Goal: Task Accomplishment & Management: Complete application form

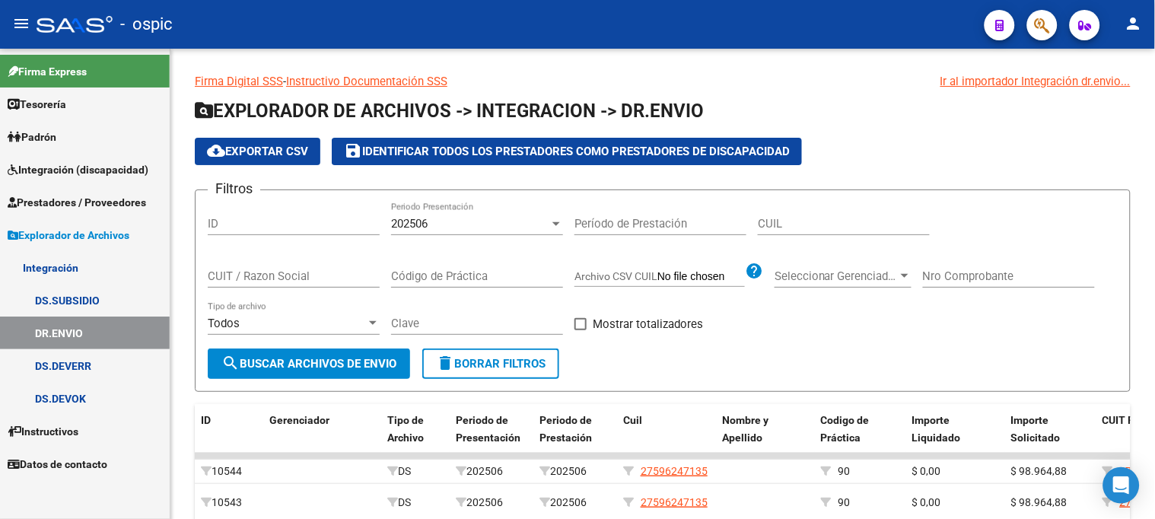
scroll to position [84, 0]
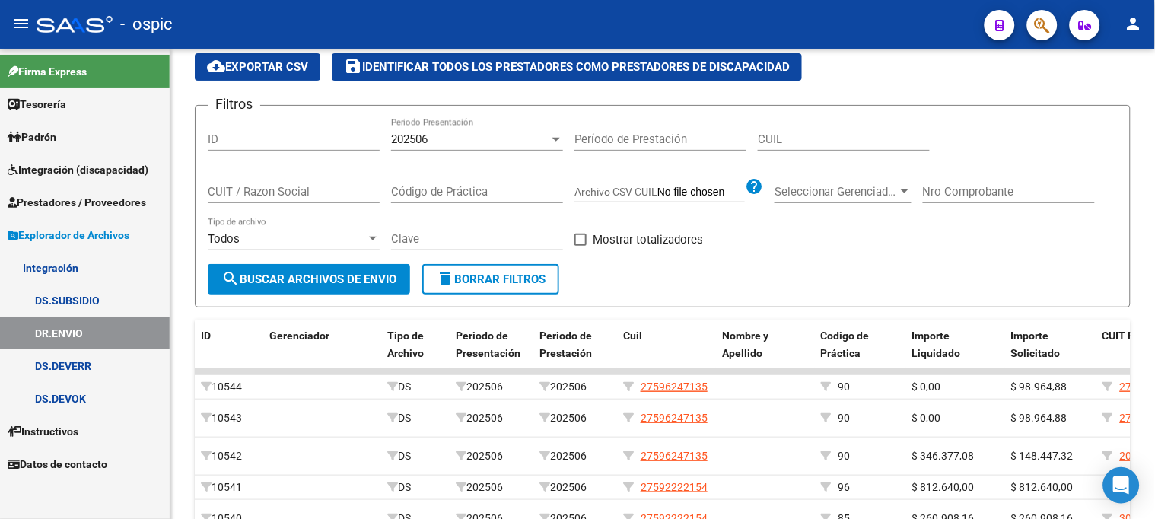
click at [99, 264] on link "Integración" at bounding box center [85, 267] width 170 height 33
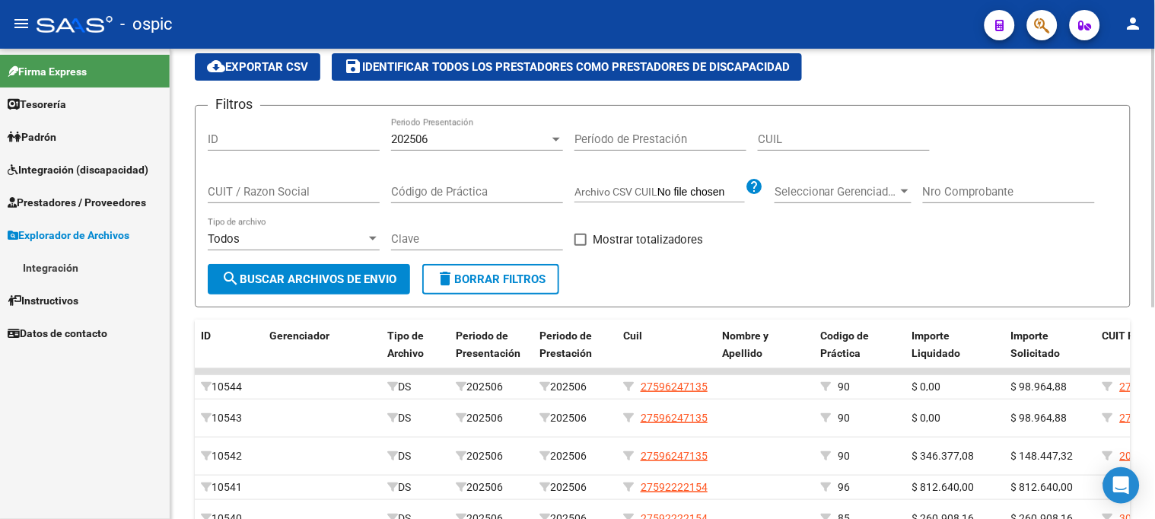
click at [469, 279] on span "delete Borrar Filtros" at bounding box center [491, 279] width 110 height 14
click at [100, 198] on span "Prestadores / Proveedores" at bounding box center [77, 202] width 138 height 17
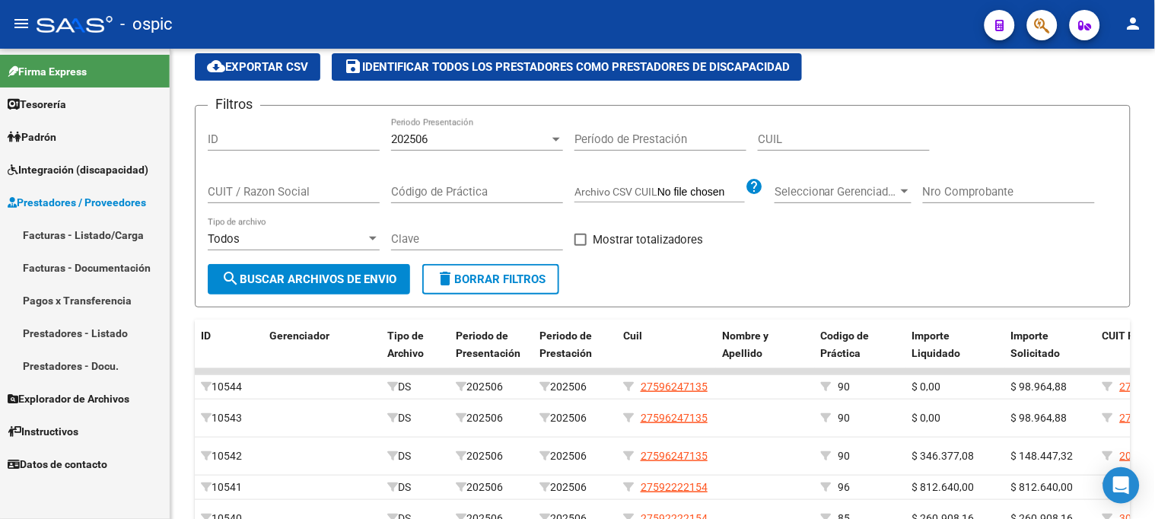
click at [107, 237] on link "Facturas - Listado/Carga" at bounding box center [85, 234] width 170 height 33
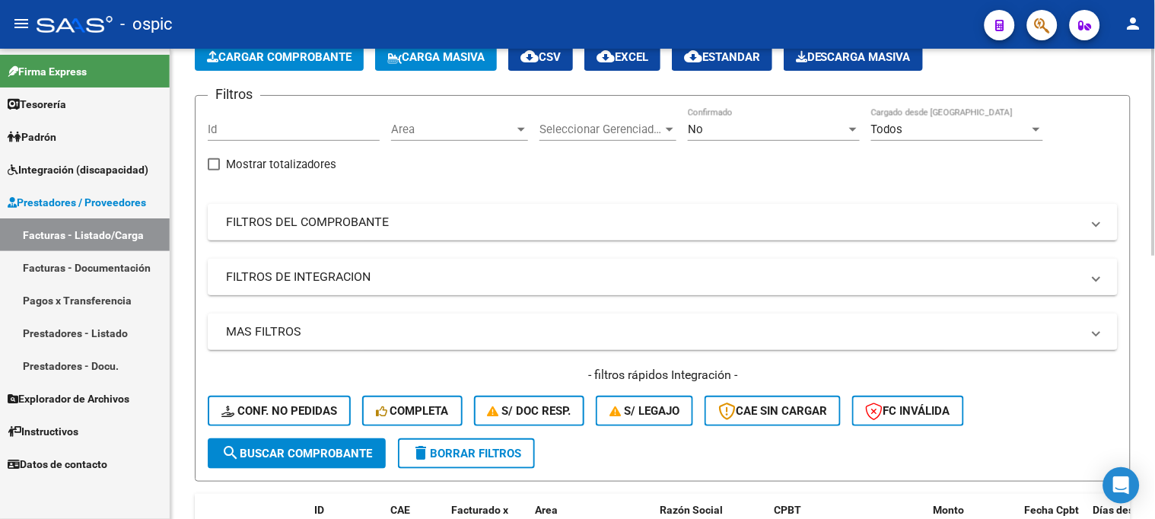
scroll to position [84, 0]
click at [480, 441] on button "delete Borrar Filtros" at bounding box center [466, 454] width 137 height 30
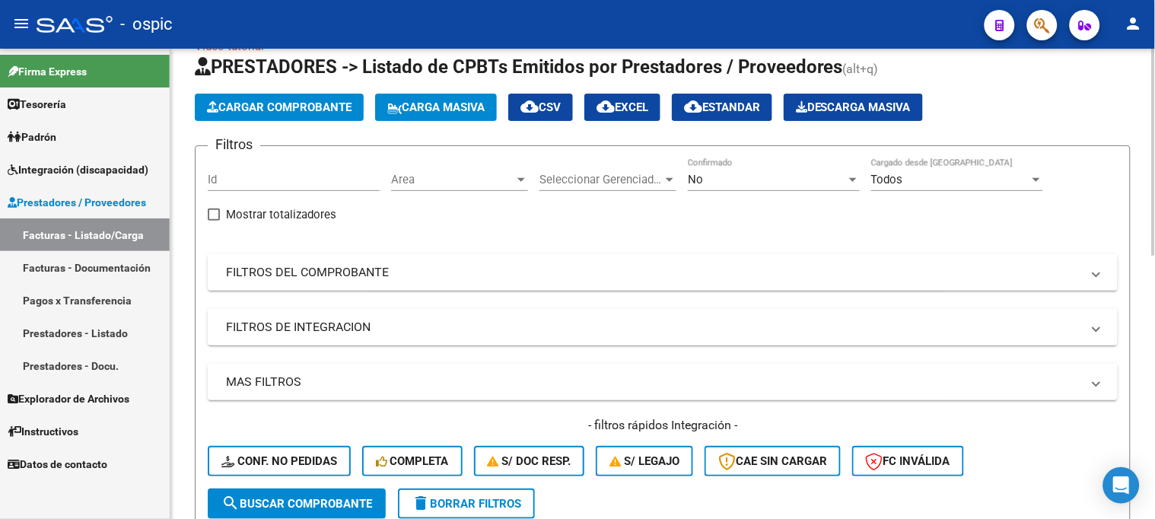
scroll to position [169, 0]
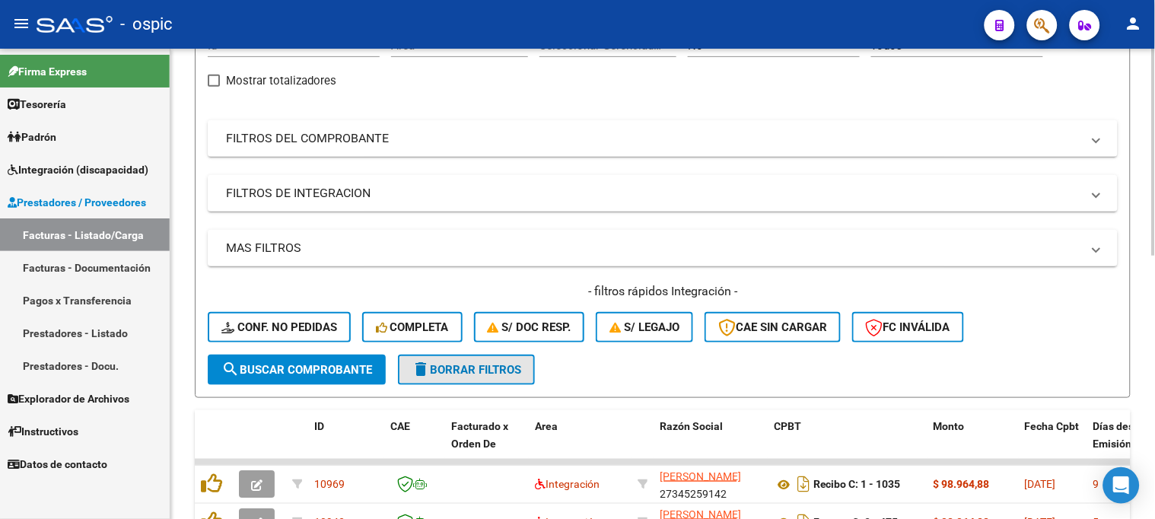
click at [495, 374] on span "delete Borrar Filtros" at bounding box center [467, 370] width 110 height 14
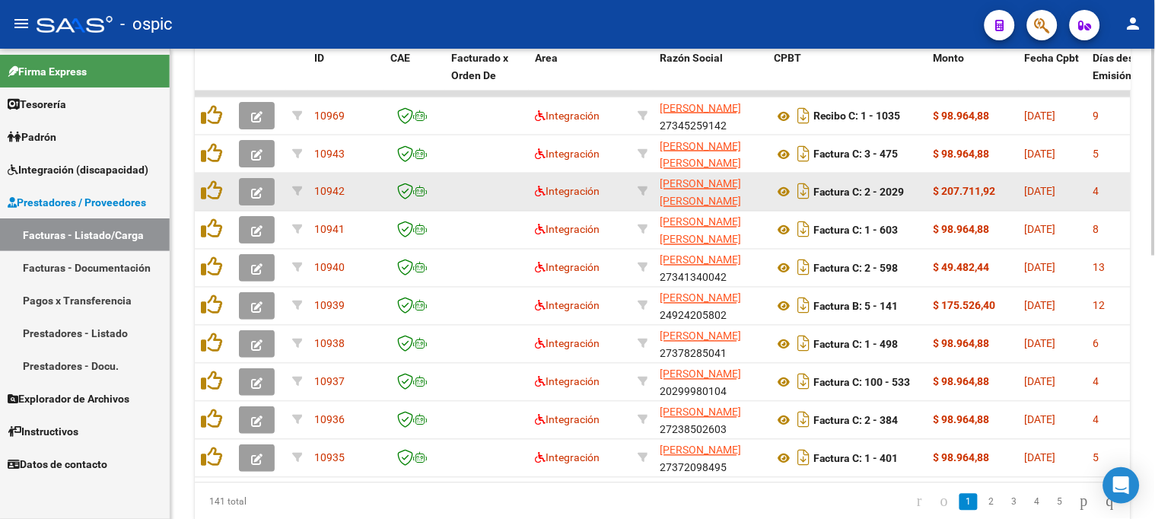
scroll to position [598, 0]
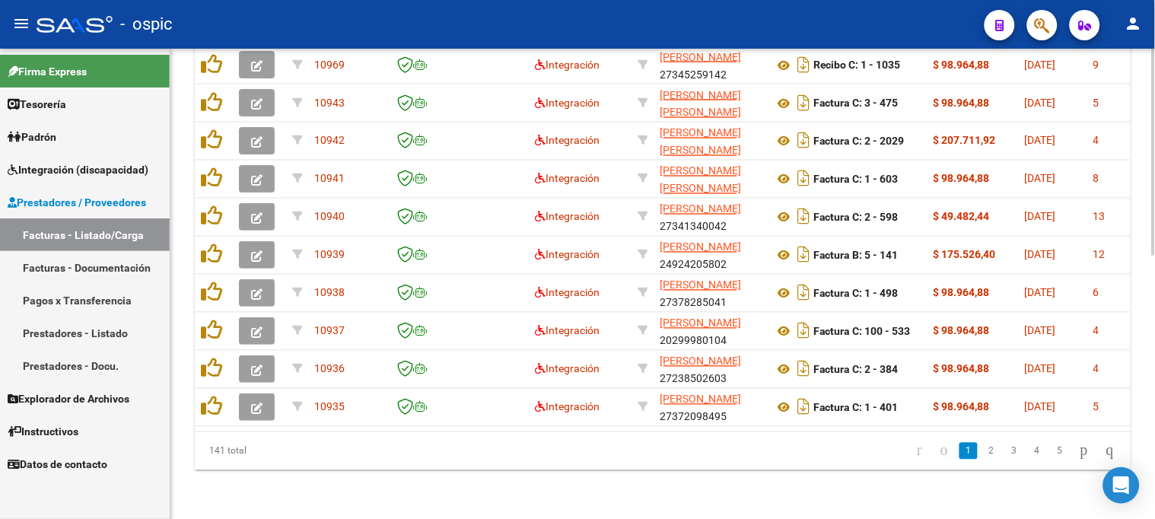
click at [1106, 453] on icon "go to last page" at bounding box center [1110, 450] width 12 height 18
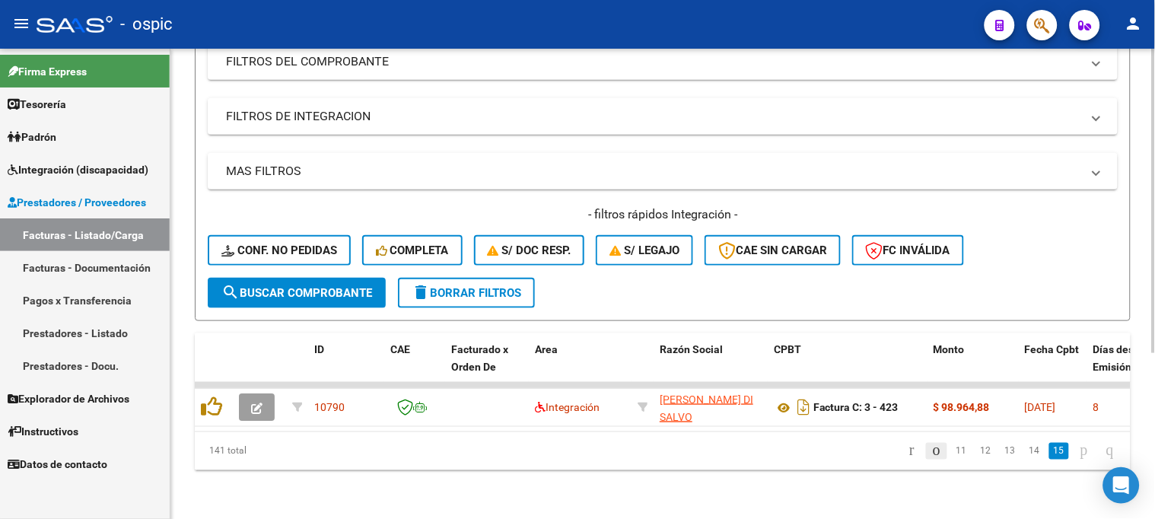
click at [931, 454] on icon "go to previous page" at bounding box center [937, 450] width 12 height 18
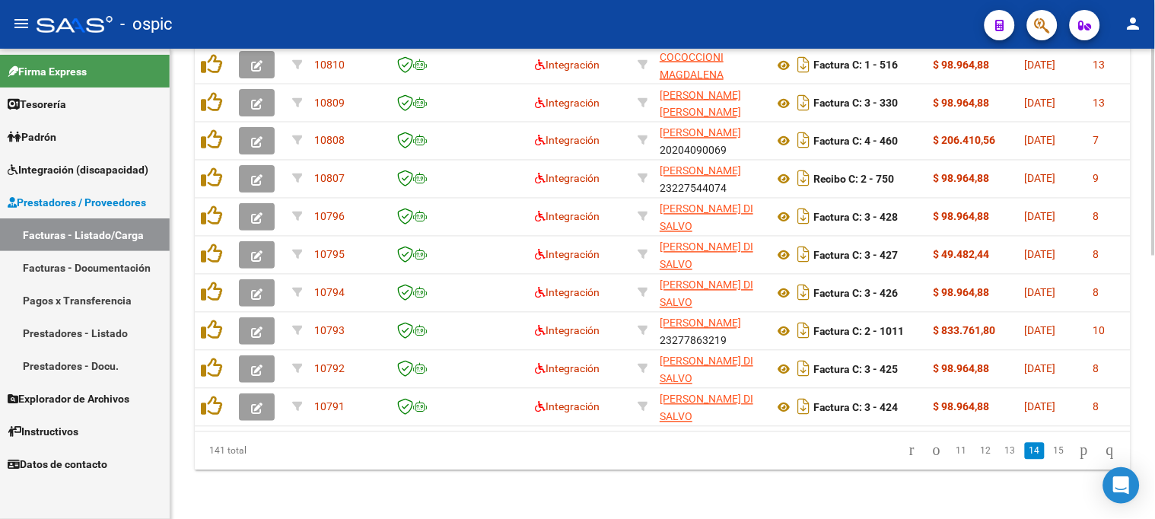
scroll to position [125, 0]
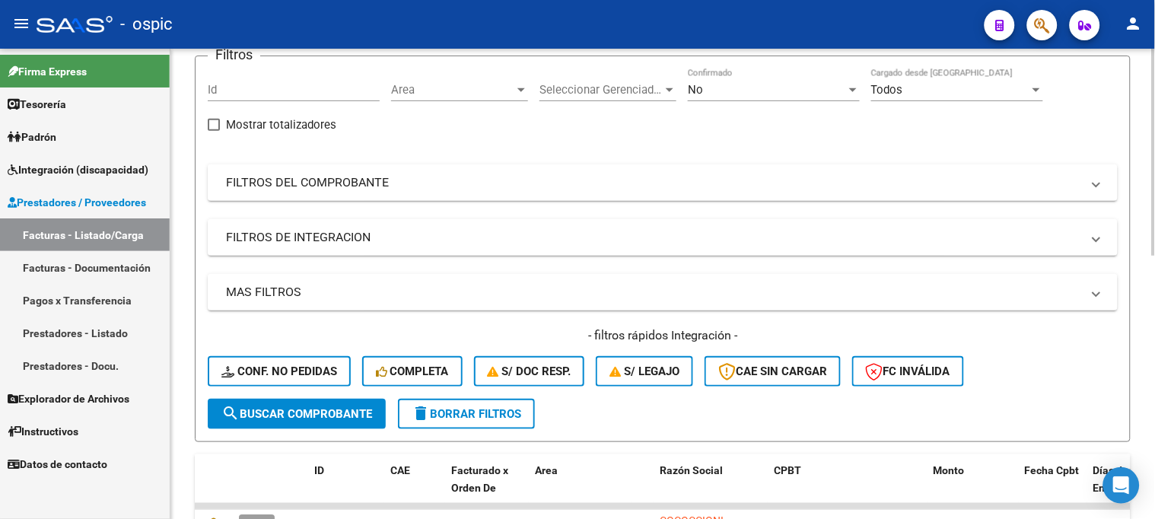
click at [1152, 280] on div at bounding box center [1154, 284] width 4 height 470
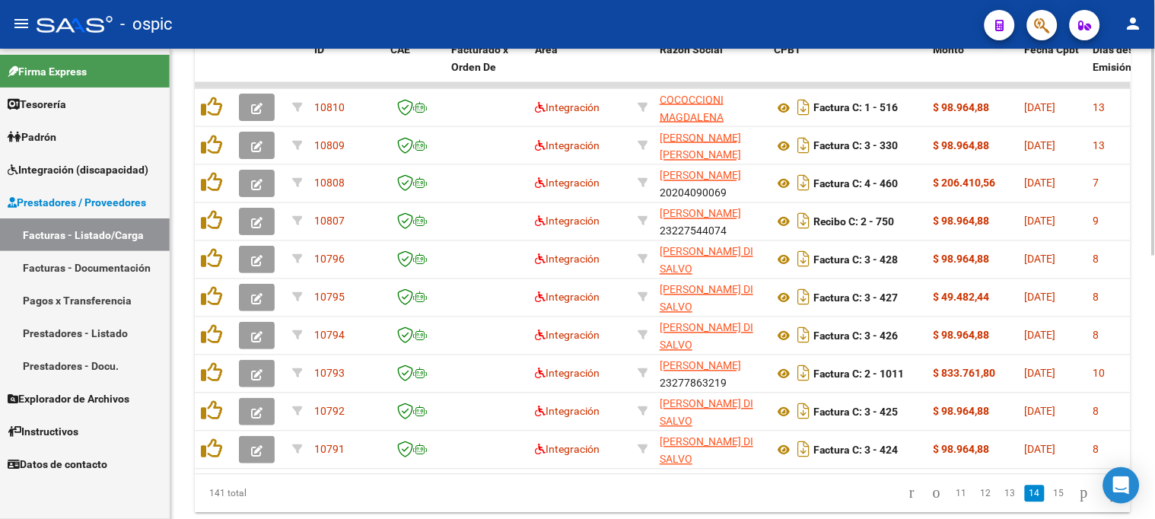
scroll to position [552, 0]
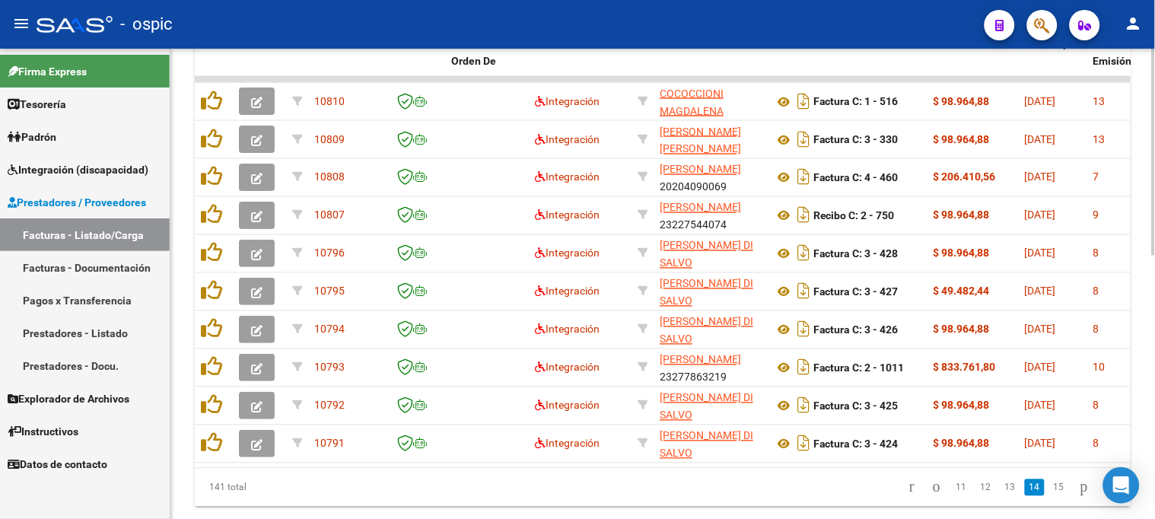
click at [1152, 435] on div at bounding box center [1154, 399] width 4 height 207
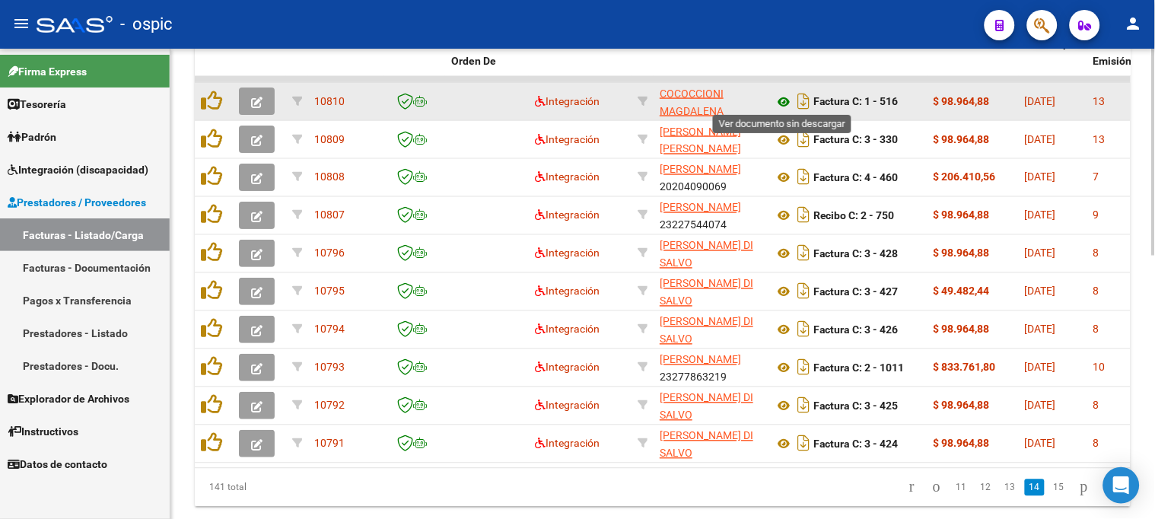
click at [781, 97] on icon at bounding box center [784, 102] width 20 height 18
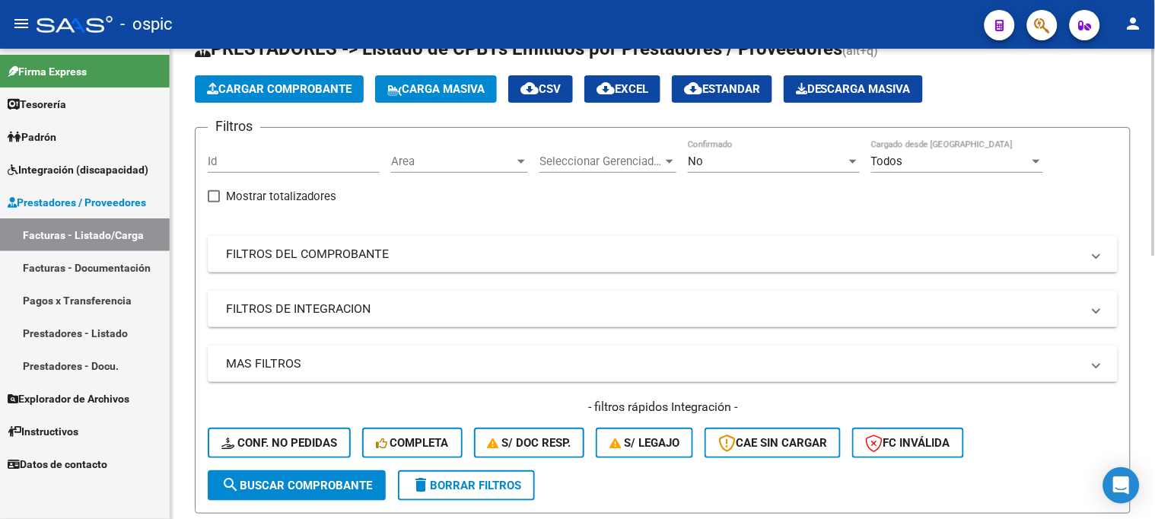
scroll to position [0, 0]
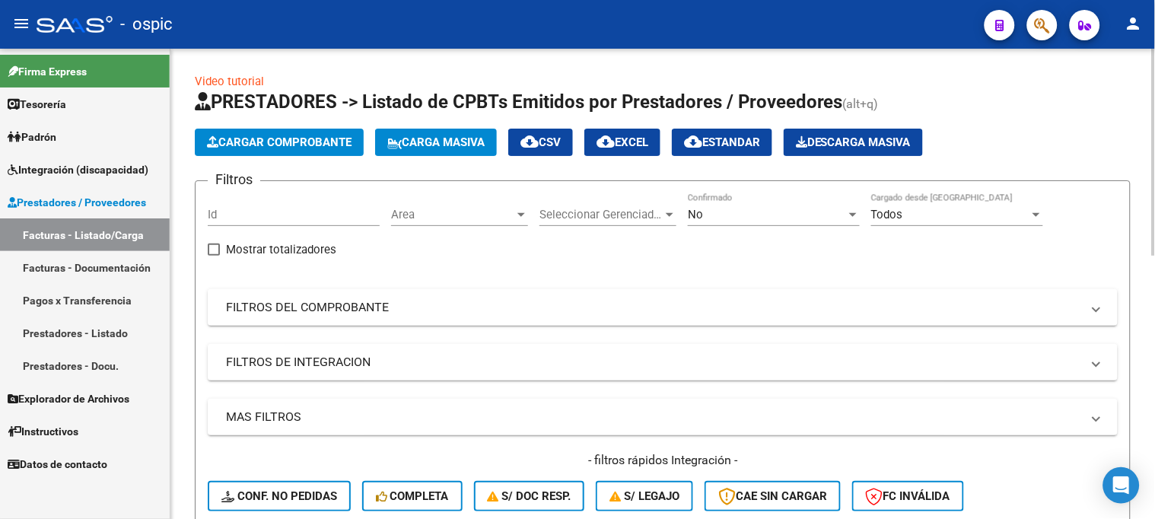
click at [708, 209] on div "No" at bounding box center [767, 215] width 158 height 14
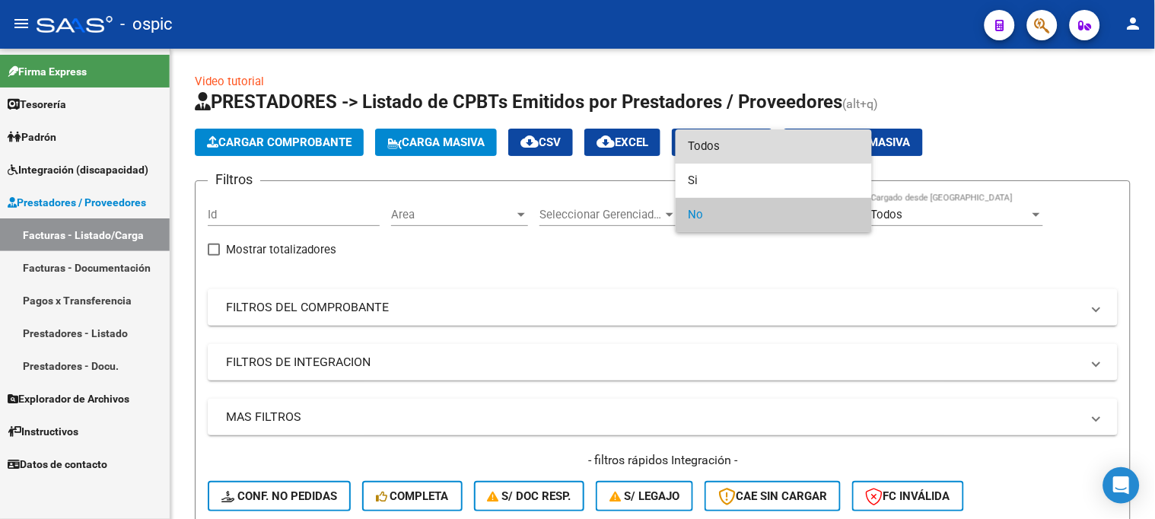
click at [724, 141] on span "Todos" at bounding box center [774, 146] width 172 height 34
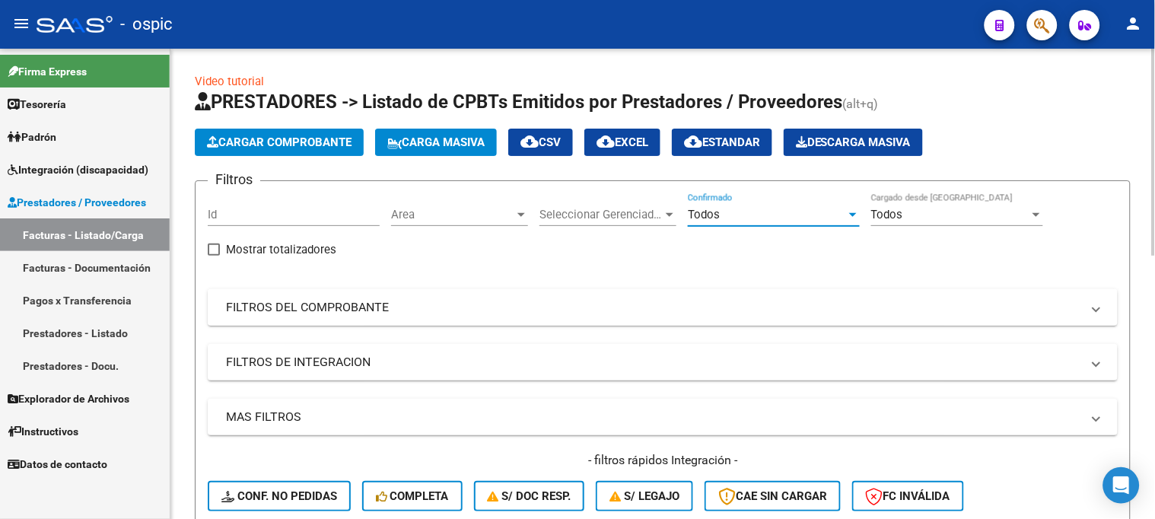
click at [367, 307] on mat-panel-title "FILTROS DEL COMPROBANTE" at bounding box center [653, 307] width 855 height 17
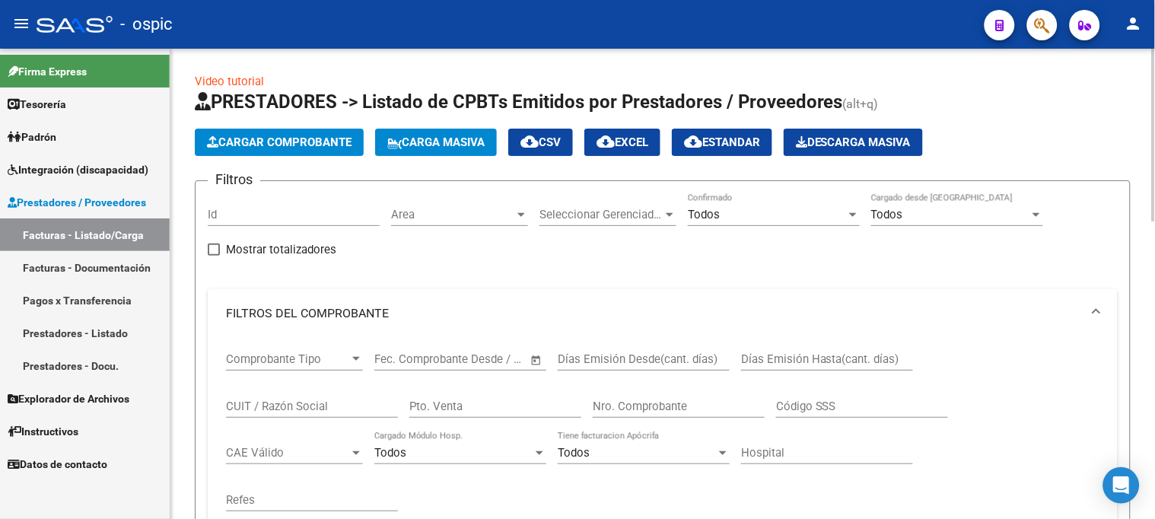
click at [484, 400] on input "Pto. Venta" at bounding box center [495, 406] width 172 height 14
type input "3"
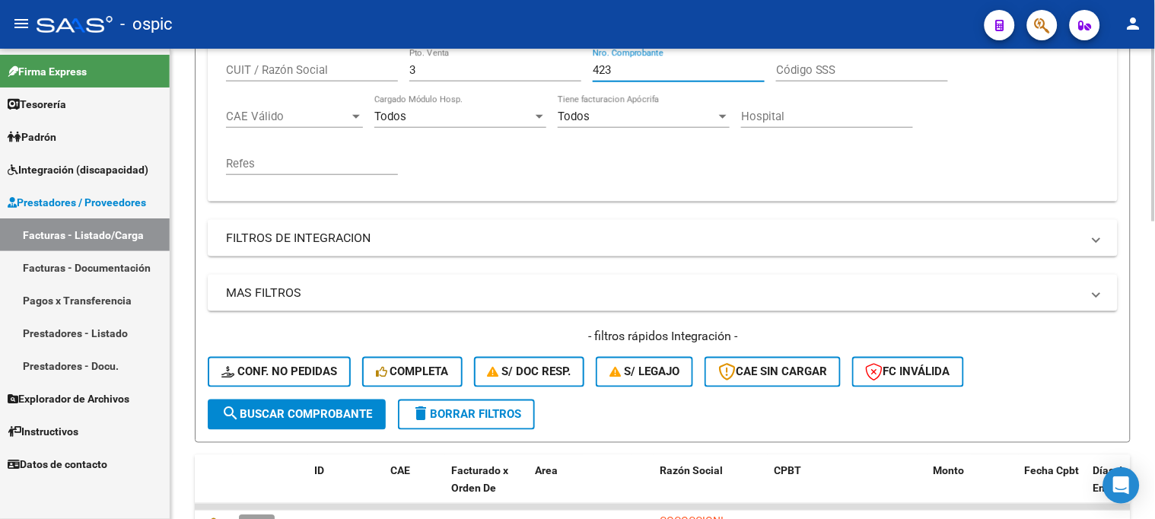
scroll to position [338, 0]
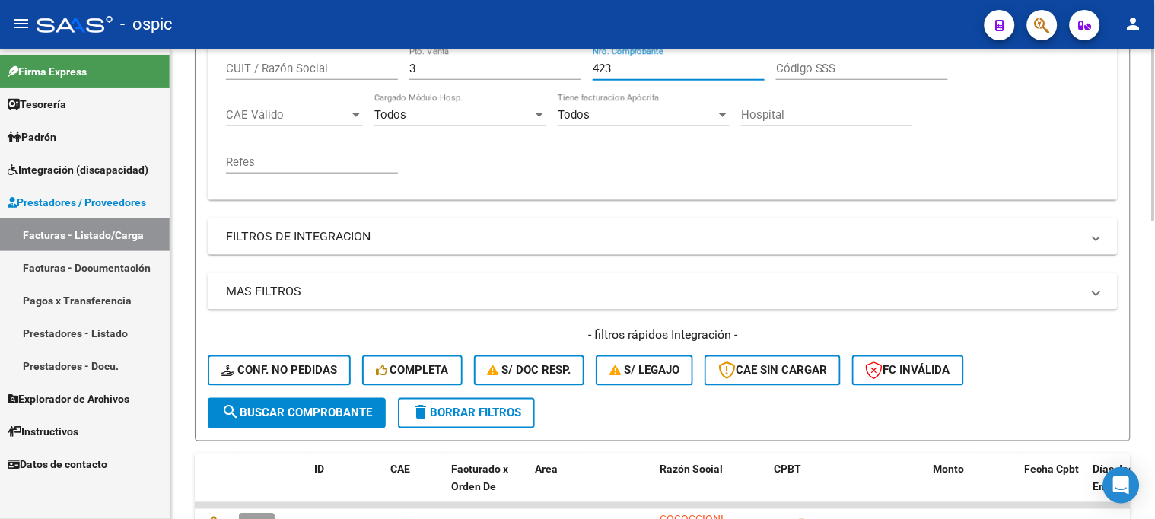
type input "423"
click at [310, 403] on button "search Buscar Comprobante" at bounding box center [297, 413] width 178 height 30
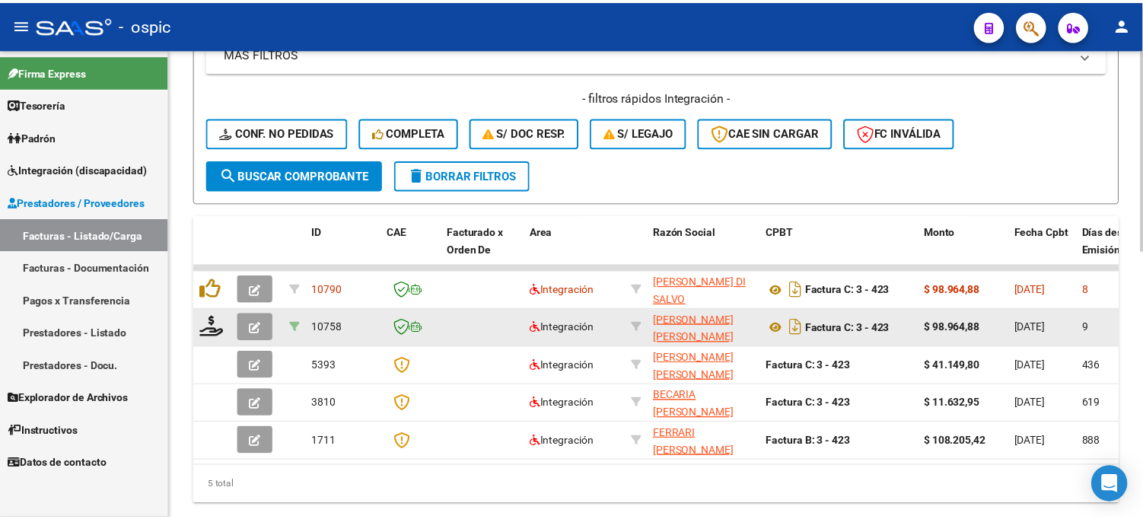
scroll to position [591, 0]
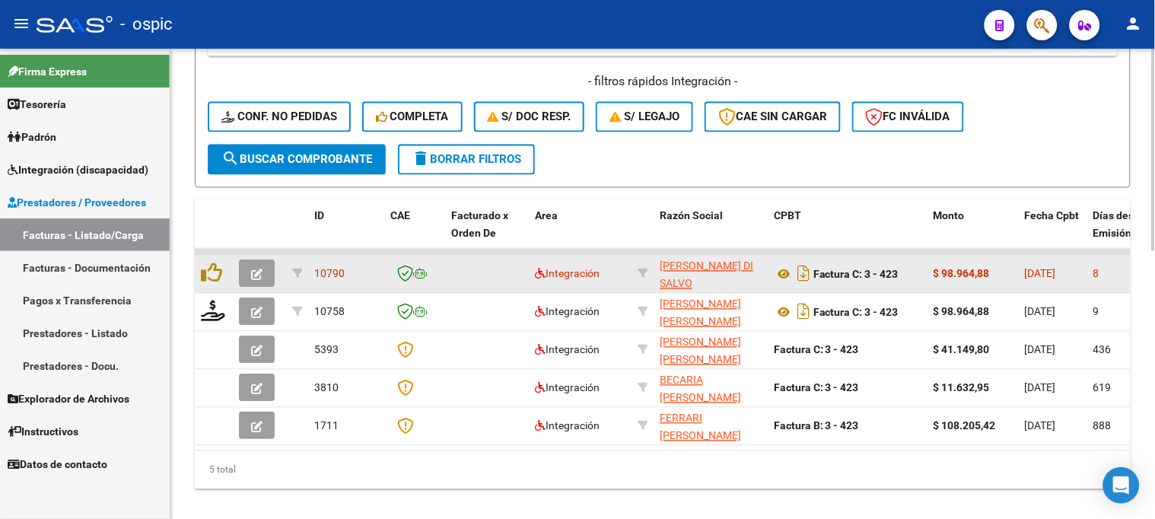
click at [262, 270] on icon "button" at bounding box center [256, 274] width 11 height 11
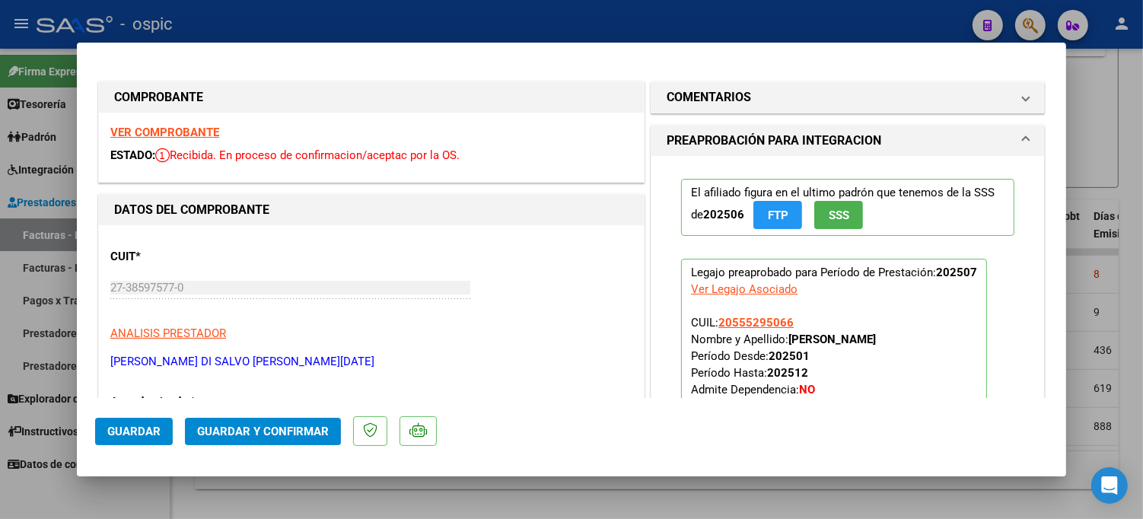
type input "$ 0,00"
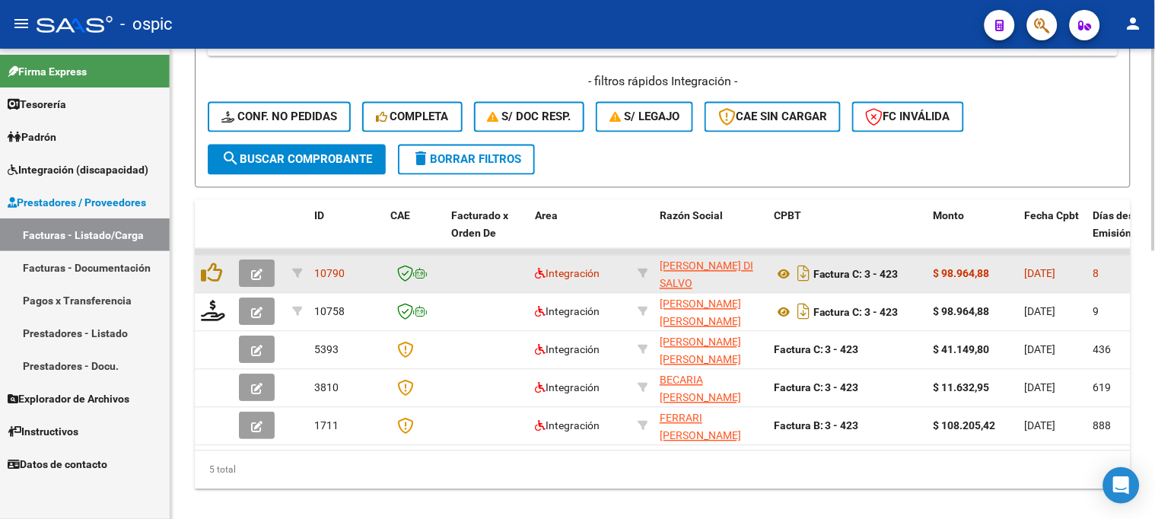
click at [266, 271] on button "button" at bounding box center [257, 273] width 36 height 27
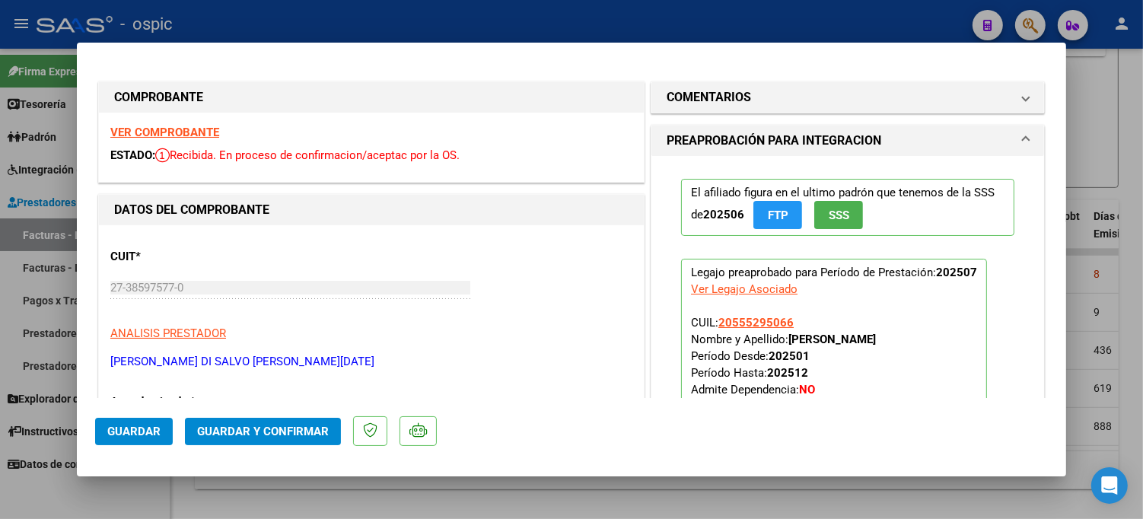
type input "$ 0,00"
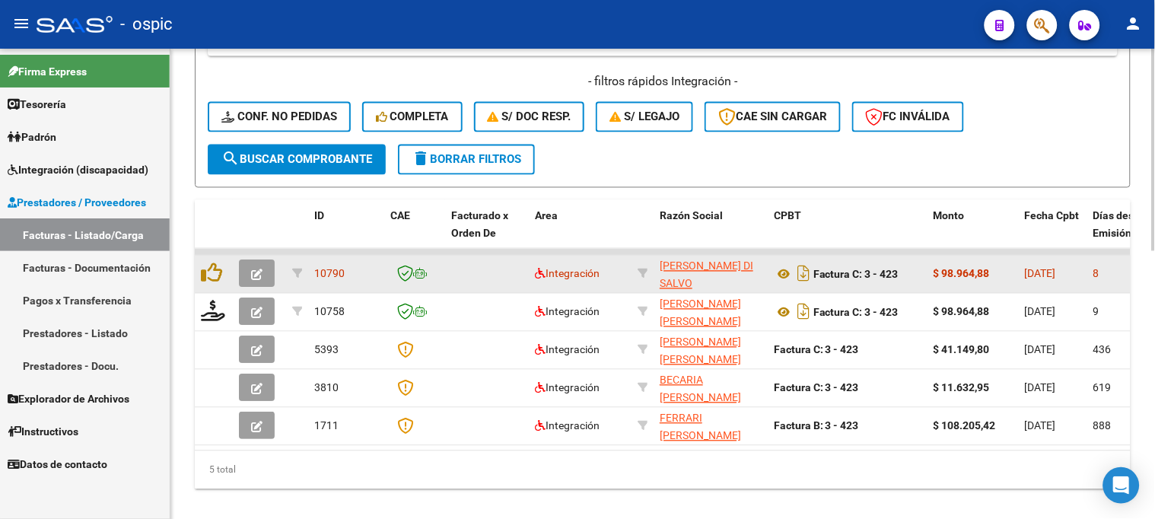
click at [256, 269] on icon "button" at bounding box center [256, 274] width 11 height 11
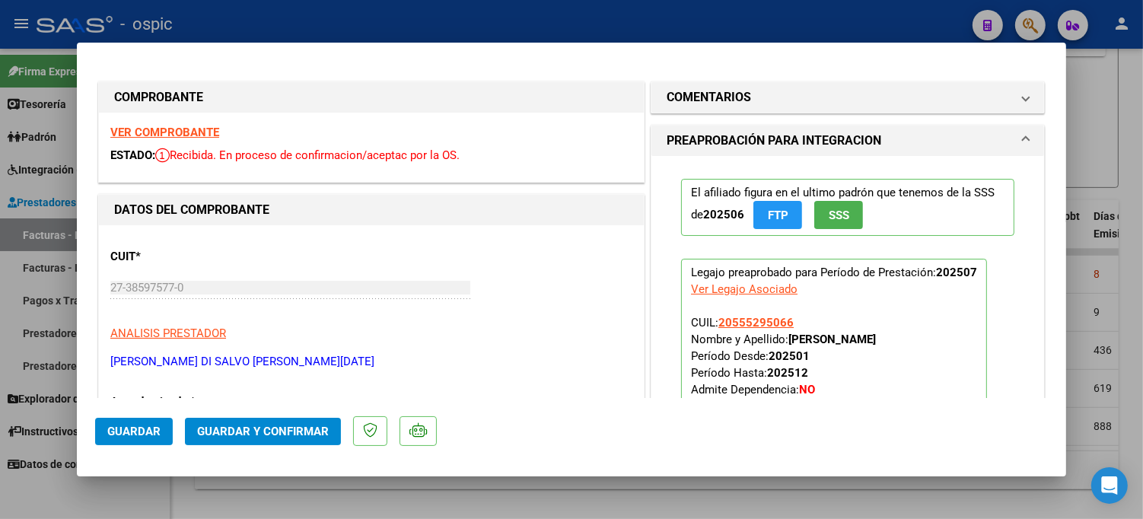
type input "$ 0,00"
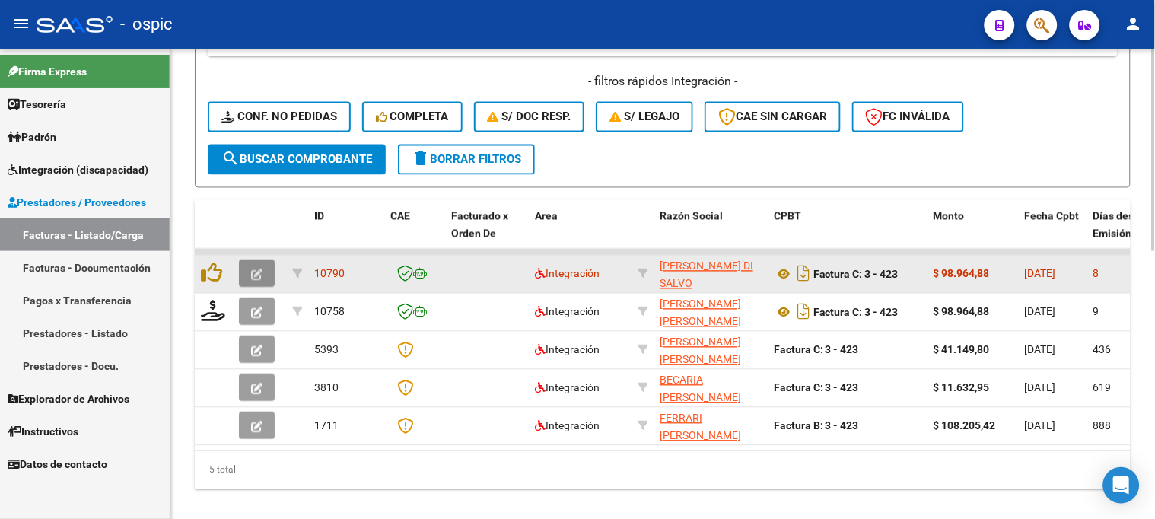
click at [260, 269] on icon "button" at bounding box center [256, 274] width 11 height 11
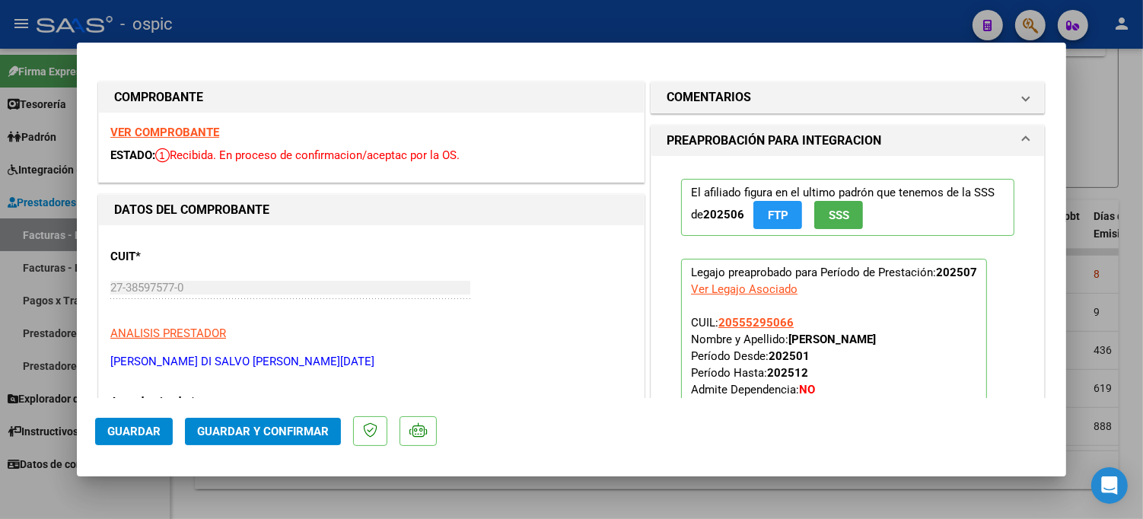
type input "$ 0,00"
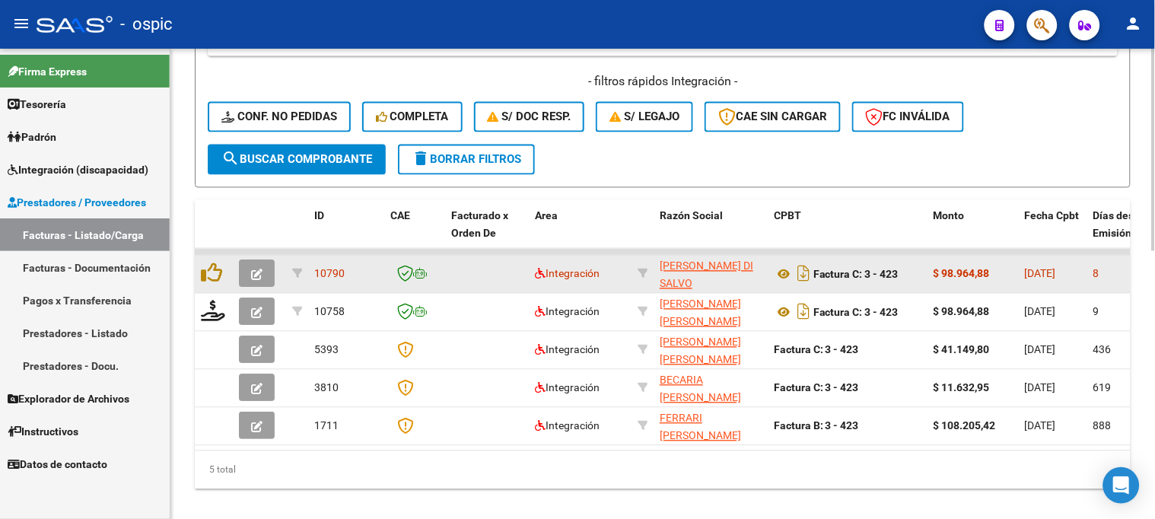
click at [257, 269] on icon "button" at bounding box center [256, 274] width 11 height 11
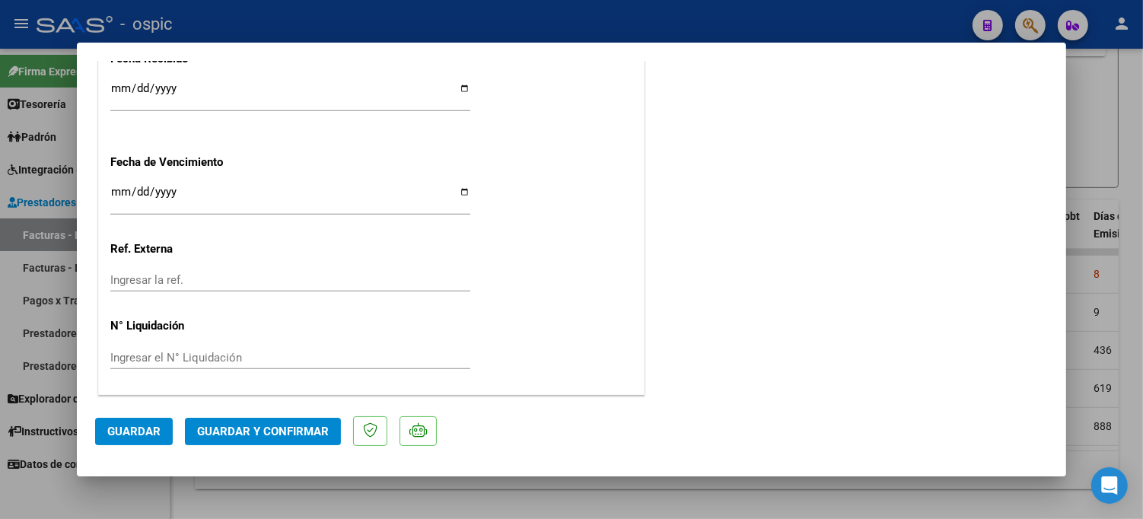
scroll to position [0, 0]
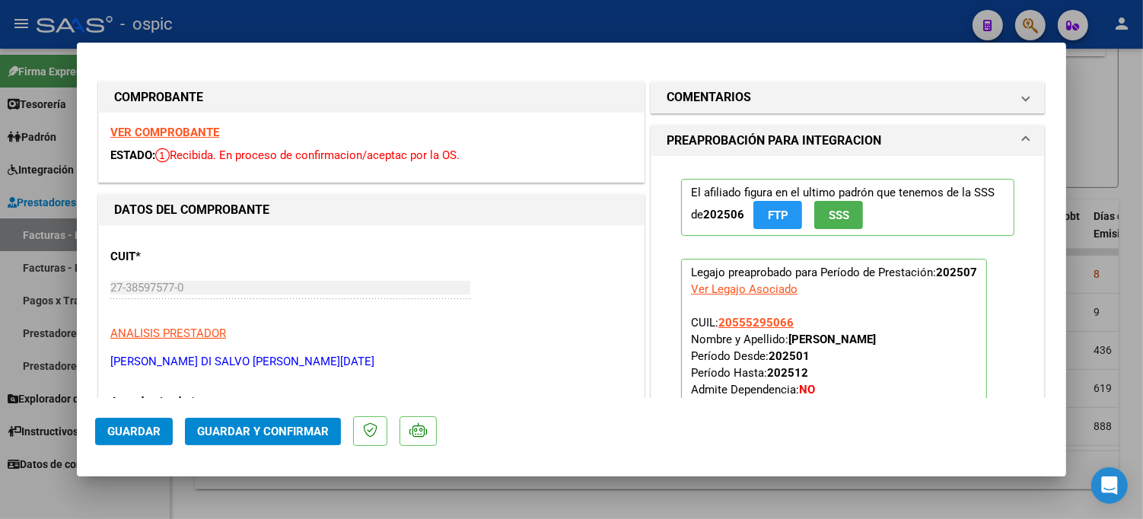
drag, startPoint x: 730, startPoint y: 101, endPoint x: 723, endPoint y: 139, distance: 38.8
click at [730, 102] on h1 "COMENTARIOS" at bounding box center [709, 97] width 84 height 18
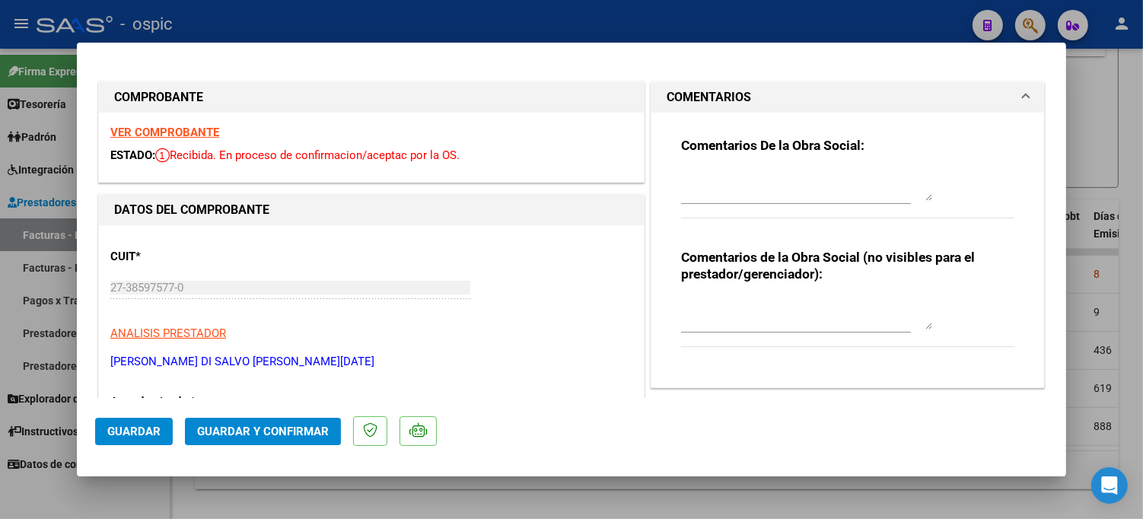
drag, startPoint x: 759, startPoint y: 310, endPoint x: 799, endPoint y: 323, distance: 42.6
click at [759, 310] on textarea at bounding box center [806, 314] width 251 height 30
type textarea "PSP 8 SESIONES"
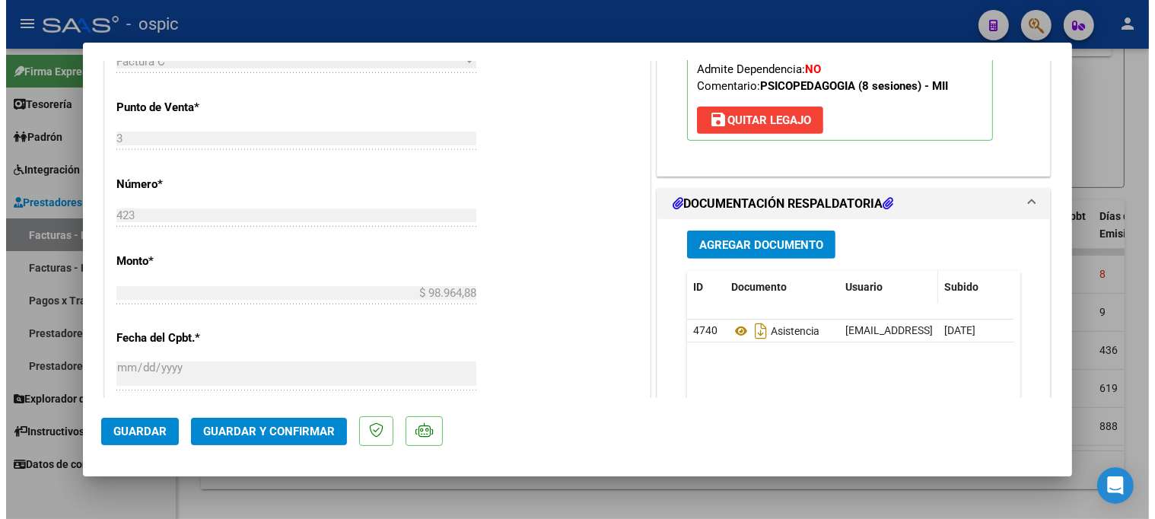
scroll to position [590, 0]
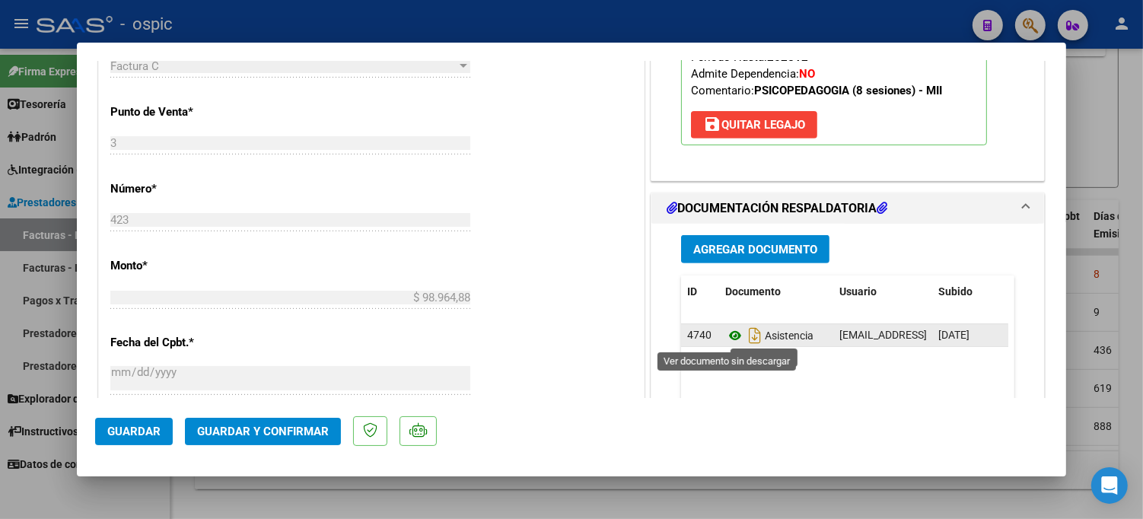
click at [728, 332] on icon at bounding box center [735, 335] width 20 height 18
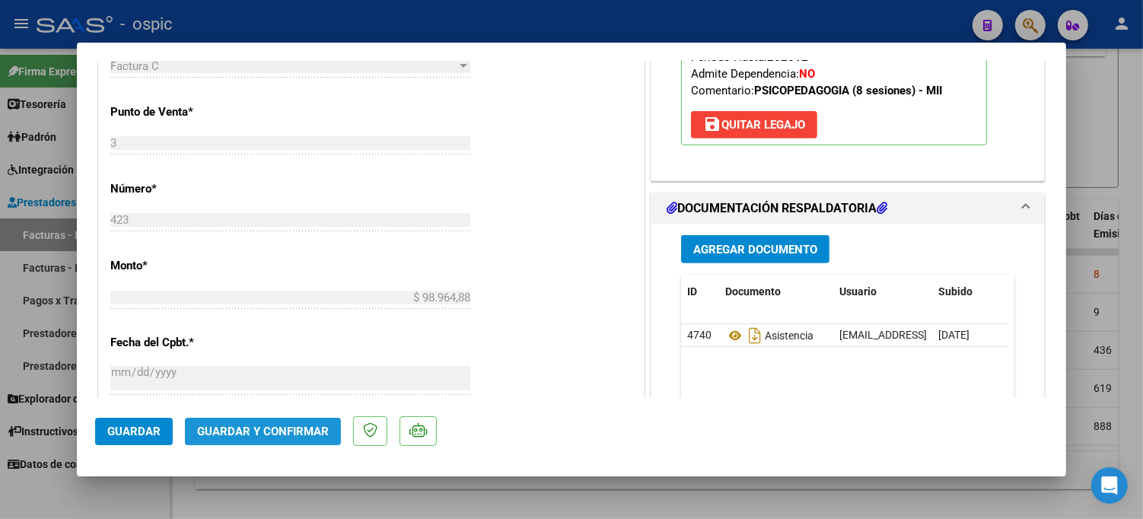
click at [282, 429] on span "Guardar y Confirmar" at bounding box center [263, 432] width 132 height 14
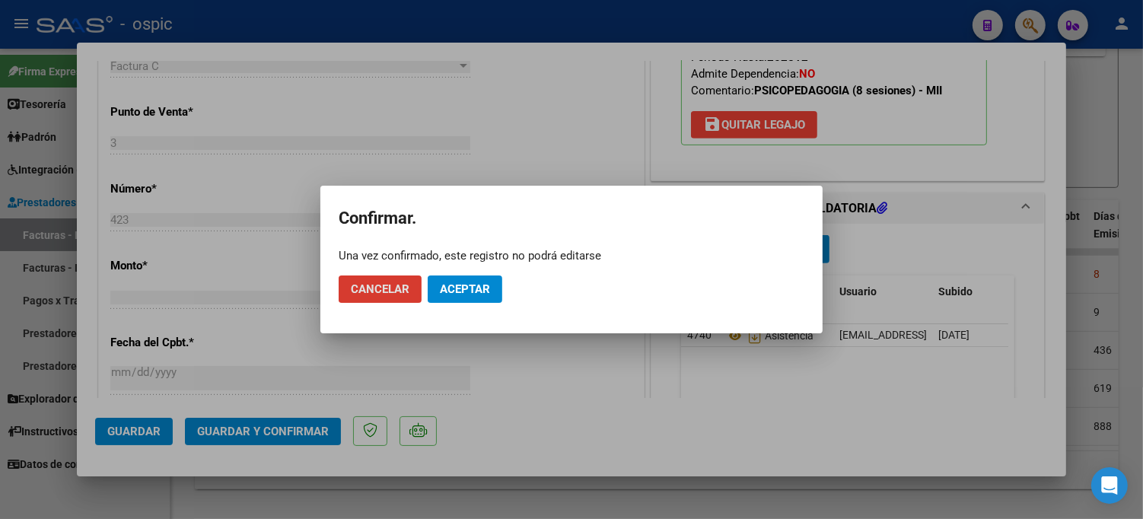
click at [451, 295] on button "Aceptar" at bounding box center [465, 288] width 75 height 27
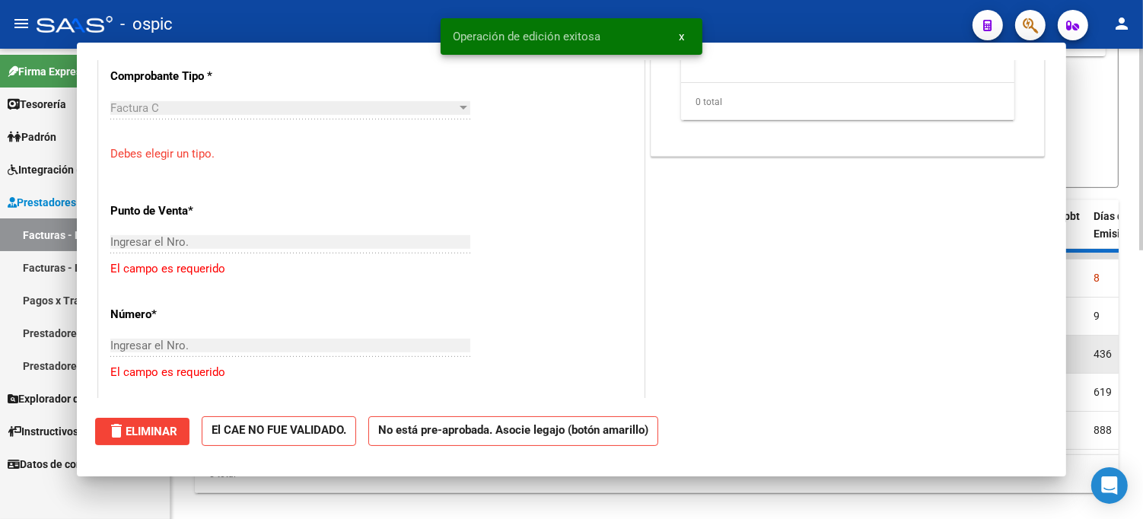
scroll to position [0, 0]
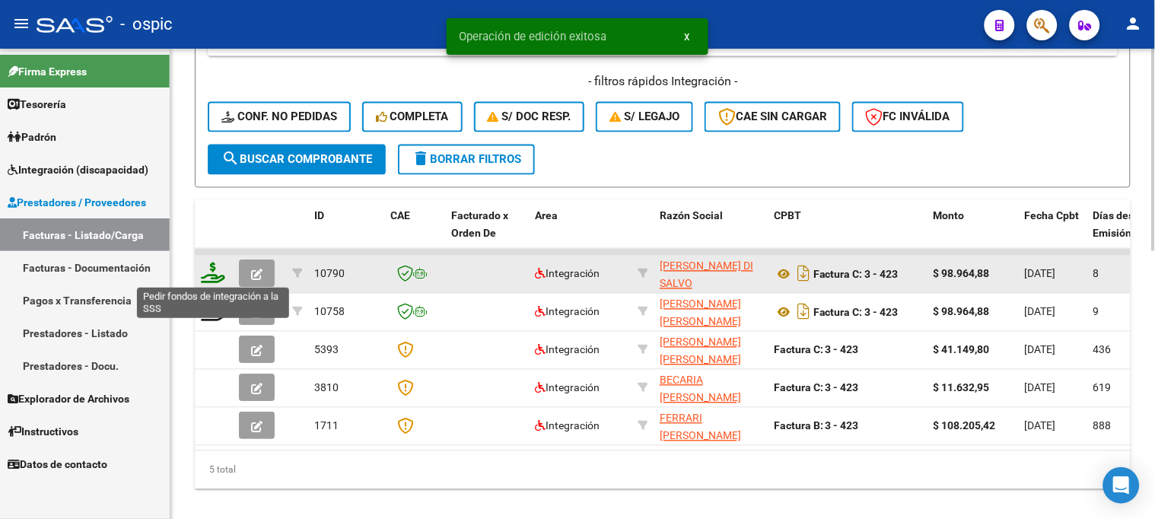
click at [215, 277] on icon at bounding box center [213, 272] width 24 height 21
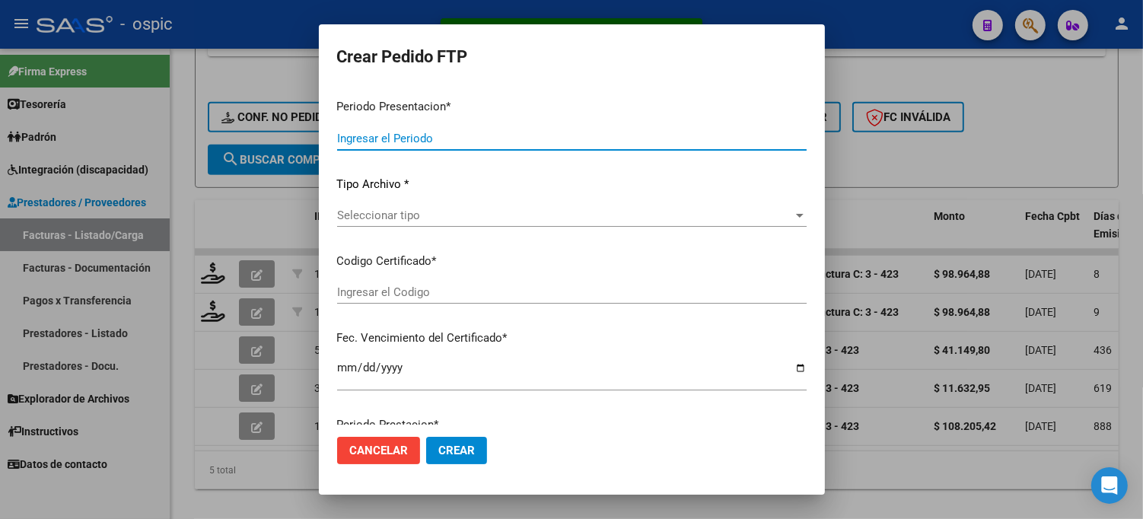
type input "202507"
type input "$ 98.964,88"
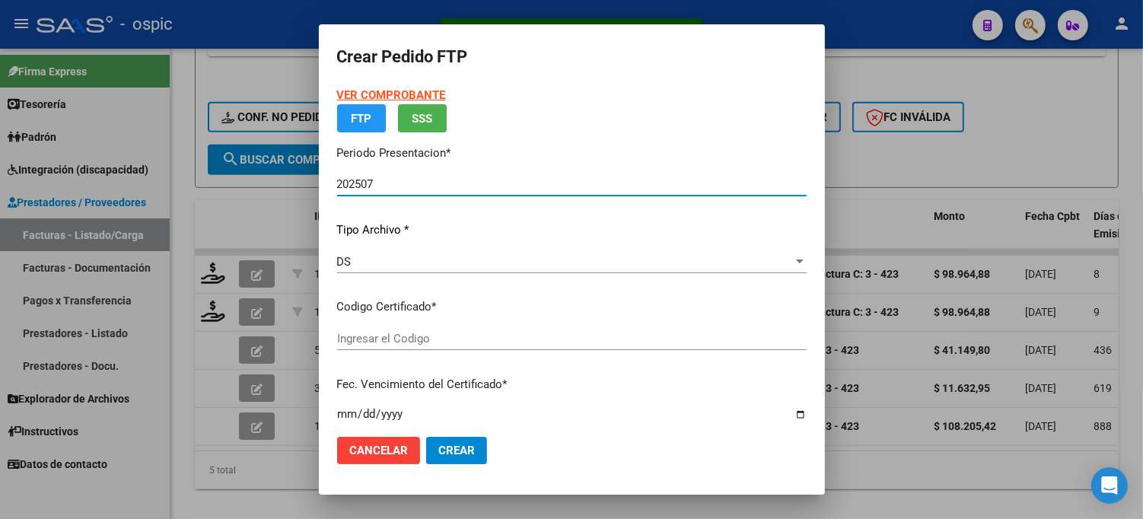
type input "0000000000000000000000000000001131708197"
type input "[DATE]"
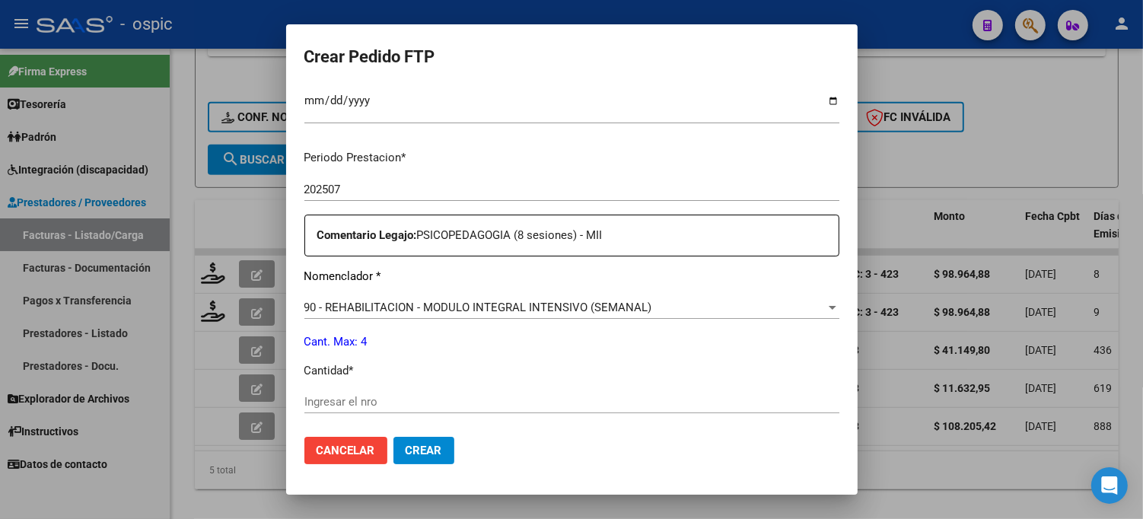
scroll to position [468, 0]
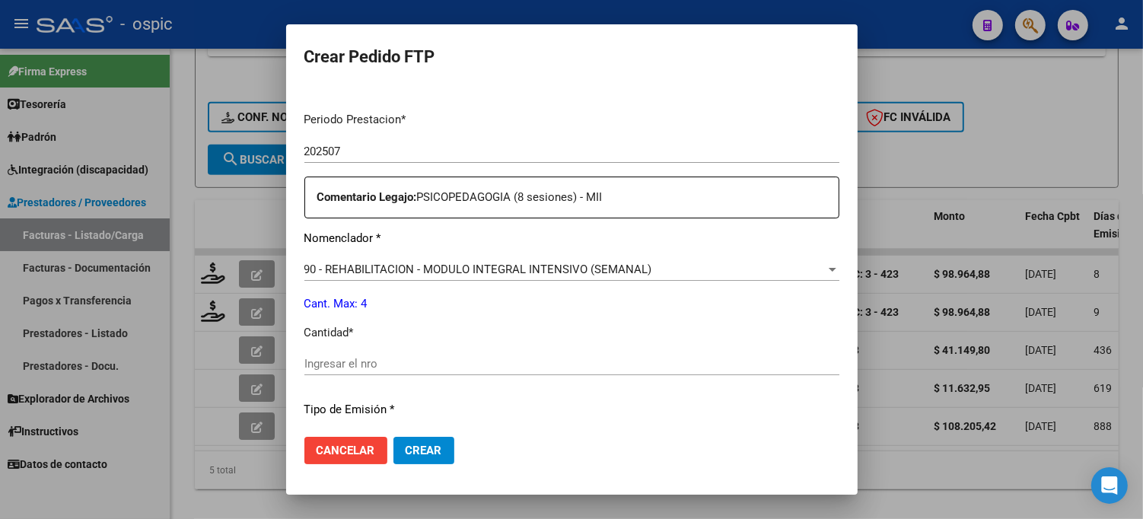
click at [487, 365] on input "Ingresar el nro" at bounding box center [571, 364] width 535 height 14
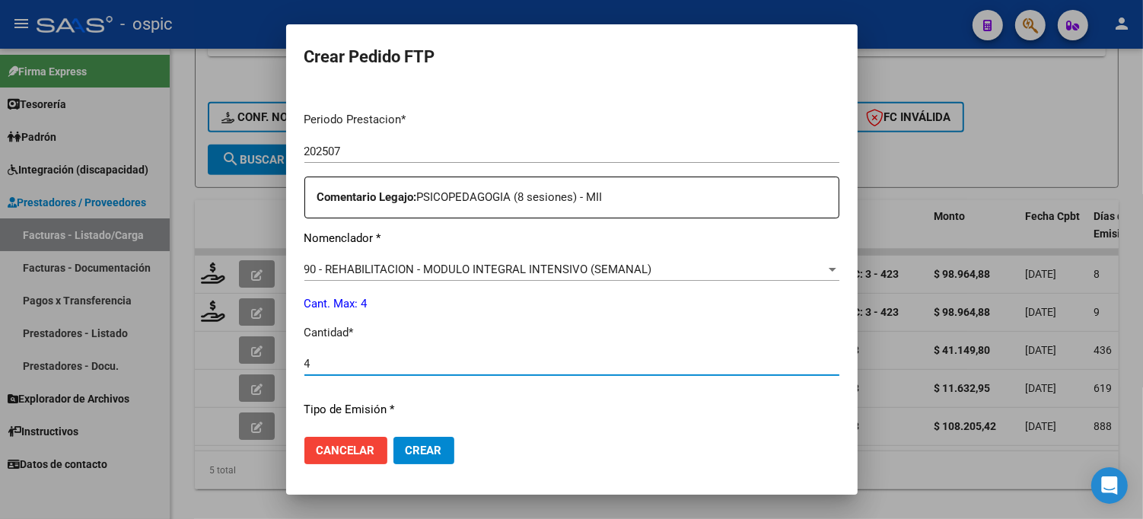
type input "4"
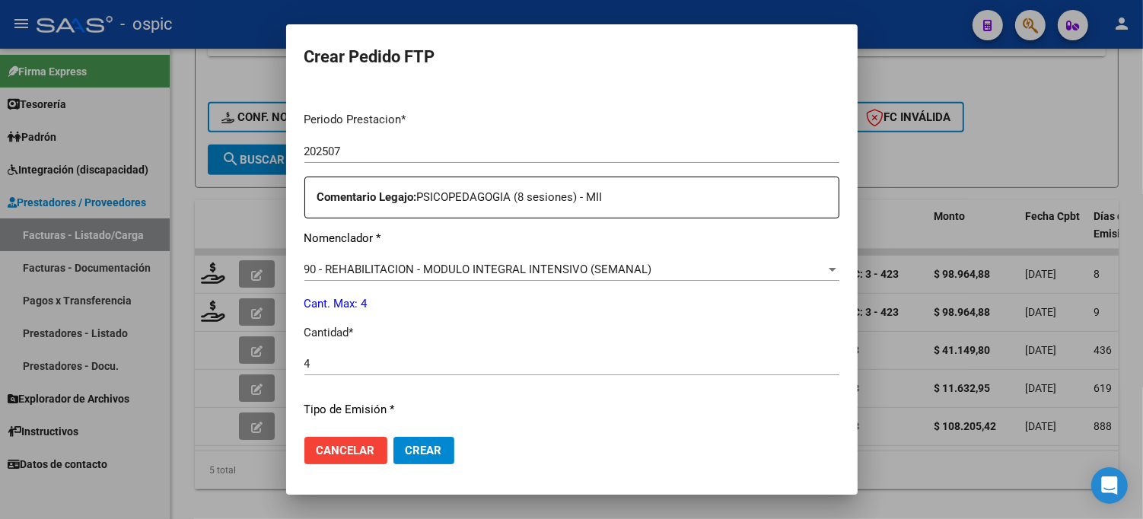
scroll to position [664, 0]
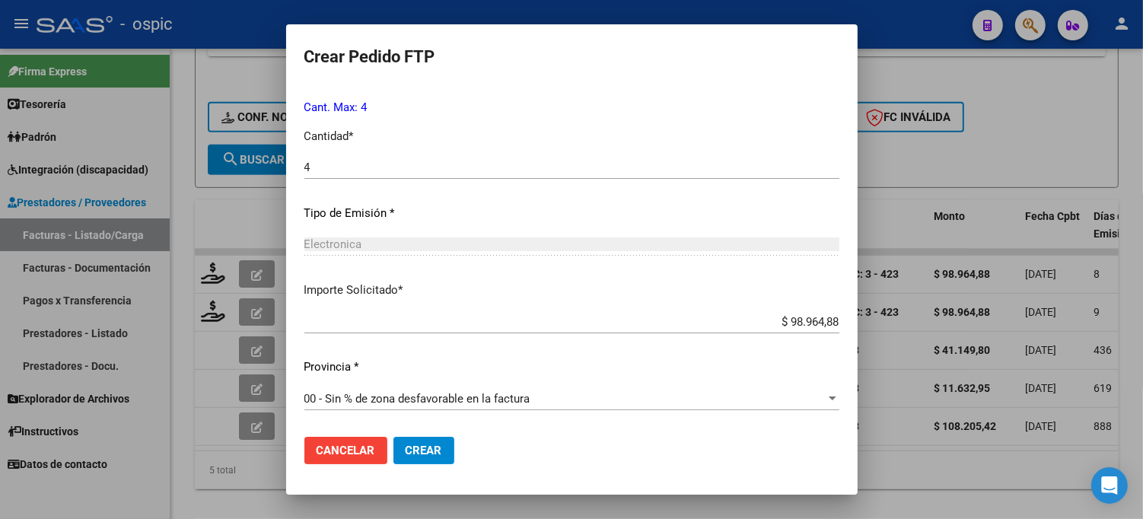
click at [406, 444] on span "Crear" at bounding box center [424, 451] width 37 height 14
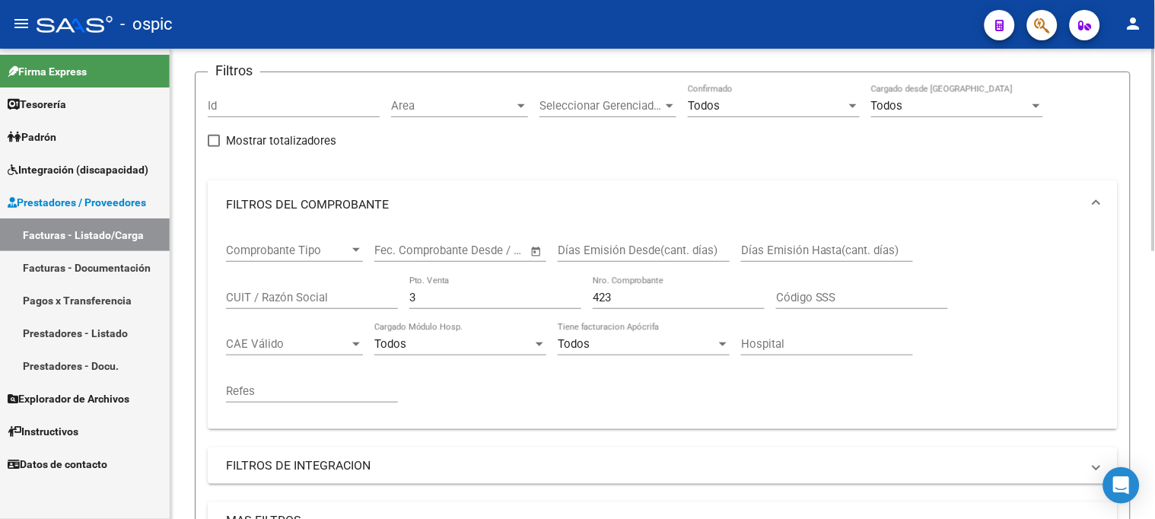
scroll to position [84, 0]
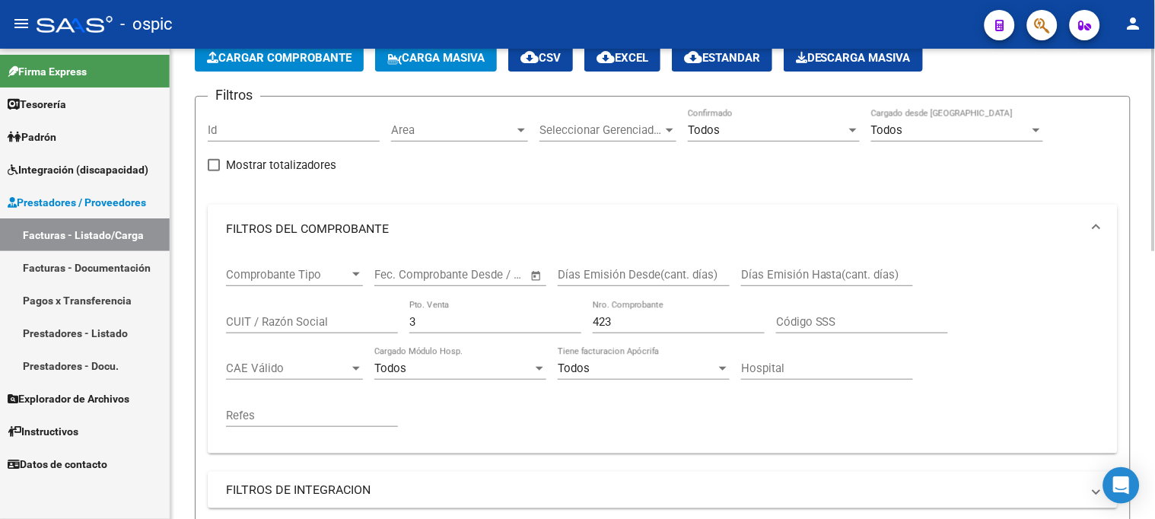
click at [324, 322] on div "Comprobante Tipo Comprobante Tipo Start date – End date Fec. Comprobante Desde …" at bounding box center [662, 347] width 873 height 188
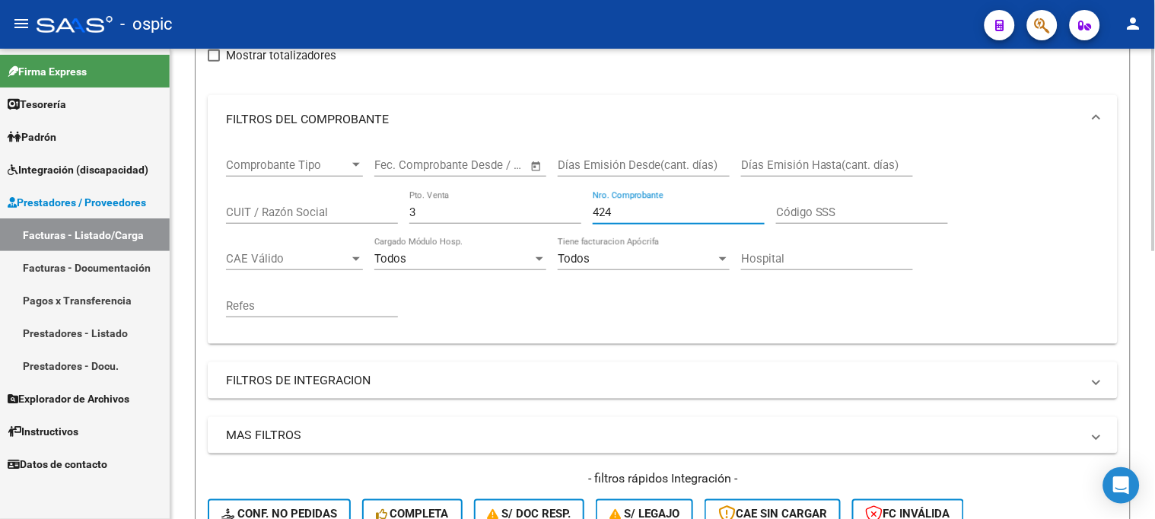
scroll to position [507, 0]
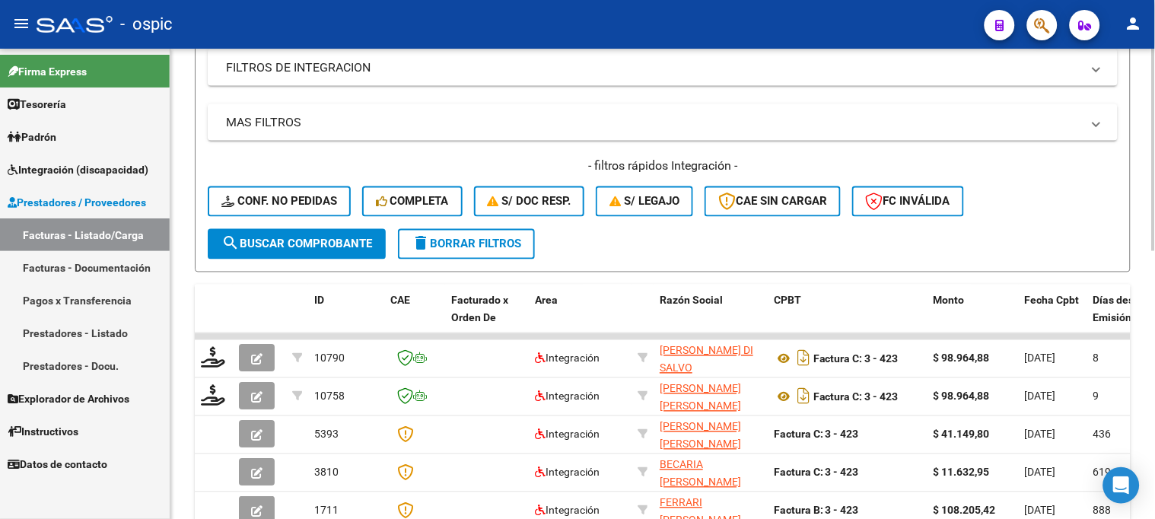
type input "424"
click at [348, 242] on span "search Buscar Comprobante" at bounding box center [296, 244] width 151 height 14
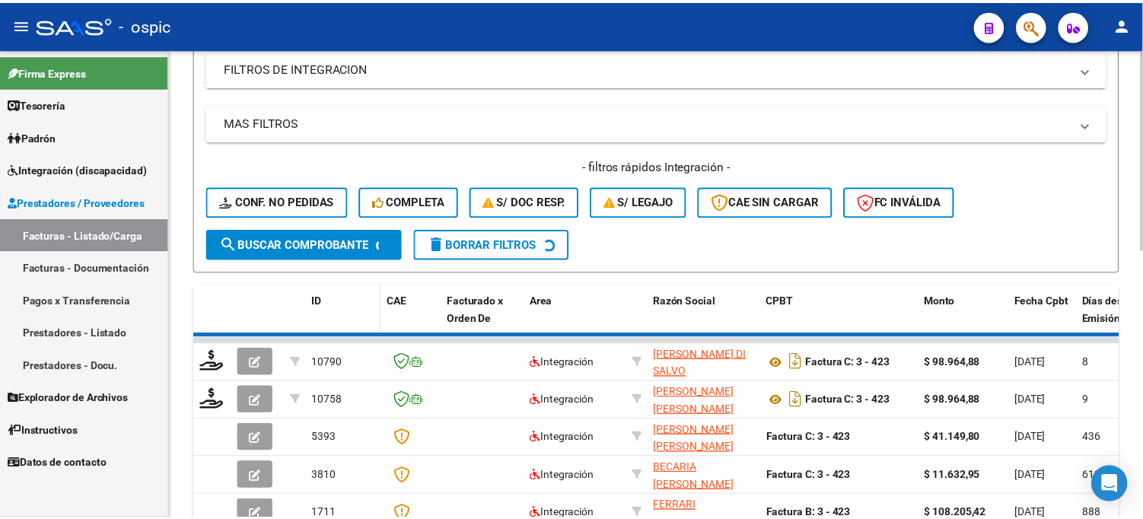
scroll to position [469, 0]
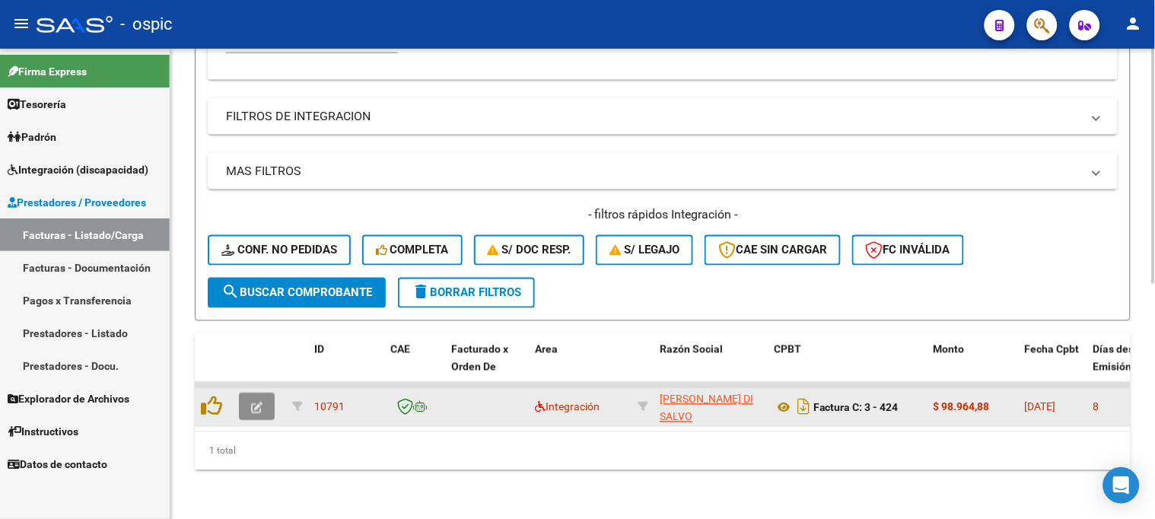
click at [263, 393] on button "button" at bounding box center [257, 406] width 36 height 27
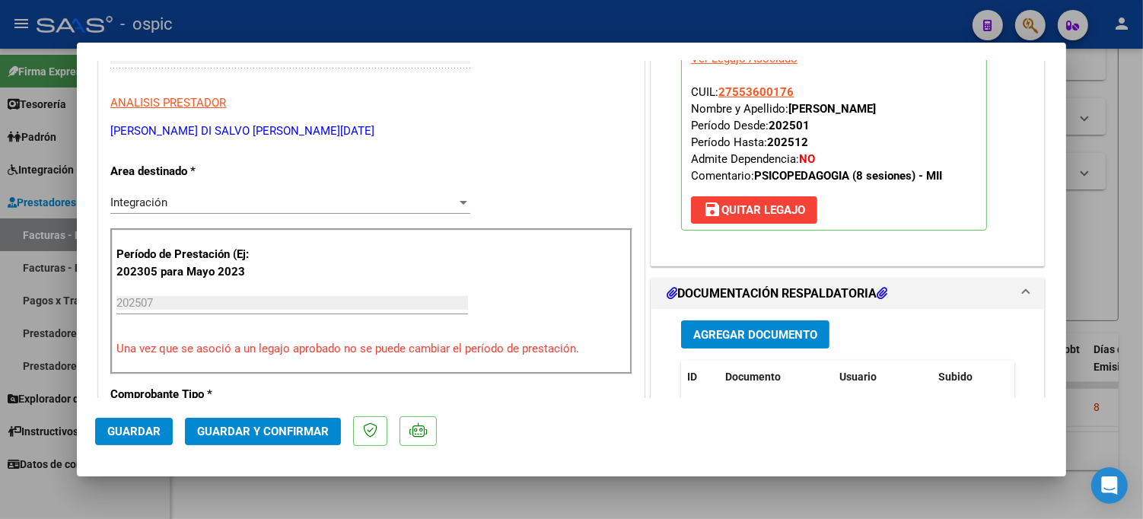
scroll to position [0, 0]
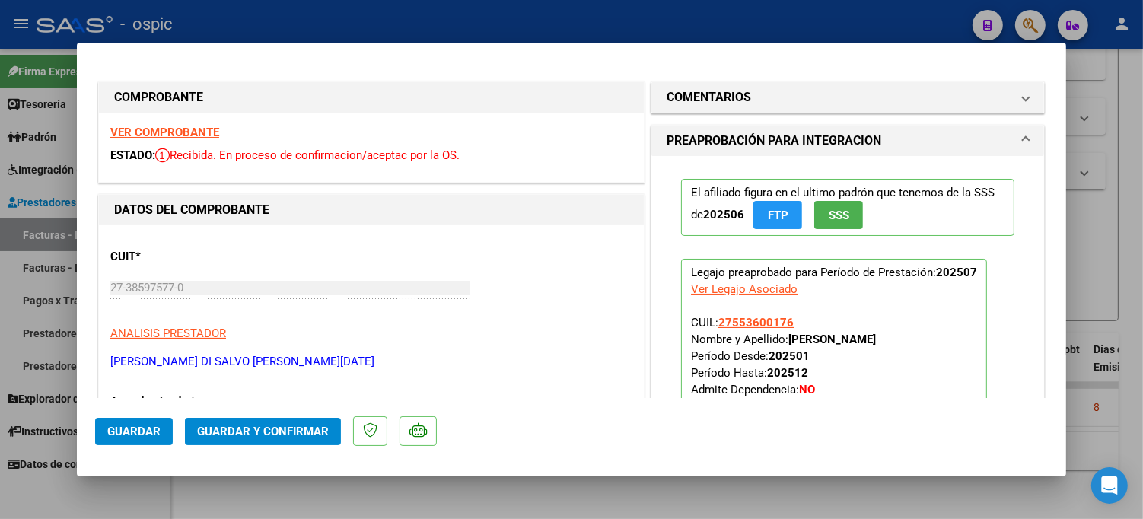
drag, startPoint x: 809, startPoint y: 102, endPoint x: 740, endPoint y: 262, distance: 173.8
click at [807, 102] on mat-panel-title "COMENTARIOS" at bounding box center [839, 97] width 344 height 18
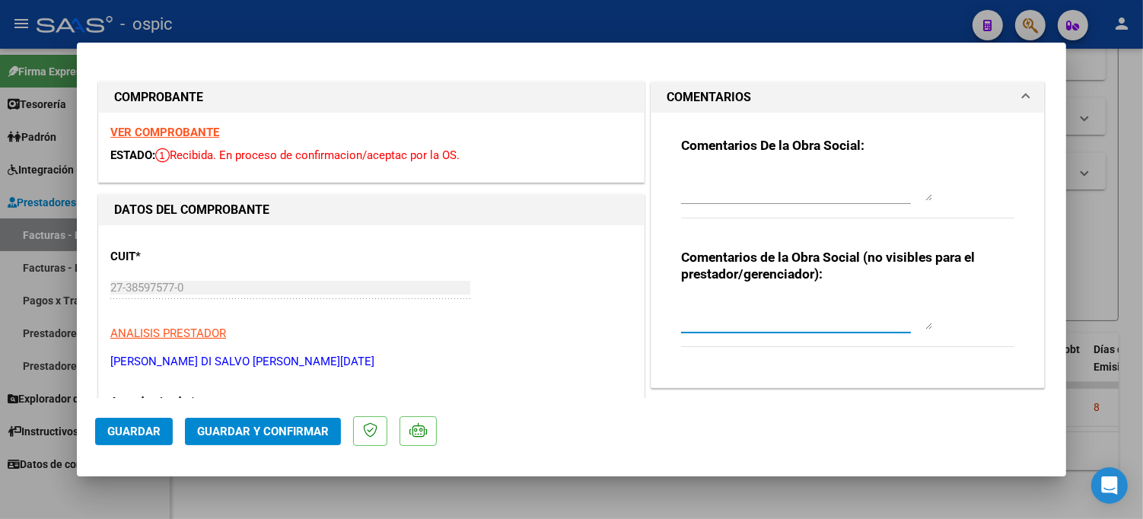
click at [743, 302] on textarea at bounding box center [806, 314] width 251 height 30
type textarea "PSP 8 SESIONES"
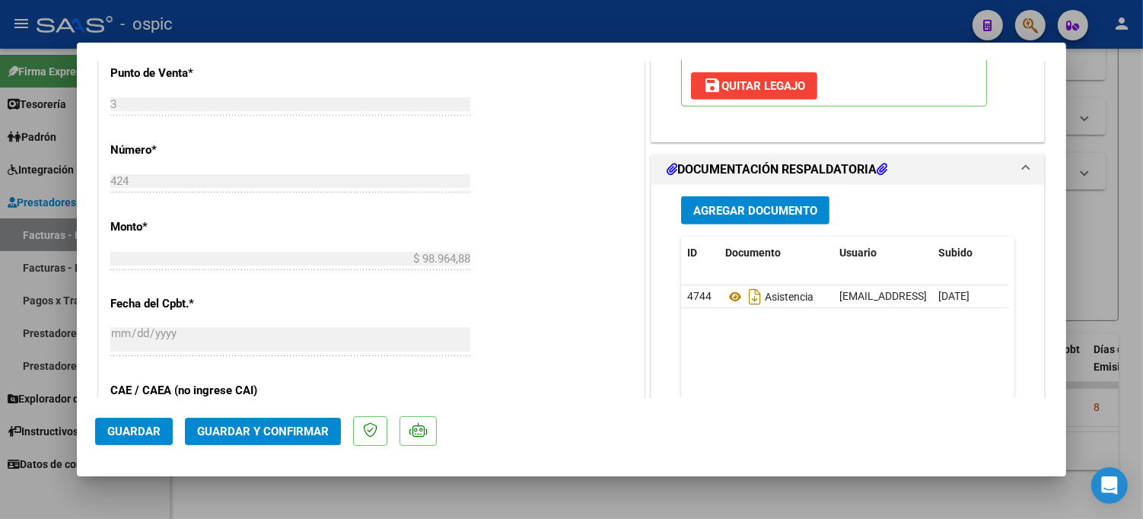
scroll to position [657, 0]
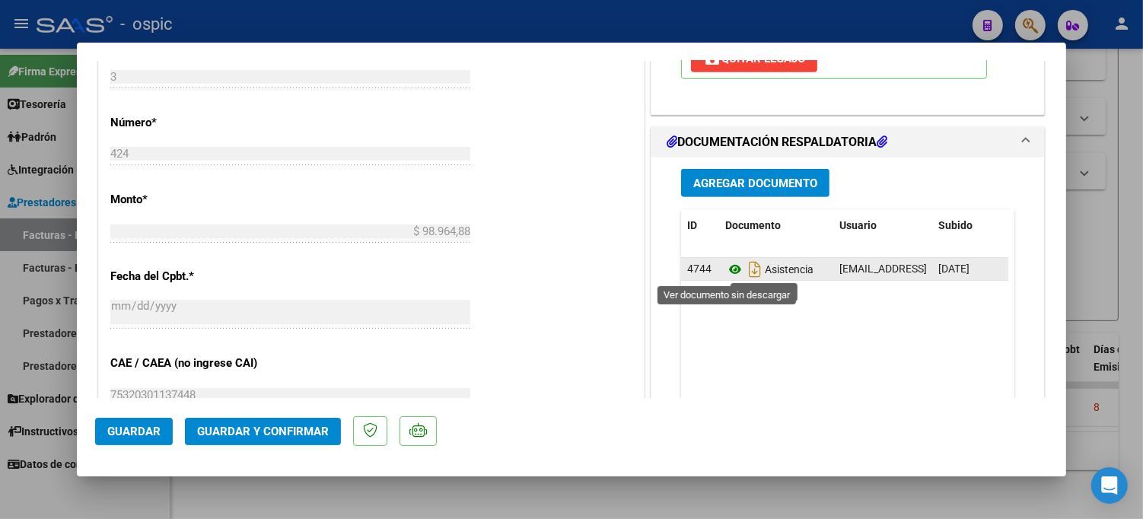
click at [725, 272] on icon at bounding box center [735, 269] width 20 height 18
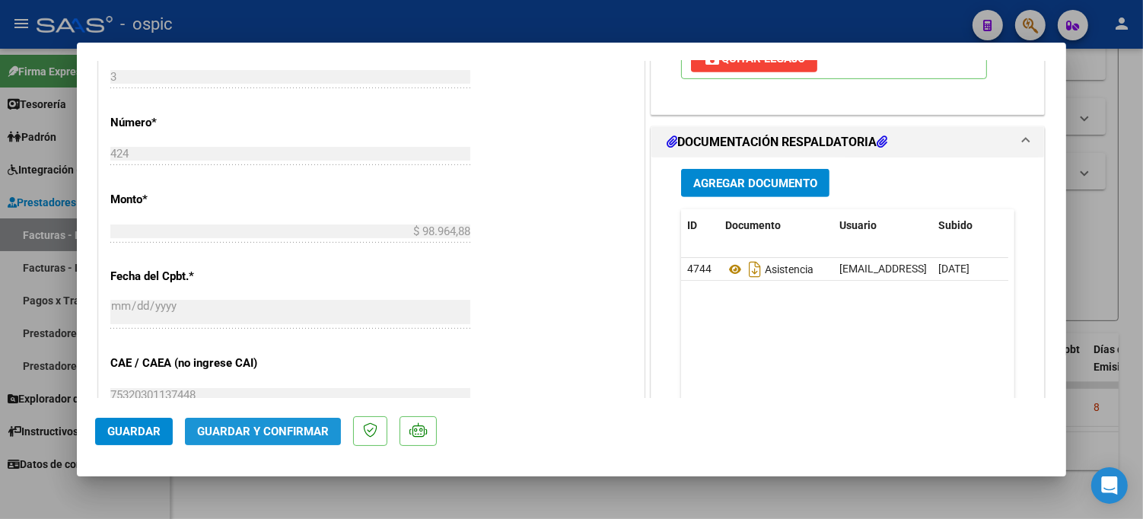
click at [259, 434] on span "Guardar y Confirmar" at bounding box center [263, 432] width 132 height 14
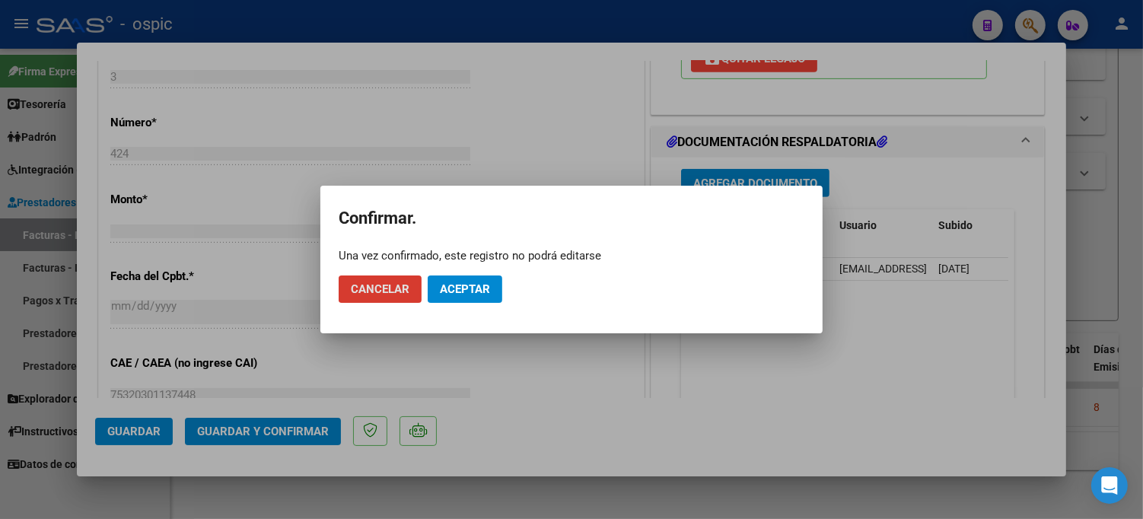
click at [445, 286] on span "Aceptar" at bounding box center [465, 289] width 50 height 14
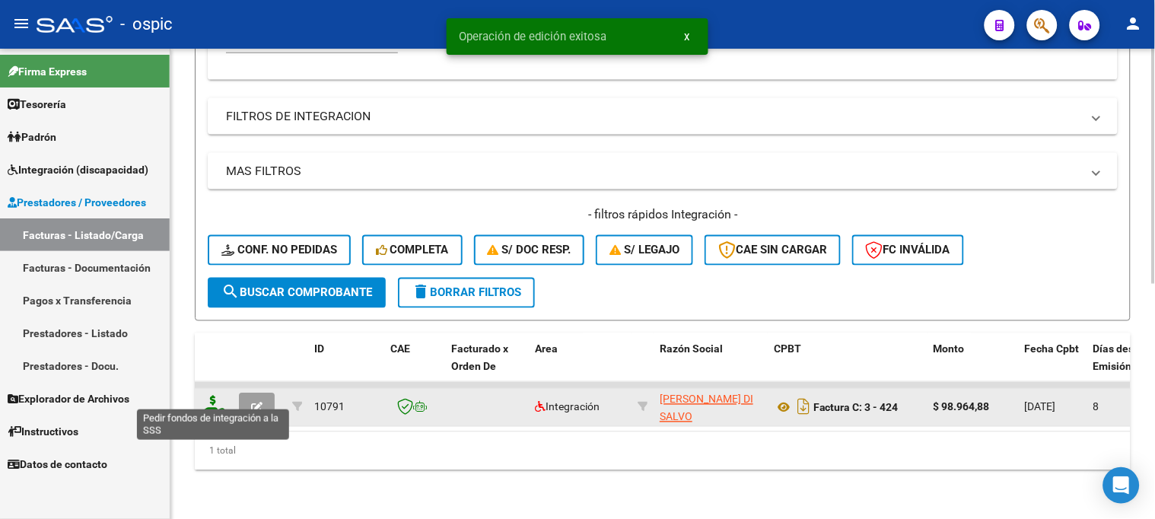
click at [206, 396] on icon at bounding box center [213, 406] width 24 height 21
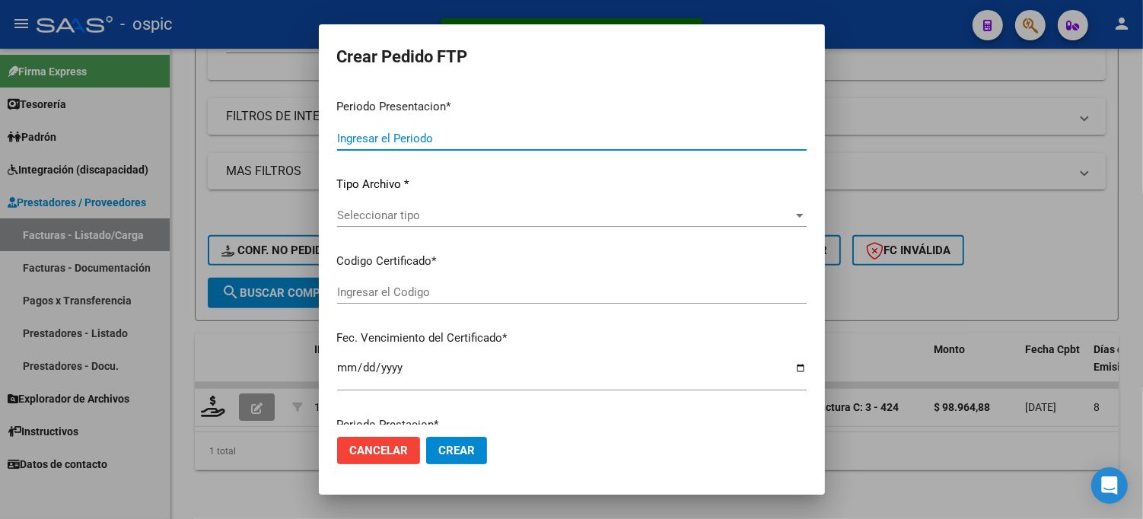
type input "202507"
type input "$ 98.964,88"
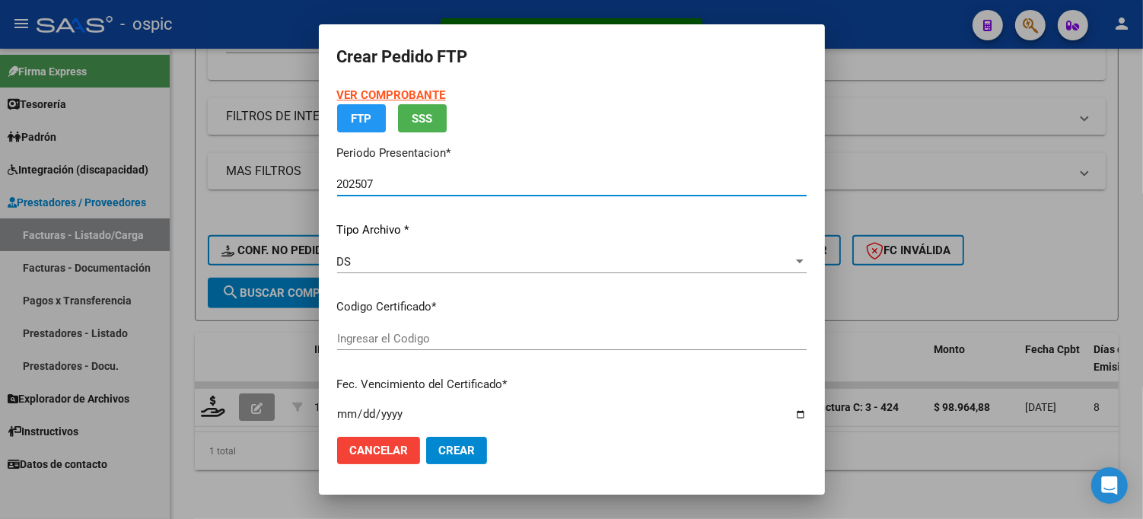
type input "0000000000000000000000000000006546471627"
type input "[DATE]"
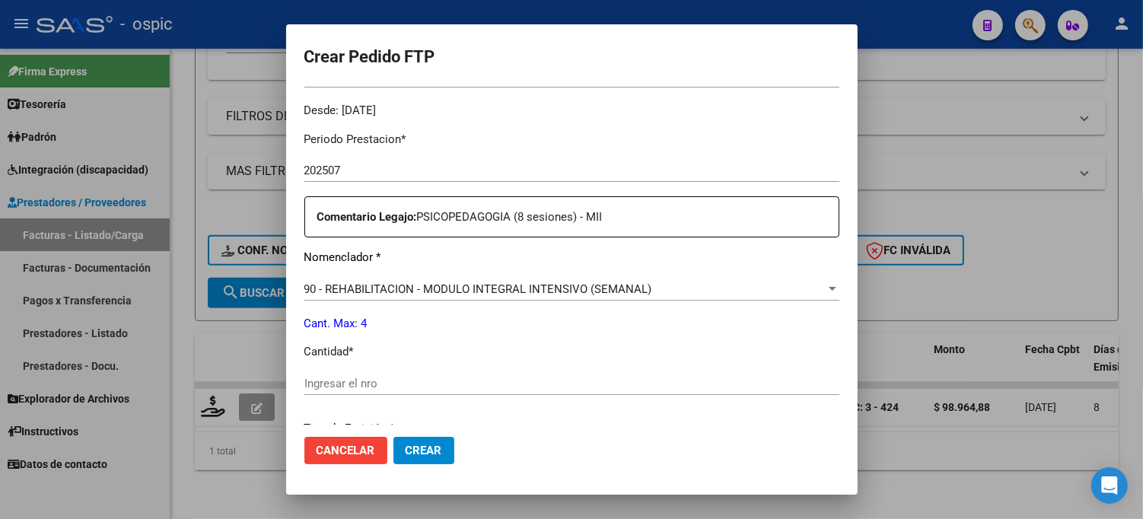
scroll to position [470, 0]
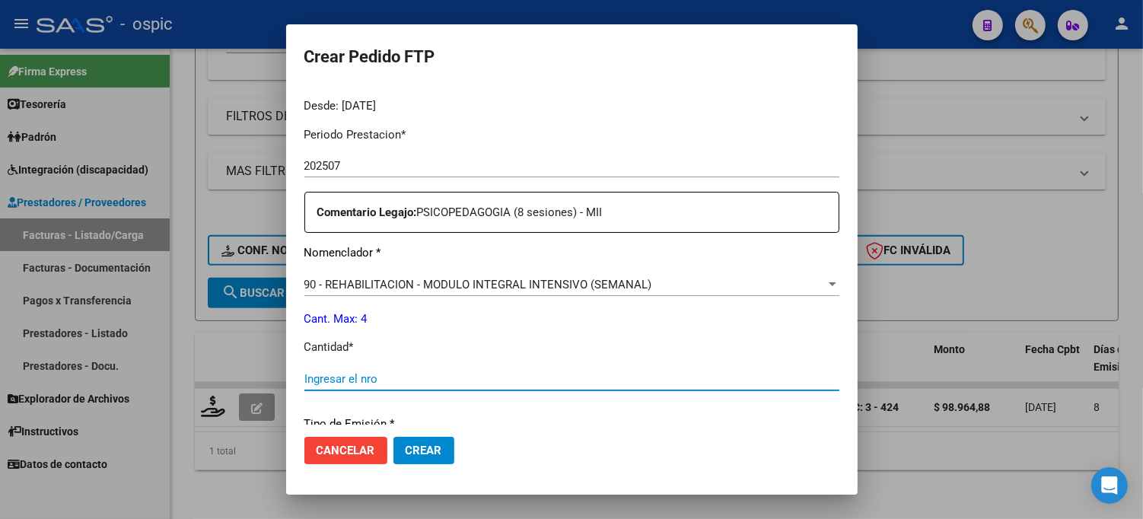
click at [441, 378] on input "Ingresar el nro" at bounding box center [571, 379] width 535 height 14
type input "4"
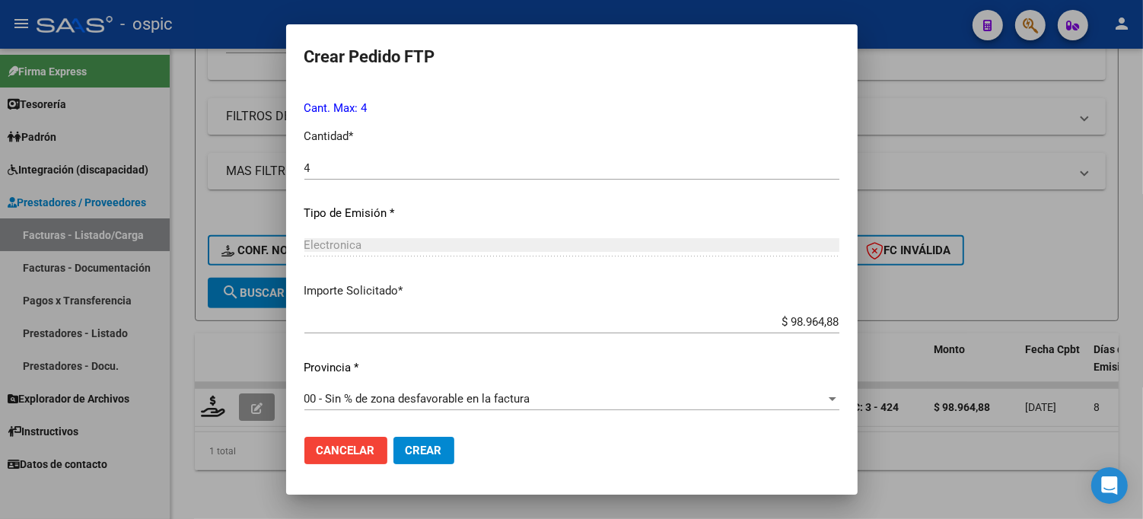
click at [406, 447] on span "Crear" at bounding box center [424, 451] width 37 height 14
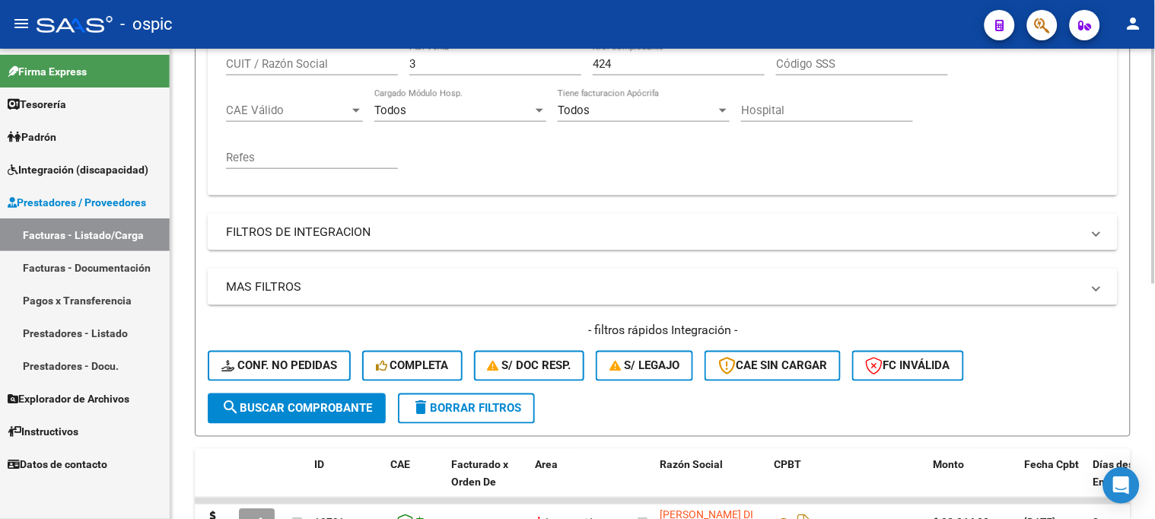
scroll to position [132, 0]
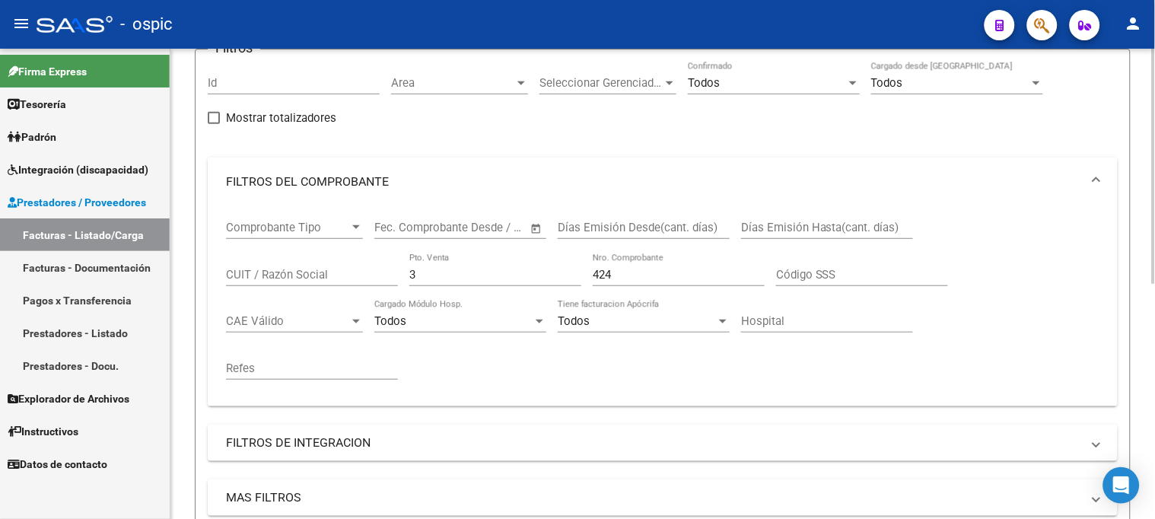
drag, startPoint x: 439, startPoint y: 275, endPoint x: 328, endPoint y: 266, distance: 111.4
click at [333, 268] on div "Comprobante Tipo Comprobante Tipo Start date – End date Fec. Comprobante Desde …" at bounding box center [662, 300] width 873 height 188
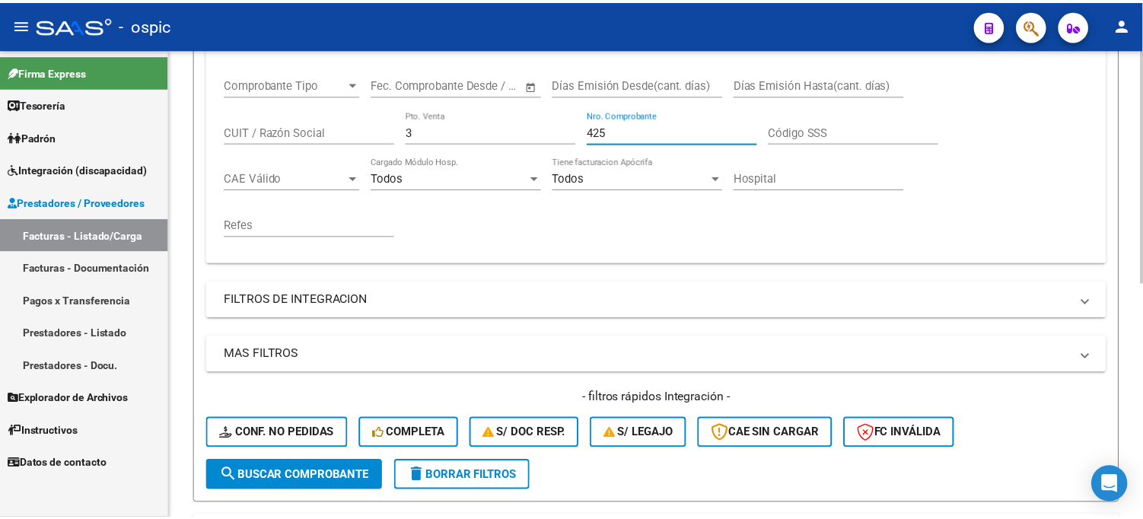
scroll to position [469, 0]
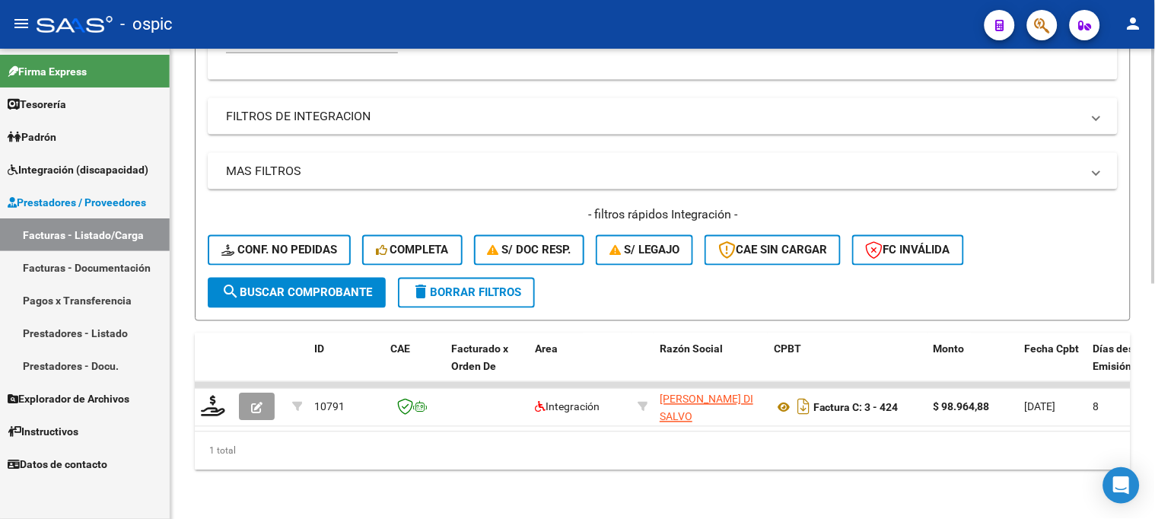
type input "425"
click at [321, 278] on button "search Buscar Comprobante" at bounding box center [297, 293] width 178 height 30
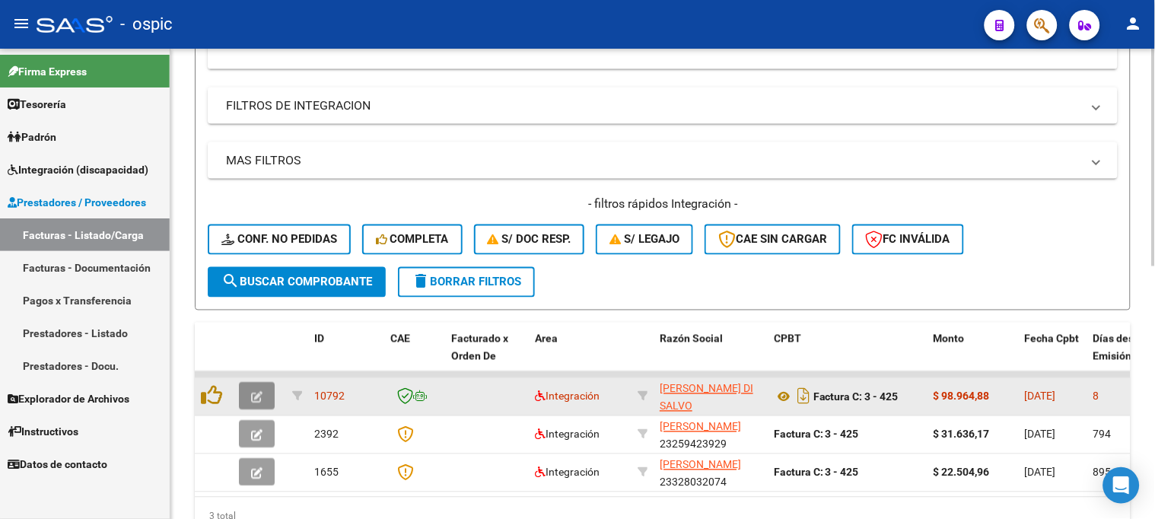
click at [259, 386] on button "button" at bounding box center [257, 396] width 36 height 27
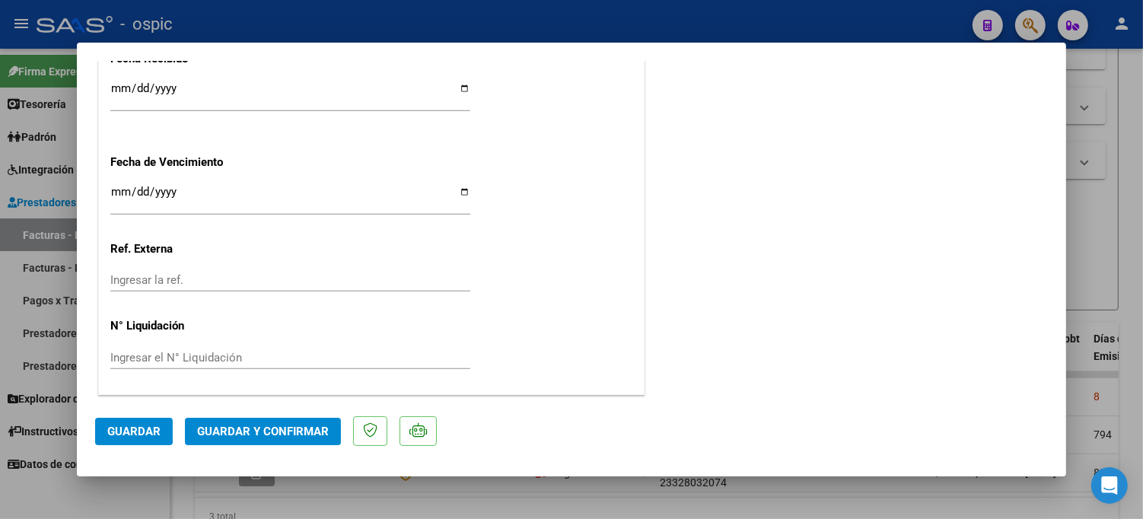
scroll to position [0, 0]
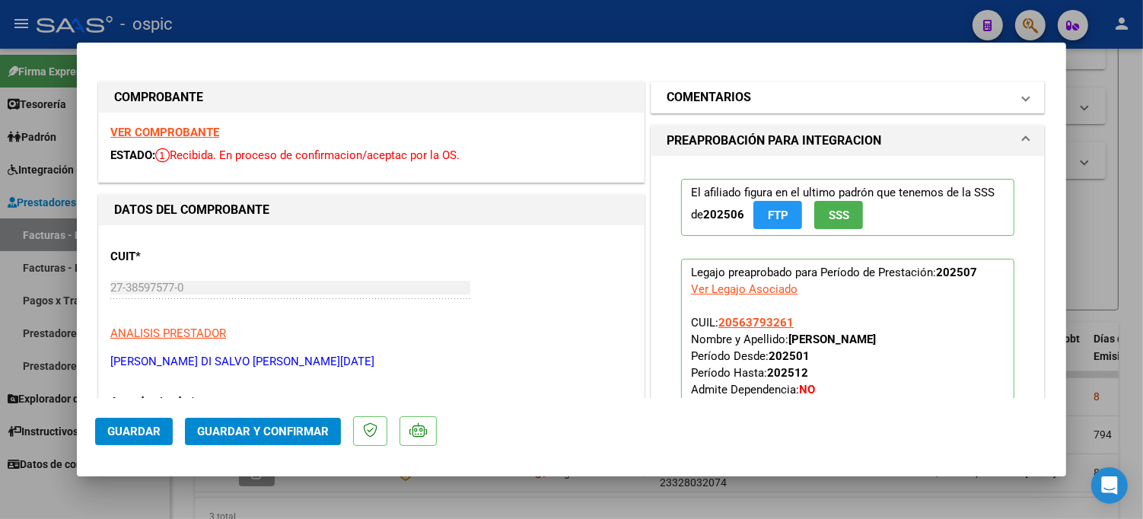
click at [766, 90] on mat-panel-title "COMENTARIOS" at bounding box center [839, 97] width 344 height 18
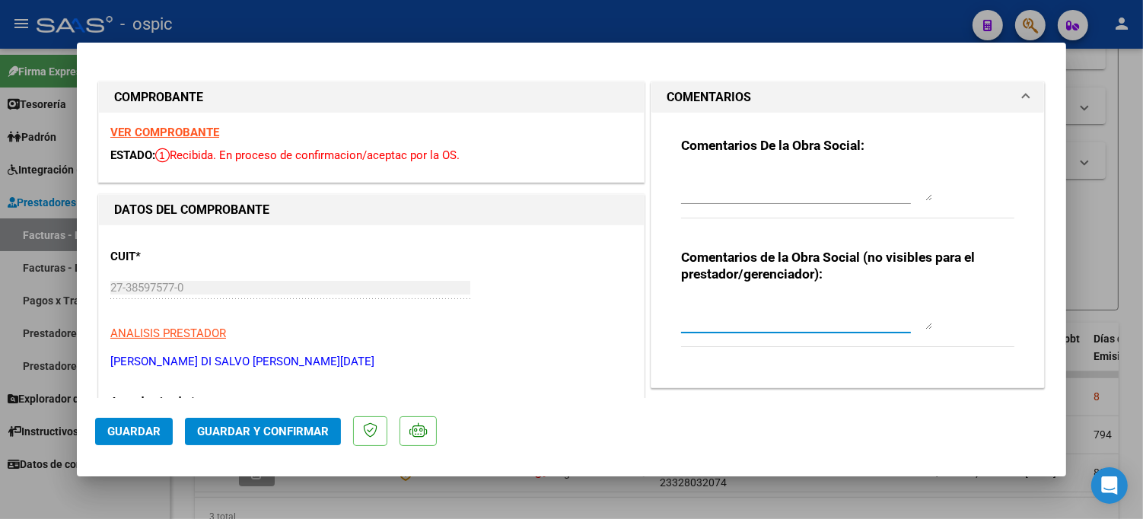
click at [753, 310] on textarea at bounding box center [806, 314] width 251 height 30
type textarea "PSP 8 SESIONES"
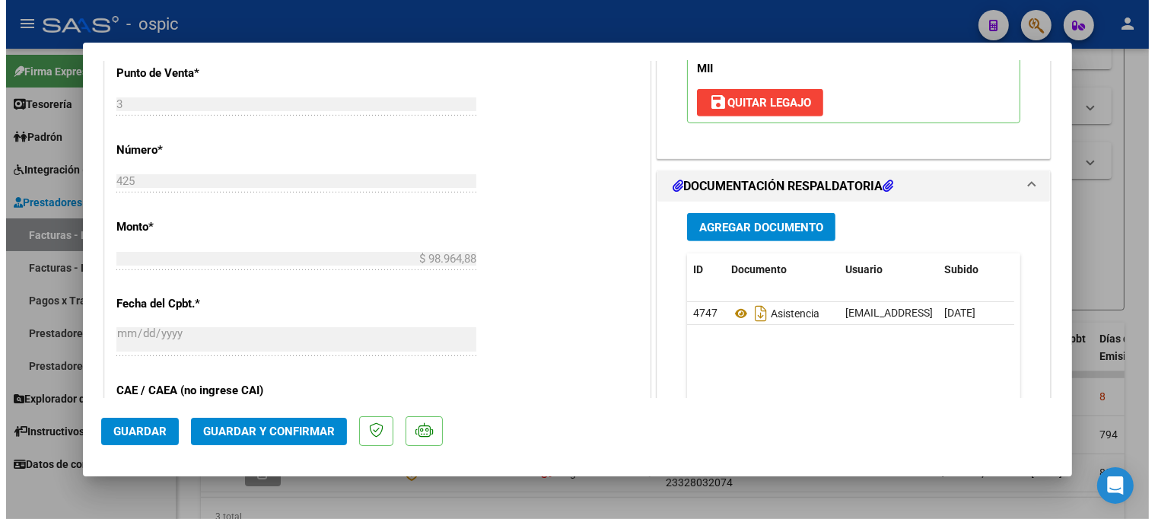
scroll to position [637, 0]
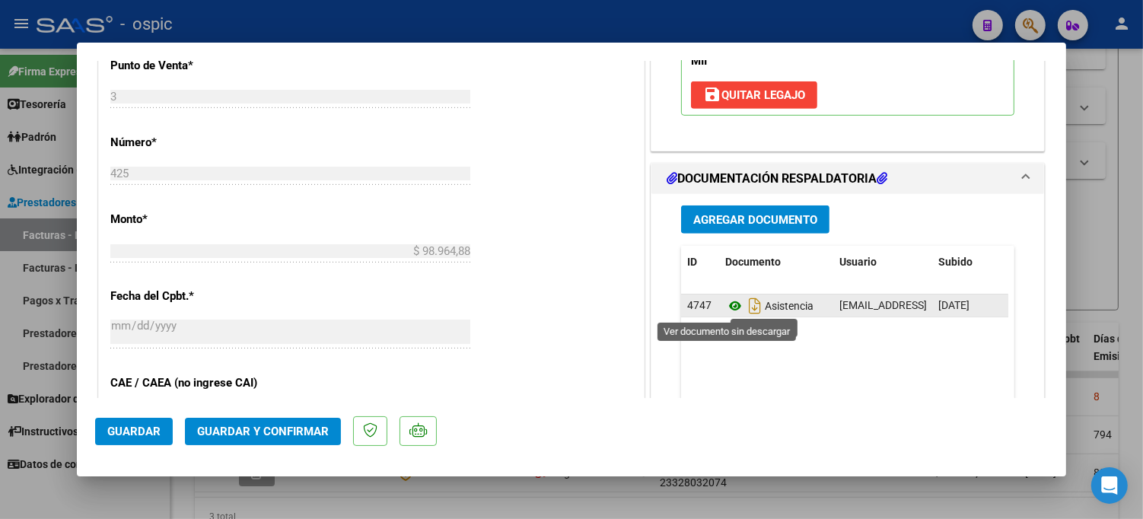
click at [727, 304] on icon at bounding box center [735, 306] width 20 height 18
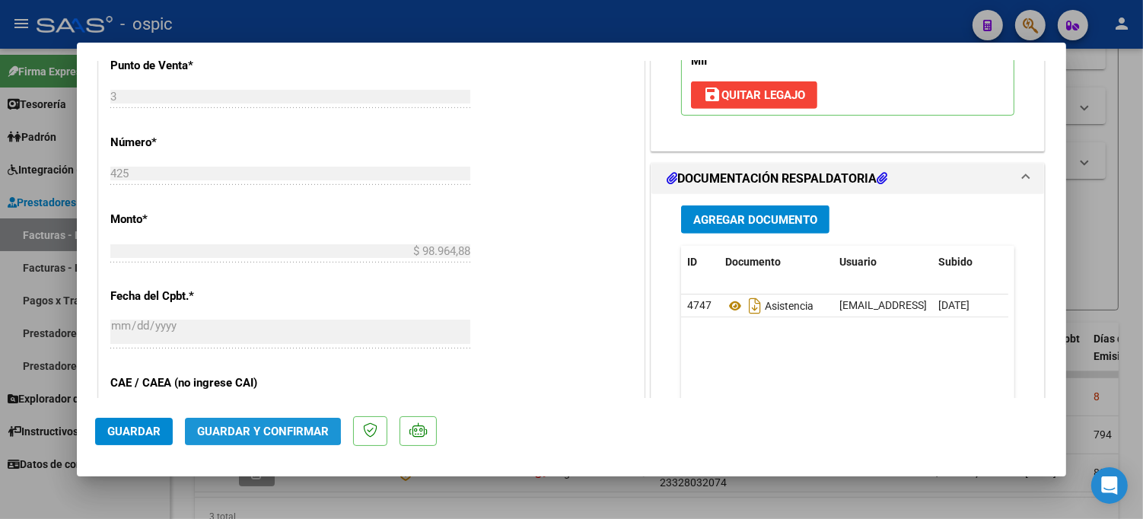
click at [261, 427] on span "Guardar y Confirmar" at bounding box center [263, 432] width 132 height 14
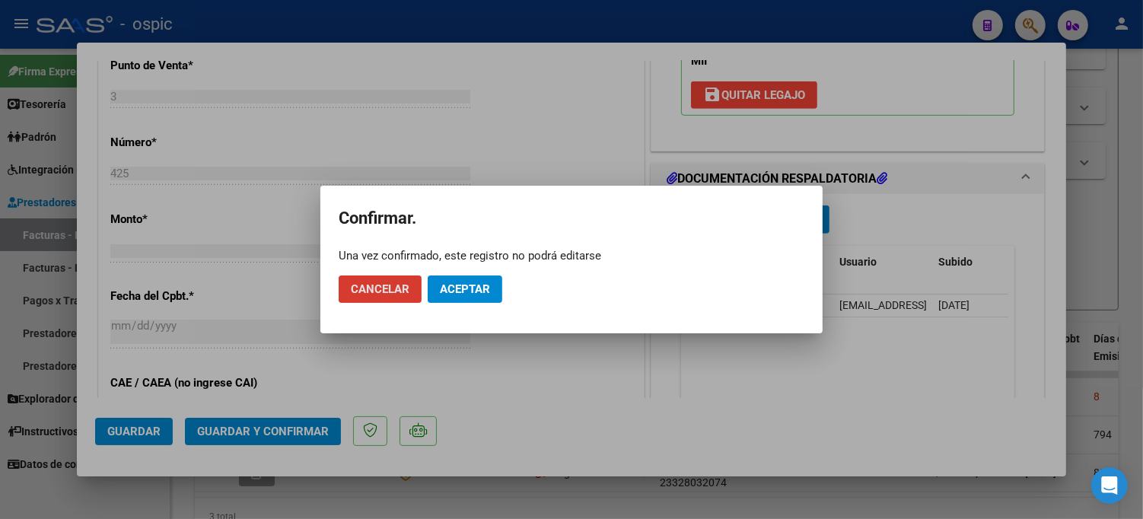
click at [467, 289] on span "Aceptar" at bounding box center [465, 289] width 50 height 14
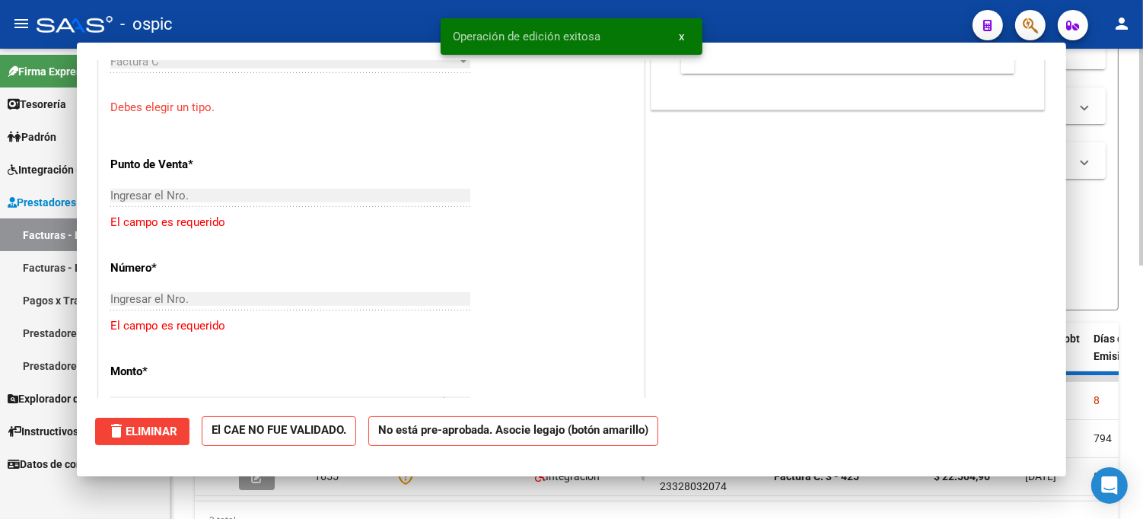
scroll to position [0, 0]
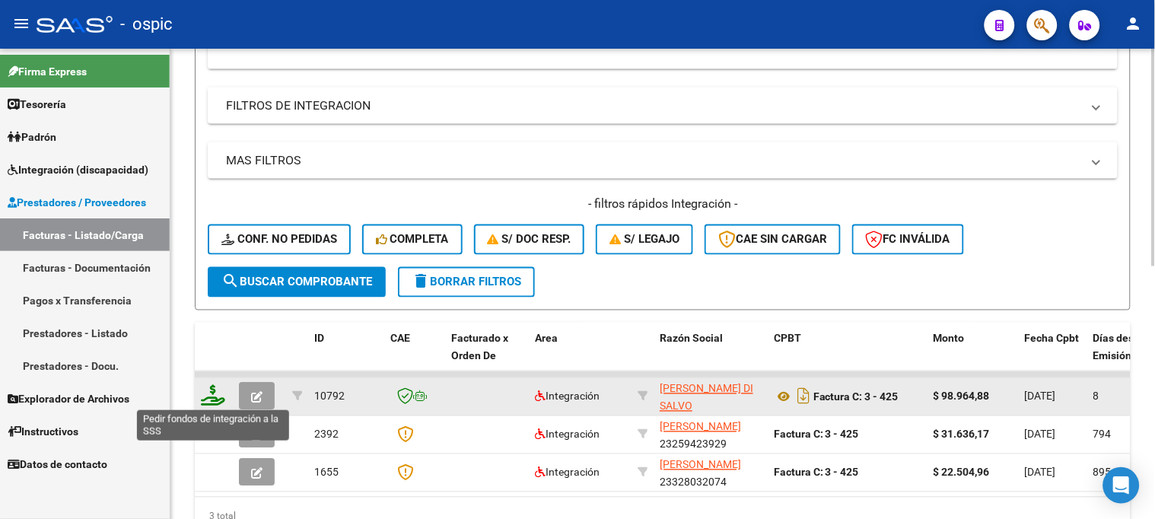
click at [213, 390] on icon at bounding box center [213, 395] width 24 height 21
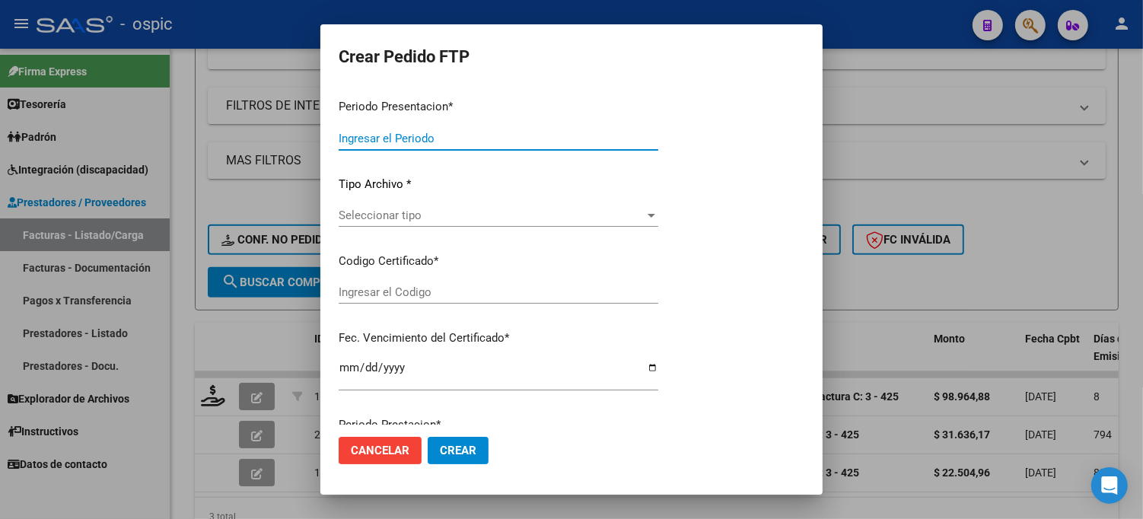
type input "202507"
type input "$ 98.964,88"
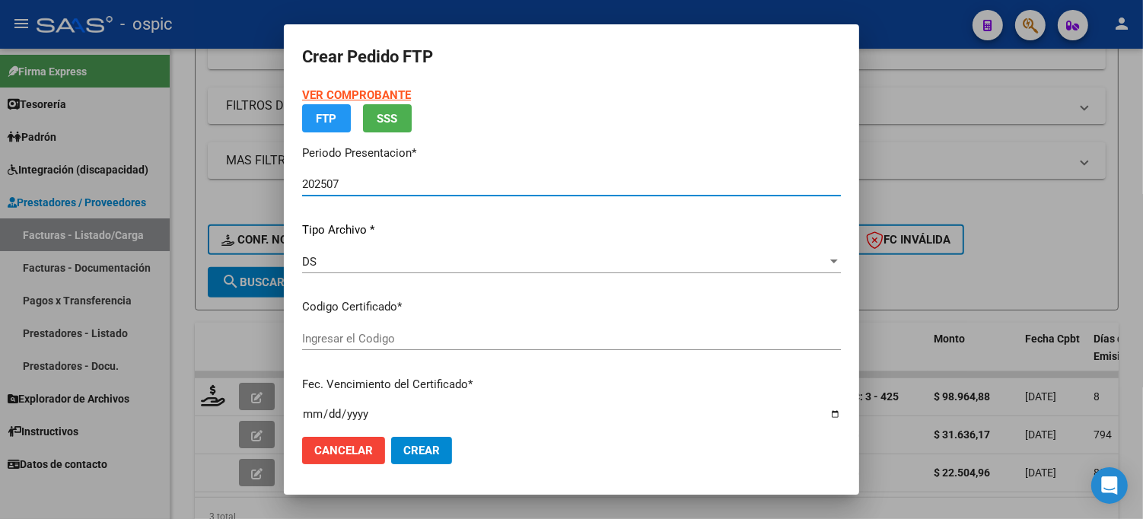
type input "0000000000000000000000000000003052327653"
type input "[DATE]"
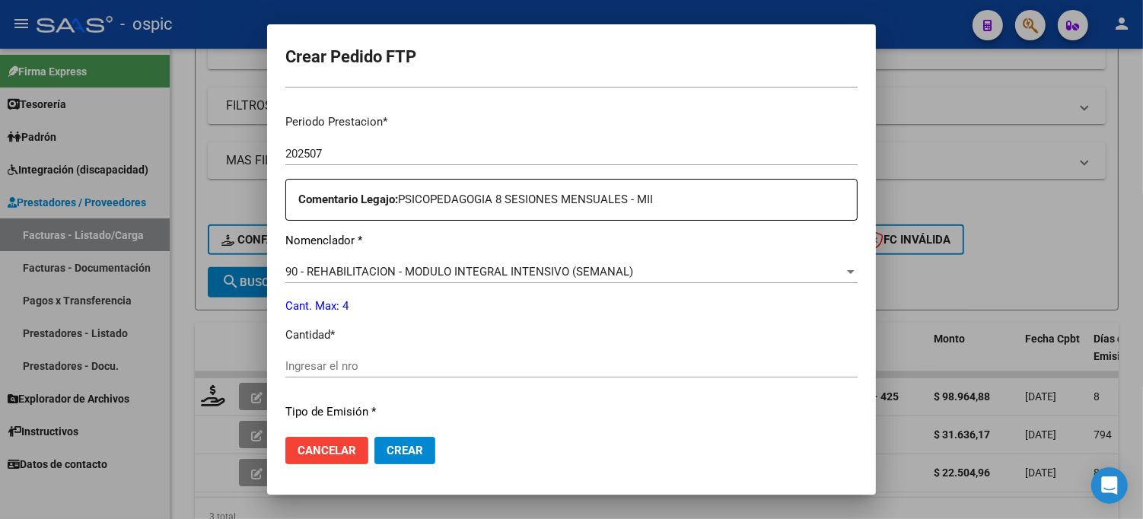
scroll to position [472, 0]
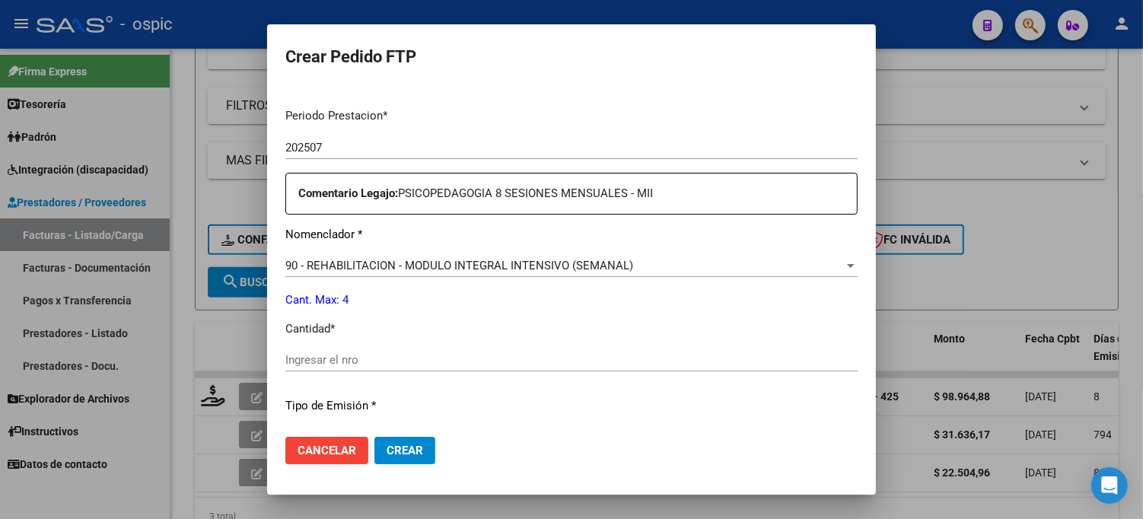
click at [418, 355] on input "Ingresar el nro" at bounding box center [571, 360] width 572 height 14
type input "4"
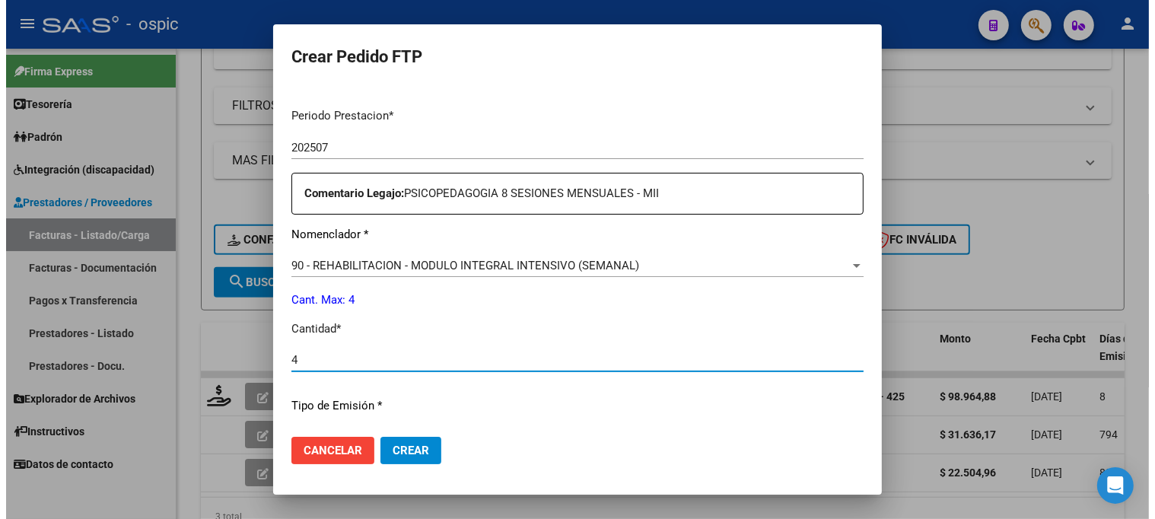
scroll to position [664, 0]
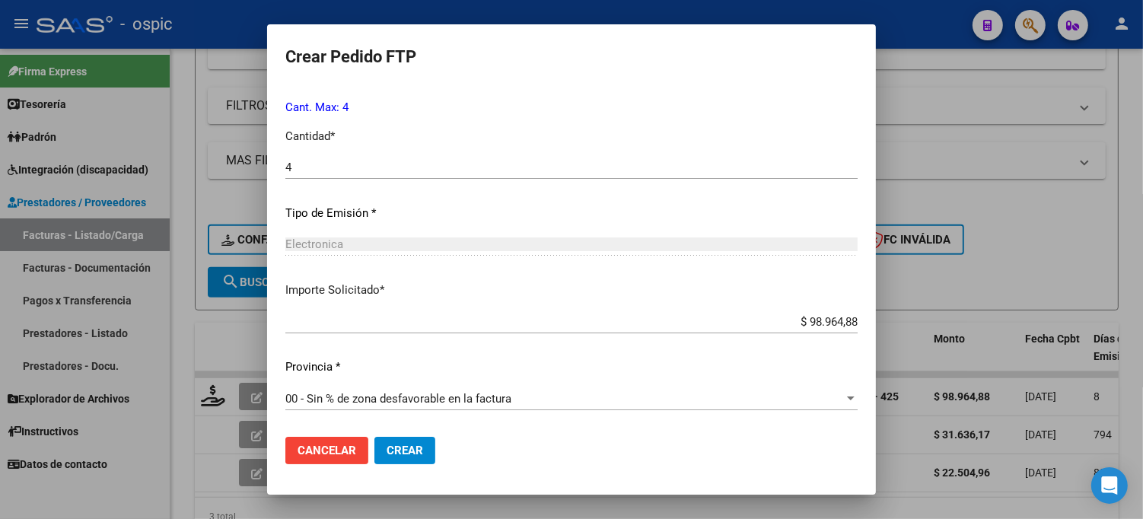
drag, startPoint x: 421, startPoint y: 449, endPoint x: 467, endPoint y: 447, distance: 46.4
click at [421, 447] on span "Crear" at bounding box center [405, 451] width 37 height 14
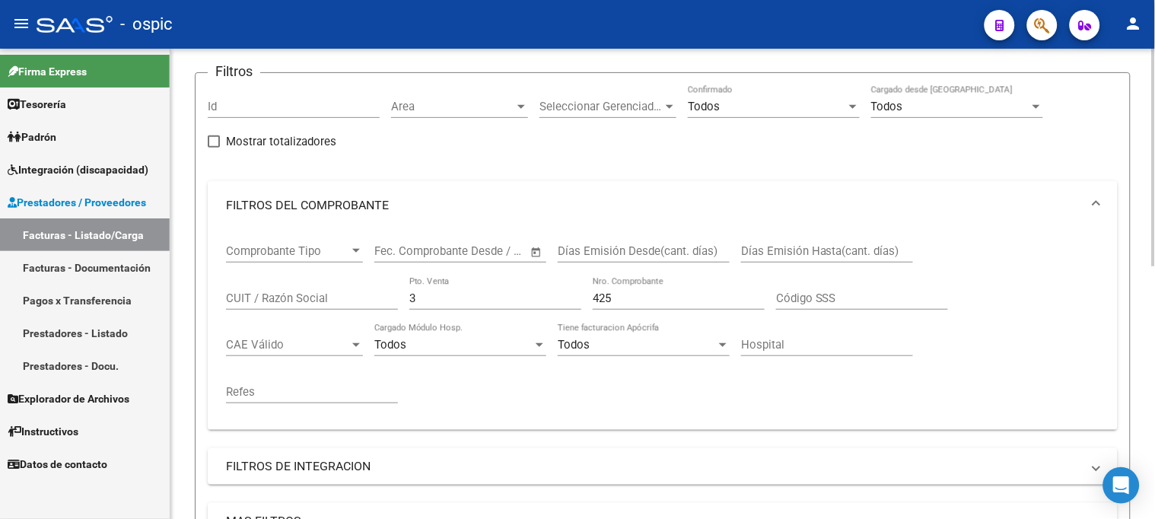
scroll to position [46, 0]
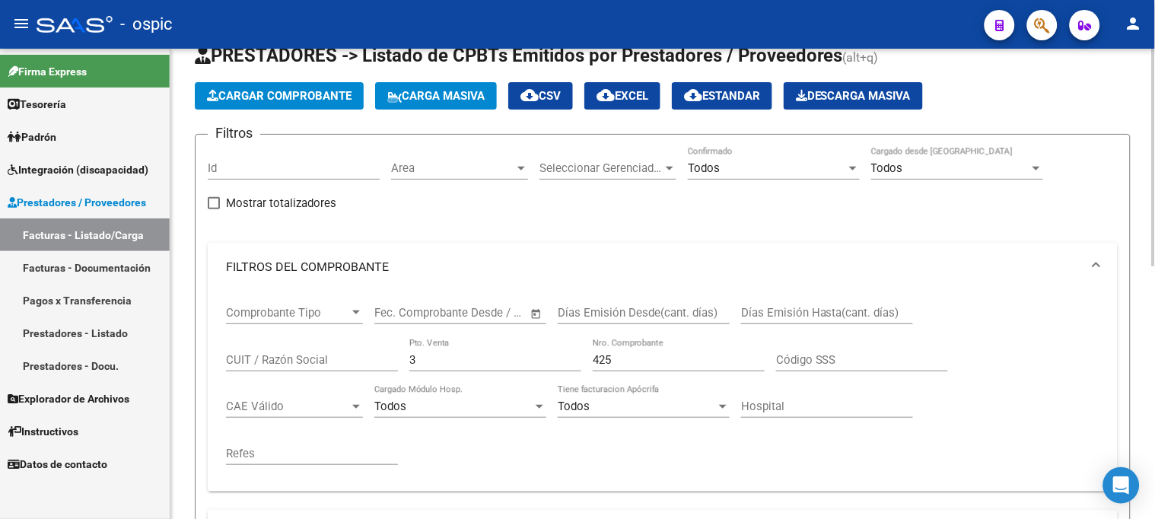
click at [336, 356] on div "Comprobante Tipo Comprobante Tipo Start date – End date Fec. Comprobante Desde …" at bounding box center [662, 385] width 873 height 188
type input "2"
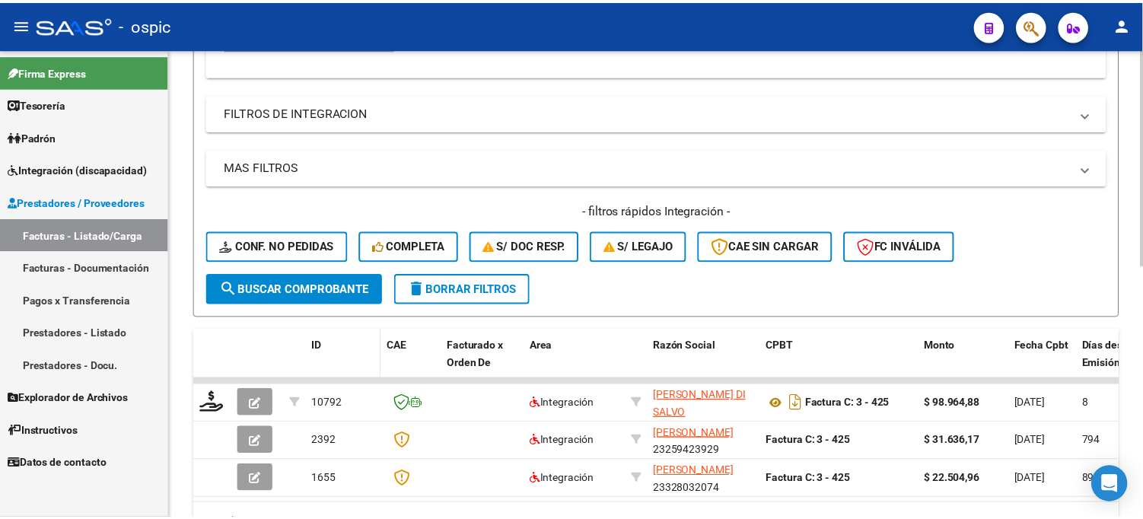
scroll to position [469, 0]
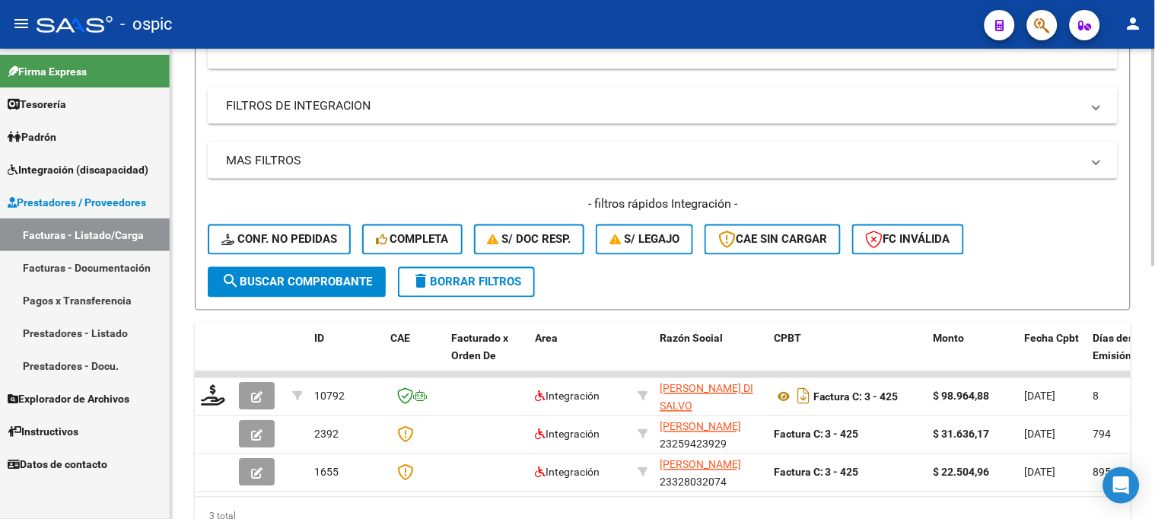
type input "1011"
click at [346, 286] on span "search Buscar Comprobante" at bounding box center [296, 282] width 151 height 14
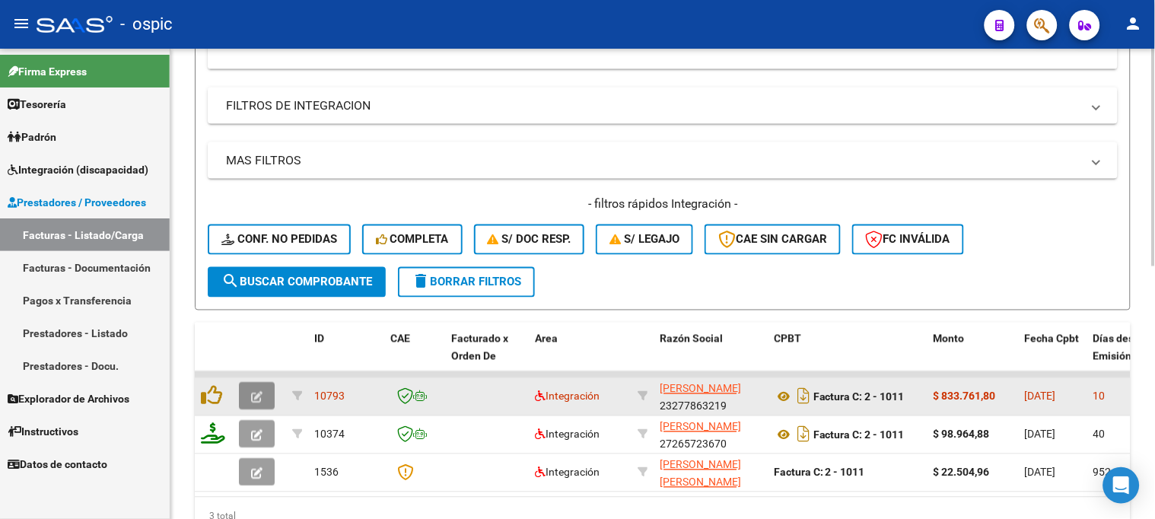
click at [262, 392] on button "button" at bounding box center [257, 396] width 36 height 27
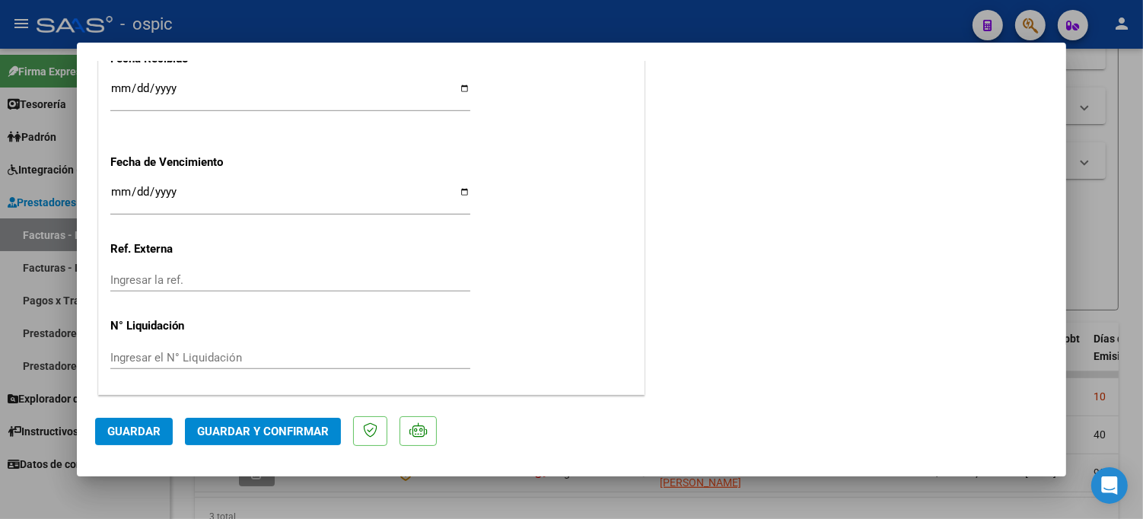
scroll to position [0, 0]
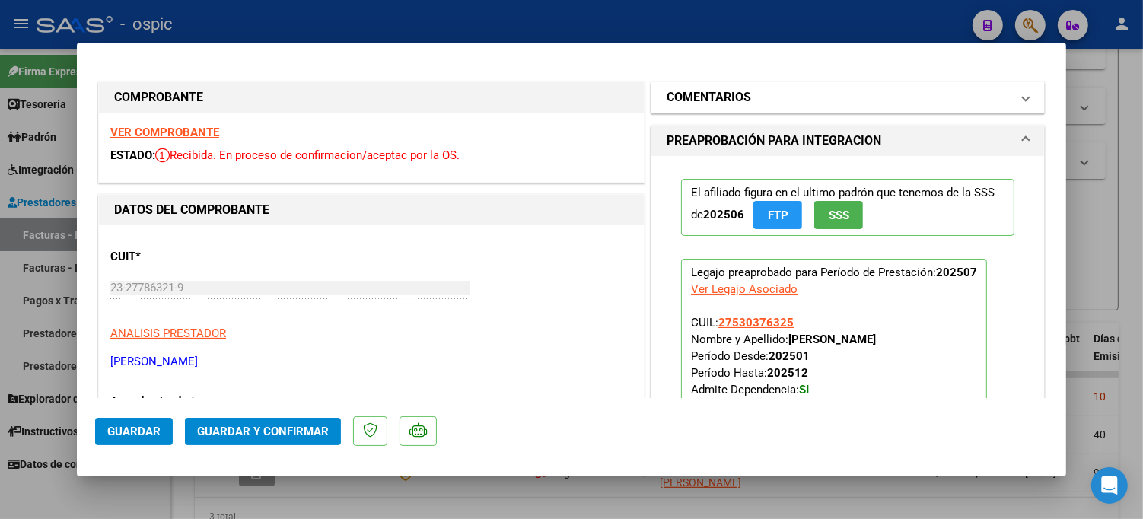
drag, startPoint x: 673, startPoint y: 97, endPoint x: 679, endPoint y: 103, distance: 9.7
click at [675, 97] on h1 "COMENTARIOS" at bounding box center [709, 97] width 84 height 18
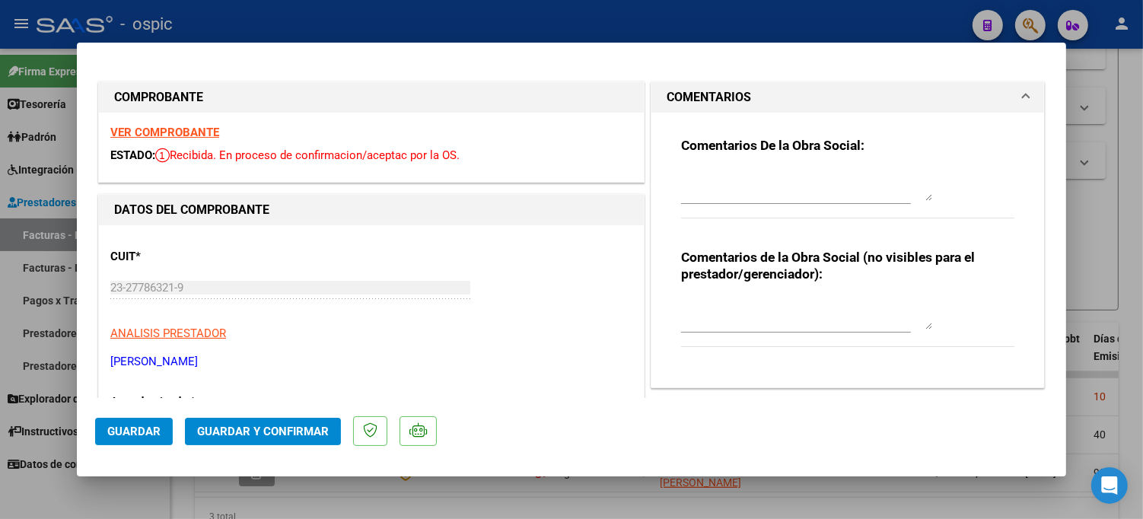
click at [769, 304] on textarea at bounding box center [806, 314] width 251 height 30
click at [743, 309] on textarea "TRANSPORTE 1.140 KM MENSUALES" at bounding box center [806, 314] width 251 height 30
type textarea "TRANSPORTE C/DEP 1.140 KM MENSUALES"
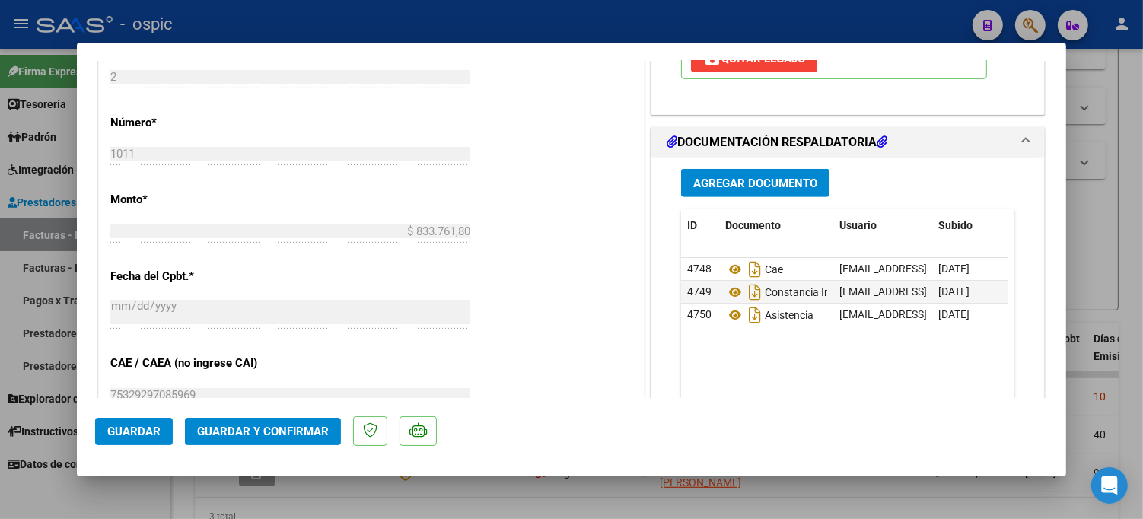
scroll to position [667, 0]
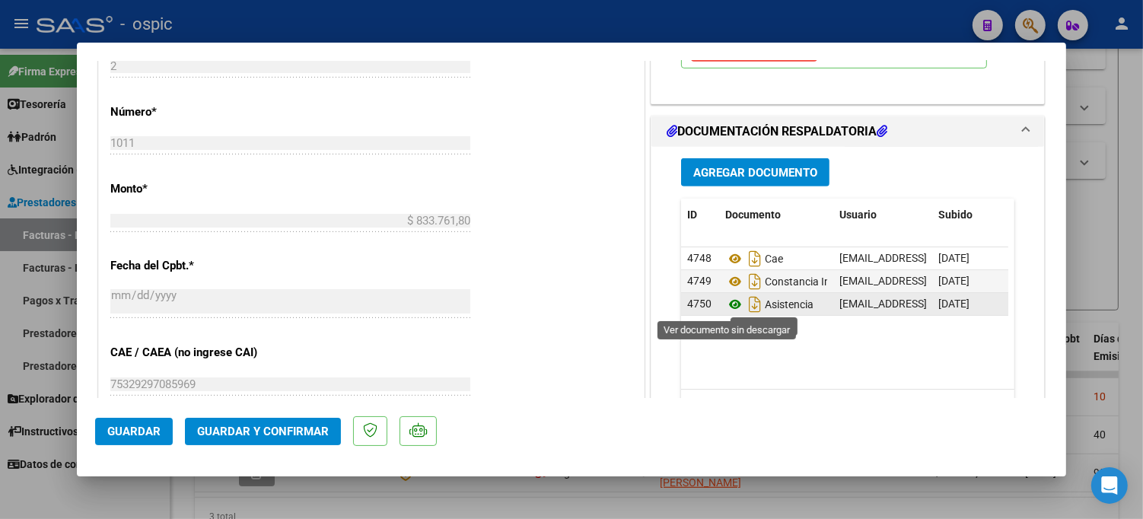
click at [728, 304] on icon at bounding box center [735, 304] width 20 height 18
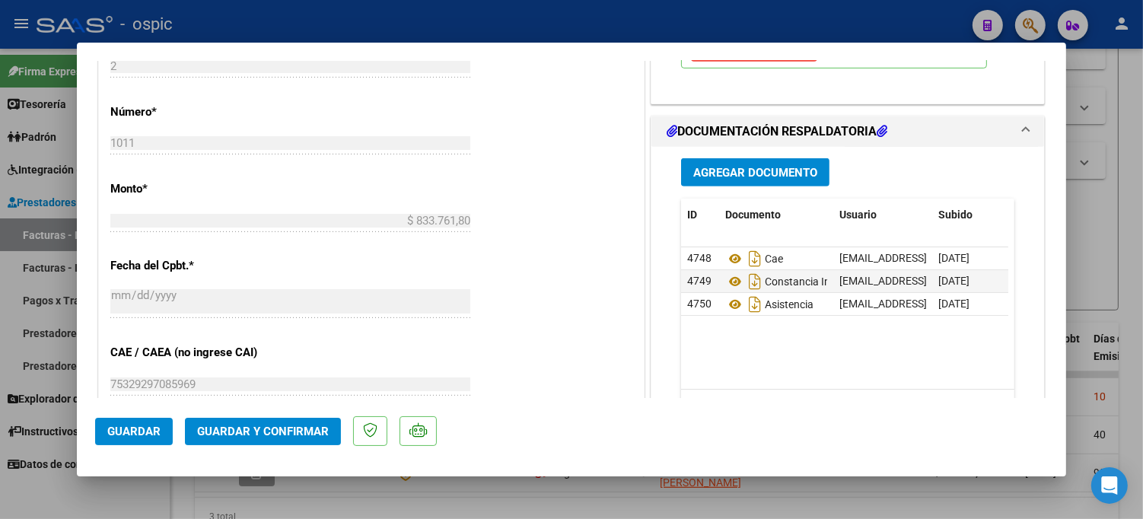
click at [260, 421] on button "Guardar y Confirmar" at bounding box center [263, 431] width 156 height 27
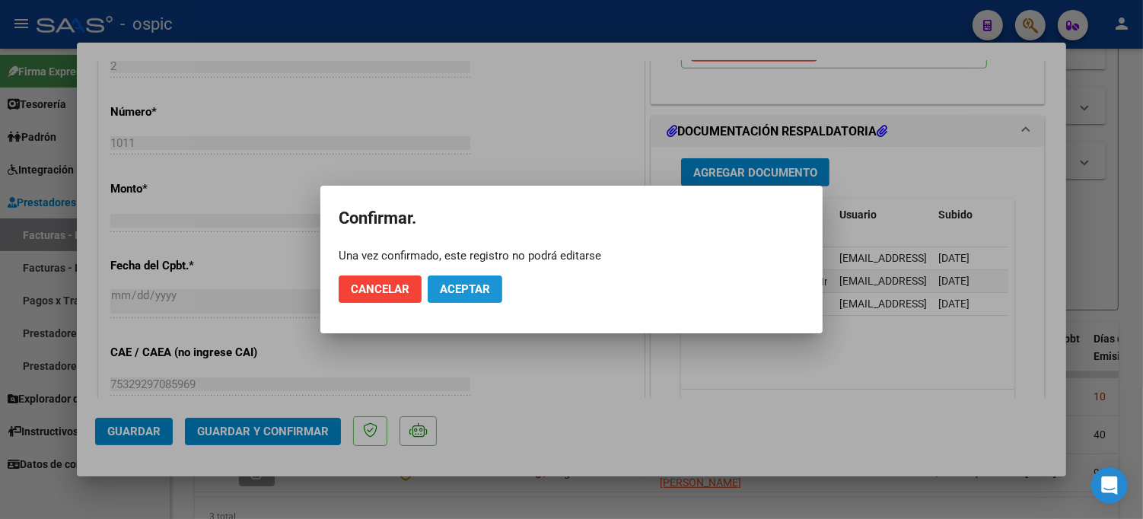
click at [469, 289] on span "Aceptar" at bounding box center [465, 289] width 50 height 14
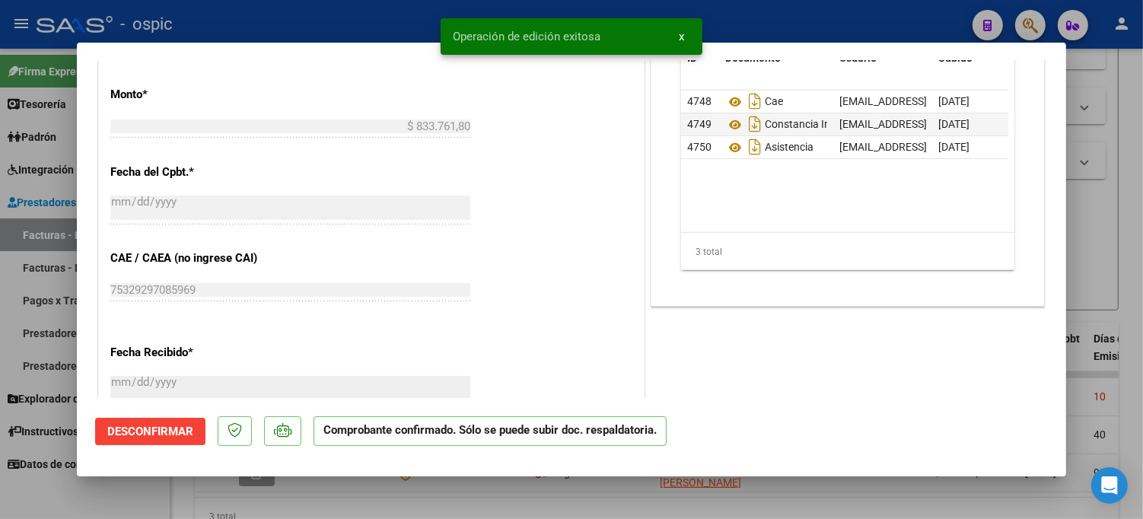
type input "$ 0,00"
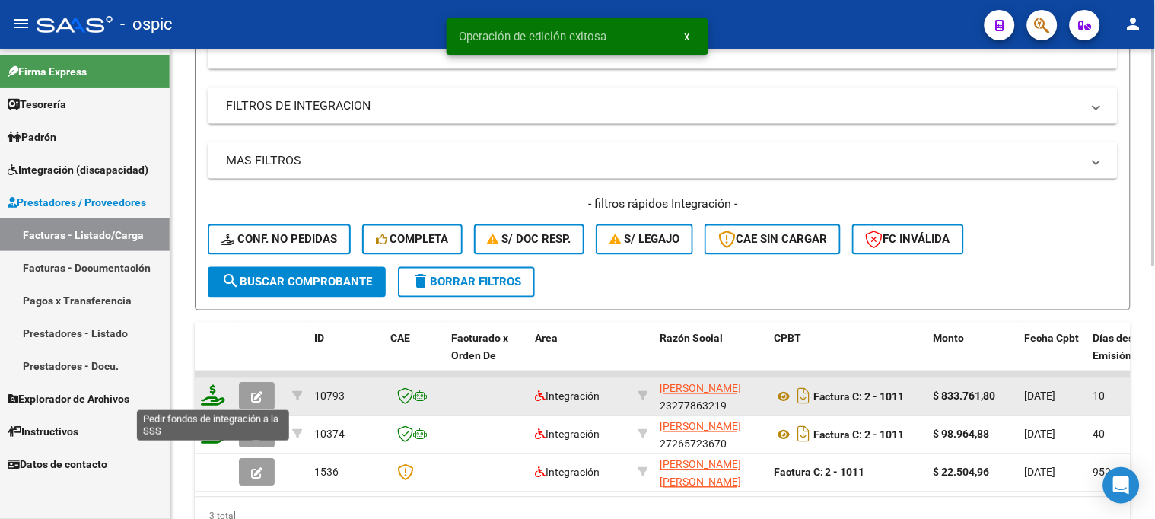
click at [214, 398] on icon at bounding box center [213, 395] width 24 height 21
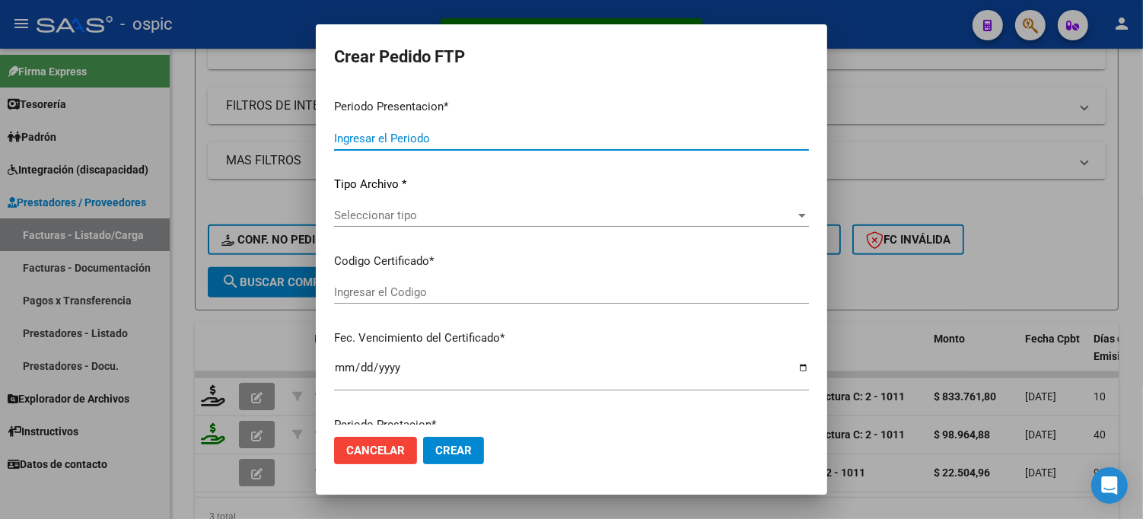
type input "202507"
type input "$ 833.761,80"
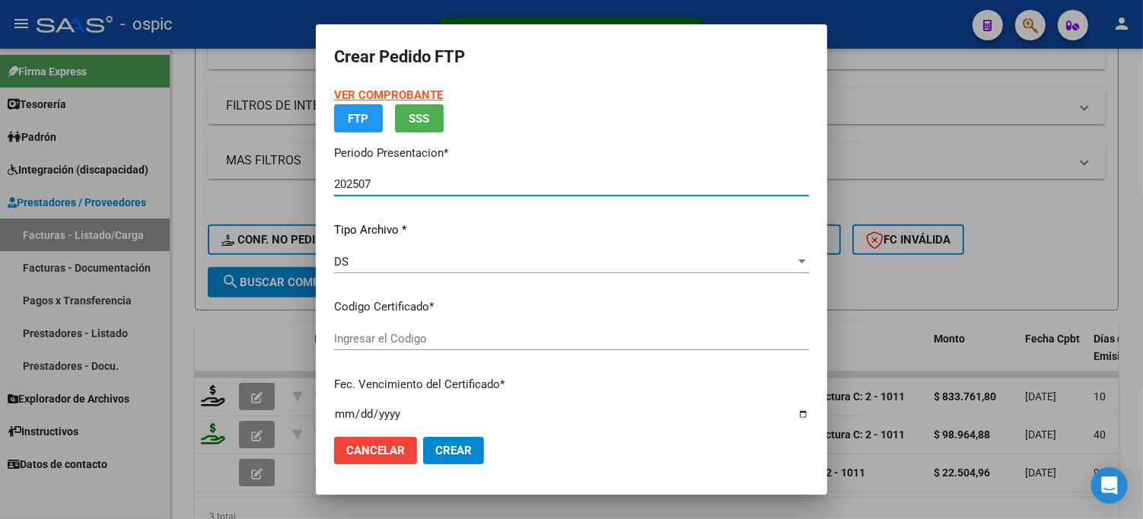
type input "4281655116"
type input "[DATE]"
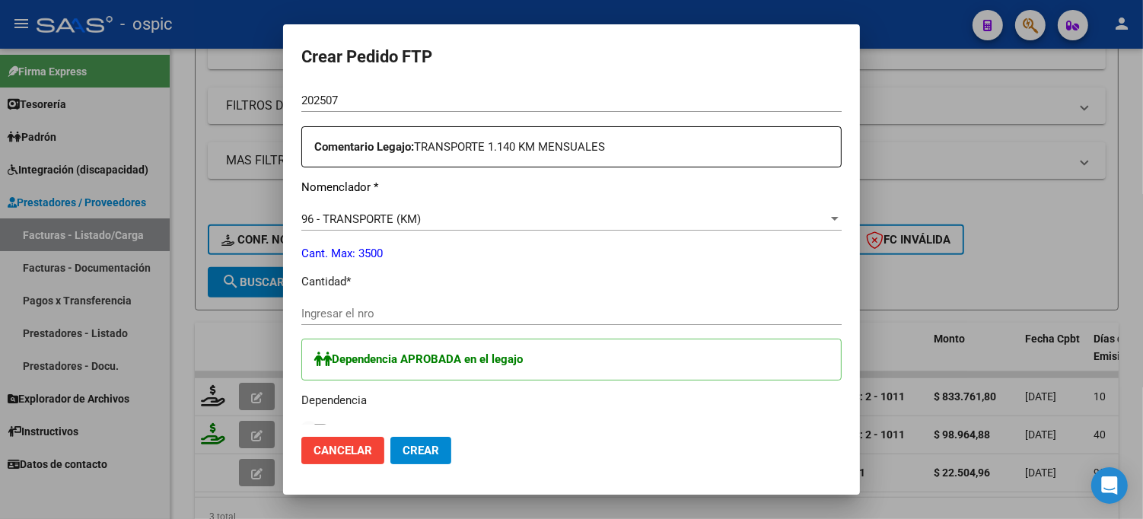
scroll to position [553, 0]
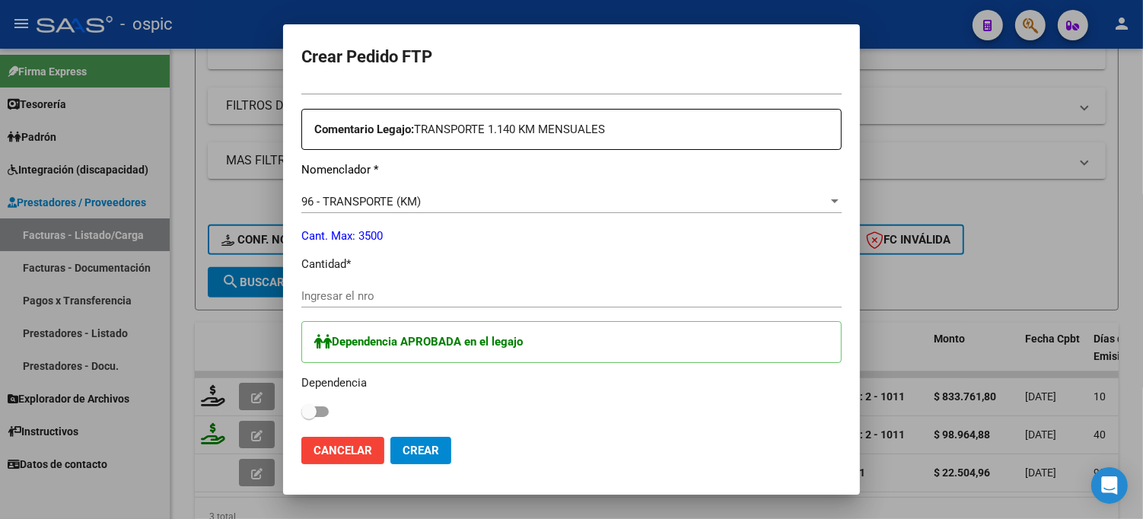
click at [523, 280] on div "Periodo Prestacion * 202507 Ingresar el Periodo Prestacion Comentario Legajo: T…" at bounding box center [571, 420] width 540 height 776
click at [522, 292] on input "Ingresar el nro" at bounding box center [571, 296] width 540 height 14
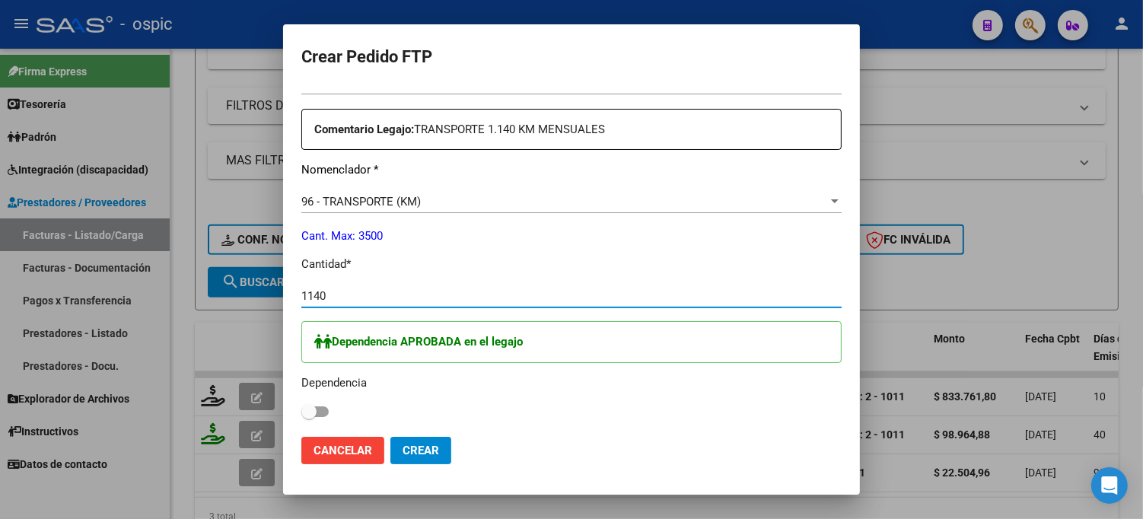
type input "1140"
click at [304, 406] on span at bounding box center [308, 411] width 15 height 15
click at [308, 417] on input "checkbox" at bounding box center [308, 417] width 1 height 1
checkbox input "true"
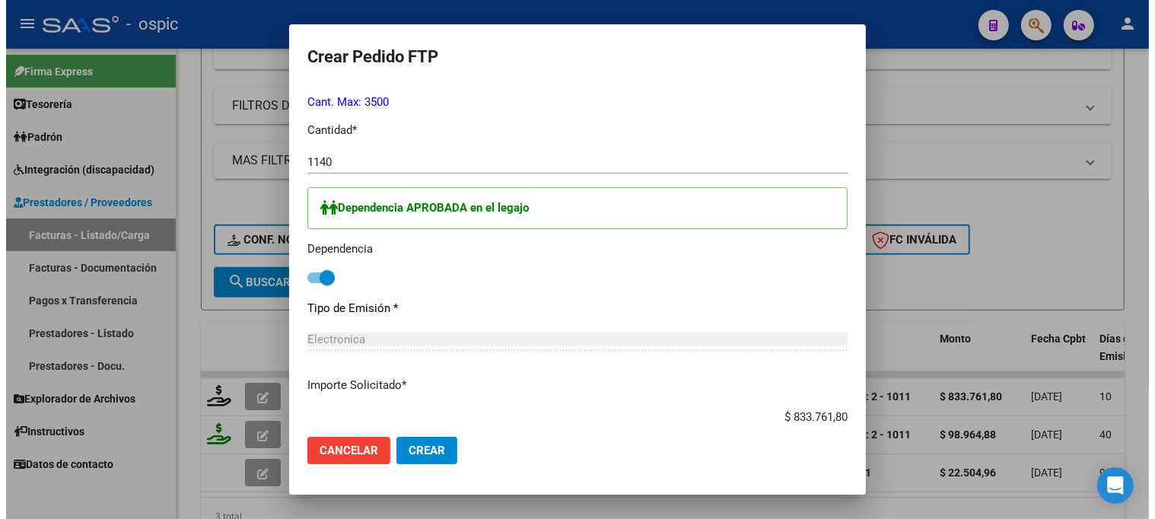
scroll to position [936, 0]
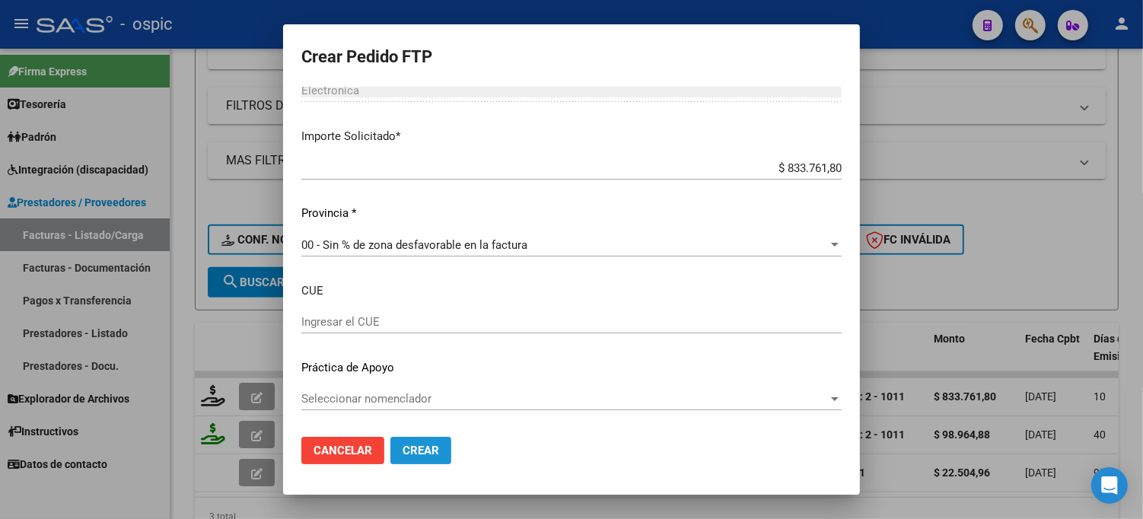
click at [411, 455] on span "Crear" at bounding box center [420, 451] width 37 height 14
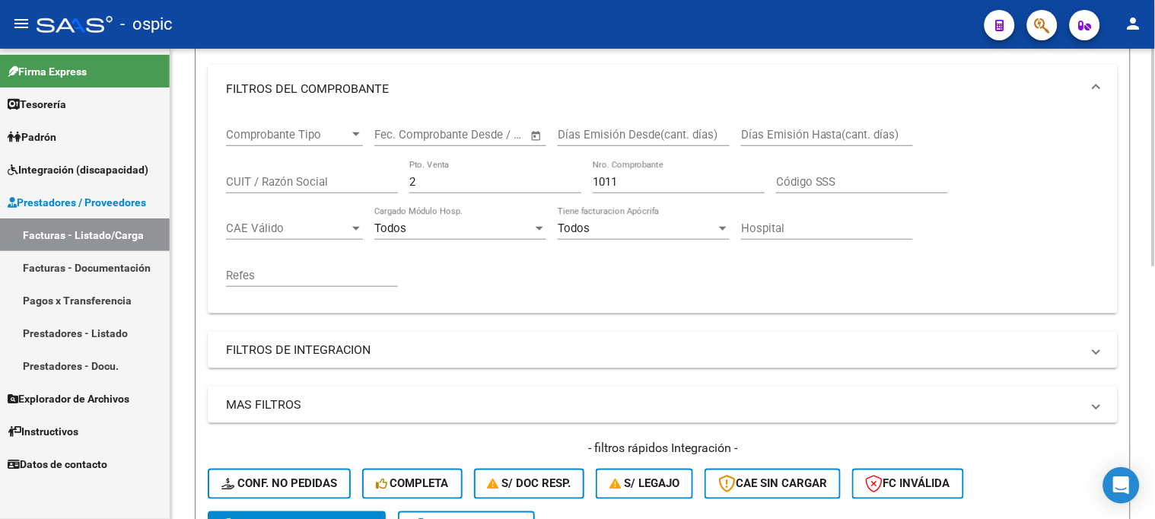
scroll to position [215, 0]
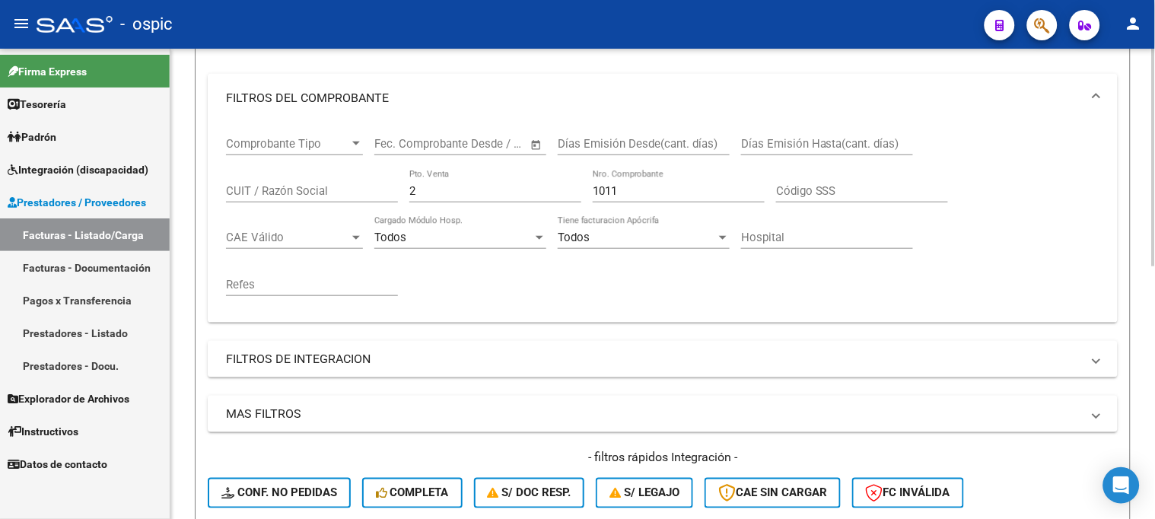
drag, startPoint x: 457, startPoint y: 199, endPoint x: 402, endPoint y: 192, distance: 56.0
click at [402, 192] on div "Comprobante Tipo Comprobante Tipo Start date – End date Fec. Comprobante Desde …" at bounding box center [662, 216] width 873 height 188
click at [251, 170] on div "Comprobante Tipo Comprobante Tipo Start date – End date Fec. Comprobante Desde …" at bounding box center [662, 216] width 873 height 188
drag, startPoint x: 604, startPoint y: 160, endPoint x: 505, endPoint y: 206, distance: 109.3
click at [601, 161] on div "Días Emisión Desde(cant. días)" at bounding box center [644, 145] width 172 height 47
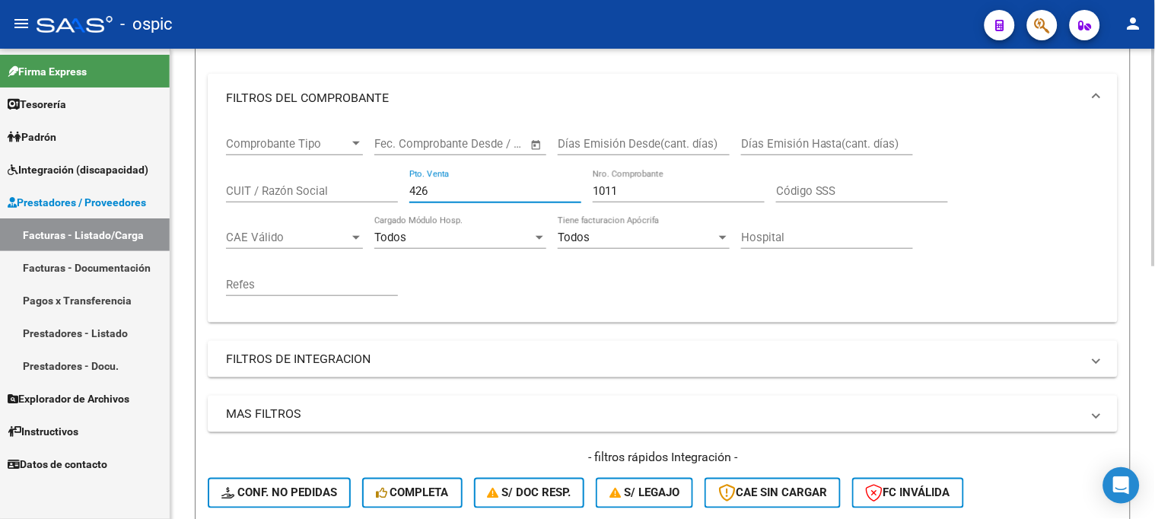
drag, startPoint x: 464, startPoint y: 195, endPoint x: 412, endPoint y: 193, distance: 52.5
click at [412, 193] on input "426" at bounding box center [495, 191] width 172 height 14
type input "3"
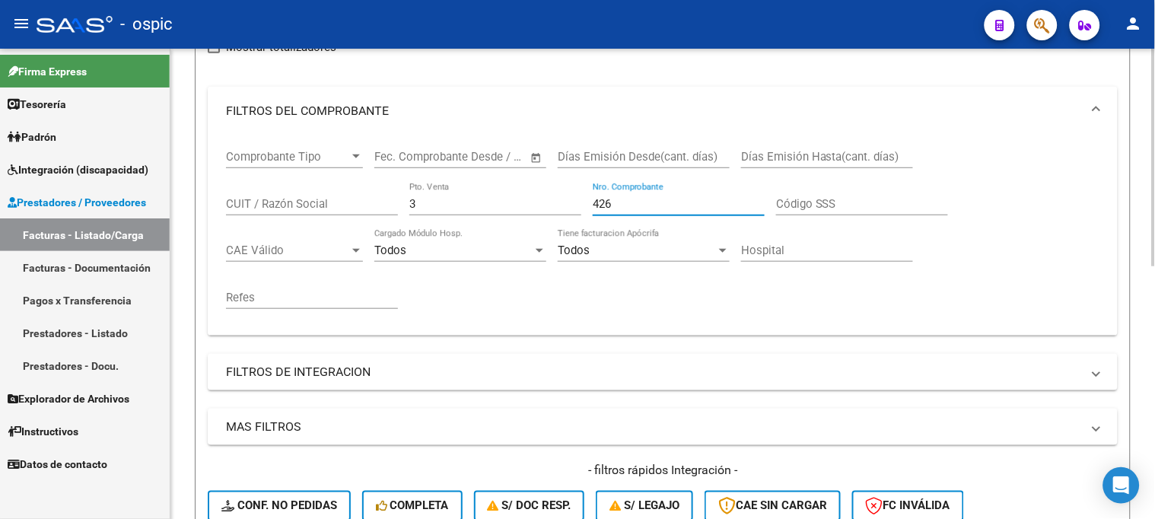
scroll to position [507, 0]
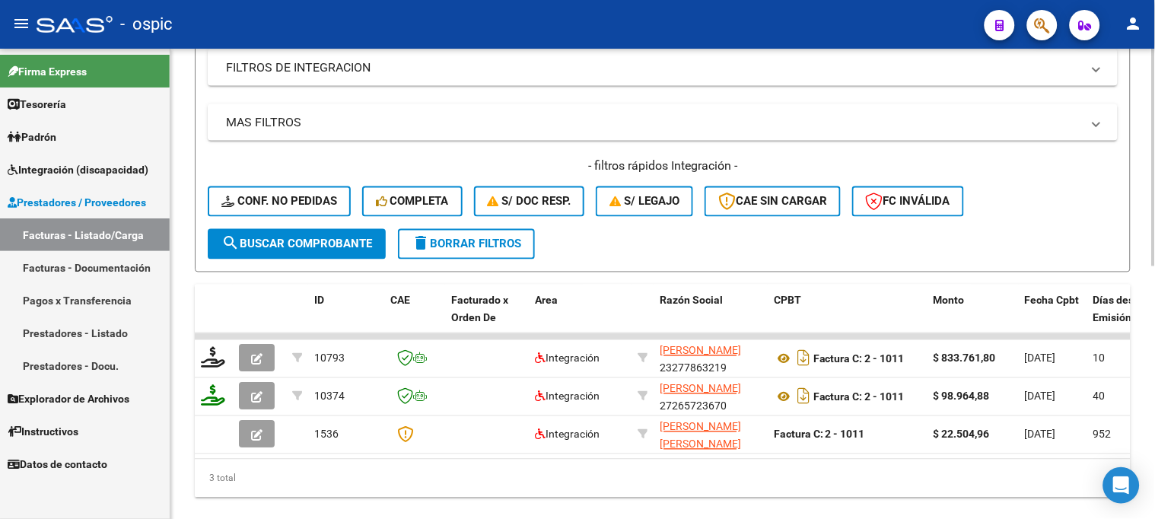
type input "426"
click at [332, 250] on button "search Buscar Comprobante" at bounding box center [297, 244] width 178 height 30
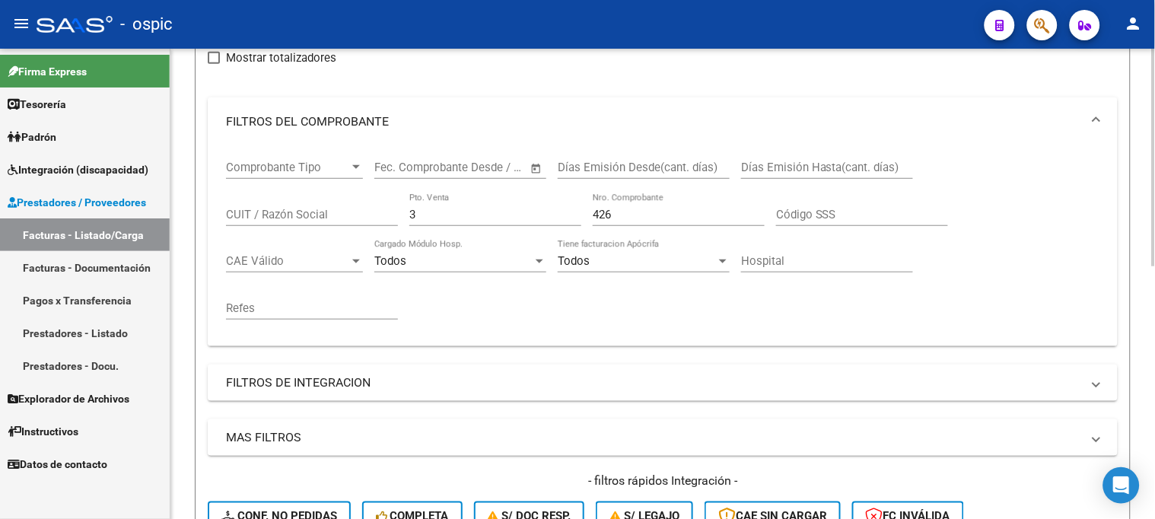
scroll to position [338, 0]
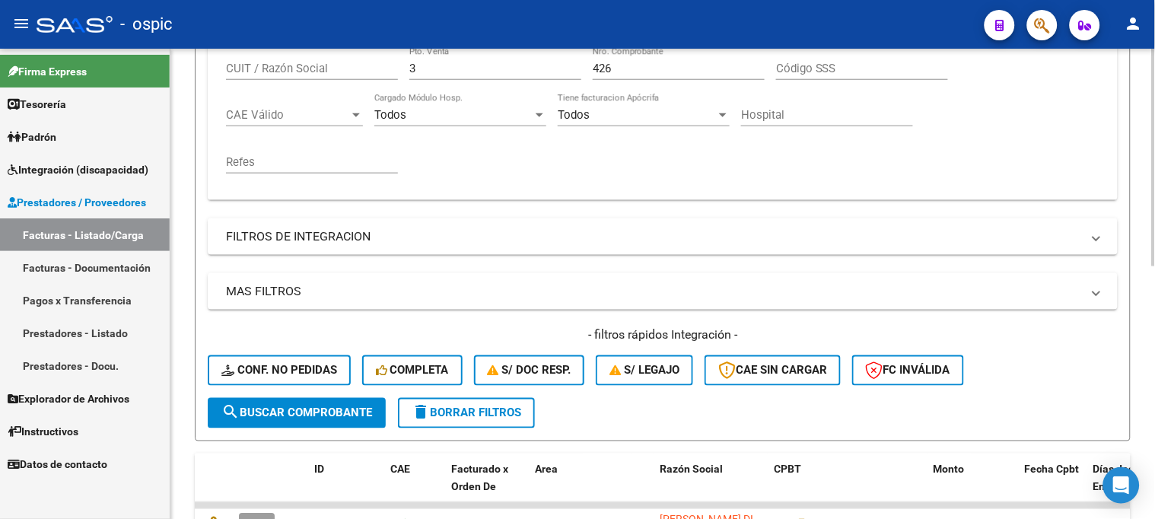
click at [288, 409] on span "search Buscar Comprobante" at bounding box center [296, 413] width 151 height 14
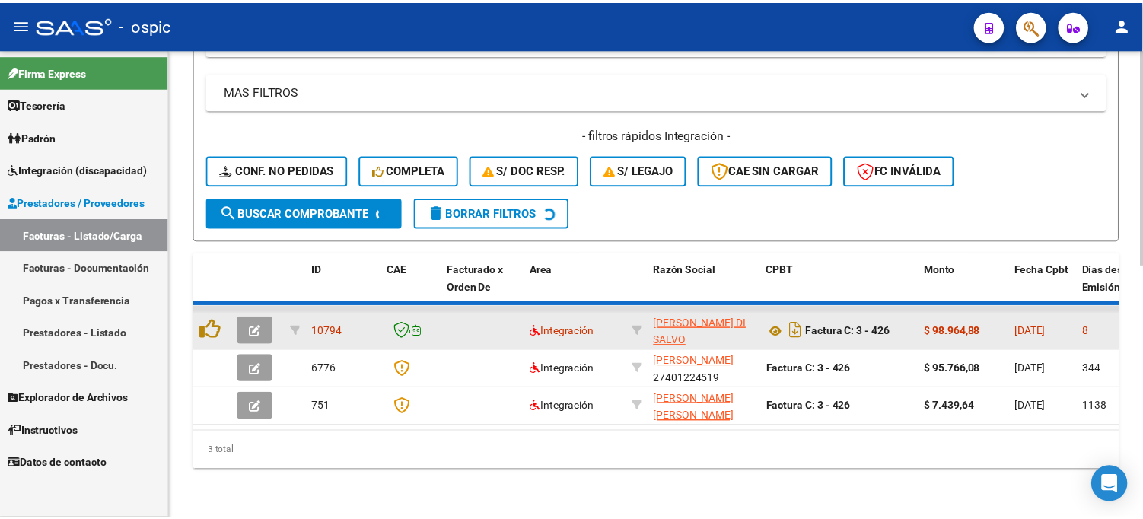
scroll to position [546, 0]
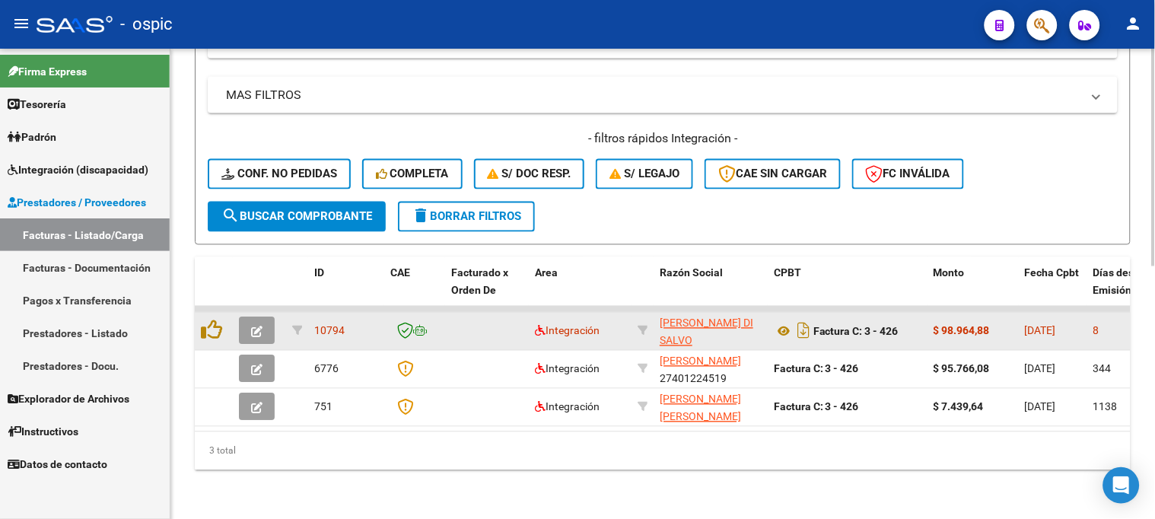
click at [254, 326] on icon "button" at bounding box center [256, 331] width 11 height 11
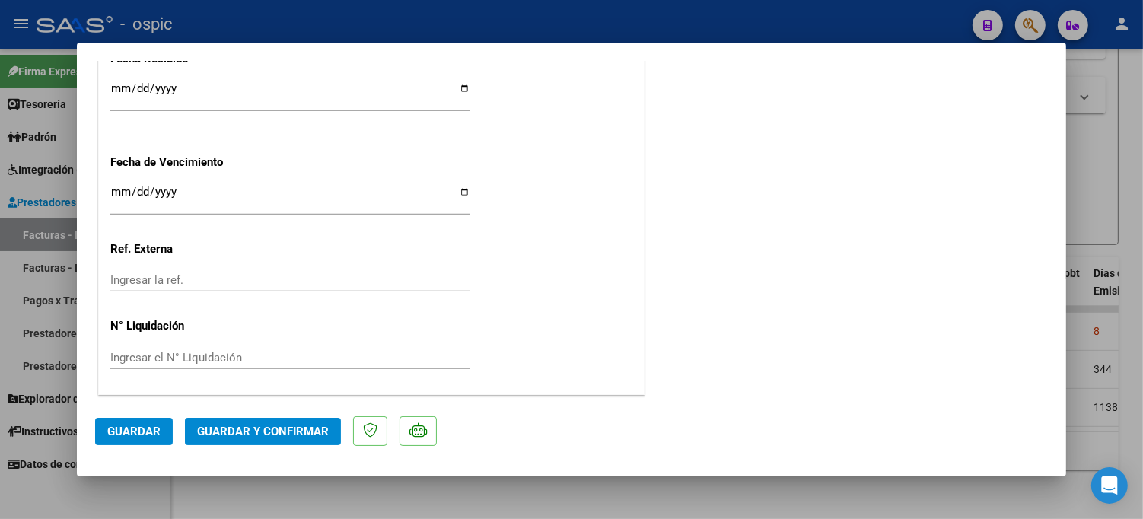
scroll to position [0, 0]
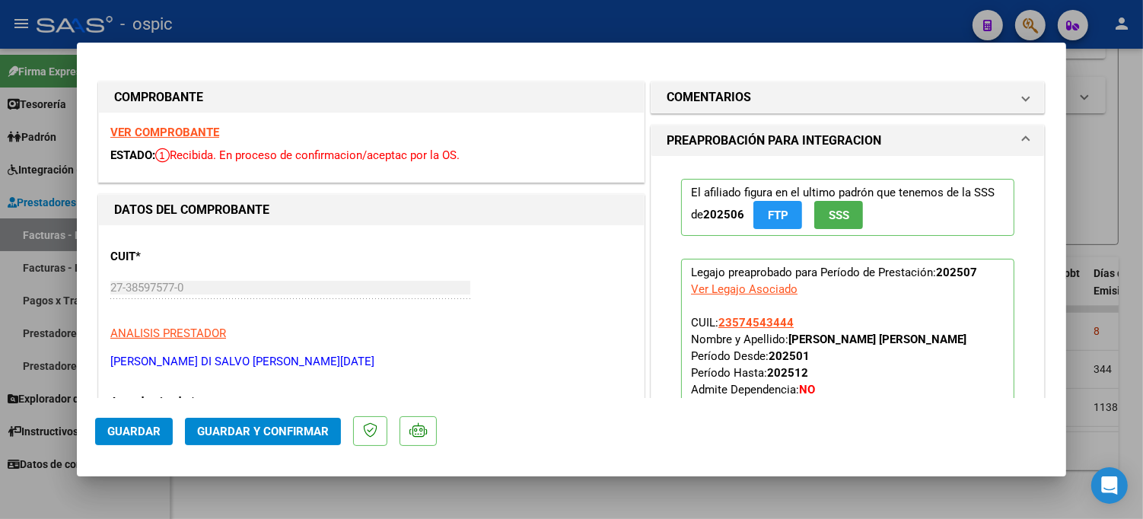
click at [834, 103] on mat-panel-title "COMENTARIOS" at bounding box center [839, 97] width 344 height 18
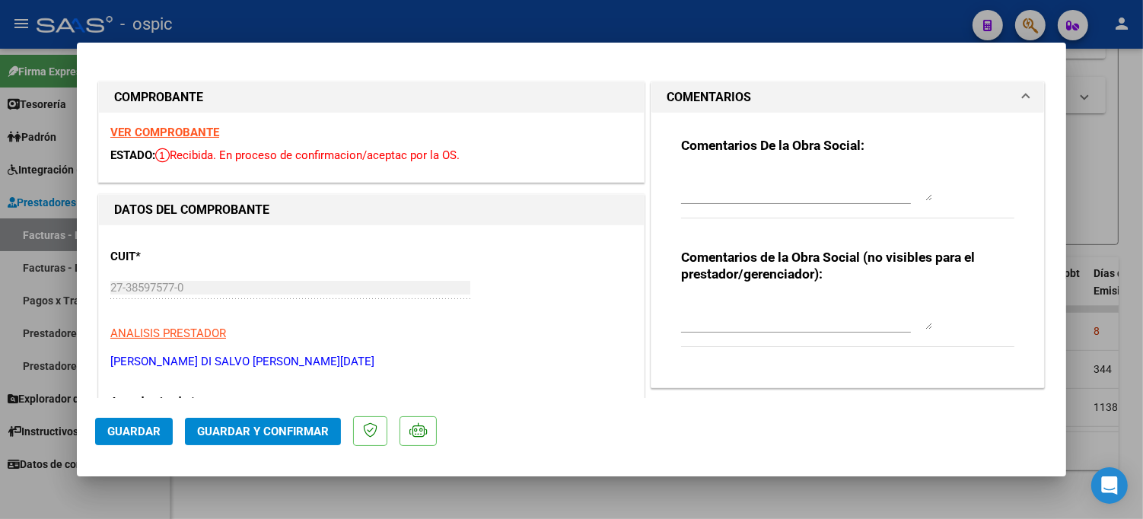
click at [746, 300] on textarea at bounding box center [806, 314] width 251 height 30
type textarea "PSP 8 SESIONES"
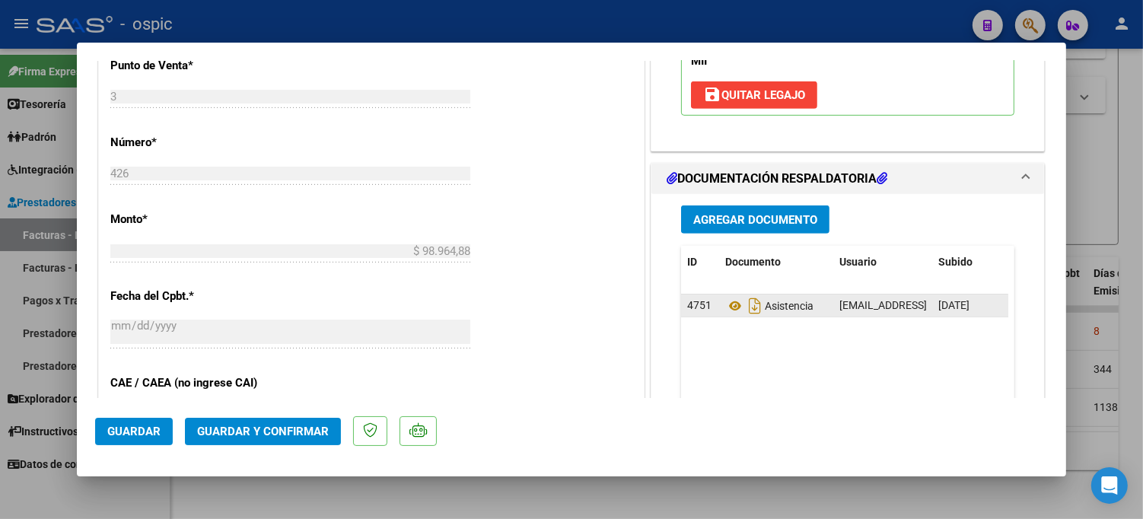
scroll to position [644, 0]
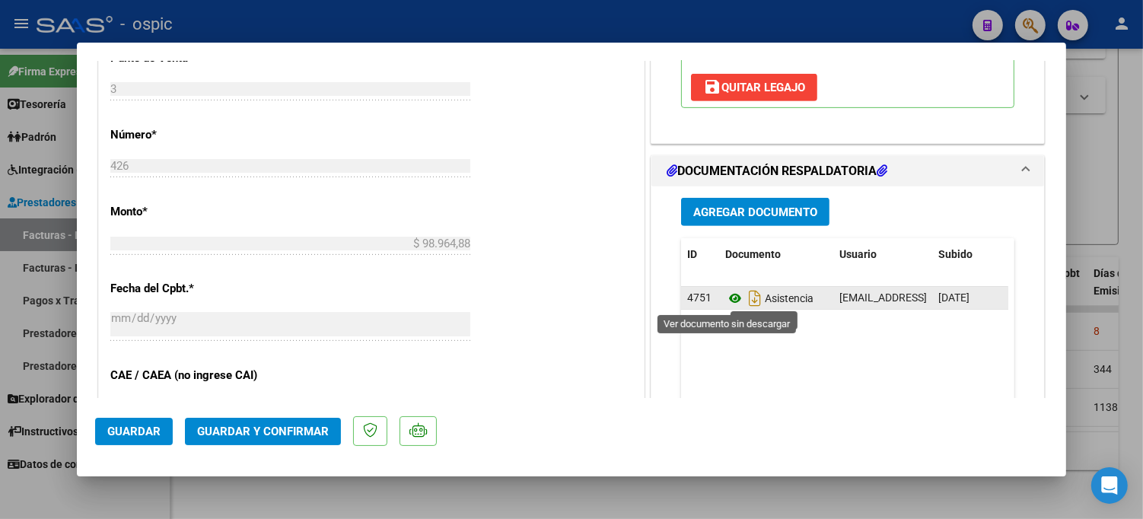
click at [727, 294] on icon at bounding box center [735, 298] width 20 height 18
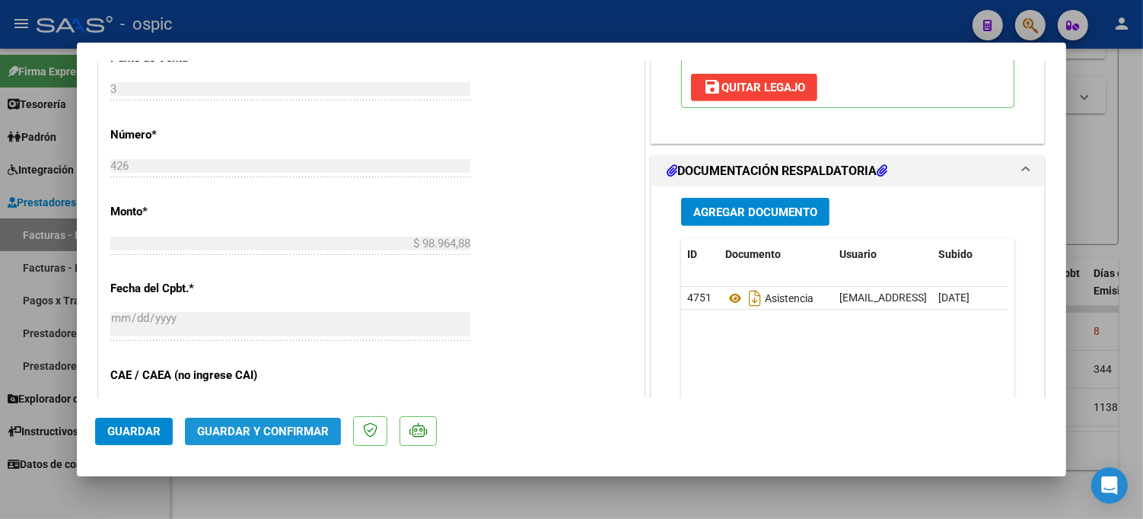
click at [276, 430] on span "Guardar y Confirmar" at bounding box center [263, 432] width 132 height 14
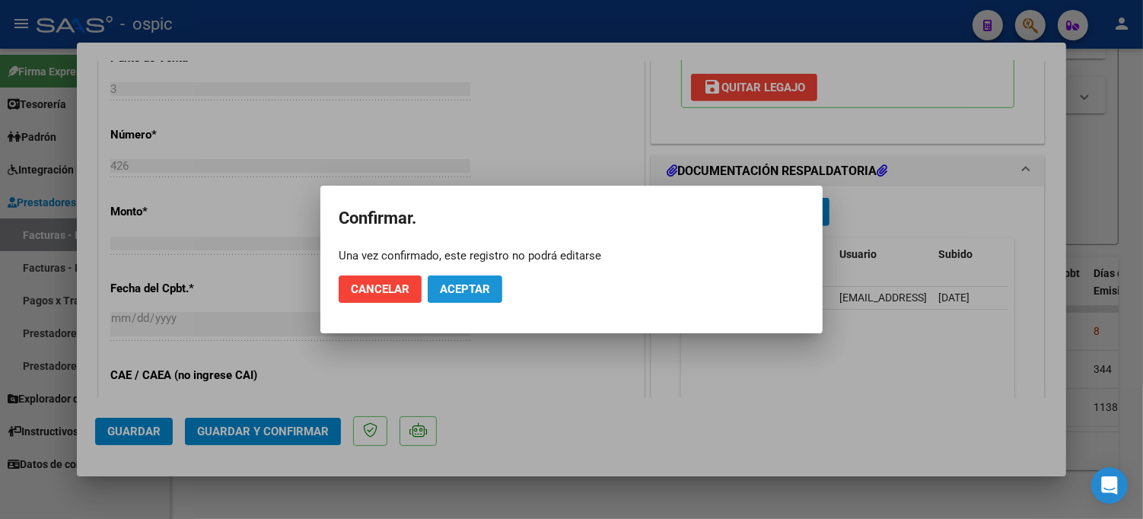
click at [485, 291] on span "Aceptar" at bounding box center [465, 289] width 50 height 14
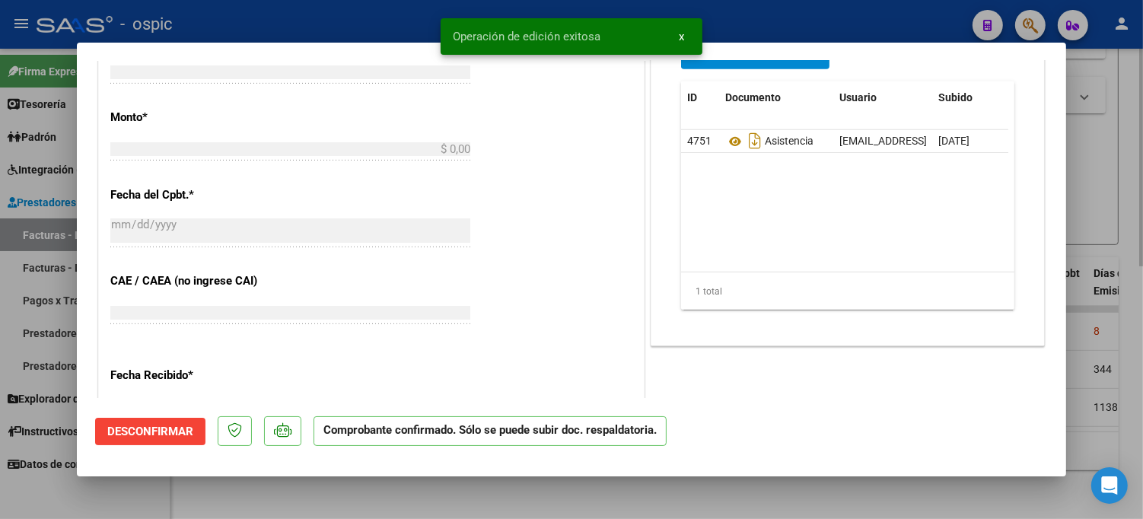
scroll to position [0, 0]
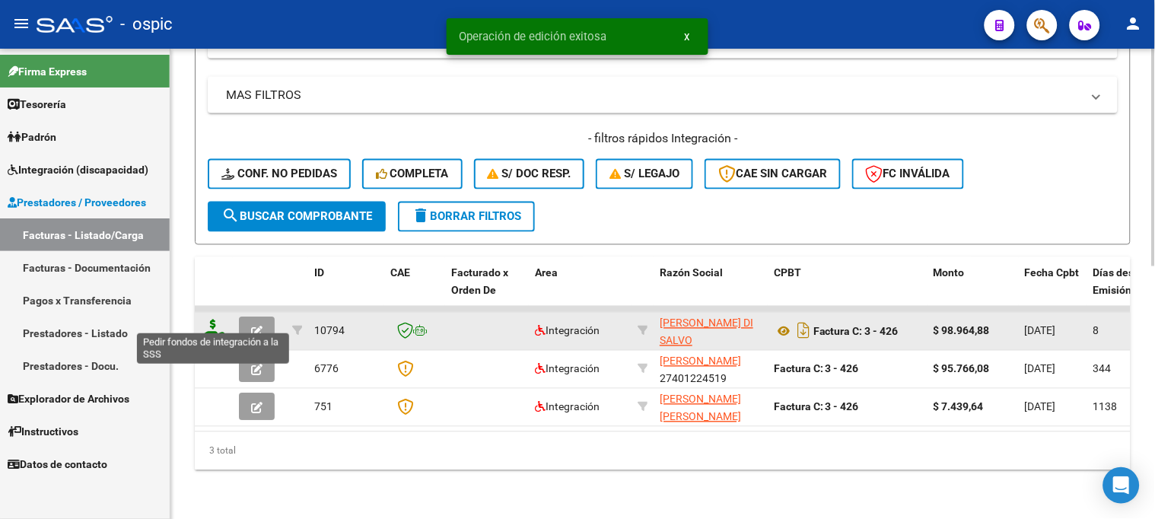
click at [210, 320] on icon at bounding box center [213, 330] width 24 height 21
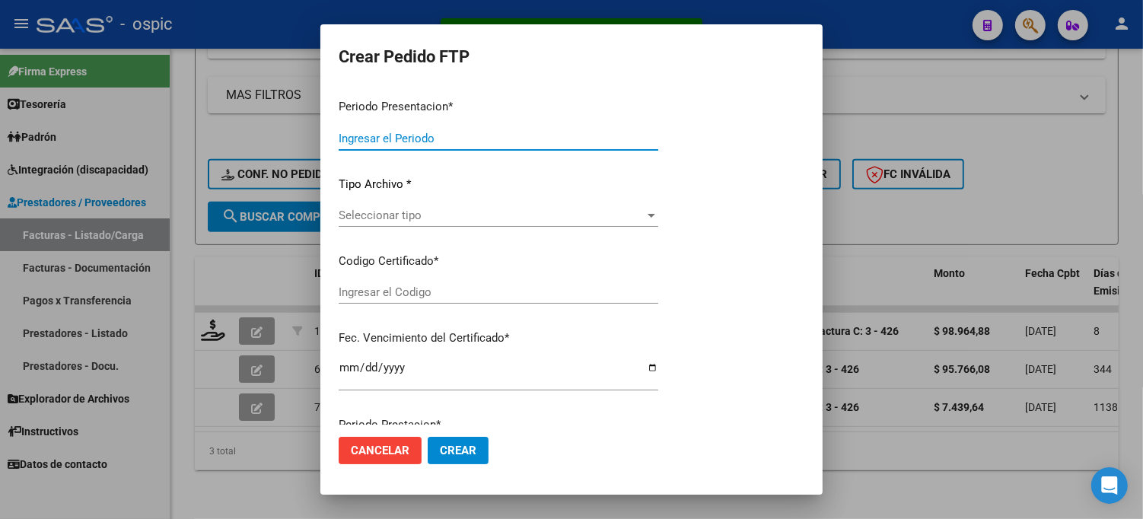
type input "202507"
type input "$ 98.964,88"
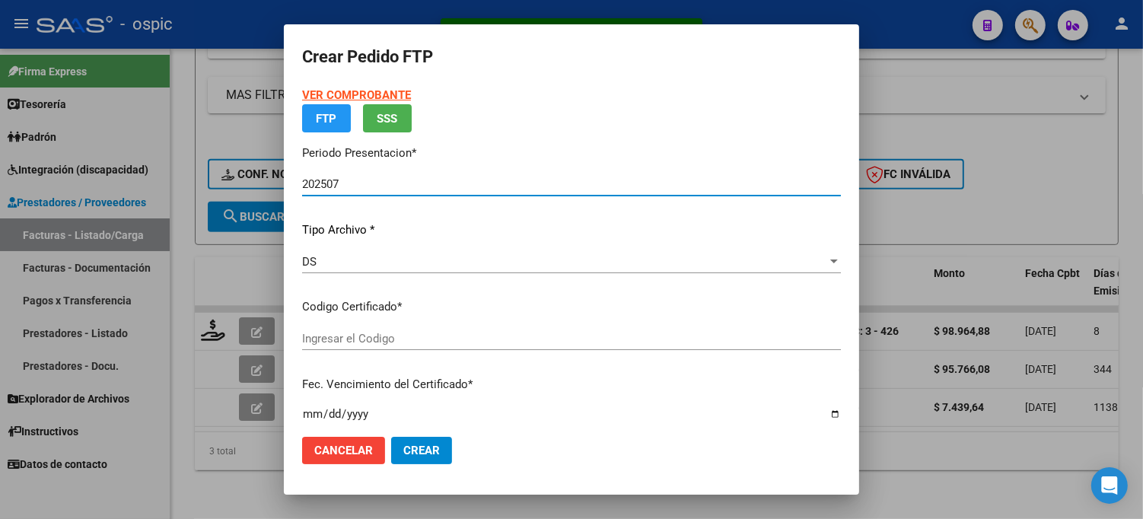
type input "0000000000000000000000000000001169470860"
type input "[DATE]"
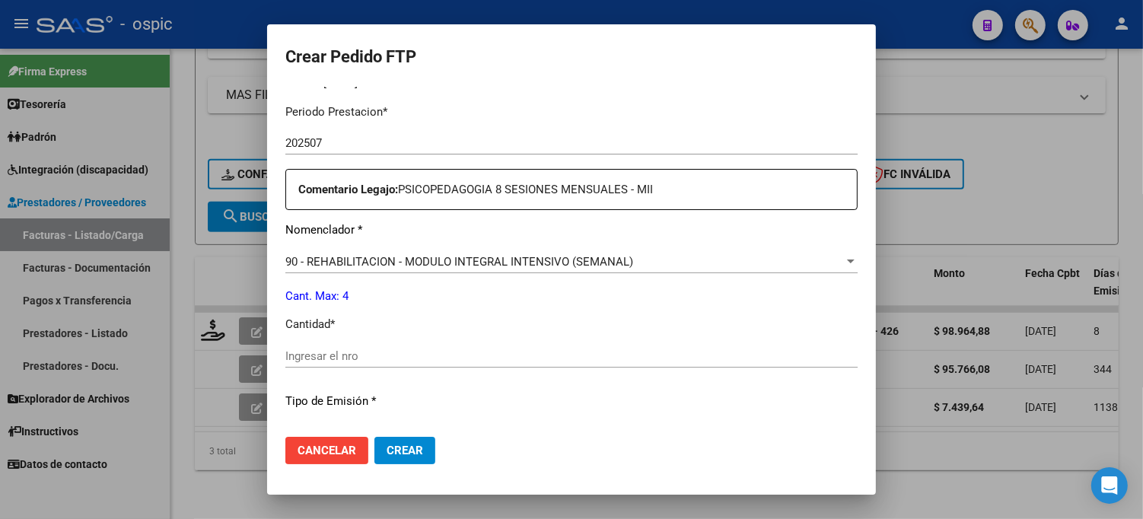
scroll to position [496, 0]
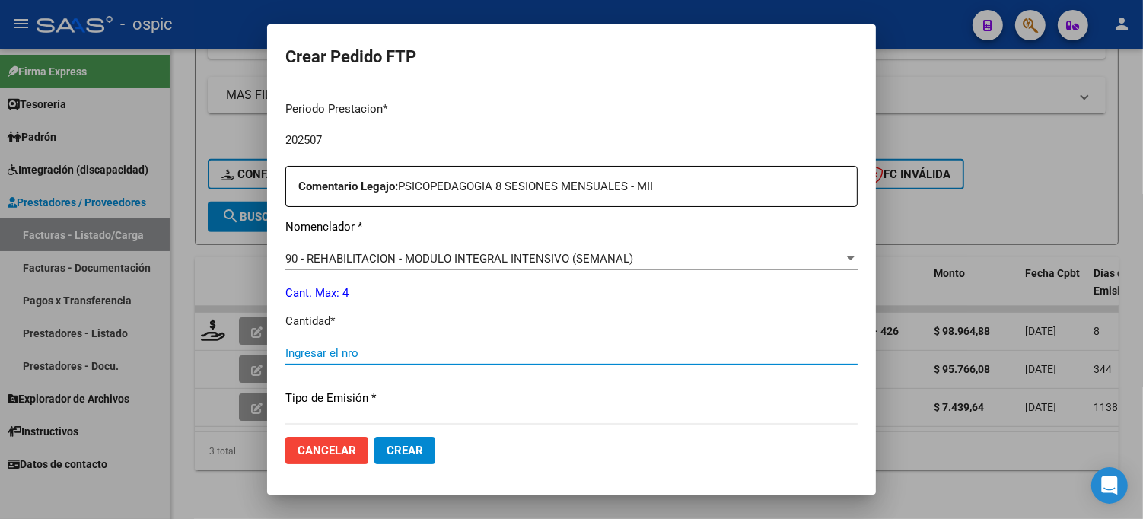
click at [495, 359] on input "Ingresar el nro" at bounding box center [571, 353] width 572 height 14
type input "4"
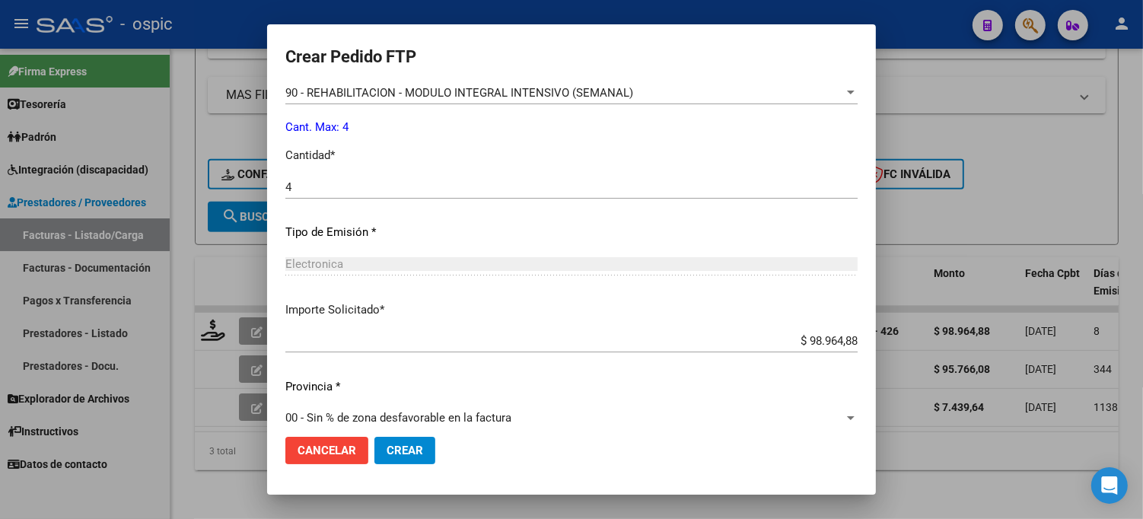
scroll to position [679, 0]
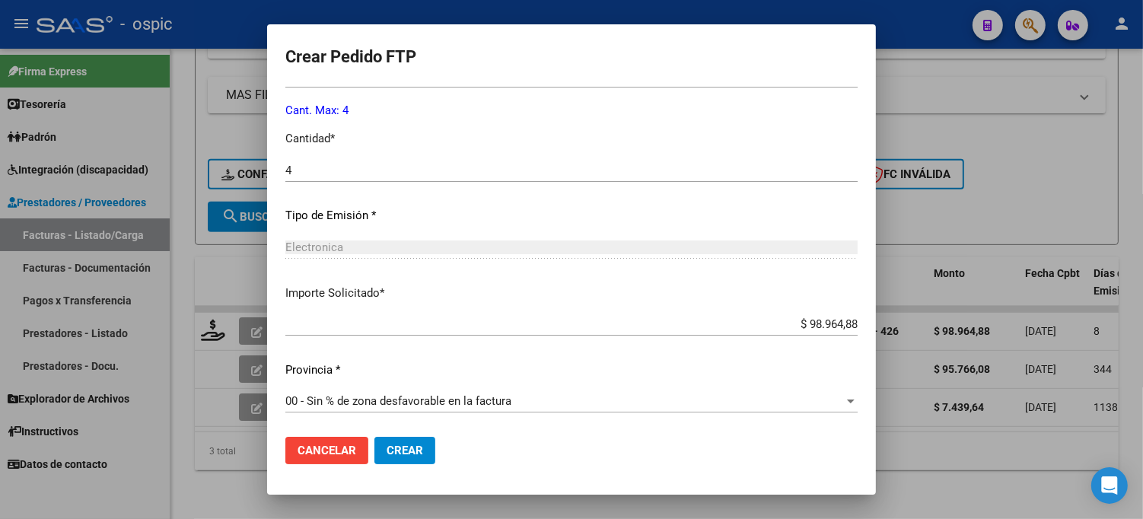
click at [394, 444] on span "Crear" at bounding box center [405, 451] width 37 height 14
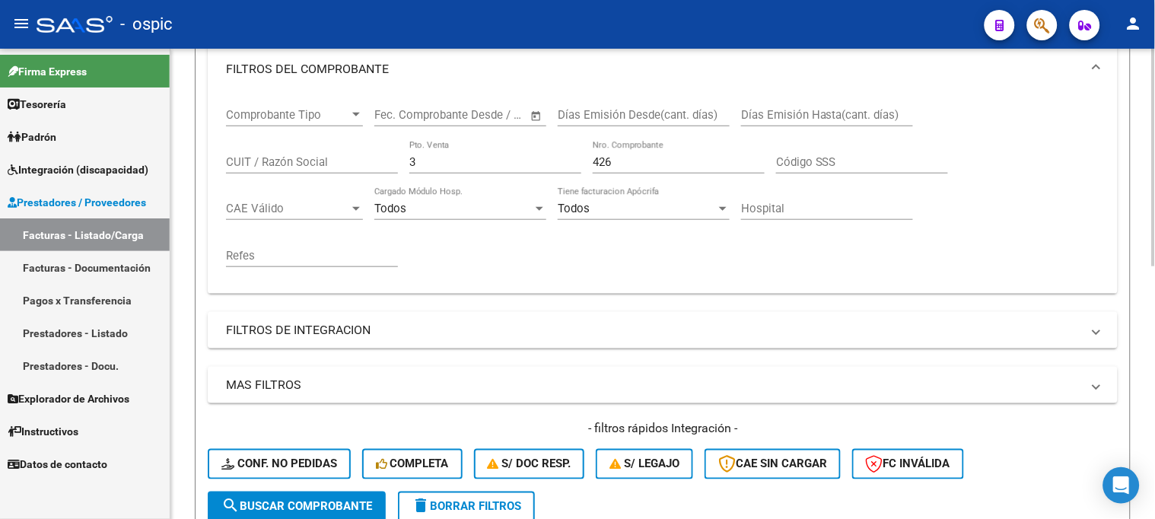
scroll to position [208, 0]
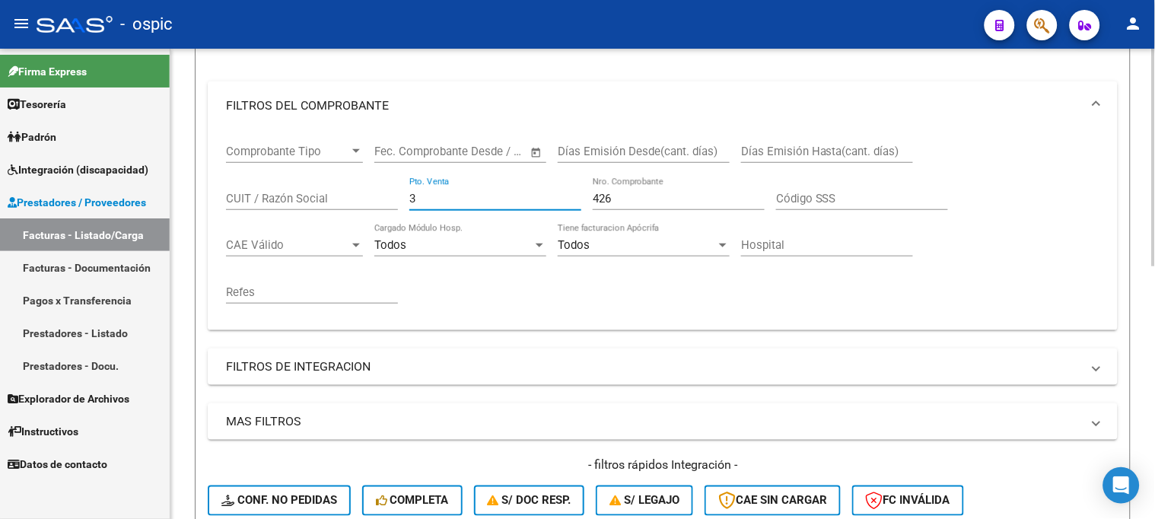
drag, startPoint x: 450, startPoint y: 196, endPoint x: 322, endPoint y: 196, distance: 128.6
click at [323, 196] on div "Comprobante Tipo Comprobante Tipo Start date – End date Fec. Comprobante Desde …" at bounding box center [662, 224] width 873 height 188
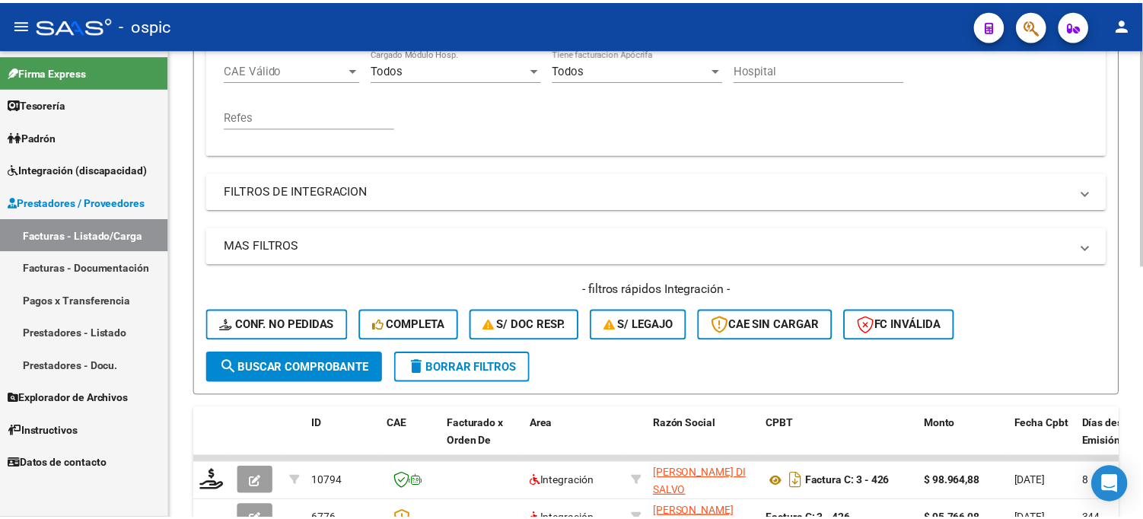
scroll to position [545, 0]
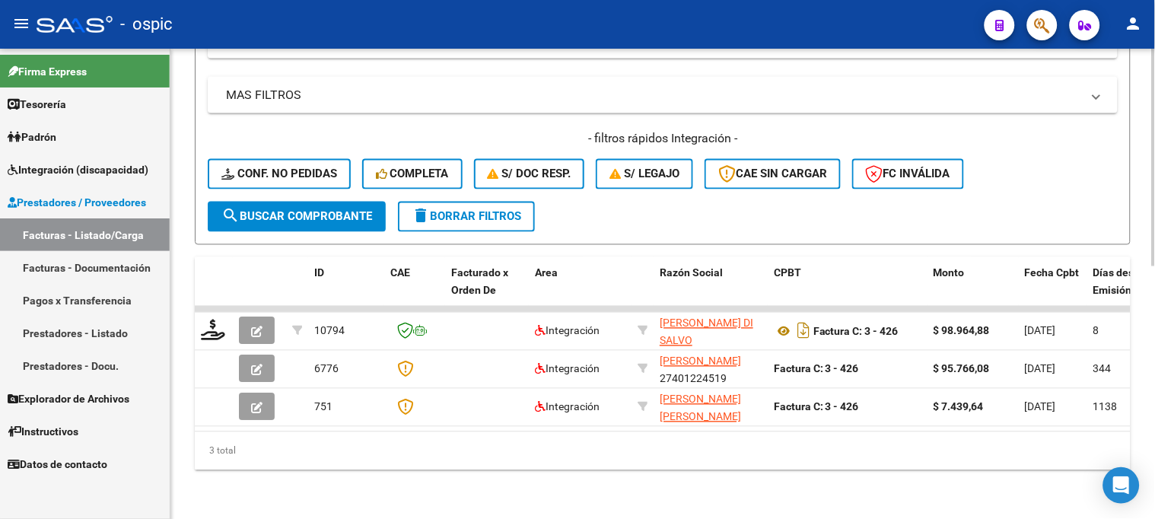
type input "427"
click at [332, 212] on button "search Buscar Comprobante" at bounding box center [297, 217] width 178 height 30
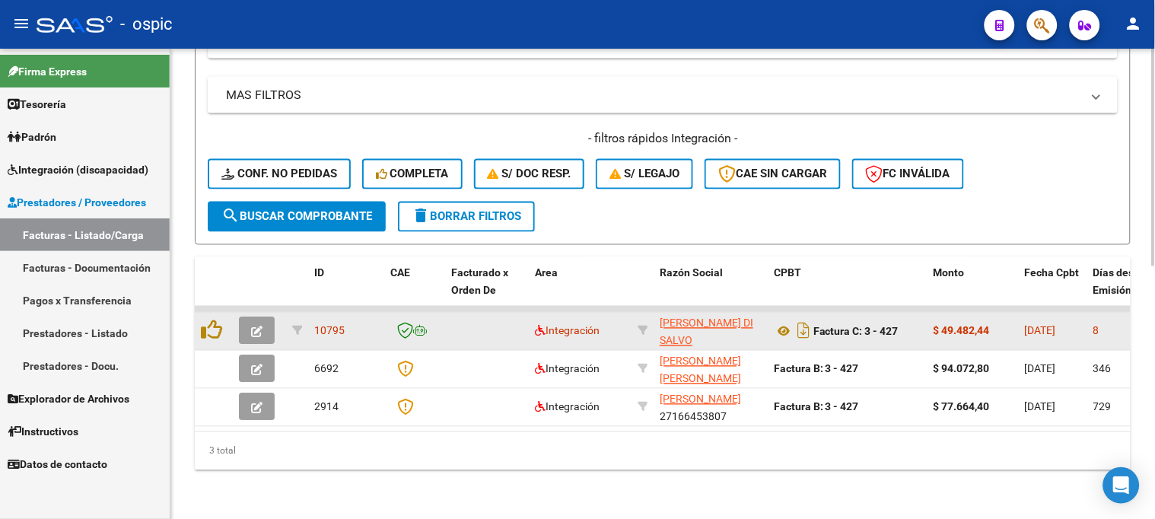
click at [267, 317] on button "button" at bounding box center [257, 330] width 36 height 27
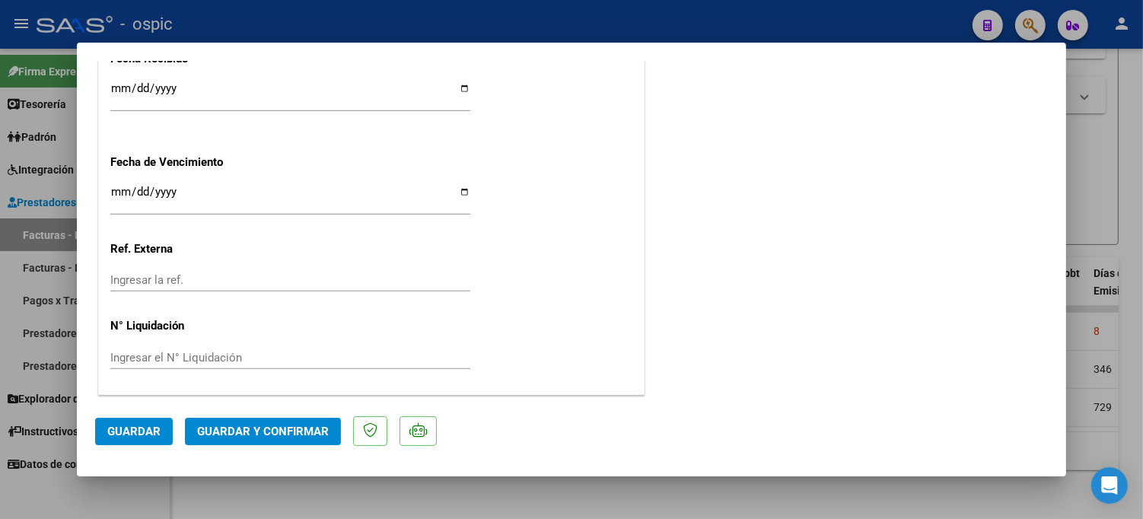
scroll to position [0, 0]
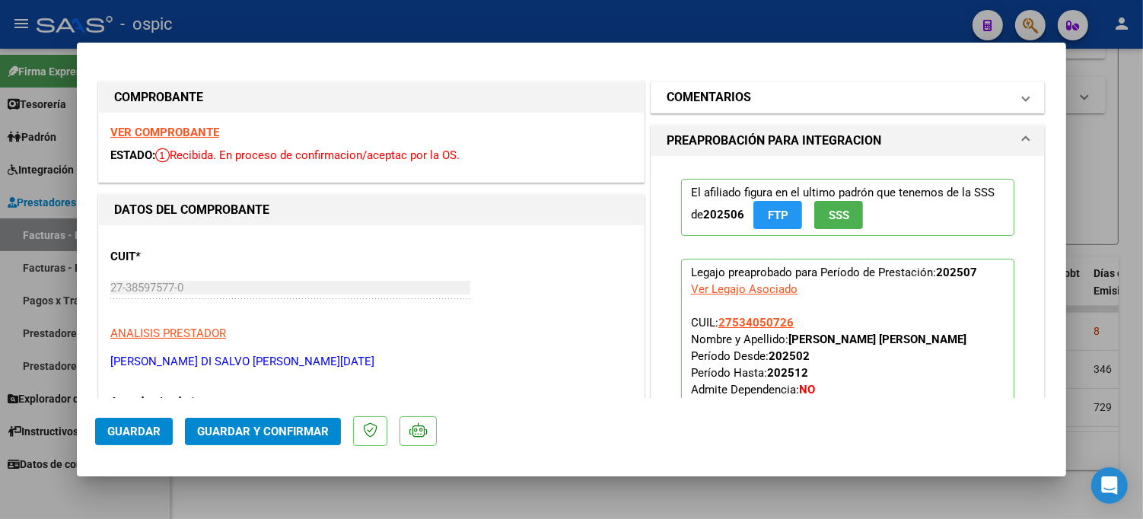
click at [741, 107] on mat-expansion-panel-header "COMENTARIOS" at bounding box center [847, 97] width 393 height 30
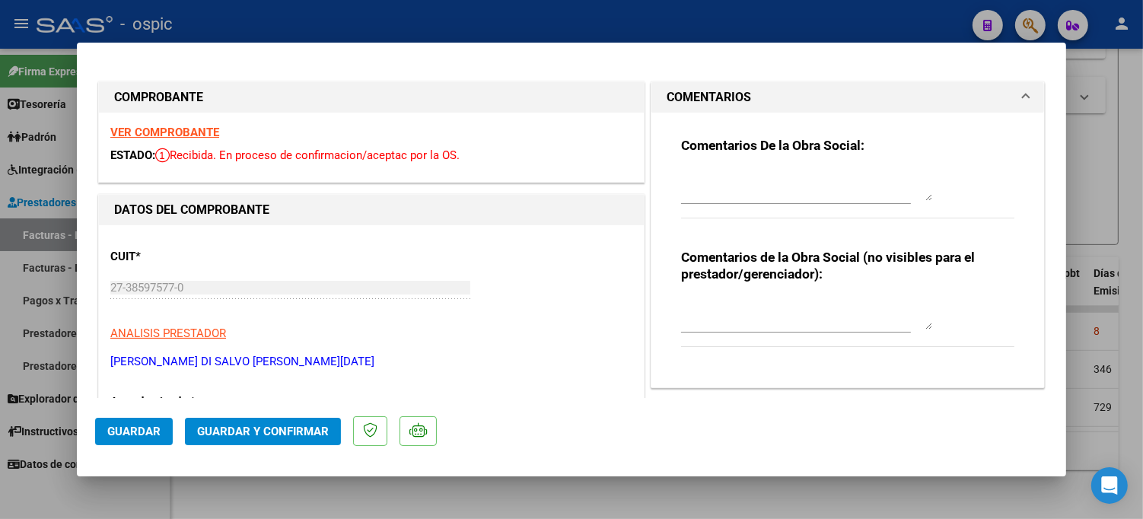
click at [735, 304] on textarea at bounding box center [806, 314] width 251 height 30
type textarea "PSP 4 SESIONES"
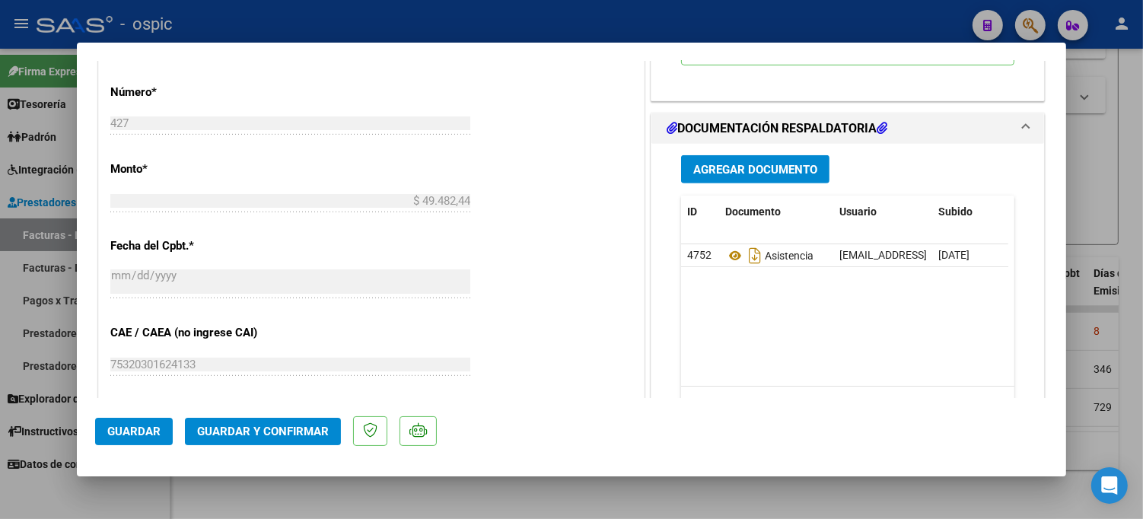
scroll to position [714, 0]
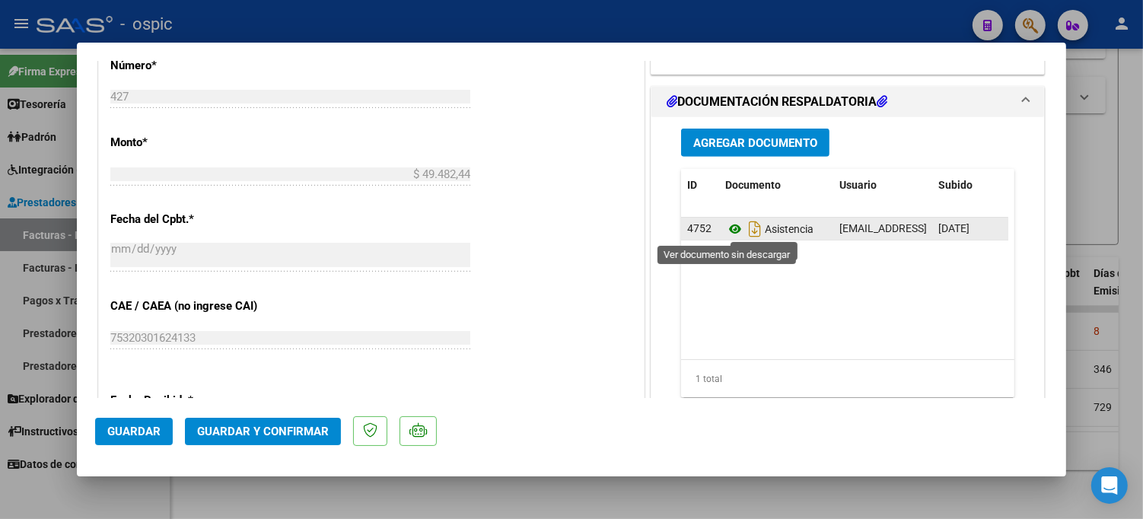
click at [726, 231] on icon at bounding box center [735, 229] width 20 height 18
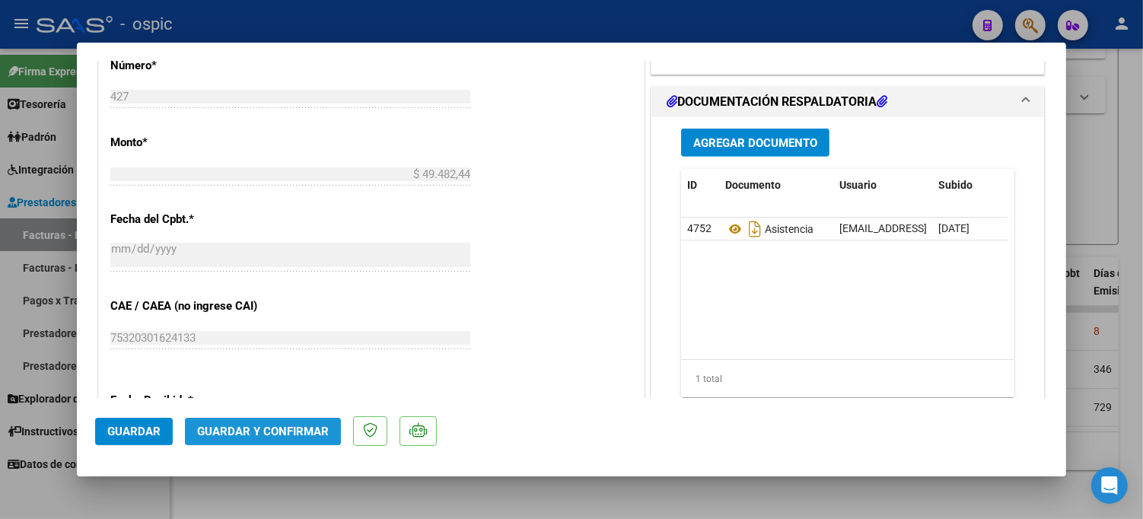
click at [238, 429] on span "Guardar y Confirmar" at bounding box center [263, 432] width 132 height 14
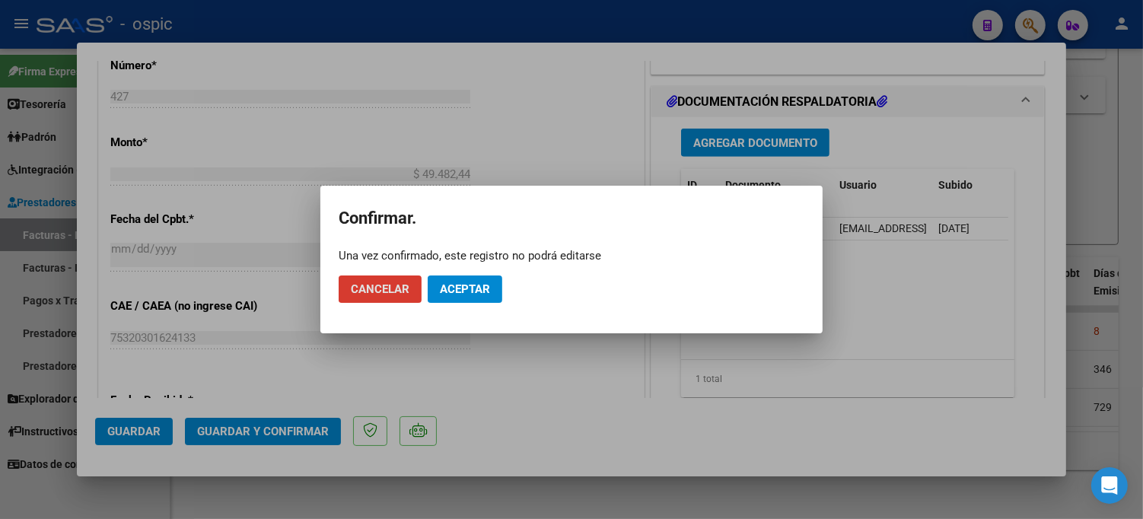
click at [451, 295] on button "Aceptar" at bounding box center [465, 288] width 75 height 27
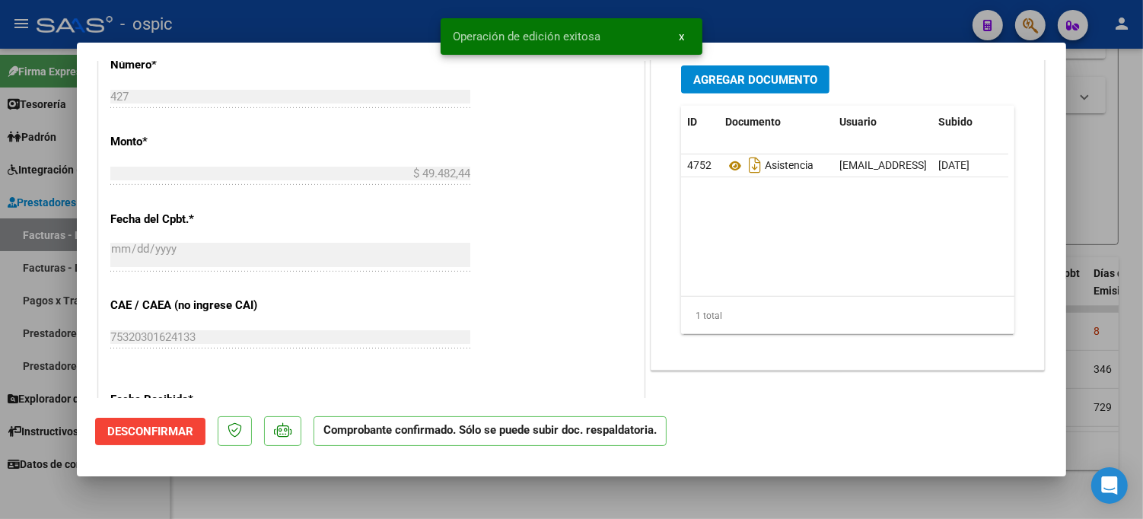
type input "$ 0,00"
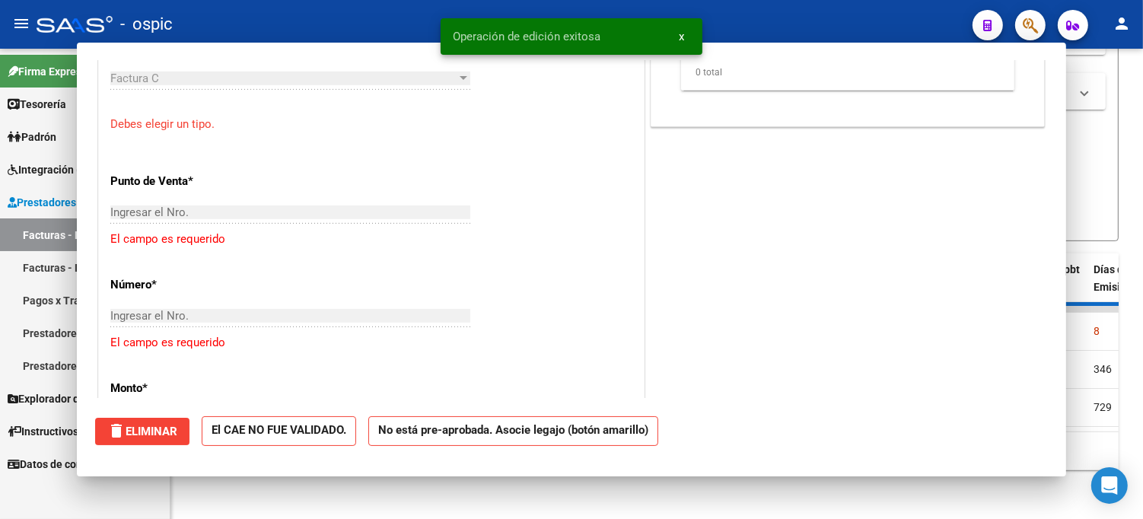
scroll to position [902, 0]
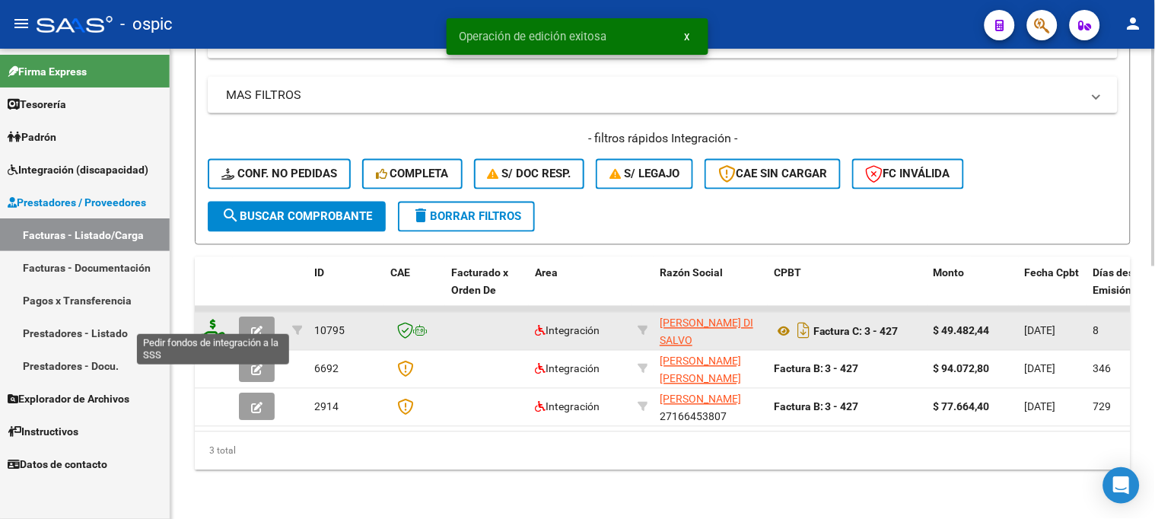
click at [209, 320] on icon at bounding box center [213, 330] width 24 height 21
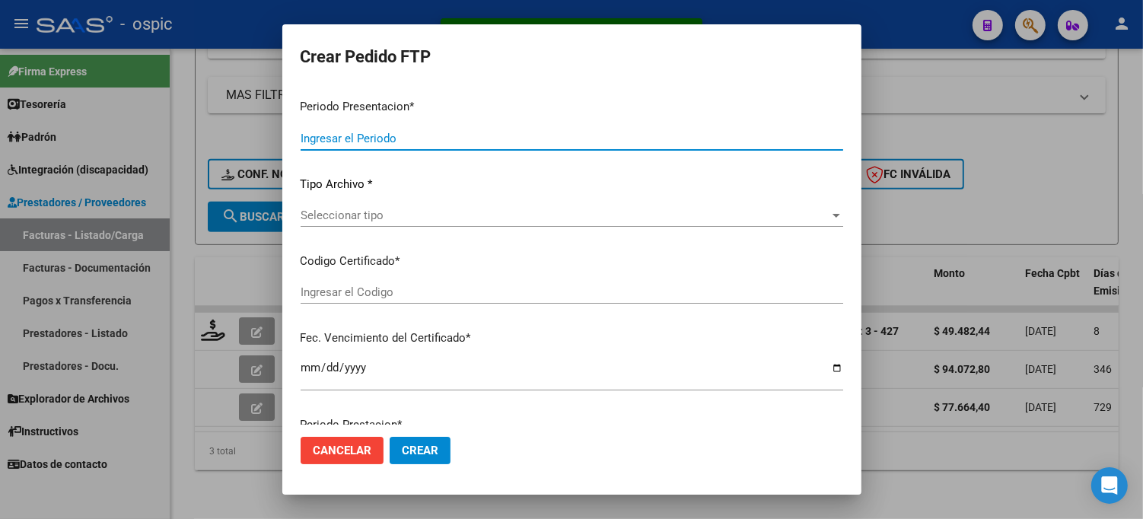
type input "202507"
type input "$ 49.482,44"
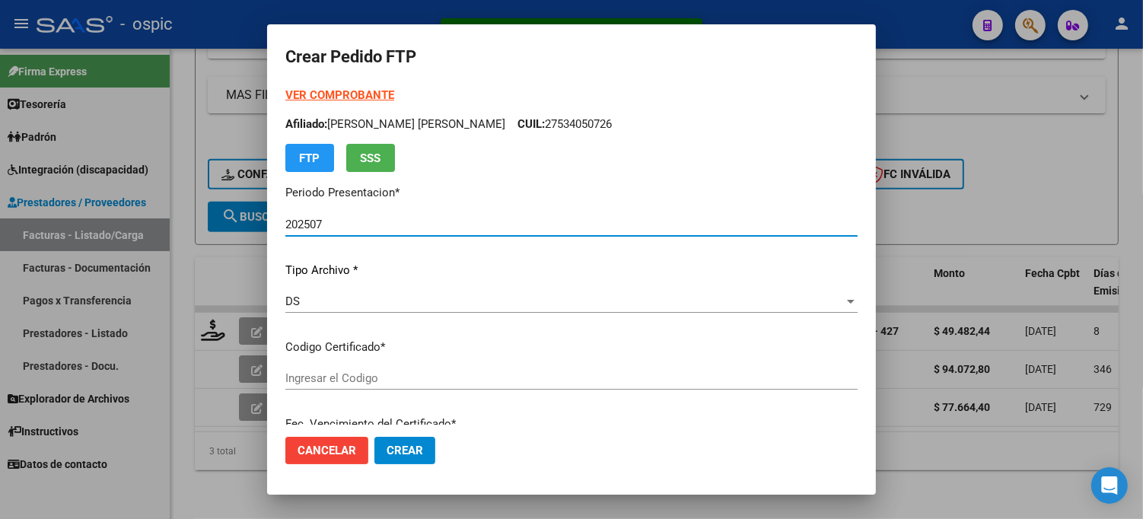
type input "4685191424"
type input "[DATE]"
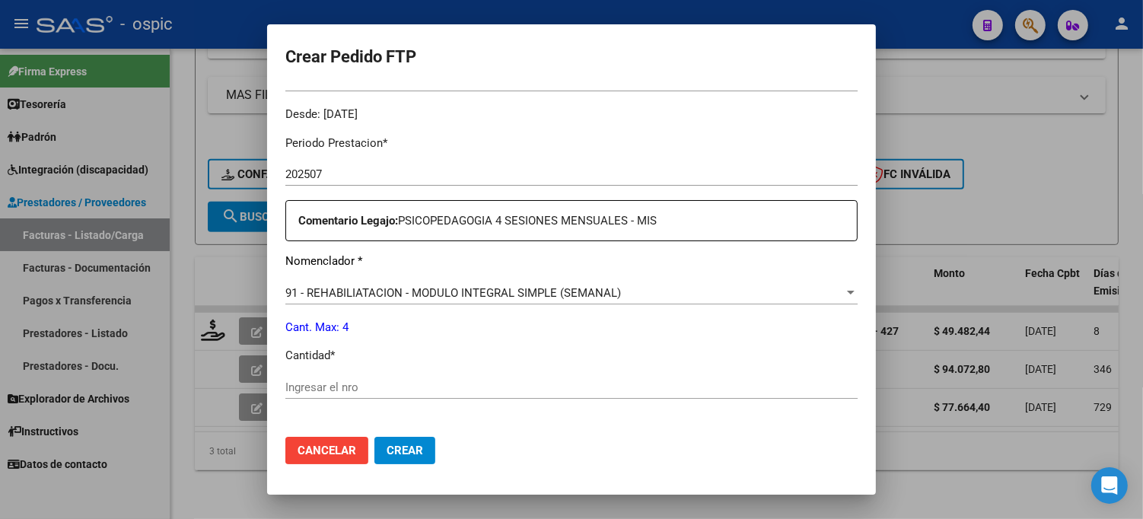
scroll to position [466, 0]
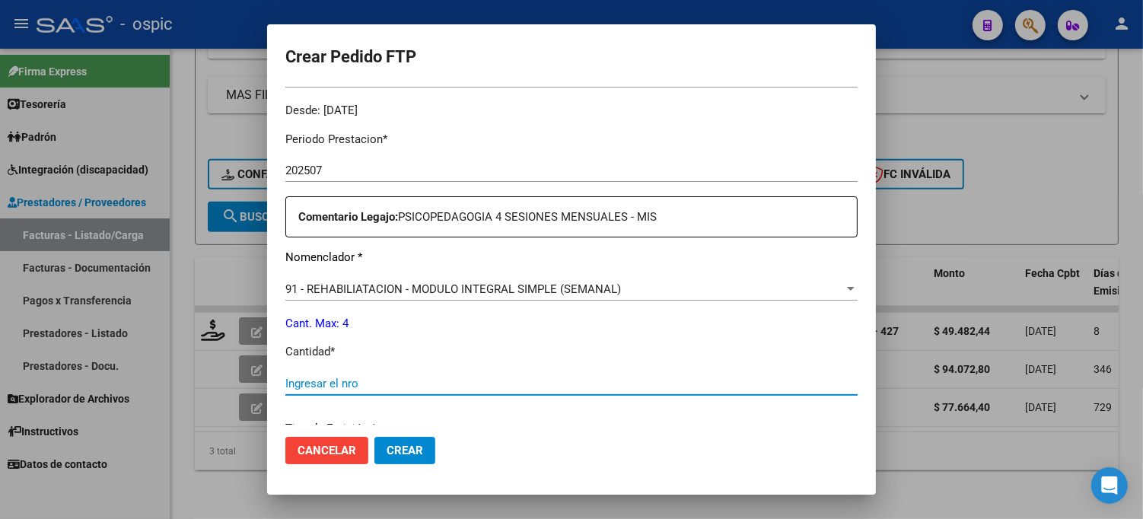
click at [526, 386] on input "Ingresar el nro" at bounding box center [571, 384] width 572 height 14
type input "4"
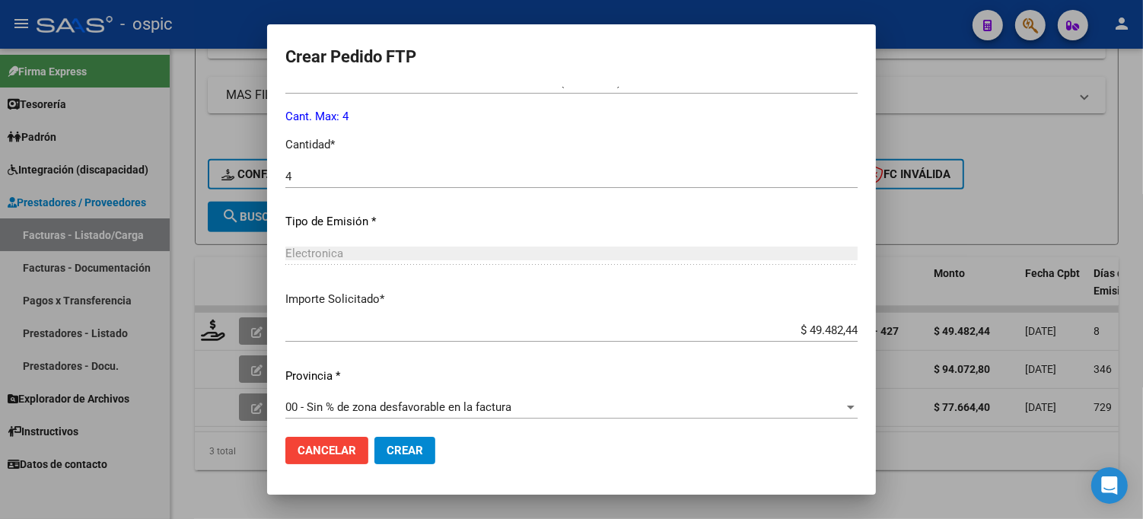
scroll to position [681, 0]
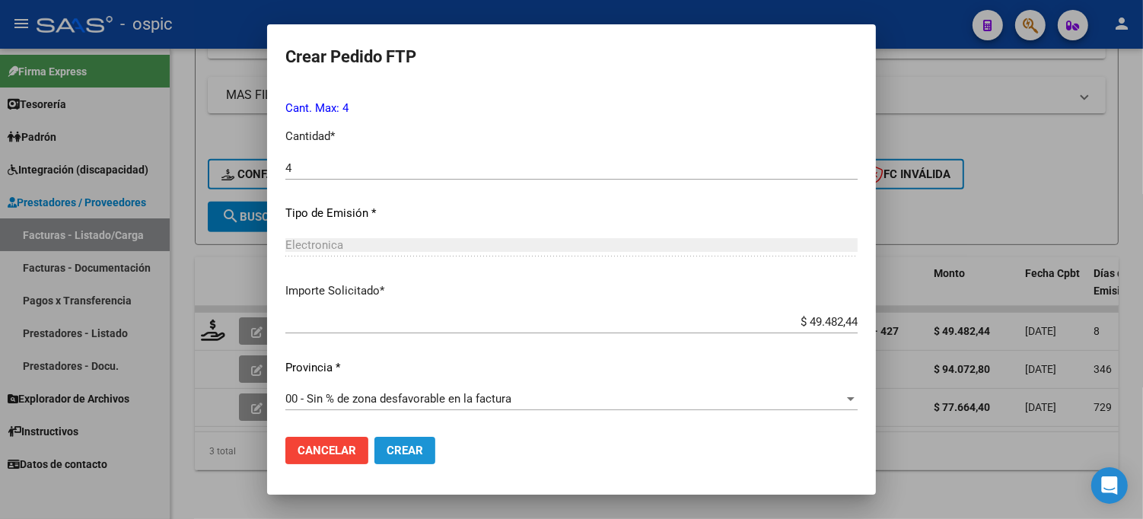
click at [408, 442] on button "Crear" at bounding box center [404, 450] width 61 height 27
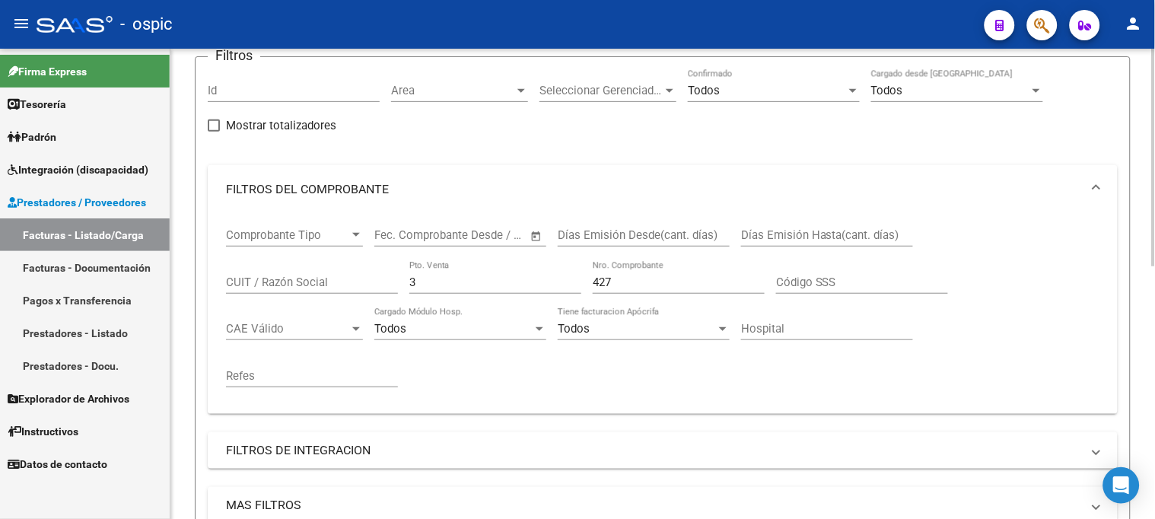
scroll to position [122, 0]
drag, startPoint x: 348, startPoint y: 282, endPoint x: 225, endPoint y: 275, distance: 123.4
click at [224, 278] on div "Comprobante Tipo Comprobante Tipo Start date – End date Fec. Comprobante Desde …" at bounding box center [663, 315] width 910 height 200
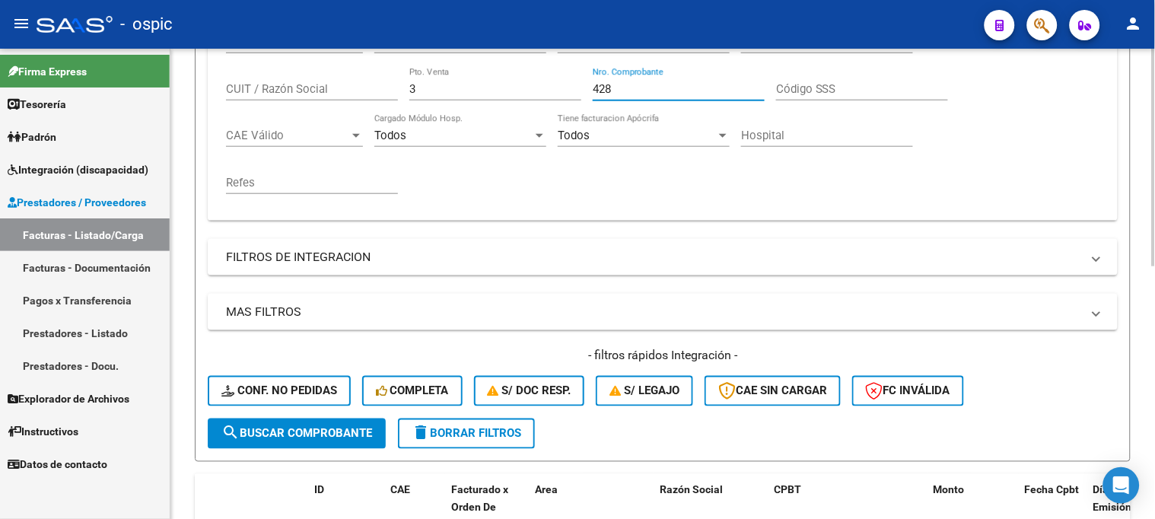
scroll to position [376, 0]
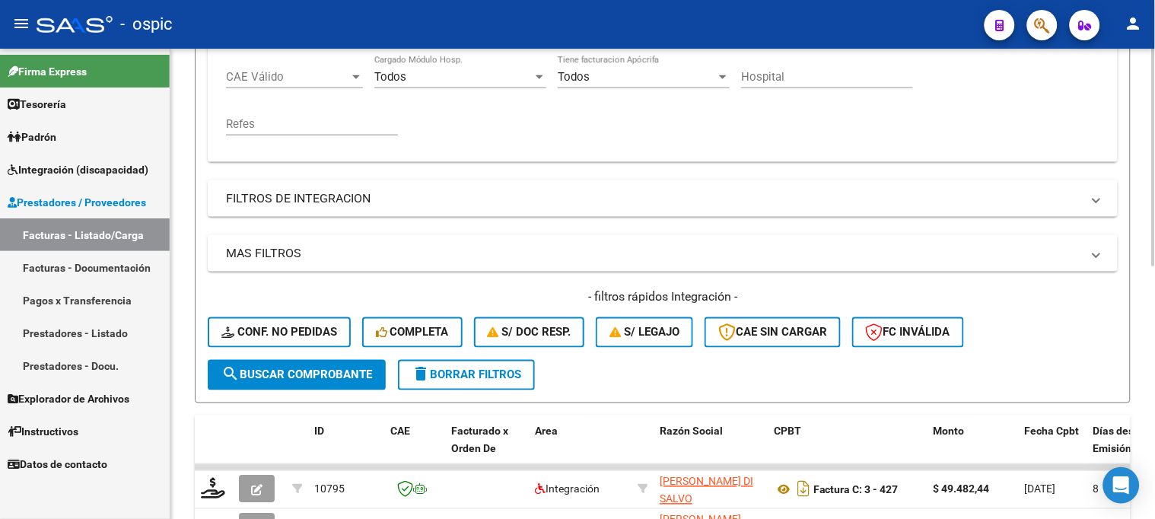
type input "428"
click at [313, 368] on span "search Buscar Comprobante" at bounding box center [296, 375] width 151 height 14
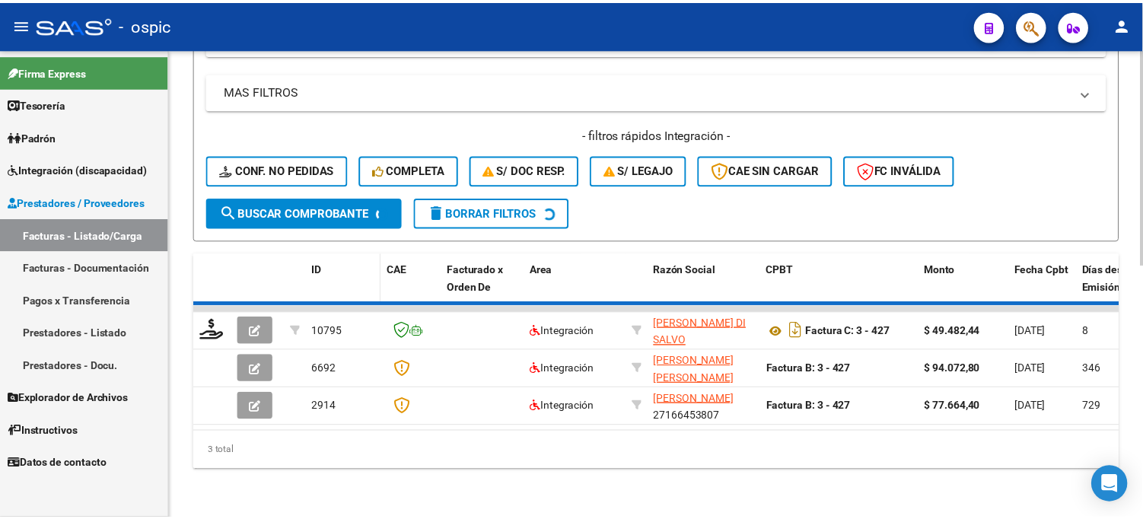
scroll to position [549, 0]
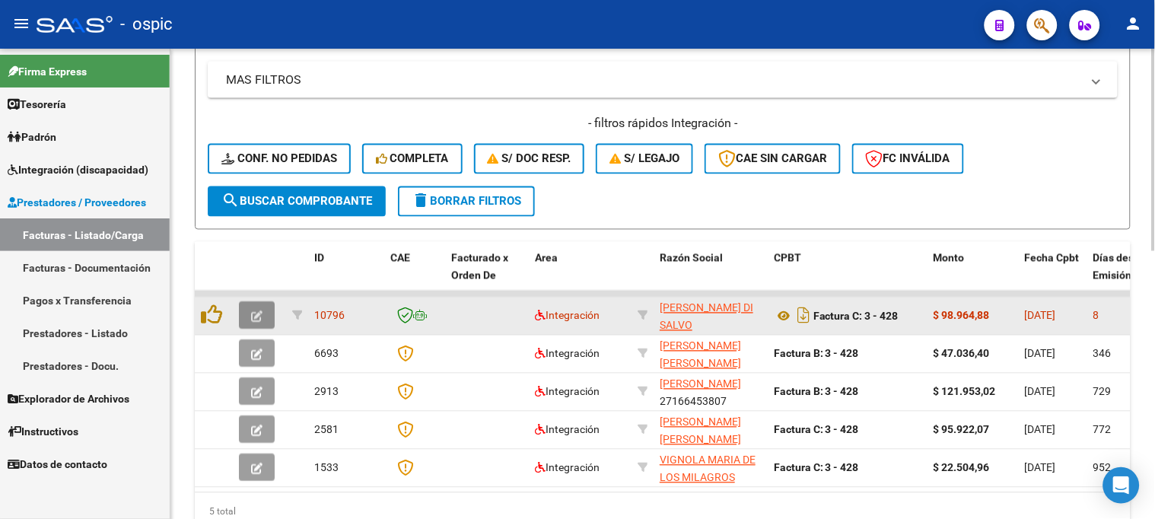
click at [261, 316] on icon "button" at bounding box center [256, 316] width 11 height 11
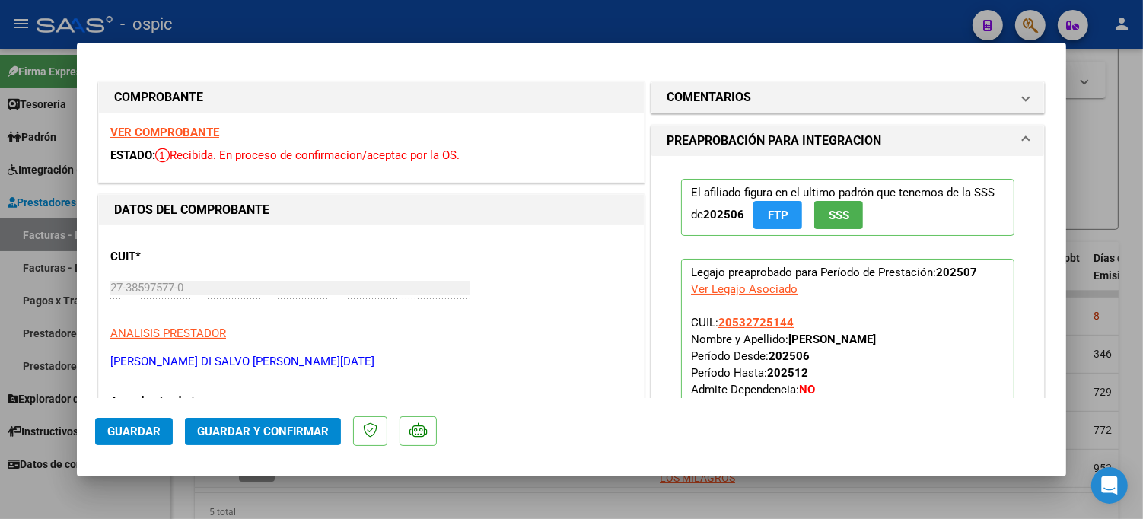
type input "$ 0,00"
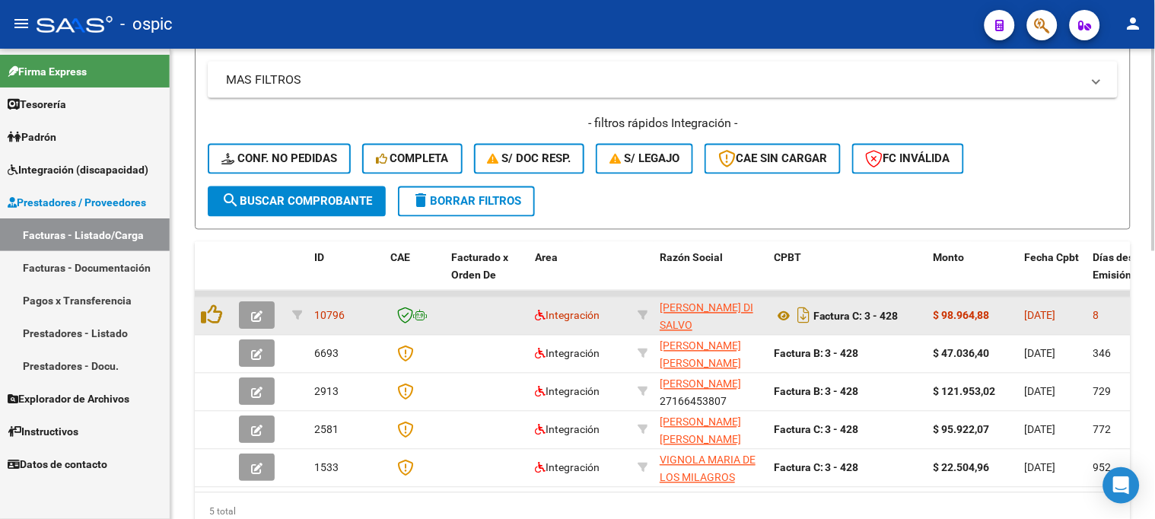
click at [265, 313] on button "button" at bounding box center [257, 315] width 36 height 27
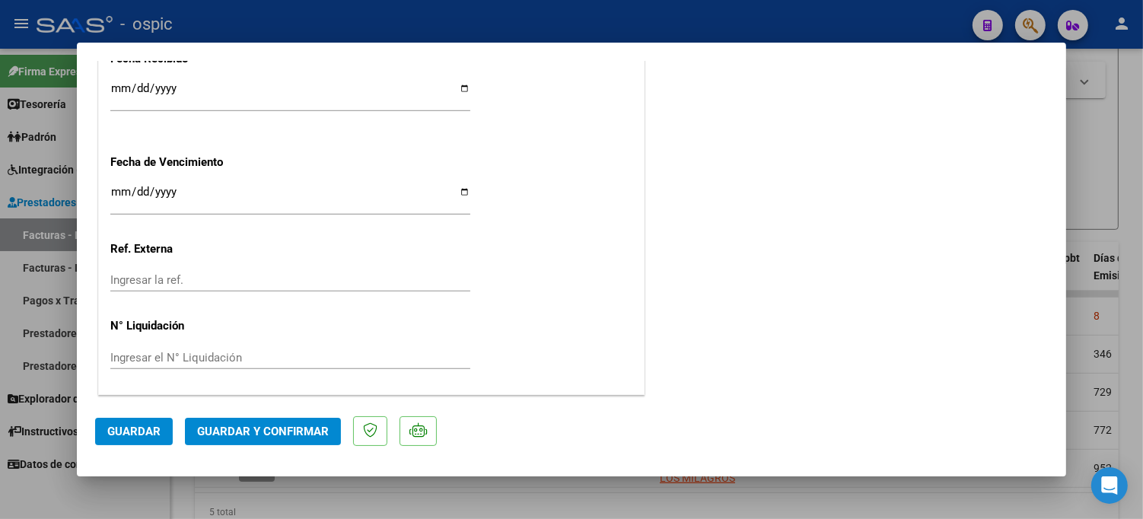
scroll to position [0, 0]
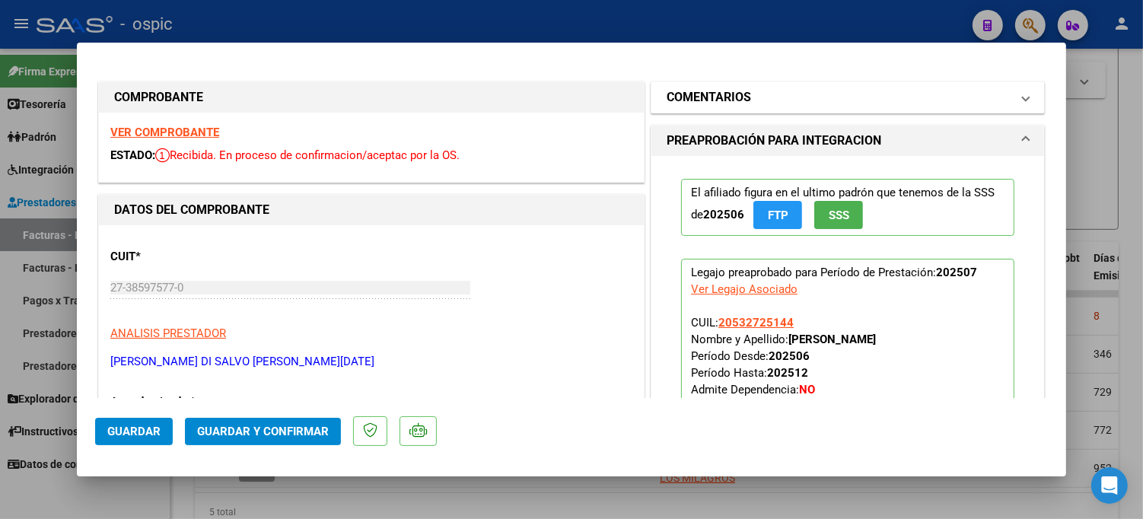
click at [730, 95] on h1 "COMENTARIOS" at bounding box center [709, 97] width 84 height 18
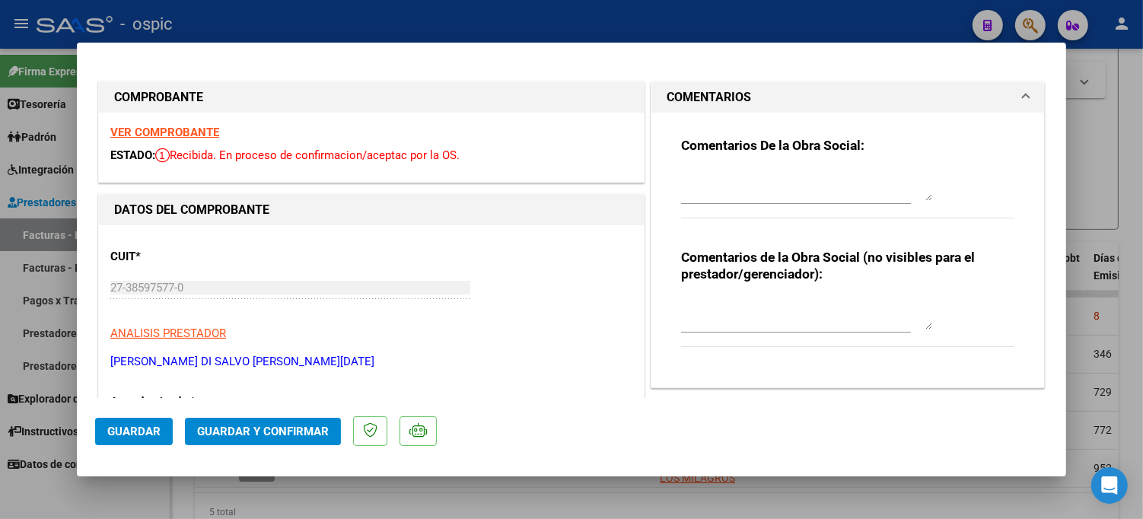
click at [726, 310] on textarea at bounding box center [806, 314] width 251 height 30
type textarea "PSP 8 SESIONES"
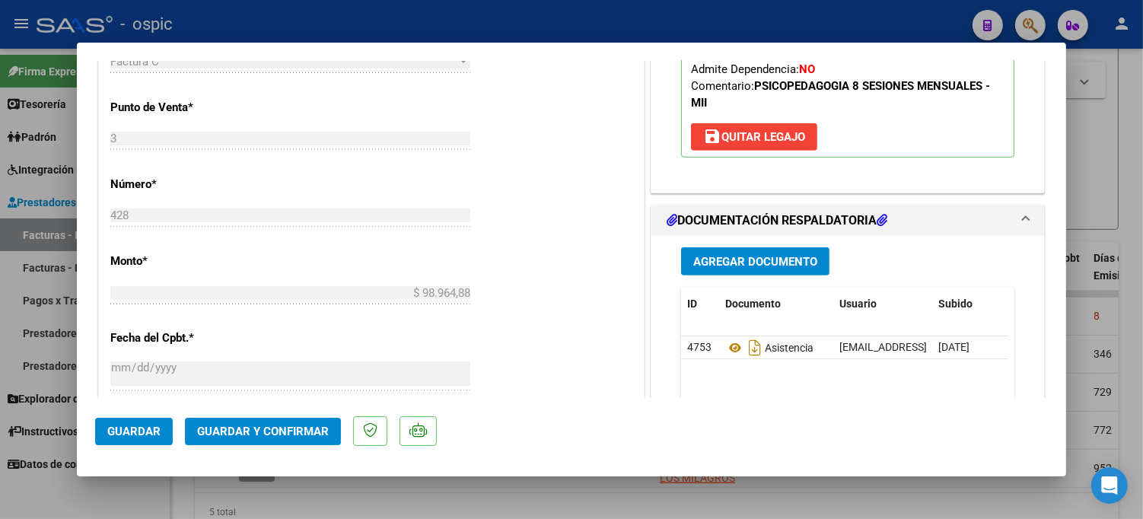
scroll to position [667, 0]
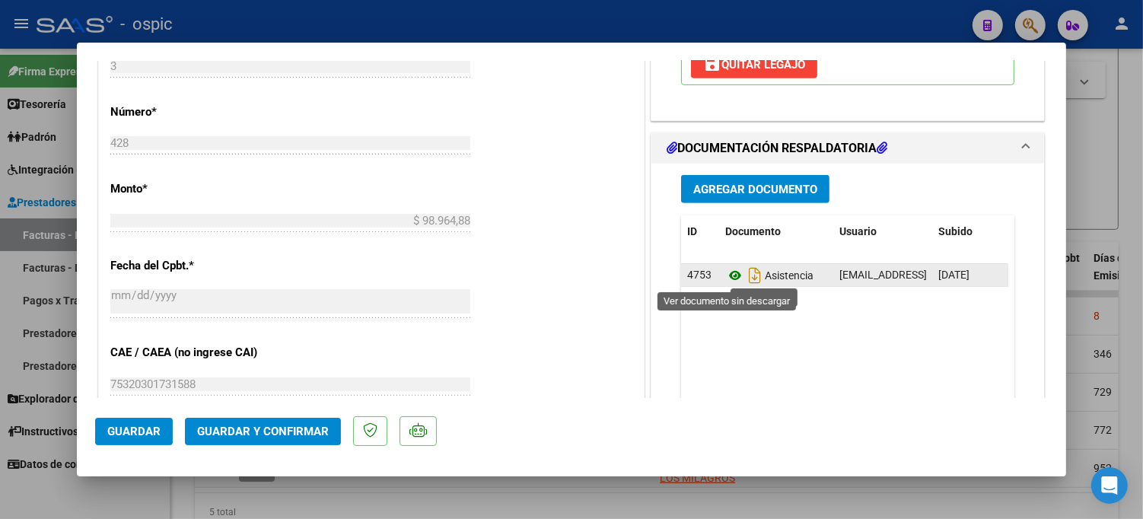
click at [725, 272] on icon at bounding box center [735, 275] width 20 height 18
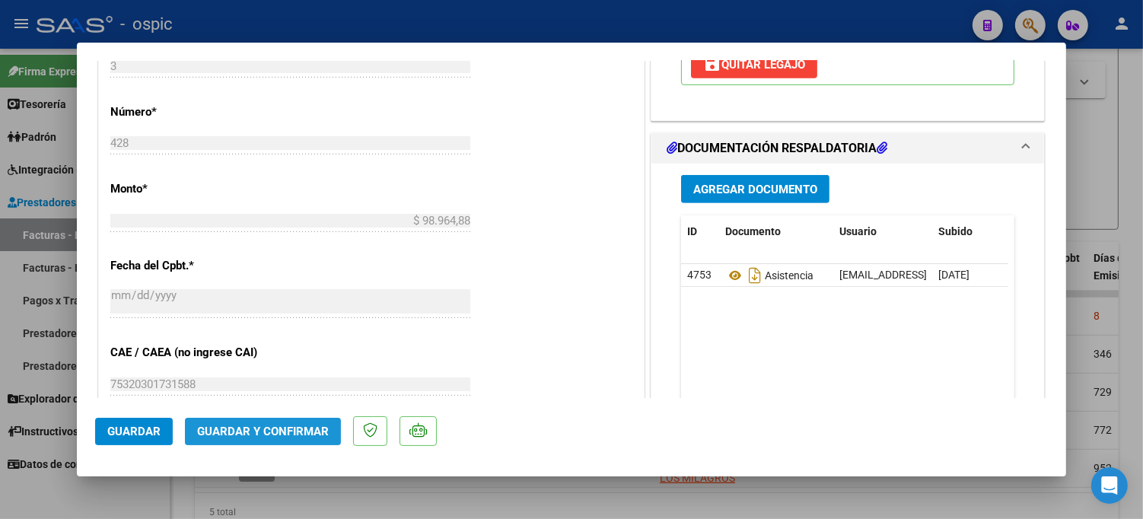
click at [272, 425] on span "Guardar y Confirmar" at bounding box center [263, 432] width 132 height 14
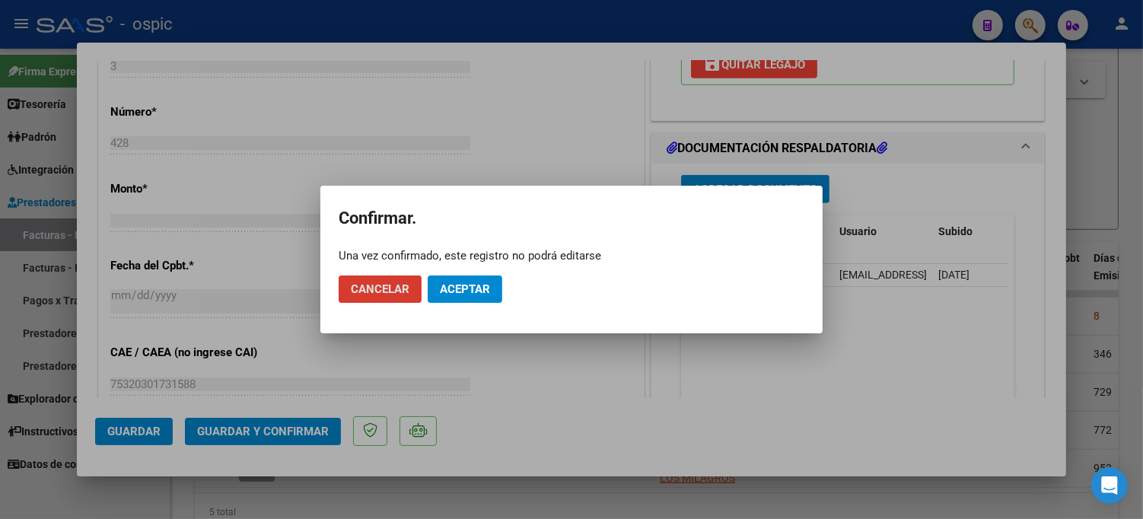
click at [466, 291] on span "Aceptar" at bounding box center [465, 289] width 50 height 14
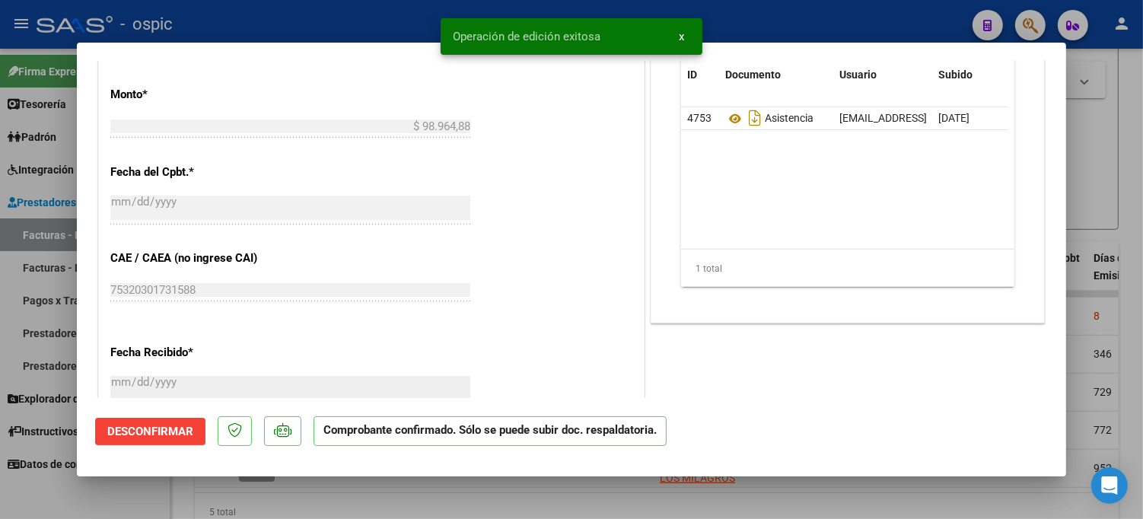
type input "$ 0,00"
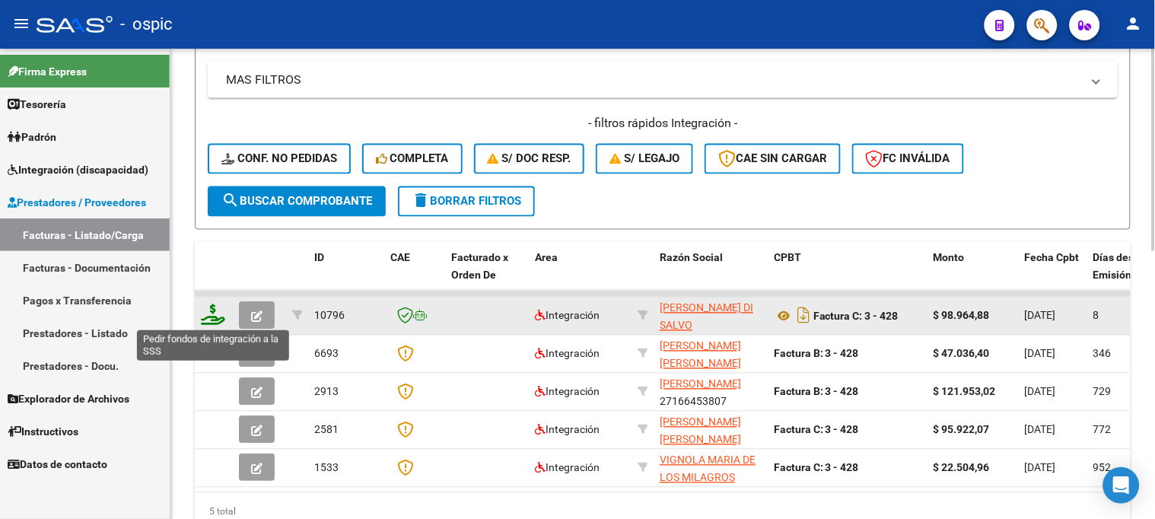
click at [213, 315] on icon at bounding box center [213, 314] width 24 height 21
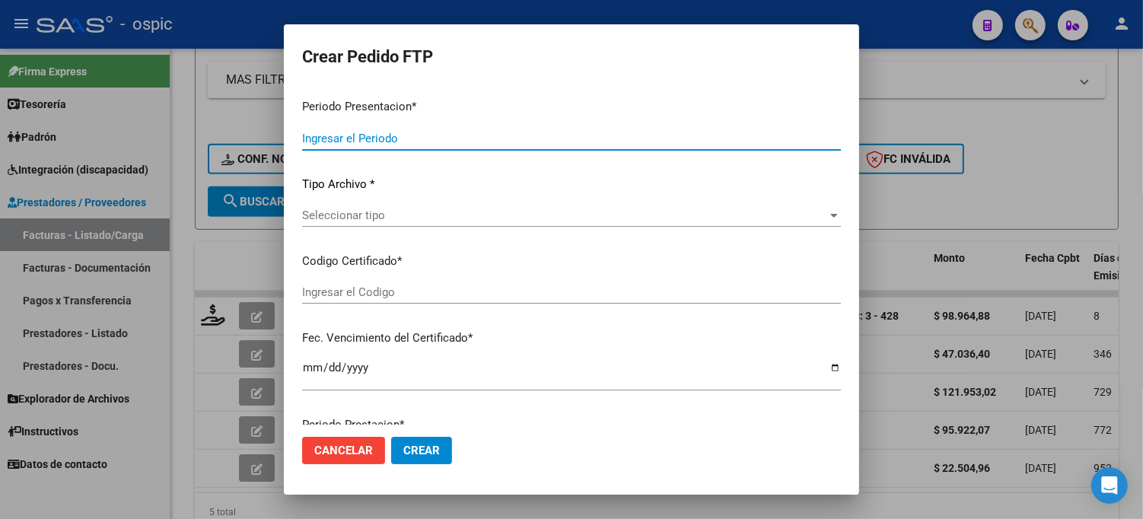
type input "202507"
type input "$ 98.964,88"
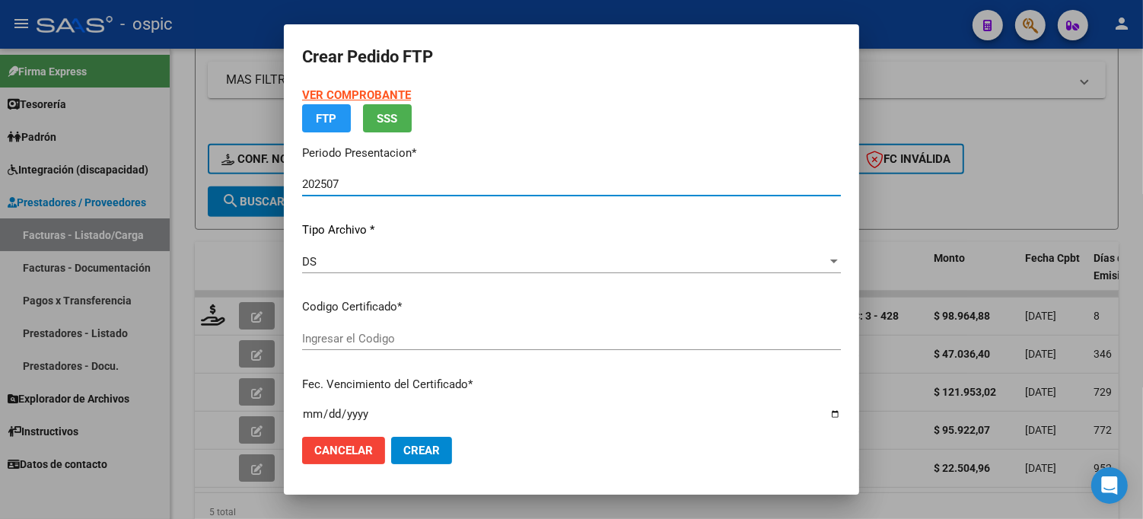
type input "2391405433"
type input "[DATE]"
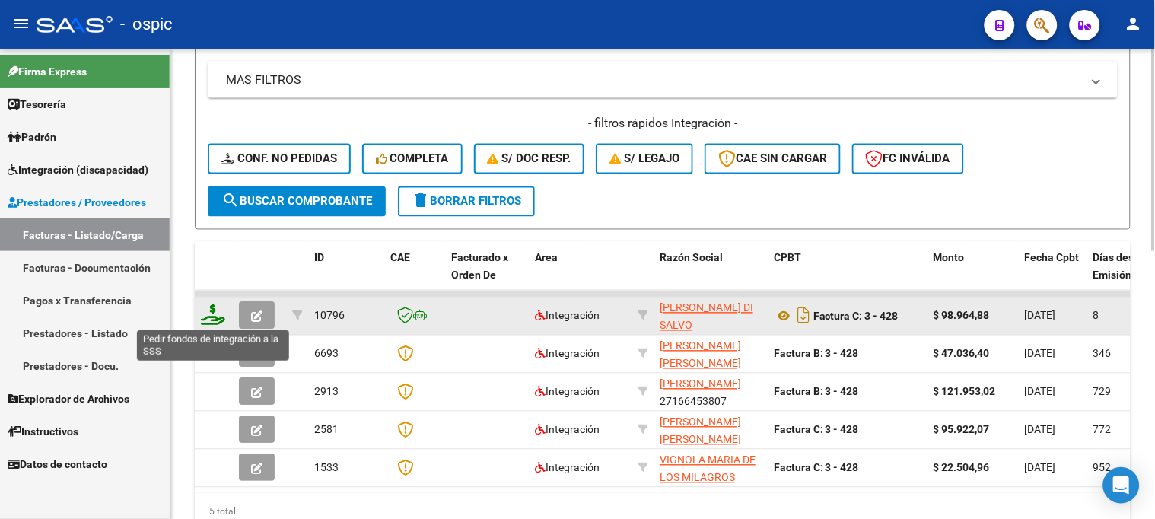
click at [215, 317] on icon at bounding box center [213, 314] width 24 height 21
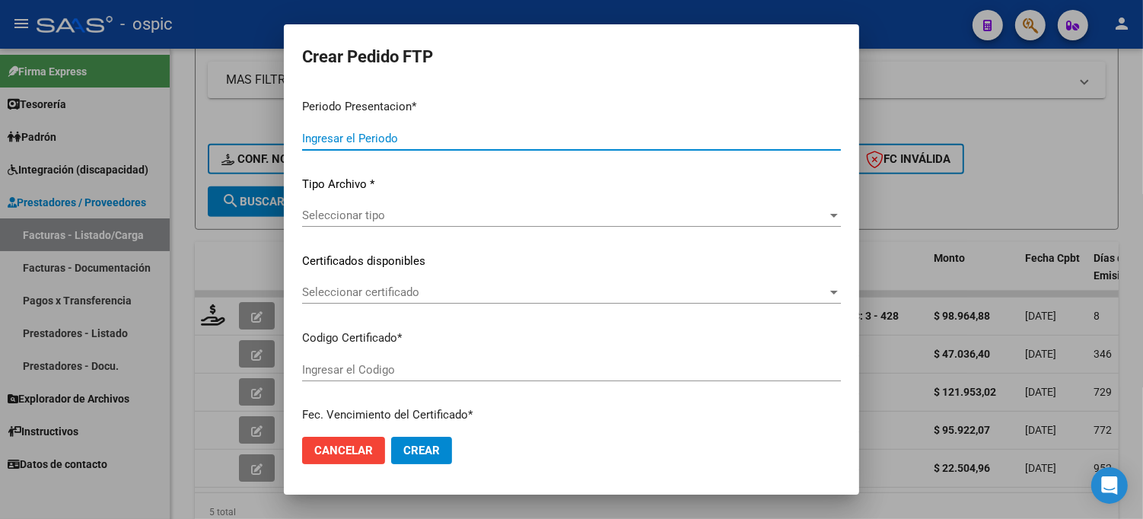
type input "202507"
type input "$ 98.964,88"
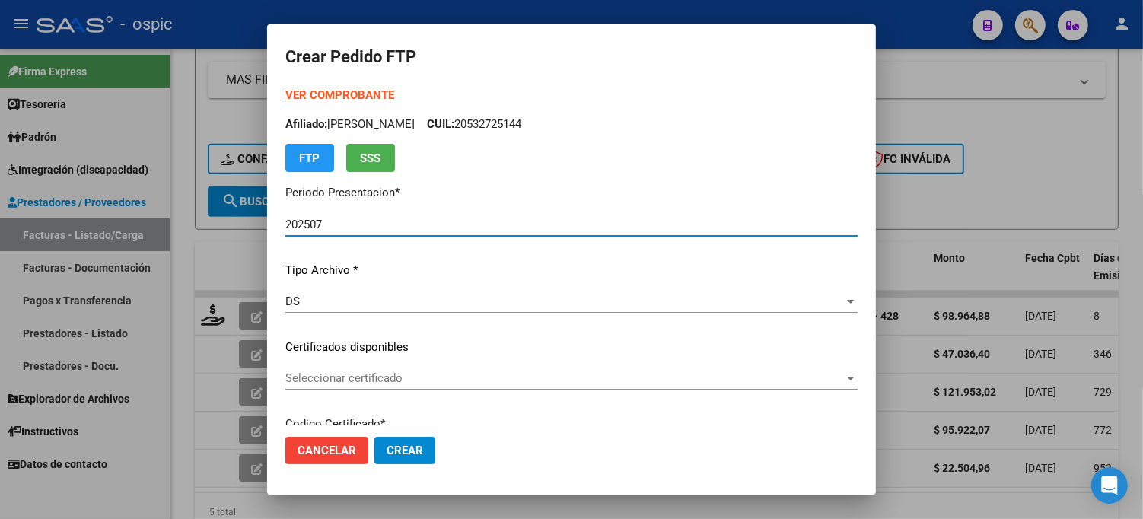
type input "2391405433"
type input "[DATE]"
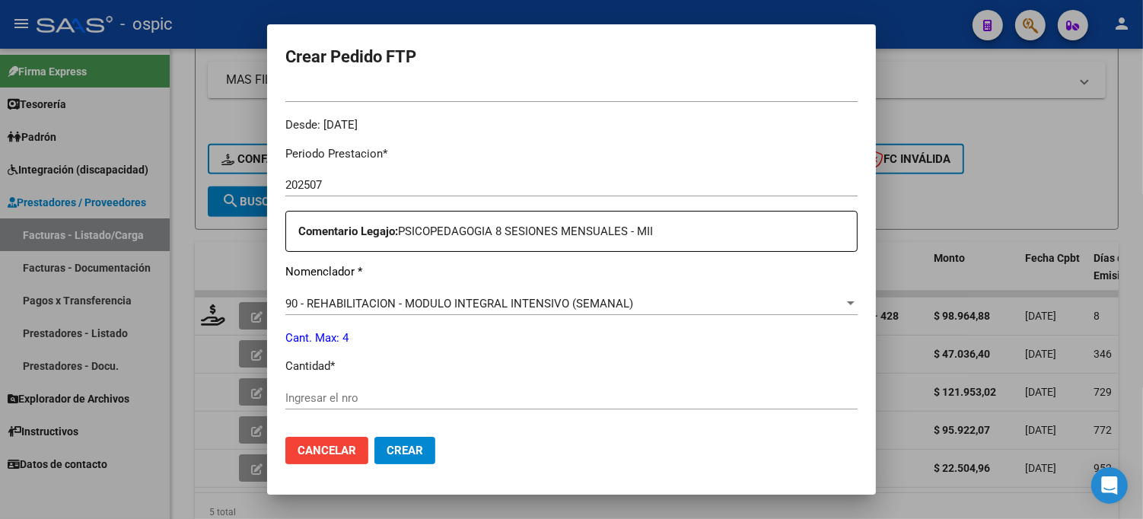
scroll to position [502, 0]
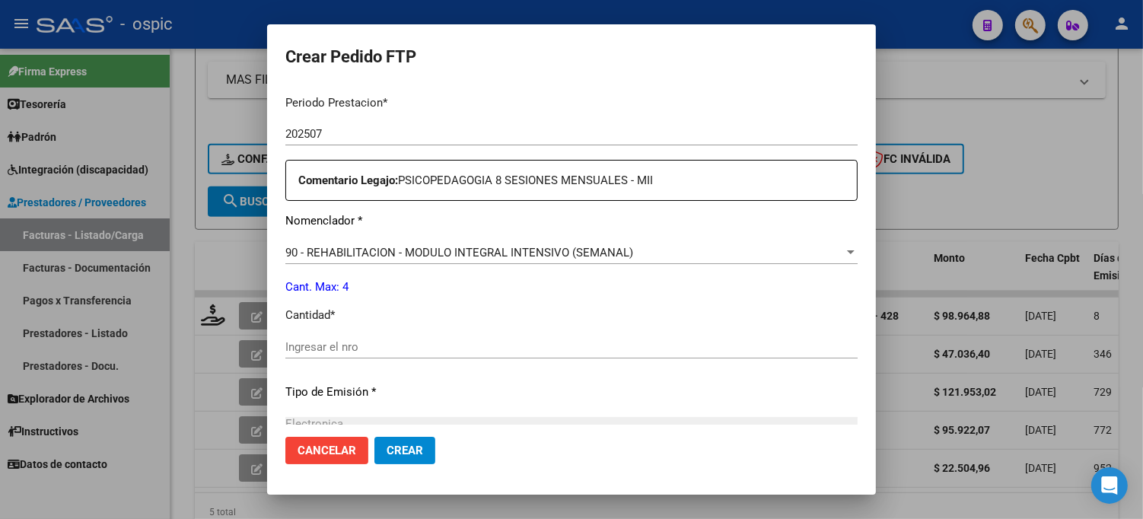
click at [507, 344] on input "Ingresar el nro" at bounding box center [571, 347] width 572 height 14
type input "4"
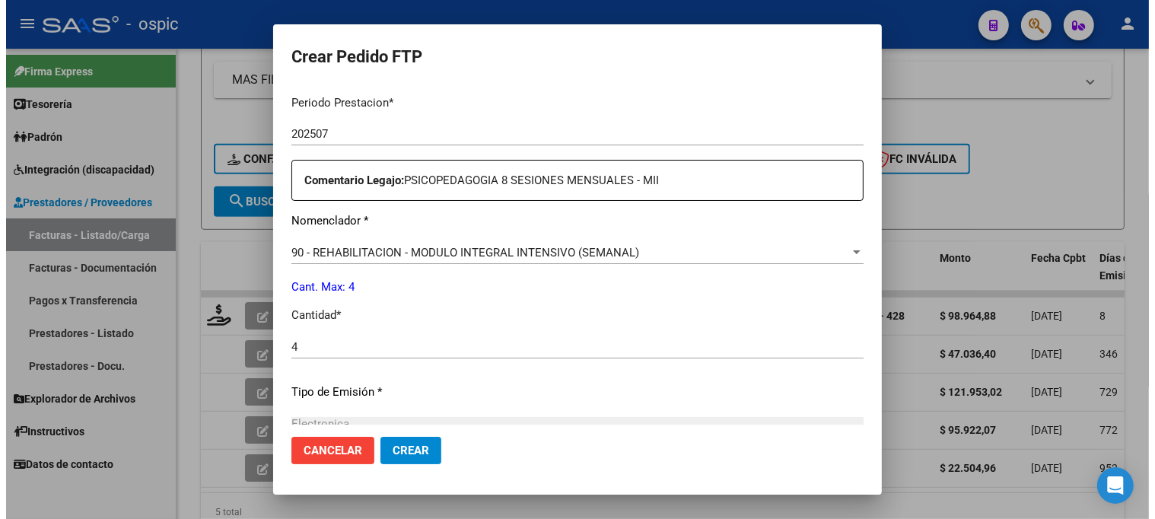
scroll to position [681, 0]
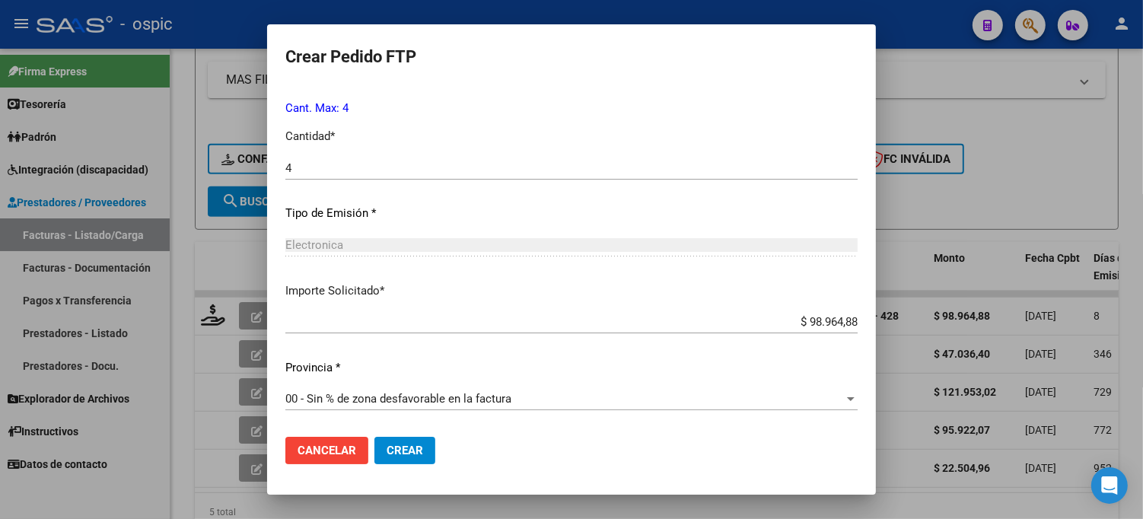
click at [399, 446] on span "Crear" at bounding box center [405, 451] width 37 height 14
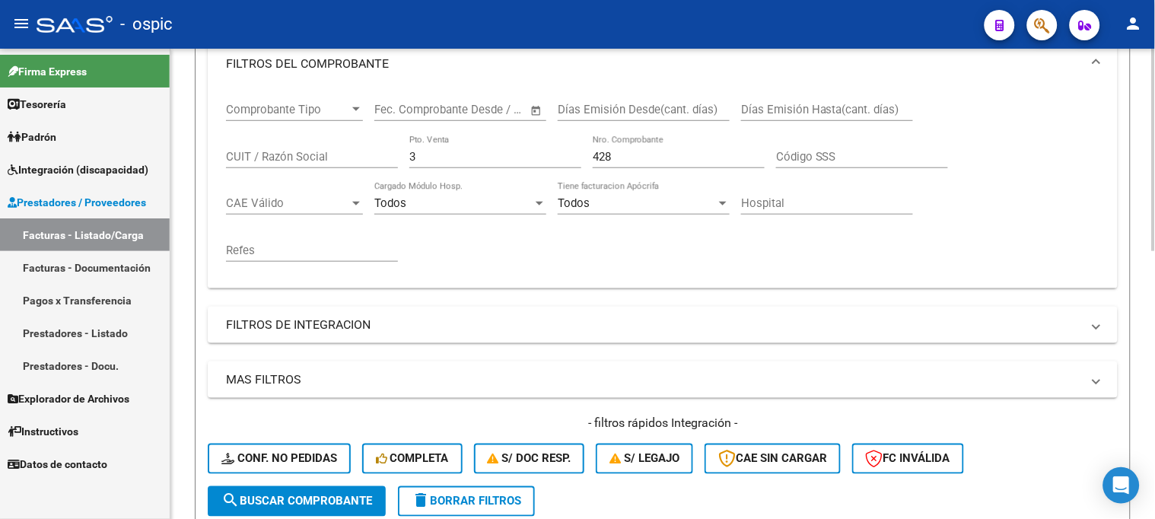
scroll to position [211, 0]
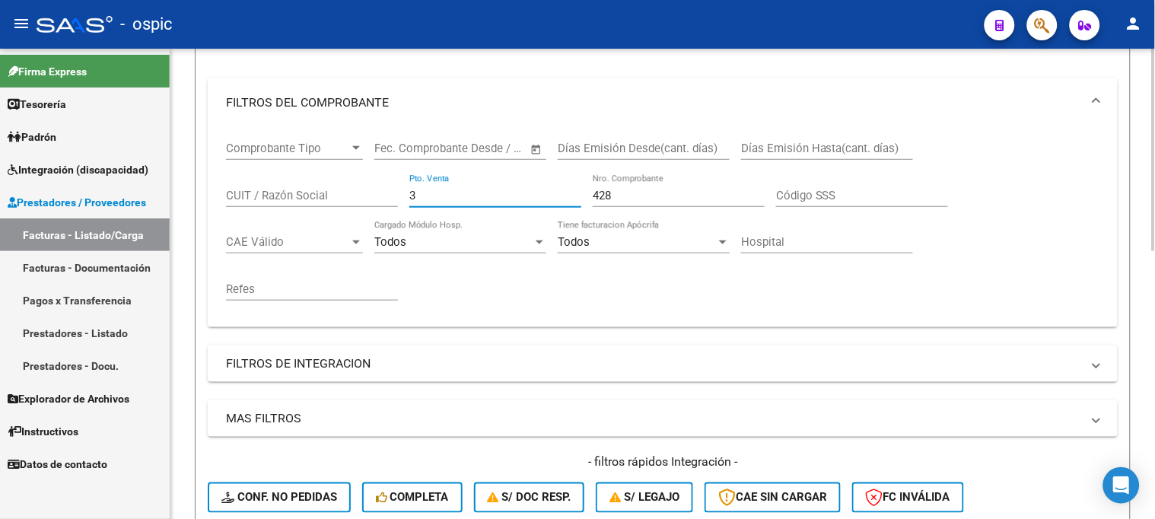
drag, startPoint x: 360, startPoint y: 188, endPoint x: 332, endPoint y: 186, distance: 27.5
click at [332, 186] on div "Comprobante Tipo Comprobante Tipo Start date – End date Fec. Comprobante Desde …" at bounding box center [662, 221] width 873 height 188
type input "2"
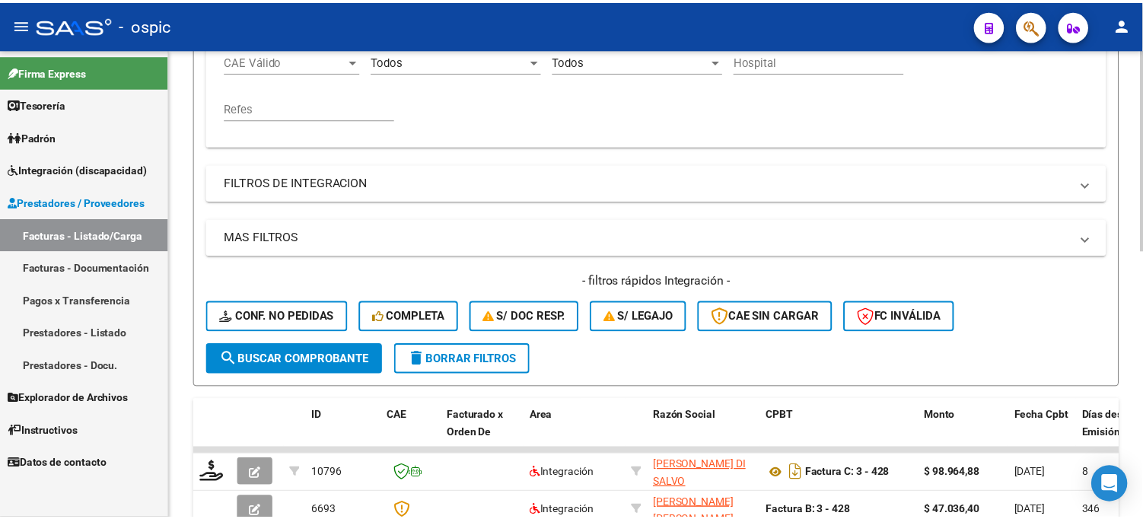
scroll to position [549, 0]
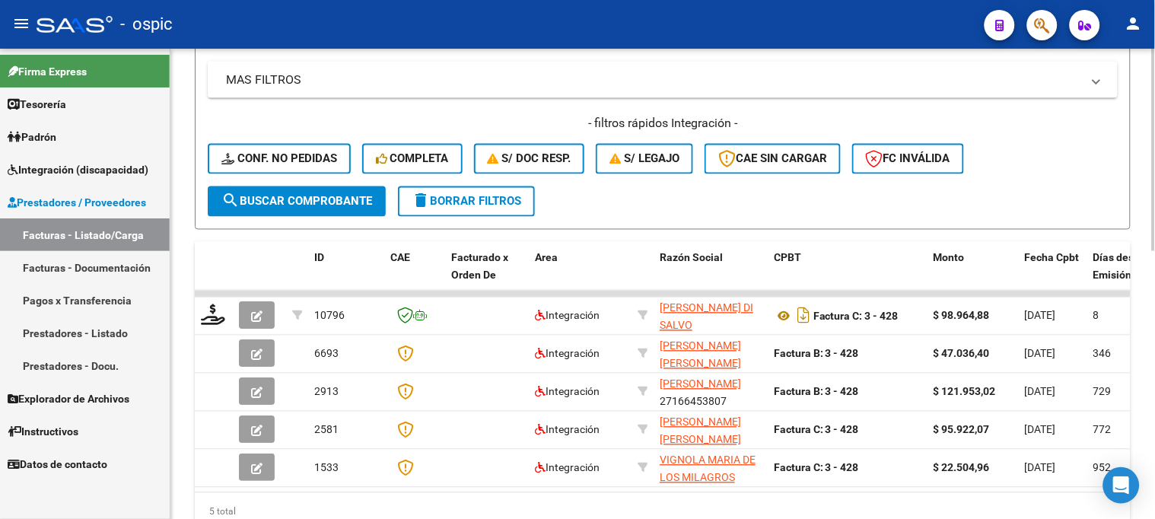
type input "750"
click at [318, 199] on span "search Buscar Comprobante" at bounding box center [296, 202] width 151 height 14
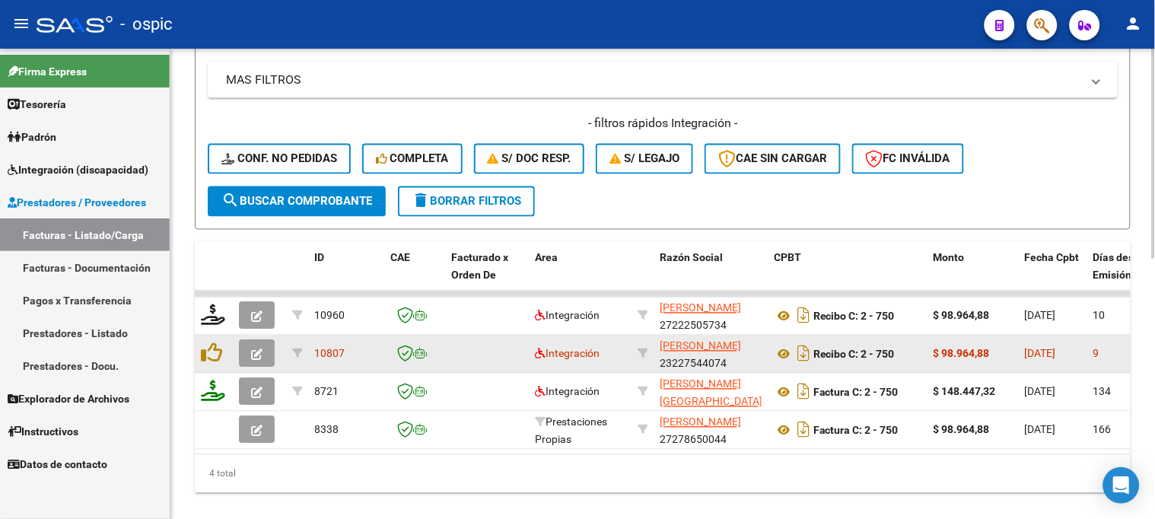
click at [264, 348] on button "button" at bounding box center [257, 353] width 36 height 27
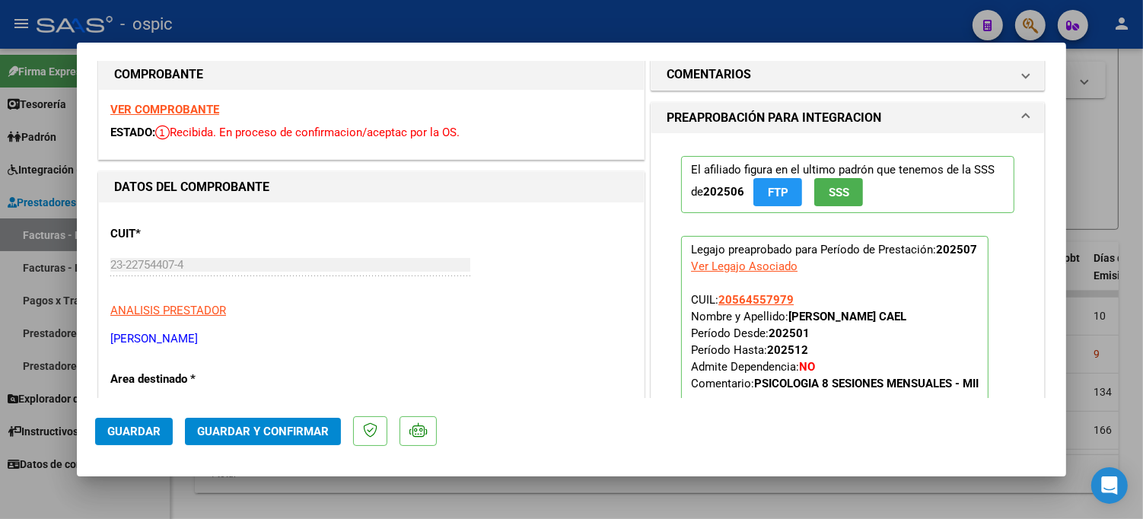
scroll to position [0, 0]
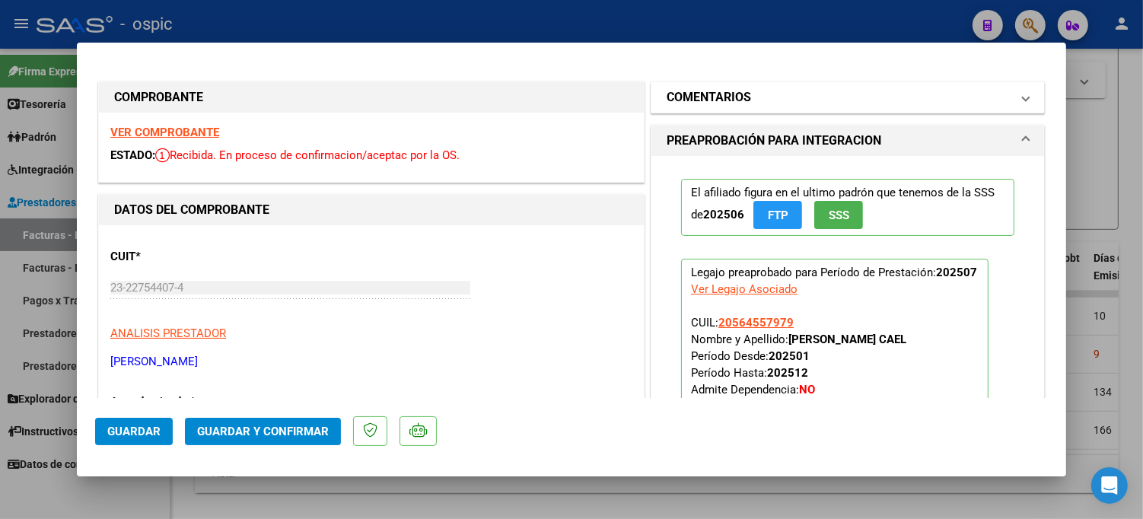
click at [830, 84] on mat-expansion-panel-header "COMENTARIOS" at bounding box center [847, 97] width 393 height 30
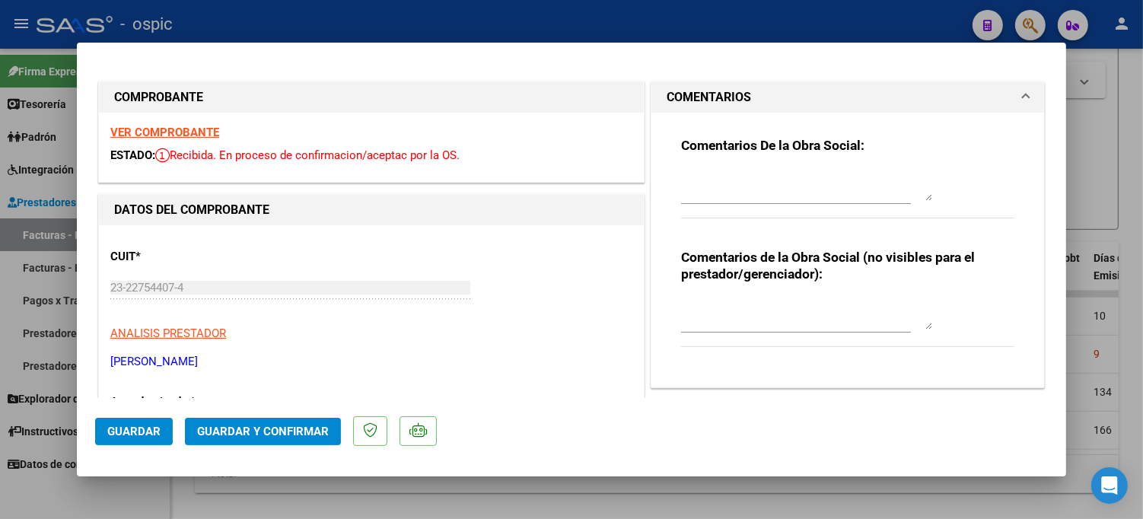
click at [762, 305] on textarea at bounding box center [806, 314] width 251 height 30
type textarea "PSICO 8 SESIONES"
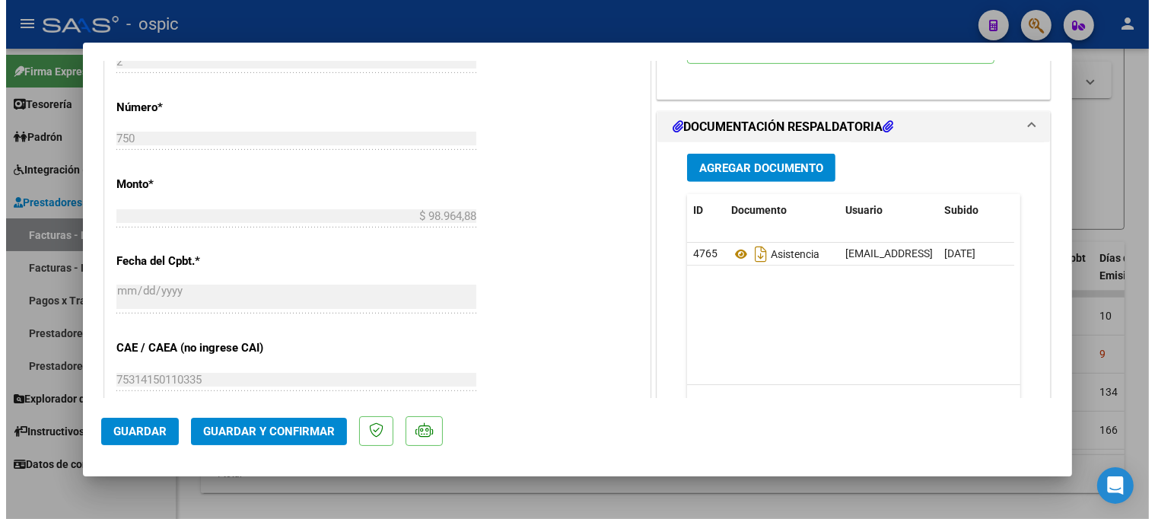
scroll to position [675, 0]
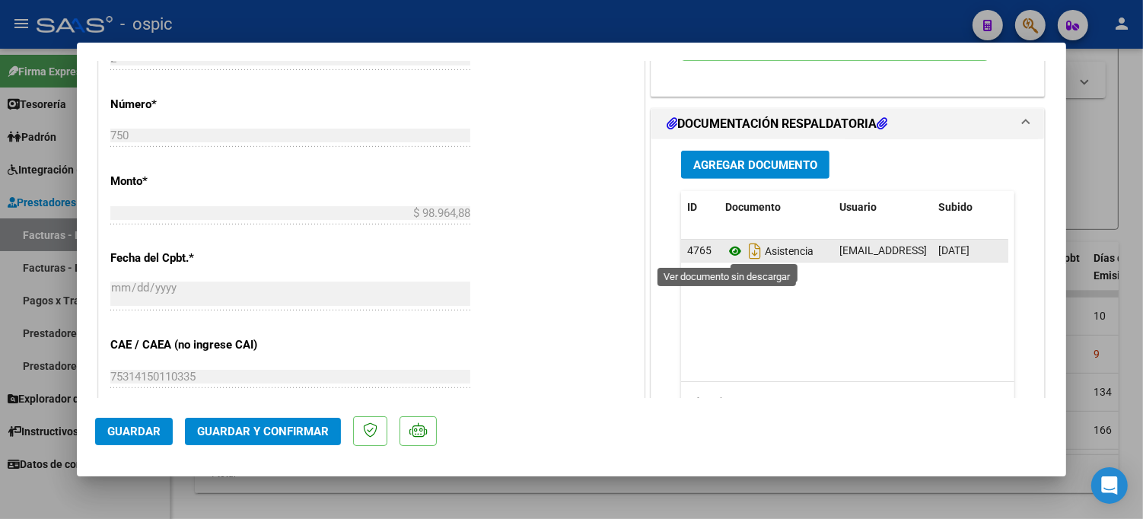
click at [725, 252] on icon at bounding box center [735, 251] width 20 height 18
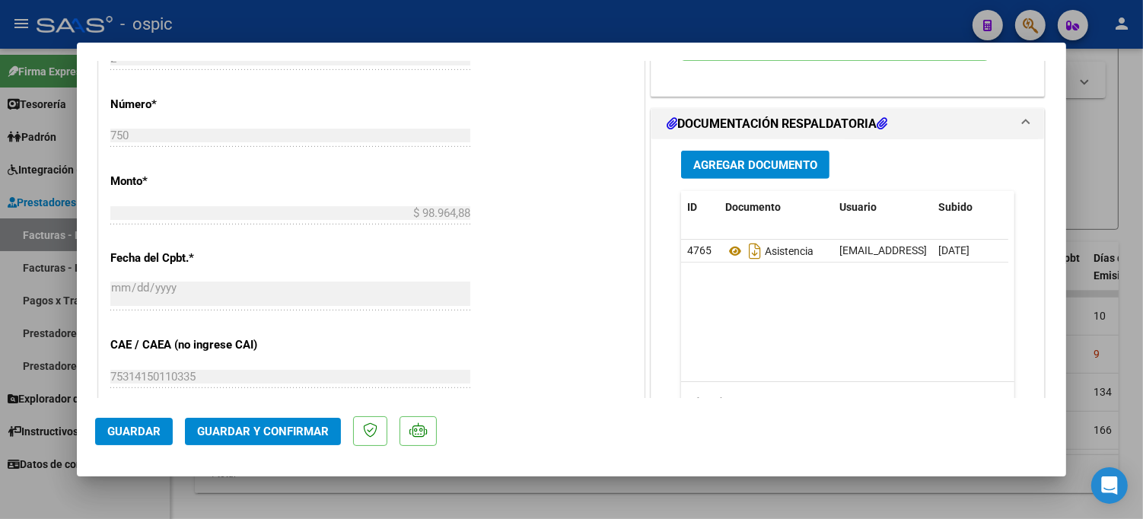
click at [265, 430] on span "Guardar y Confirmar" at bounding box center [263, 432] width 132 height 14
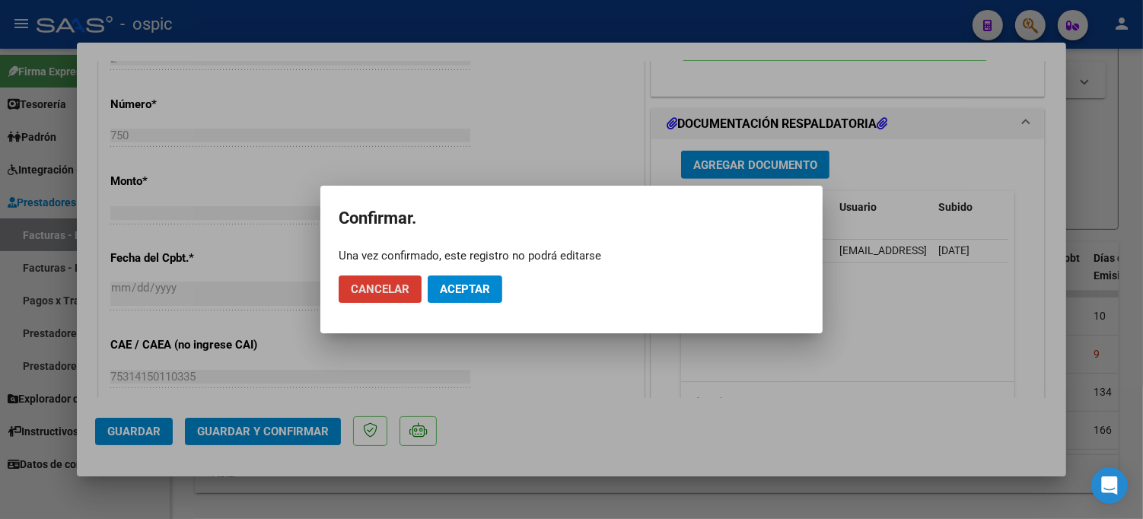
click at [487, 283] on span "Aceptar" at bounding box center [465, 289] width 50 height 14
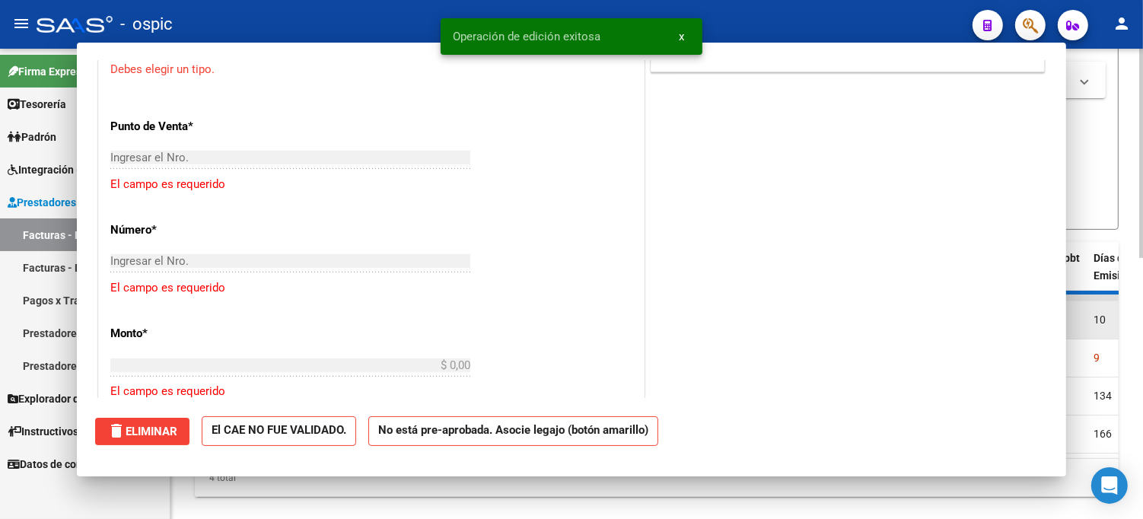
scroll to position [0, 0]
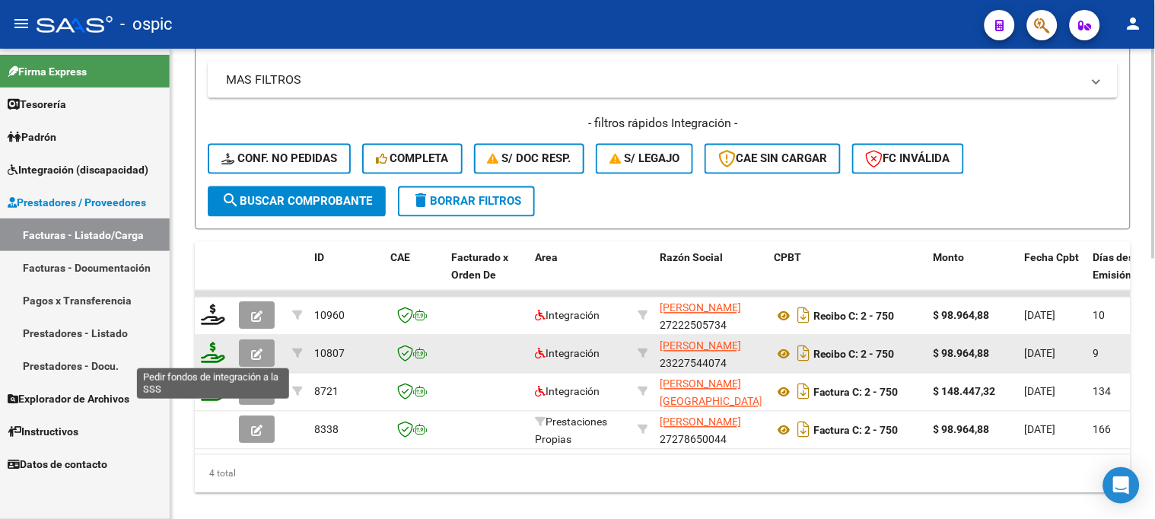
click at [207, 354] on icon at bounding box center [213, 352] width 24 height 21
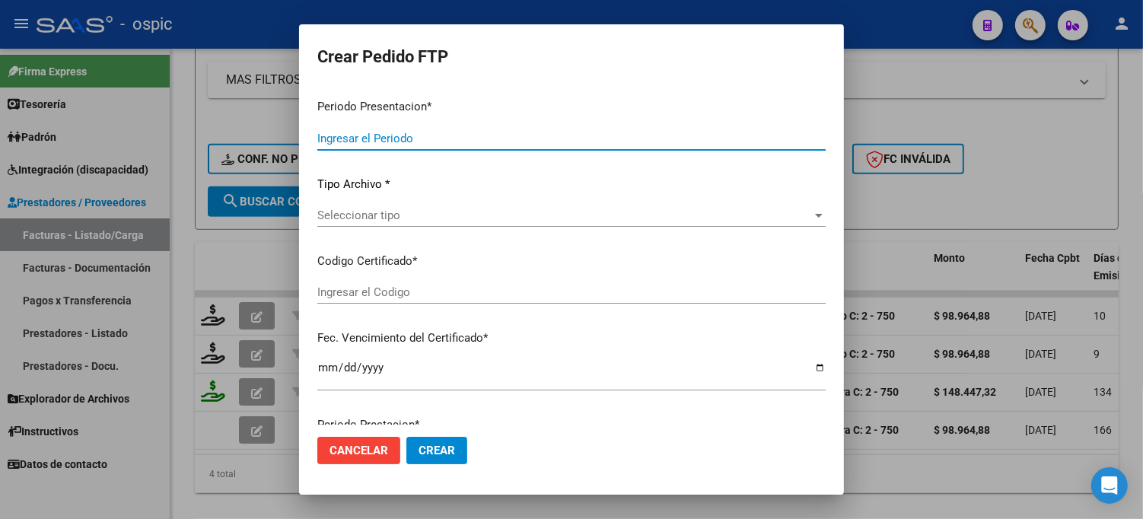
type input "202507"
type input "$ 98.964,88"
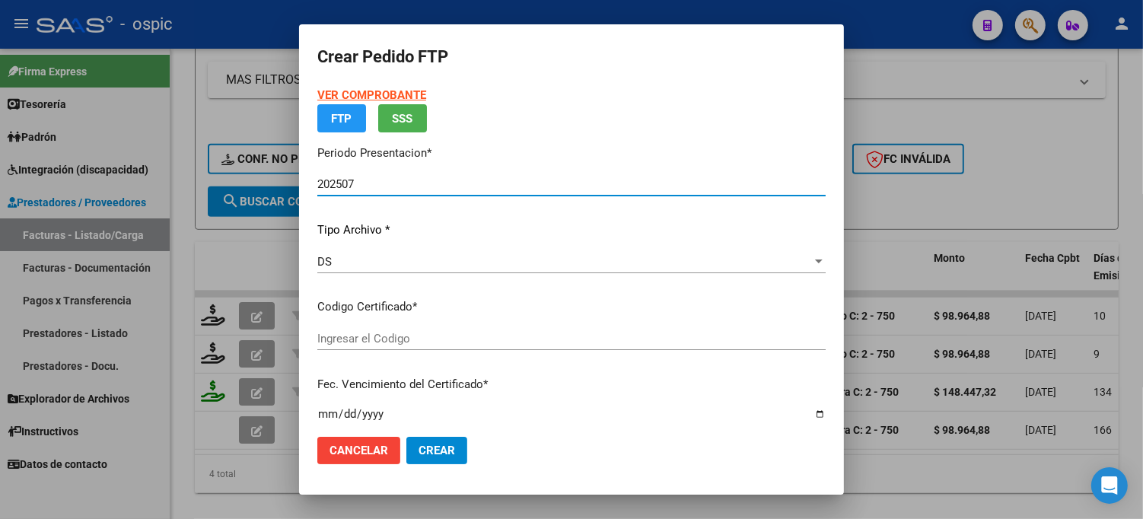
type input "9915748551"
type input "[DATE]"
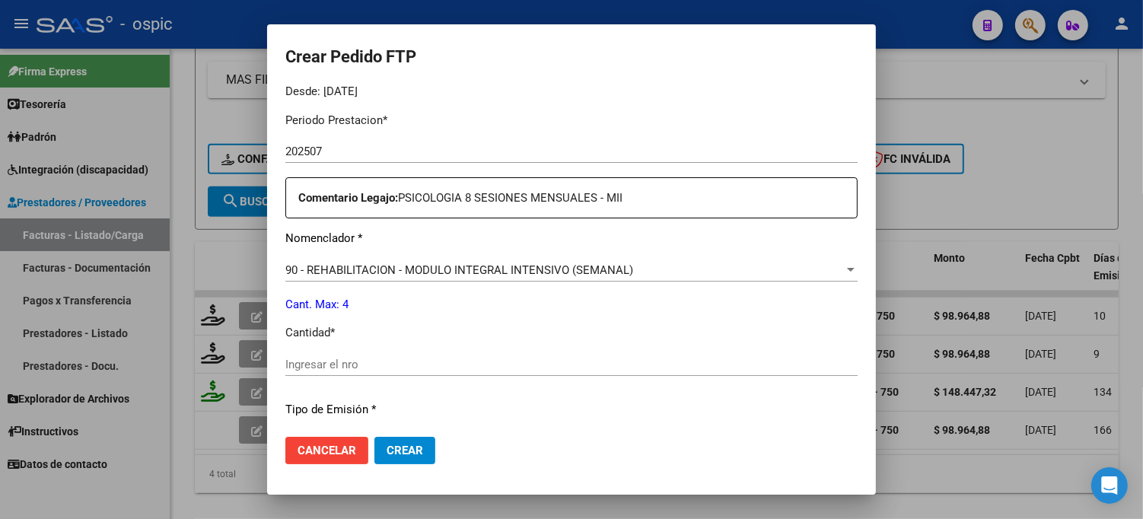
scroll to position [488, 0]
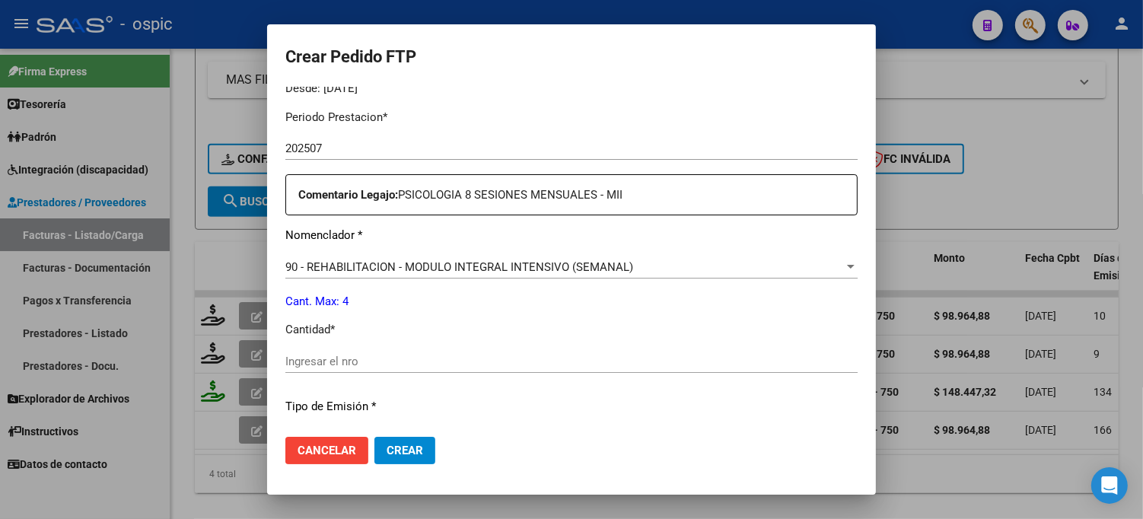
click at [530, 369] on div "Ingresar el nro" at bounding box center [571, 361] width 572 height 23
type input "4"
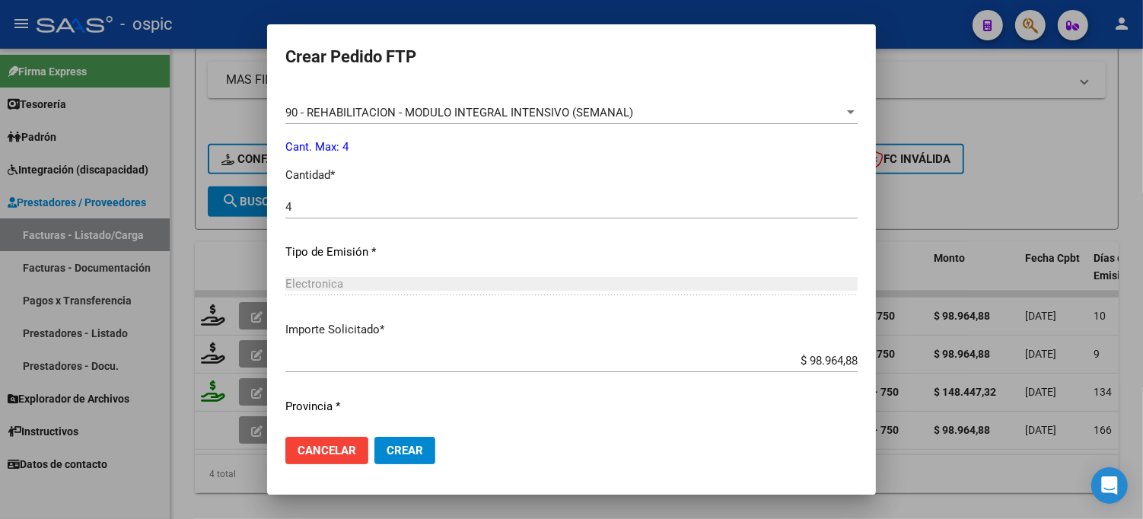
scroll to position [681, 0]
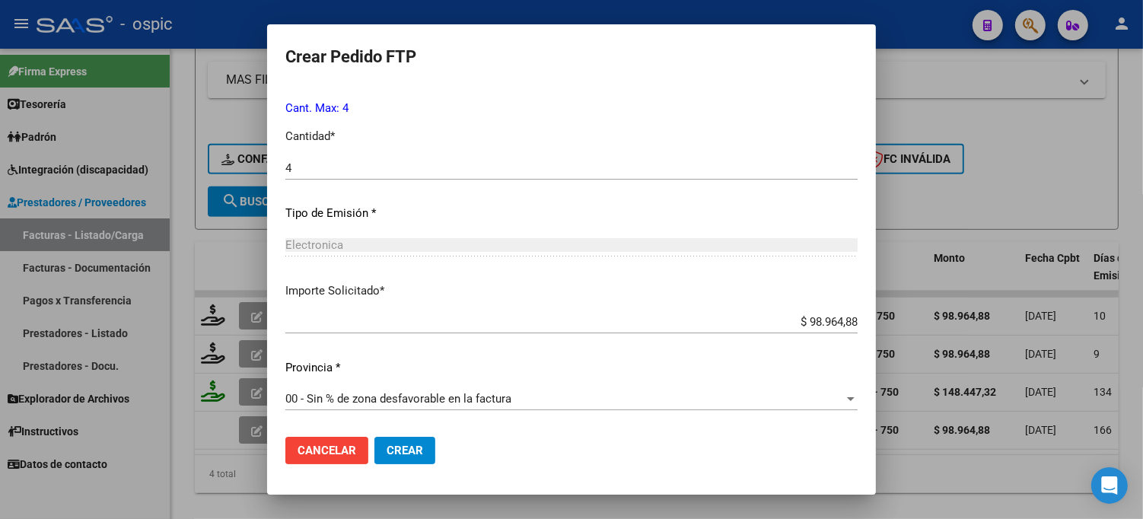
click at [409, 445] on span "Crear" at bounding box center [405, 451] width 37 height 14
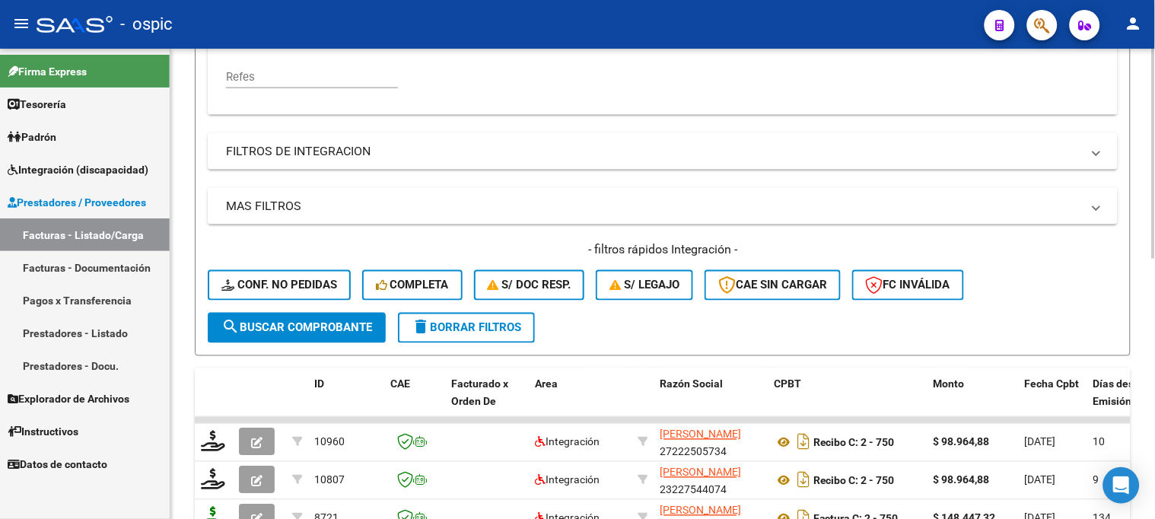
scroll to position [295, 0]
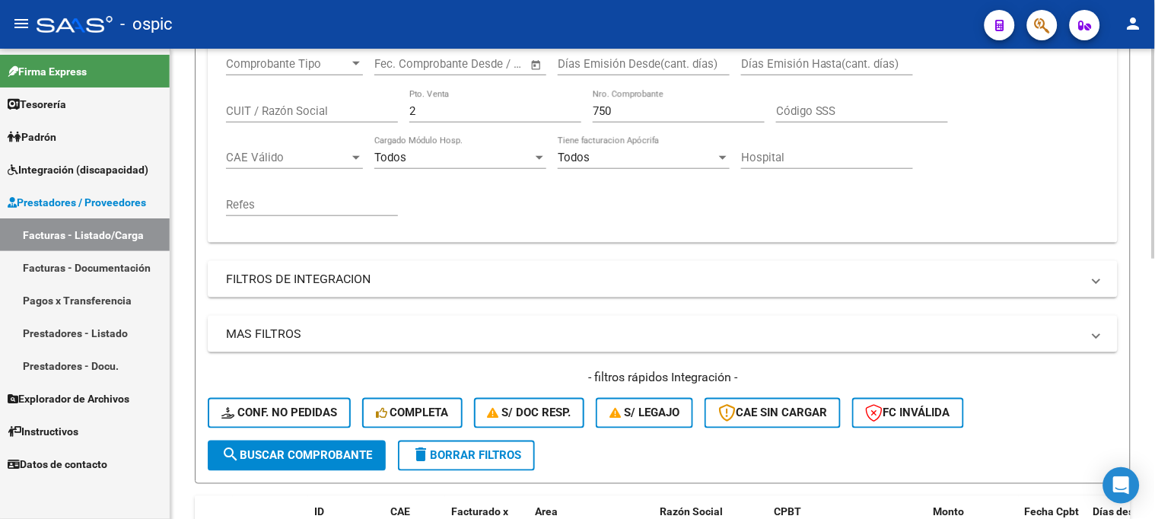
click at [342, 111] on div "Comprobante Tipo Comprobante Tipo Start date – End date Fec. Comprobante Desde …" at bounding box center [662, 137] width 873 height 188
type input "4"
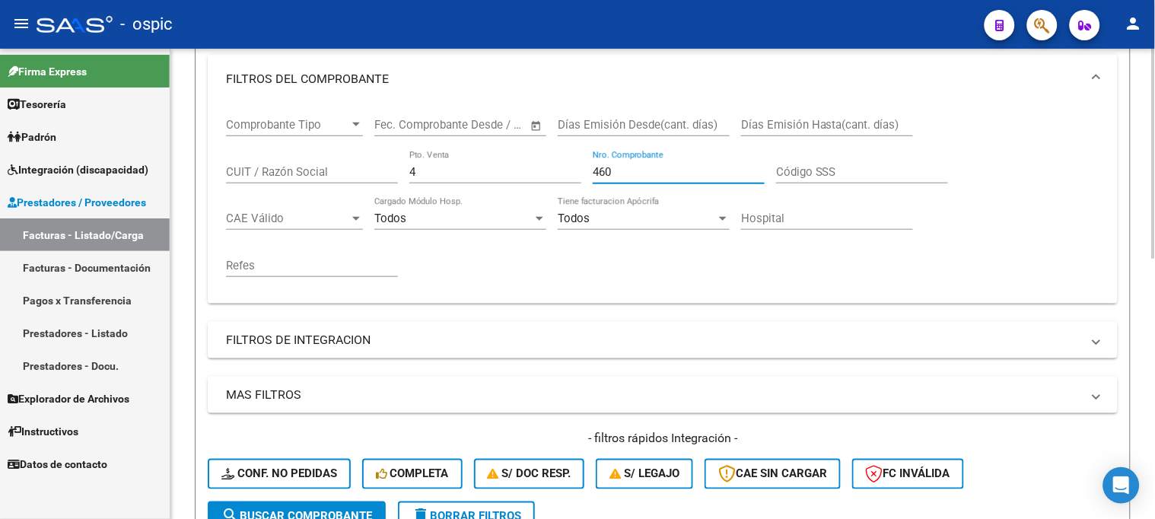
scroll to position [380, 0]
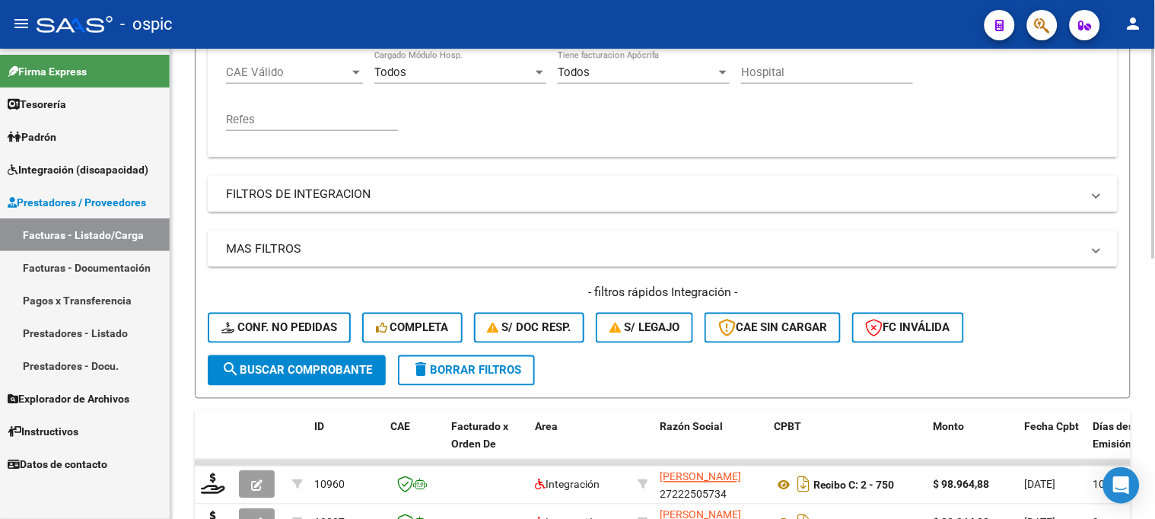
type input "460"
click at [347, 368] on span "search Buscar Comprobante" at bounding box center [296, 371] width 151 height 14
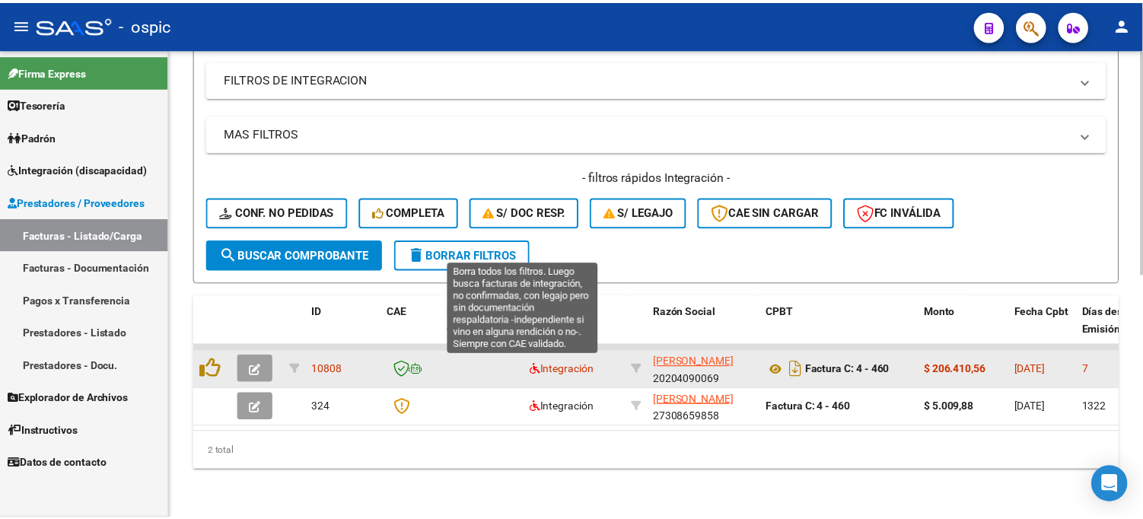
scroll to position [507, 0]
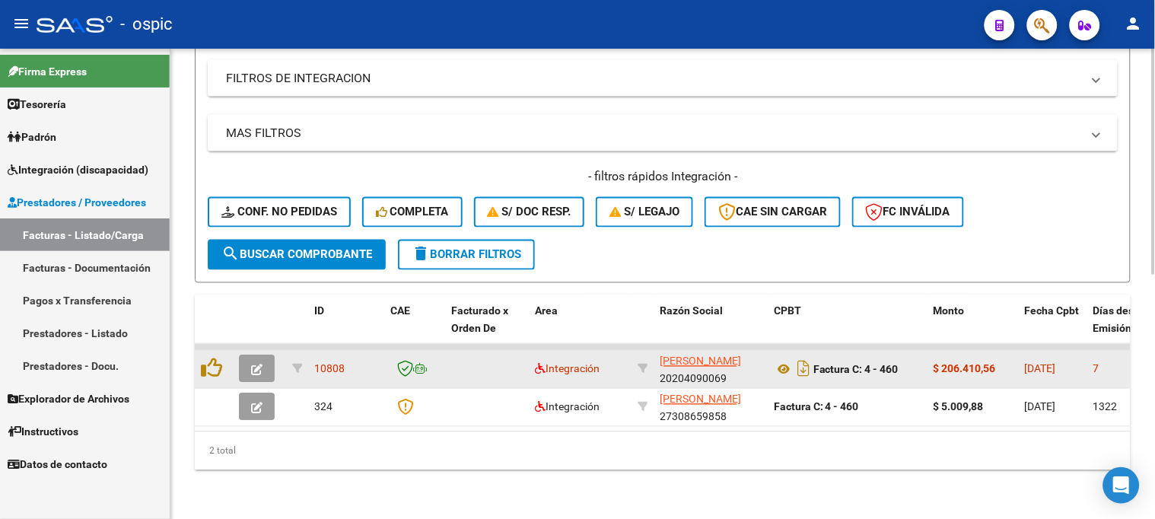
click at [260, 355] on button "button" at bounding box center [257, 368] width 36 height 27
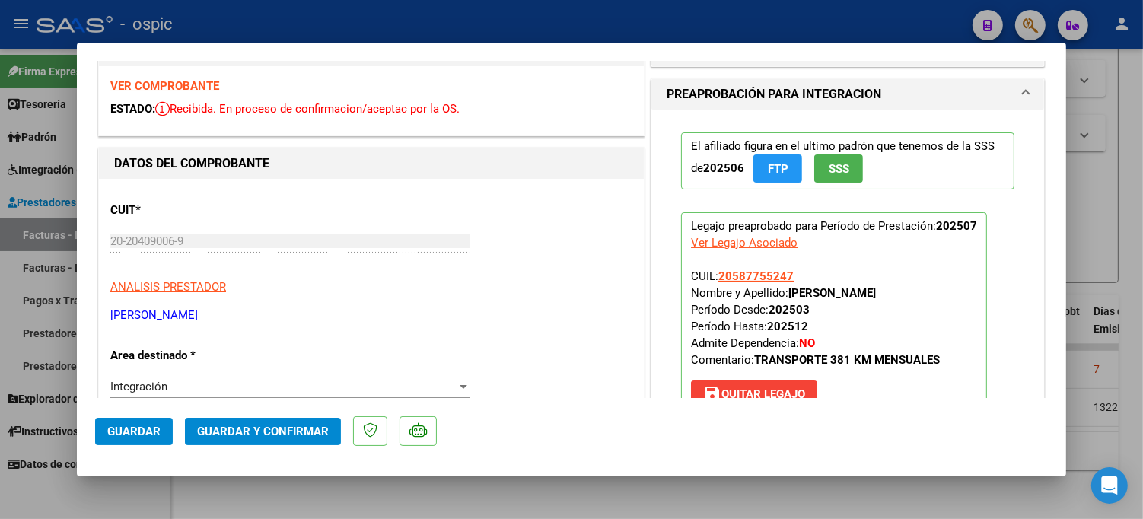
scroll to position [0, 0]
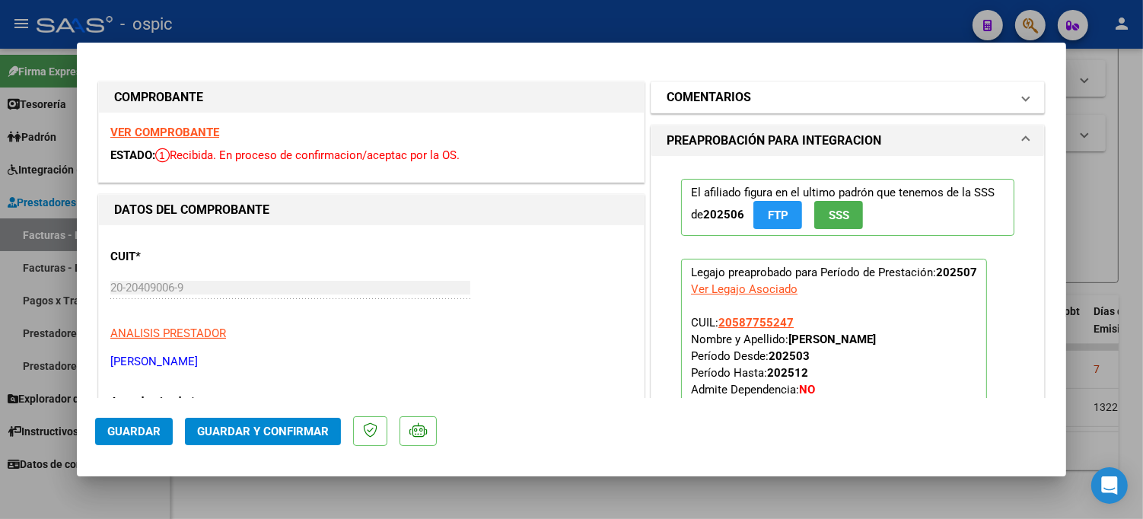
click at [756, 100] on mat-panel-title "COMENTARIOS" at bounding box center [839, 97] width 344 height 18
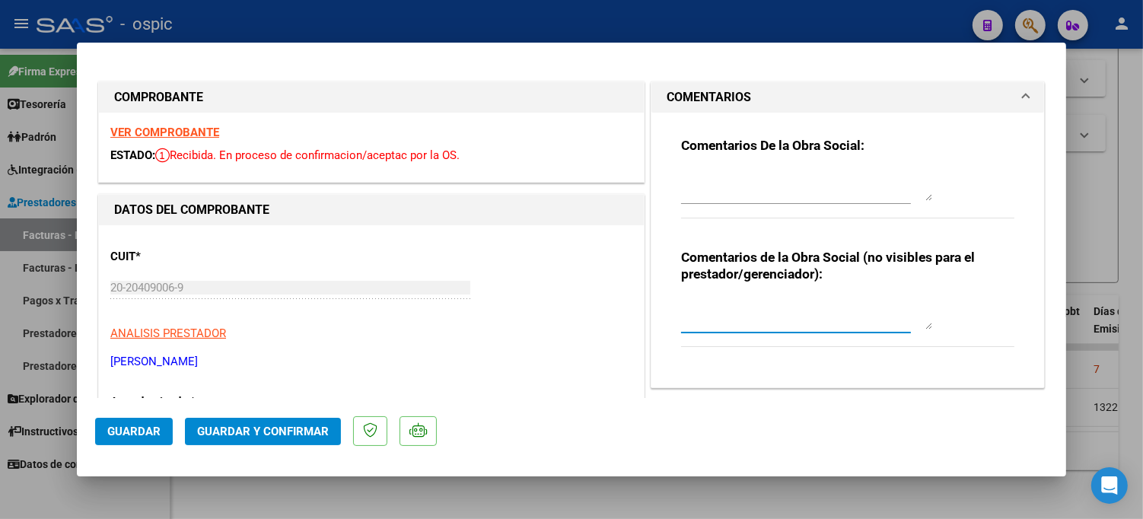
click at [747, 307] on textarea at bounding box center [806, 314] width 251 height 30
type textarea "TRANSPORTE 381 KM MENSUALES"
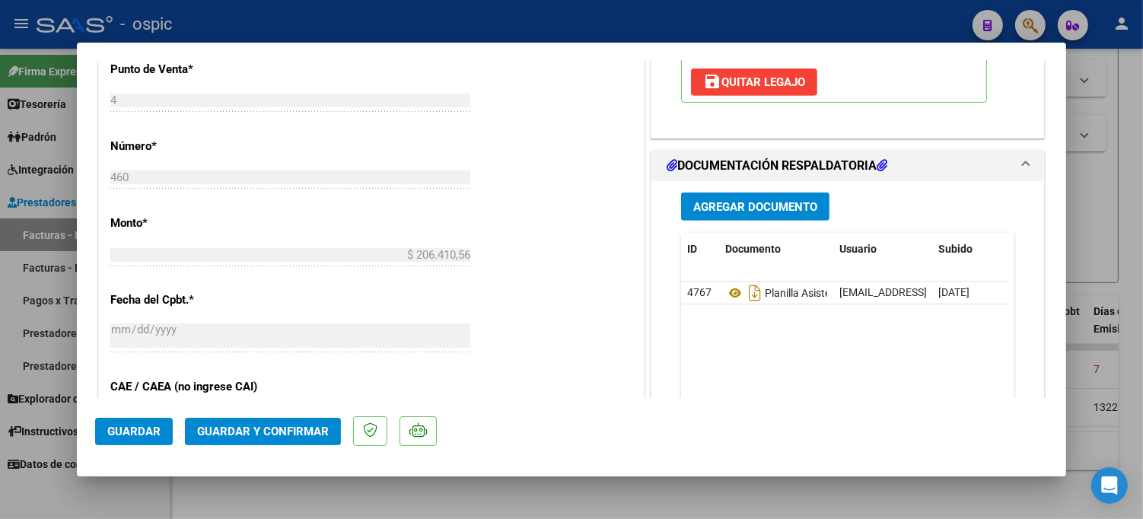
scroll to position [702, 0]
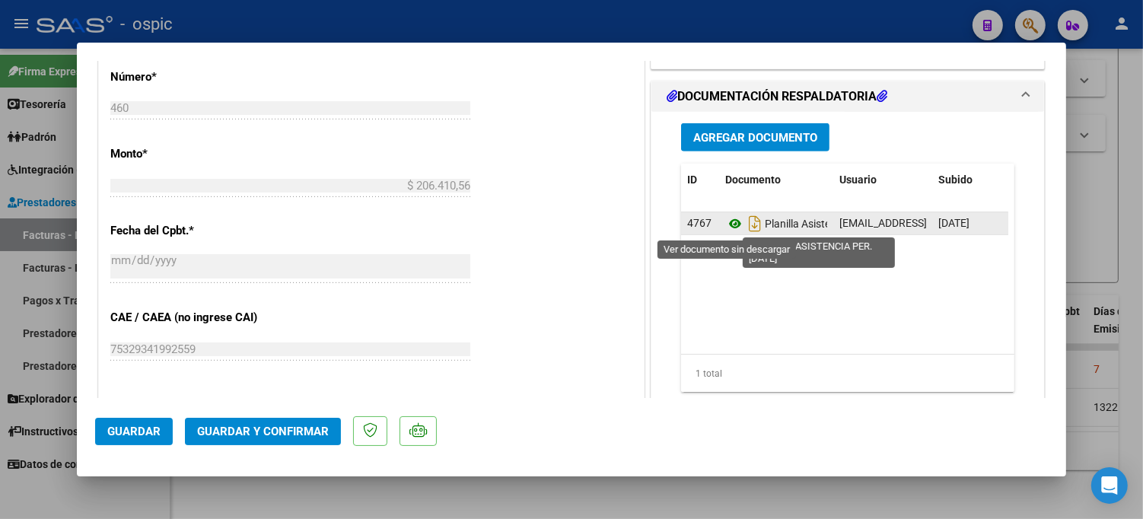
click at [731, 221] on icon at bounding box center [735, 224] width 20 height 18
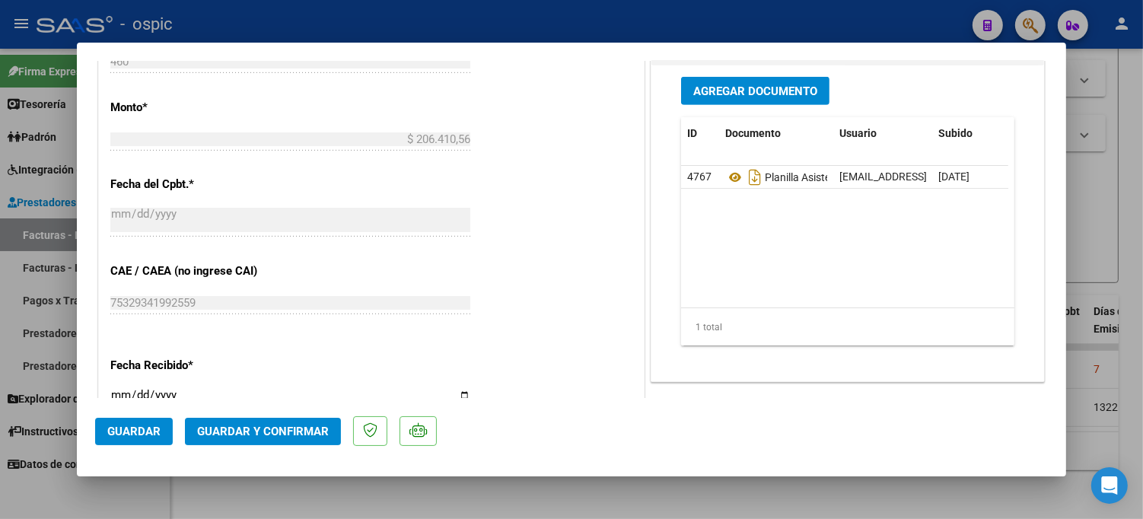
scroll to position [744, 0]
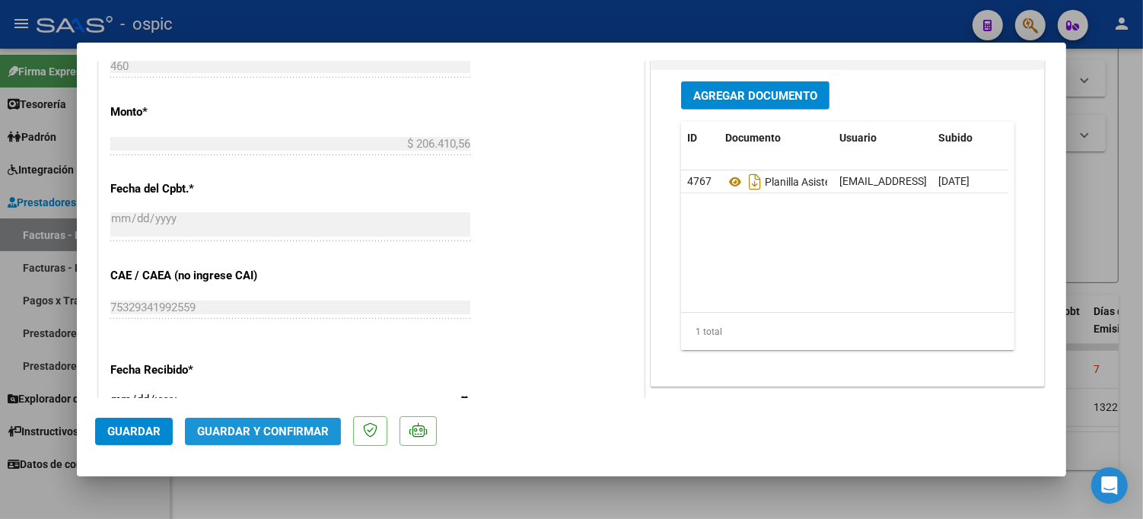
click at [259, 427] on span "Guardar y Confirmar" at bounding box center [263, 432] width 132 height 14
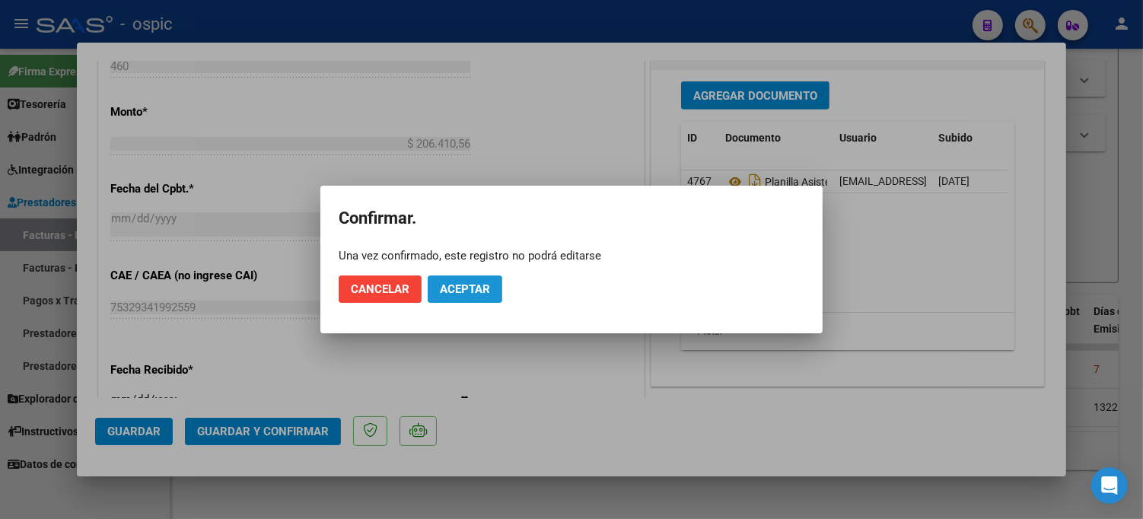
click at [458, 285] on span "Aceptar" at bounding box center [465, 289] width 50 height 14
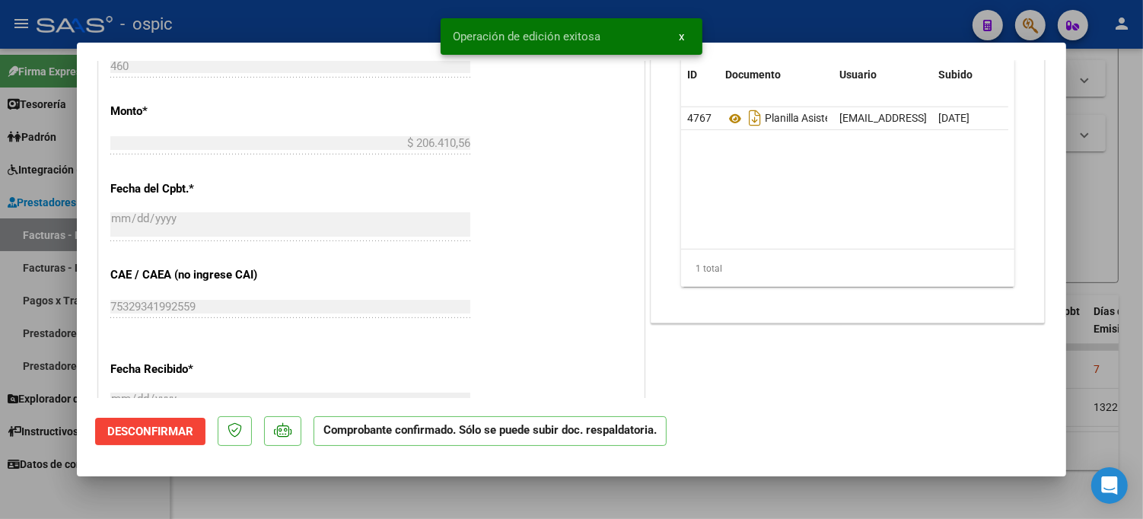
type input "$ 0,00"
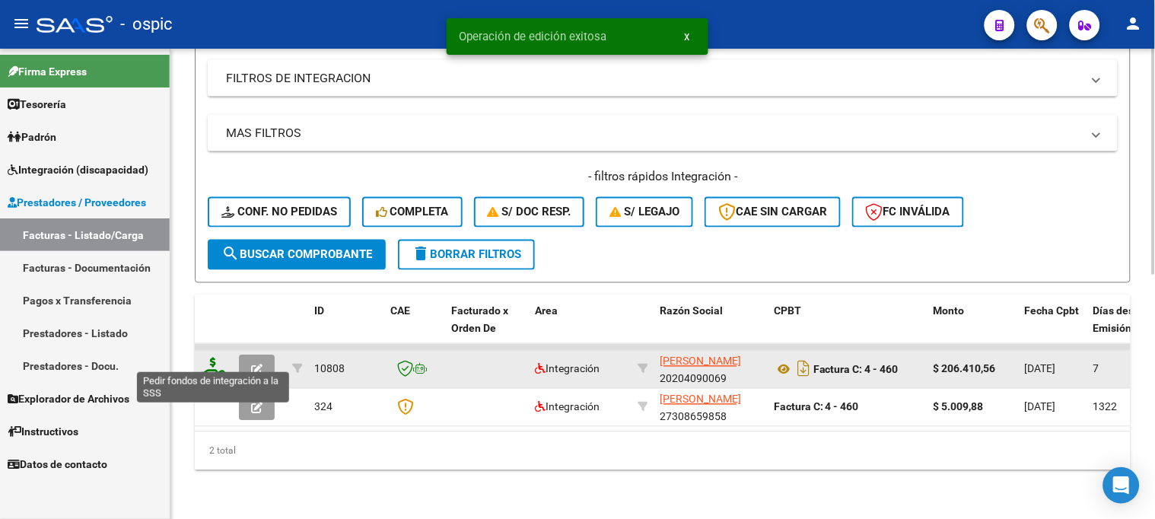
click at [218, 358] on icon at bounding box center [213, 368] width 24 height 21
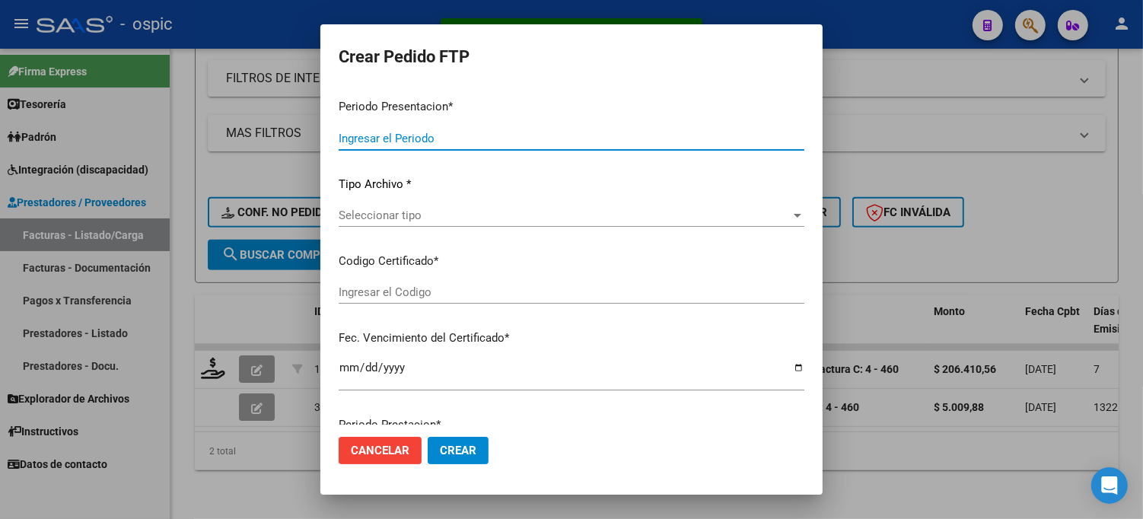
type input "202507"
type input "$ 206.410,56"
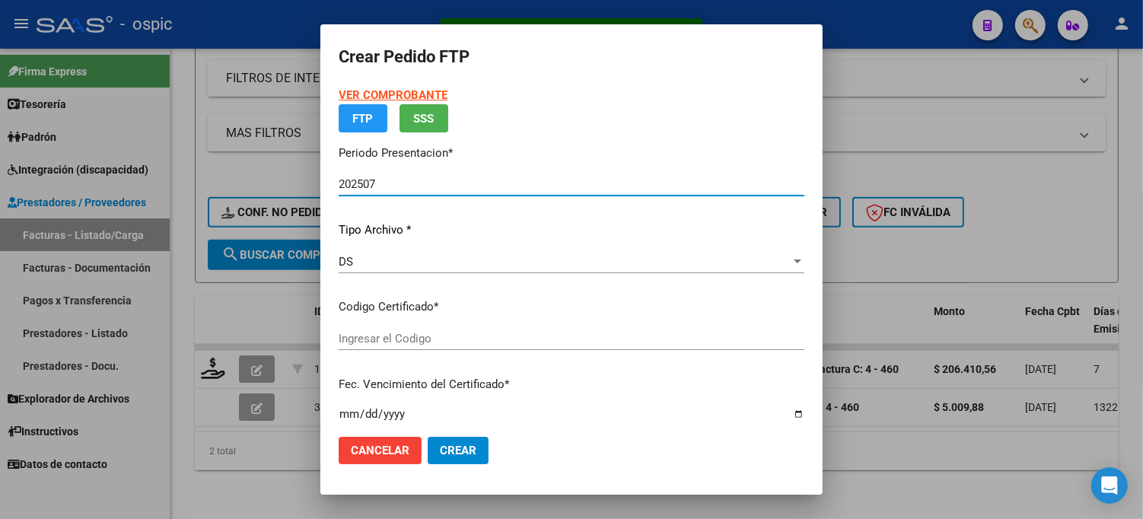
type input "2002150959"
type input "[DATE]"
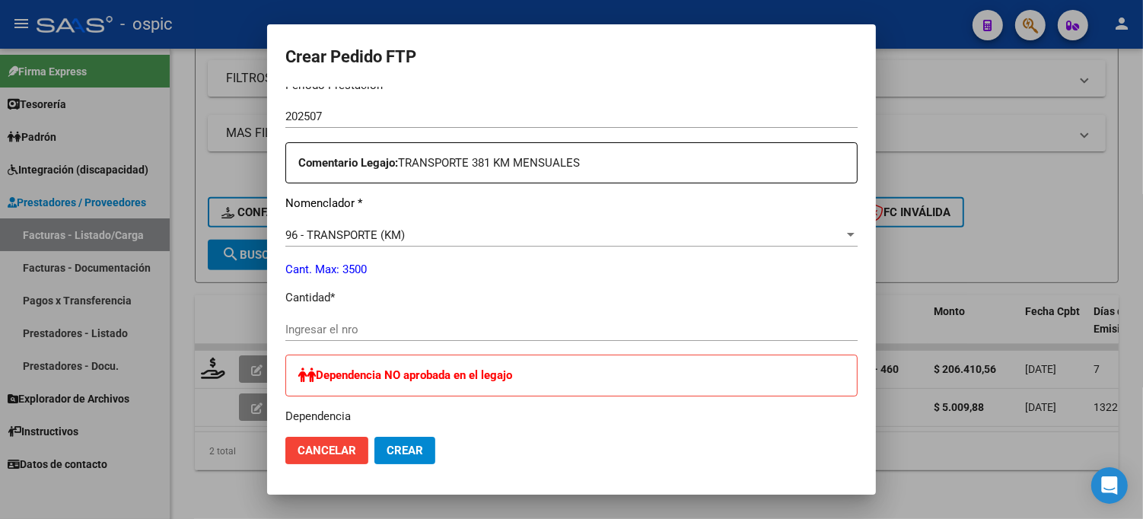
scroll to position [534, 0]
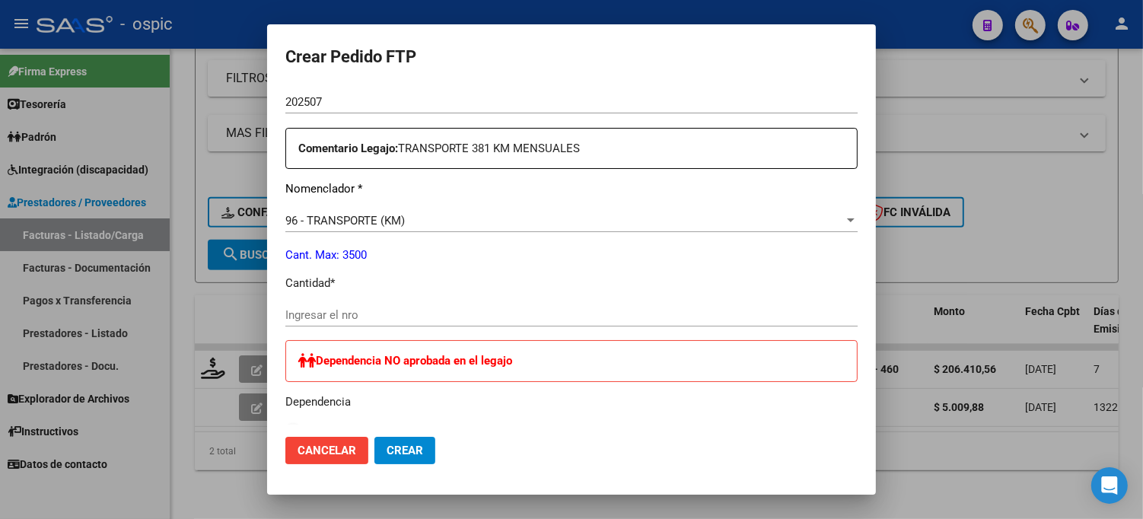
click at [450, 307] on div "Ingresar el nro" at bounding box center [571, 315] width 572 height 23
type input "381"
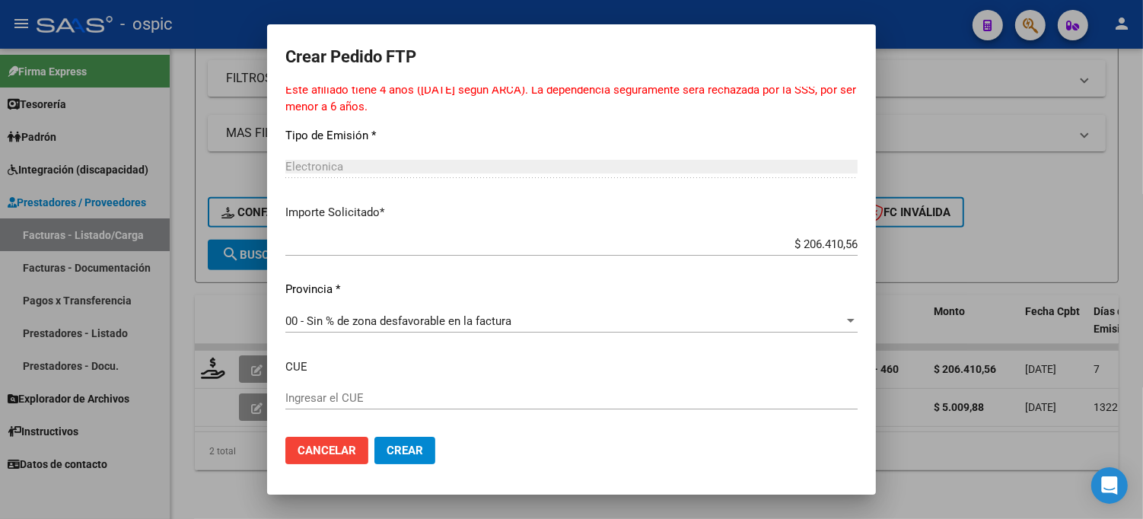
scroll to position [982, 0]
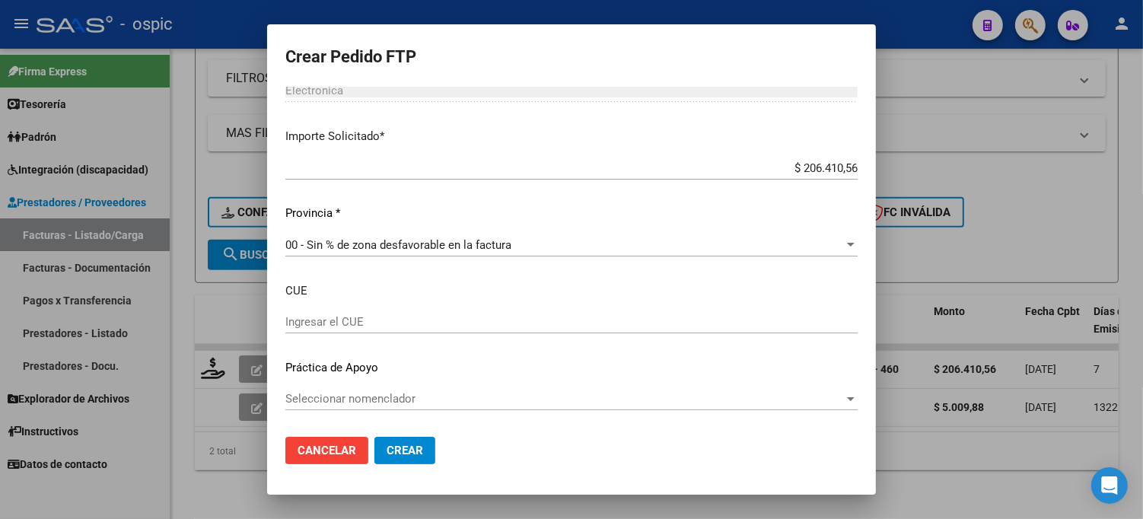
drag, startPoint x: 407, startPoint y: 446, endPoint x: 438, endPoint y: 434, distance: 33.2
click at [412, 444] on span "Crear" at bounding box center [405, 451] width 37 height 14
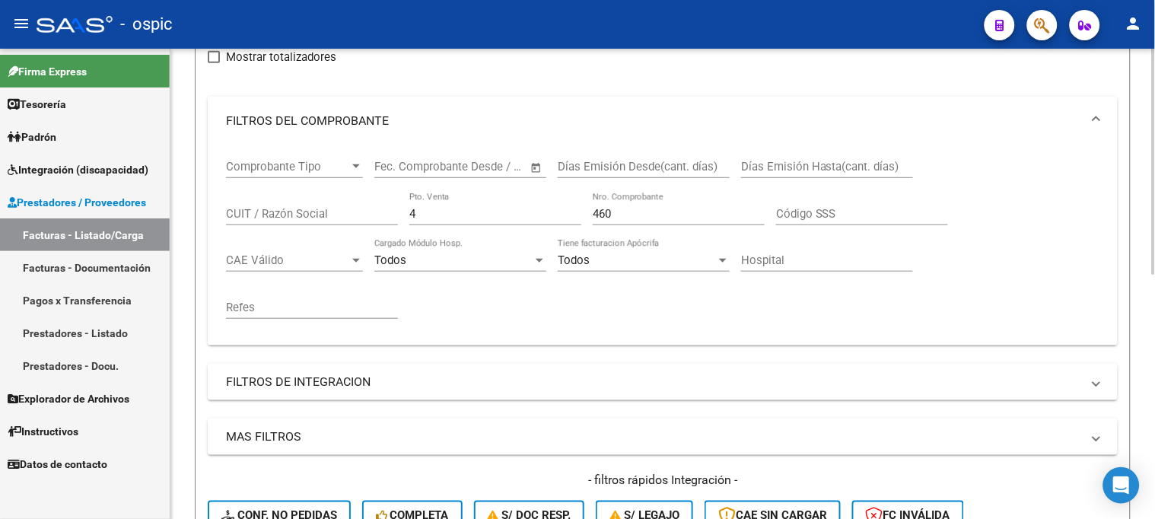
scroll to position [169, 0]
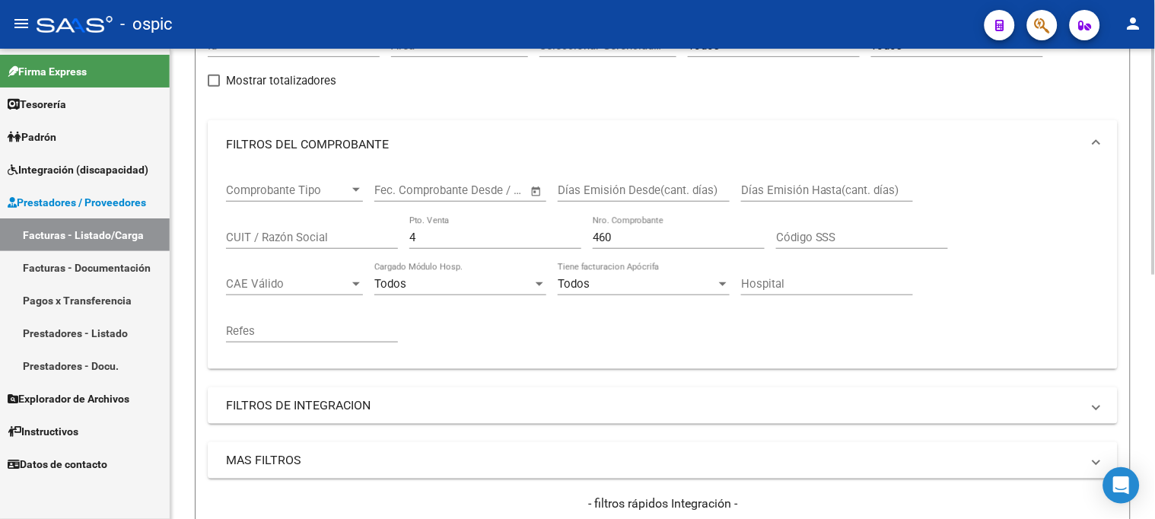
drag, startPoint x: 424, startPoint y: 233, endPoint x: 339, endPoint y: 233, distance: 85.2
click at [339, 233] on div "Comprobante Tipo Comprobante Tipo Start date – End date Fec. Comprobante Desde …" at bounding box center [662, 263] width 873 height 188
type input "3"
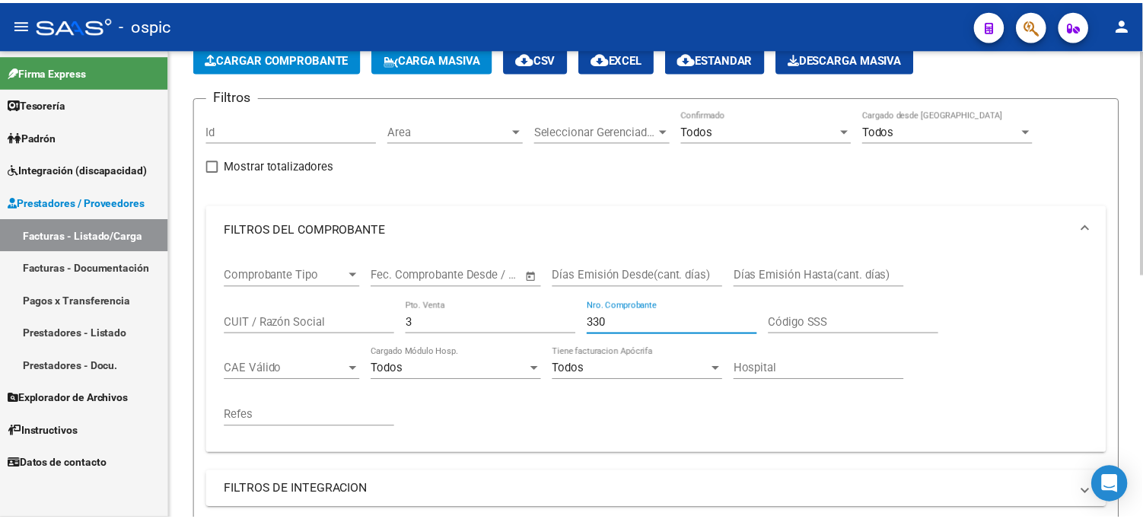
scroll to position [422, 0]
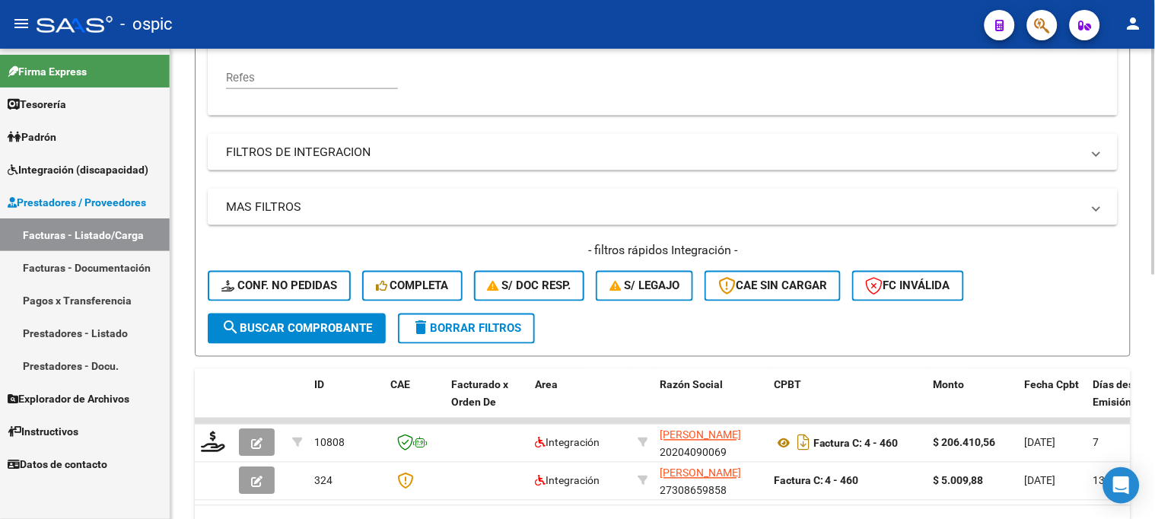
type input "330"
click at [337, 332] on span "search Buscar Comprobante" at bounding box center [296, 329] width 151 height 14
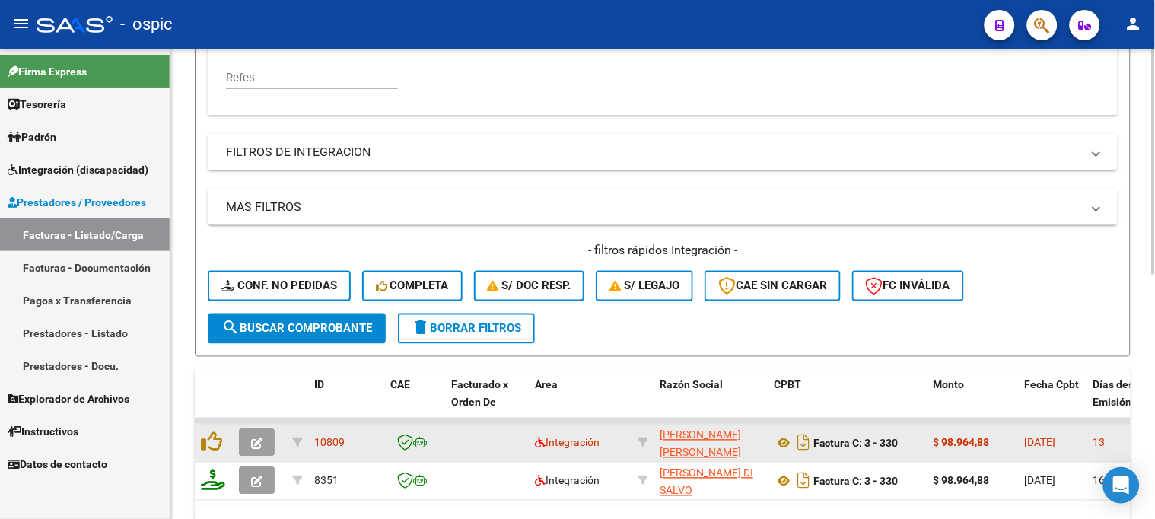
click at [262, 441] on icon "button" at bounding box center [256, 443] width 11 height 11
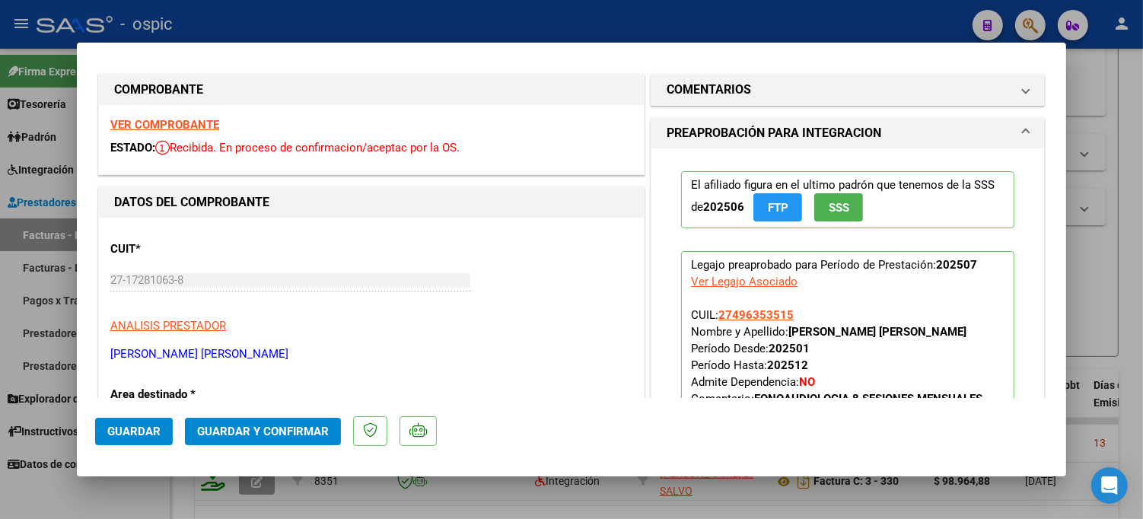
scroll to position [0, 0]
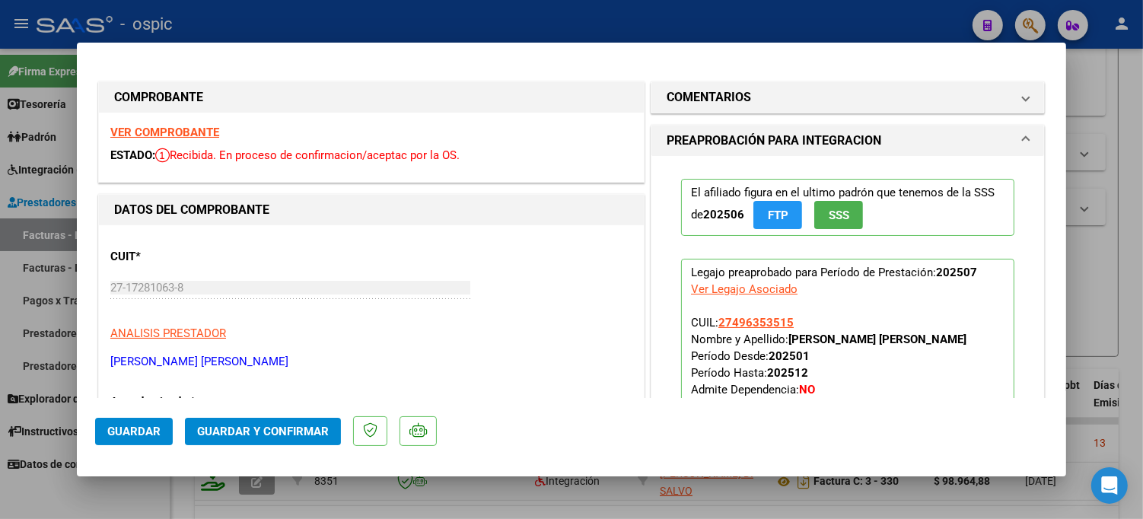
drag, startPoint x: 833, startPoint y: 102, endPoint x: 762, endPoint y: 204, distance: 124.1
click at [832, 102] on mat-panel-title "COMENTARIOS" at bounding box center [839, 97] width 344 height 18
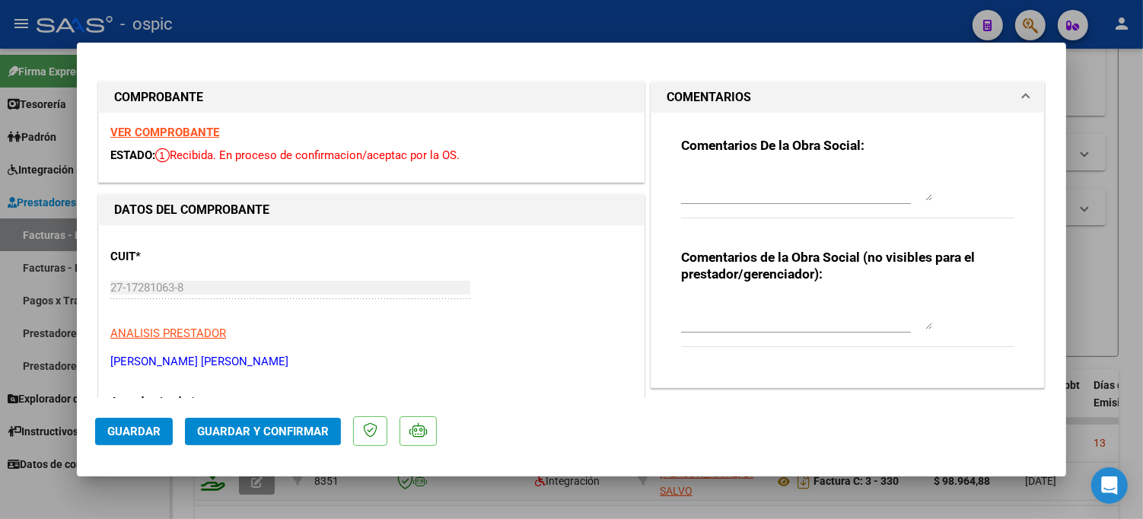
click at [715, 294] on div "Comentarios de la Obra Social (no visibles para el prestador/gerenciador):" at bounding box center [847, 306] width 333 height 115
click at [715, 301] on textarea at bounding box center [806, 314] width 251 height 30
type textarea "FONO 8 SESIONES"
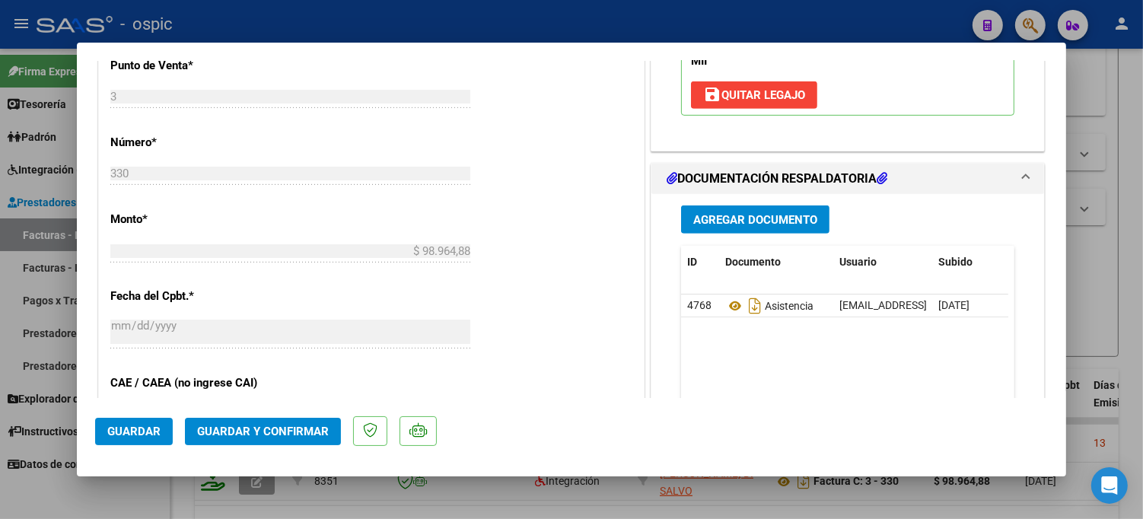
scroll to position [644, 0]
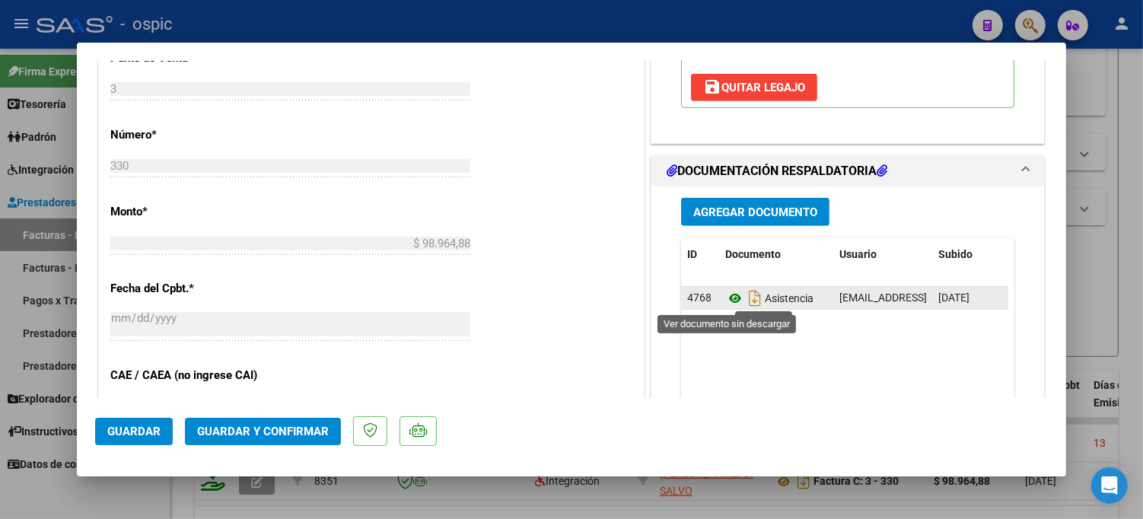
click at [728, 301] on icon at bounding box center [735, 298] width 20 height 18
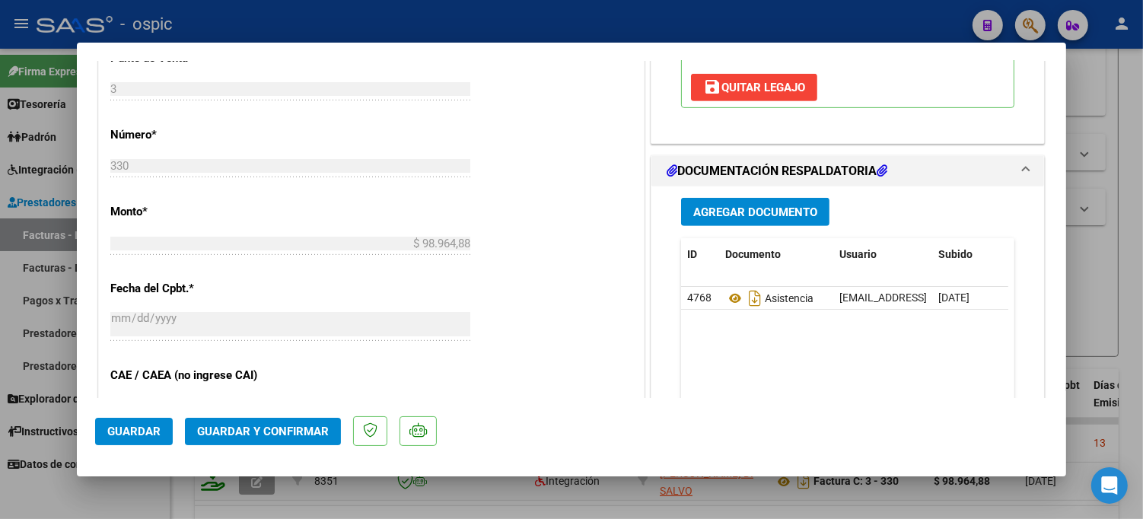
click at [295, 435] on span "Guardar y Confirmar" at bounding box center [263, 432] width 132 height 14
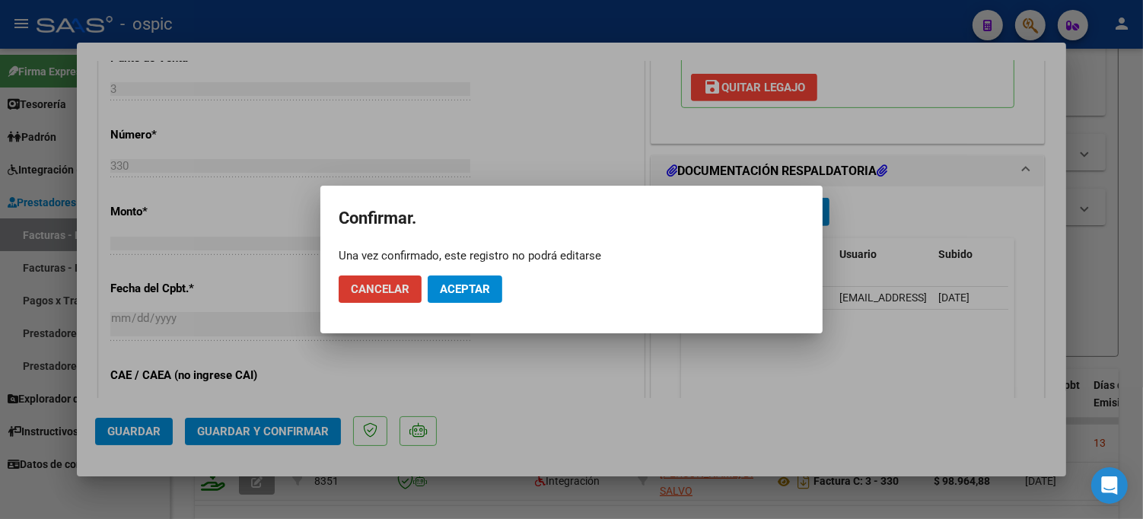
click at [459, 285] on span "Aceptar" at bounding box center [465, 289] width 50 height 14
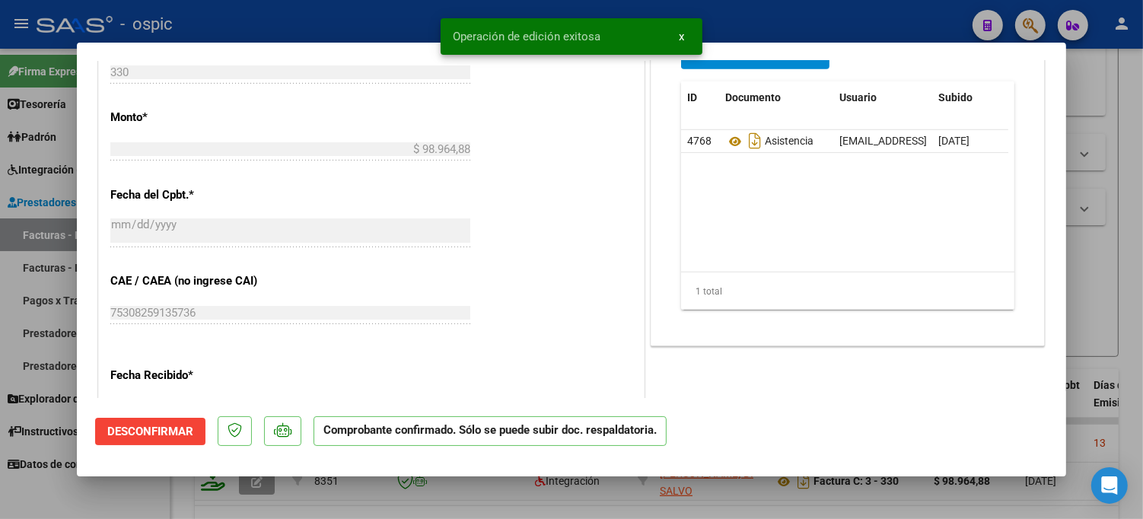
type input "$ 0,00"
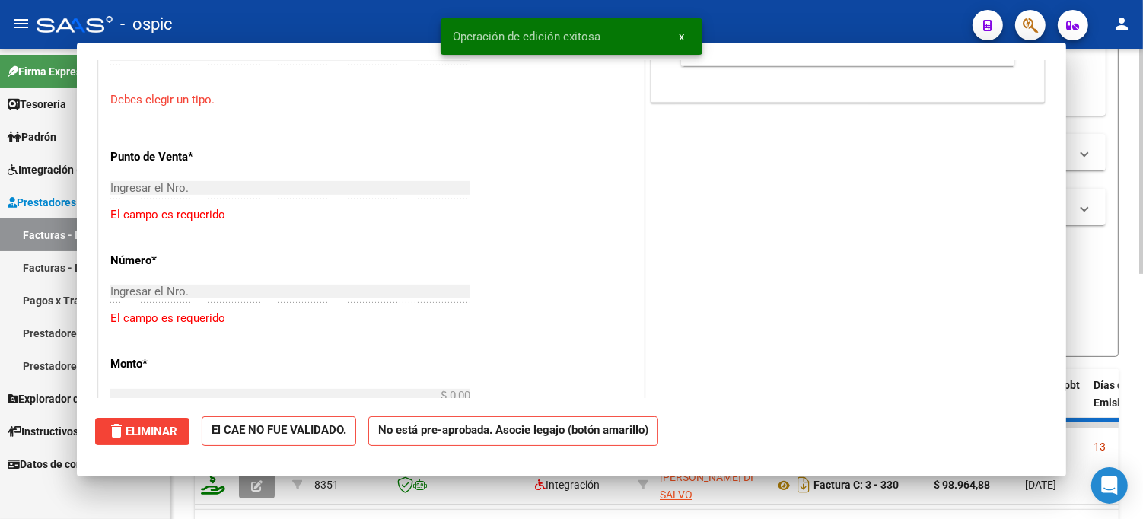
scroll to position [672, 0]
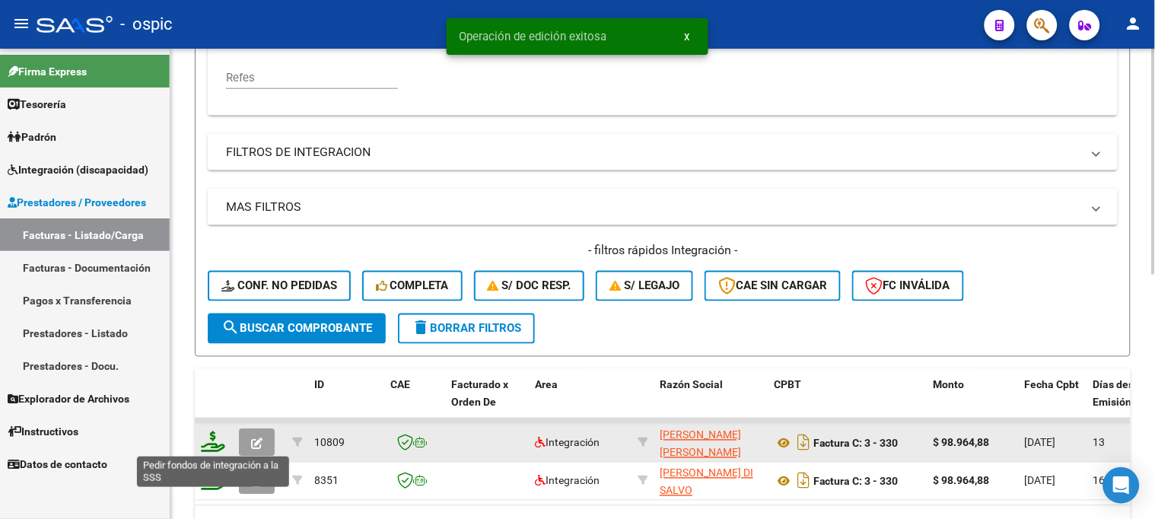
click at [210, 444] on icon at bounding box center [213, 441] width 24 height 21
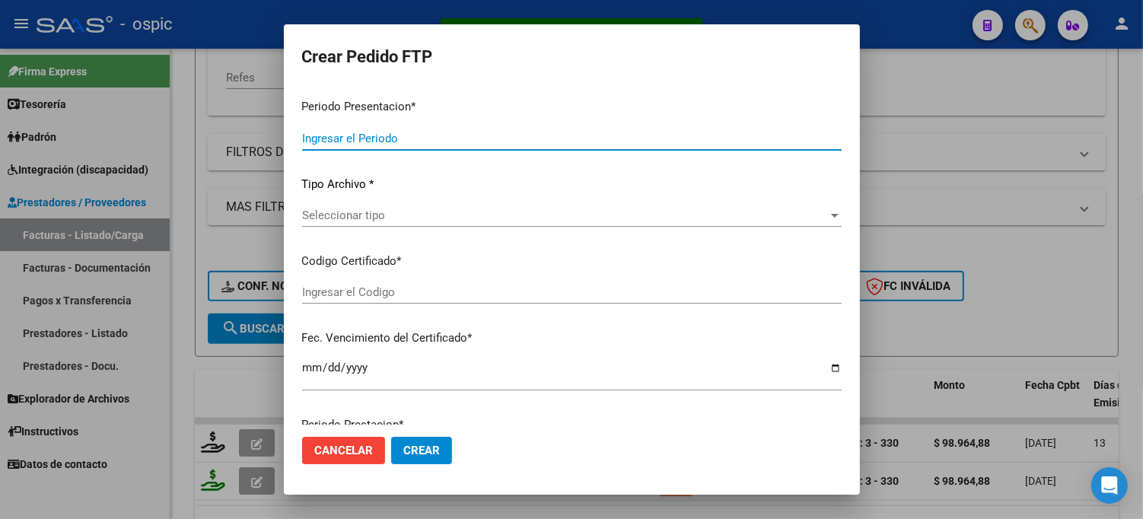
type input "202507"
type input "$ 98.964,88"
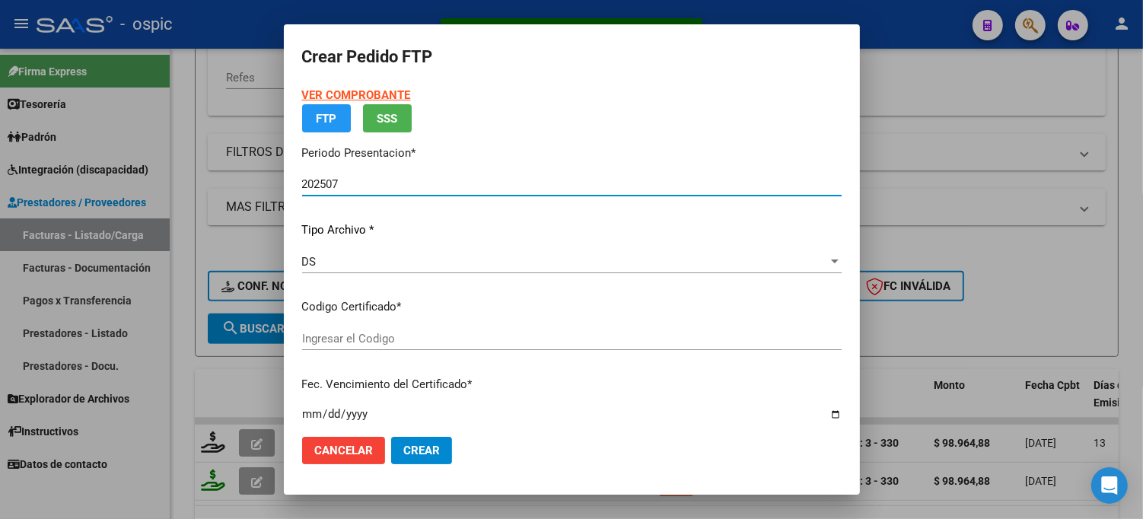
type input "0000000000000000000000000000003667561099"
type input "[DATE]"
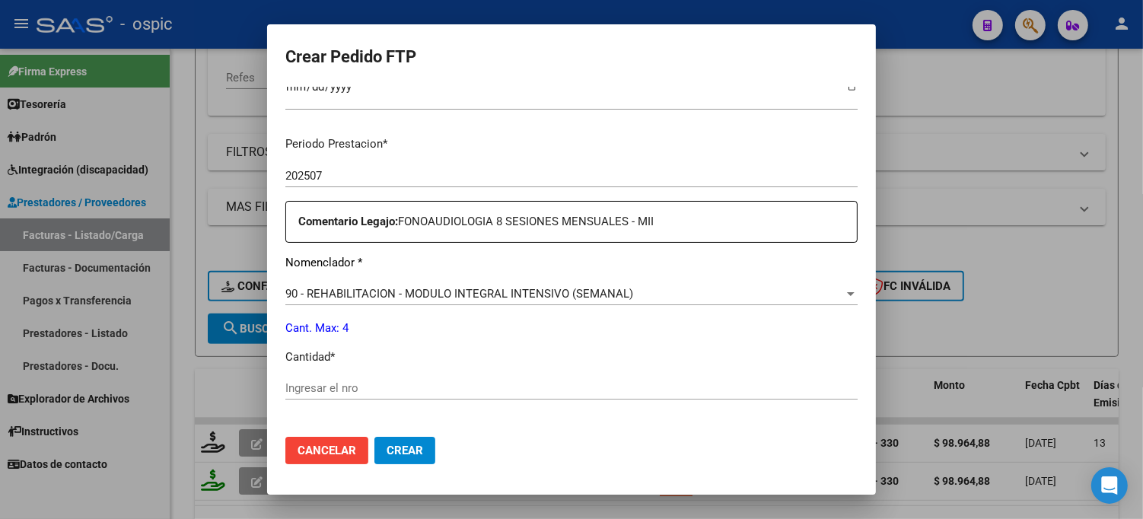
scroll to position [450, 0]
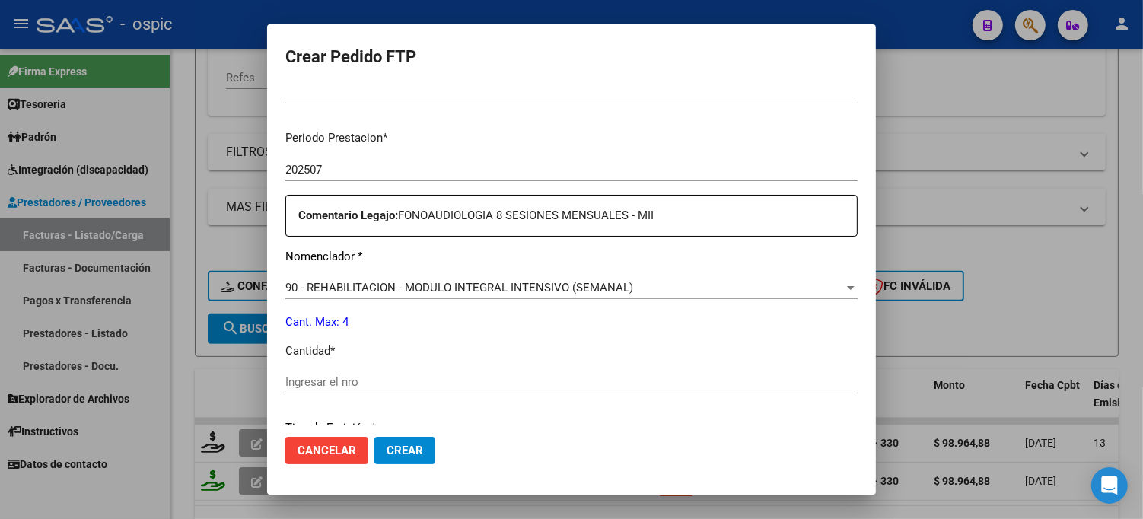
click at [447, 390] on div "Ingresar el nro" at bounding box center [571, 382] width 572 height 23
type input "4"
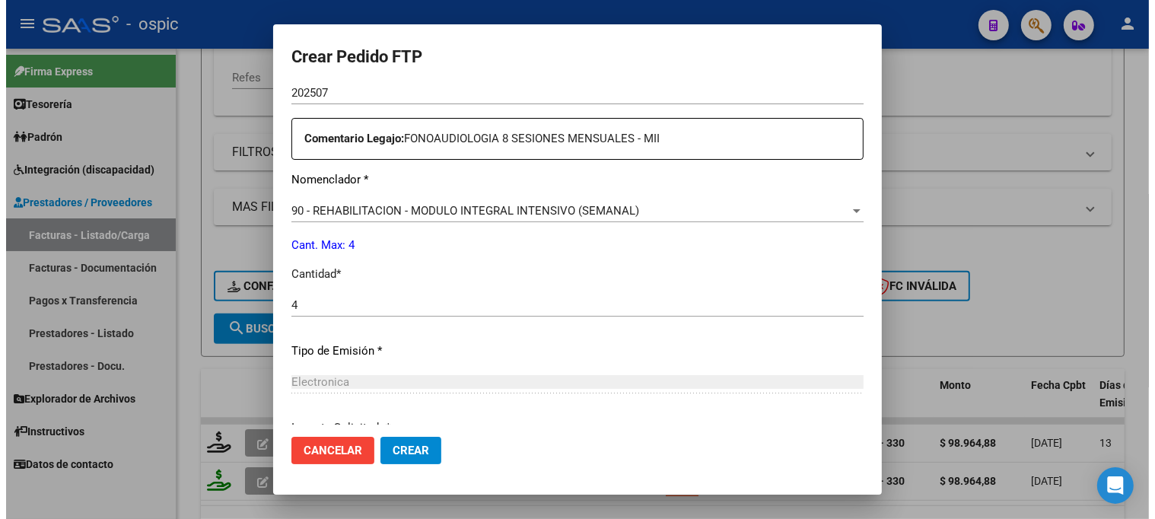
scroll to position [664, 0]
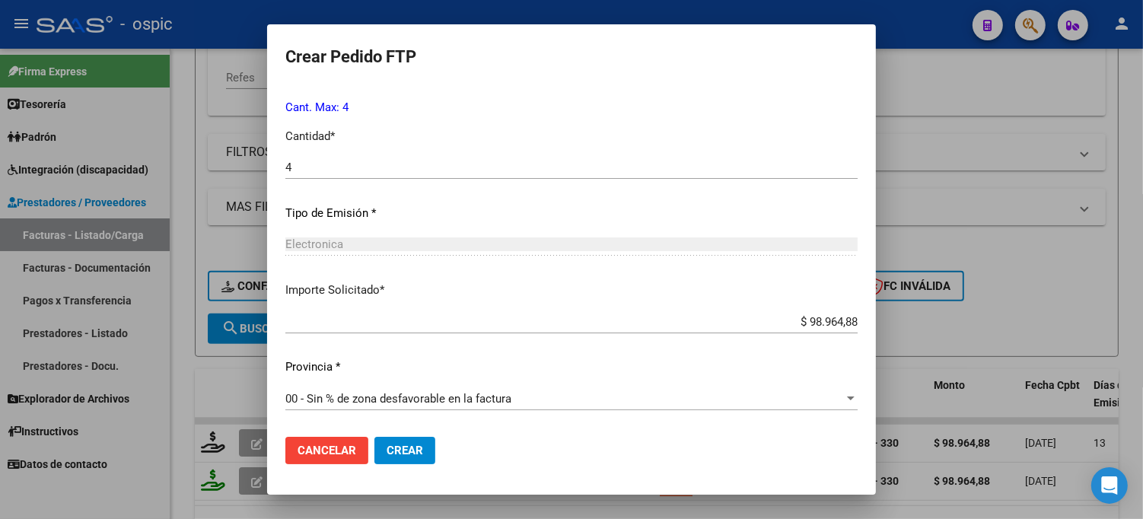
click at [423, 447] on button "Crear" at bounding box center [404, 450] width 61 height 27
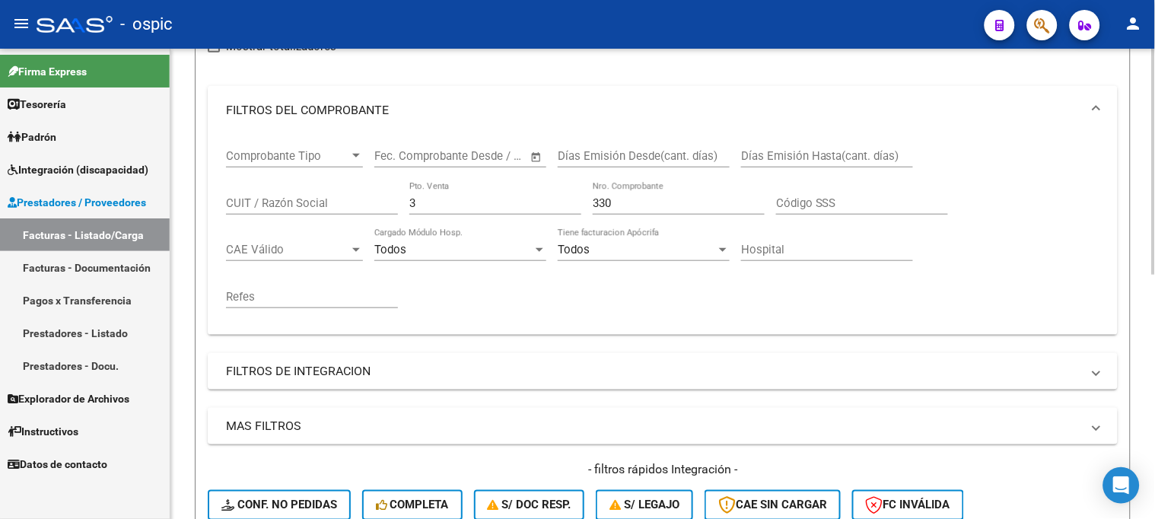
scroll to position [169, 0]
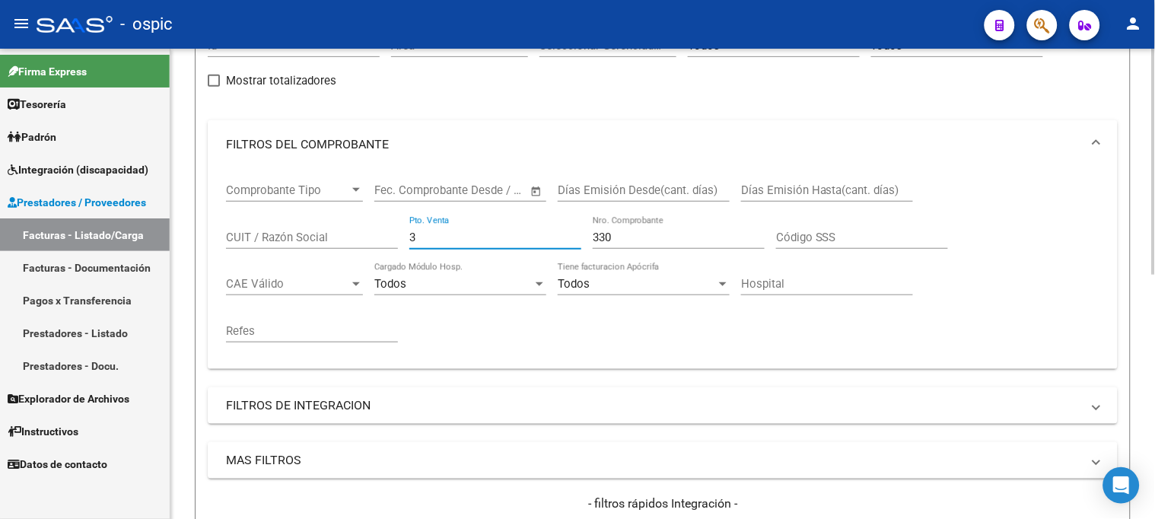
drag, startPoint x: 441, startPoint y: 236, endPoint x: 227, endPoint y: 229, distance: 214.7
click at [230, 230] on div "Comprobante Tipo Comprobante Tipo Start date – End date Fec. Comprobante Desde …" at bounding box center [662, 263] width 873 height 188
type input "1"
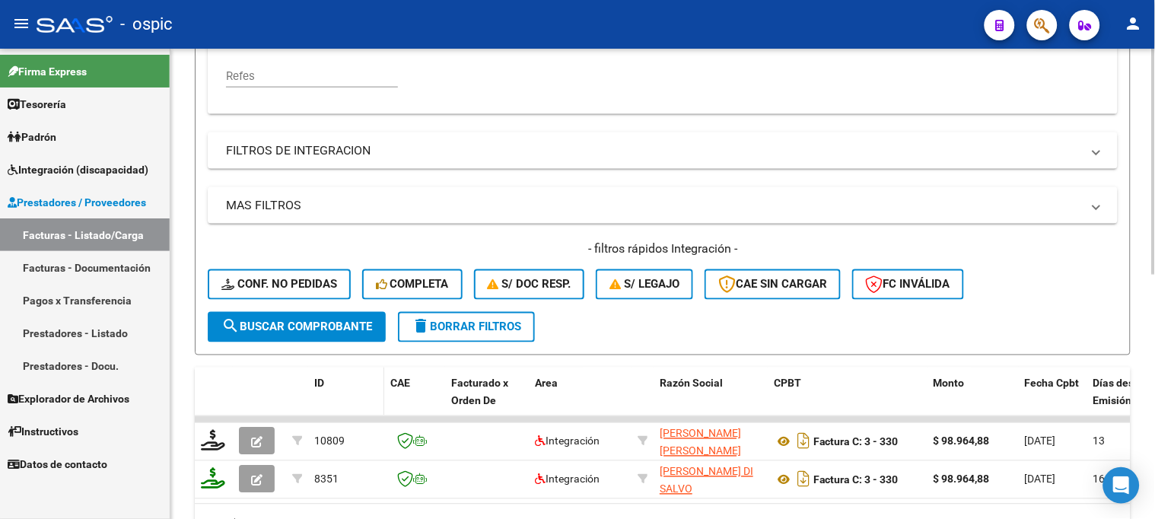
scroll to position [507, 0]
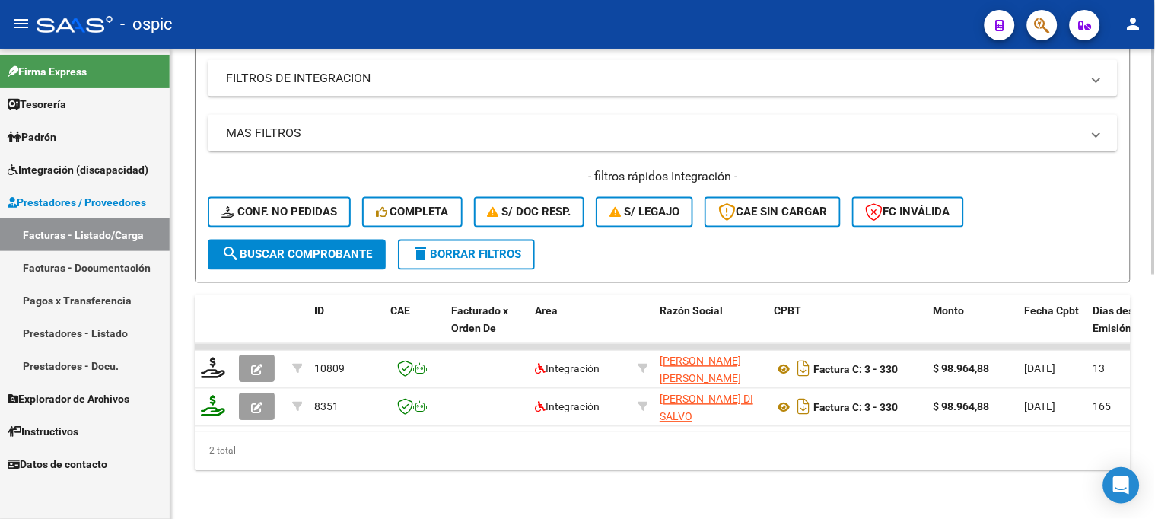
type input "516"
click at [331, 252] on button "search Buscar Comprobante" at bounding box center [297, 255] width 178 height 30
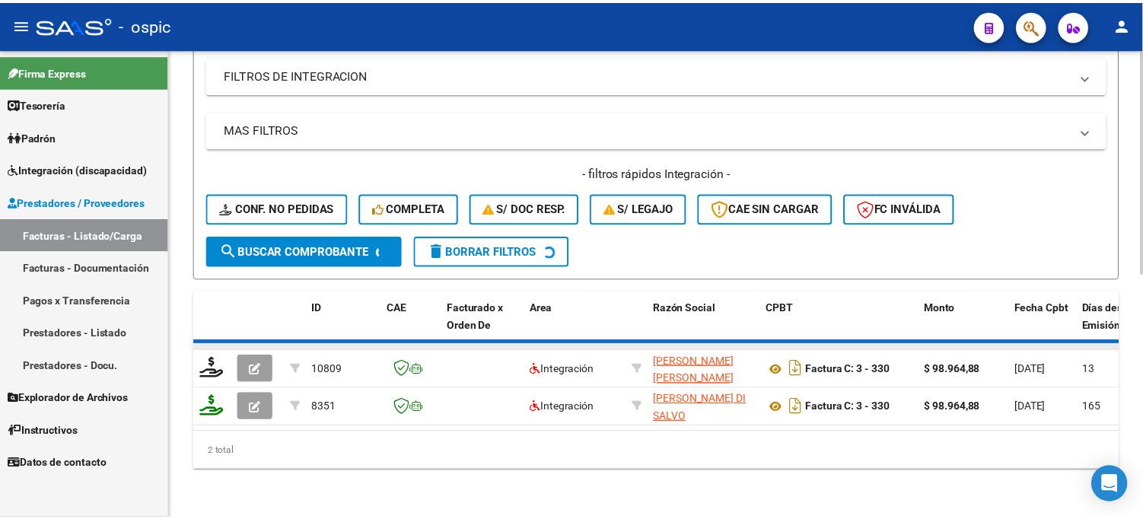
scroll to position [469, 0]
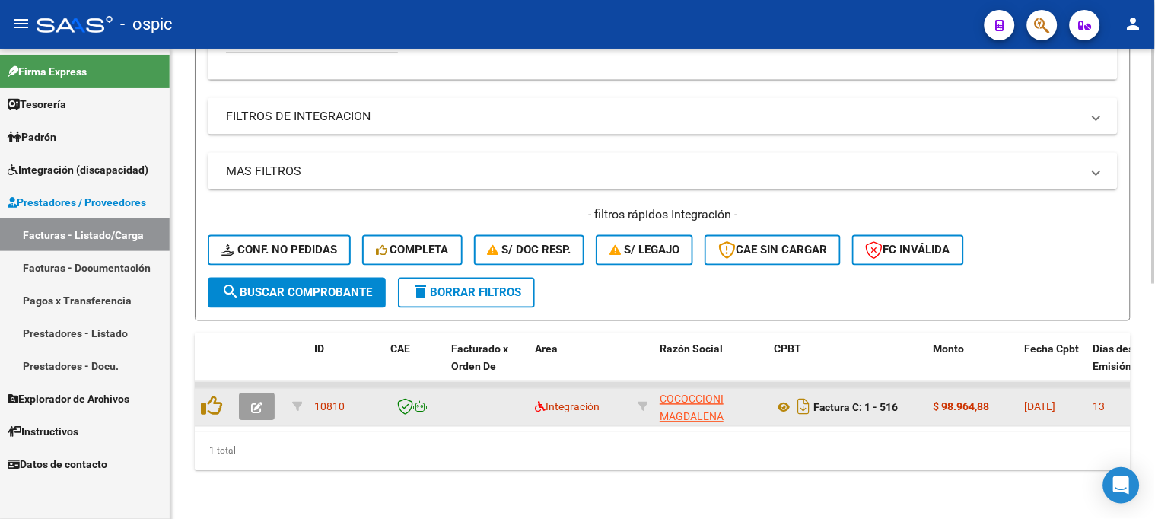
click at [253, 393] on button "button" at bounding box center [257, 406] width 36 height 27
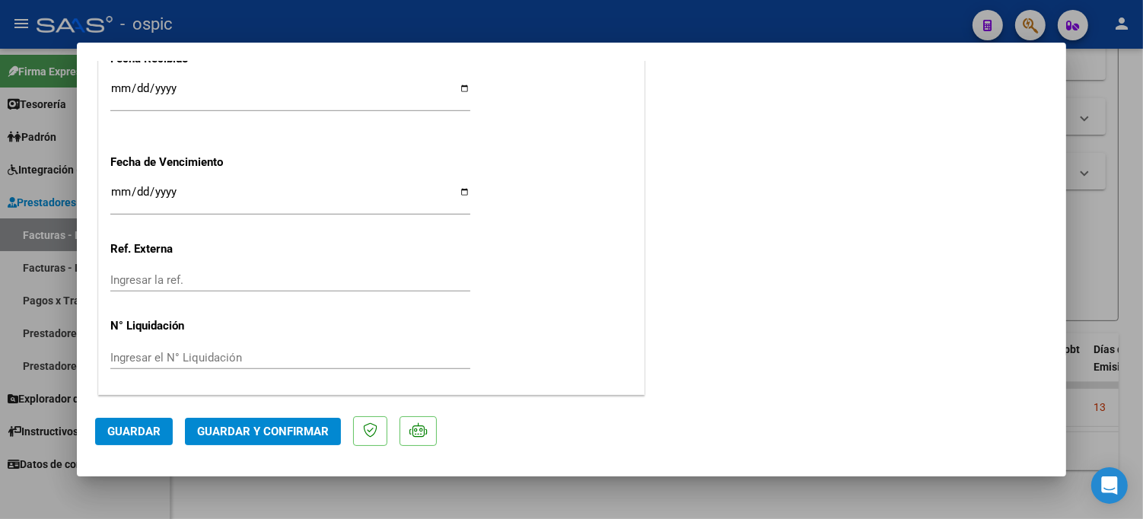
scroll to position [0, 0]
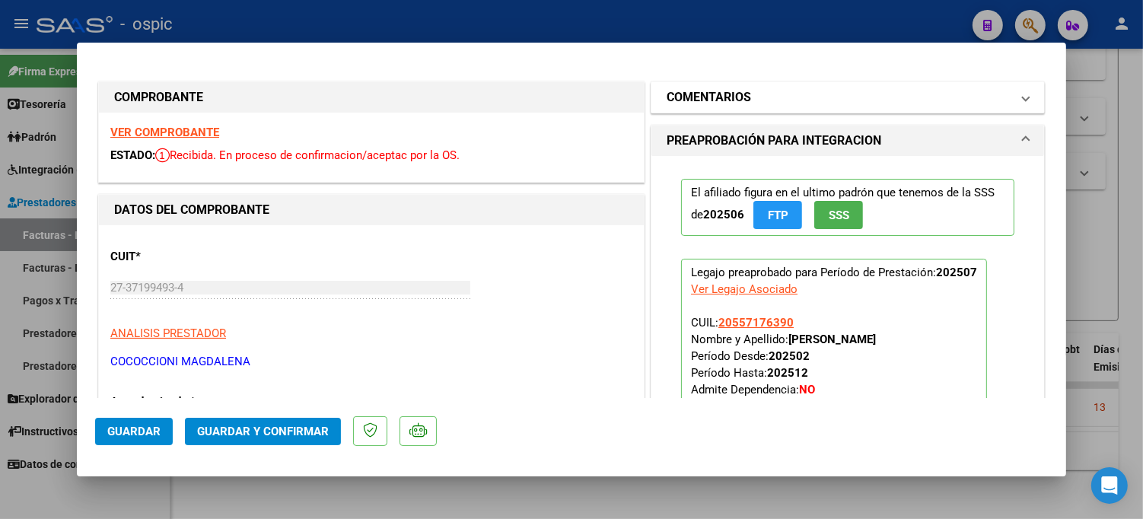
click at [705, 84] on mat-expansion-panel-header "COMENTARIOS" at bounding box center [847, 97] width 393 height 30
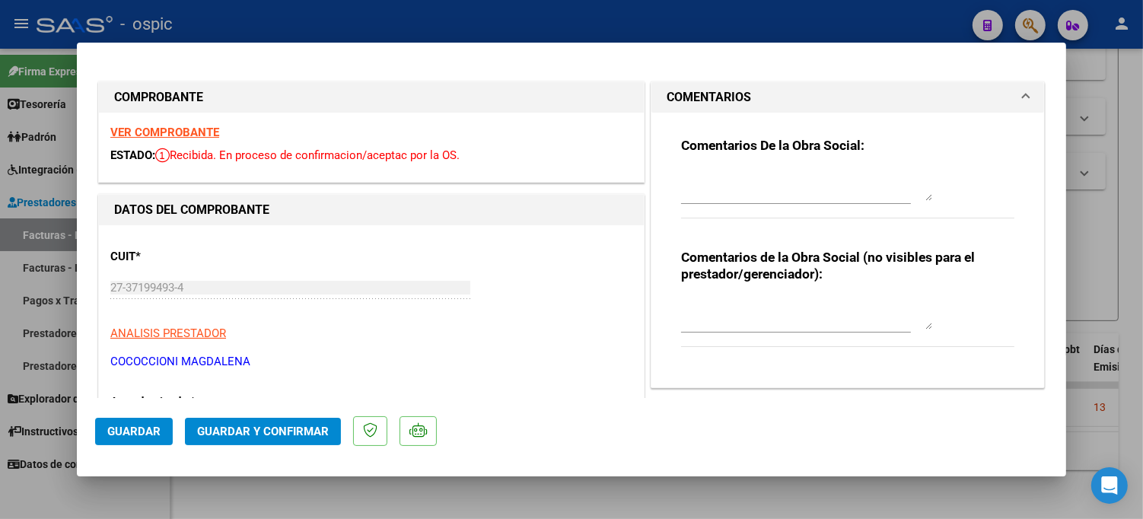
click at [715, 301] on textarea at bounding box center [806, 314] width 251 height 30
type textarea "PSICO 8 SESIONES"
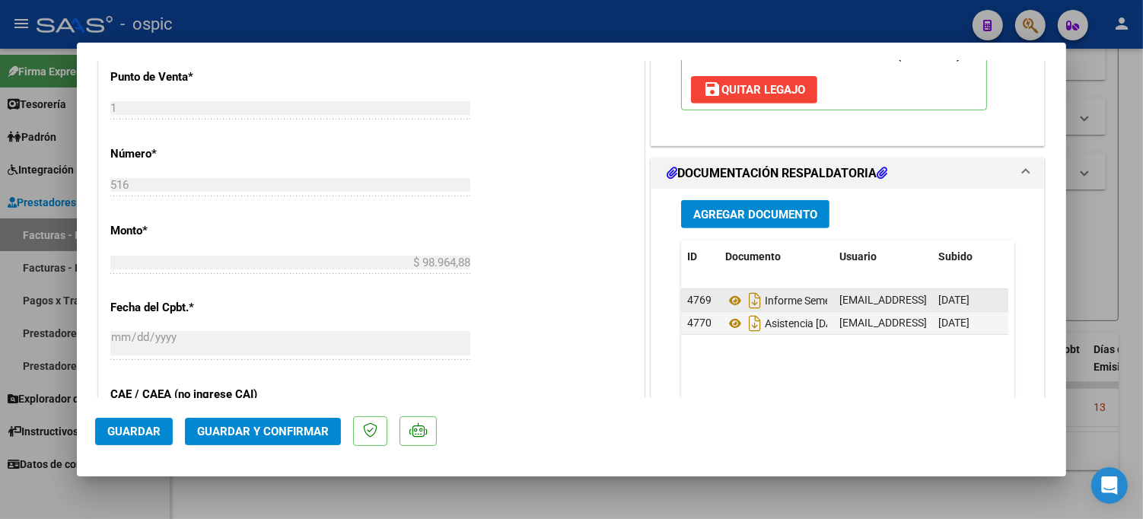
scroll to position [629, 0]
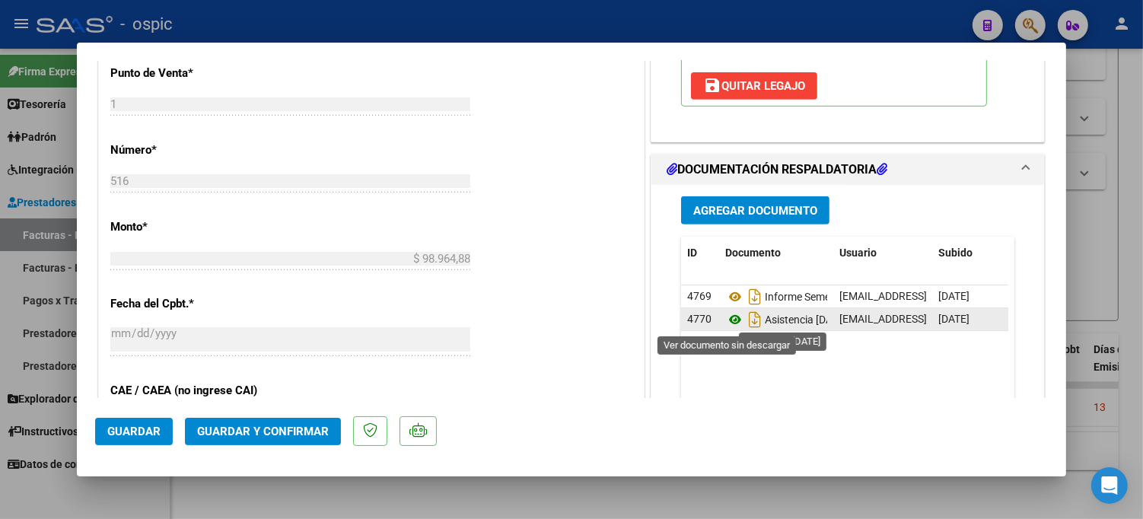
click at [728, 320] on icon at bounding box center [735, 319] width 20 height 18
click at [289, 428] on span "Guardar y Confirmar" at bounding box center [263, 432] width 132 height 14
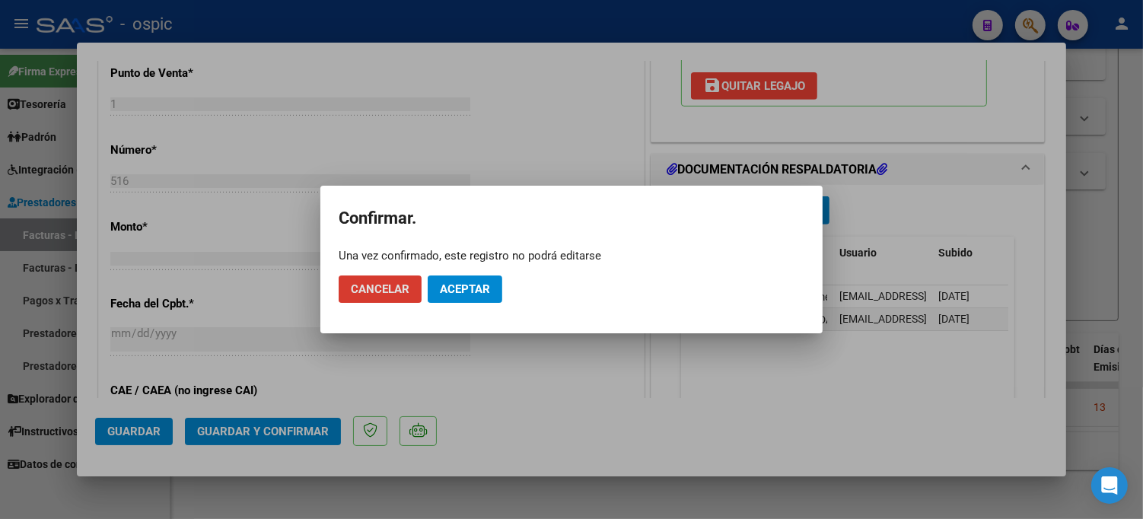
click at [470, 286] on span "Aceptar" at bounding box center [465, 289] width 50 height 14
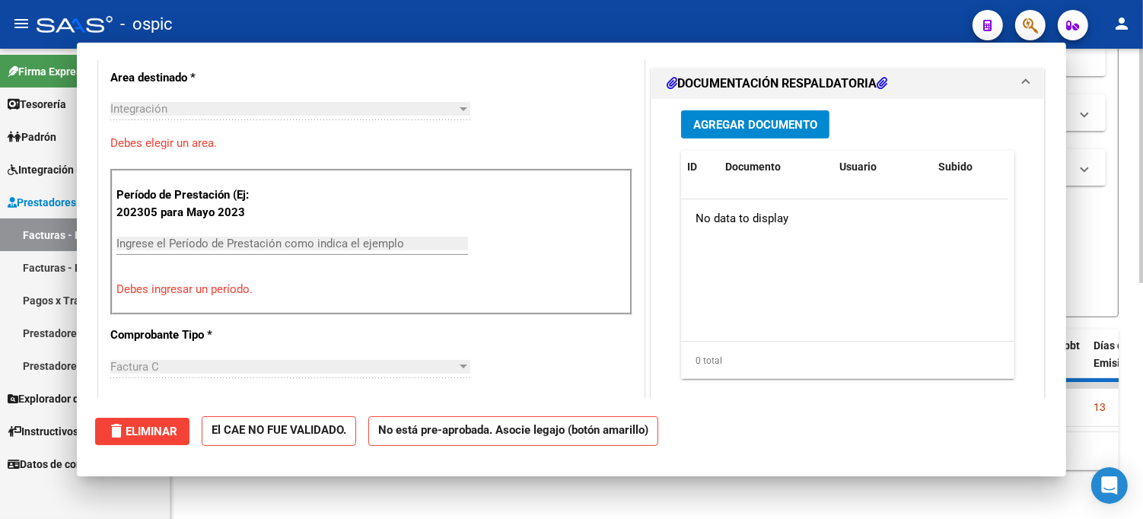
scroll to position [0, 0]
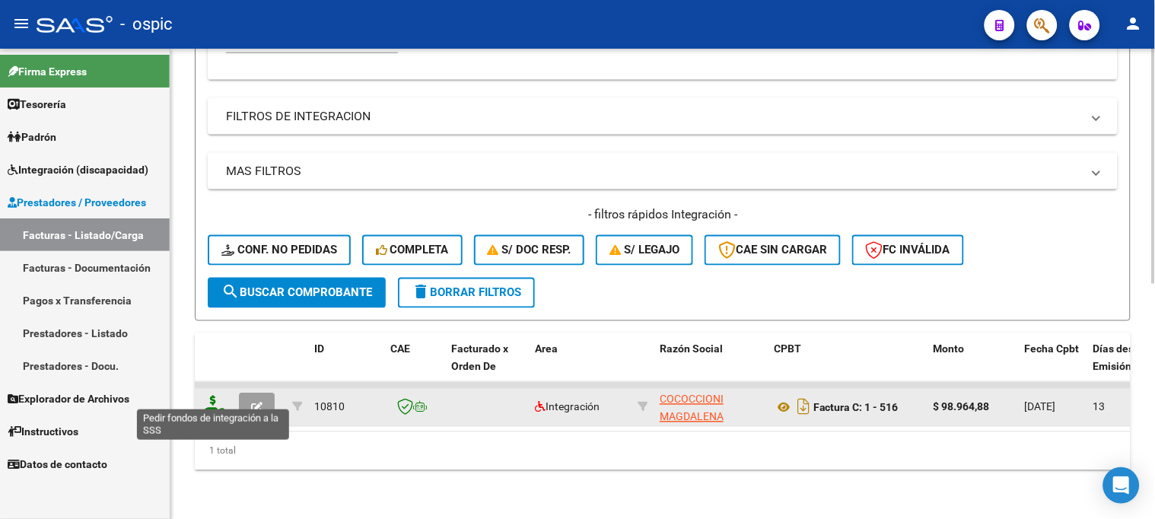
click at [215, 396] on icon at bounding box center [213, 406] width 24 height 21
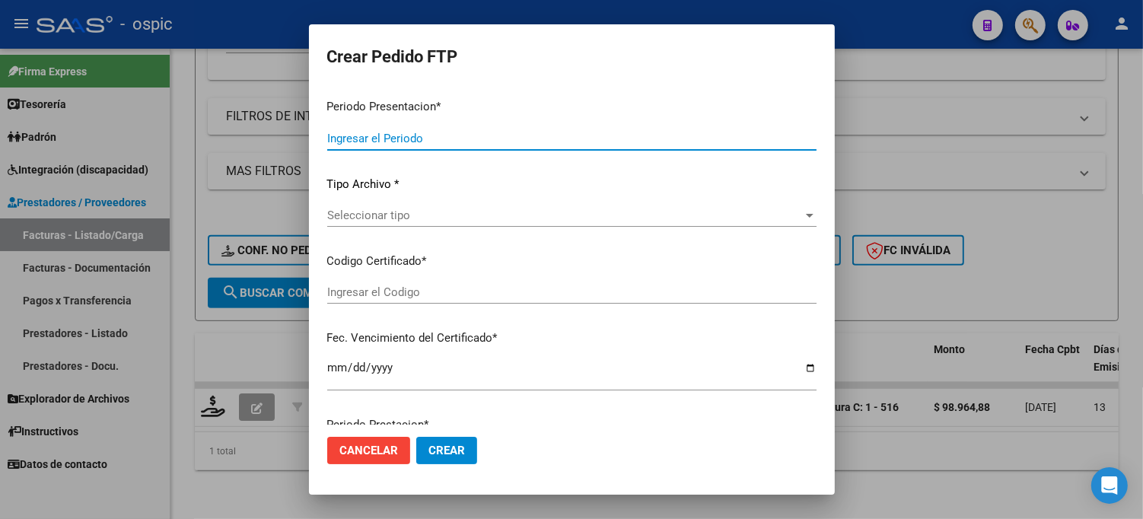
type input "202507"
type input "$ 98.964,88"
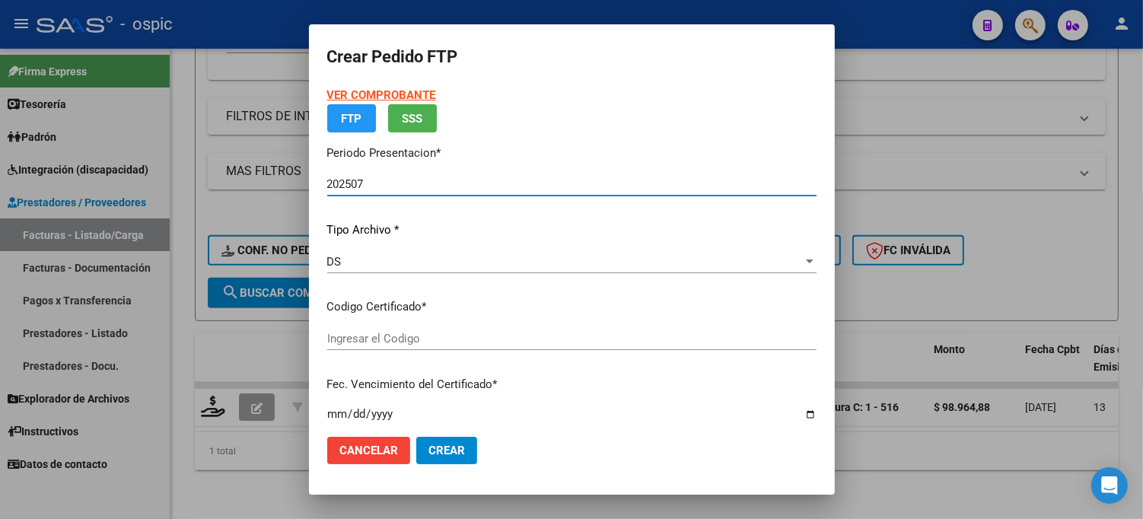
type input "5413957848"
type input "[DATE]"
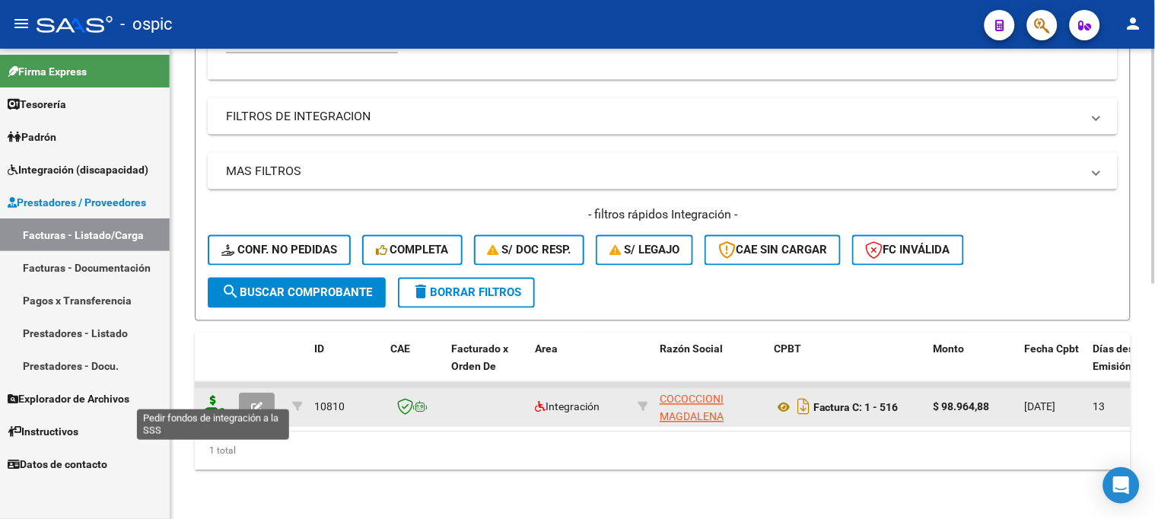
click at [215, 396] on icon at bounding box center [213, 406] width 24 height 21
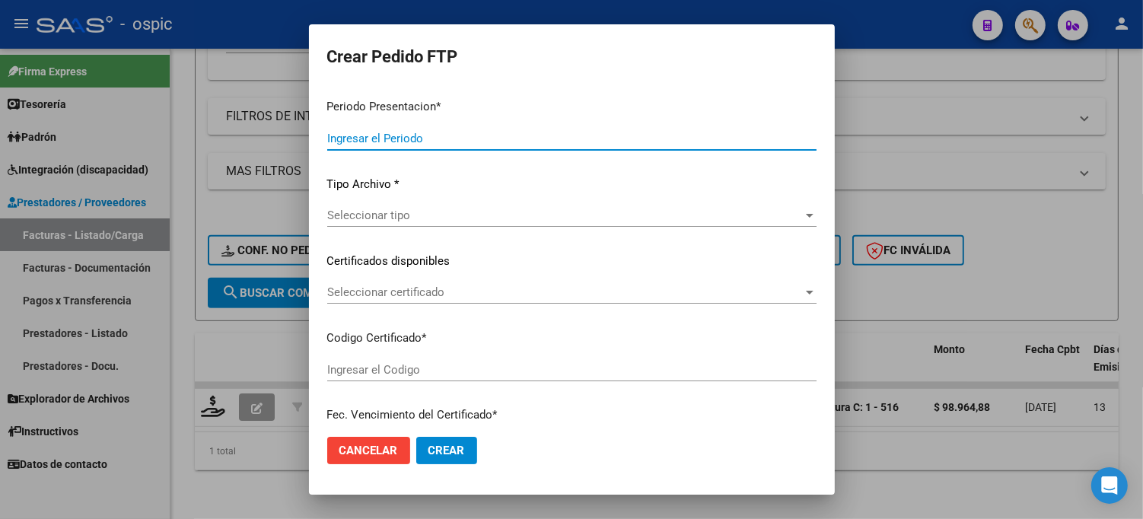
type input "202507"
type input "$ 98.964,88"
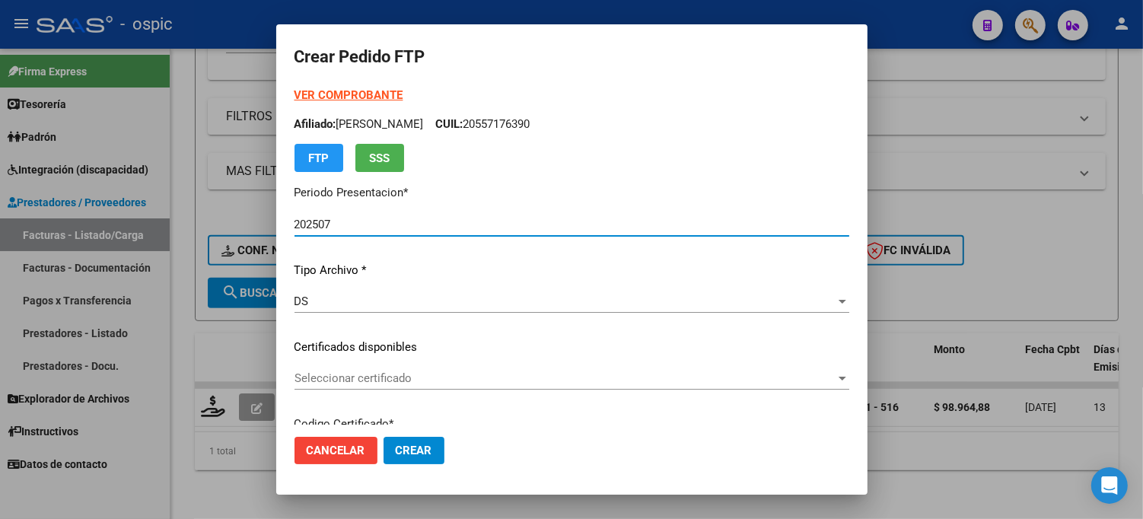
type input "5413957848"
type input "[DATE]"
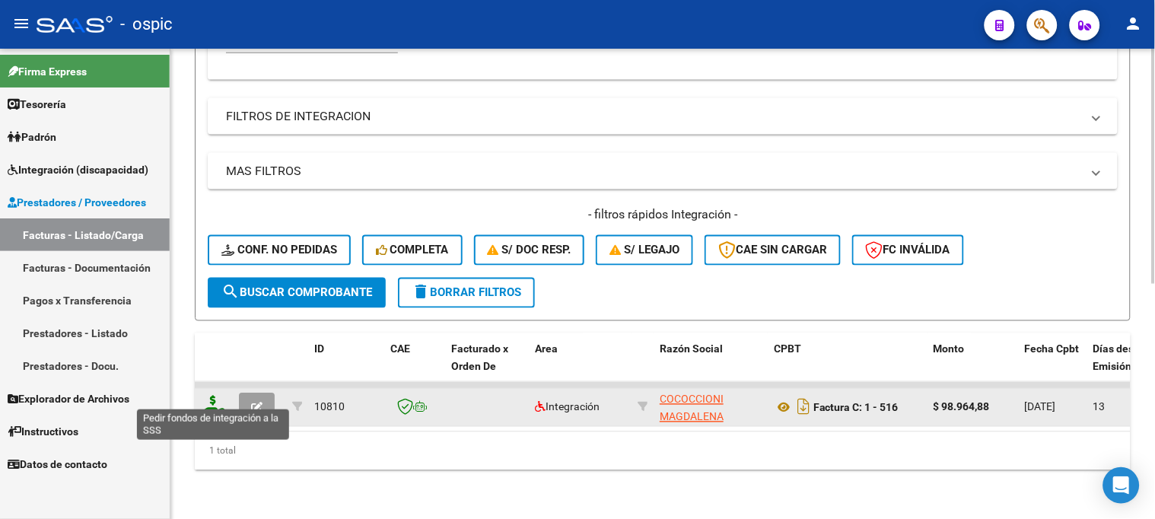
click at [217, 396] on icon at bounding box center [213, 406] width 24 height 21
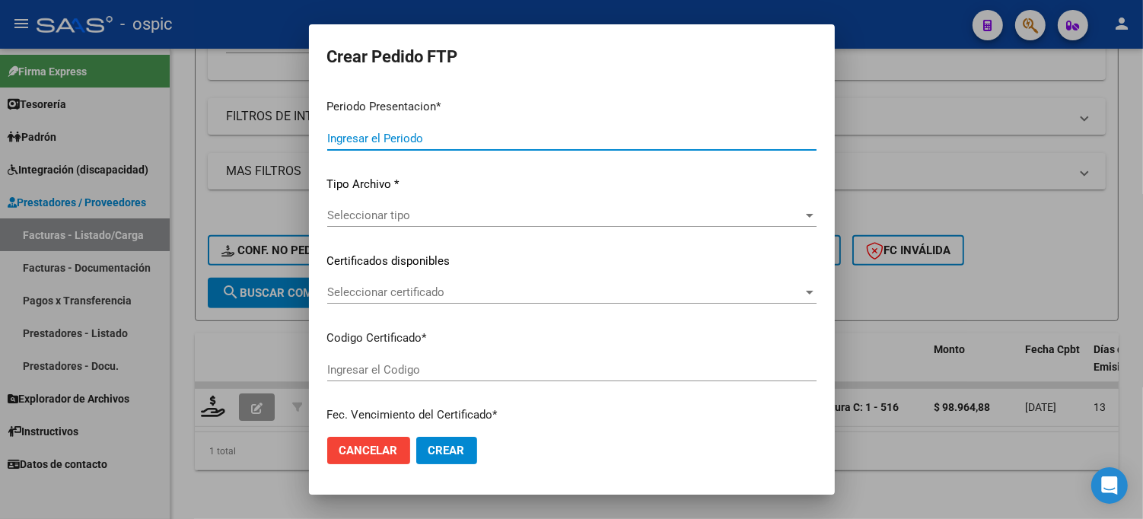
type input "202507"
type input "$ 98.964,88"
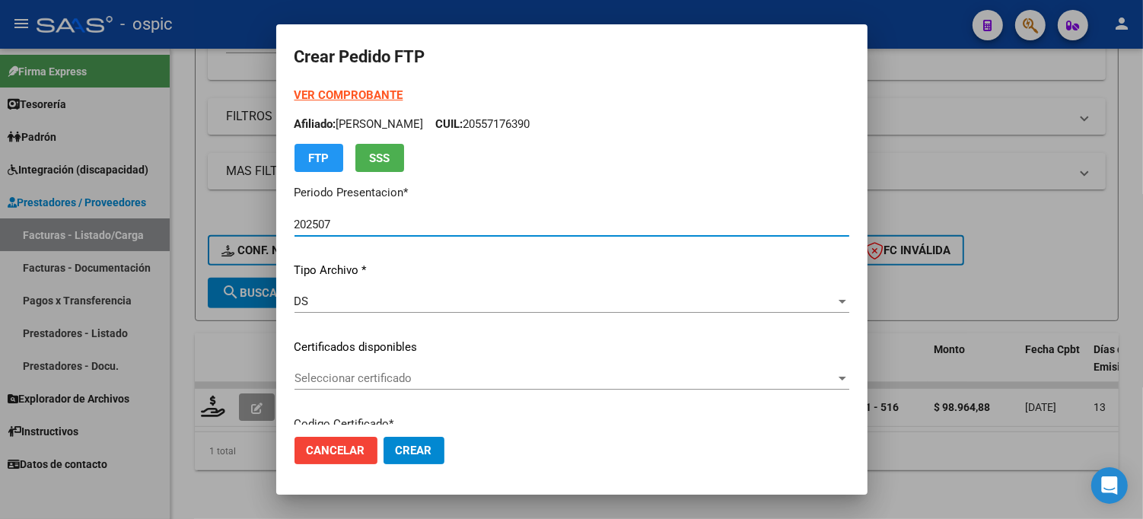
type input "5413957848"
type input "[DATE]"
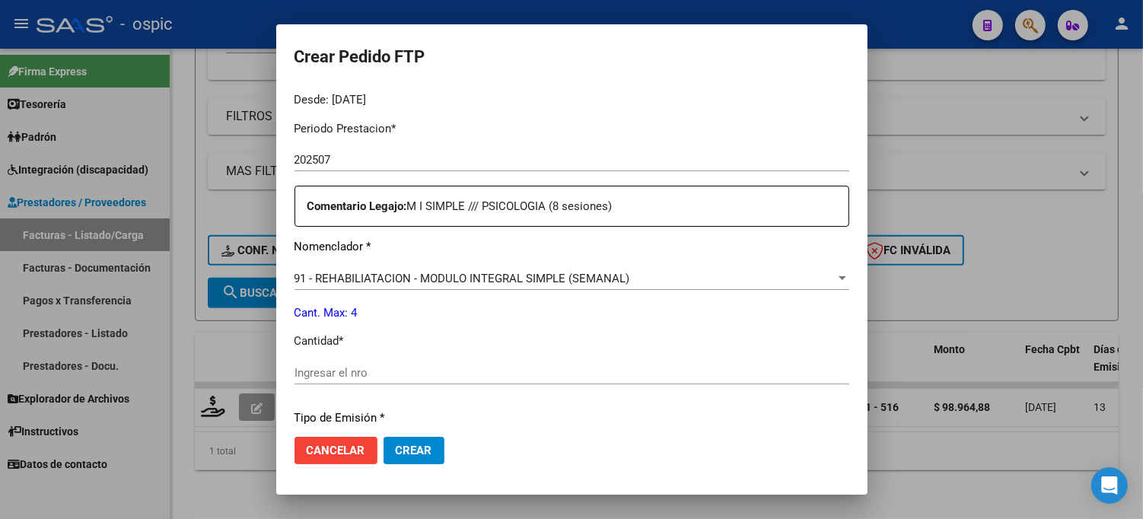
scroll to position [485, 0]
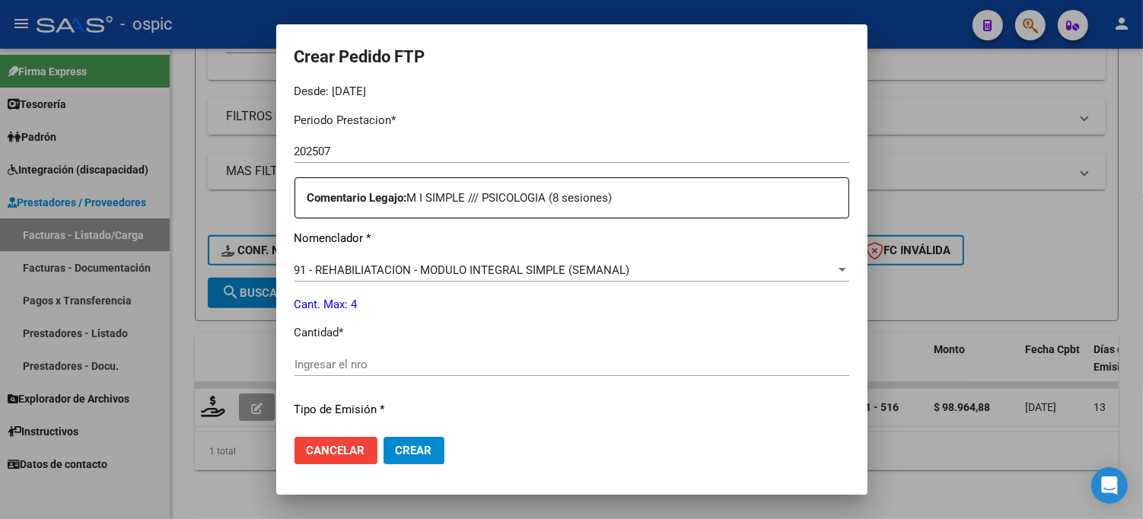
click at [475, 359] on input "Ingresar el nro" at bounding box center [571, 365] width 555 height 14
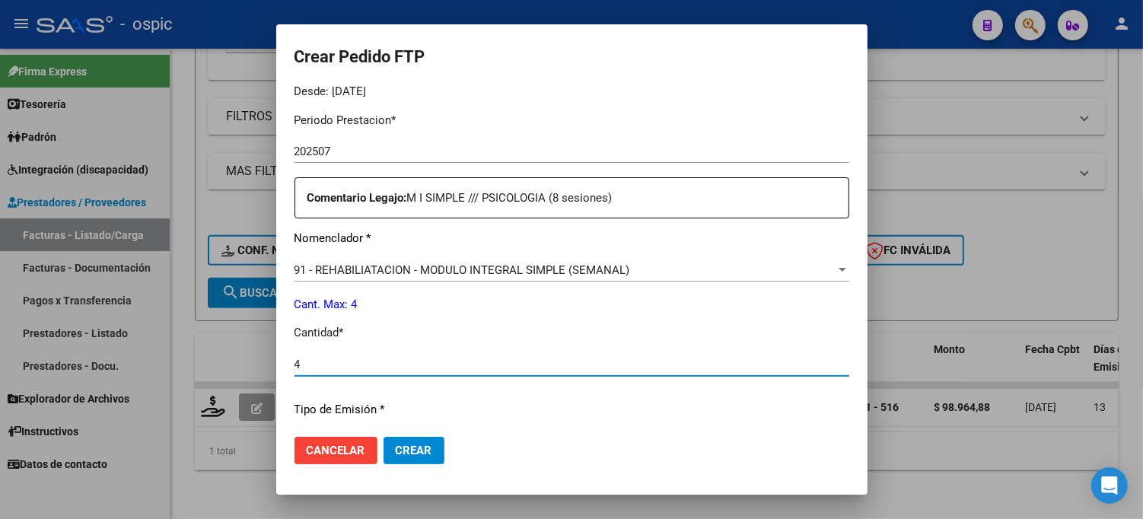
type input "4"
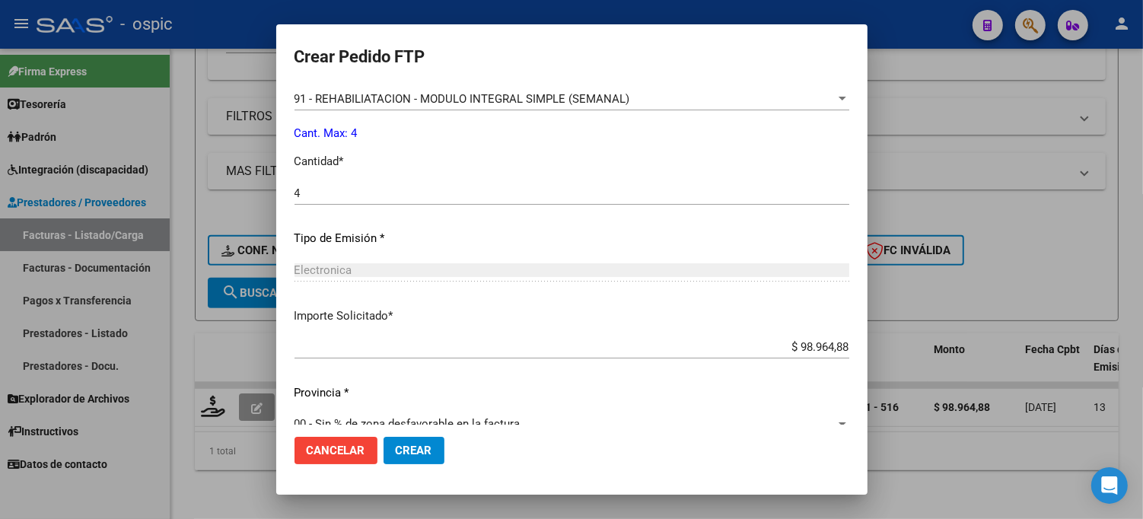
scroll to position [662, 0]
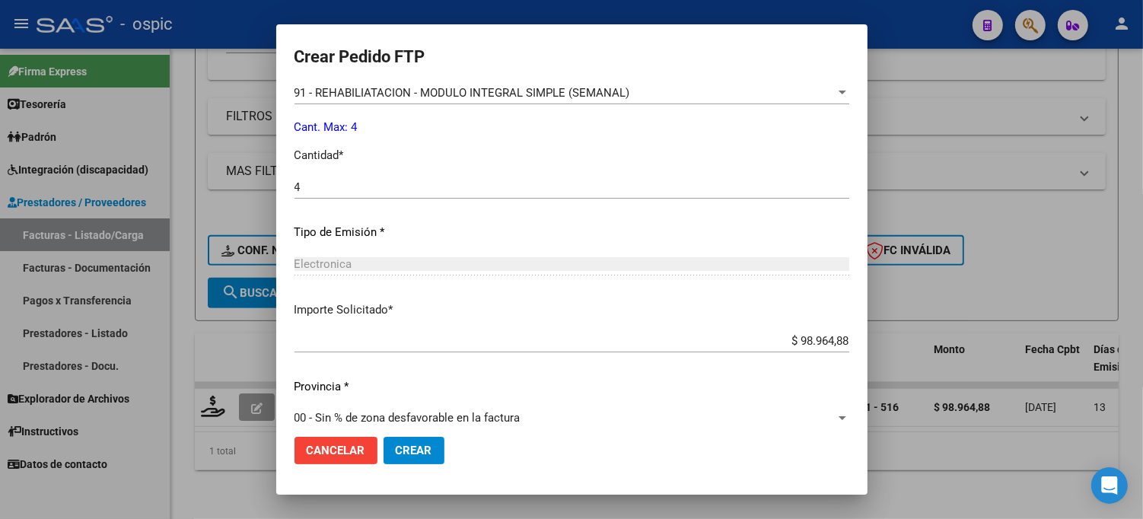
click at [404, 449] on span "Crear" at bounding box center [414, 451] width 37 height 14
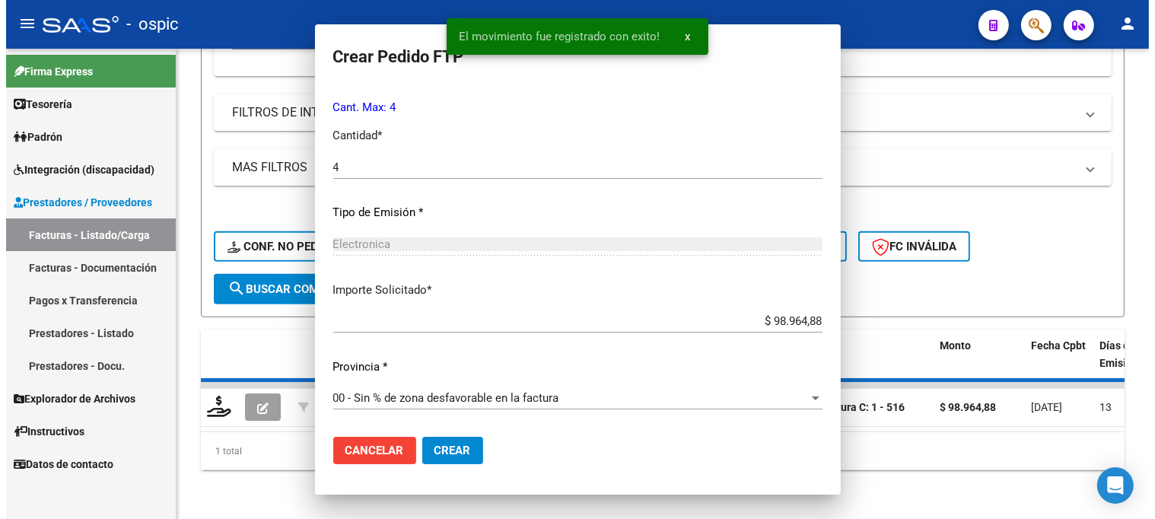
scroll to position [575, 0]
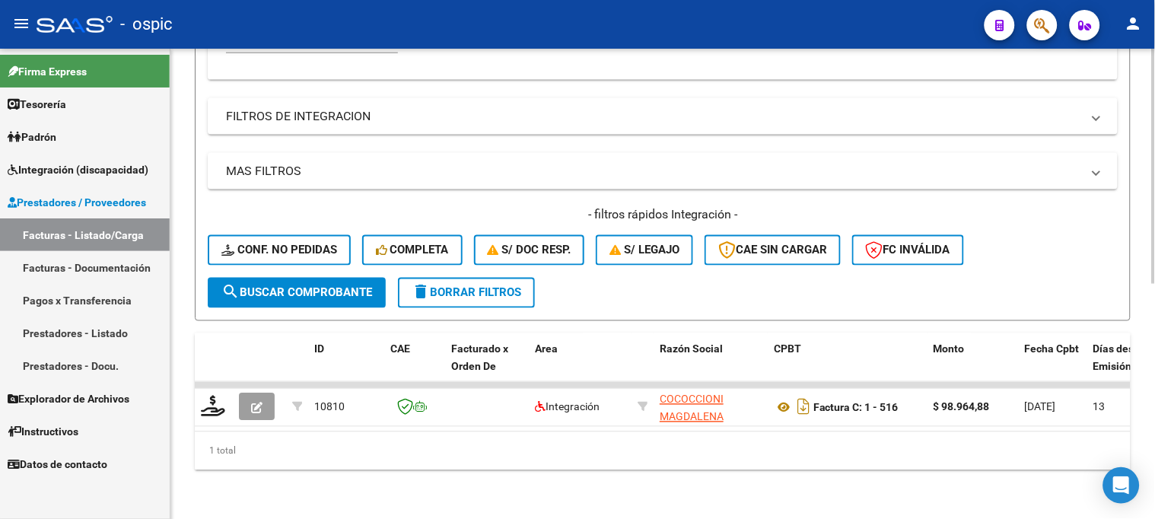
click at [484, 288] on button "delete Borrar Filtros" at bounding box center [466, 293] width 137 height 30
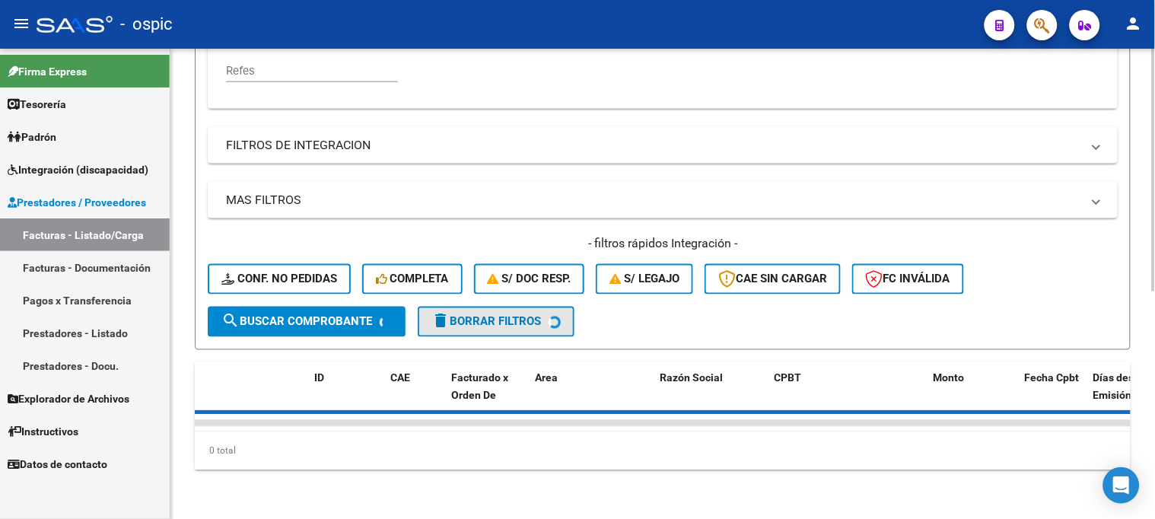
scroll to position [440, 0]
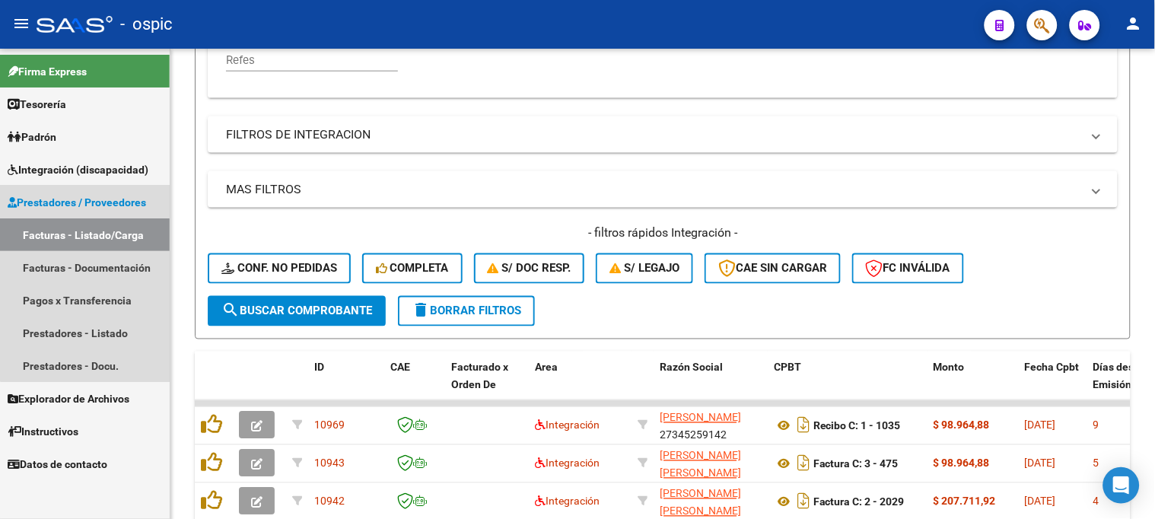
click at [94, 200] on span "Prestadores / Proveedores" at bounding box center [77, 202] width 138 height 17
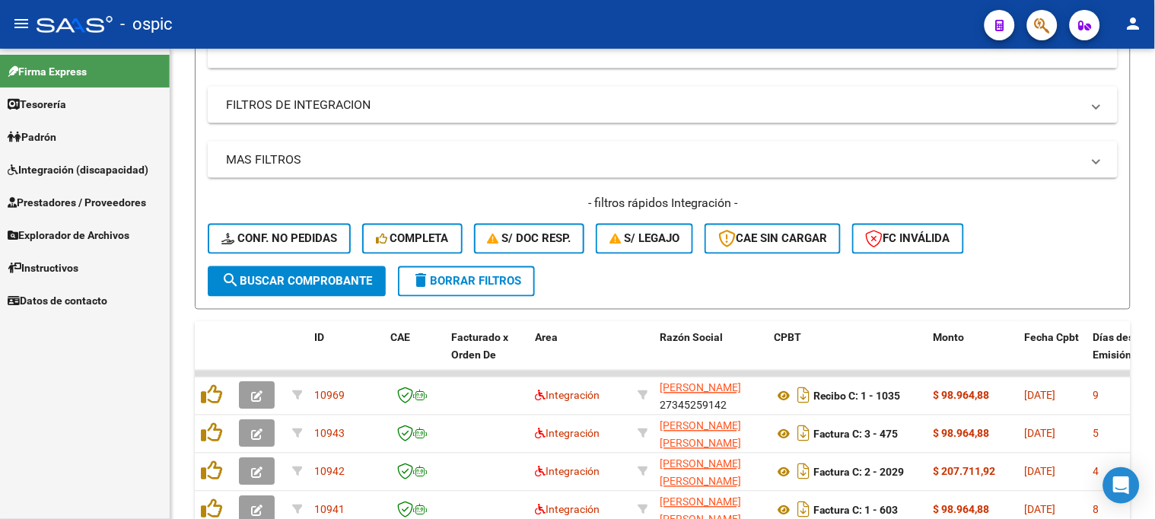
click at [81, 234] on span "Explorador de Archivos" at bounding box center [69, 235] width 122 height 17
click at [80, 260] on link "Integración" at bounding box center [85, 267] width 170 height 33
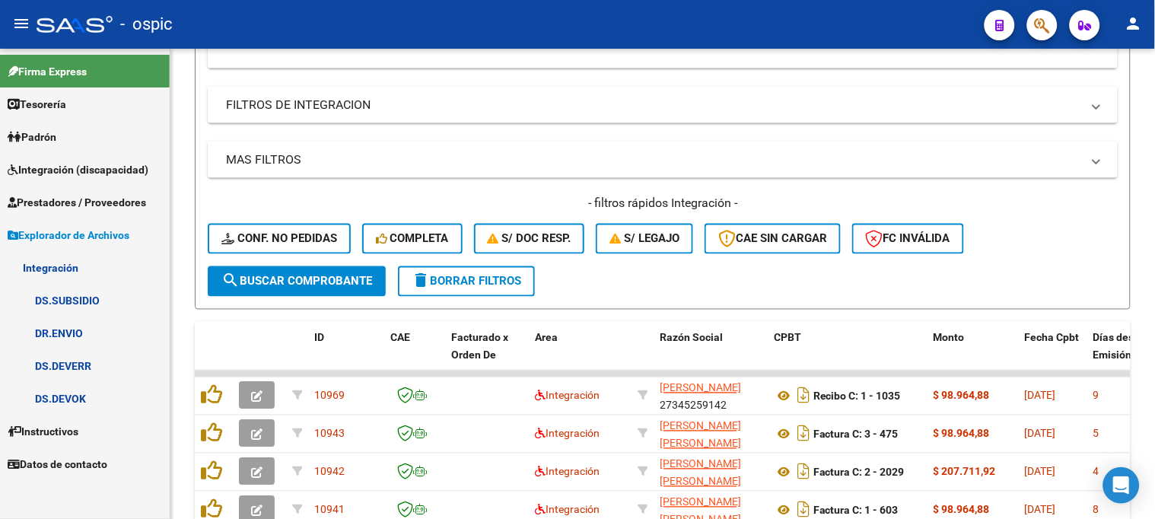
click at [87, 331] on link "DR.ENVIO" at bounding box center [85, 333] width 170 height 33
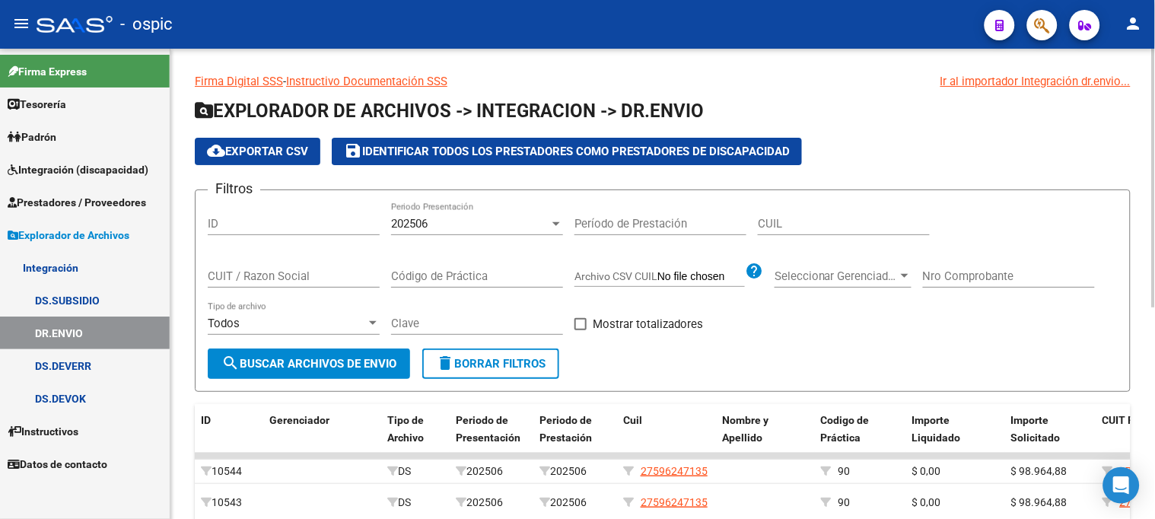
click at [457, 227] on div "202506" at bounding box center [470, 224] width 158 height 14
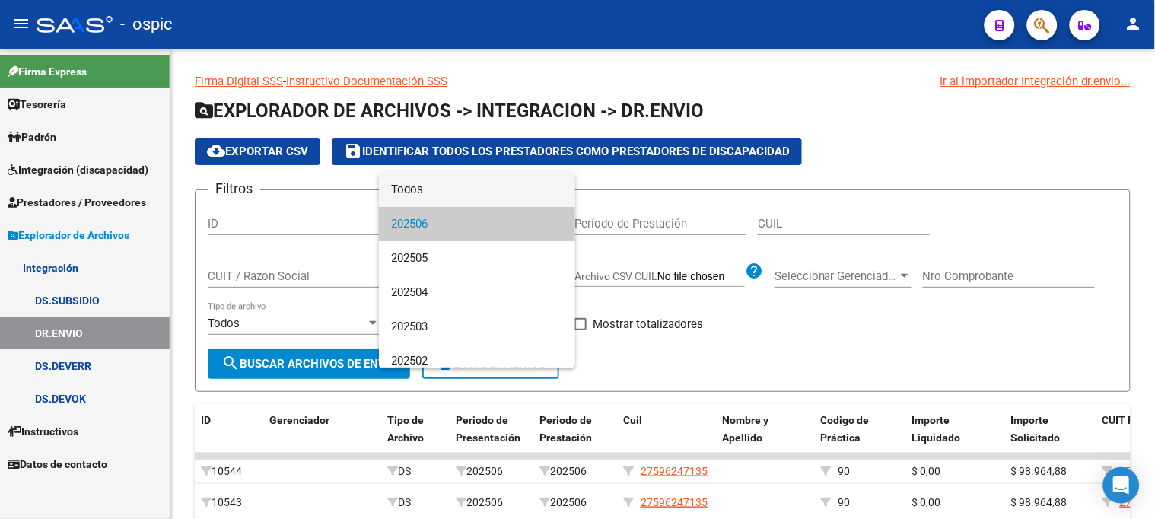
click at [442, 195] on span "Todos" at bounding box center [477, 190] width 172 height 34
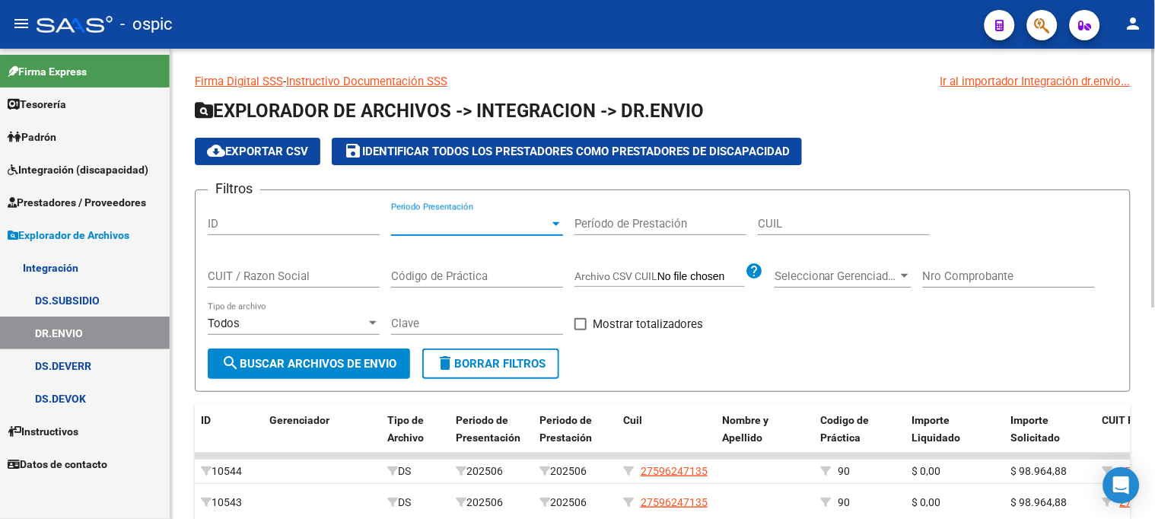
click at [816, 227] on input "CUIL" at bounding box center [844, 224] width 172 height 14
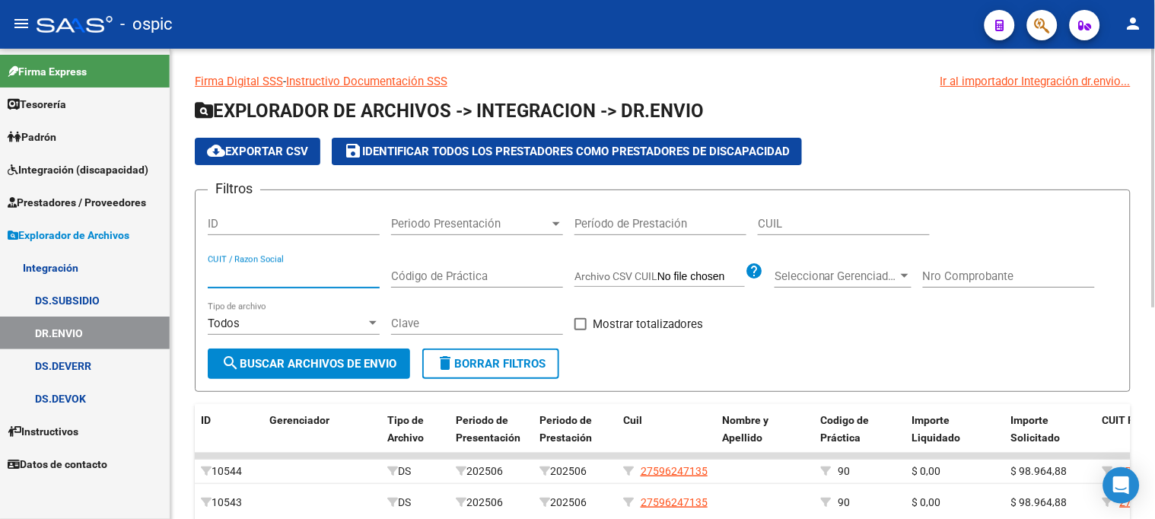
click at [330, 282] on input "CUIT / Razon Social" at bounding box center [294, 276] width 172 height 14
paste input "20444285924"
type input "20444285924"
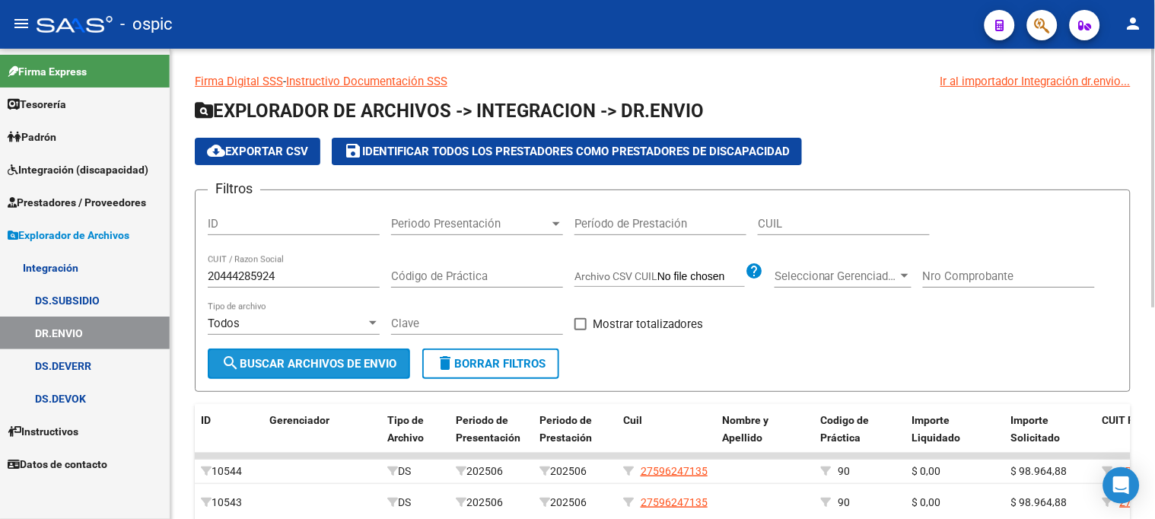
click at [374, 367] on span "search Buscar Archivos de Envio" at bounding box center [308, 364] width 175 height 14
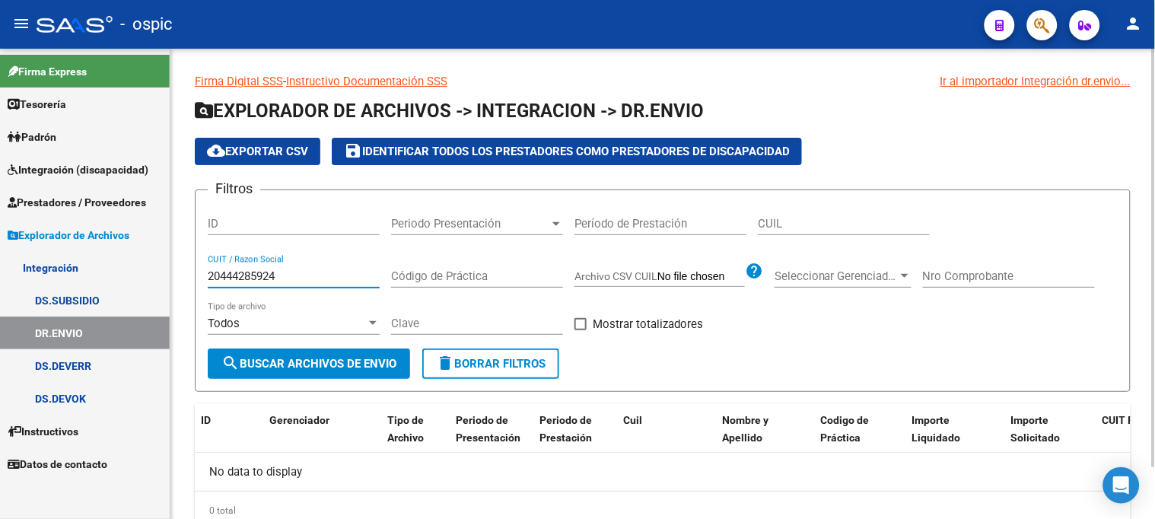
drag, startPoint x: 176, startPoint y: 278, endPoint x: 213, endPoint y: 259, distance: 41.9
click at [164, 275] on mat-sidenav-container "Firma Express Tesorería Extractos Procesados (csv) Extractos Originales (pdf) P…" at bounding box center [577, 284] width 1155 height 470
paste input "33707289959"
type input "33707289959"
click at [358, 360] on span "search Buscar Archivos de Envio" at bounding box center [308, 364] width 175 height 14
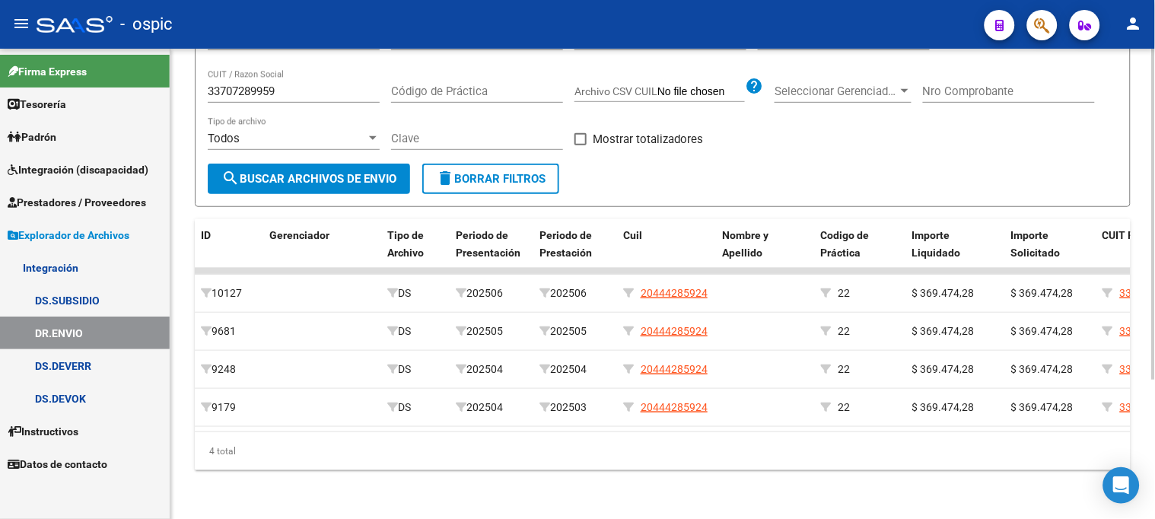
click at [447, 173] on mat-icon "delete" at bounding box center [445, 178] width 18 height 18
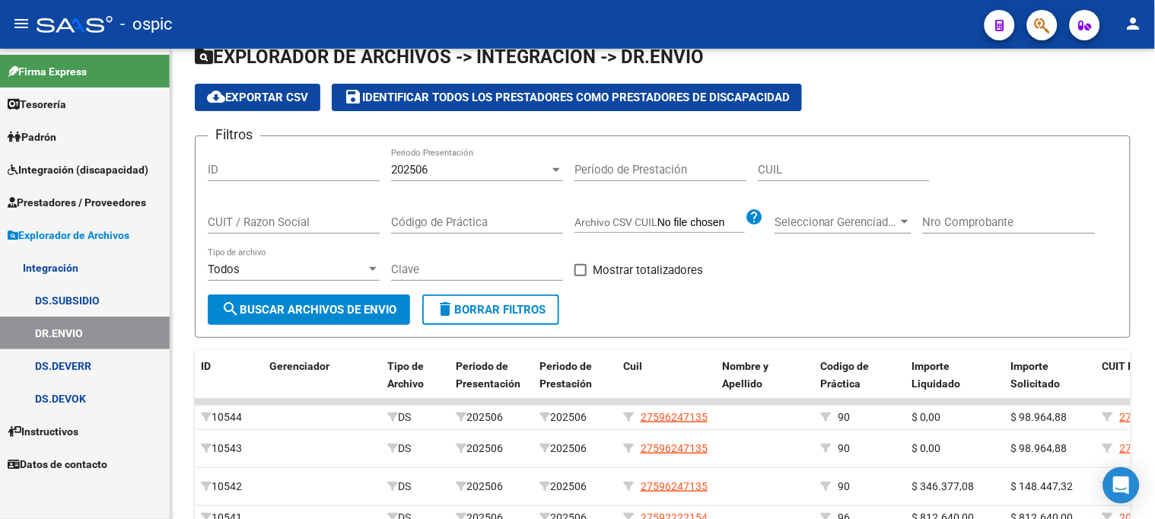
scroll to position [193, 0]
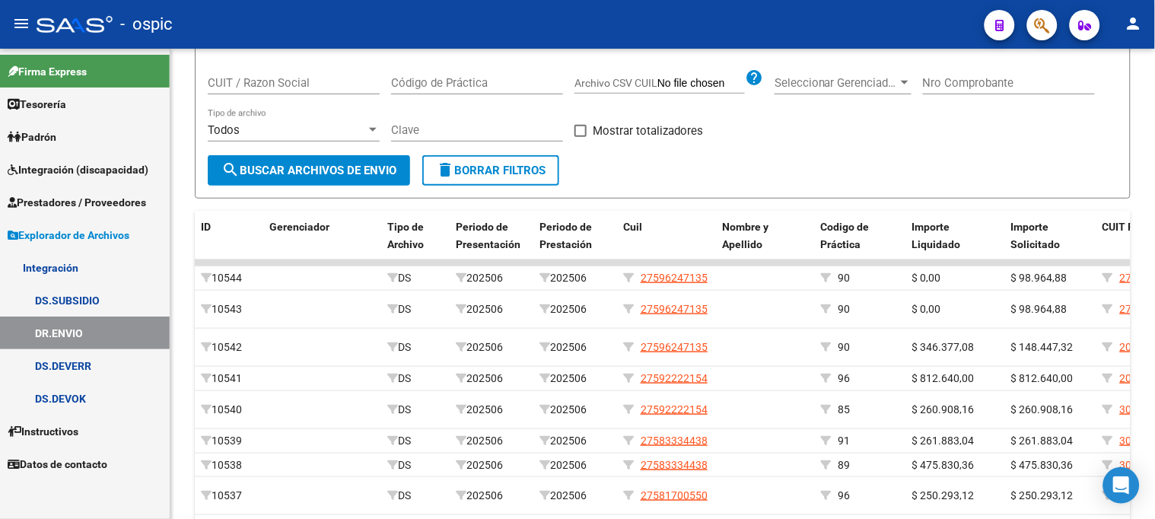
click at [95, 228] on span "Explorador de Archivos" at bounding box center [69, 235] width 122 height 17
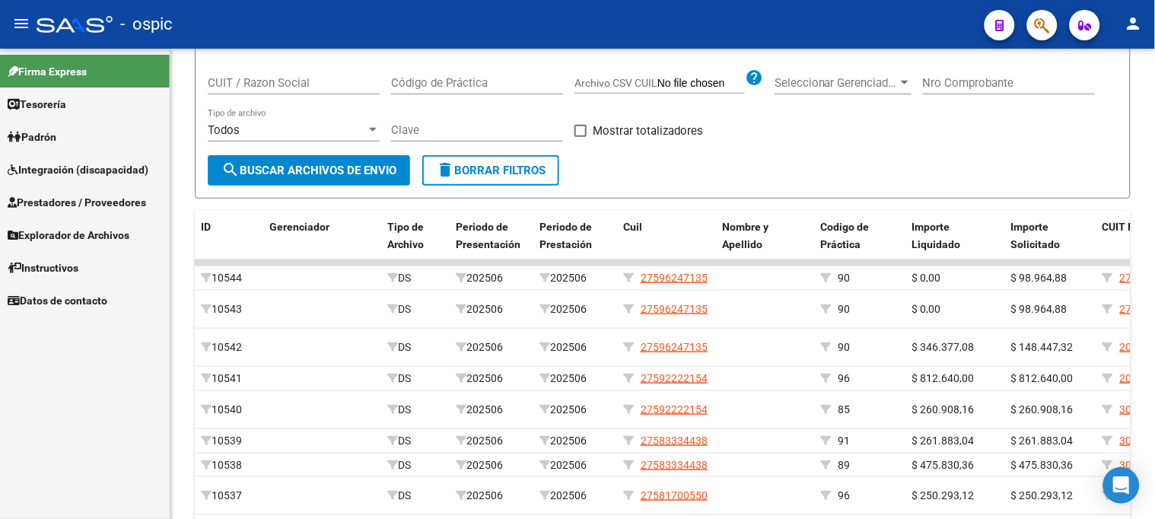
click at [97, 205] on span "Prestadores / Proveedores" at bounding box center [77, 202] width 138 height 17
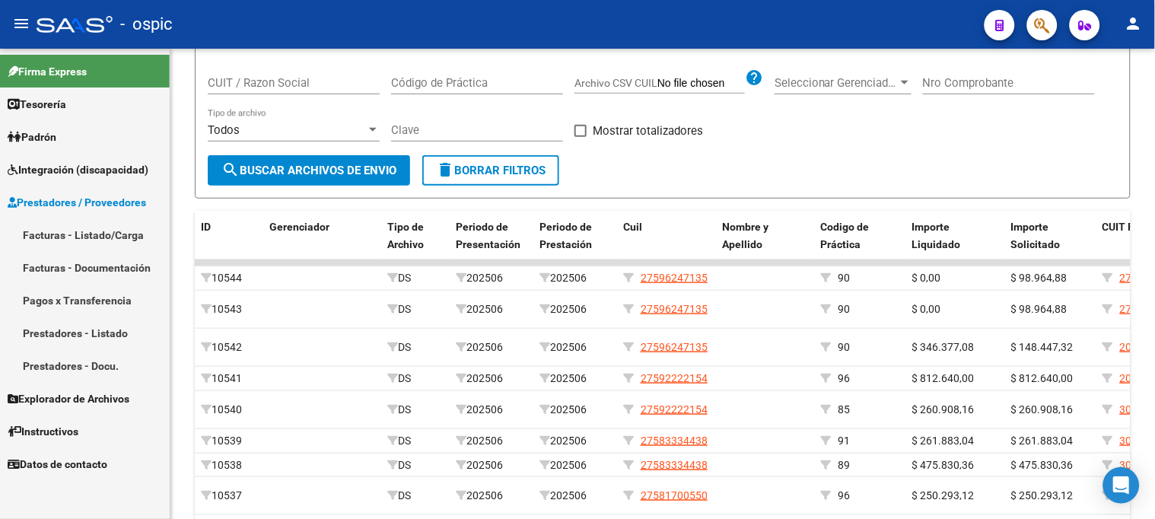
click at [94, 227] on link "Facturas - Listado/Carga" at bounding box center [85, 234] width 170 height 33
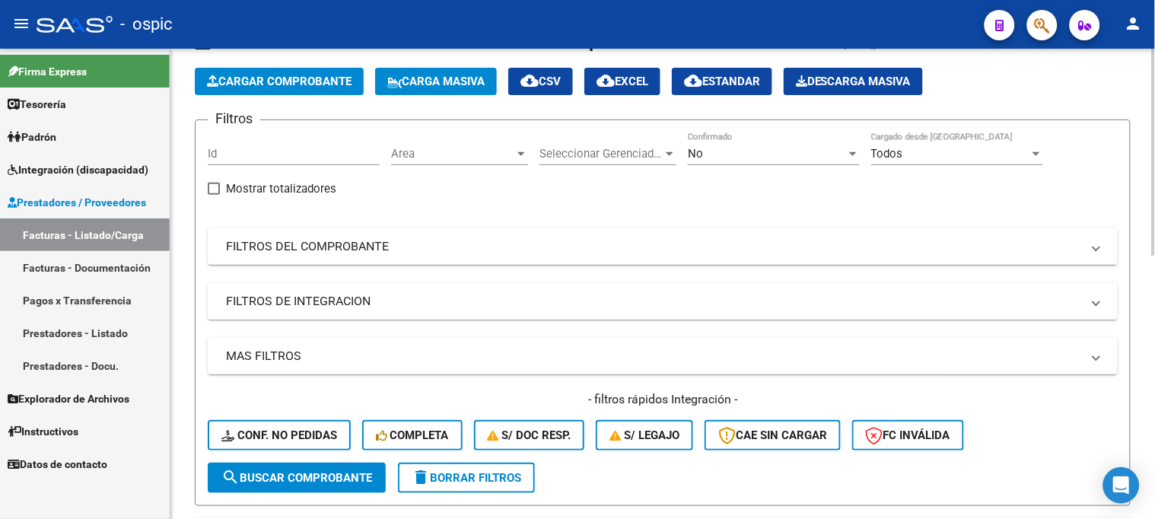
scroll to position [24, 0]
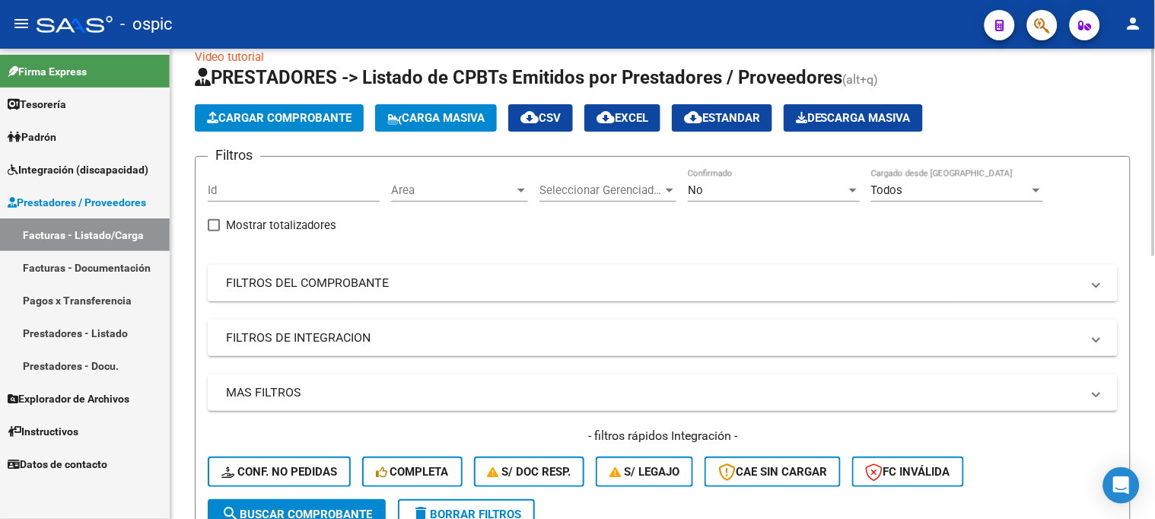
click at [374, 274] on mat-expansion-panel-header "FILTROS DEL COMPROBANTE" at bounding box center [663, 283] width 910 height 37
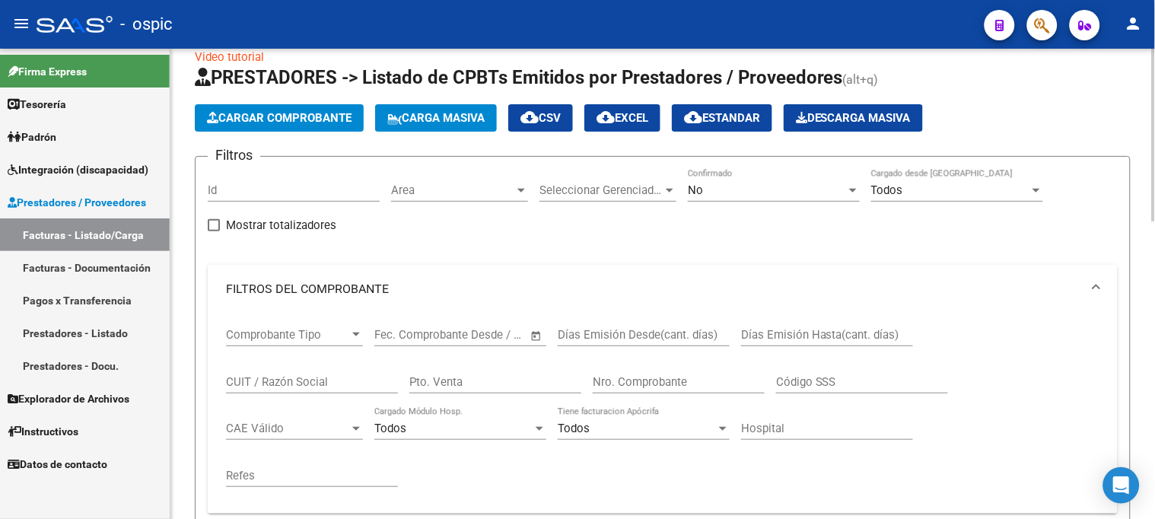
click at [336, 374] on div "CUIT / Razón Social" at bounding box center [312, 377] width 172 height 33
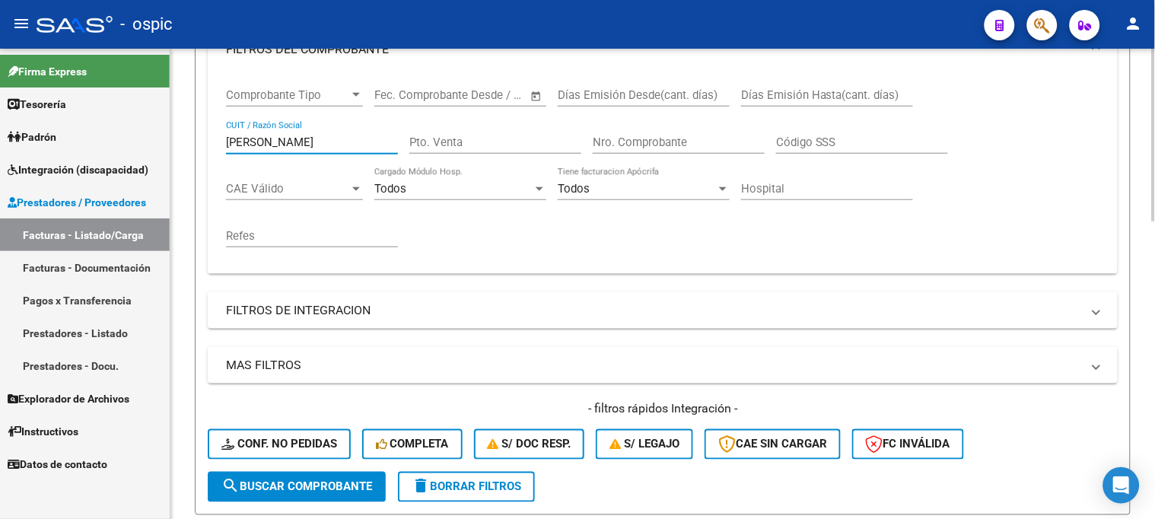
scroll to position [362, 0]
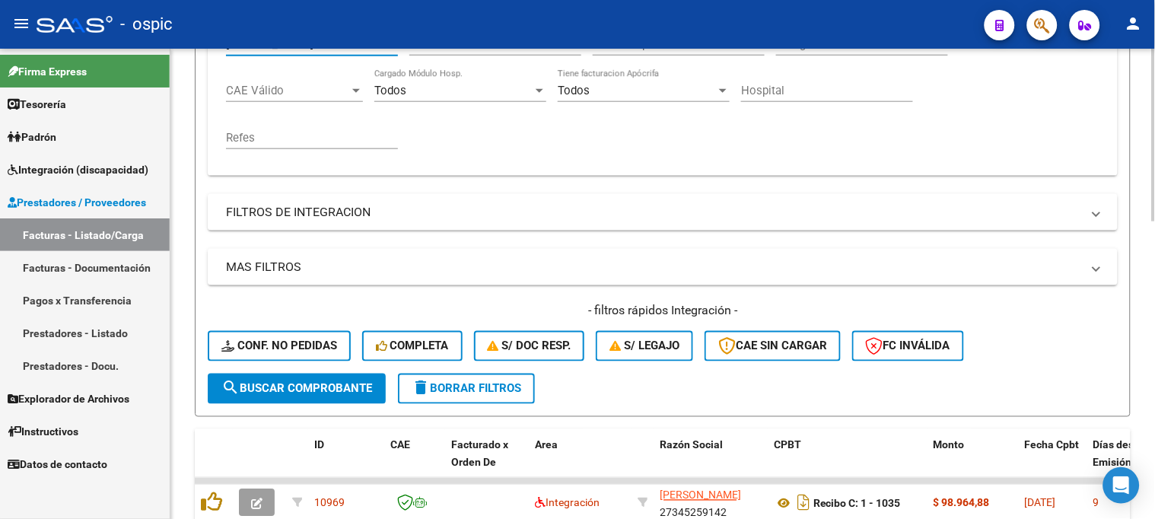
click at [313, 379] on button "search Buscar Comprobante" at bounding box center [297, 389] width 178 height 30
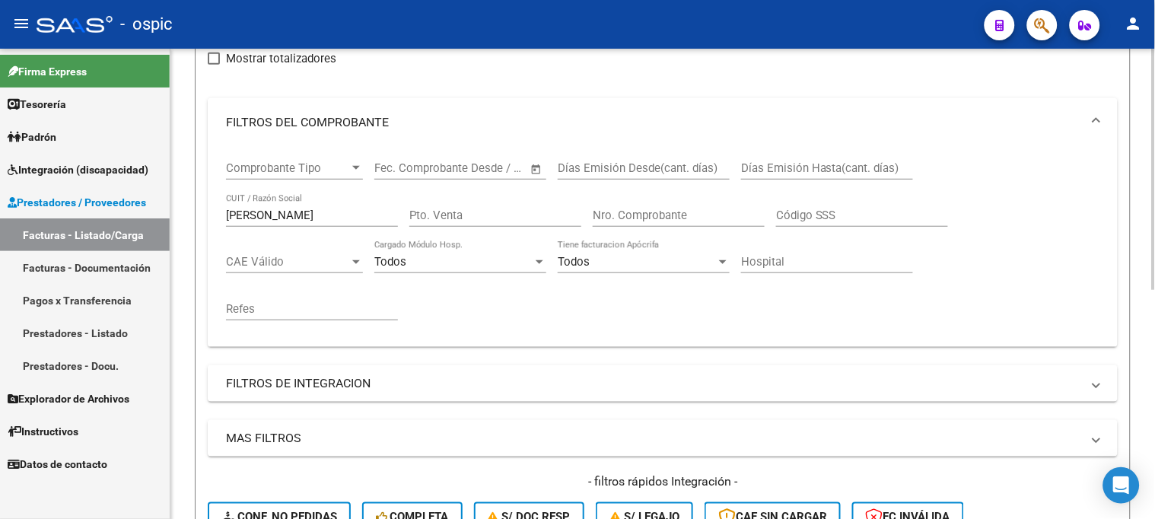
scroll to position [107, 0]
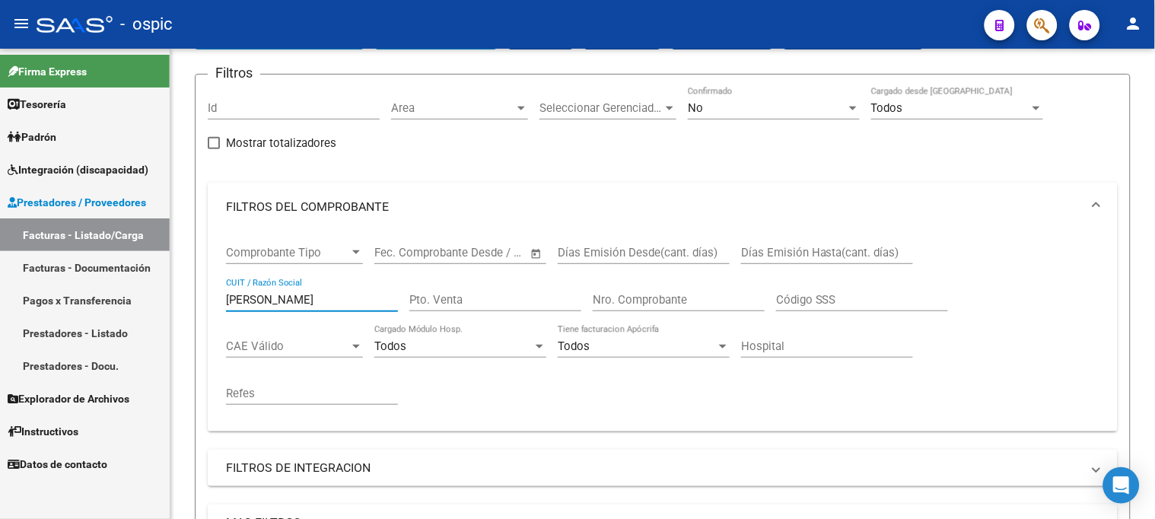
drag, startPoint x: 304, startPoint y: 301, endPoint x: 12, endPoint y: 297, distance: 292.2
click at [12, 297] on mat-sidenav-container "Firma Express Tesorería Extractos Procesados (csv) Extractos Originales (pdf) P…" at bounding box center [577, 284] width 1155 height 470
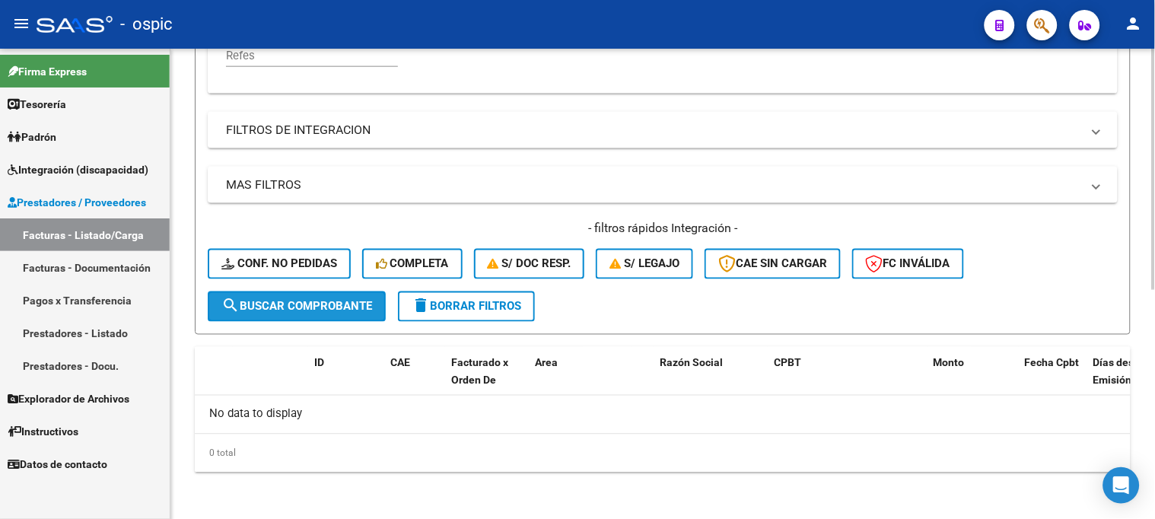
click at [317, 308] on span "search Buscar Comprobante" at bounding box center [296, 307] width 151 height 14
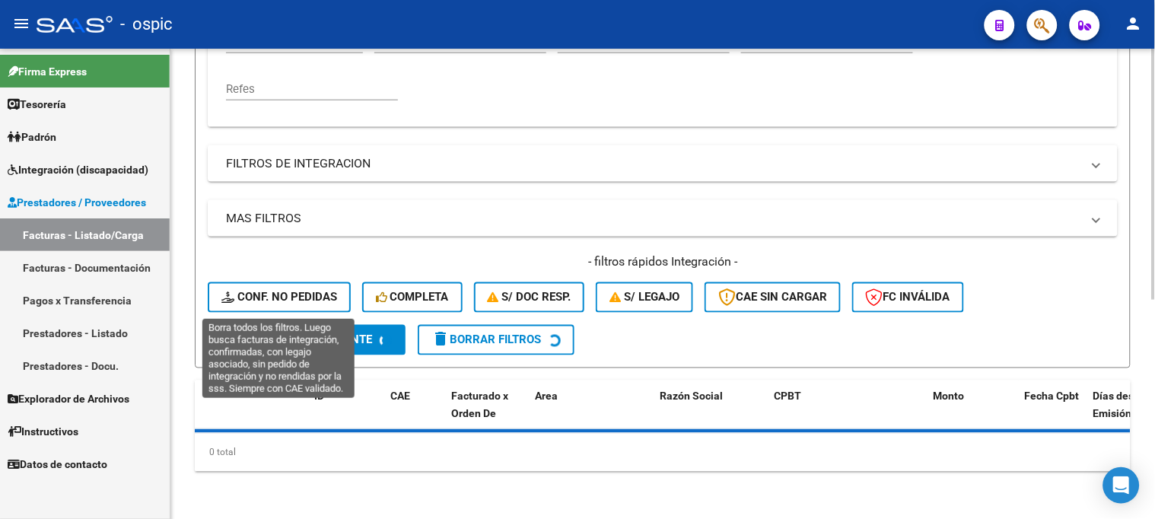
scroll to position [444, 0]
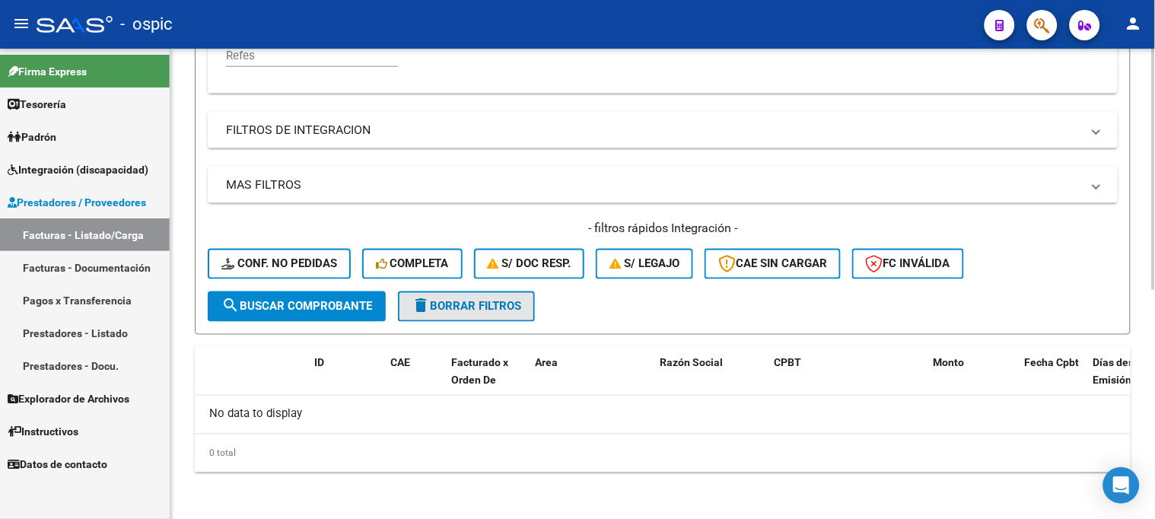
click at [434, 300] on span "delete Borrar Filtros" at bounding box center [467, 307] width 110 height 14
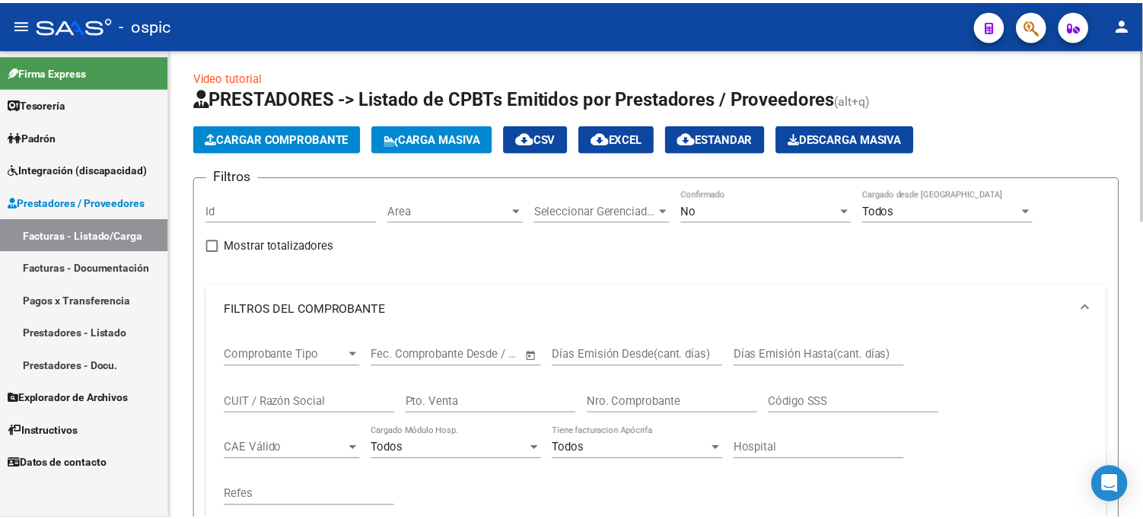
scroll to position [0, 0]
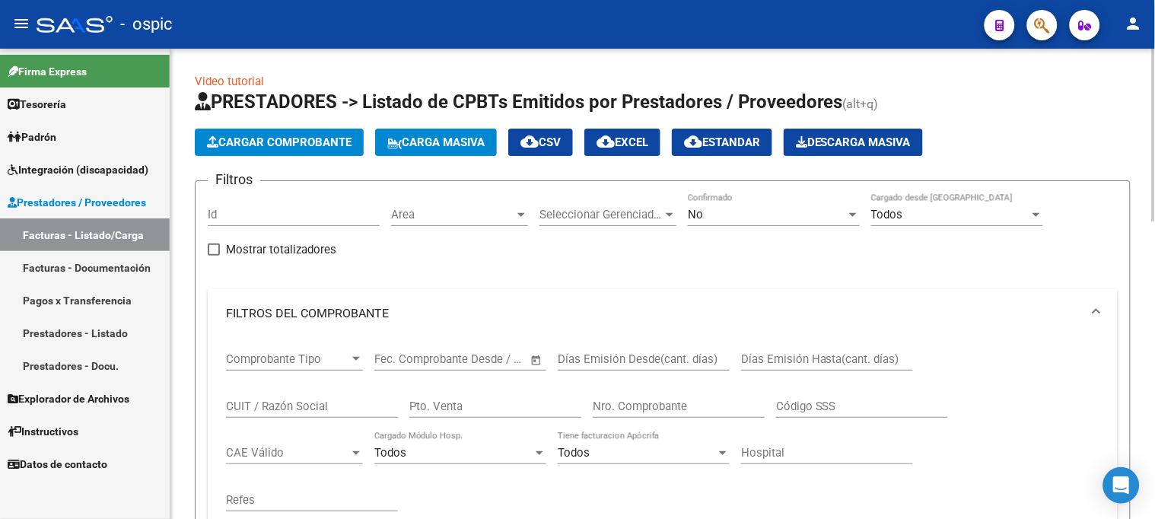
click at [310, 138] on span "Cargar Comprobante" at bounding box center [279, 142] width 145 height 14
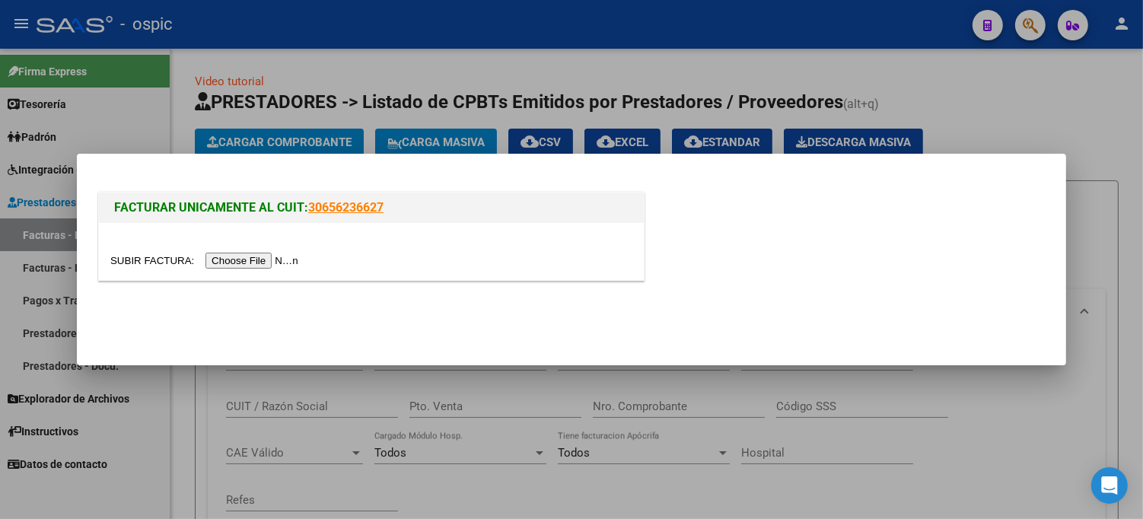
click at [259, 256] on input "file" at bounding box center [206, 261] width 192 height 16
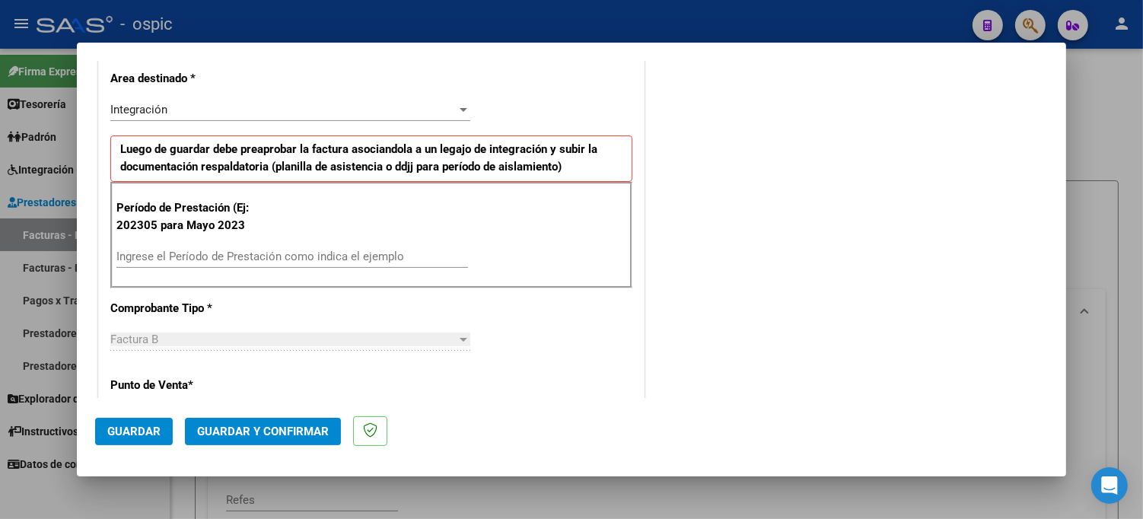
scroll to position [353, 0]
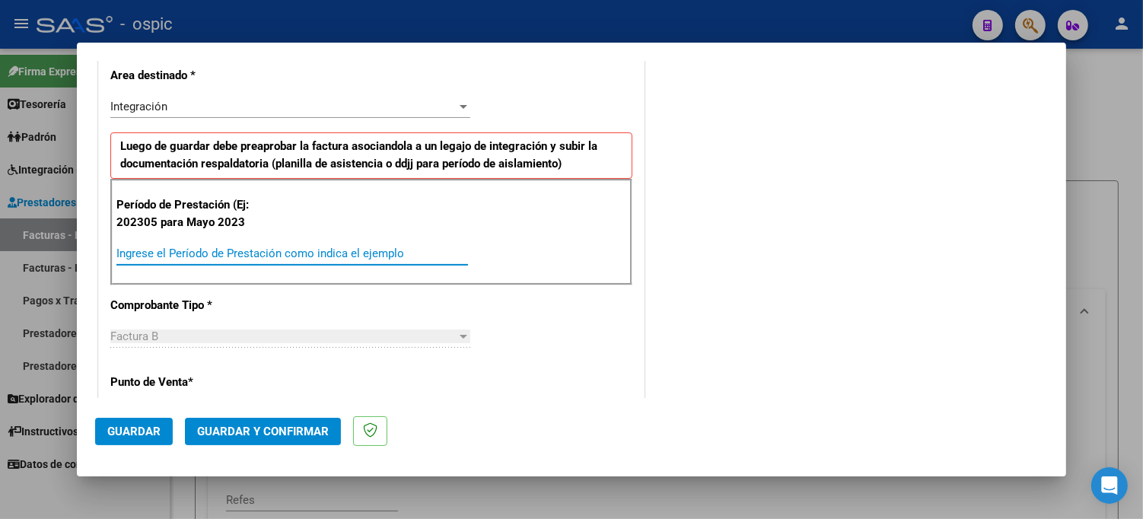
click at [255, 250] on input "Ingrese el Período de Prestación como indica el ejemplo" at bounding box center [292, 254] width 352 height 14
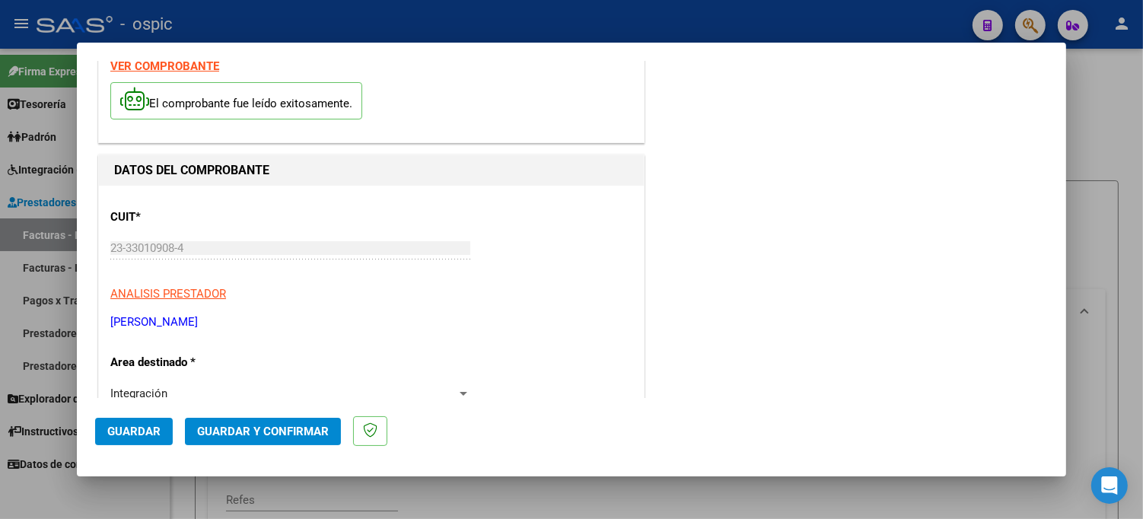
scroll to position [0, 0]
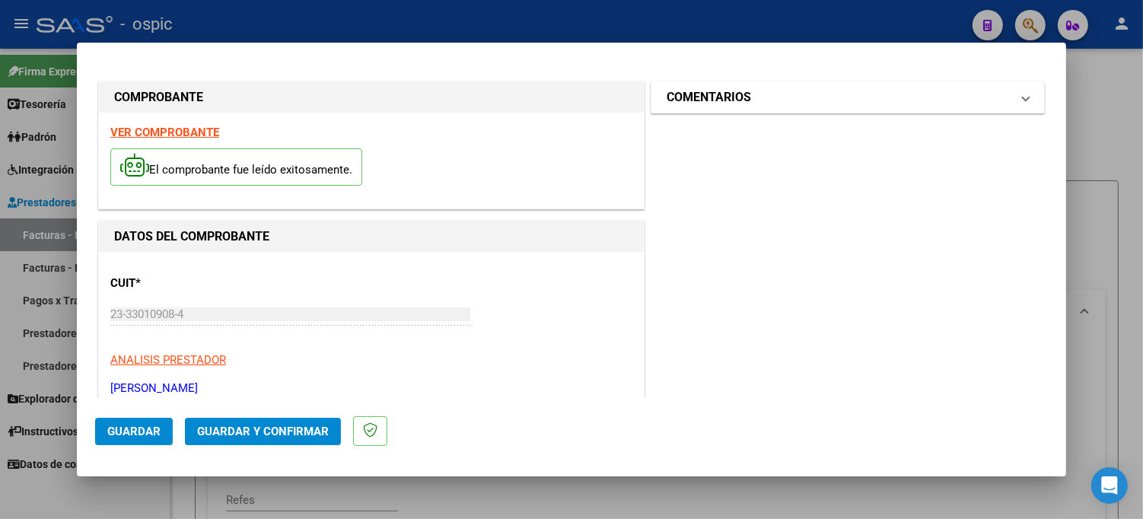
click at [711, 107] on mat-expansion-panel-header "COMENTARIOS" at bounding box center [847, 97] width 393 height 30
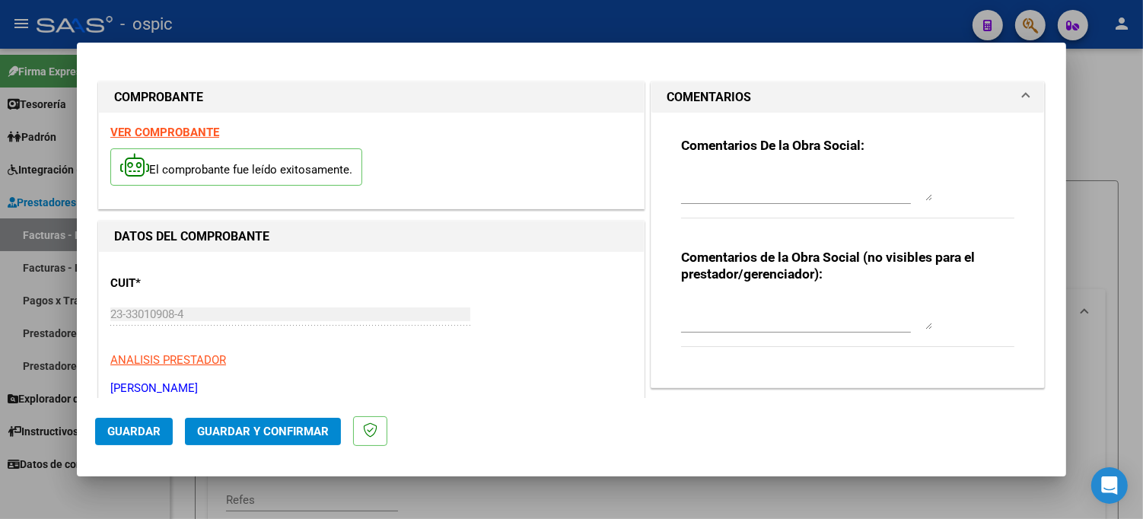
click at [711, 297] on div at bounding box center [806, 314] width 251 height 37
click at [274, 426] on span "Guardar y Confirmar" at bounding box center [263, 432] width 132 height 14
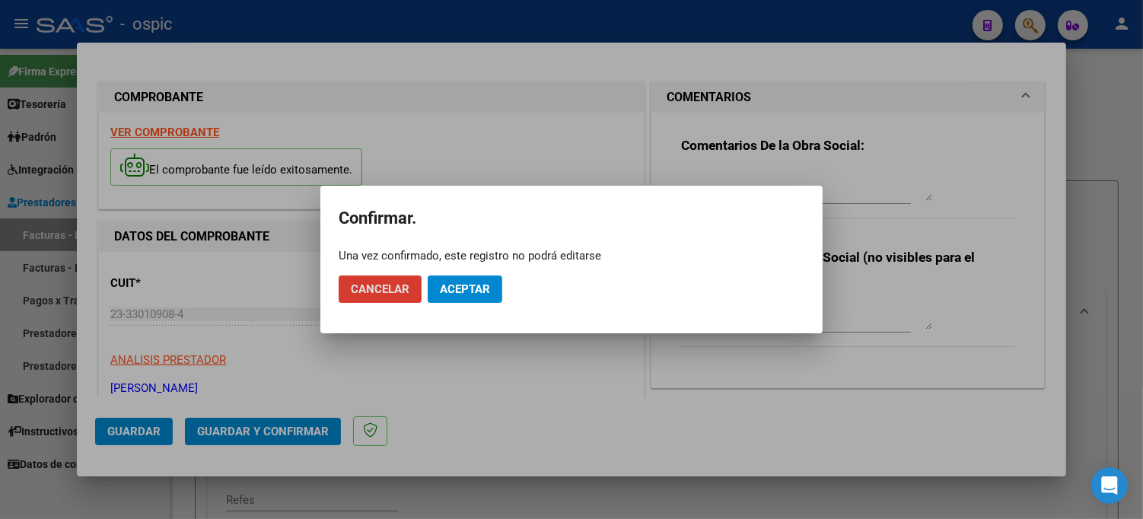
click at [465, 288] on span "Aceptar" at bounding box center [465, 289] width 50 height 14
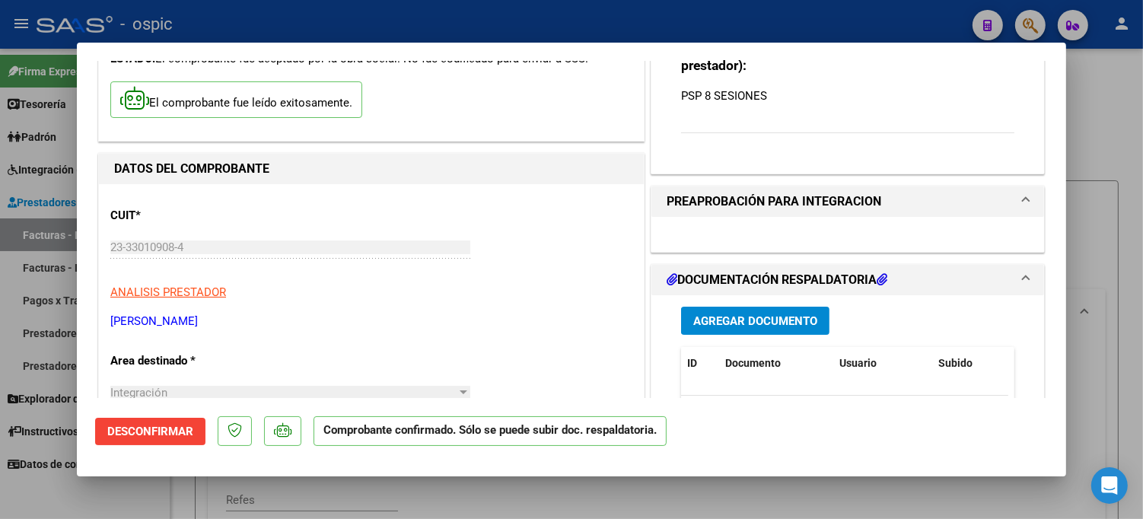
scroll to position [85, 0]
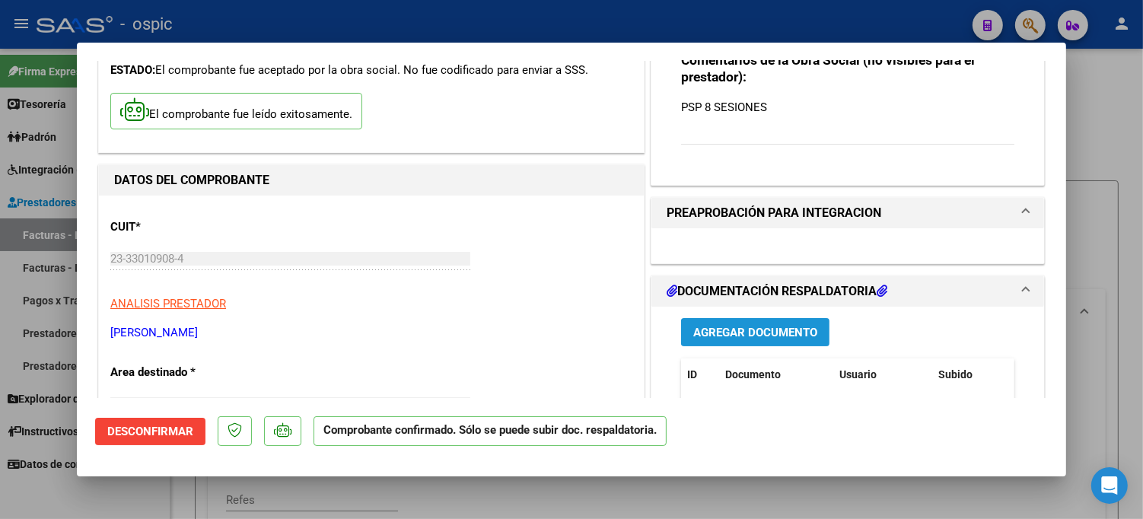
click at [767, 330] on span "Agregar Documento" at bounding box center [755, 333] width 124 height 14
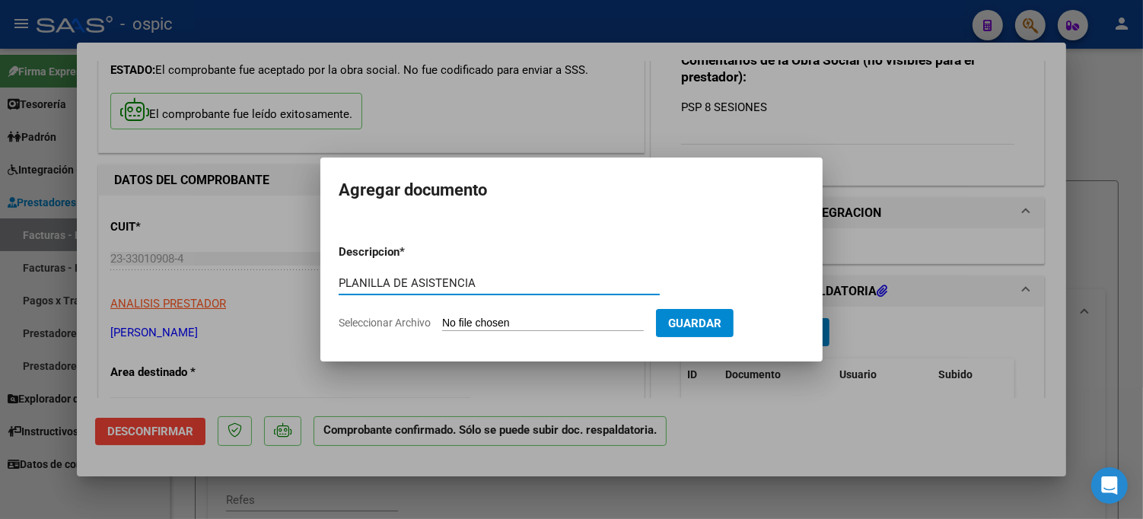
click at [627, 317] on input "Seleccionar Archivo" at bounding box center [543, 324] width 202 height 14
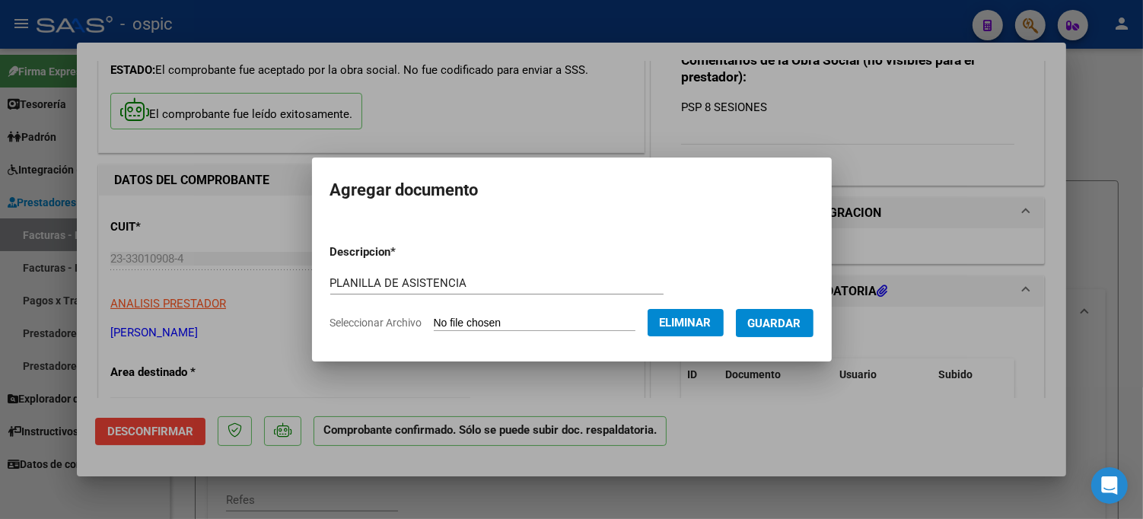
click at [792, 317] on span "Guardar" at bounding box center [774, 324] width 53 height 14
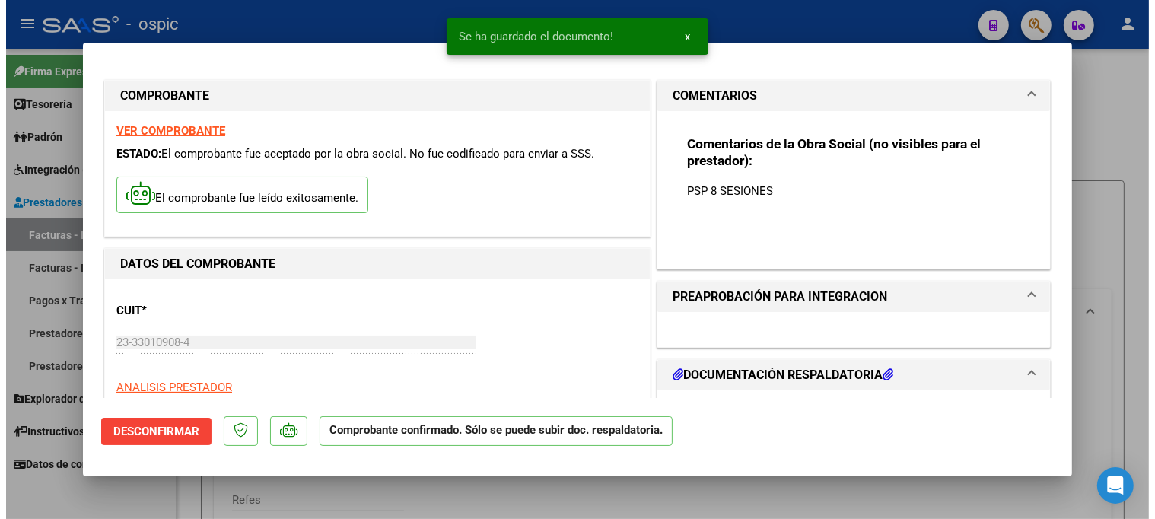
scroll to position [1, 0]
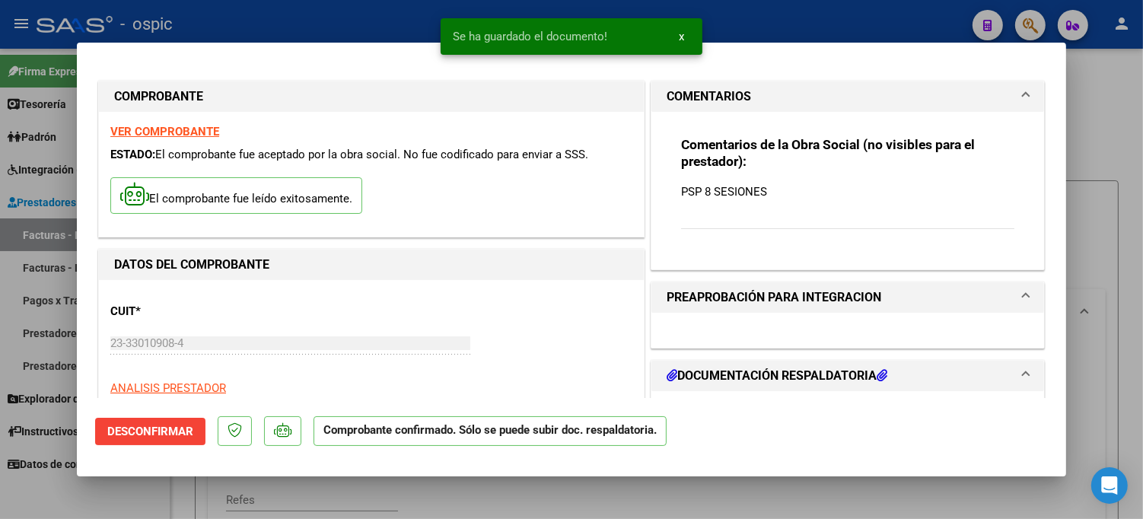
click at [789, 294] on h1 "PREAPROBACIÓN PARA INTEGRACION" at bounding box center [774, 297] width 215 height 18
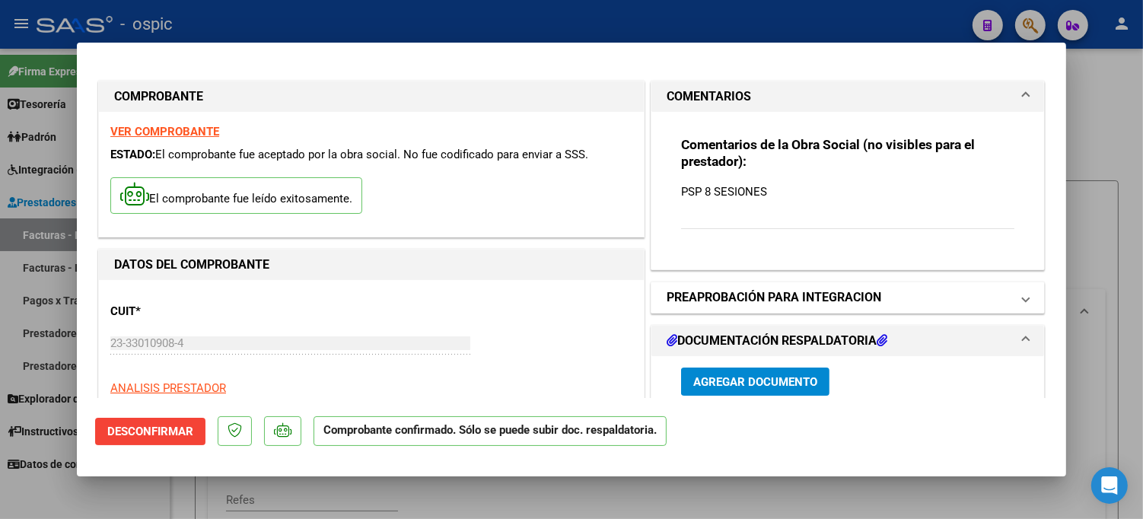
click at [784, 294] on h1 "PREAPROBACIÓN PARA INTEGRACION" at bounding box center [774, 297] width 215 height 18
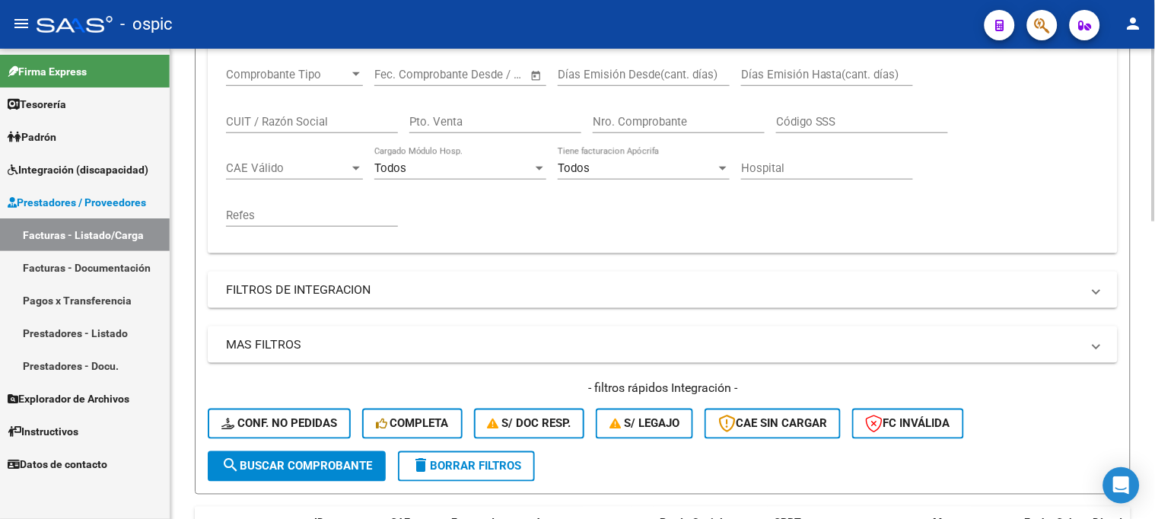
scroll to position [84, 0]
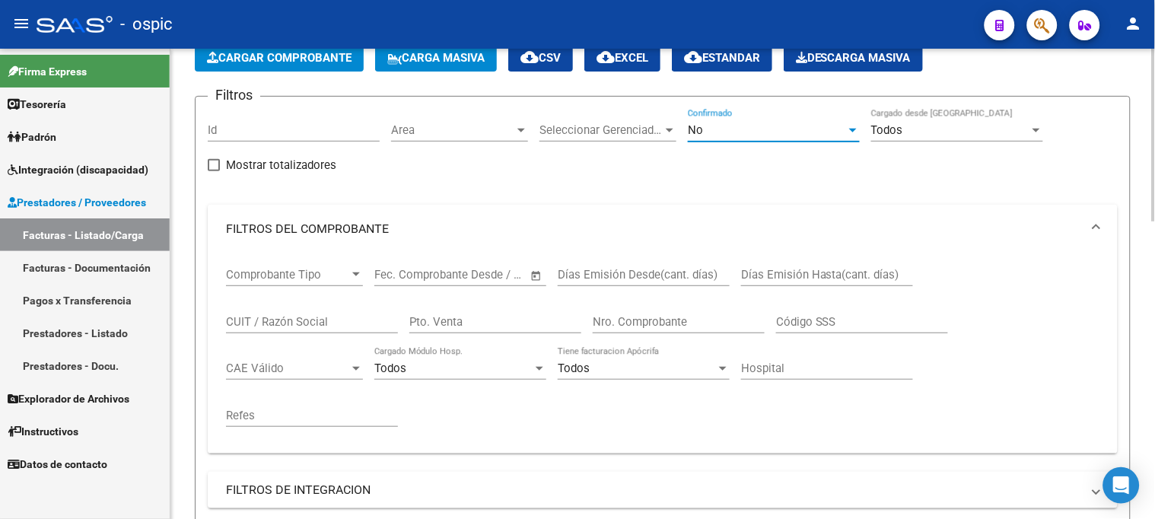
click at [725, 131] on div "No" at bounding box center [767, 130] width 158 height 14
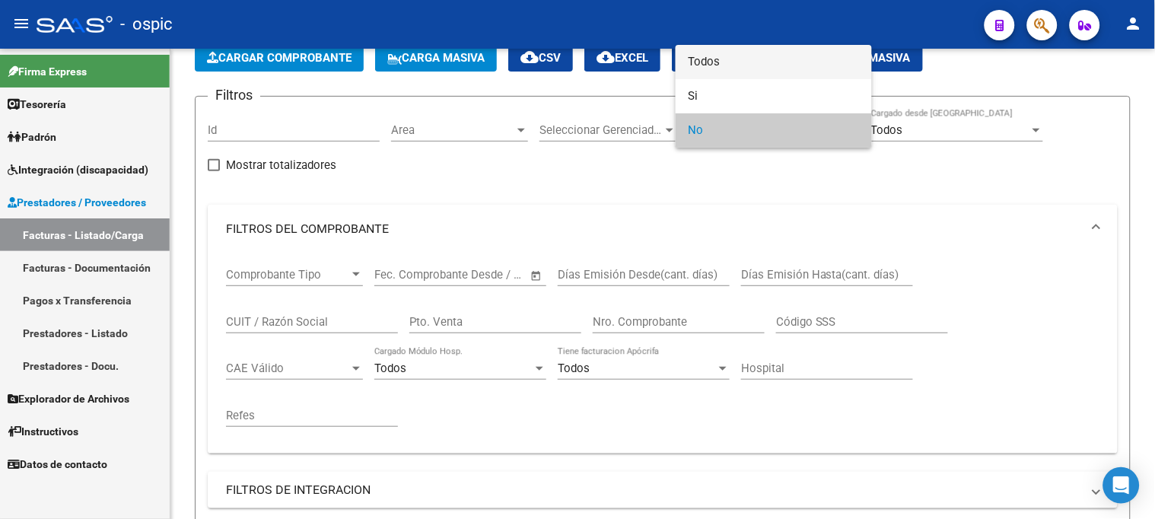
click at [719, 66] on span "Todos" at bounding box center [774, 62] width 172 height 34
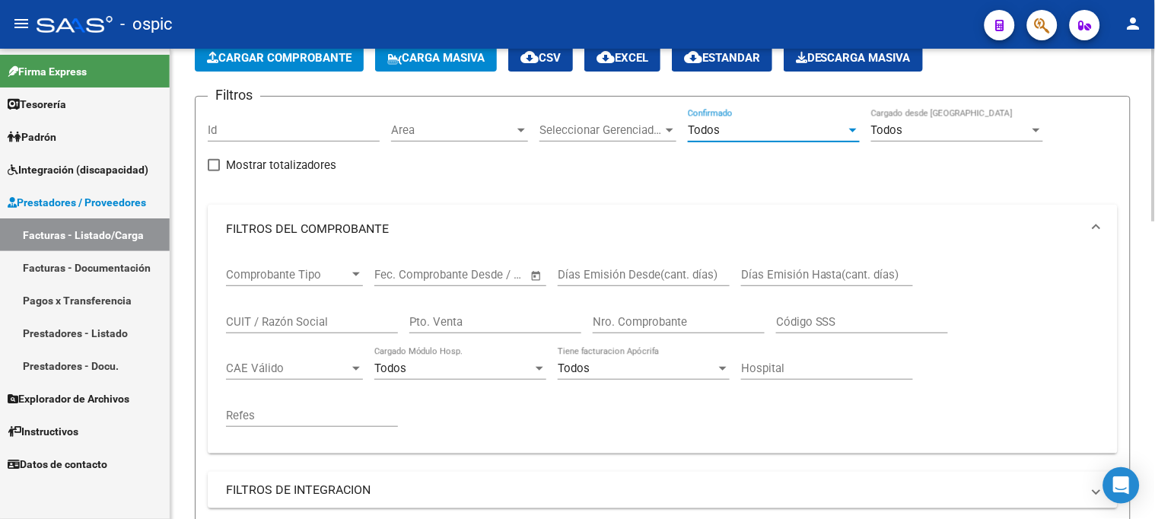
click at [350, 321] on input "CUIT / Razón Social" at bounding box center [312, 322] width 172 height 14
click at [542, 320] on input "Pto. Venta" at bounding box center [495, 322] width 172 height 14
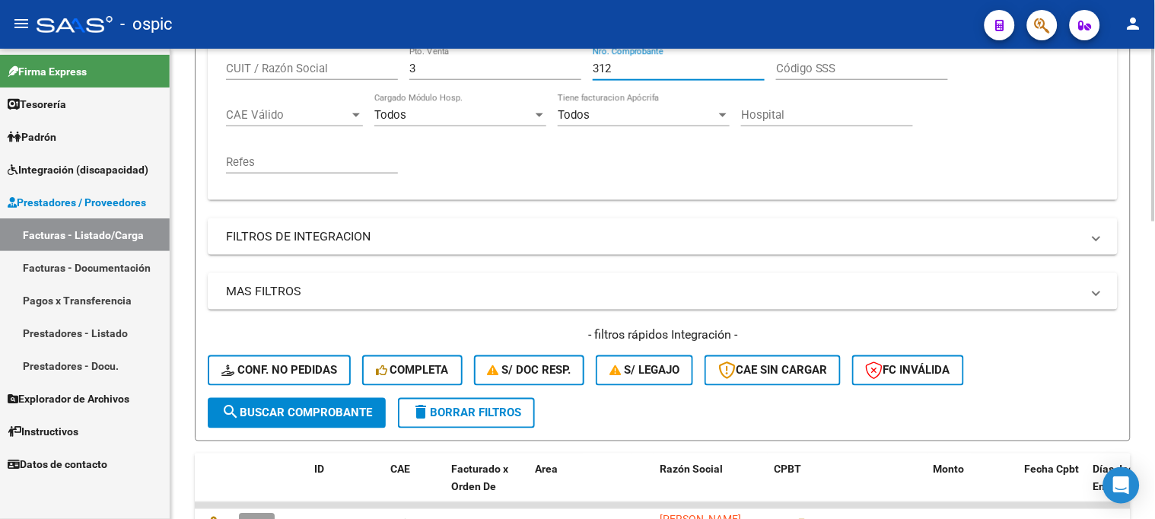
click at [314, 416] on span "search Buscar Comprobante" at bounding box center [296, 413] width 151 height 14
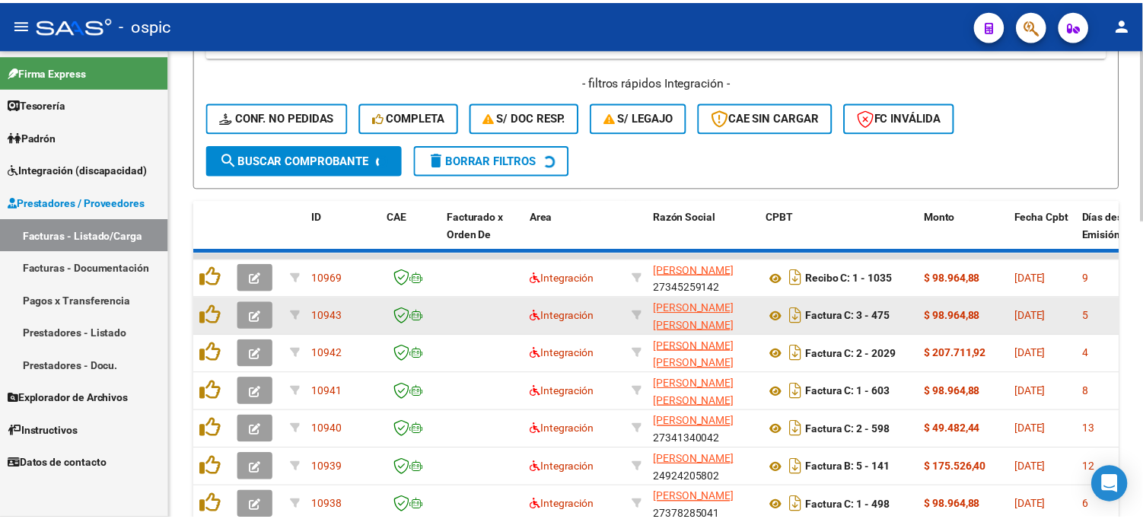
scroll to position [546, 0]
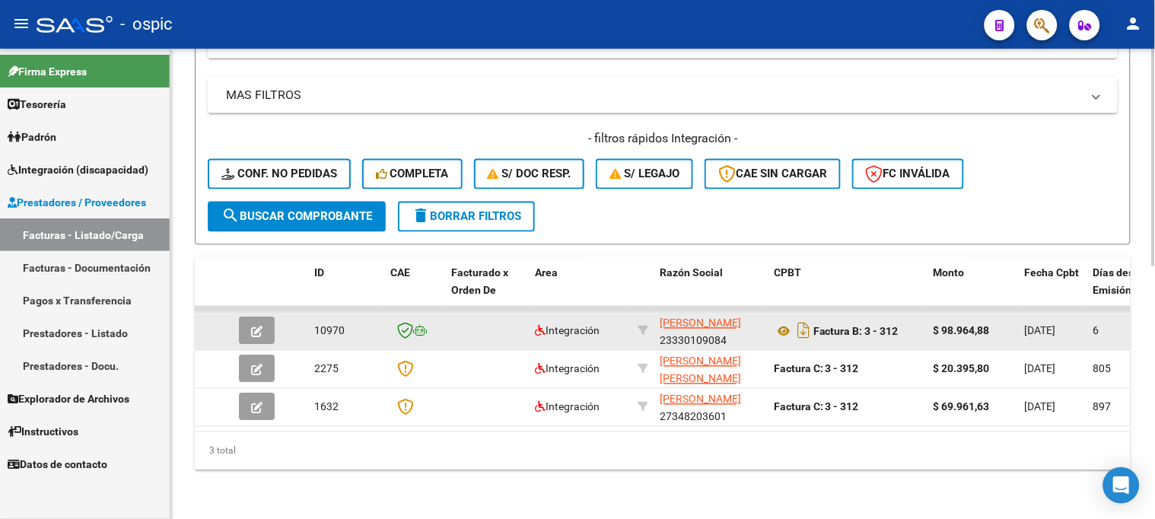
click at [266, 317] on button "button" at bounding box center [257, 330] width 36 height 27
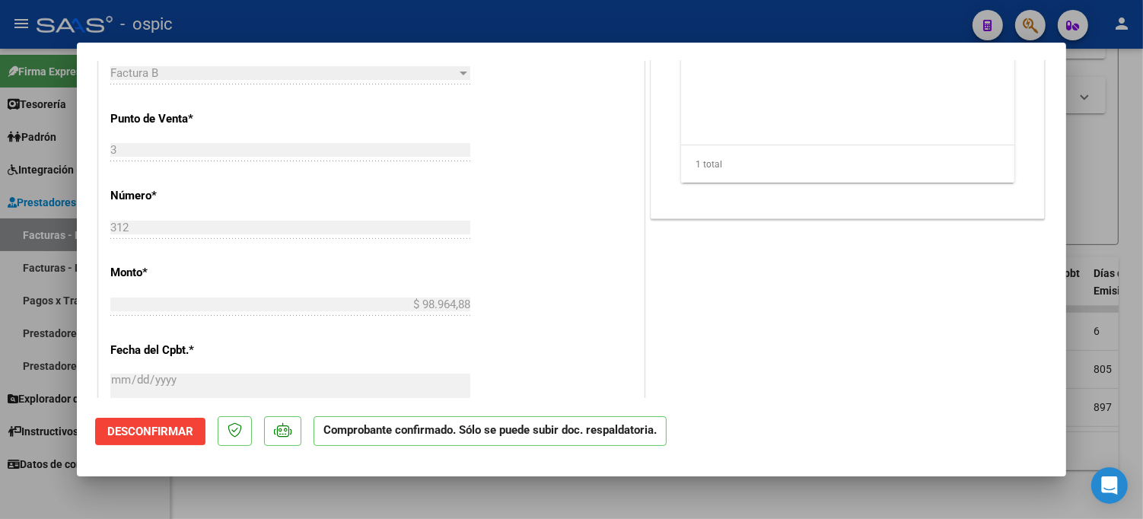
scroll to position [507, 0]
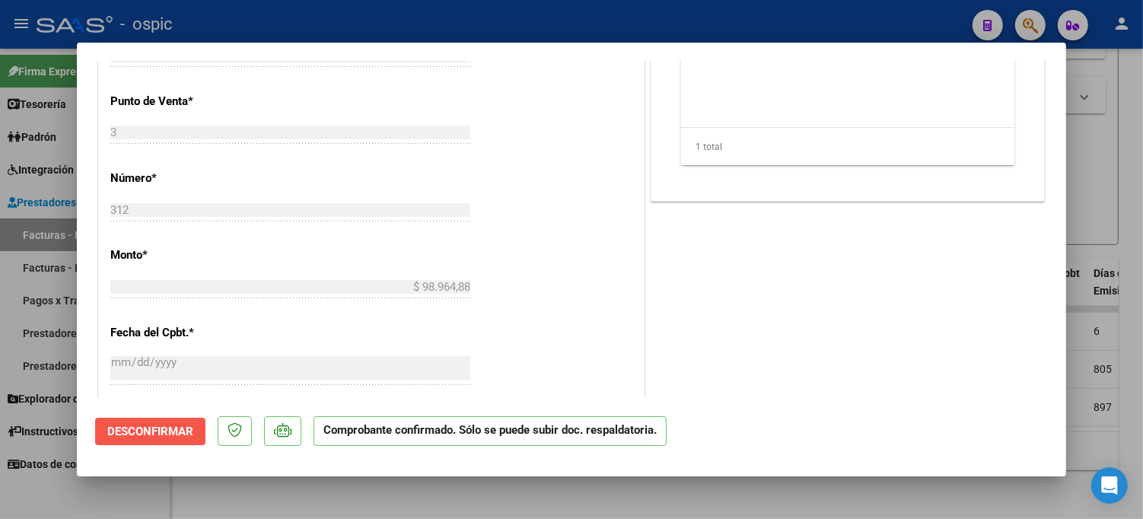
click at [180, 421] on button "Desconfirmar" at bounding box center [150, 431] width 110 height 27
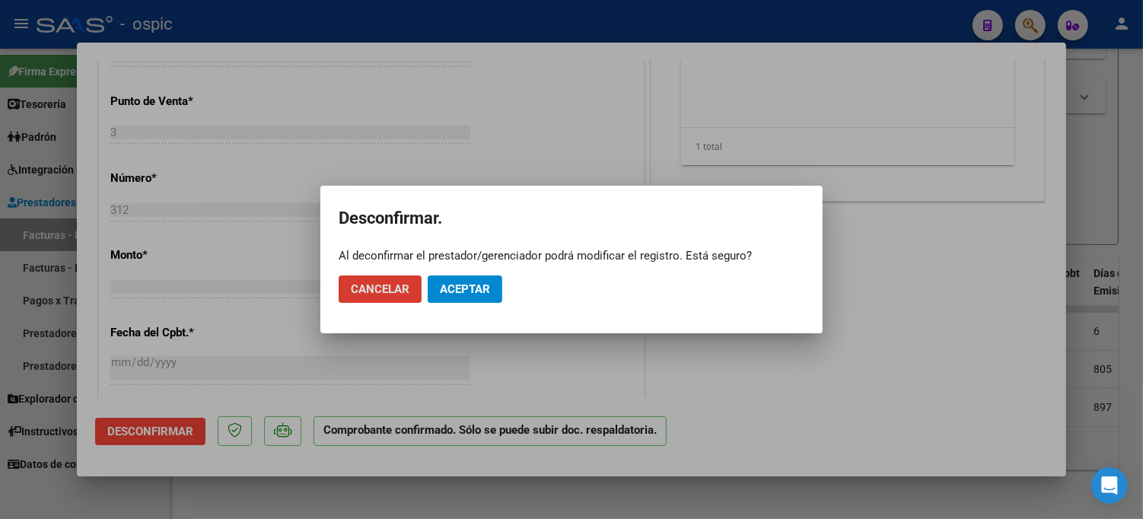
click at [457, 283] on span "Aceptar" at bounding box center [465, 289] width 50 height 14
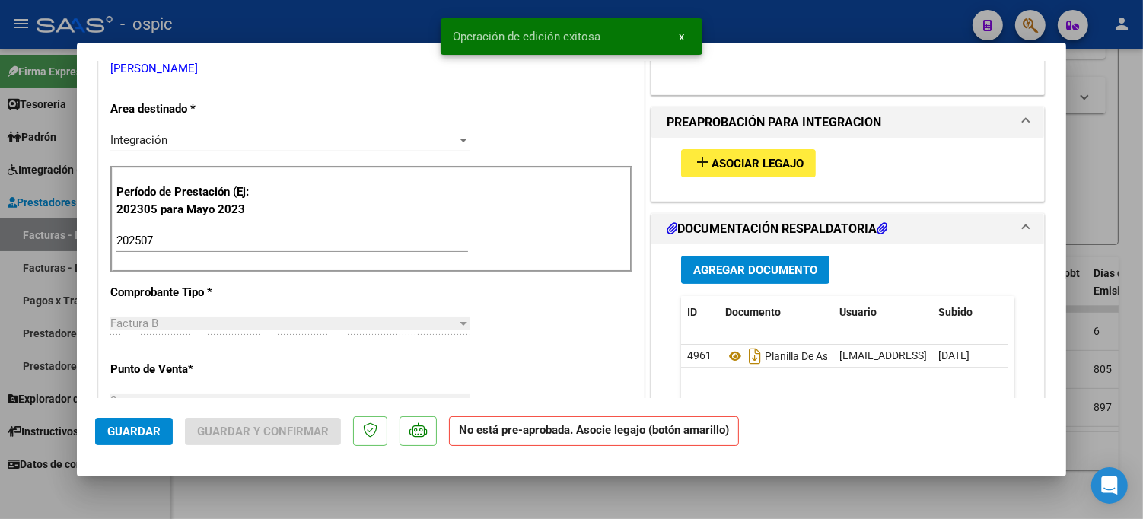
scroll to position [253, 0]
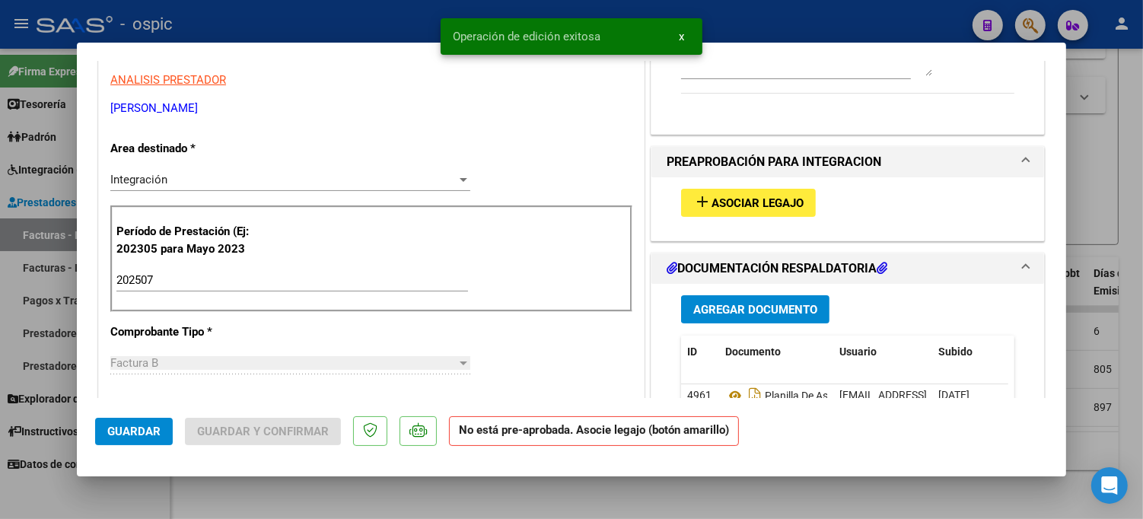
click at [735, 191] on button "add Asociar Legajo" at bounding box center [748, 203] width 135 height 28
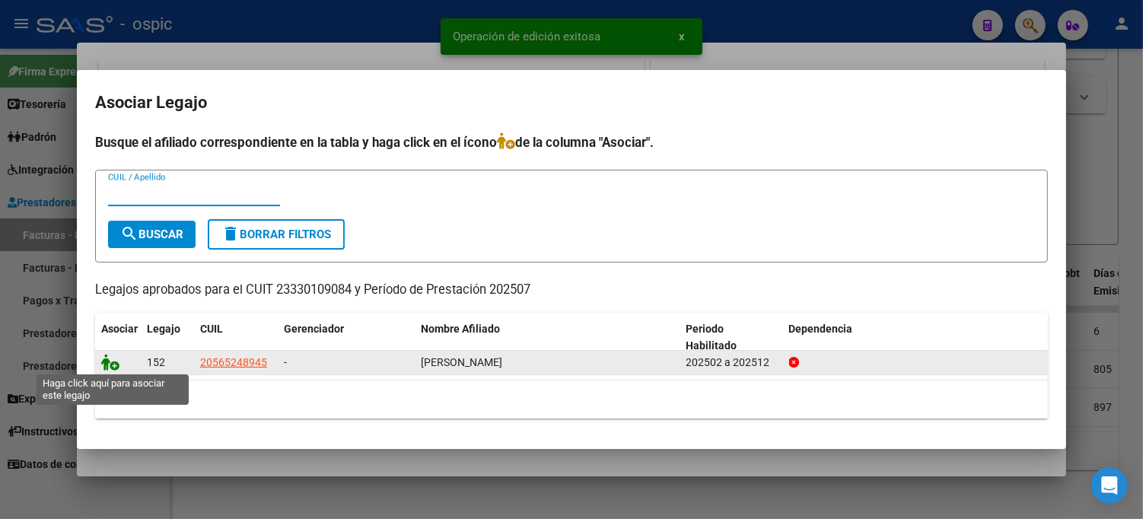
click at [116, 361] on icon at bounding box center [110, 362] width 18 height 17
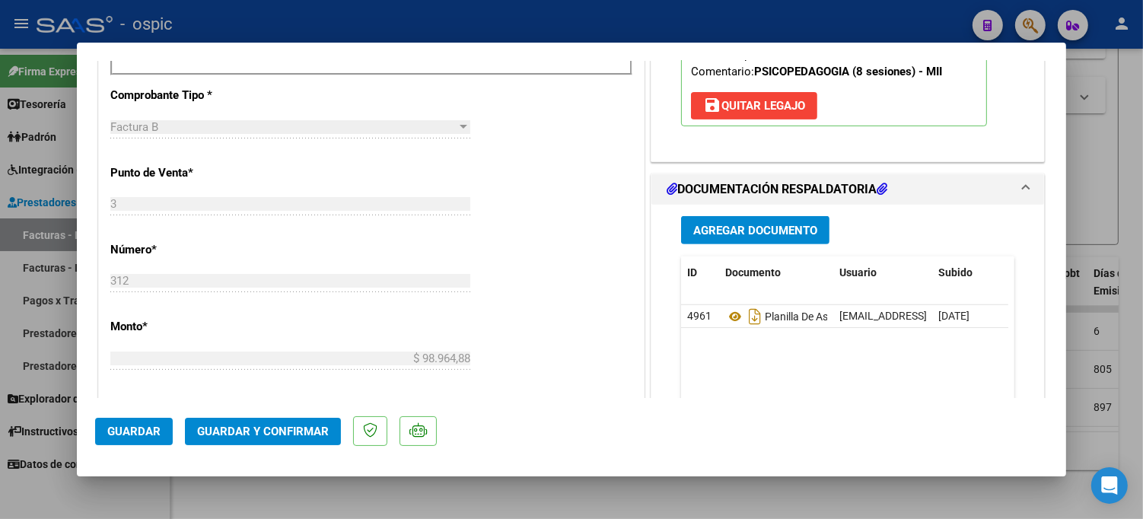
scroll to position [606, 0]
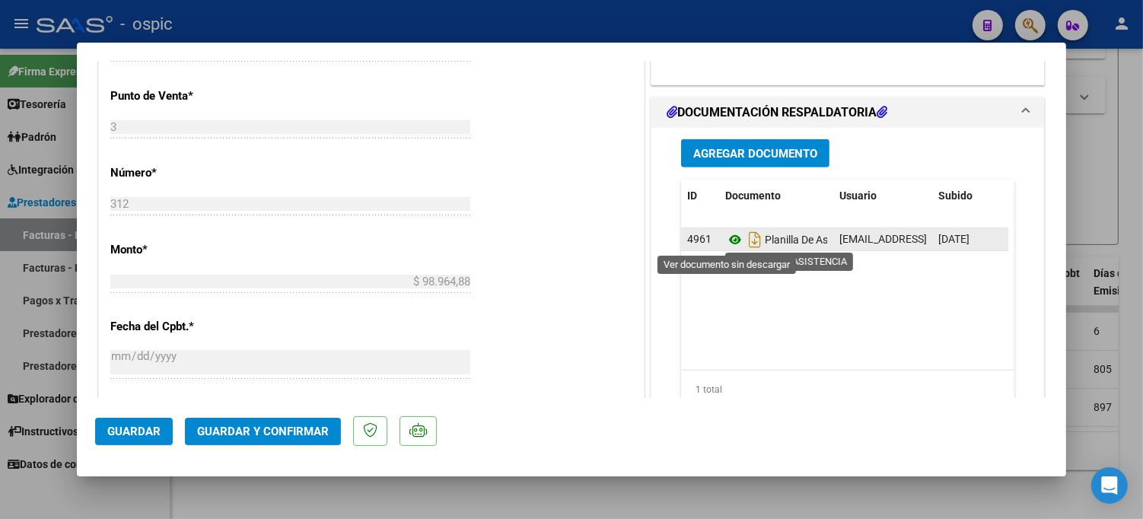
click at [725, 237] on icon at bounding box center [735, 240] width 20 height 18
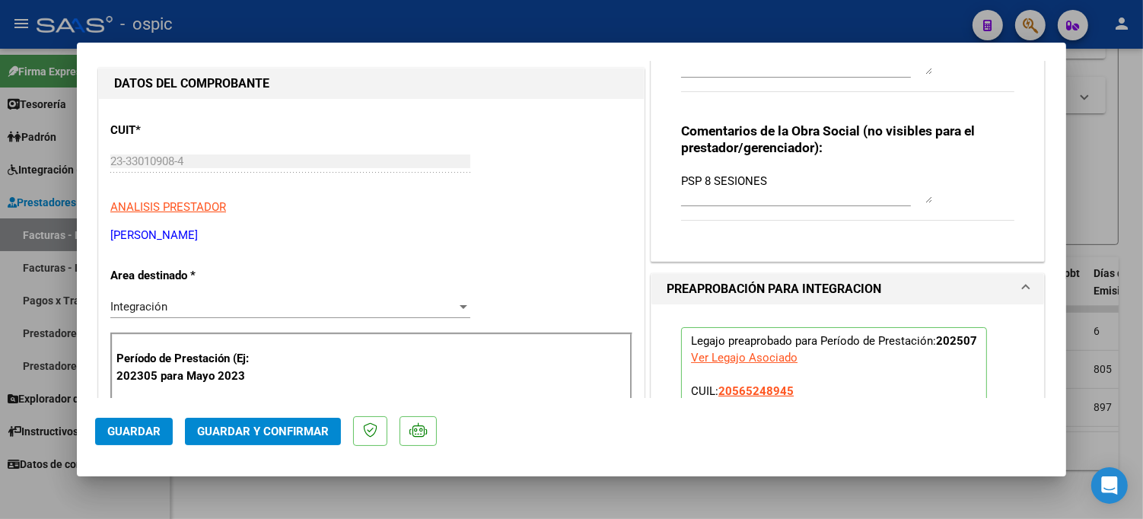
scroll to position [103, 0]
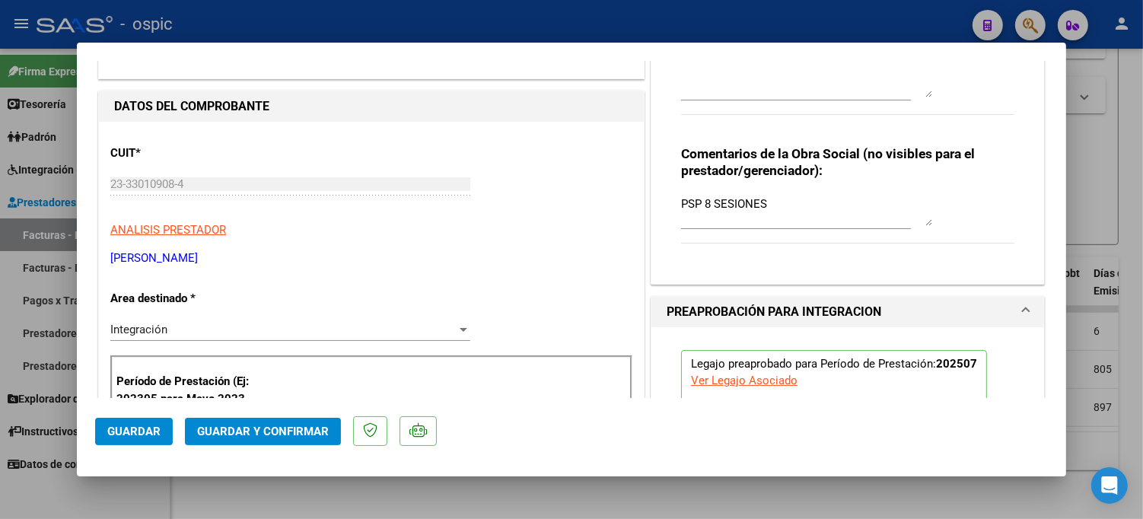
click at [263, 425] on span "Guardar y Confirmar" at bounding box center [263, 432] width 132 height 14
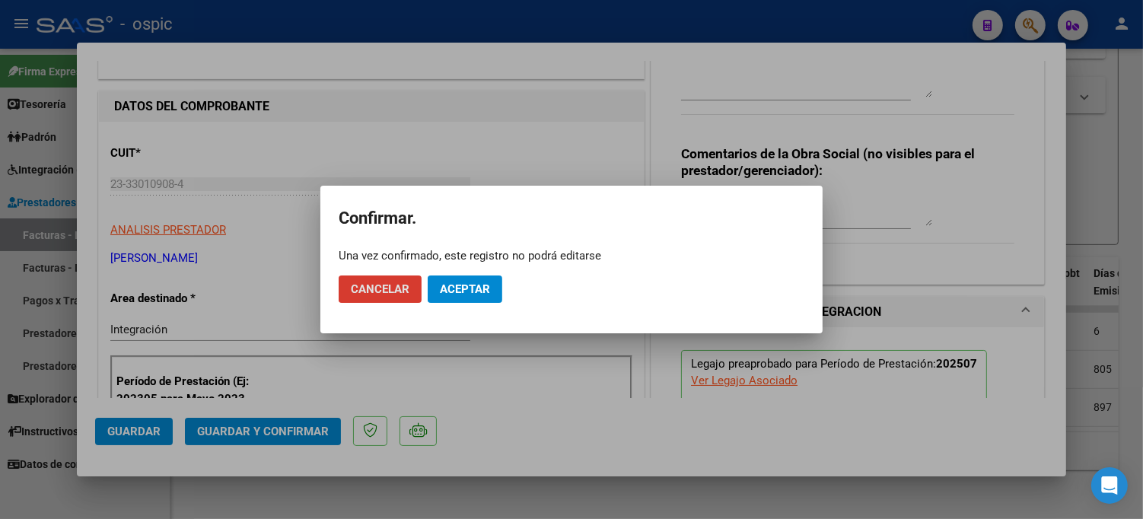
click at [453, 294] on span "Aceptar" at bounding box center [465, 289] width 50 height 14
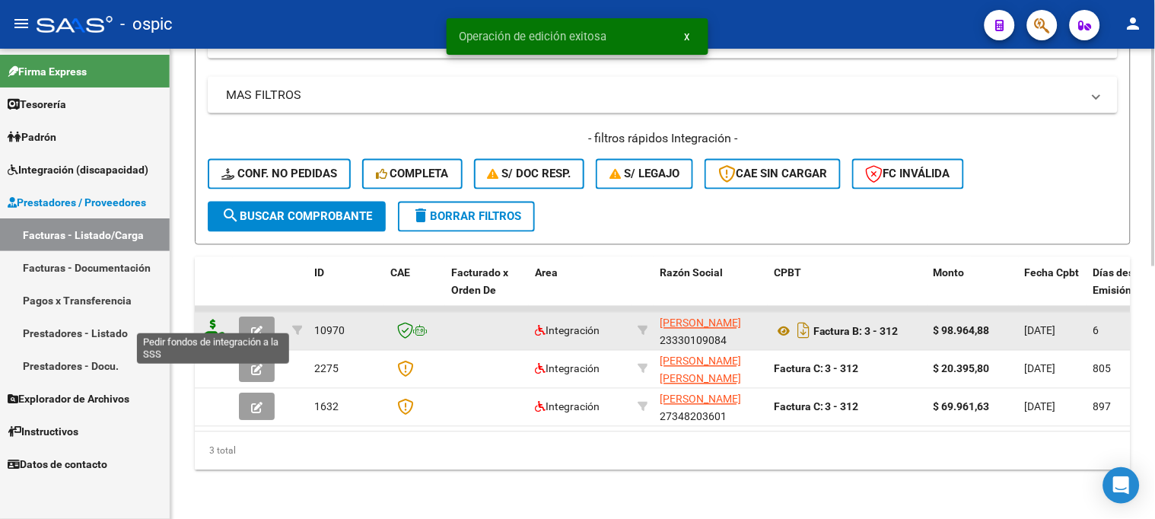
click at [208, 320] on icon at bounding box center [213, 330] width 24 height 21
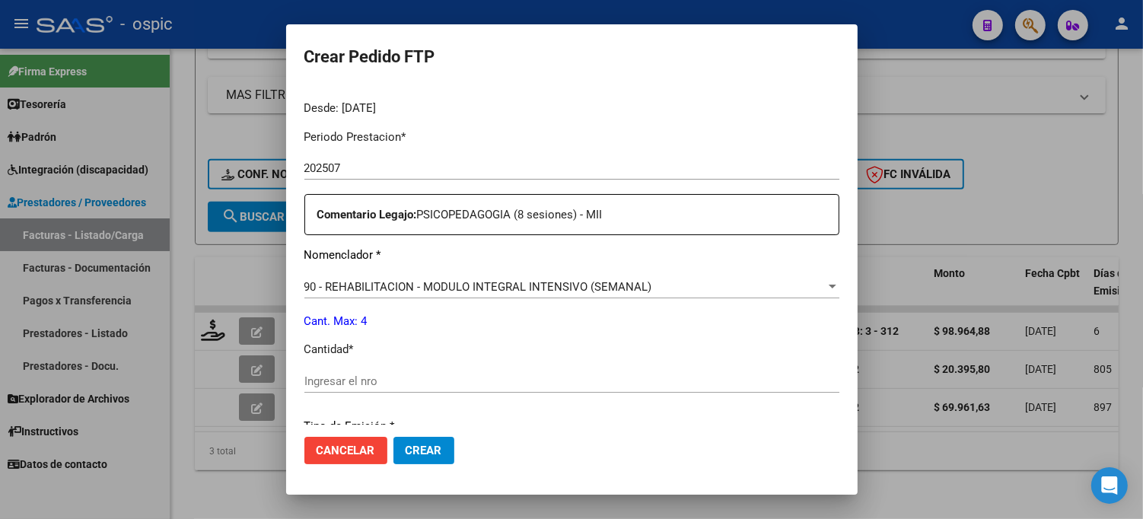
scroll to position [470, 0]
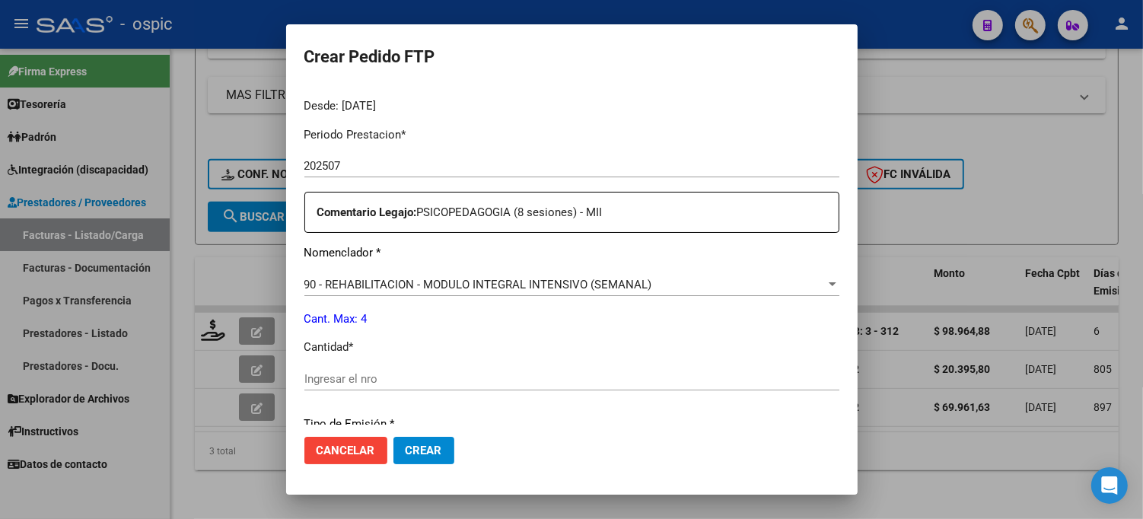
click at [539, 372] on input "Ingresar el nro" at bounding box center [571, 379] width 535 height 14
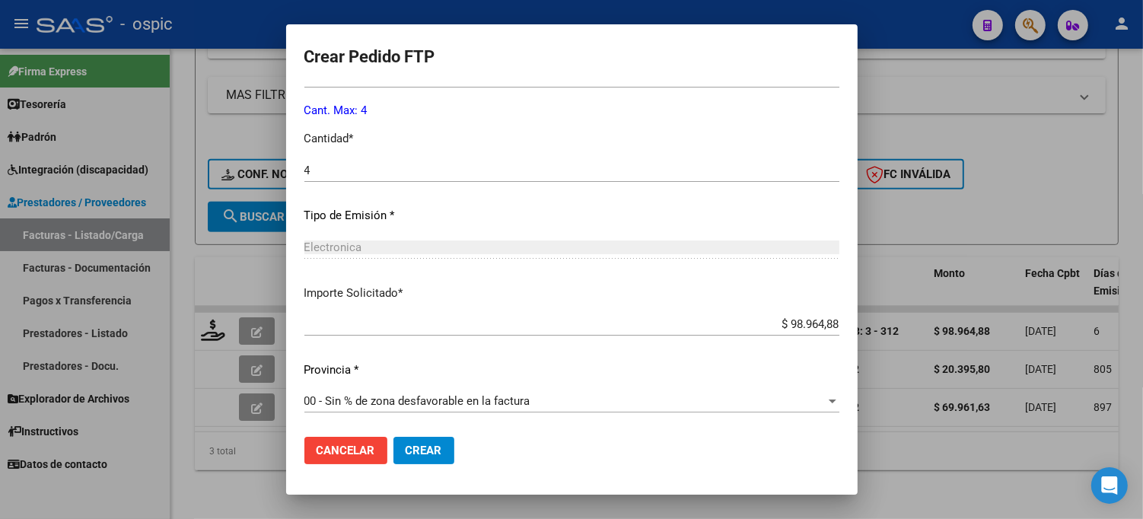
scroll to position [681, 0]
click at [422, 453] on button "Crear" at bounding box center [423, 450] width 61 height 27
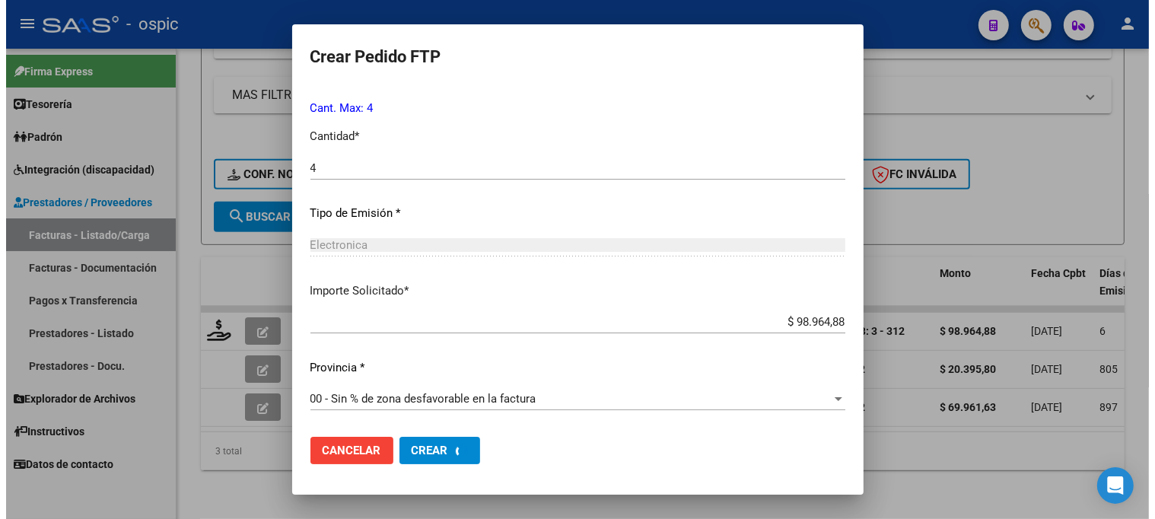
scroll to position [595, 0]
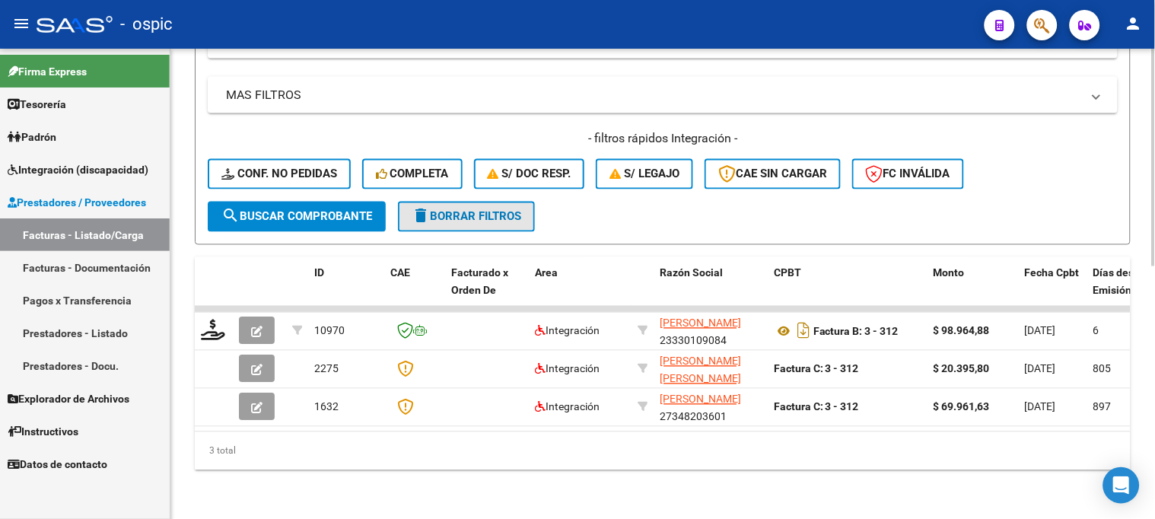
click at [460, 210] on span "delete Borrar Filtros" at bounding box center [467, 217] width 110 height 14
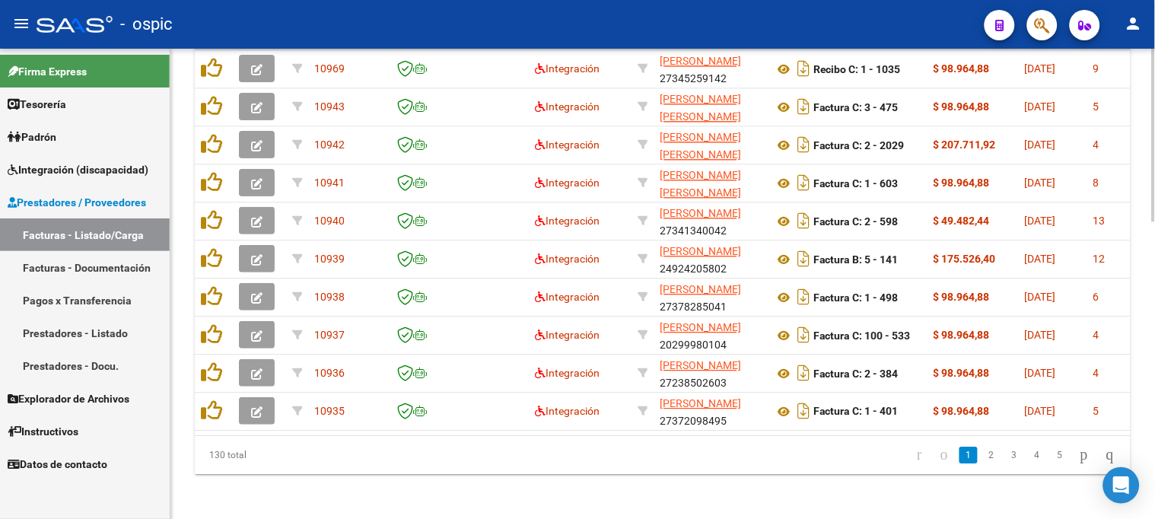
scroll to position [607, 0]
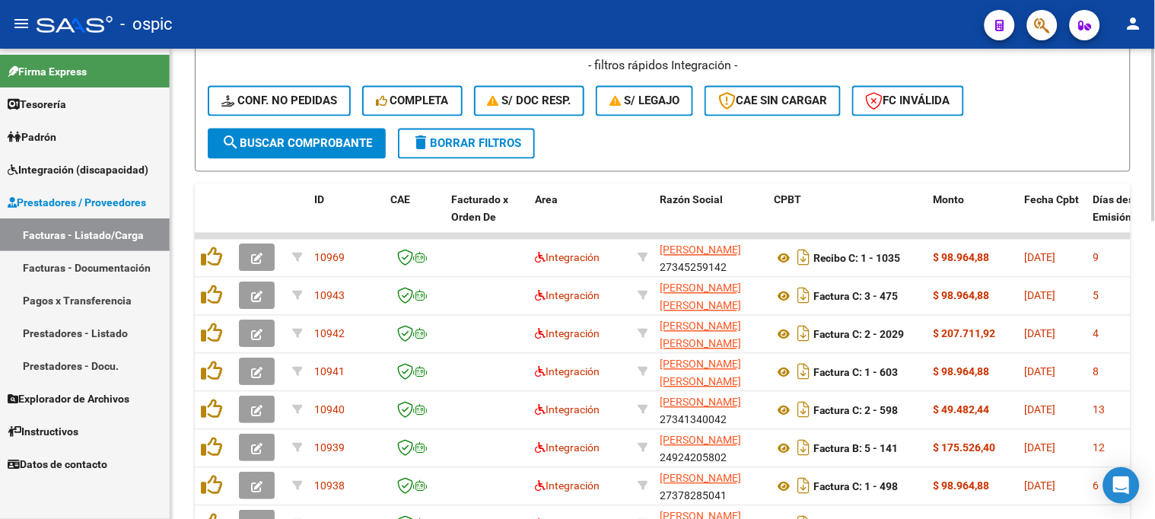
click at [1152, 310] on div at bounding box center [1154, 361] width 4 height 173
click at [512, 145] on span "delete Borrar Filtros" at bounding box center [467, 144] width 110 height 14
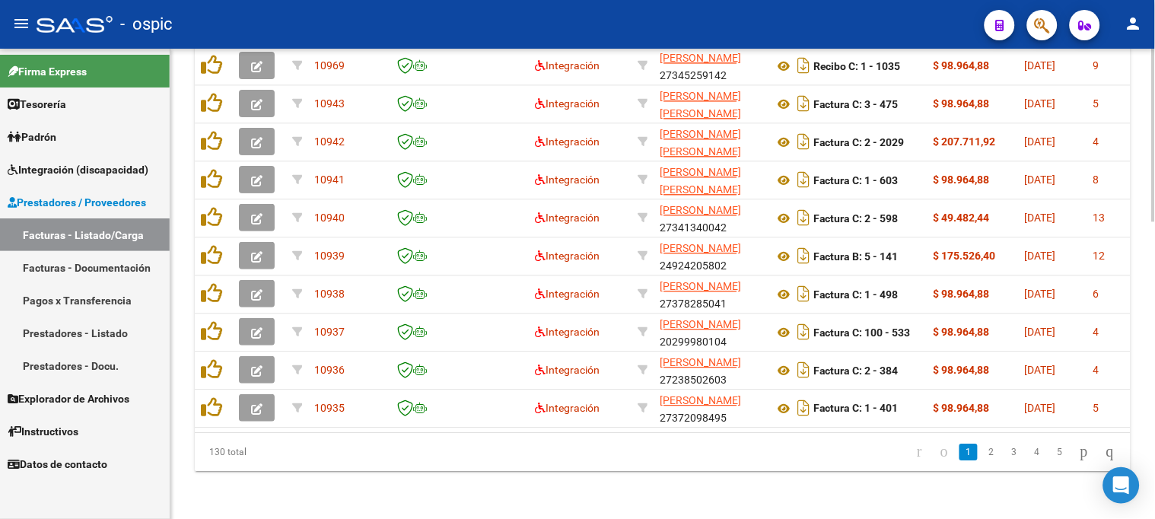
scroll to position [811, 0]
click at [1104, 451] on icon "go to last page" at bounding box center [1110, 450] width 12 height 18
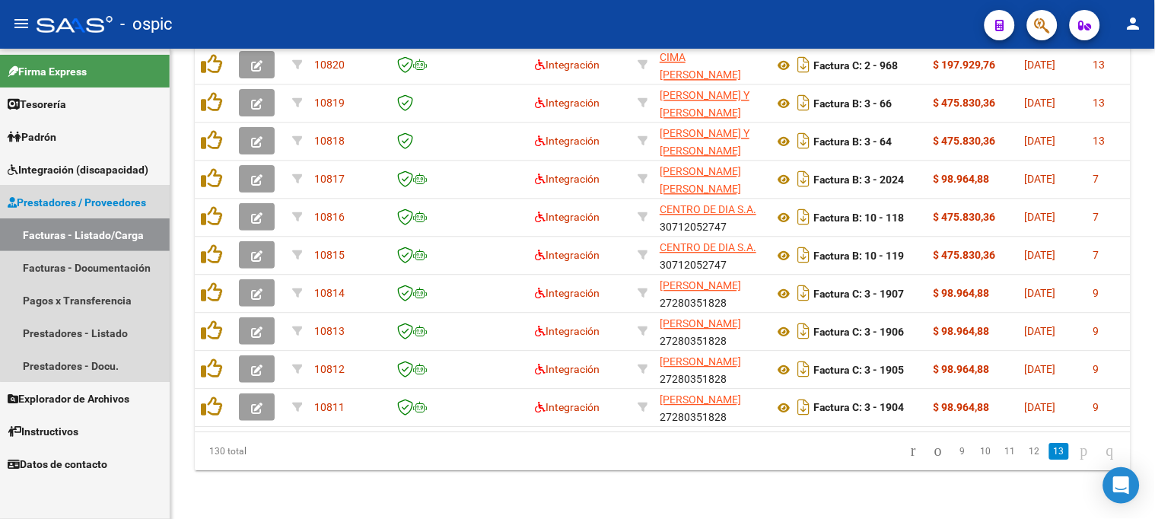
click at [90, 202] on span "Prestadores / Proveedores" at bounding box center [77, 202] width 138 height 17
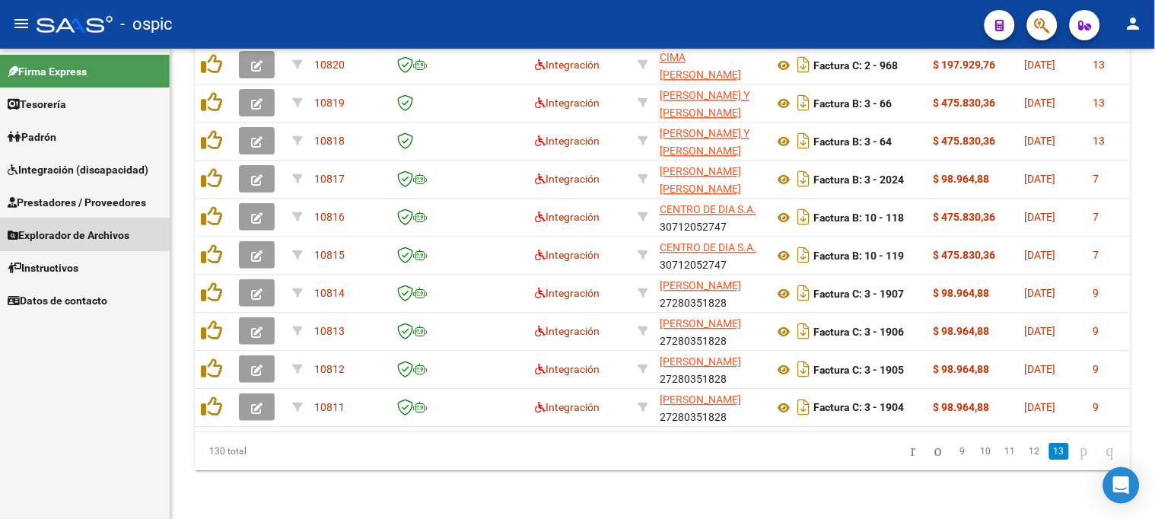
click at [84, 227] on span "Explorador de Archivos" at bounding box center [69, 235] width 122 height 17
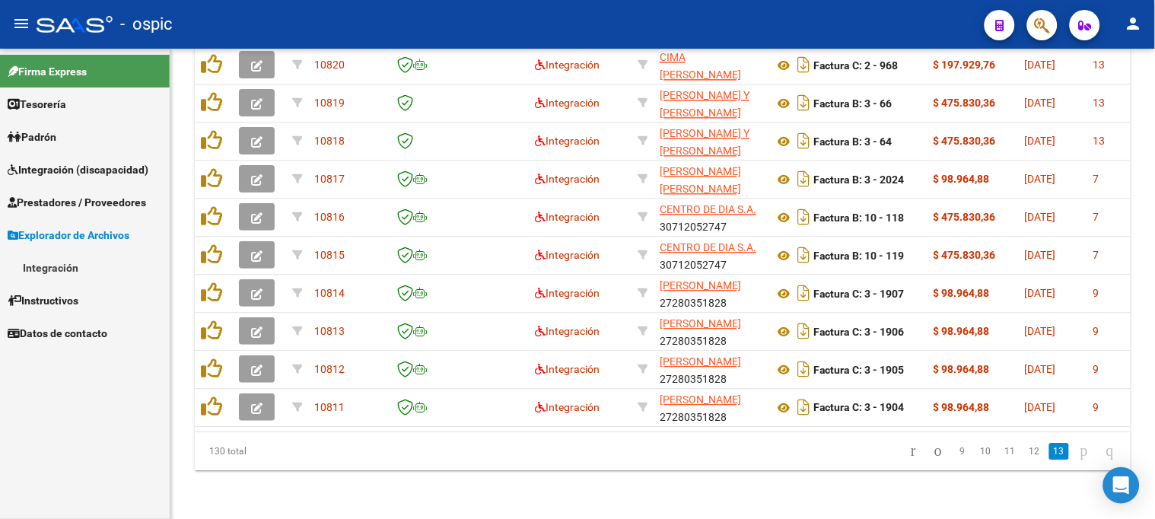
click at [84, 227] on span "Explorador de Archivos" at bounding box center [69, 235] width 122 height 17
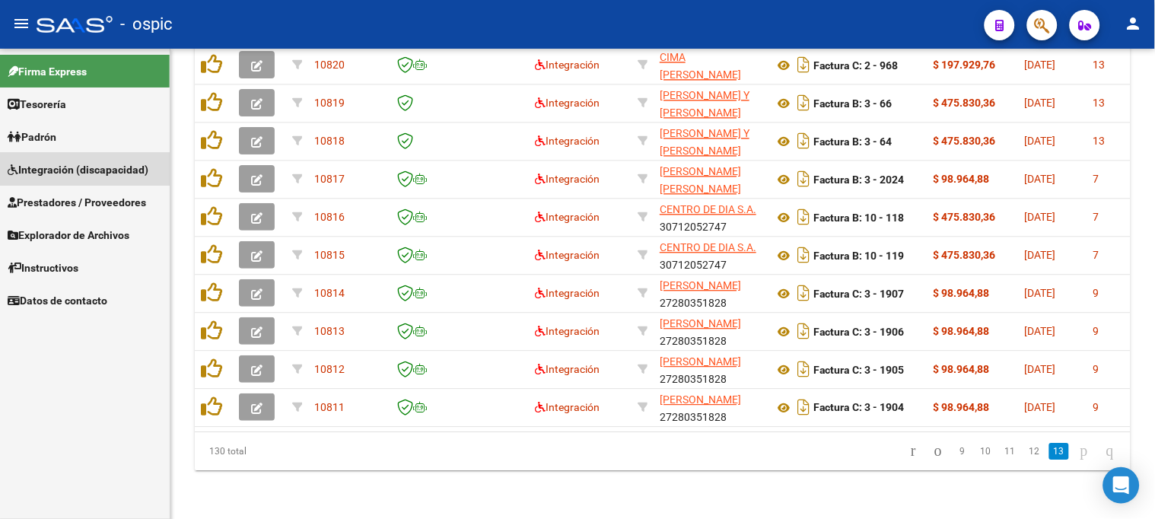
click at [80, 157] on link "Integración (discapacidad)" at bounding box center [85, 169] width 170 height 33
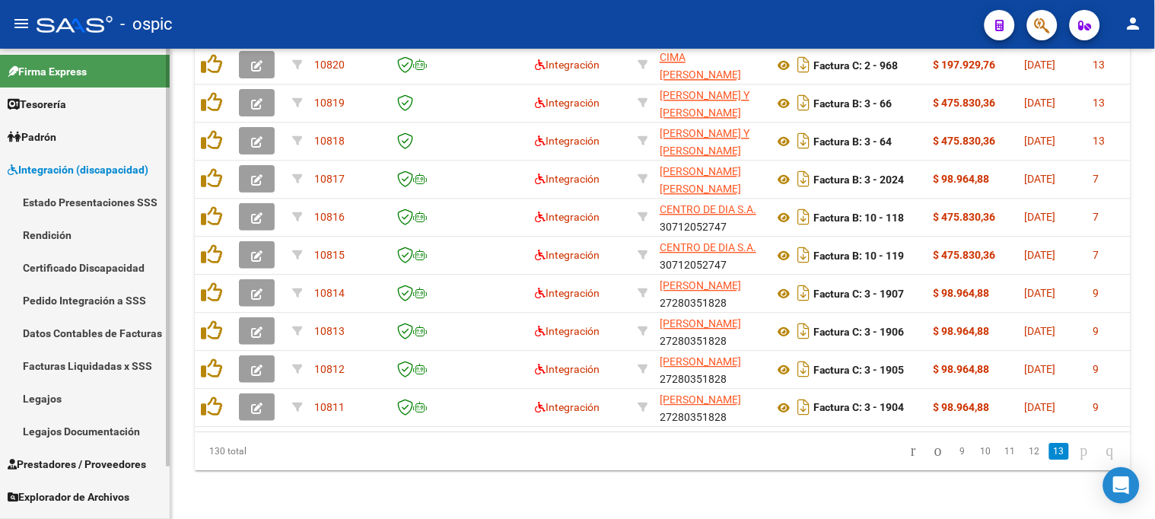
click at [70, 304] on link "Pedido Integración a SSS" at bounding box center [85, 300] width 170 height 33
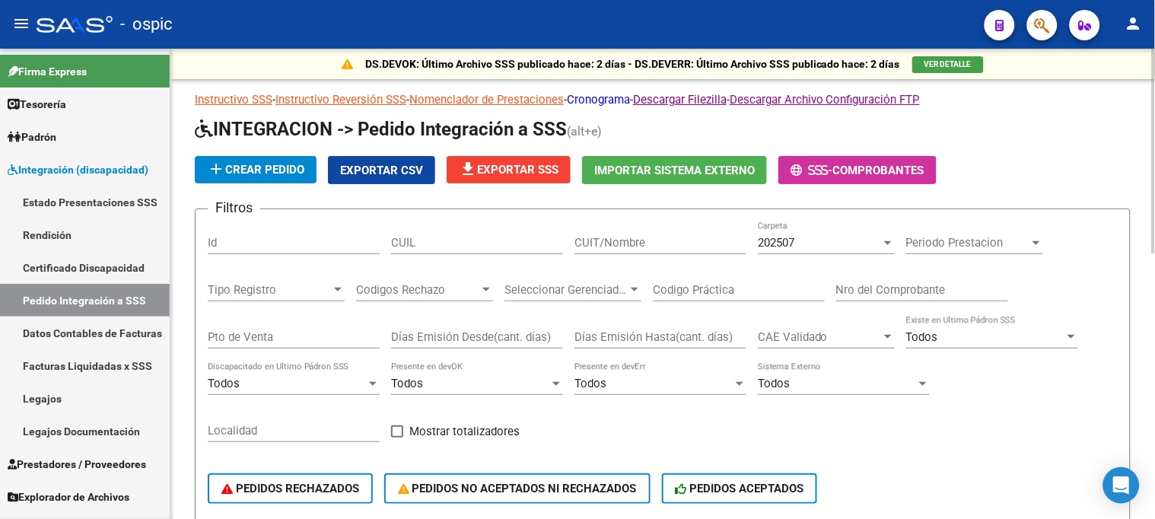
click at [606, 99] on link "Cronograma" at bounding box center [598, 100] width 63 height 14
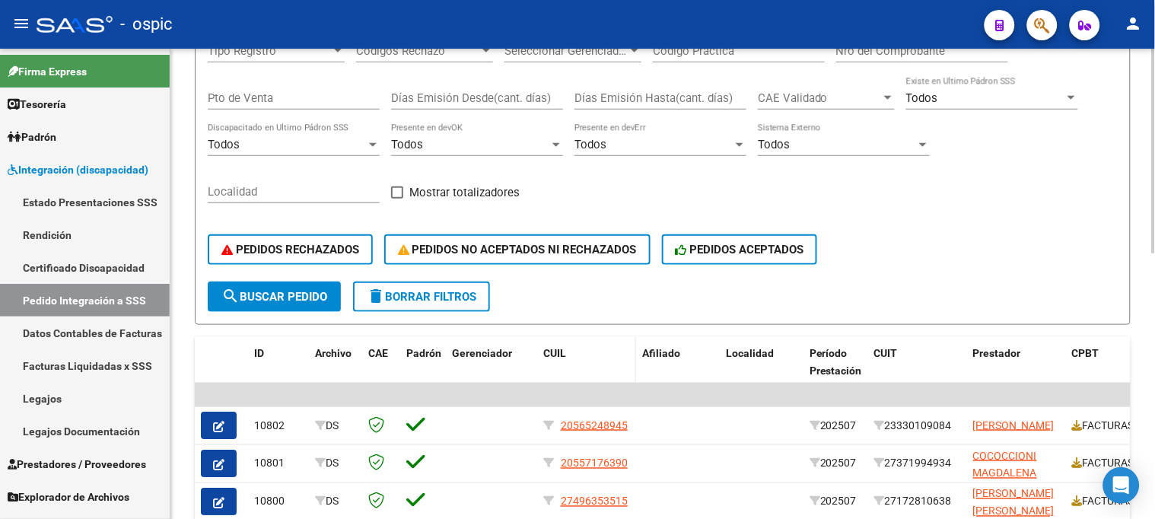
scroll to position [253, 0]
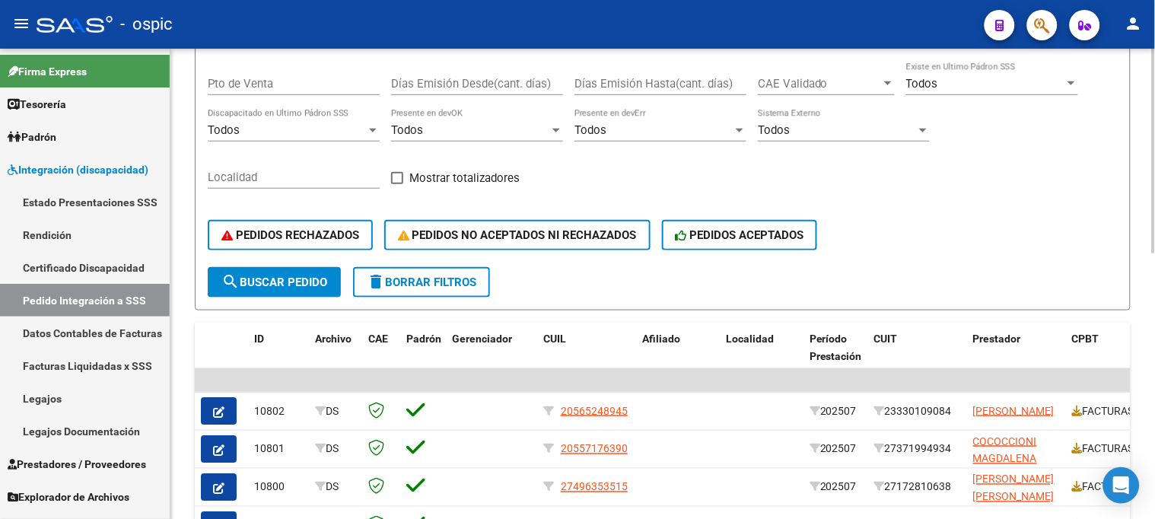
click at [420, 282] on span "delete Borrar Filtros" at bounding box center [422, 282] width 110 height 14
click at [46, 169] on span "Integración (discapacidad)" at bounding box center [78, 169] width 141 height 17
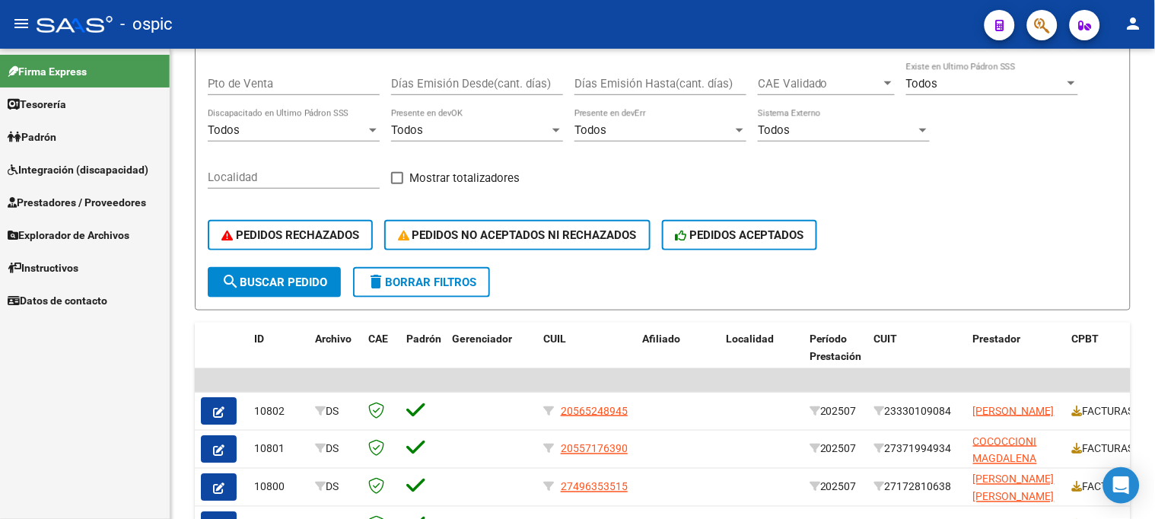
click at [112, 164] on span "Integración (discapacidad)" at bounding box center [78, 169] width 141 height 17
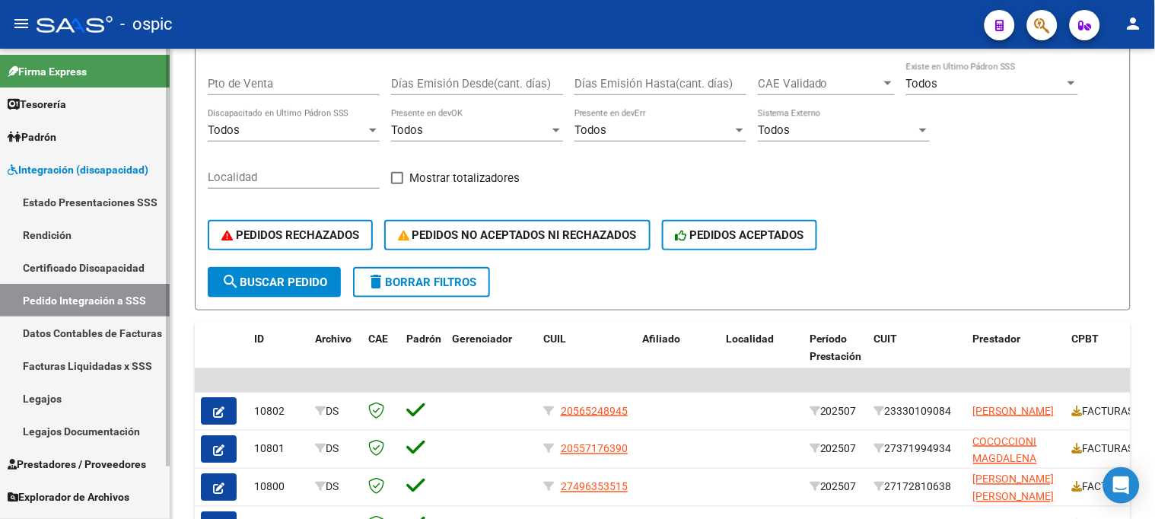
click at [118, 301] on link "Pedido Integración a SSS" at bounding box center [85, 300] width 170 height 33
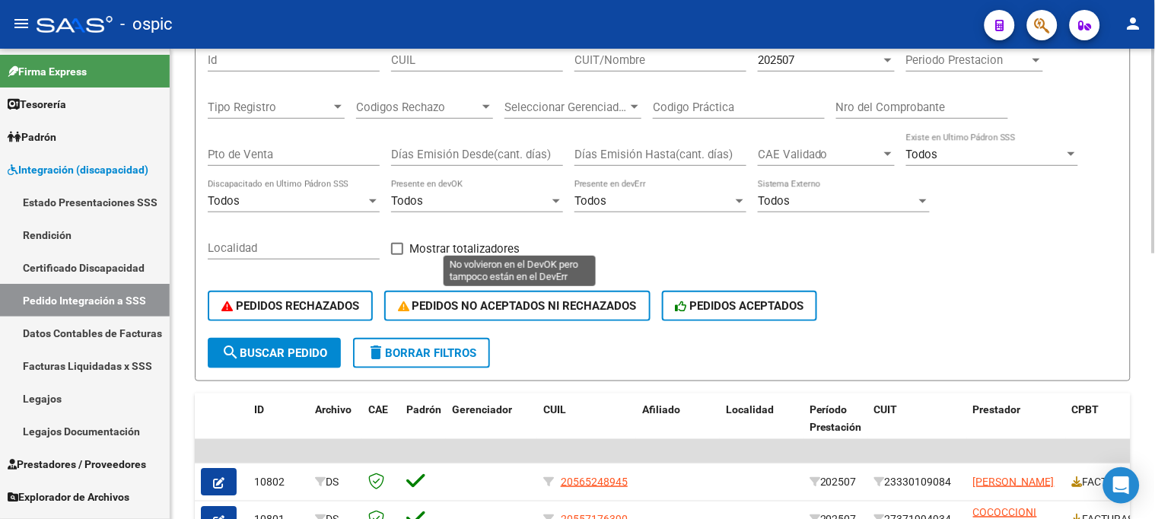
scroll to position [84, 0]
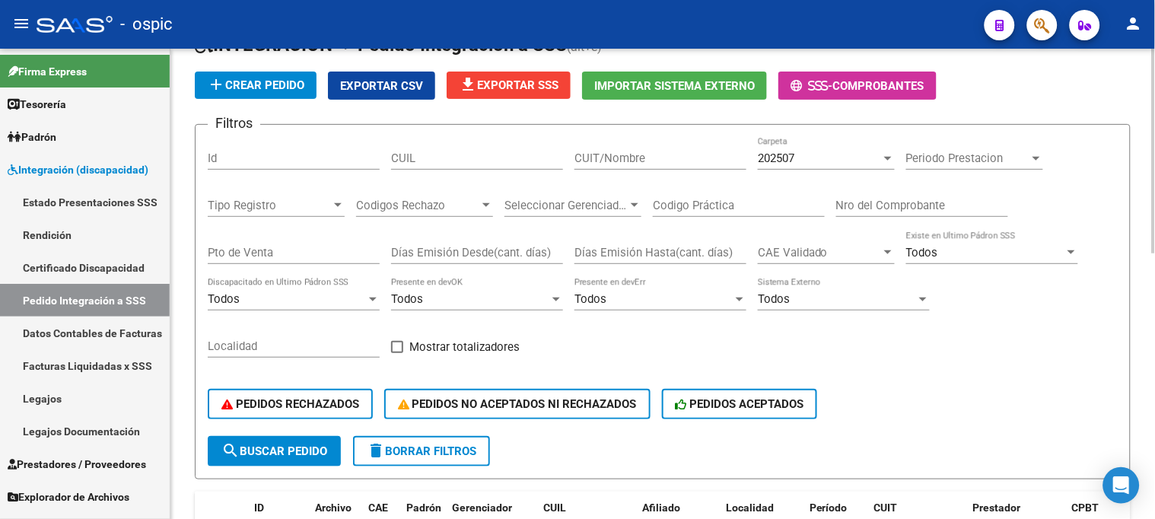
click at [894, 200] on input "Nro del Comprobante" at bounding box center [922, 206] width 172 height 14
click at [228, 250] on input "Pto de Venta" at bounding box center [294, 253] width 172 height 14
click at [279, 455] on span "search Buscar Pedido" at bounding box center [274, 451] width 106 height 14
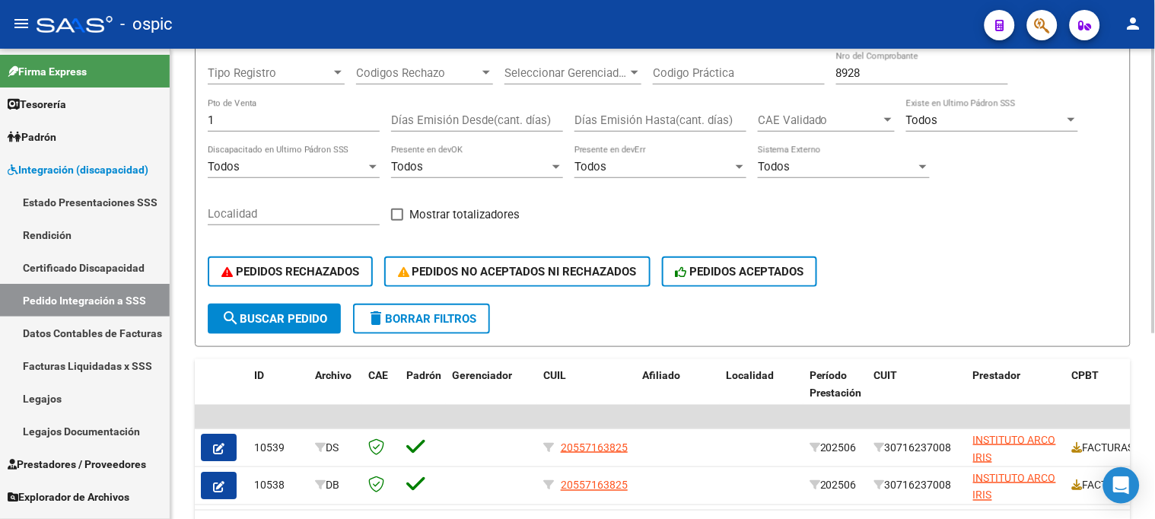
scroll to position [221, 0]
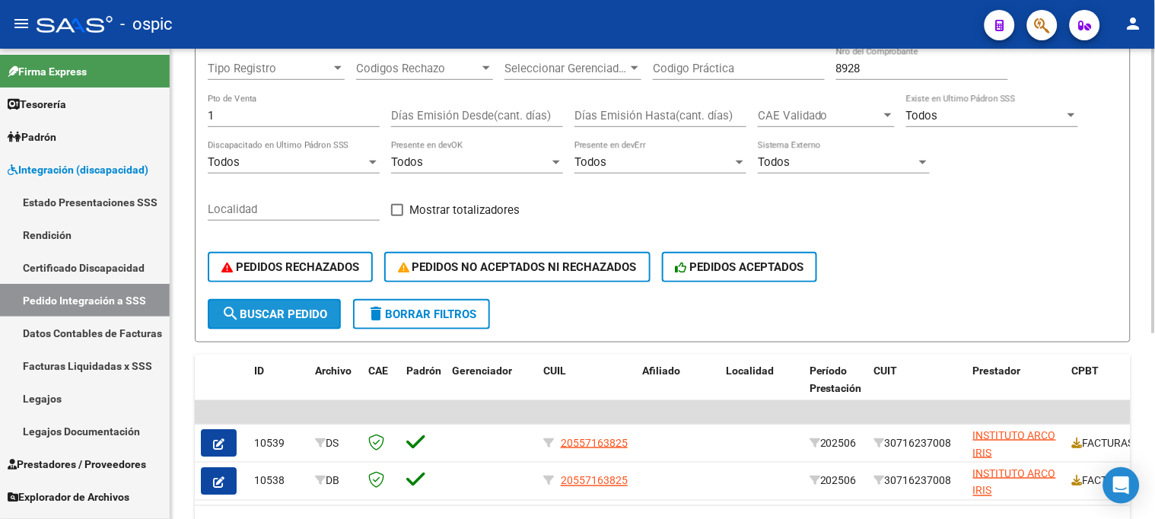
click at [250, 314] on span "search Buscar Pedido" at bounding box center [274, 314] width 106 height 14
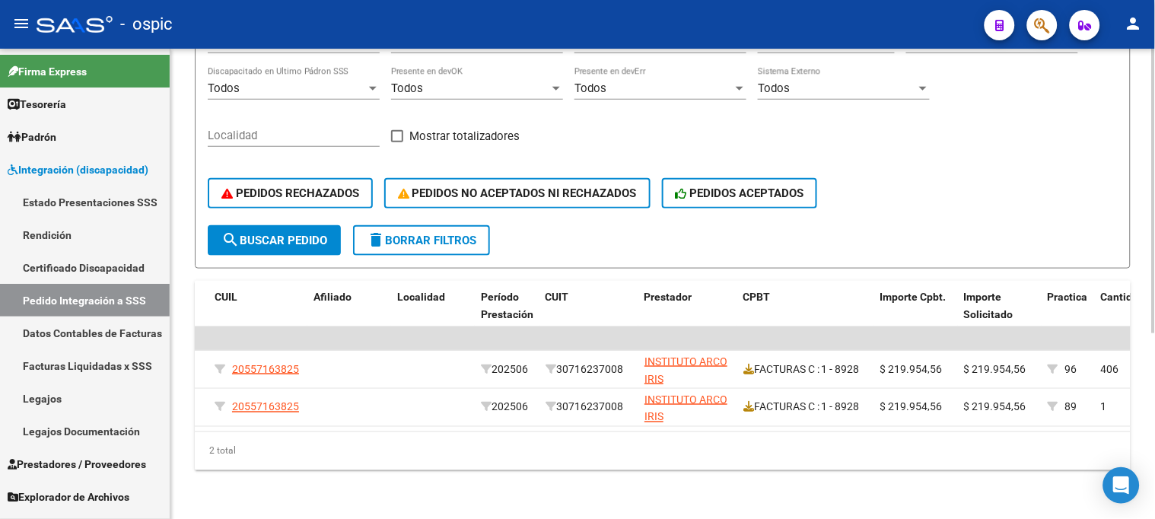
scroll to position [0, 0]
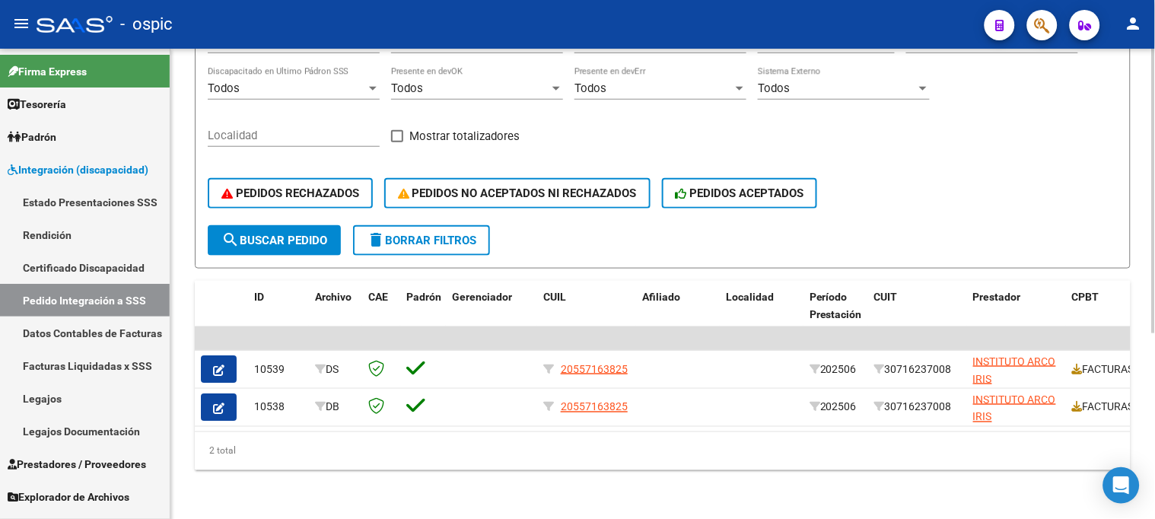
click at [466, 234] on span "delete Borrar Filtros" at bounding box center [422, 241] width 110 height 14
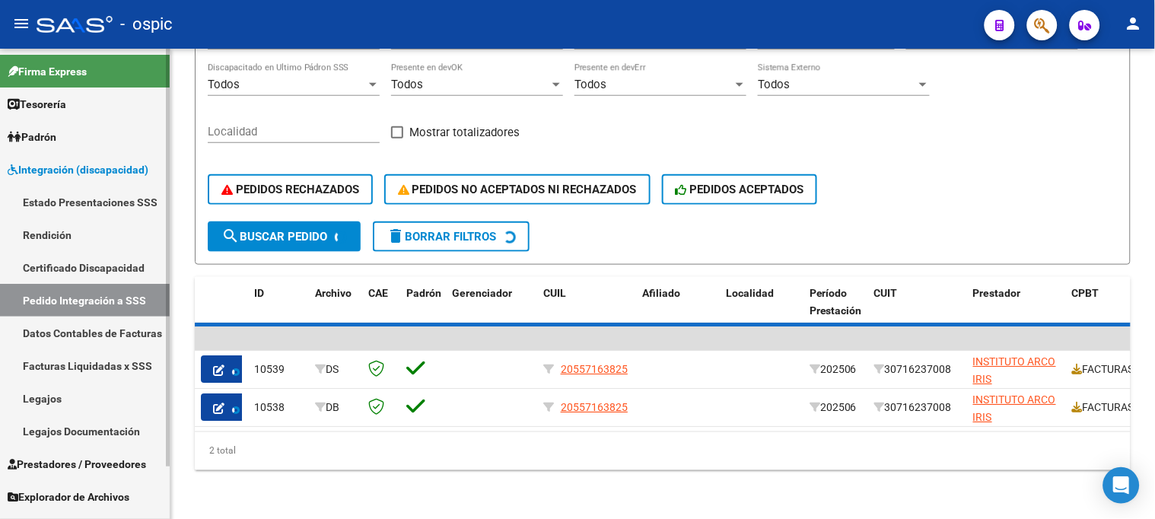
click at [119, 161] on span "Integración (discapacidad)" at bounding box center [78, 169] width 141 height 17
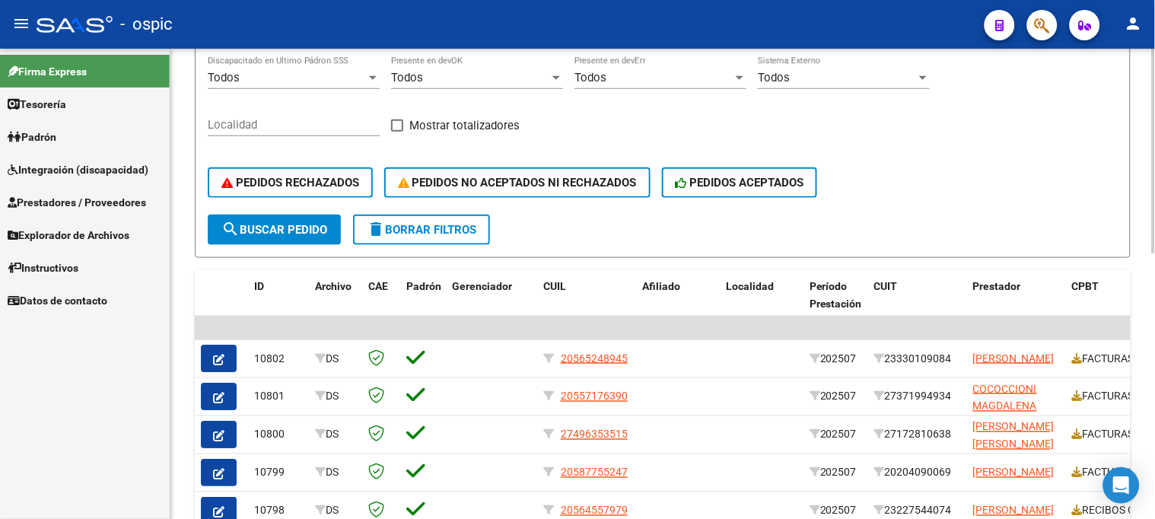
drag, startPoint x: 444, startPoint y: 225, endPoint x: 435, endPoint y: 224, distance: 8.4
click at [444, 224] on span "delete Borrar Filtros" at bounding box center [422, 230] width 110 height 14
click at [77, 171] on span "Integración (discapacidad)" at bounding box center [78, 169] width 141 height 17
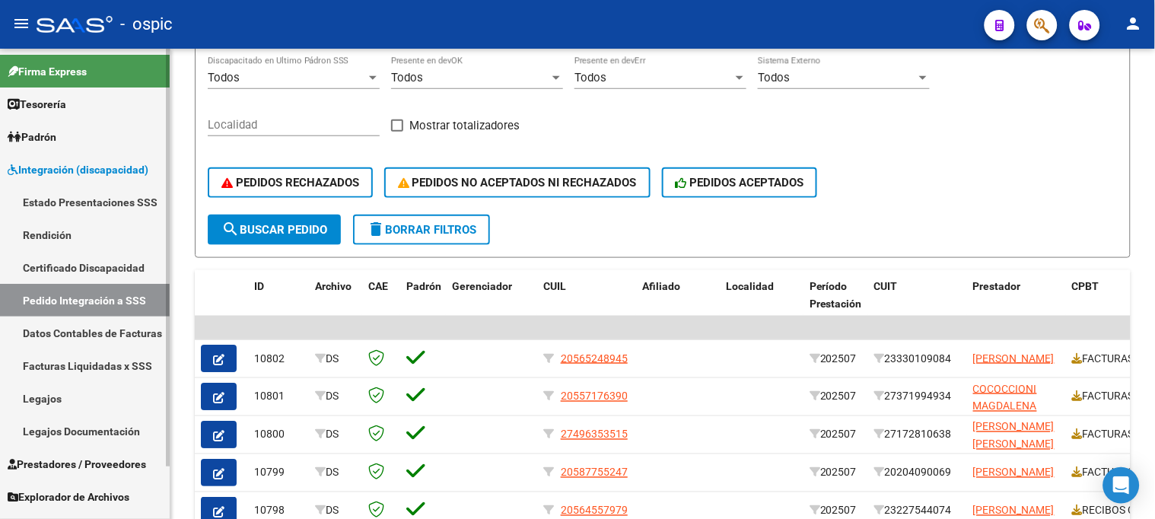
click at [63, 169] on span "Integración (discapacidad)" at bounding box center [78, 169] width 141 height 17
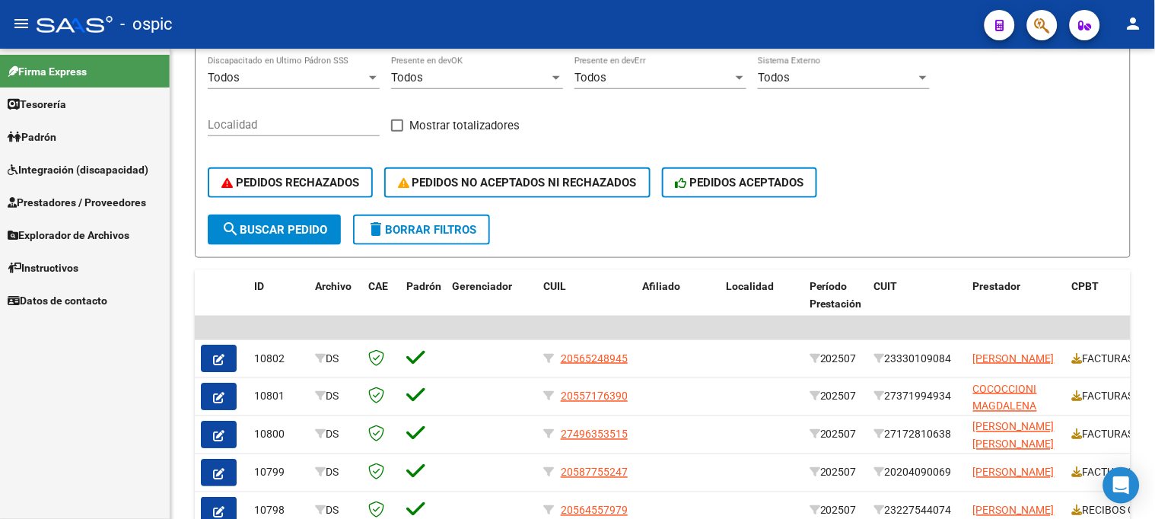
click at [61, 200] on span "Prestadores / Proveedores" at bounding box center [77, 202] width 138 height 17
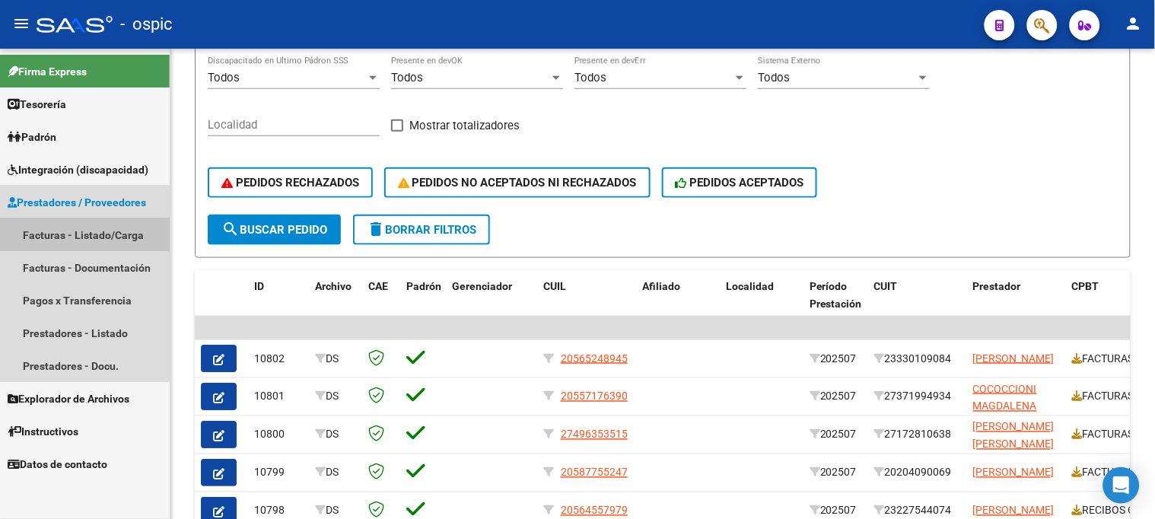
click at [61, 229] on link "Facturas - Listado/Carga" at bounding box center [85, 234] width 170 height 33
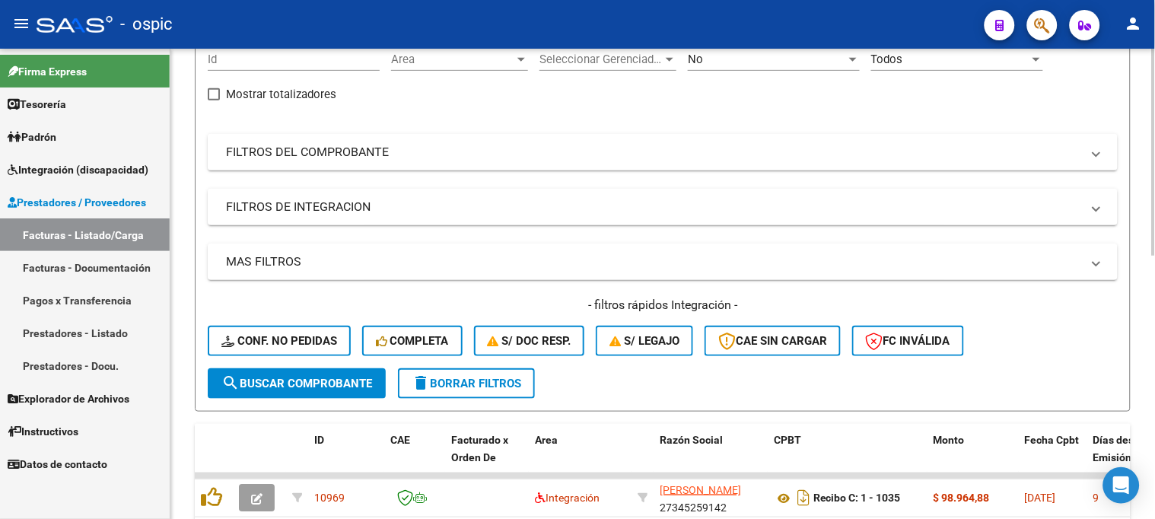
scroll to position [52, 0]
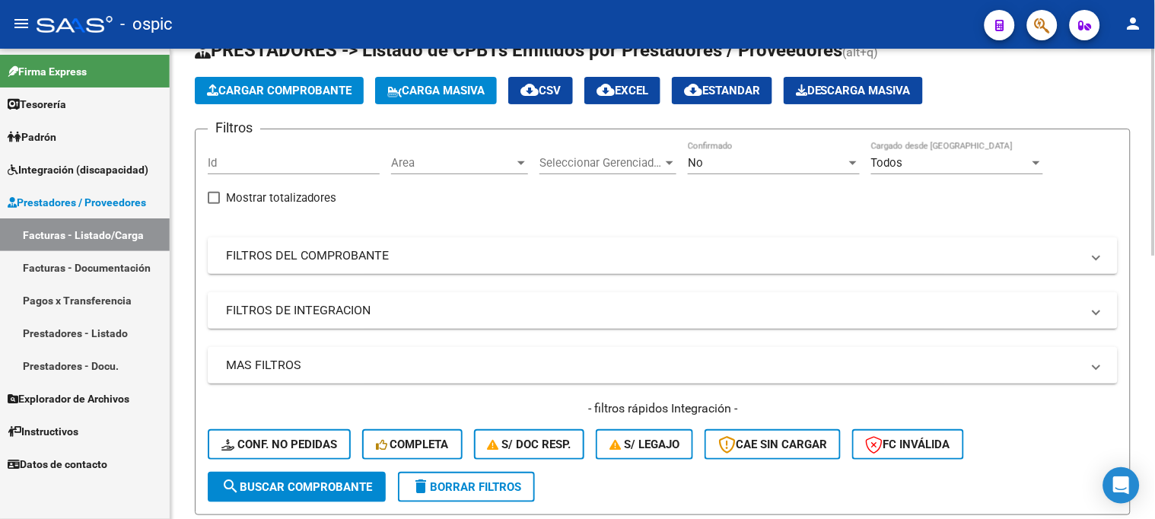
click at [501, 480] on span "delete Borrar Filtros" at bounding box center [467, 487] width 110 height 14
click at [622, 215] on div "Filtros Id Area Area Seleccionar Gerenciador Seleccionar Gerenciador No Confirm…" at bounding box center [663, 307] width 910 height 330
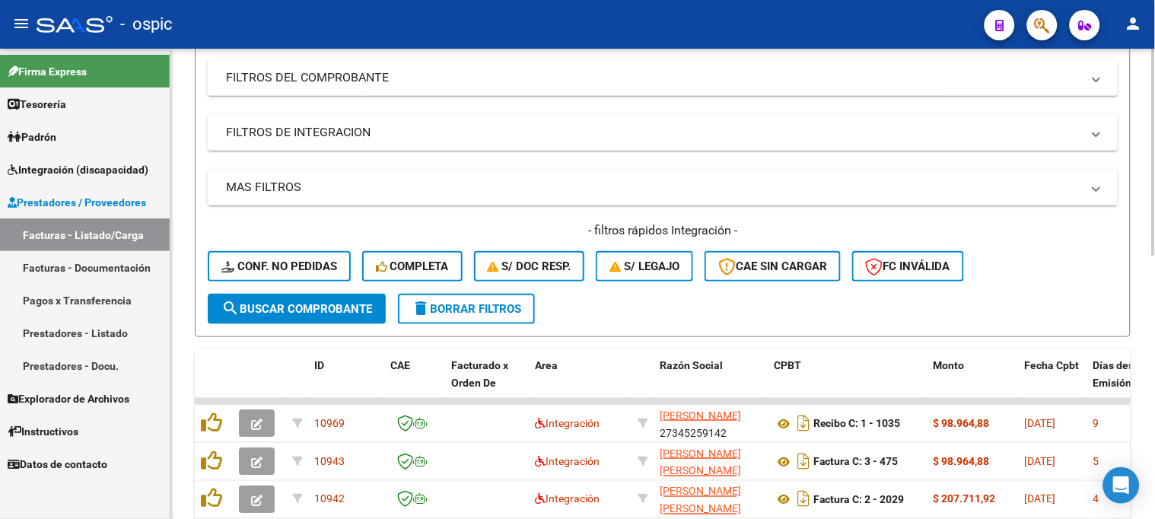
scroll to position [137, 0]
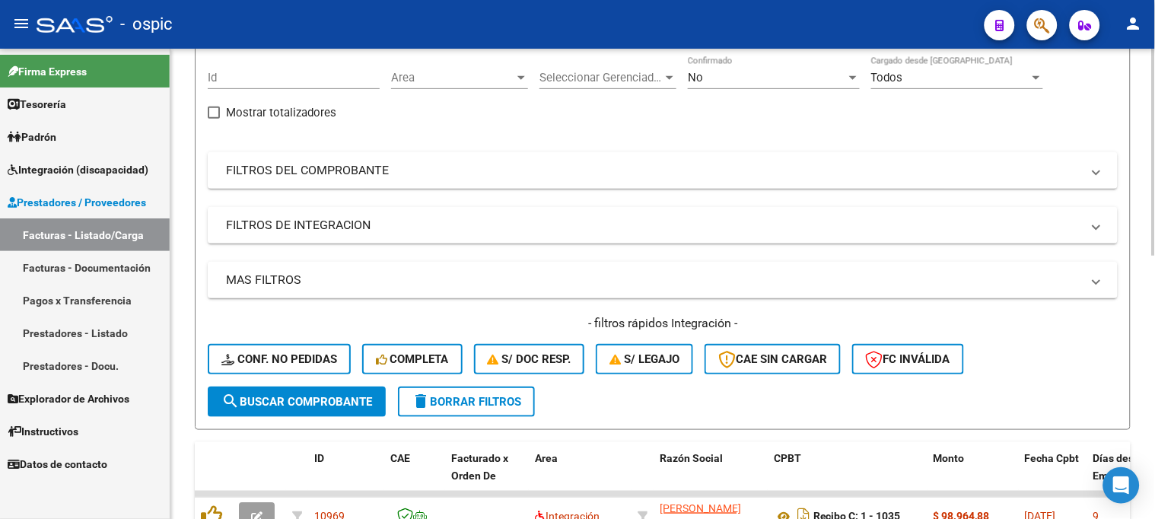
click at [493, 387] on button "delete Borrar Filtros" at bounding box center [466, 402] width 137 height 30
click at [488, 401] on span "delete Borrar Filtros" at bounding box center [467, 402] width 110 height 14
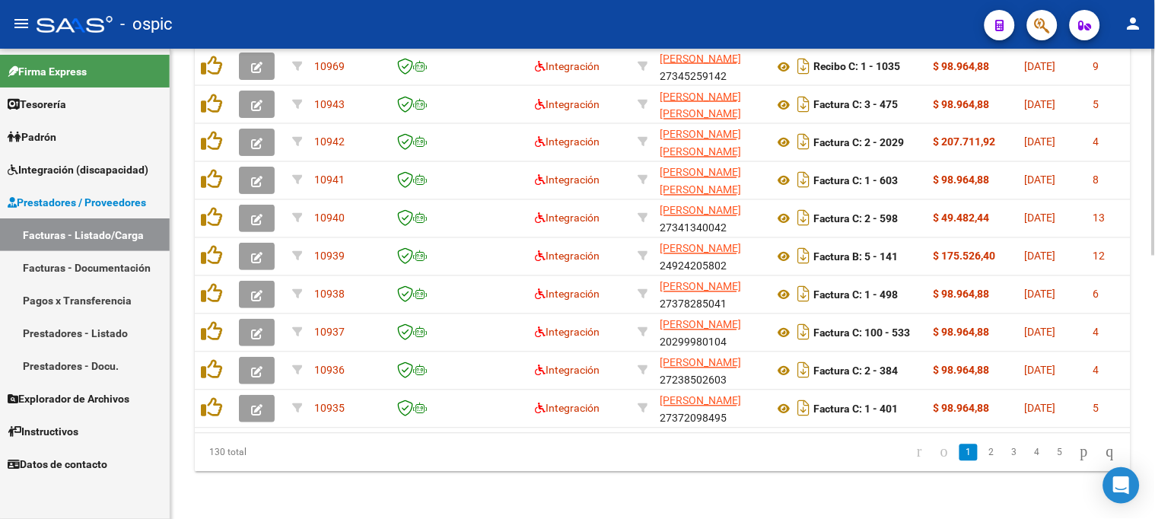
scroll to position [598, 0]
click at [1108, 451] on icon "go to last page" at bounding box center [1110, 450] width 12 height 18
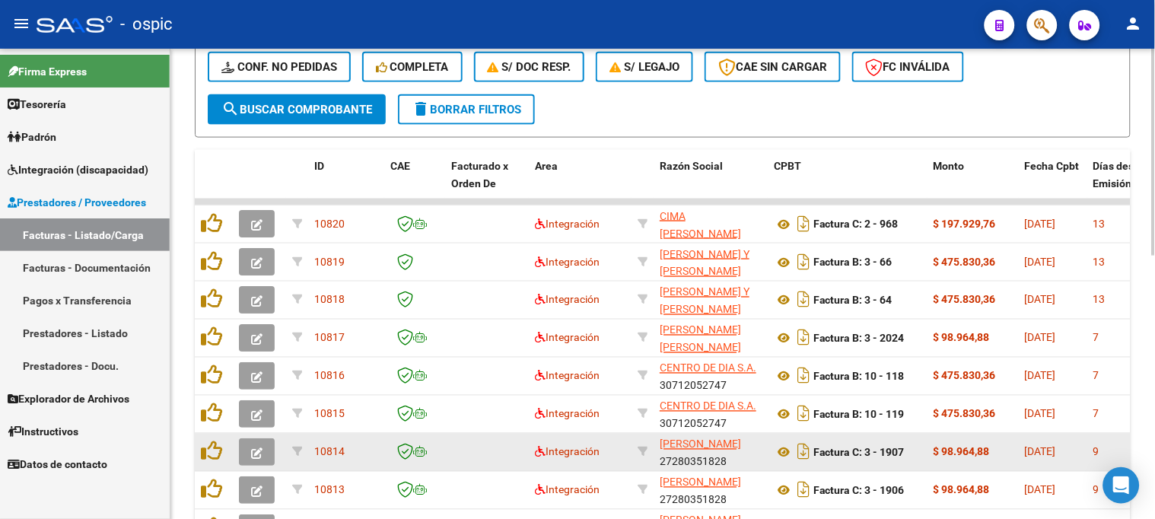
scroll to position [345, 0]
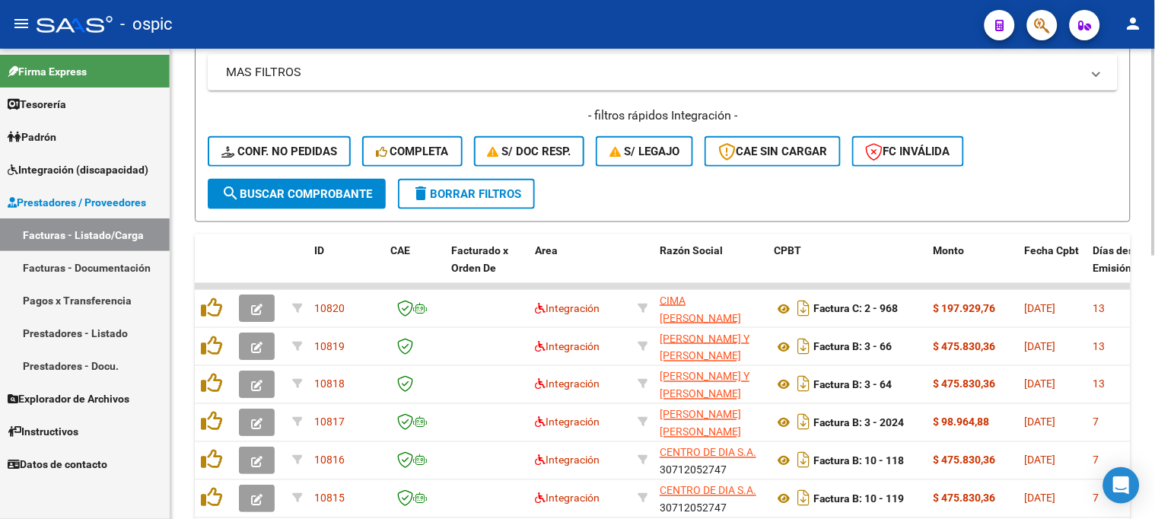
click at [484, 192] on span "delete Borrar Filtros" at bounding box center [467, 194] width 110 height 14
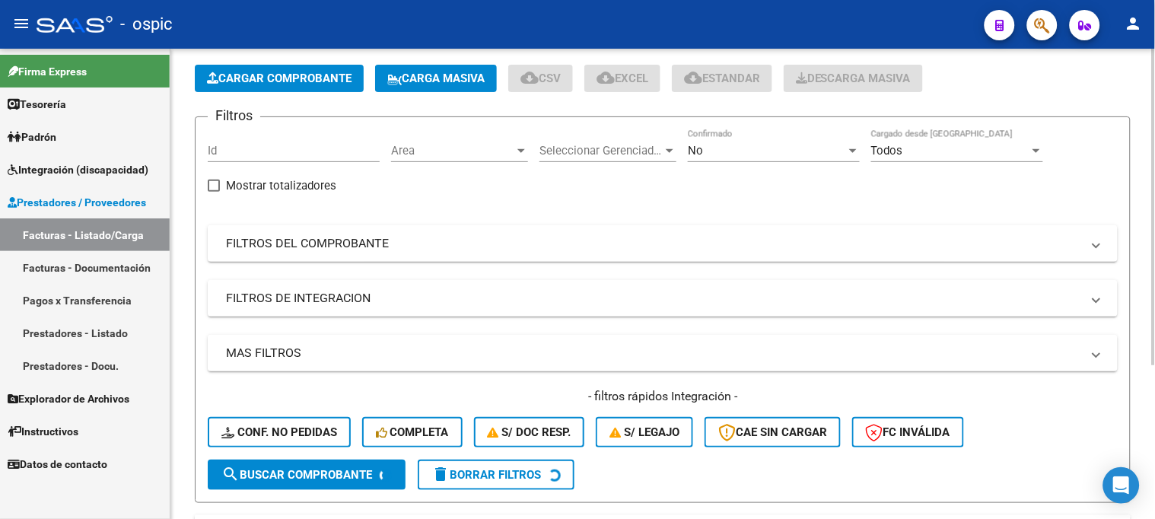
scroll to position [58, 0]
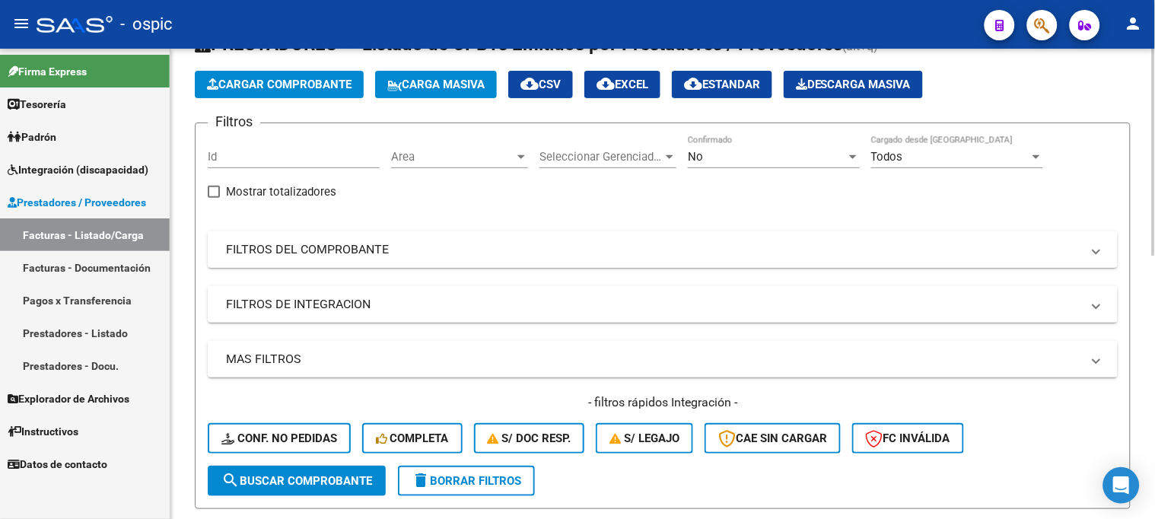
click at [271, 248] on mat-panel-title "FILTROS DEL COMPROBANTE" at bounding box center [653, 249] width 855 height 17
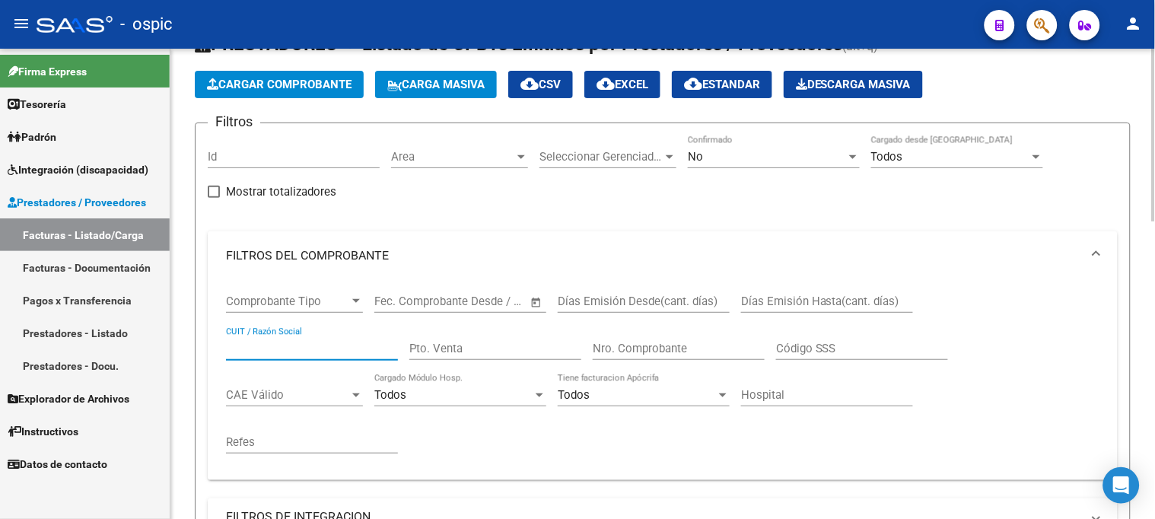
click at [278, 345] on input "CUIT / Razón Social" at bounding box center [312, 349] width 172 height 14
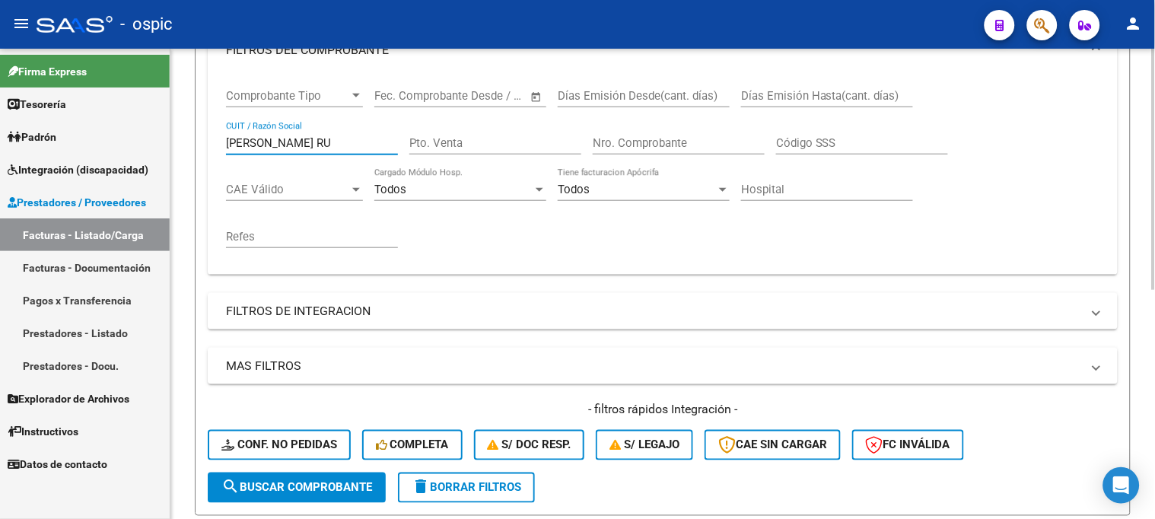
scroll to position [275, 0]
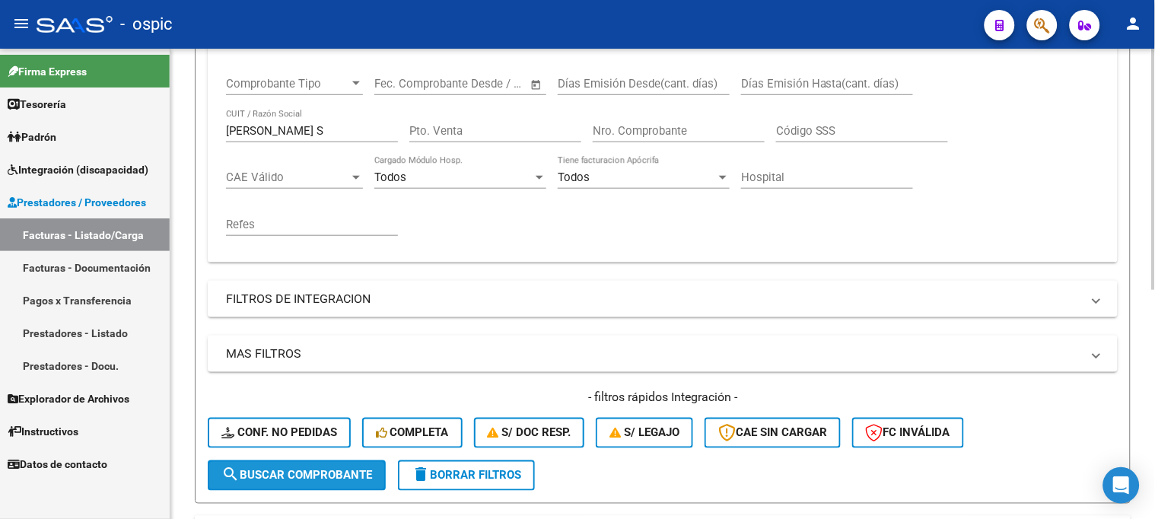
click at [266, 472] on span "search Buscar Comprobante" at bounding box center [296, 476] width 151 height 14
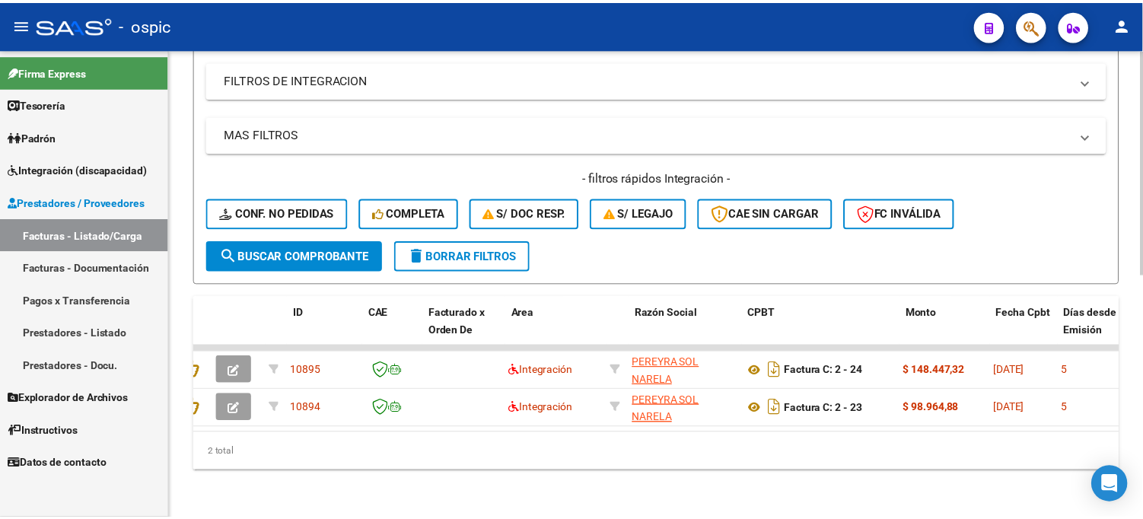
scroll to position [0, 0]
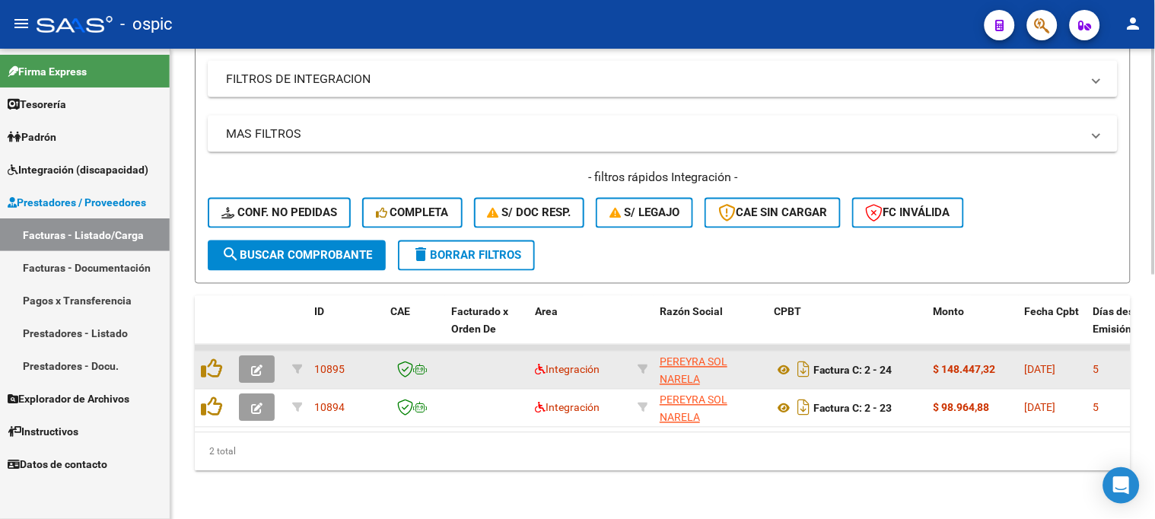
click at [259, 365] on icon "button" at bounding box center [256, 370] width 11 height 11
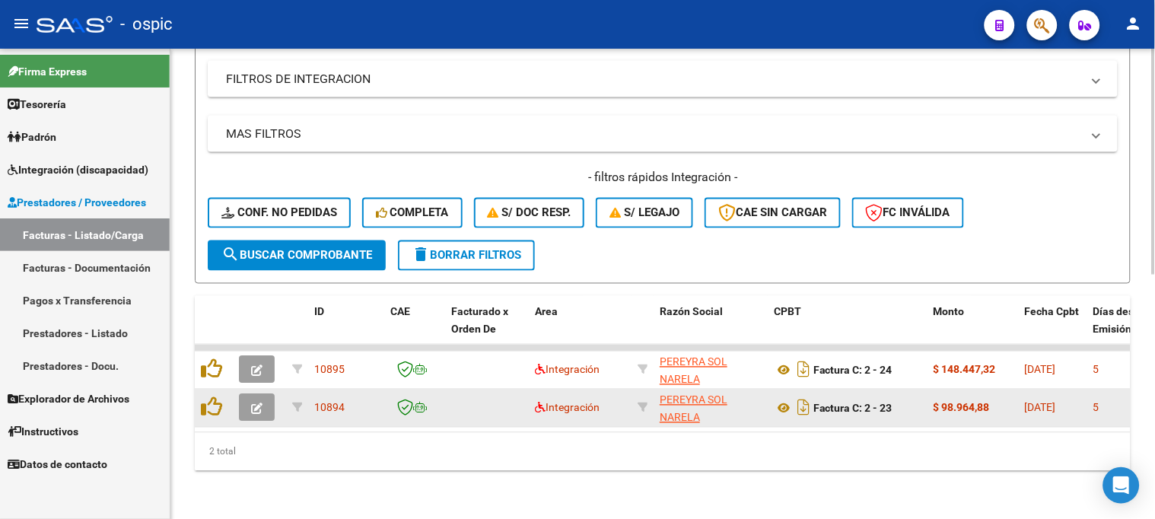
click at [264, 406] on button "button" at bounding box center [257, 407] width 36 height 27
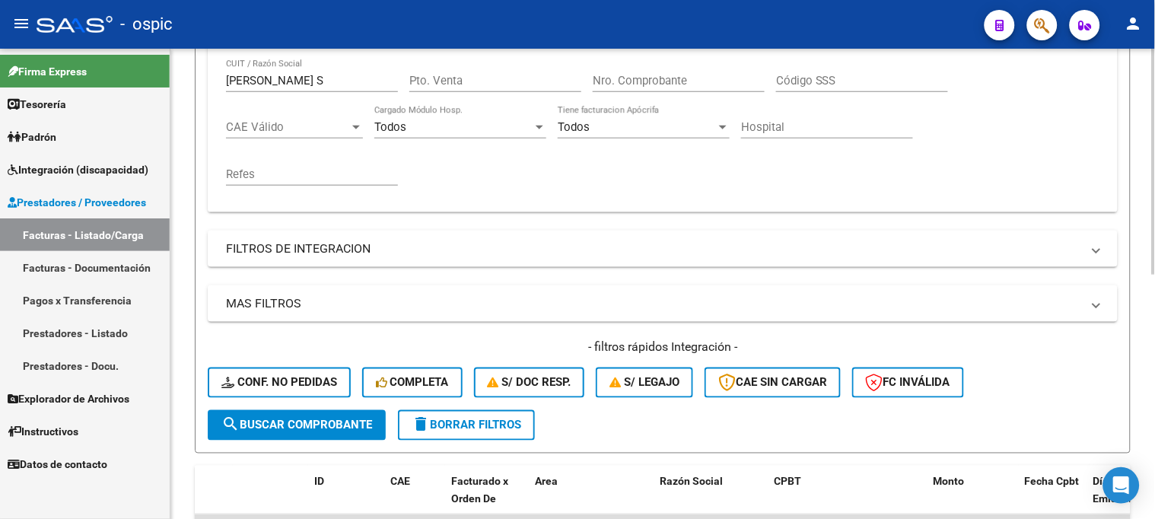
scroll to position [157, 0]
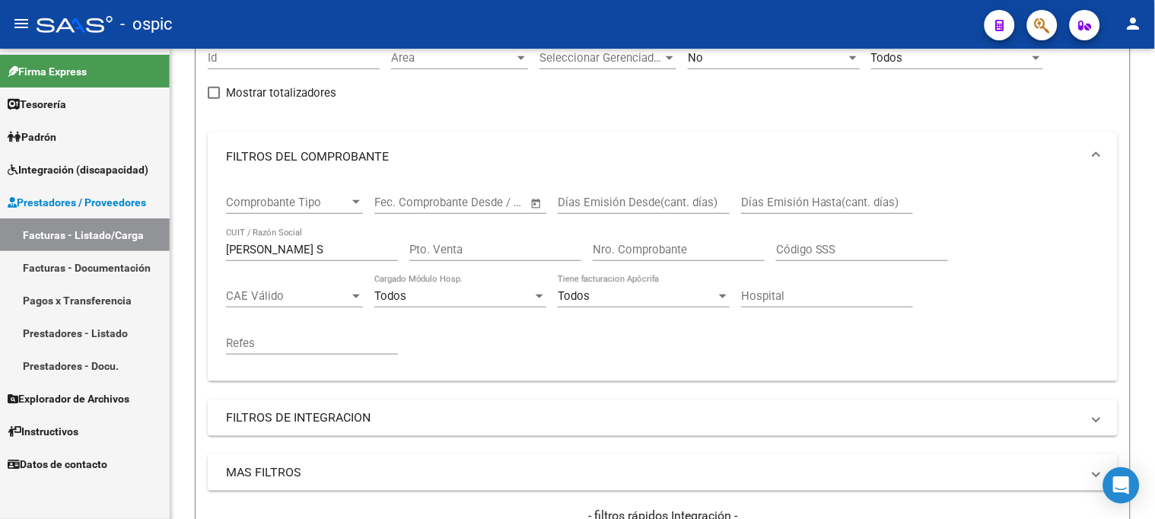
drag, startPoint x: 303, startPoint y: 247, endPoint x: 49, endPoint y: 252, distance: 254.2
click at [53, 251] on mat-sidenav-container "Firma Express Tesorería Extractos Procesados (csv) Extractos Originales (pdf) P…" at bounding box center [577, 284] width 1155 height 470
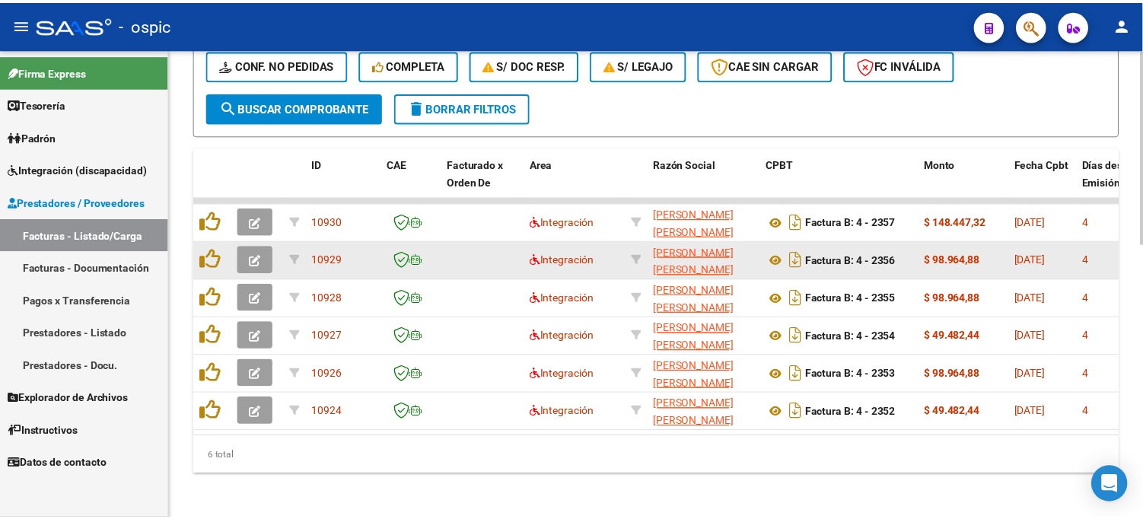
scroll to position [659, 0]
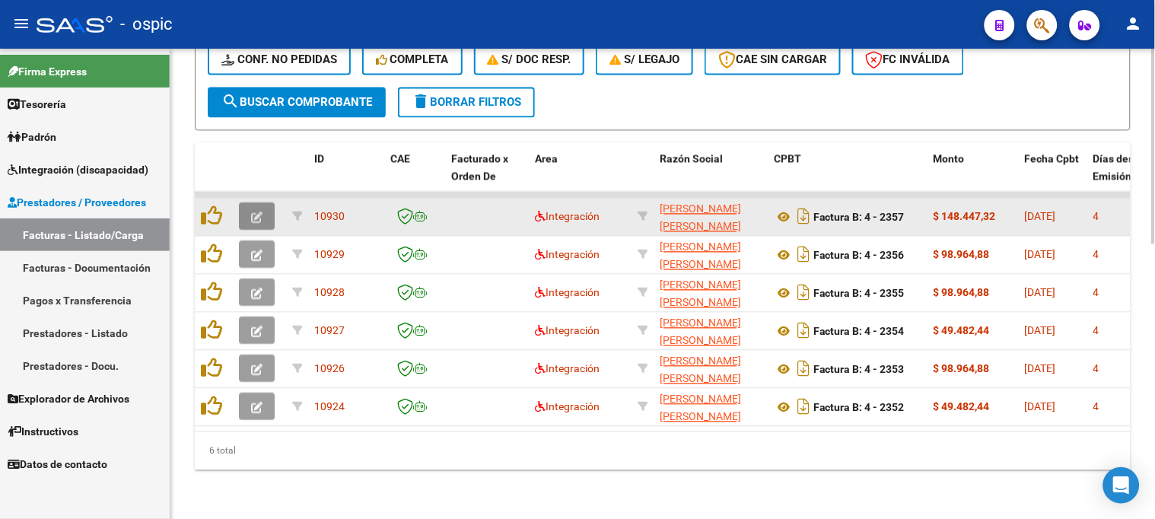
click at [266, 203] on button "button" at bounding box center [257, 216] width 36 height 27
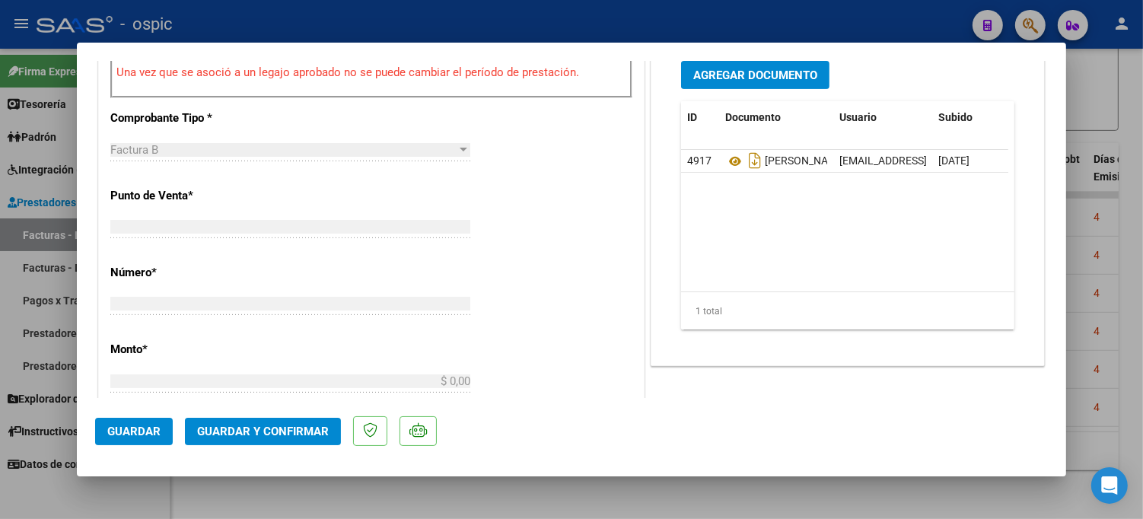
scroll to position [495, 0]
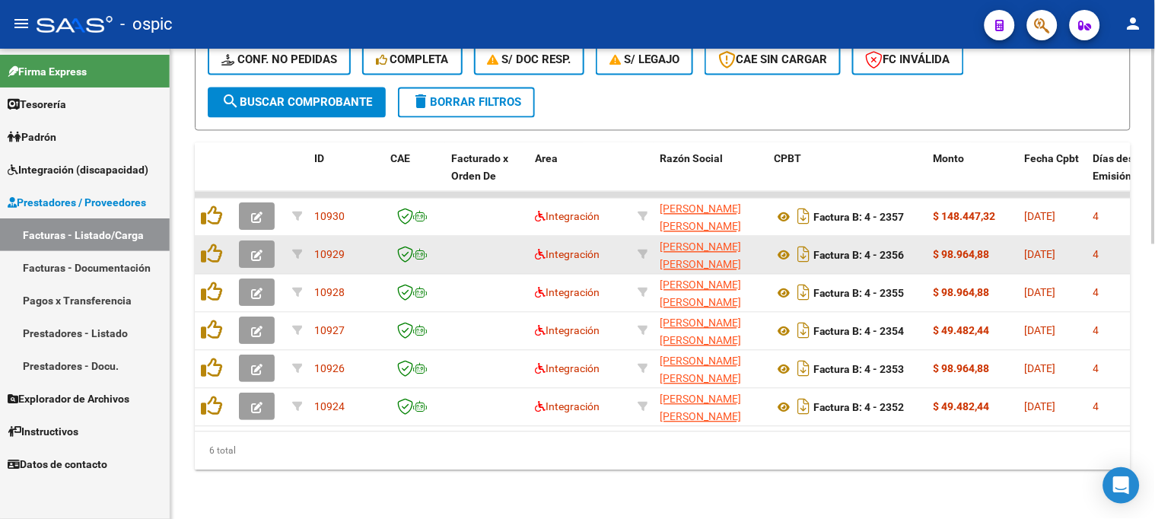
click at [262, 245] on button "button" at bounding box center [257, 254] width 36 height 27
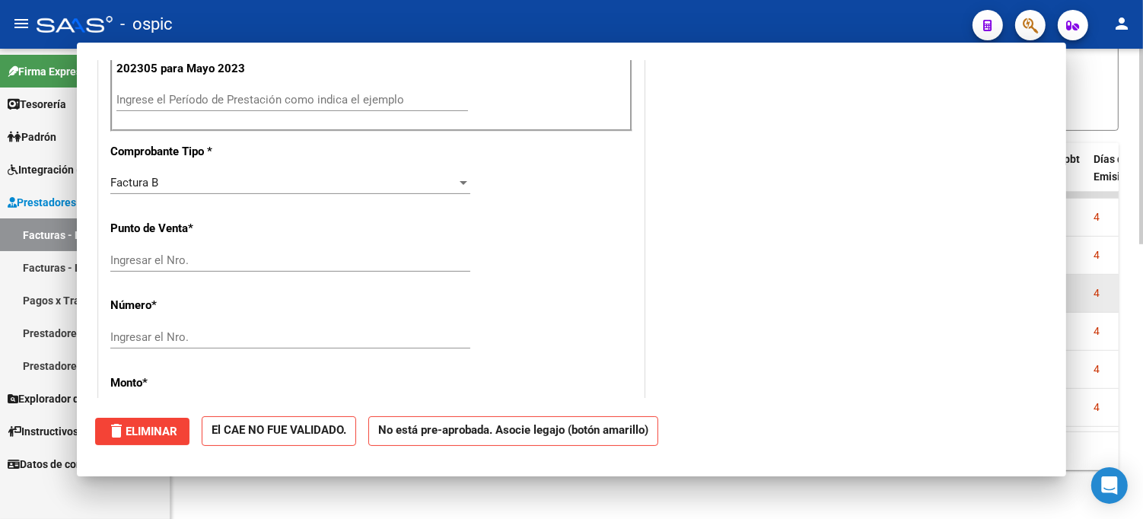
scroll to position [0, 0]
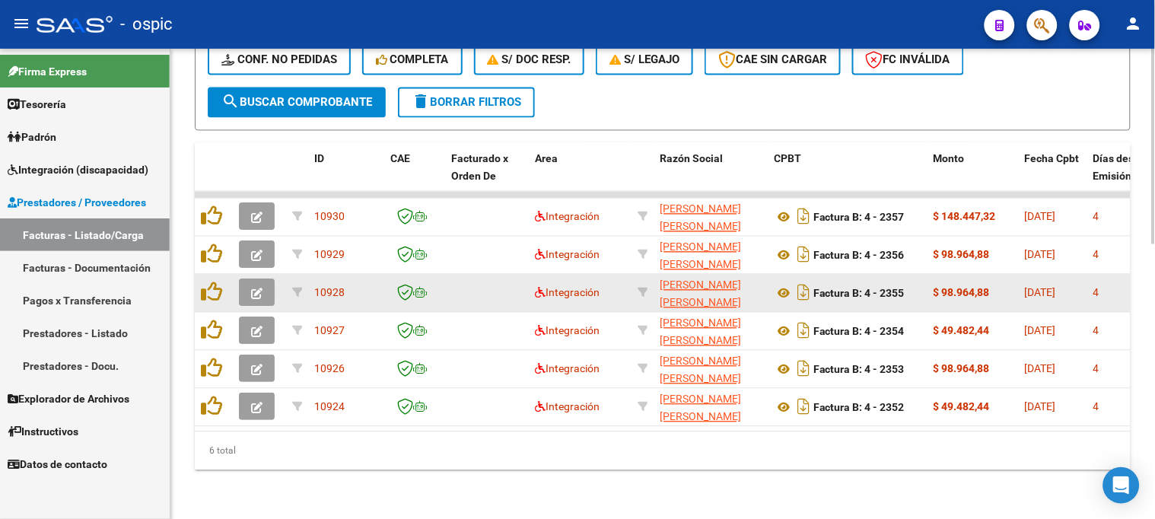
click at [268, 280] on button "button" at bounding box center [257, 292] width 36 height 27
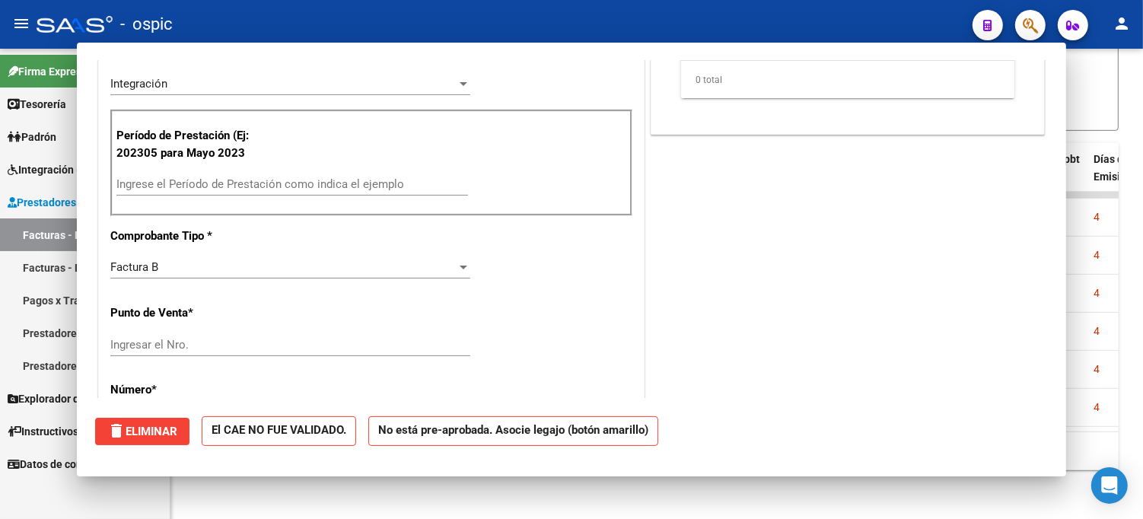
scroll to position [327, 0]
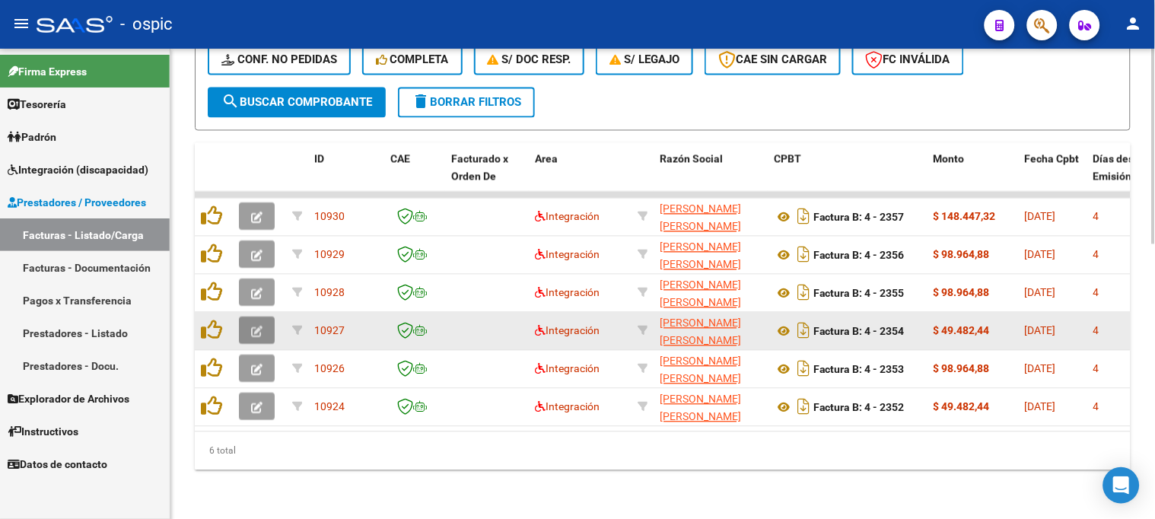
click at [250, 326] on button "button" at bounding box center [257, 330] width 36 height 27
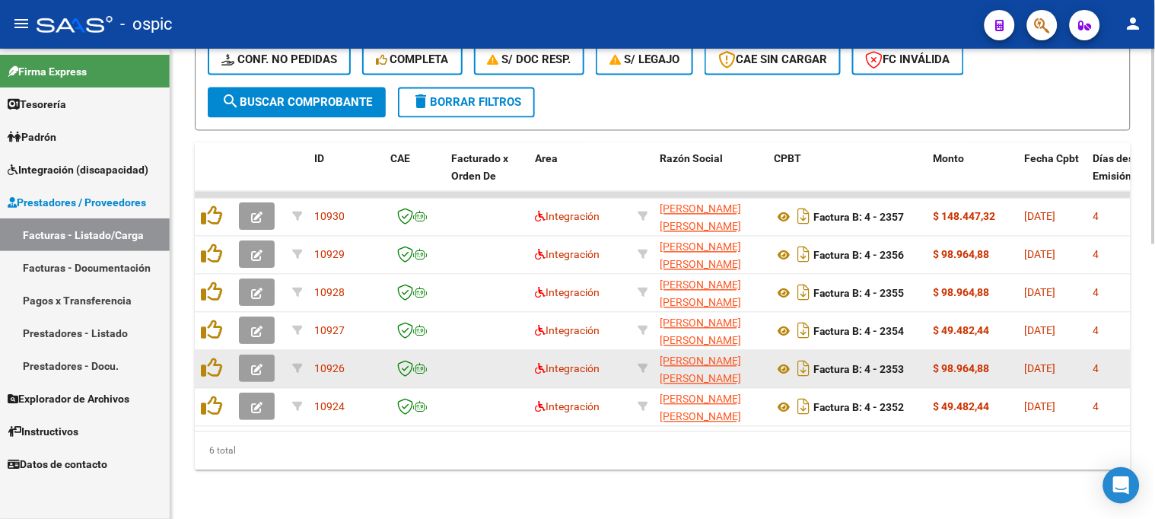
click at [267, 355] on button "button" at bounding box center [257, 368] width 36 height 27
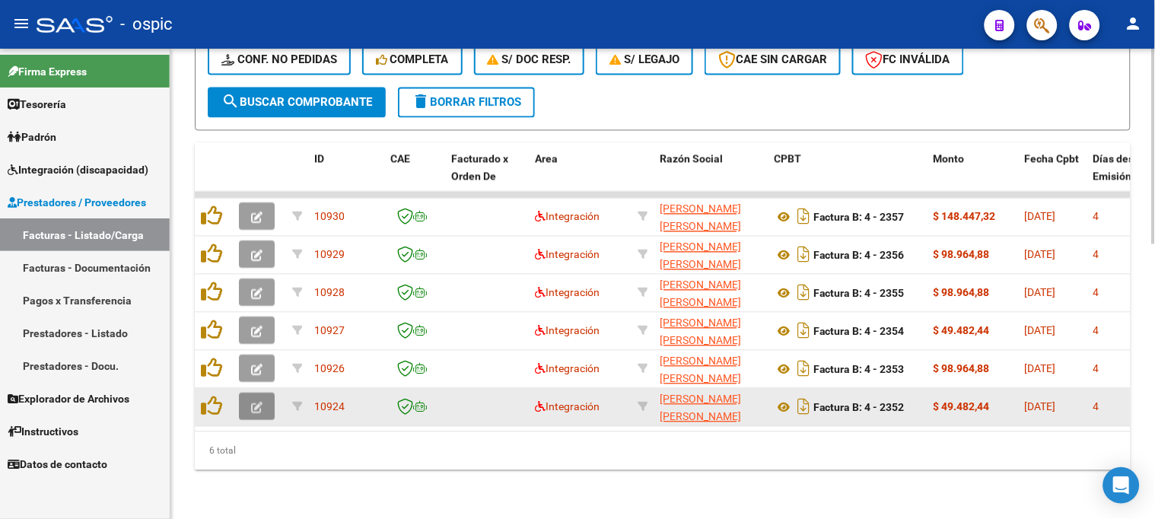
click at [251, 402] on icon "button" at bounding box center [256, 407] width 11 height 11
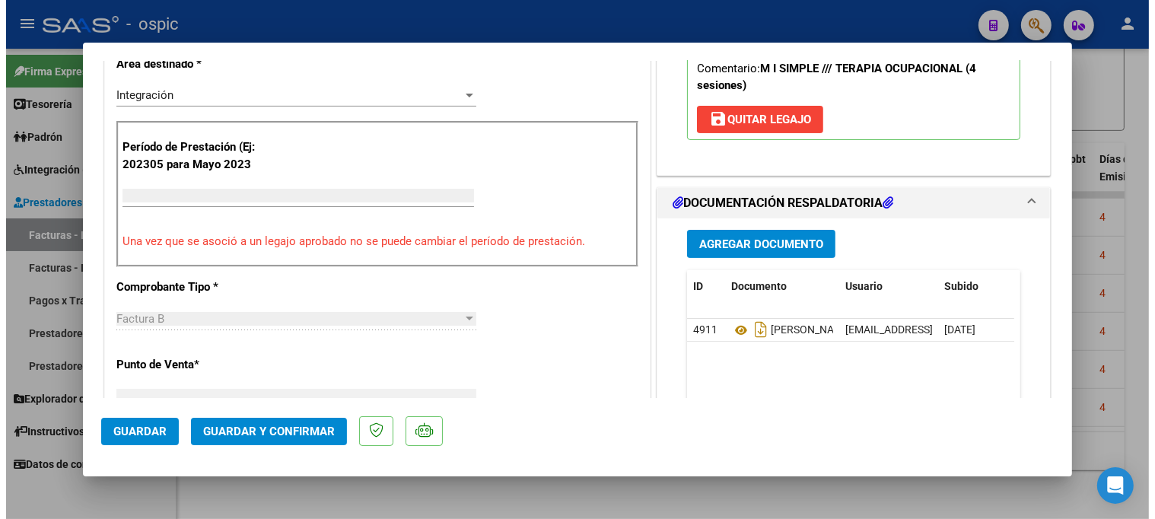
scroll to position [0, 0]
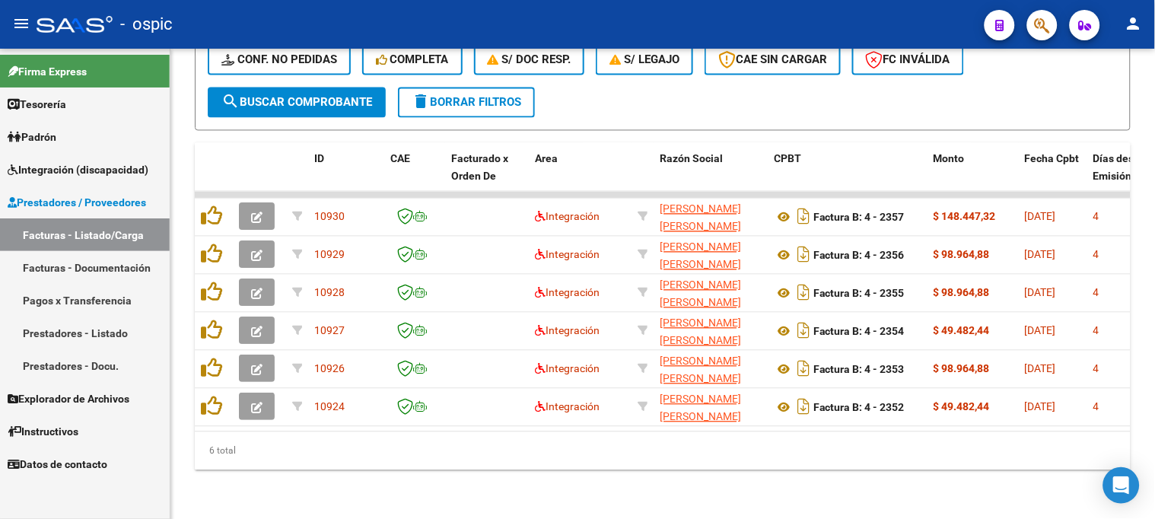
click at [65, 195] on span "Prestadores / Proveedores" at bounding box center [77, 202] width 138 height 17
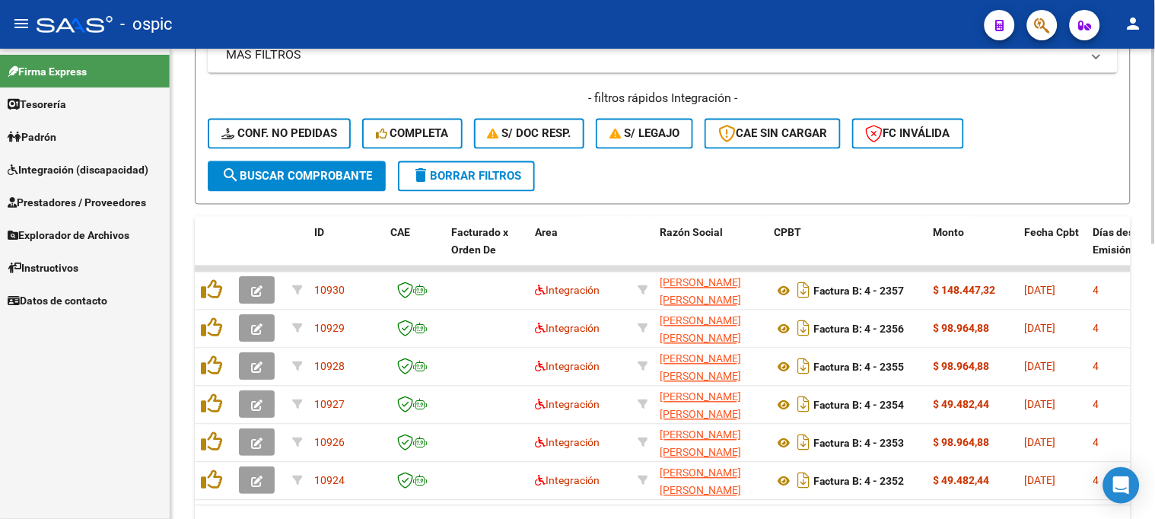
click at [472, 176] on span "delete Borrar Filtros" at bounding box center [467, 177] width 110 height 14
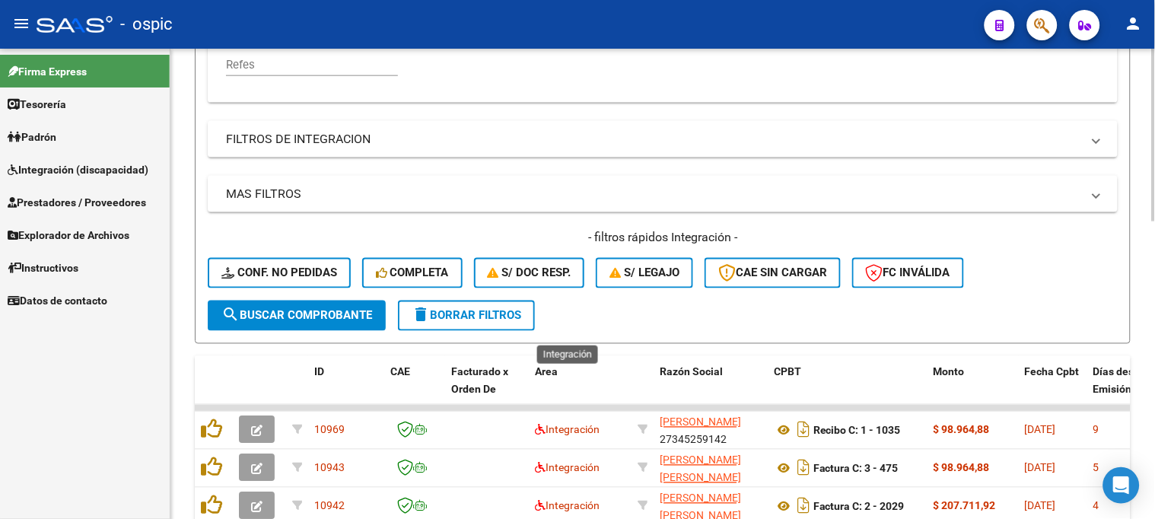
scroll to position [389, 0]
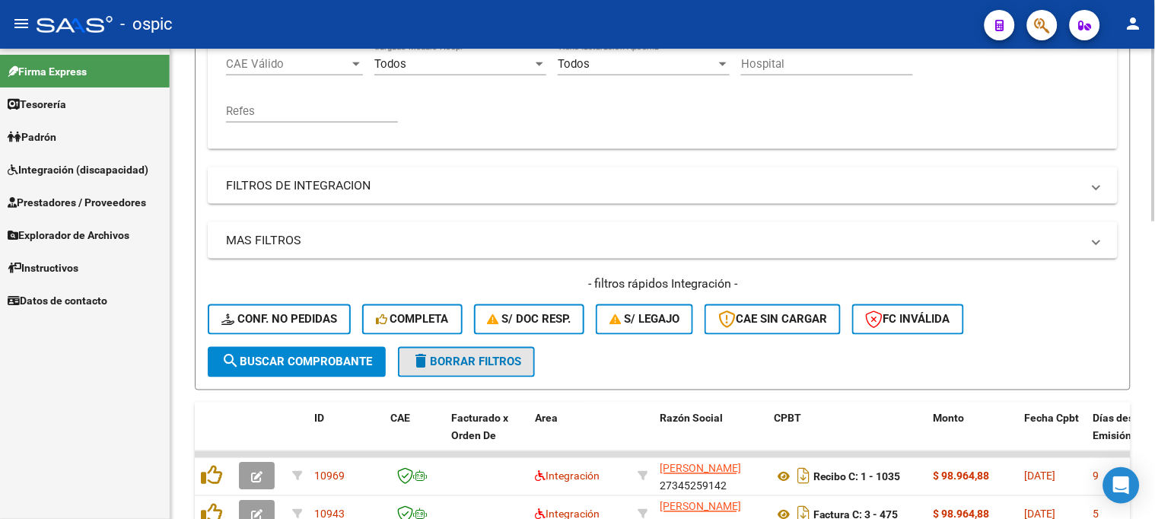
click at [498, 365] on span "delete Borrar Filtros" at bounding box center [467, 362] width 110 height 14
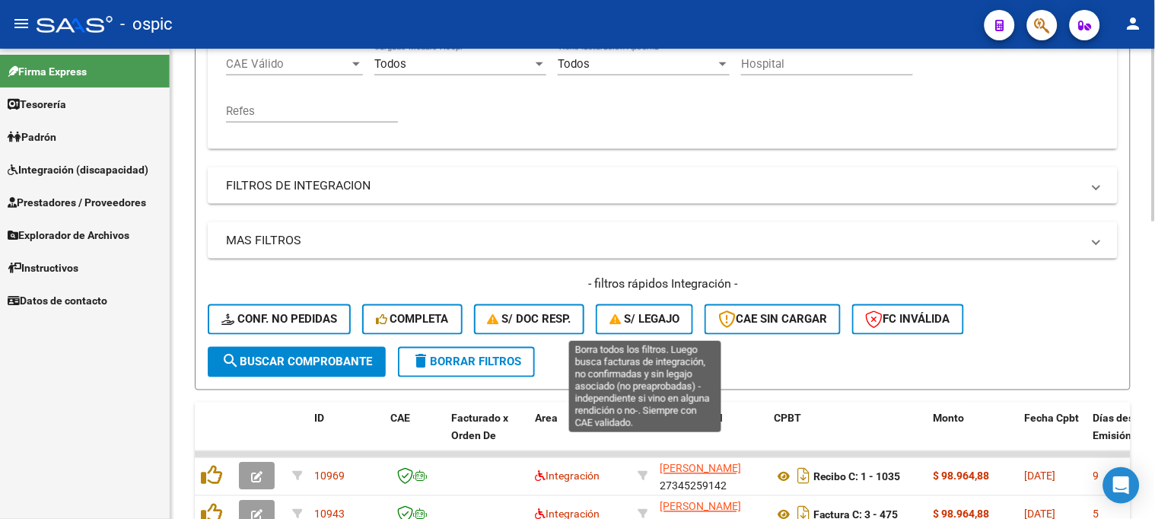
click at [649, 329] on button "S/ legajo" at bounding box center [644, 319] width 97 height 30
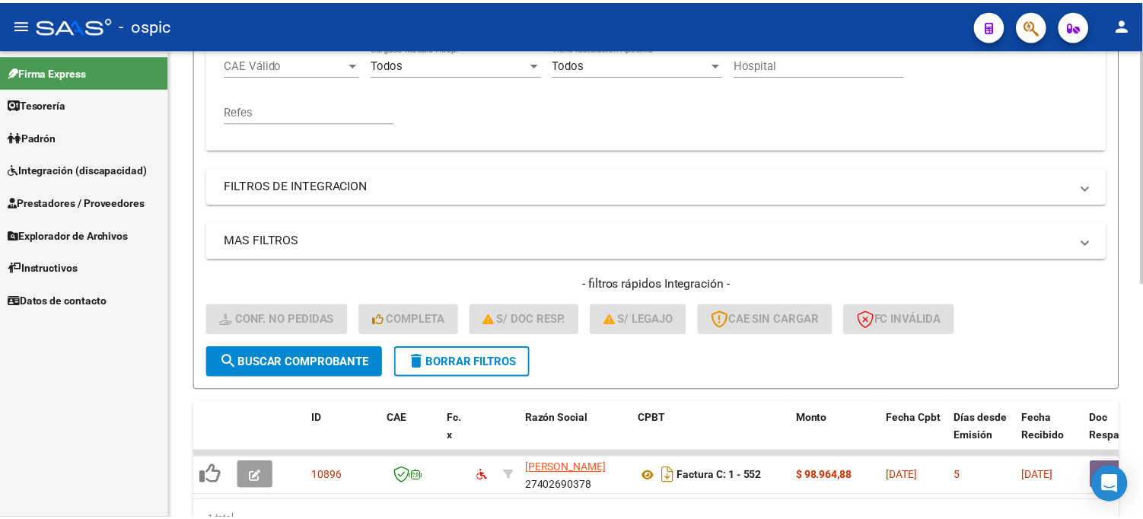
scroll to position [469, 0]
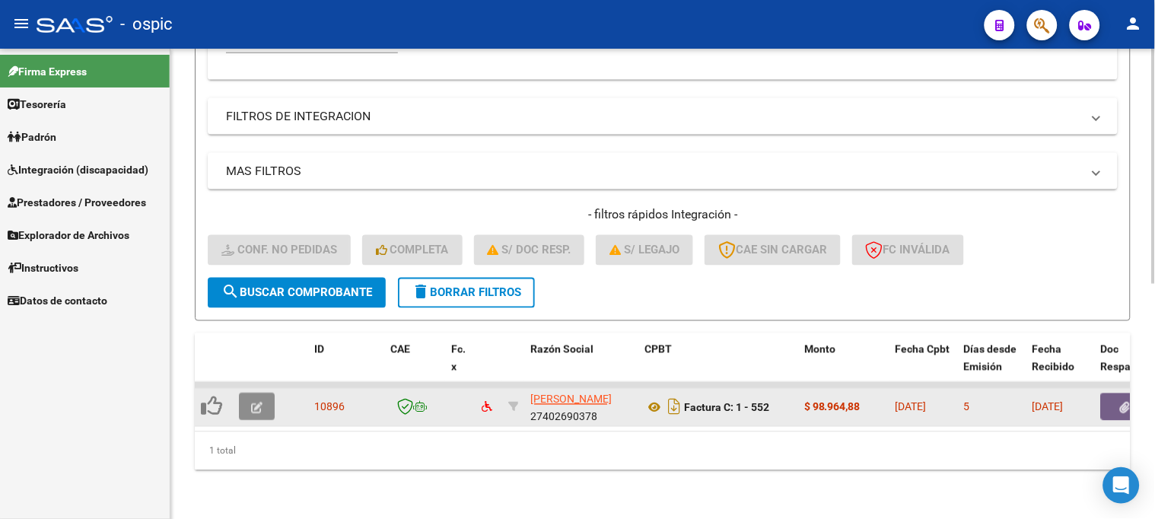
click at [255, 400] on span "button" at bounding box center [256, 407] width 11 height 14
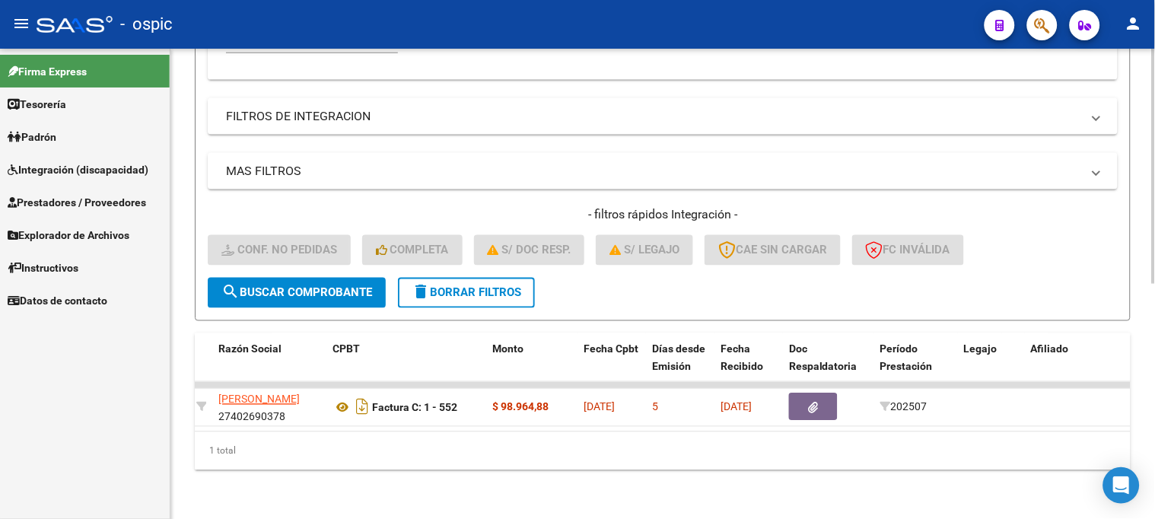
scroll to position [0, 0]
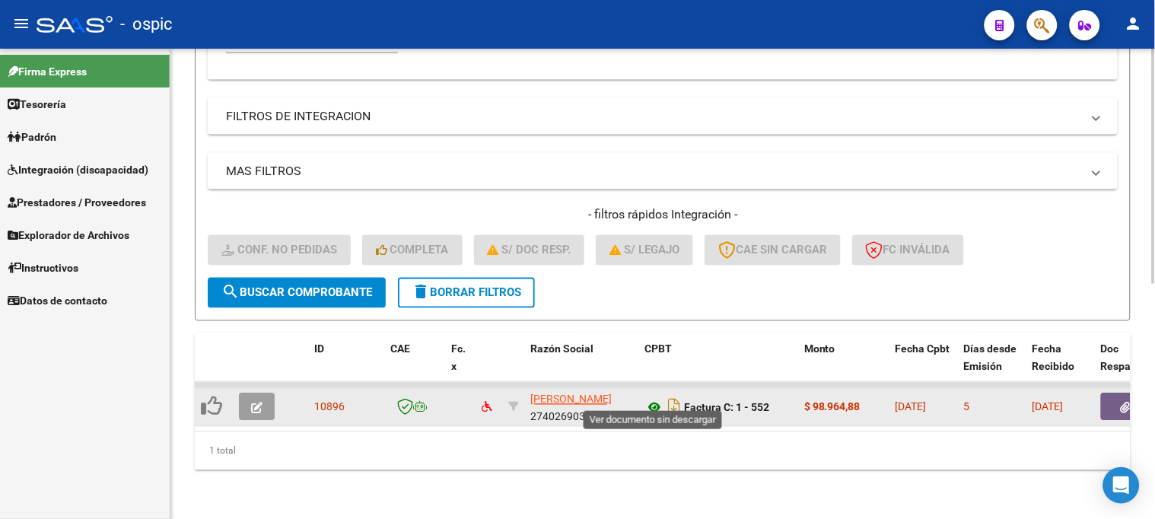
click at [652, 399] on icon at bounding box center [654, 408] width 20 height 18
click at [651, 399] on icon at bounding box center [654, 408] width 20 height 18
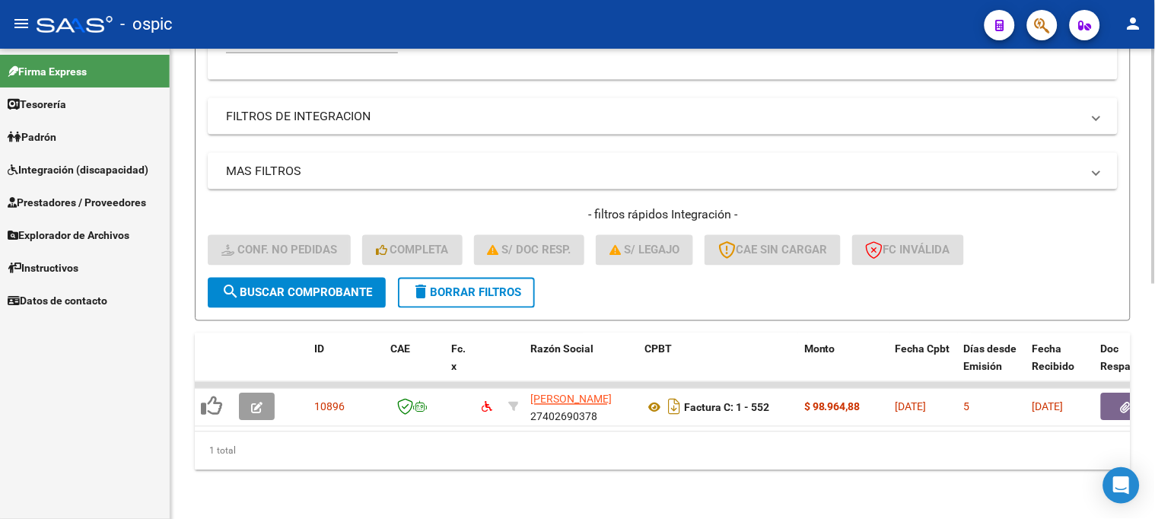
click at [450, 286] on span "delete Borrar Filtros" at bounding box center [467, 293] width 110 height 14
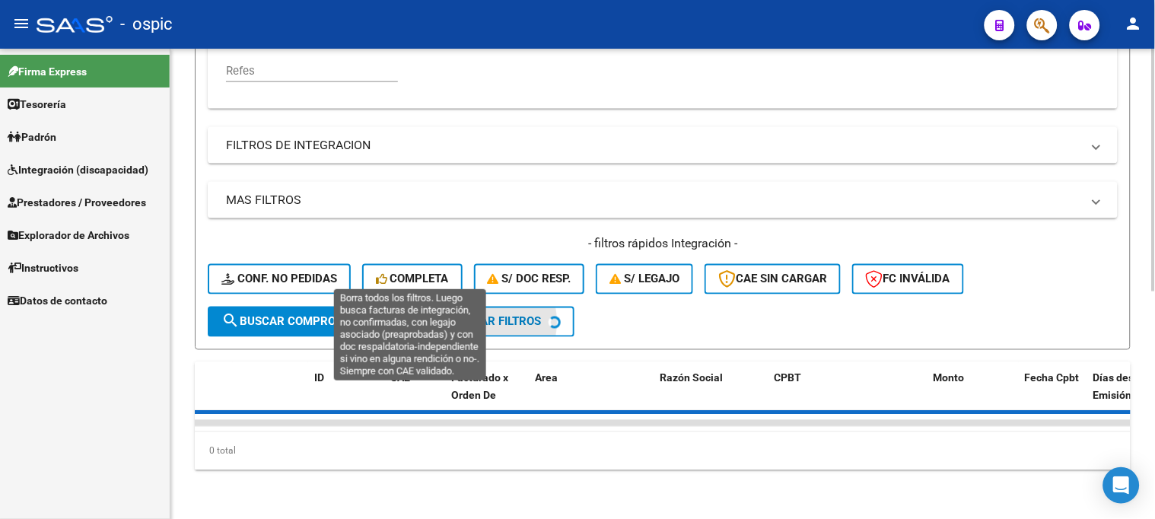
scroll to position [440, 0]
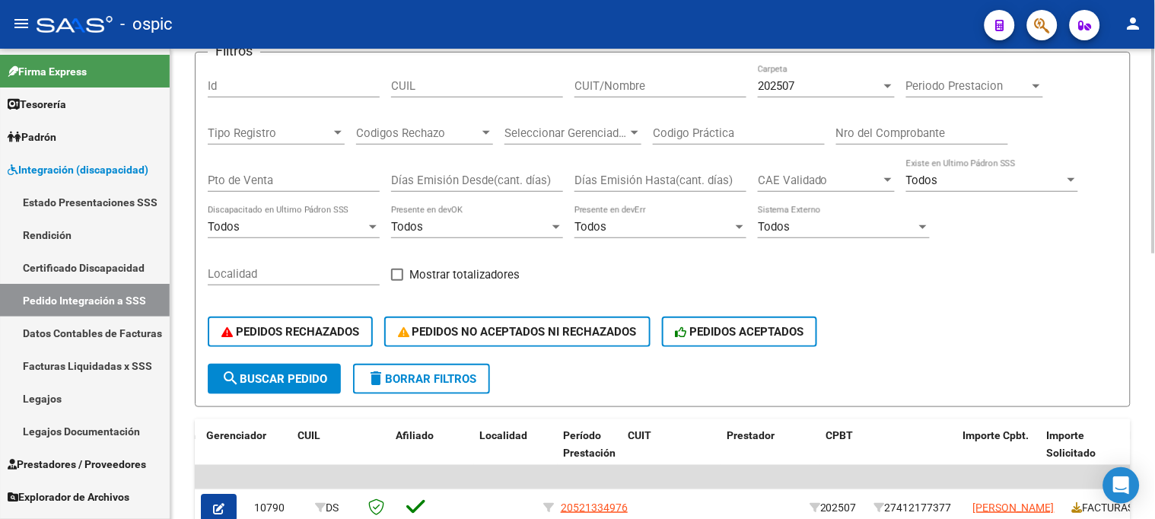
scroll to position [148, 0]
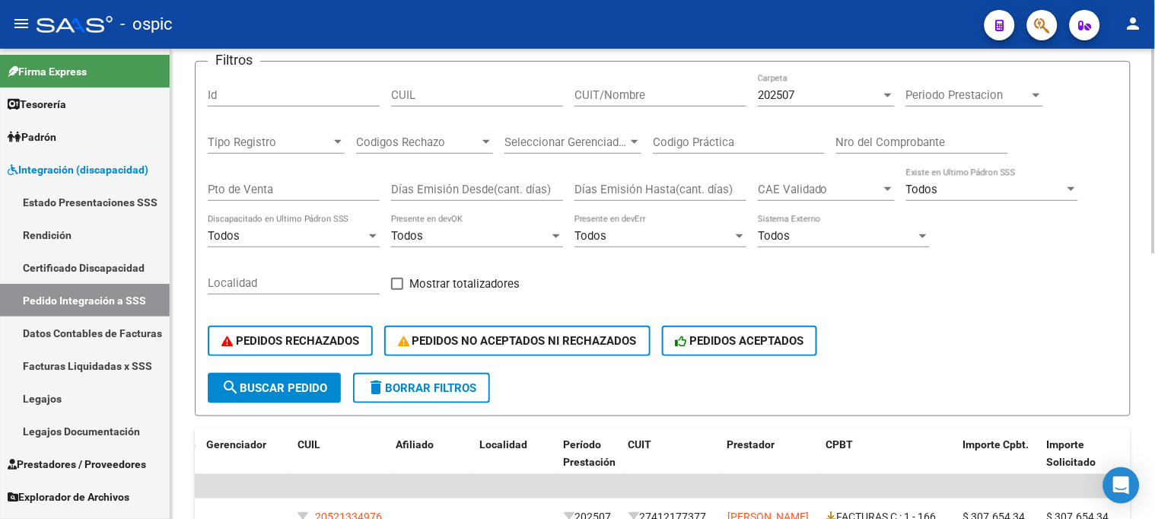
click at [421, 383] on span "delete Borrar Filtros" at bounding box center [422, 388] width 110 height 14
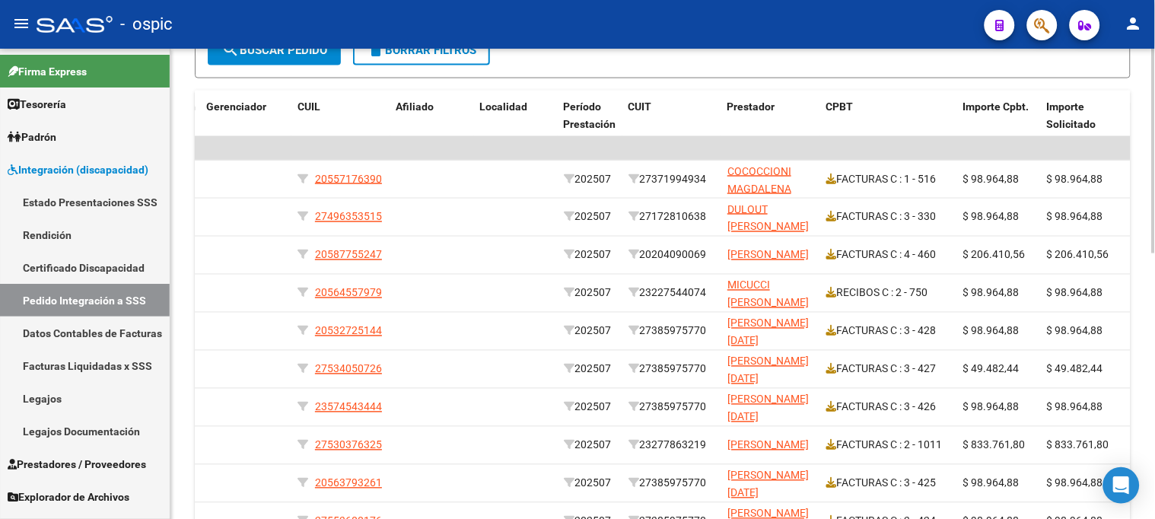
scroll to position [571, 0]
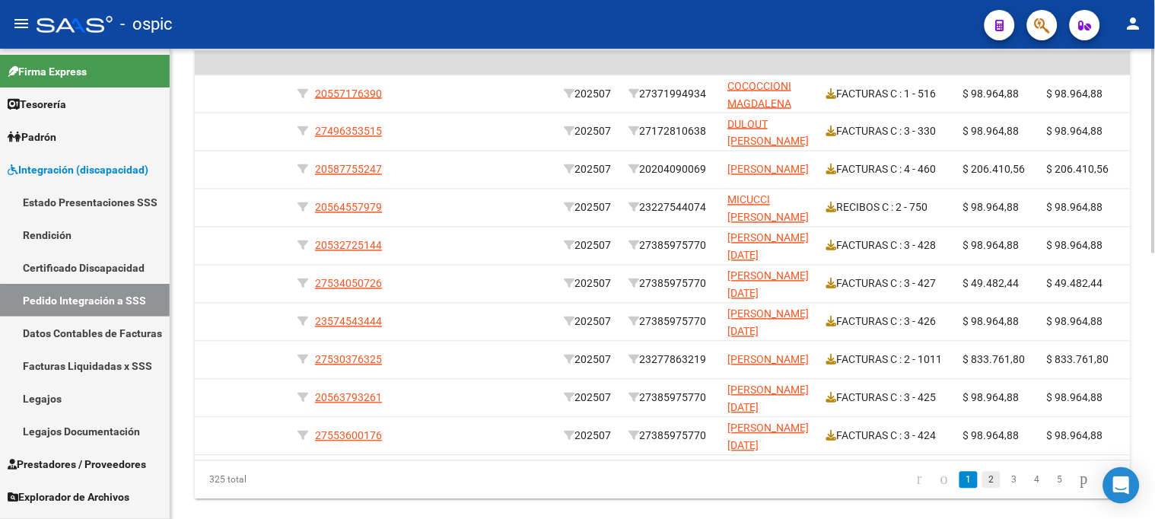
click at [982, 488] on link "2" at bounding box center [991, 480] width 18 height 17
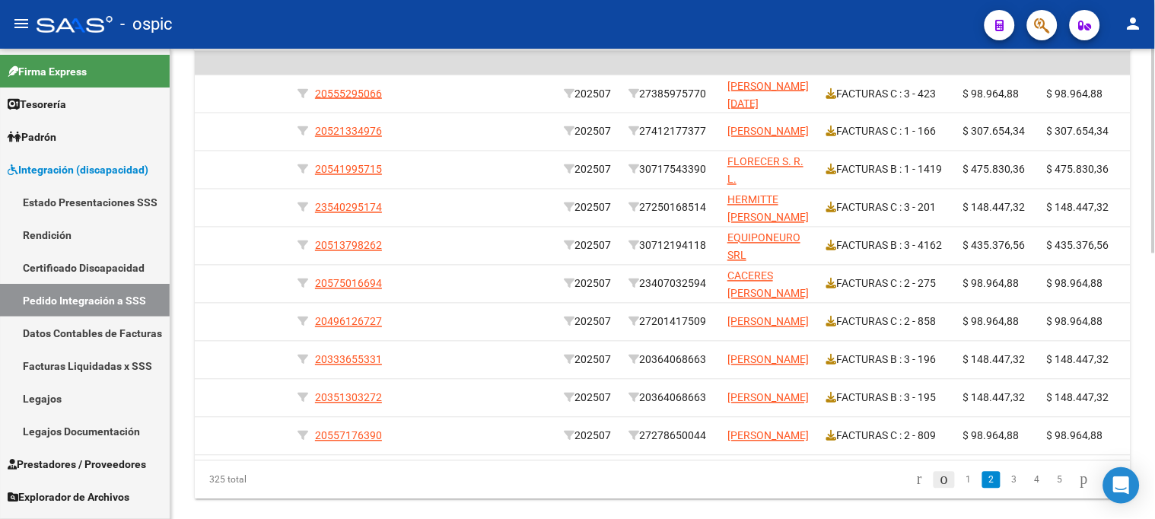
click at [938, 488] on icon "go to previous page" at bounding box center [944, 479] width 12 height 18
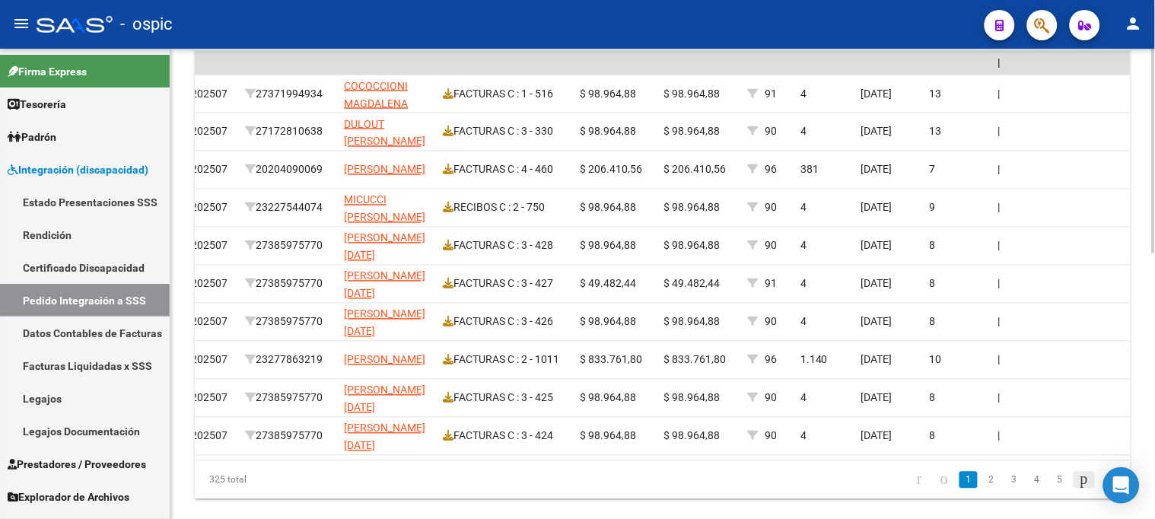
click at [1078, 488] on icon "go to next page" at bounding box center [1084, 479] width 12 height 18
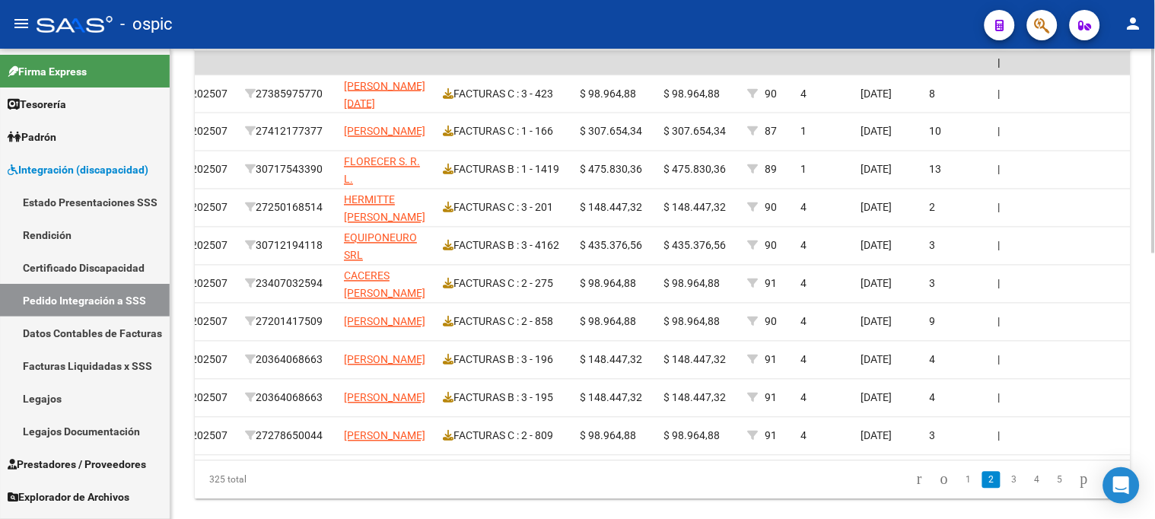
scroll to position [0, 0]
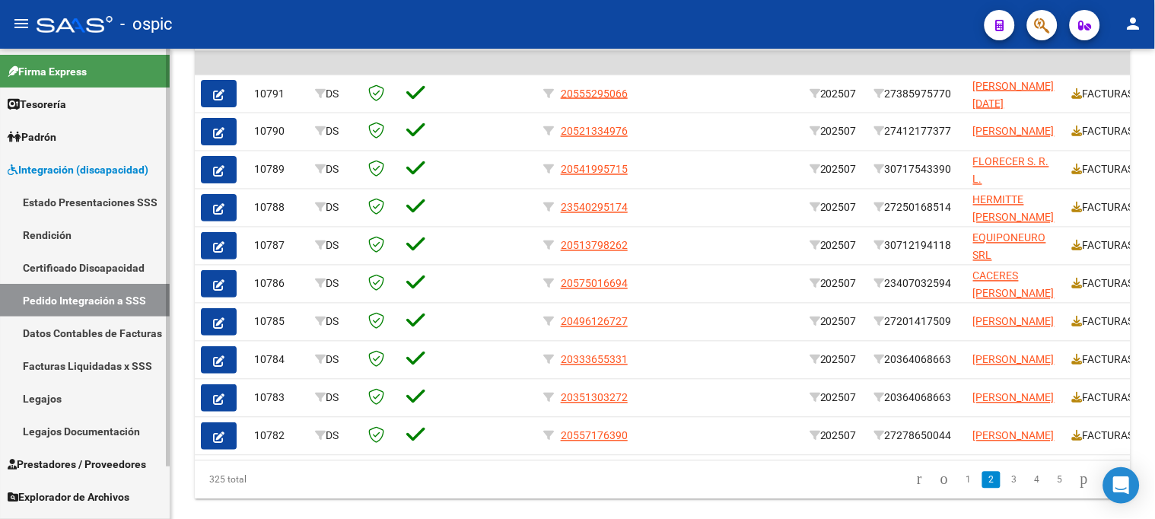
click at [65, 169] on span "Integración (discapacidad)" at bounding box center [78, 169] width 141 height 17
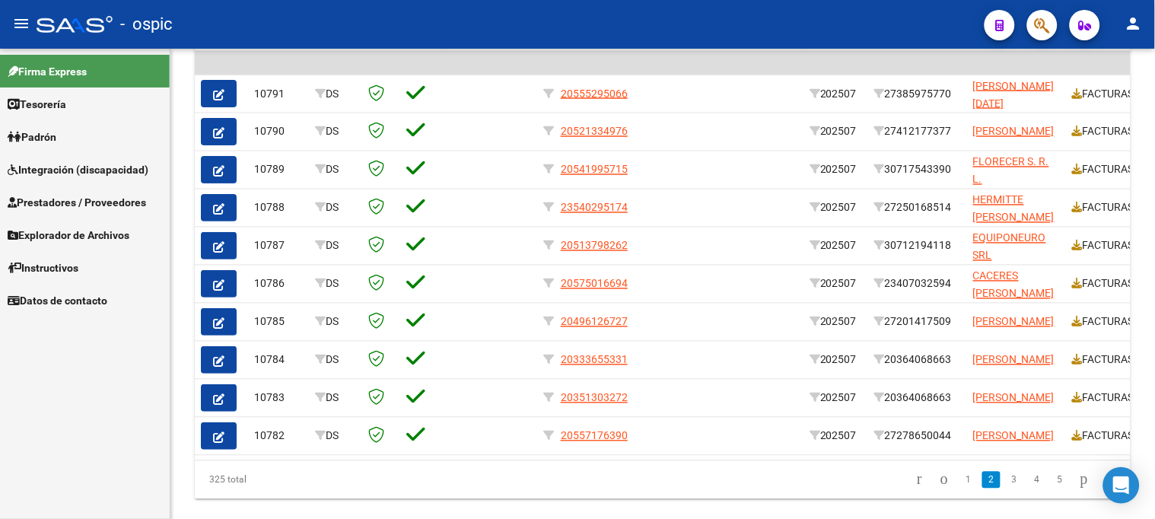
click at [66, 201] on span "Prestadores / Proveedores" at bounding box center [77, 202] width 138 height 17
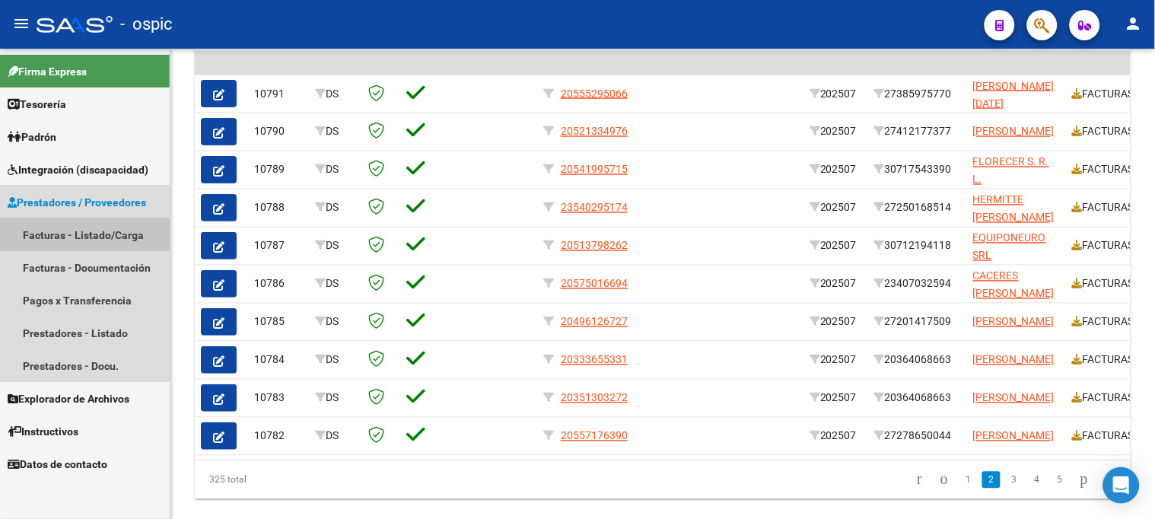
click at [78, 236] on link "Facturas - Listado/Carga" at bounding box center [85, 234] width 170 height 33
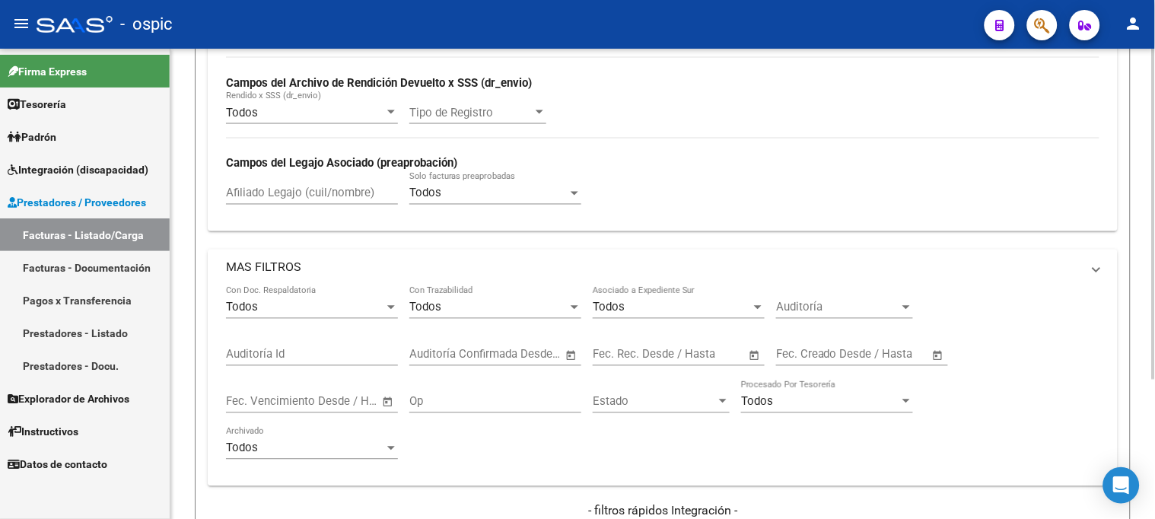
scroll to position [198, 0]
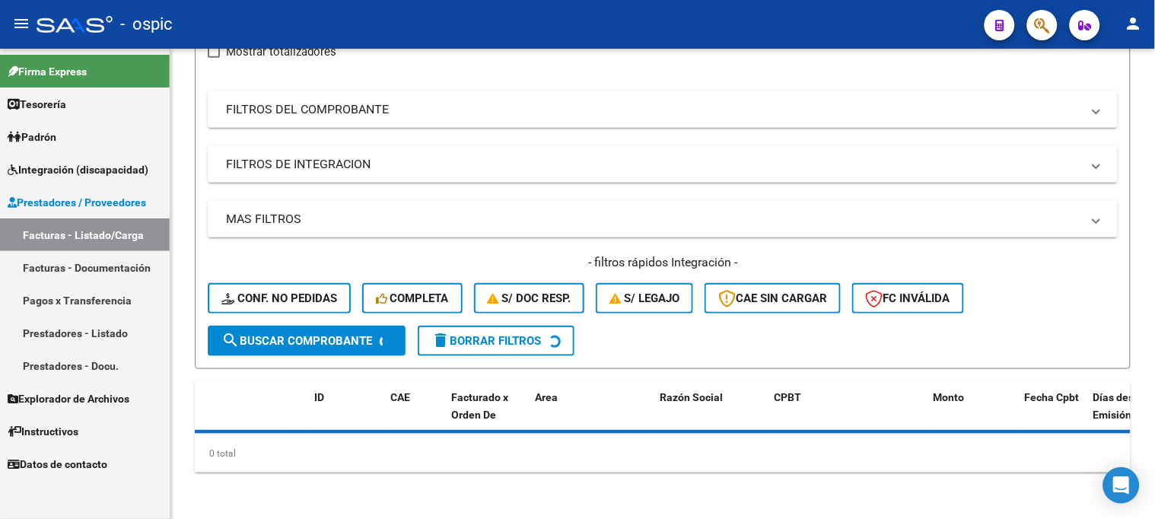
click at [97, 196] on span "Prestadores / Proveedores" at bounding box center [77, 202] width 138 height 17
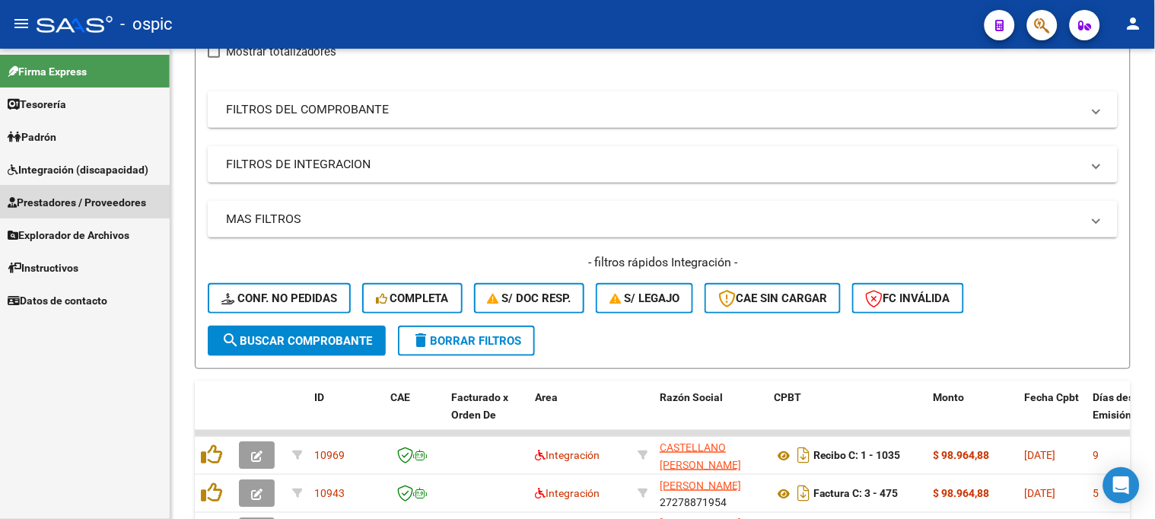
scroll to position [571, 0]
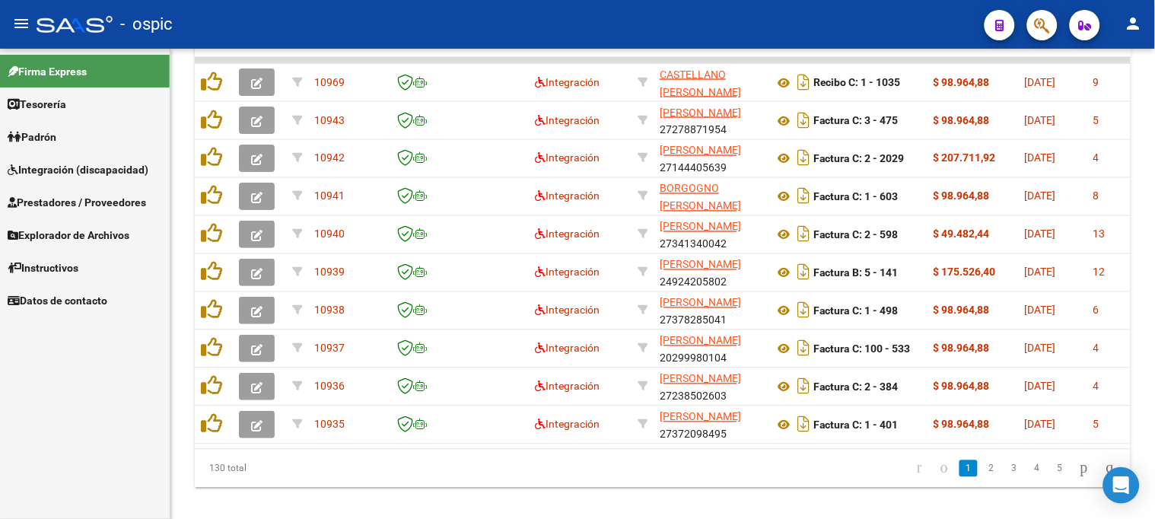
click at [103, 170] on span "Integración (discapacidad)" at bounding box center [78, 169] width 141 height 17
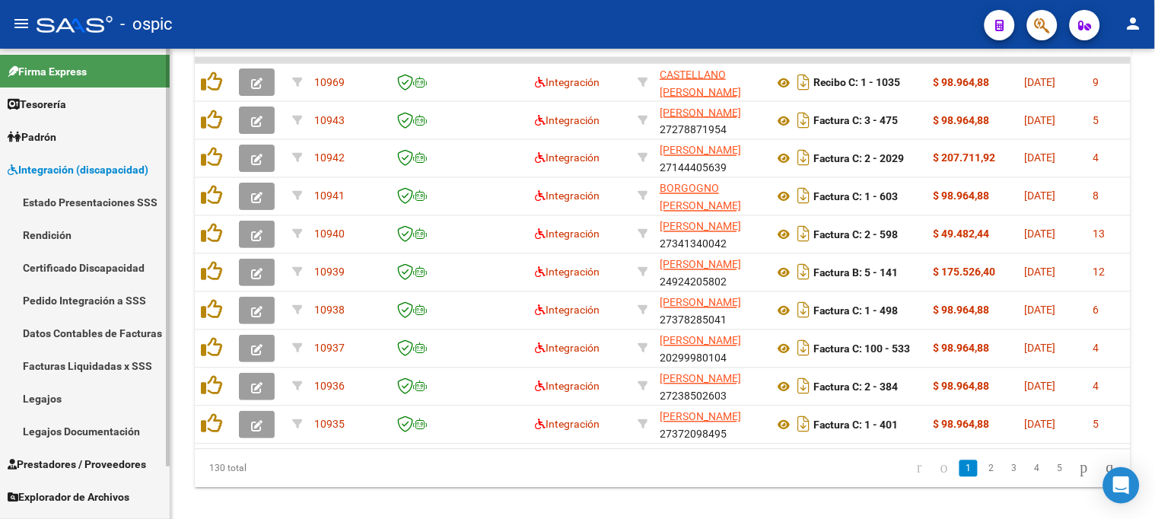
click at [82, 162] on span "Integración (discapacidad)" at bounding box center [78, 169] width 141 height 17
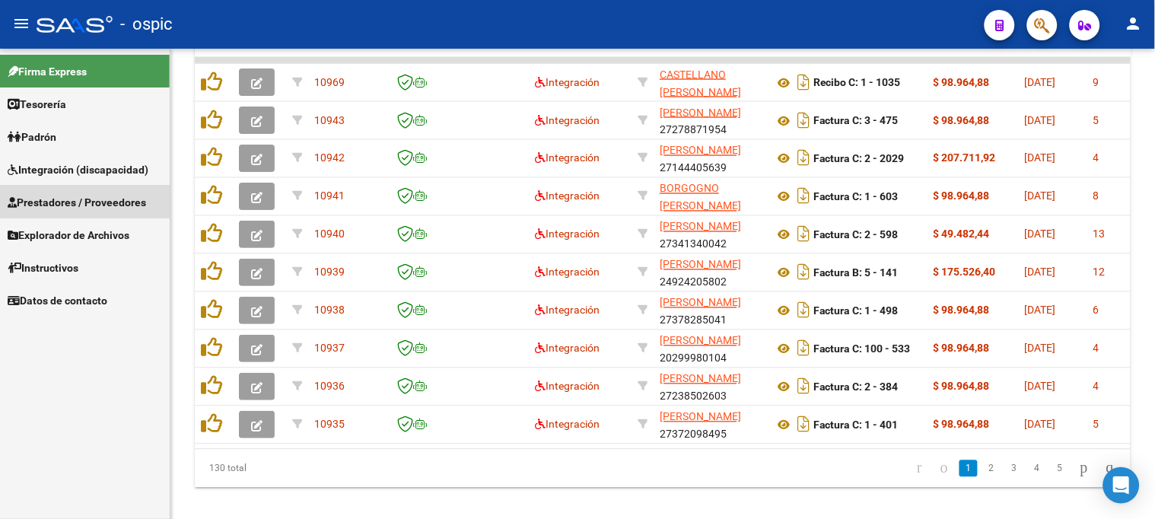
click at [72, 201] on span "Prestadores / Proveedores" at bounding box center [77, 202] width 138 height 17
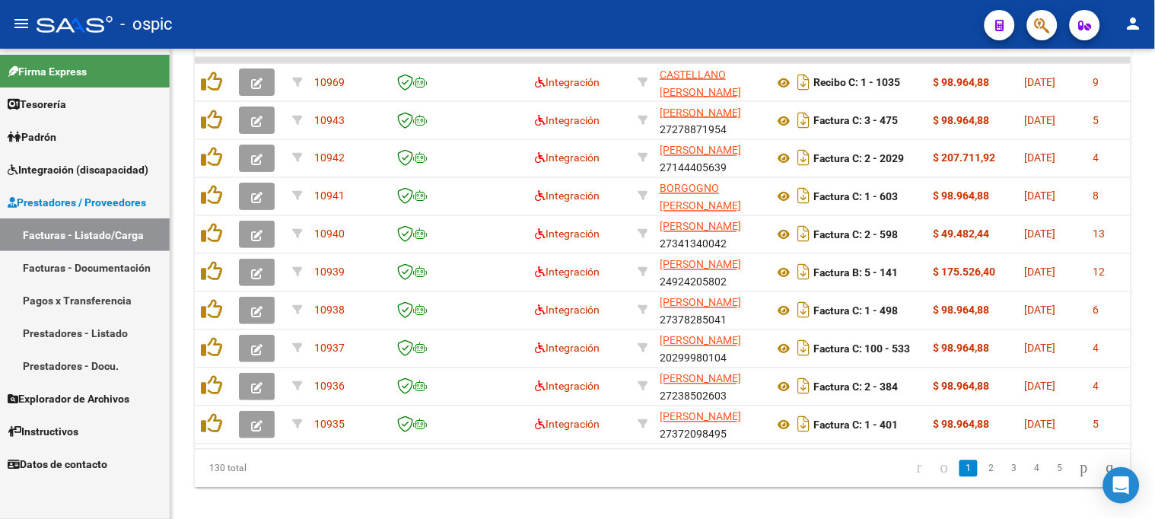
click at [77, 230] on link "Facturas - Listado/Carga" at bounding box center [85, 234] width 170 height 33
click at [72, 238] on link "Facturas - Listado/Carga" at bounding box center [85, 234] width 170 height 33
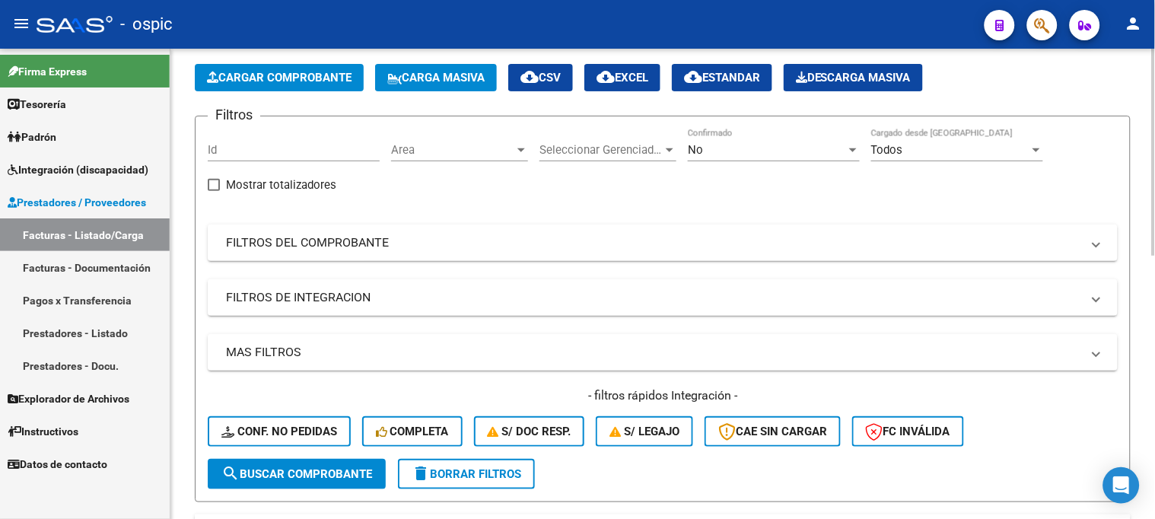
scroll to position [63, 0]
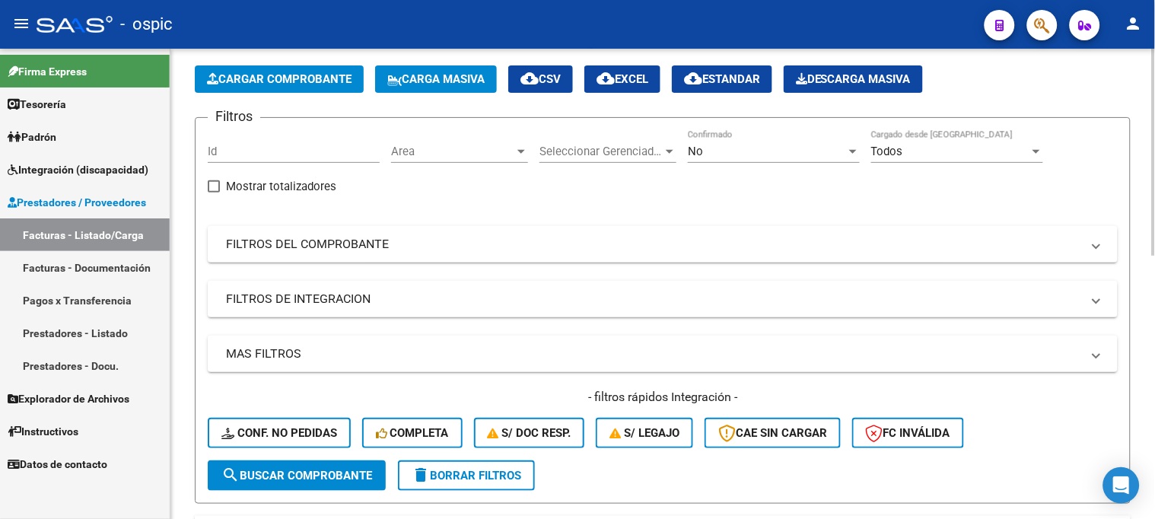
click at [711, 152] on div "No" at bounding box center [767, 152] width 158 height 14
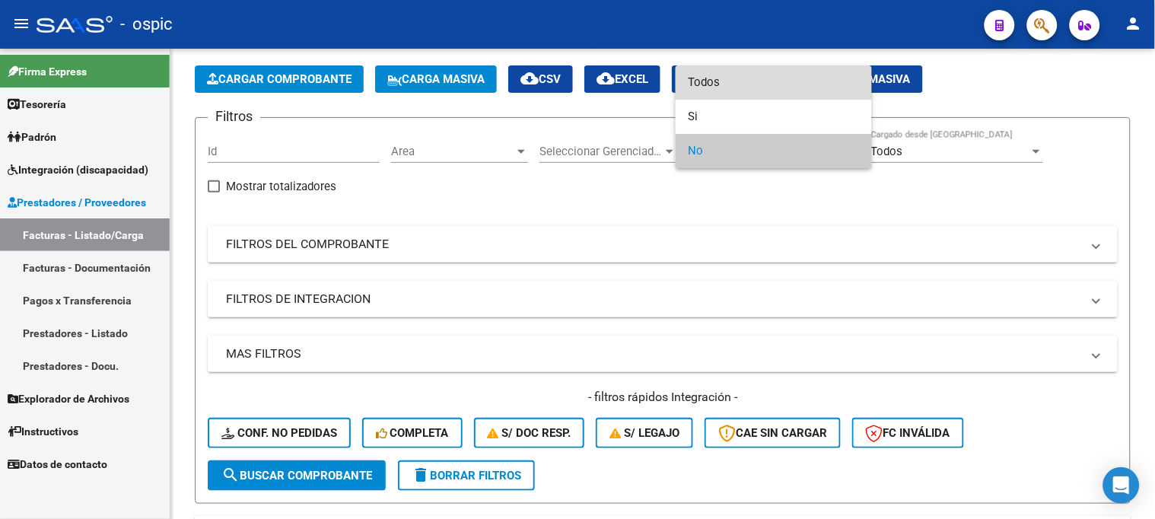
click at [721, 87] on span "Todos" at bounding box center [774, 82] width 172 height 34
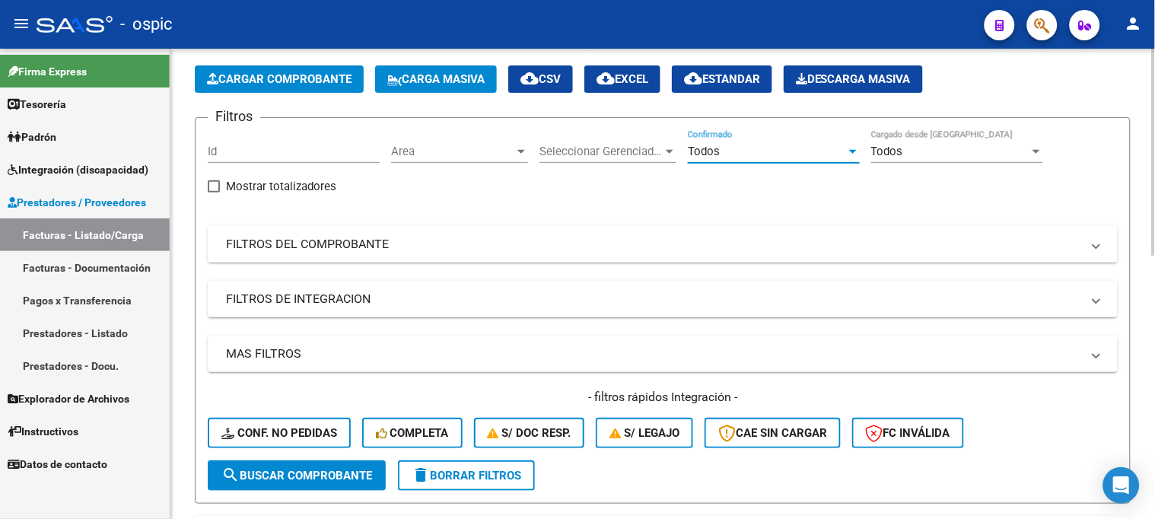
click at [394, 241] on mat-panel-title "FILTROS DEL COMPROBANTE" at bounding box center [653, 244] width 855 height 17
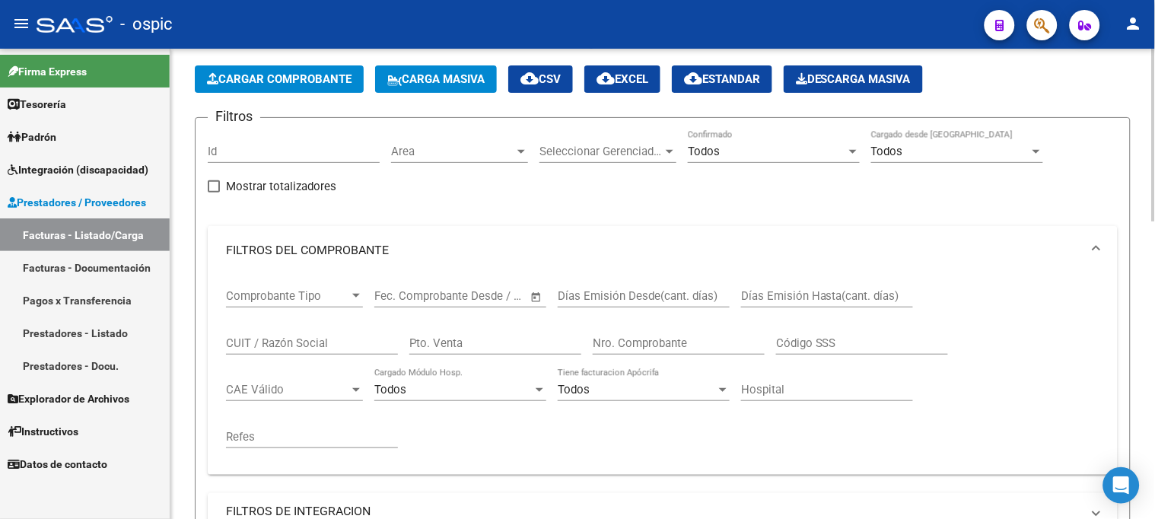
click at [337, 344] on input "CUIT / Razón Social" at bounding box center [312, 343] width 172 height 14
paste input "33707289959"
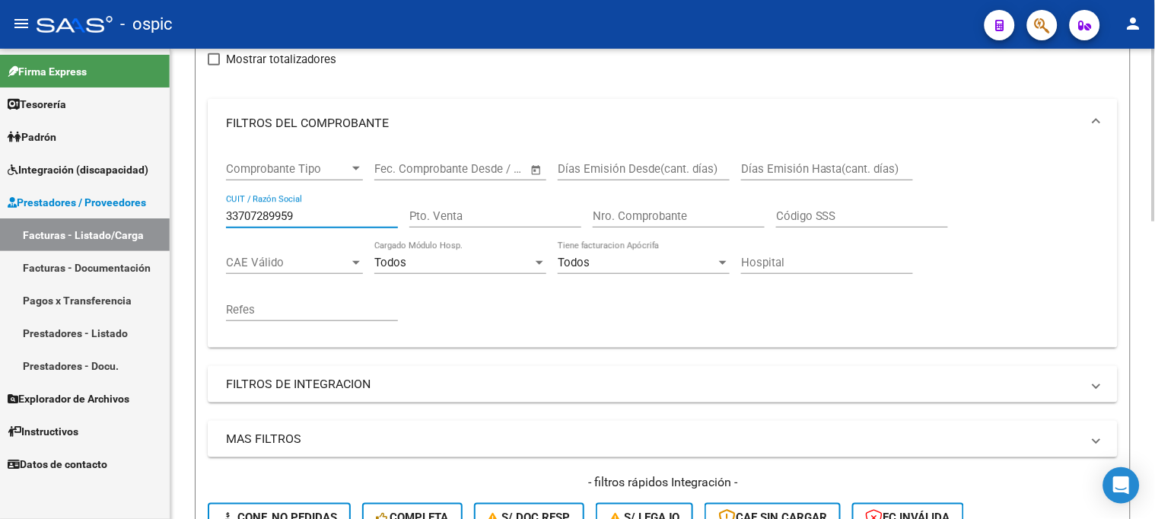
scroll to position [401, 0]
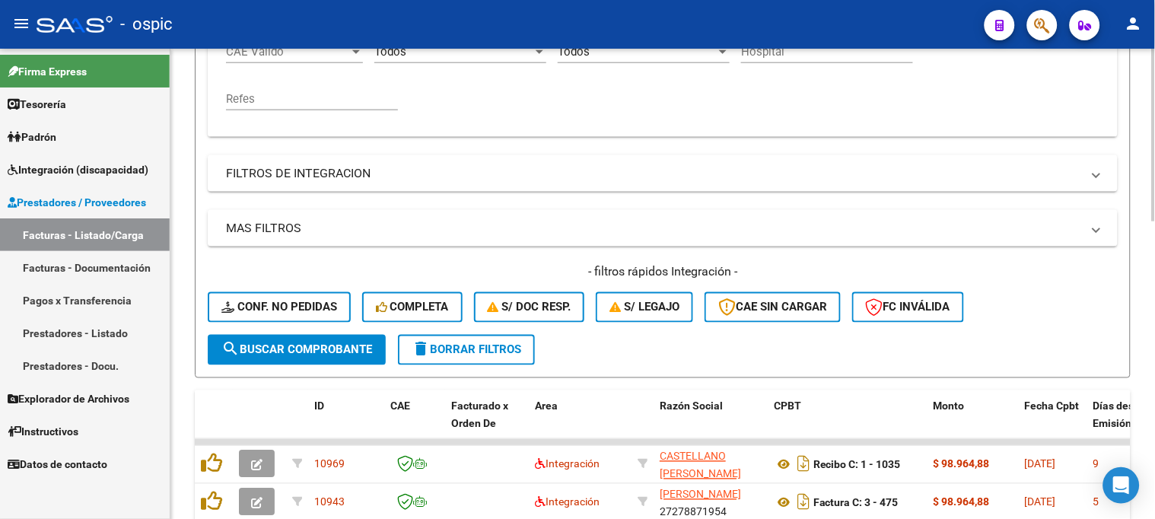
type input "33707289959"
click at [342, 343] on span "search Buscar Comprobante" at bounding box center [296, 350] width 151 height 14
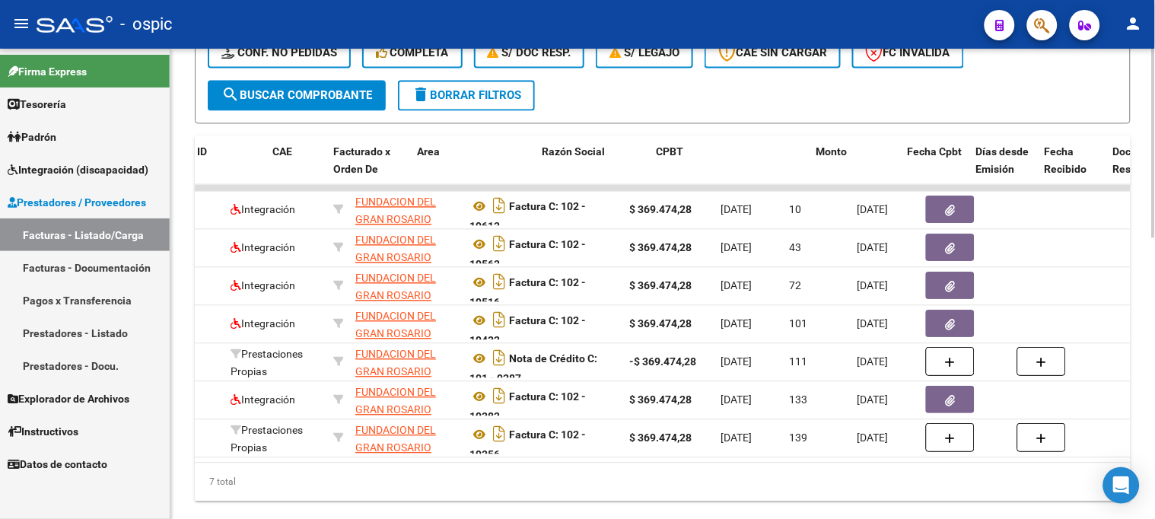
scroll to position [0, 0]
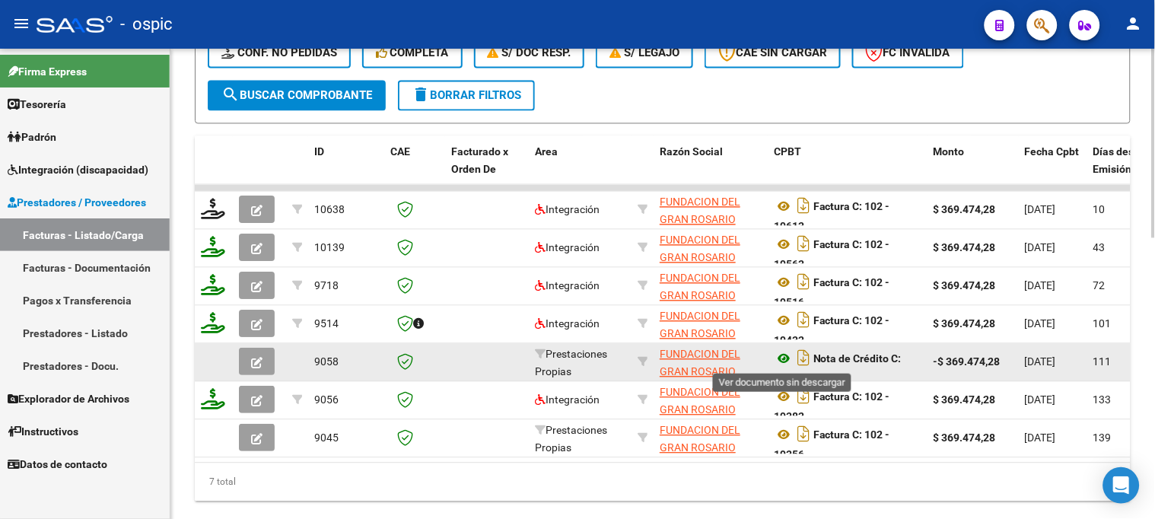
click at [779, 358] on icon at bounding box center [784, 359] width 20 height 18
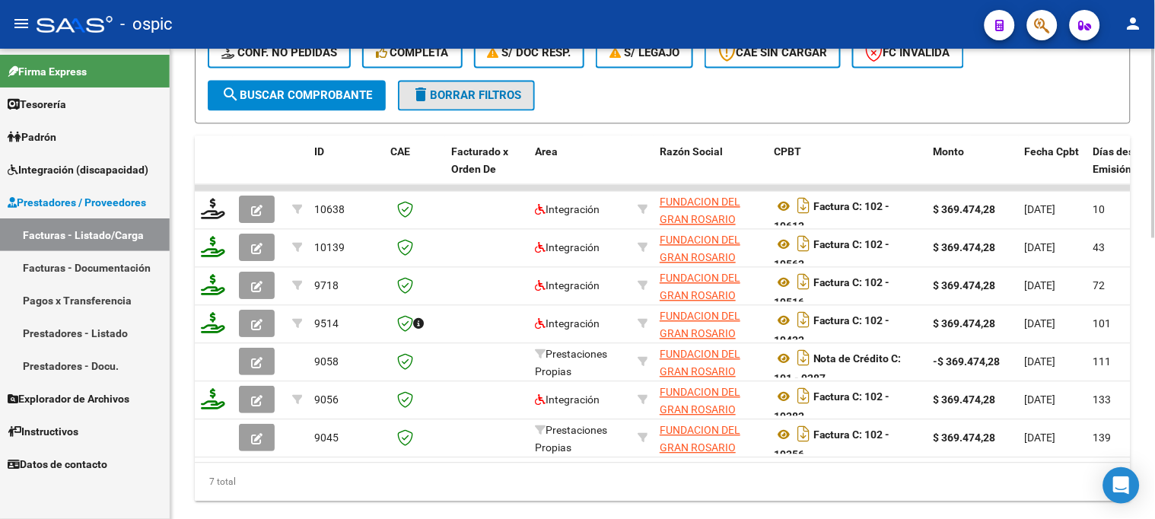
click at [489, 86] on button "delete Borrar Filtros" at bounding box center [466, 96] width 137 height 30
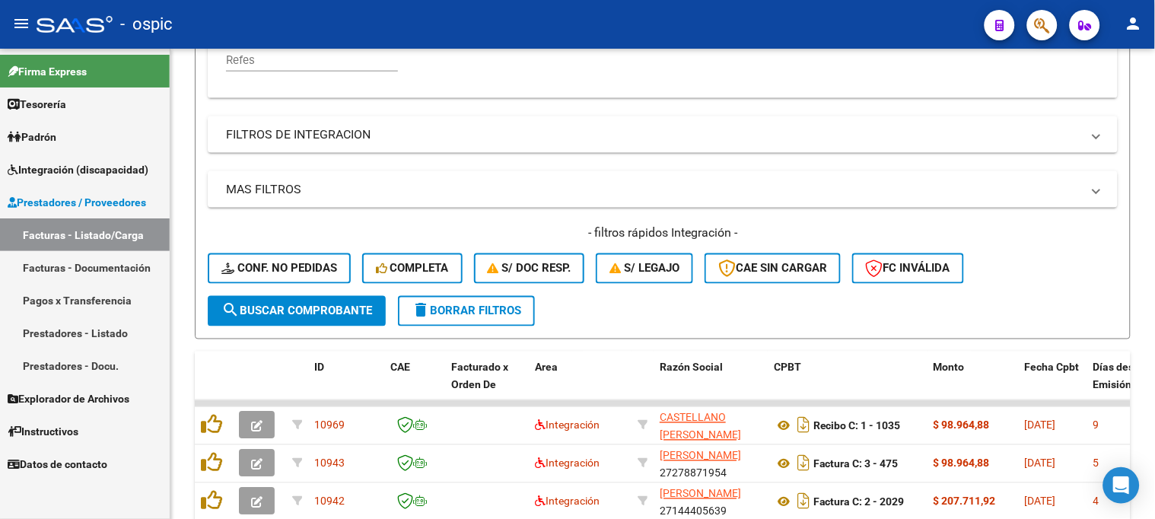
scroll to position [655, 0]
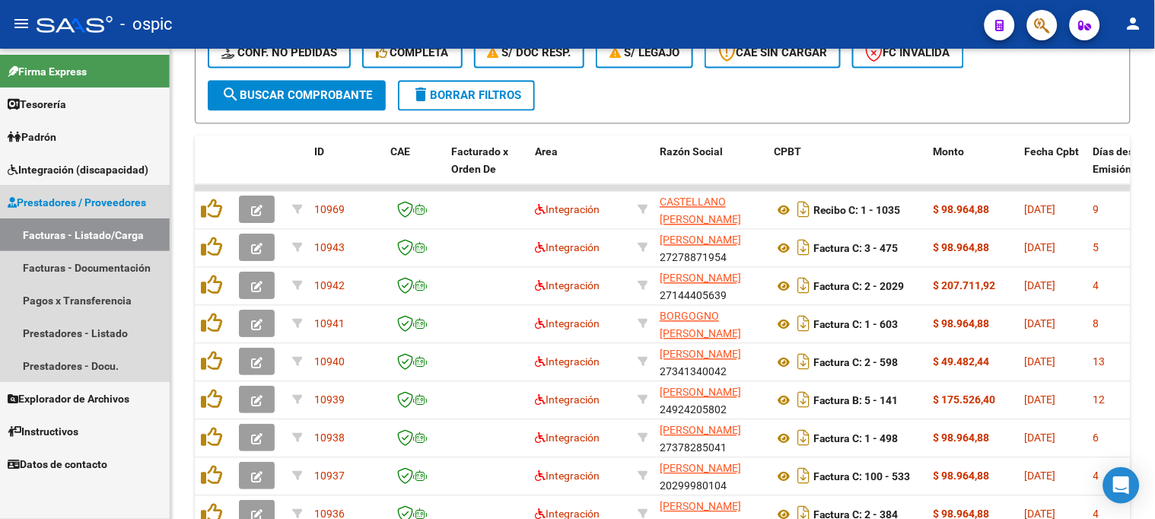
click at [93, 201] on span "Prestadores / Proveedores" at bounding box center [77, 202] width 138 height 17
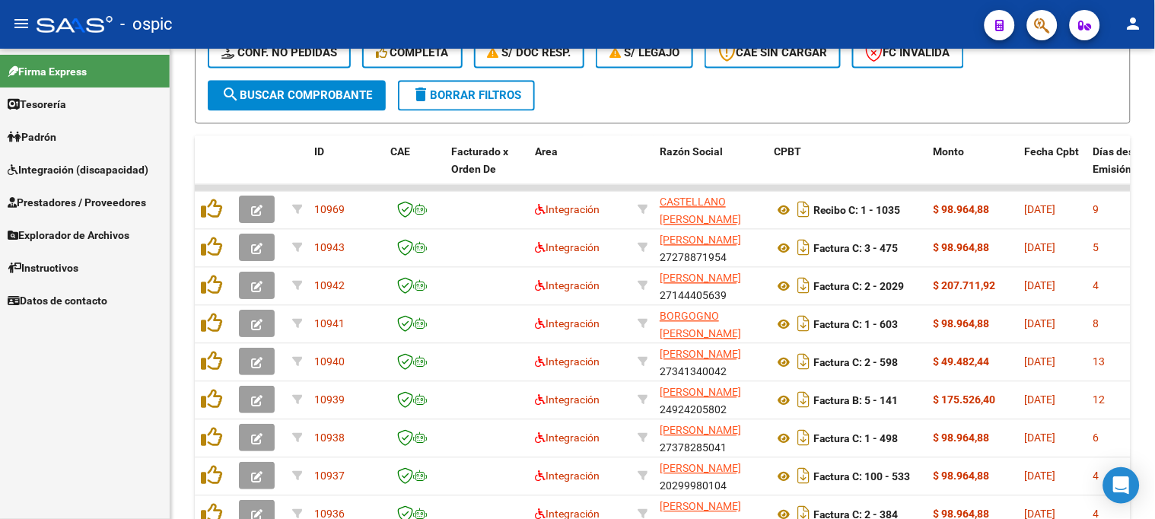
click at [102, 171] on span "Integración (discapacidad)" at bounding box center [78, 169] width 141 height 17
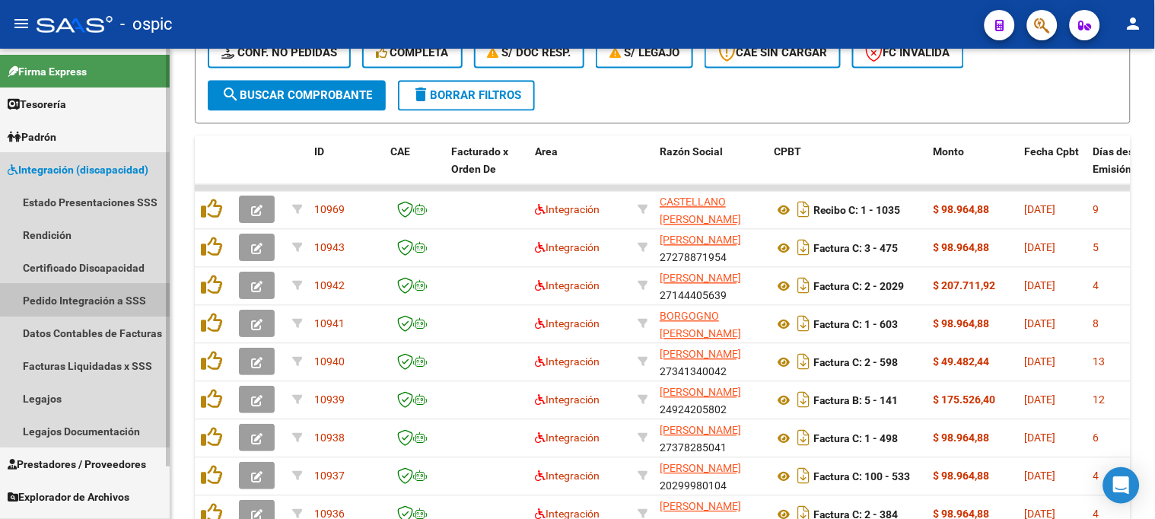
click at [86, 297] on link "Pedido Integración a SSS" at bounding box center [85, 300] width 170 height 33
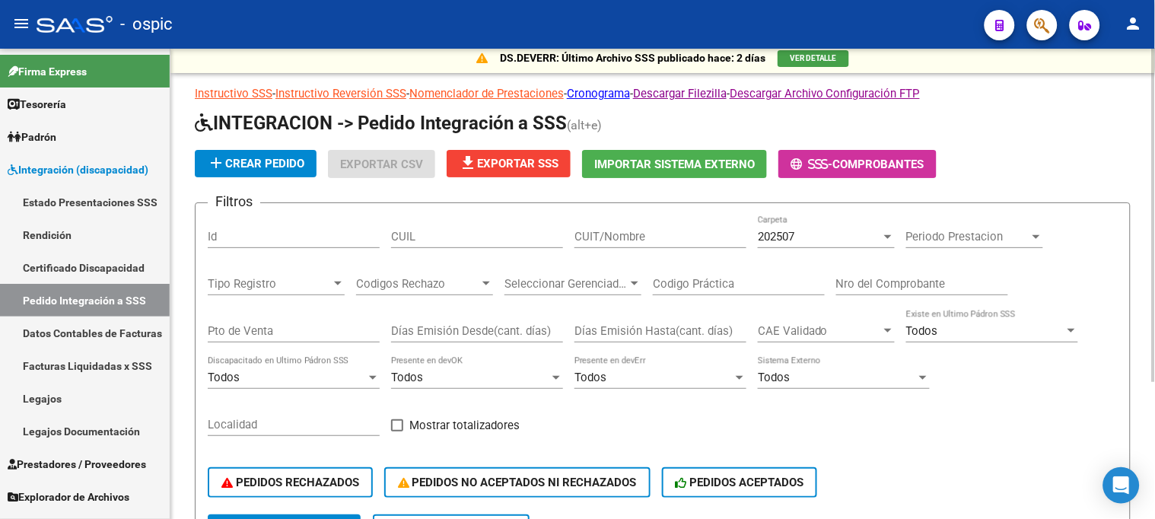
scroll to position [24, 0]
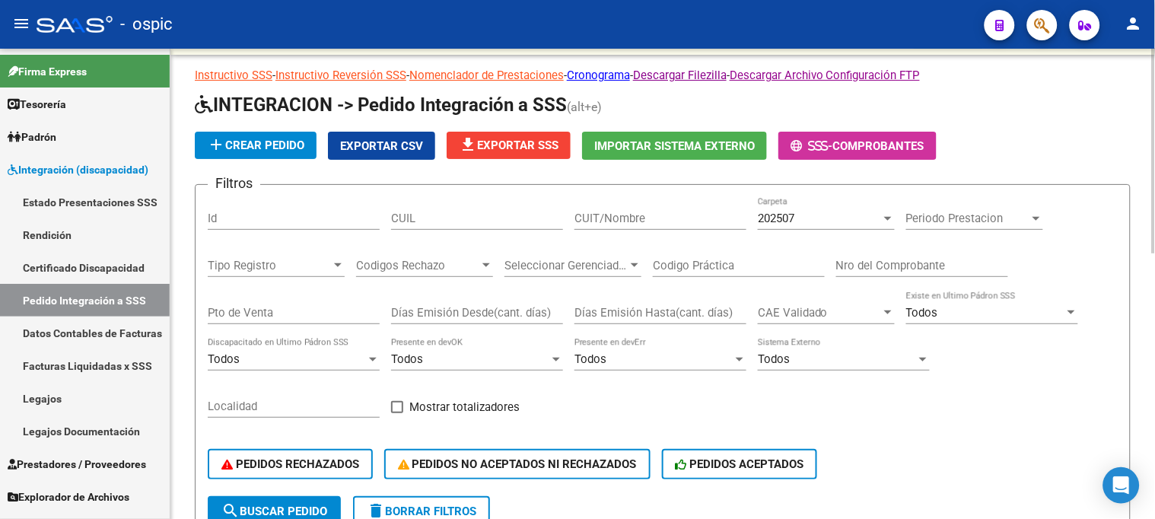
click at [382, 148] on span "Exportar CSV" at bounding box center [381, 146] width 83 height 14
click at [401, 134] on button "Exportar CSV" at bounding box center [381, 146] width 107 height 28
click at [519, 145] on span "file_download Exportar SSS" at bounding box center [509, 145] width 100 height 14
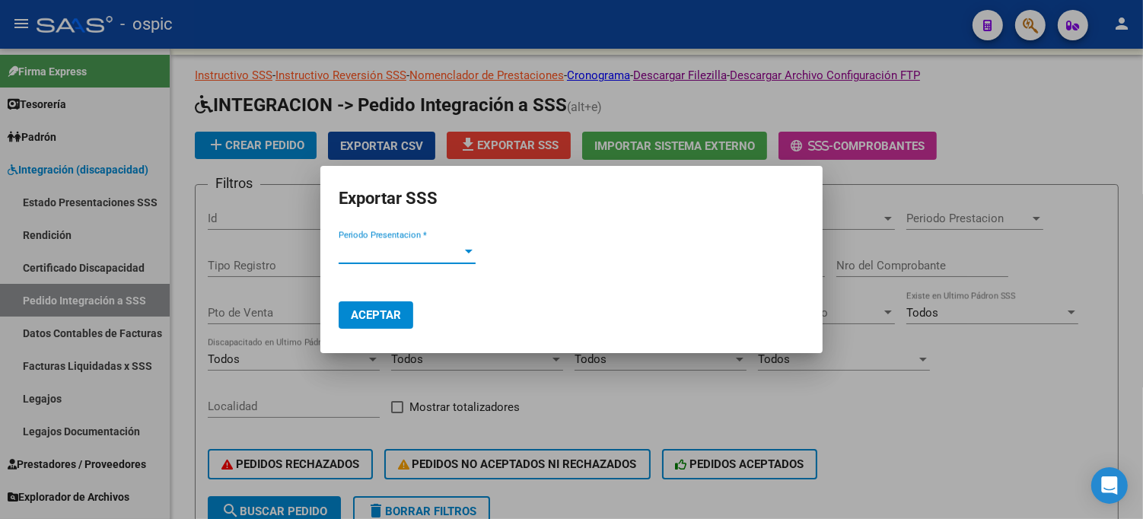
click at [422, 247] on span "Periodo Presentacion *" at bounding box center [400, 252] width 123 height 14
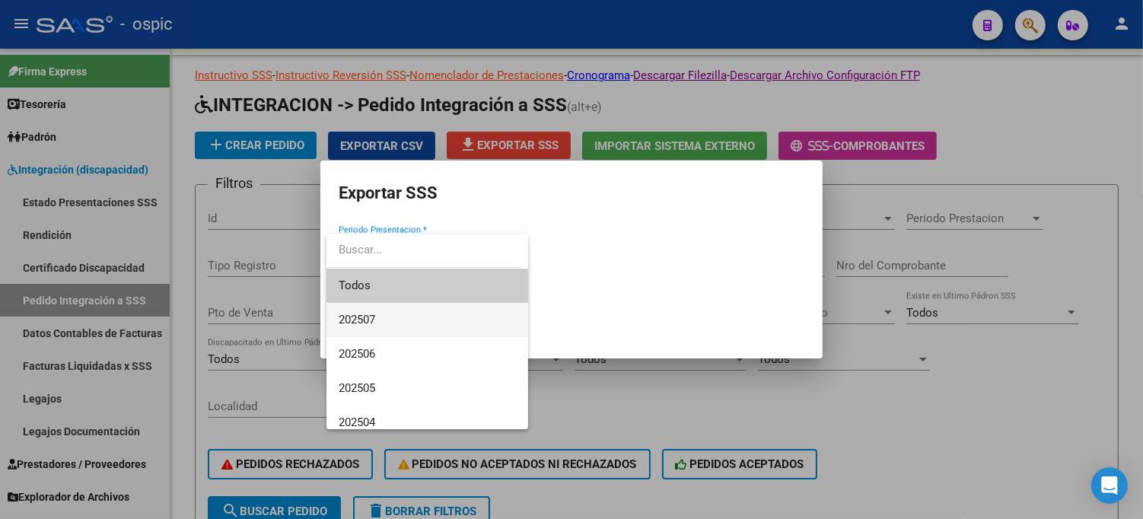
click at [367, 315] on span "202507" at bounding box center [357, 320] width 37 height 14
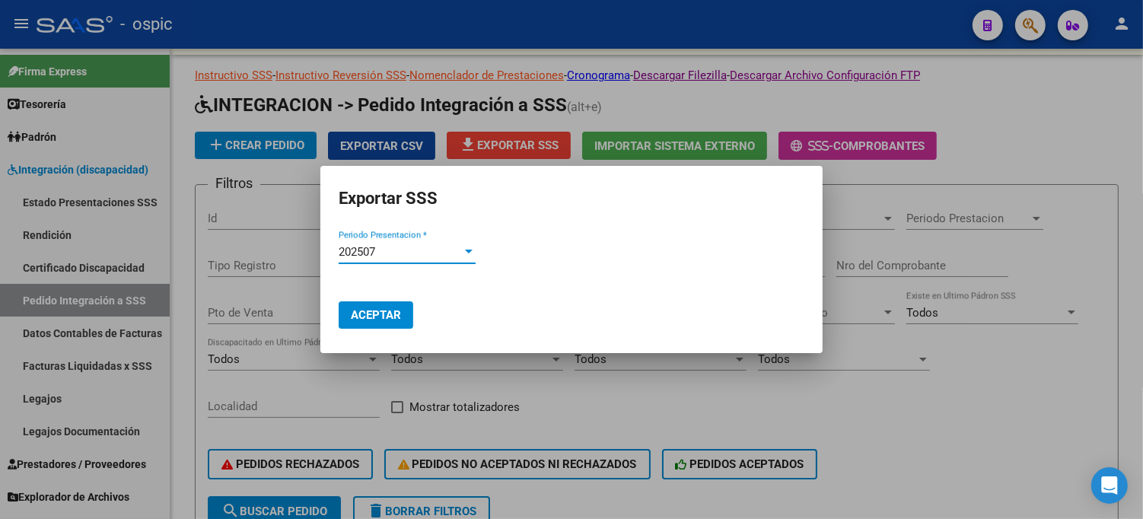
click at [392, 315] on span "Aceptar" at bounding box center [376, 315] width 50 height 14
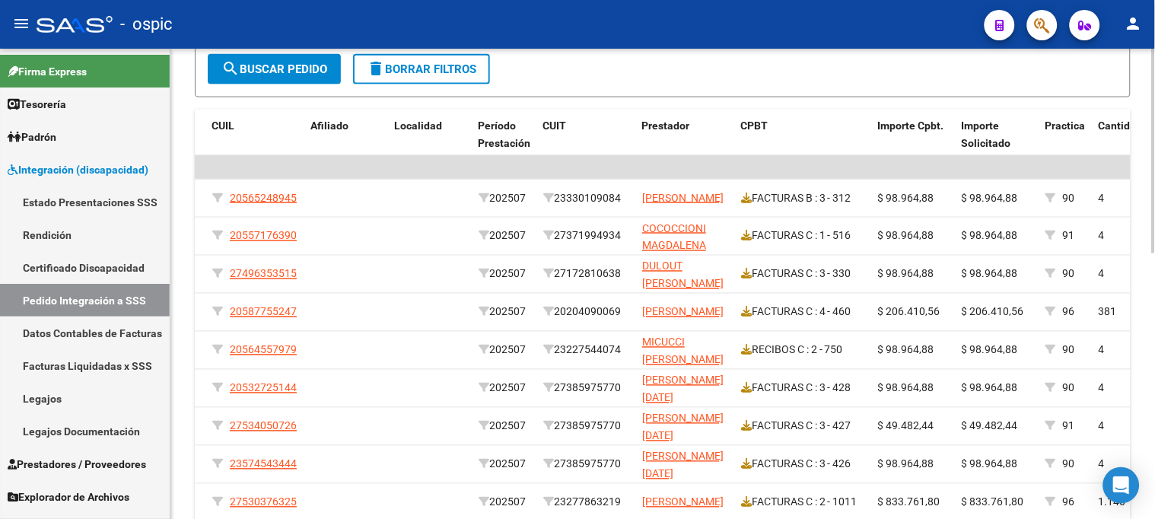
scroll to position [356, 0]
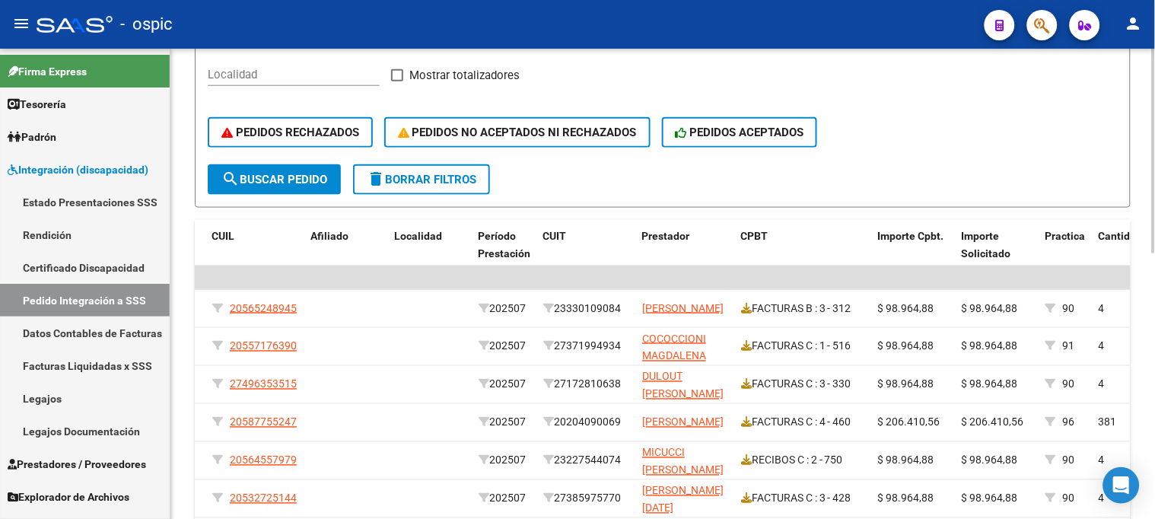
click at [450, 180] on span "delete Borrar Filtros" at bounding box center [422, 180] width 110 height 14
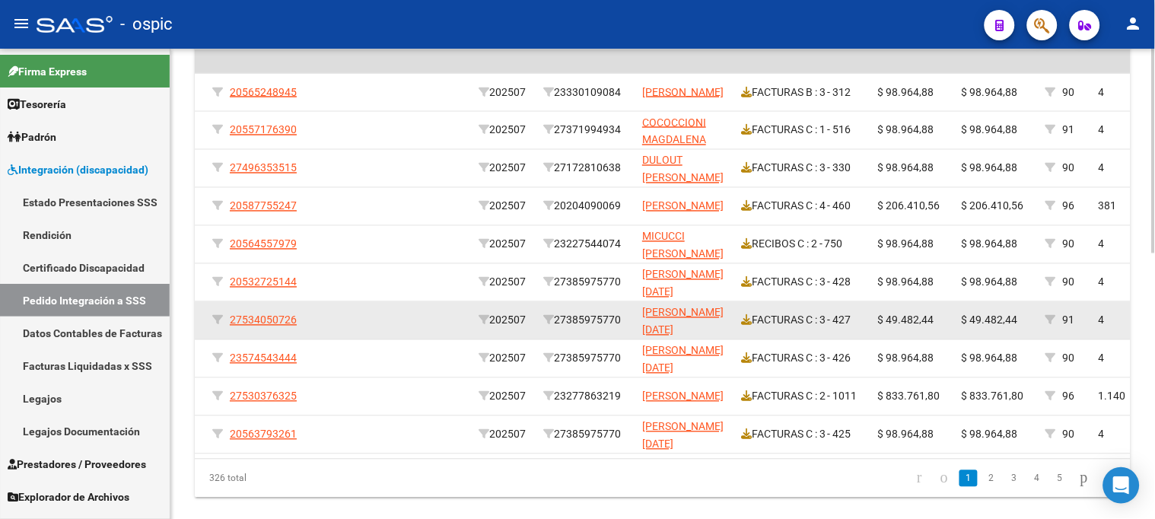
scroll to position [610, 0]
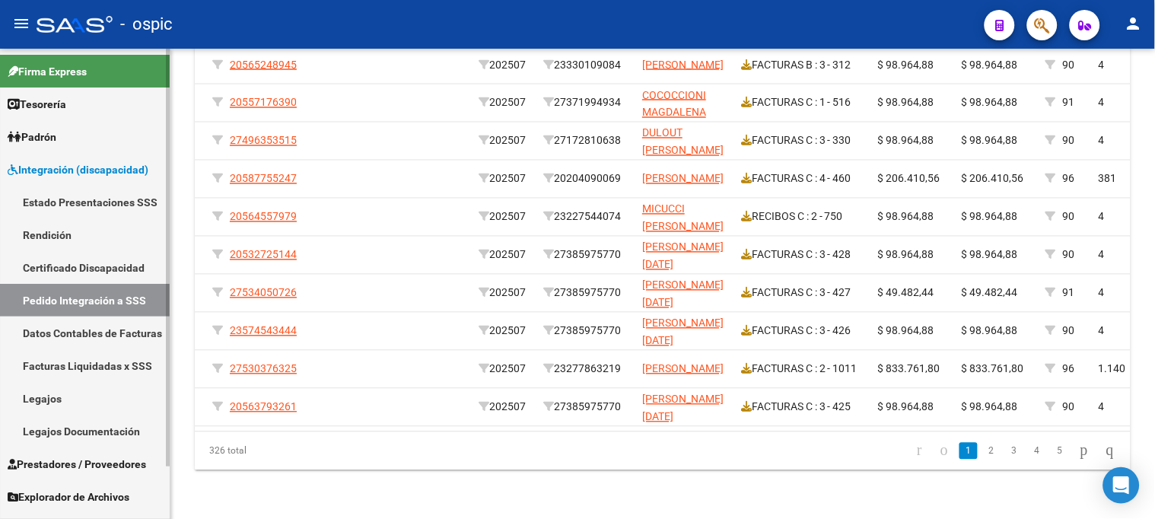
click at [46, 169] on span "Integración (discapacidad)" at bounding box center [78, 169] width 141 height 17
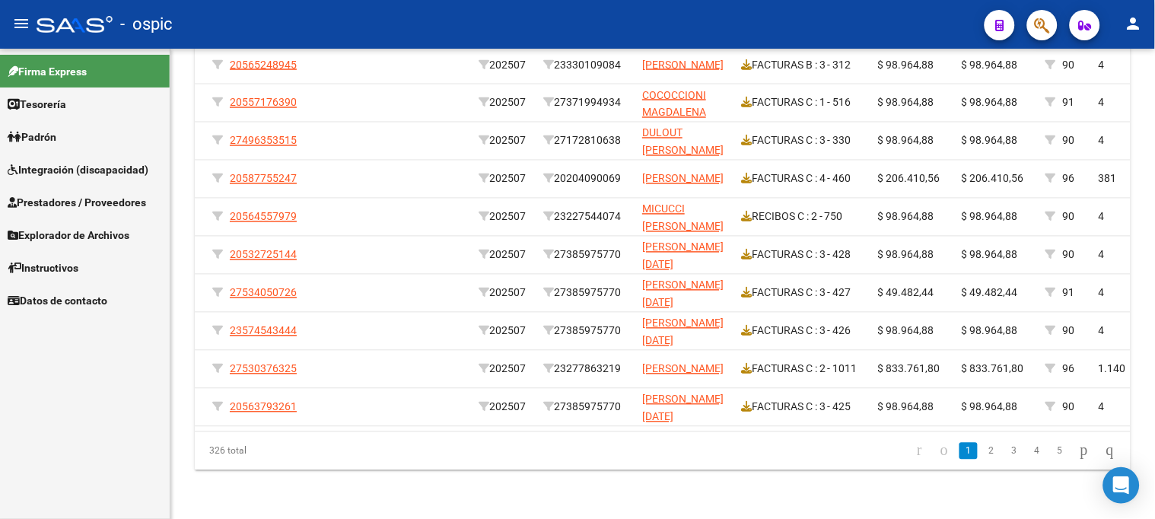
click at [57, 202] on span "Prestadores / Proveedores" at bounding box center [77, 202] width 138 height 17
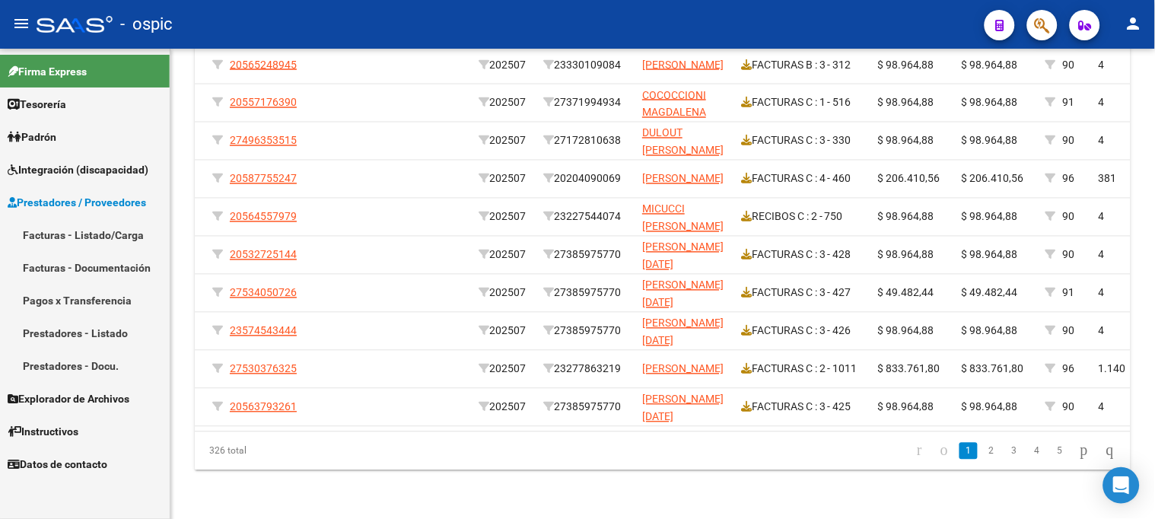
click at [76, 202] on span "Prestadores / Proveedores" at bounding box center [77, 202] width 138 height 17
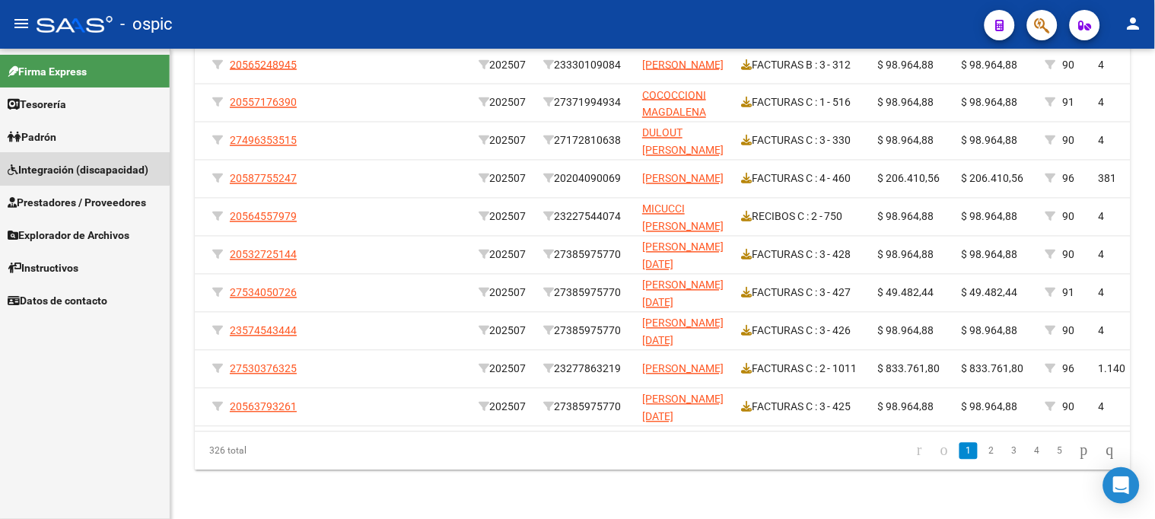
click at [67, 168] on span "Integración (discapacidad)" at bounding box center [78, 169] width 141 height 17
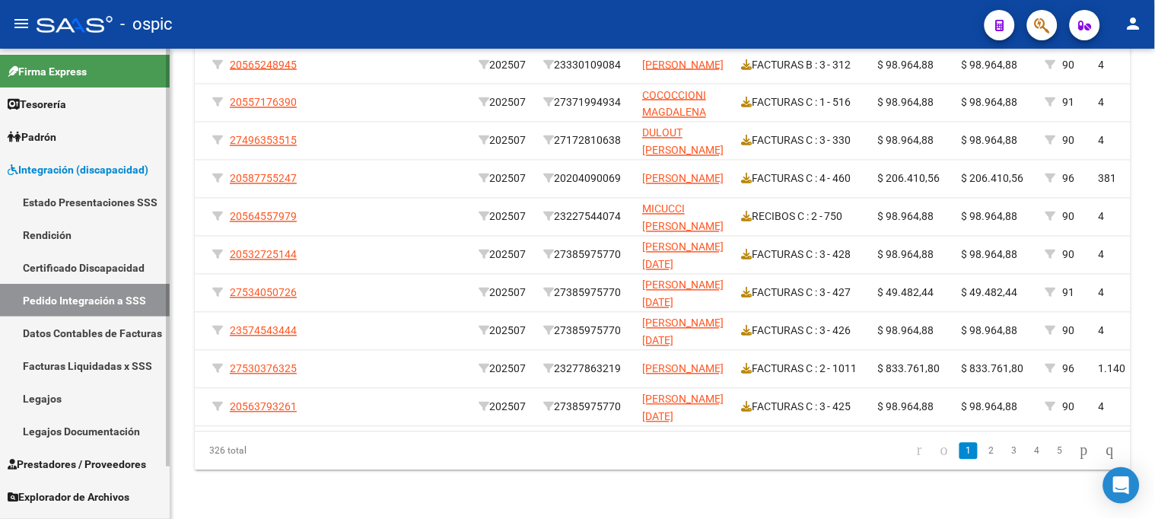
click at [81, 397] on link "Legajos" at bounding box center [85, 398] width 170 height 33
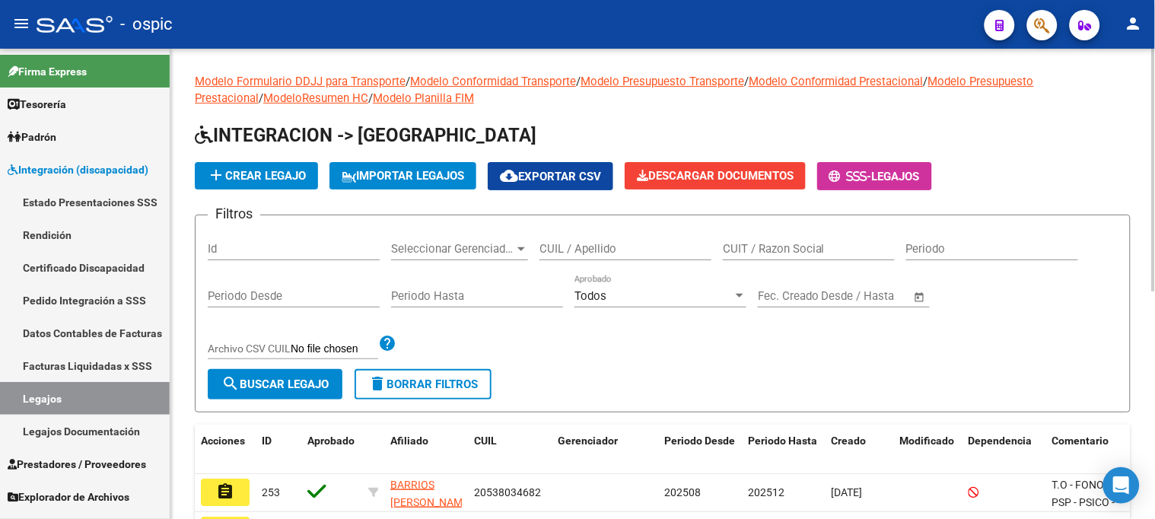
click at [579, 250] on input "CUIL / Apellido" at bounding box center [625, 249] width 172 height 14
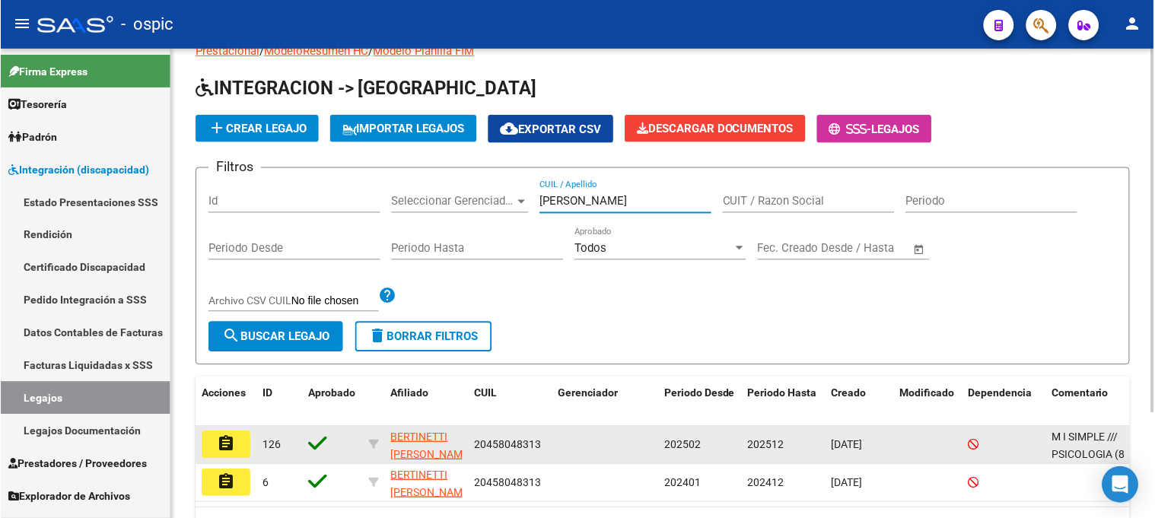
scroll to position [84, 0]
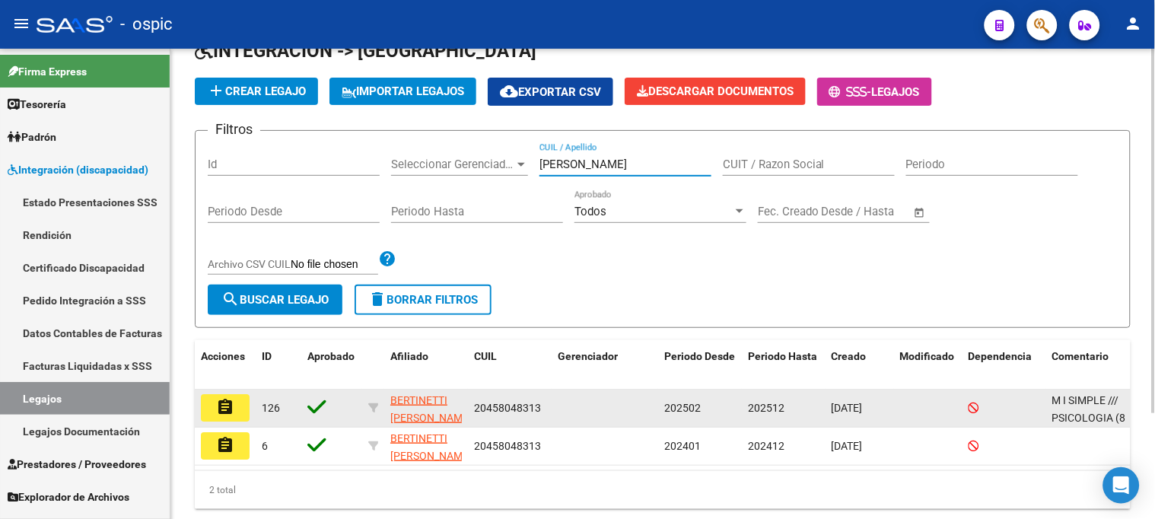
type input "bertinetti lu"
drag, startPoint x: 475, startPoint y: 405, endPoint x: 541, endPoint y: 404, distance: 66.2
click at [541, 404] on div "20458048313" at bounding box center [510, 407] width 72 height 17
copy span "20458048313"
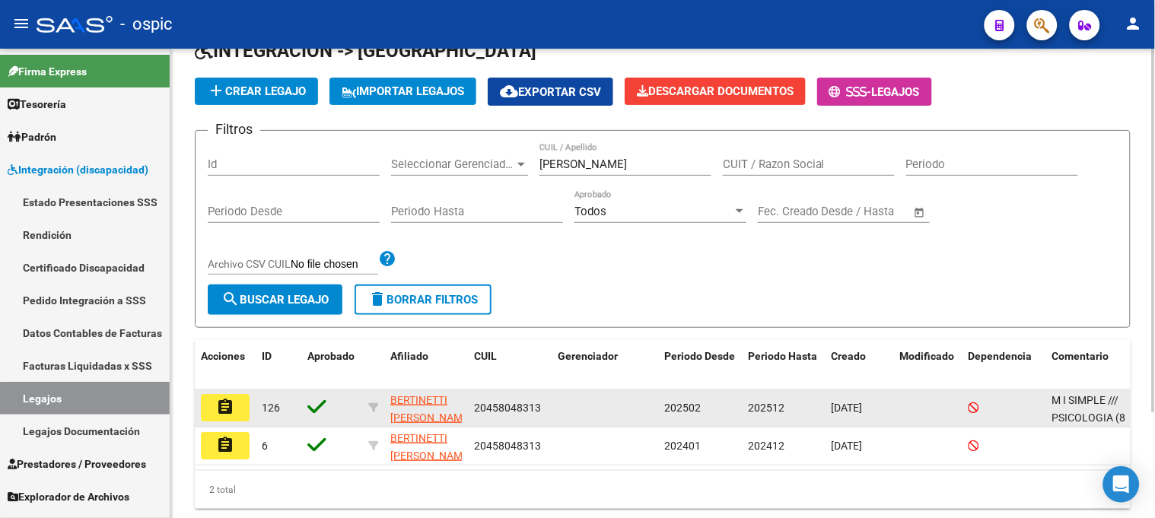
copy span "20458048313"
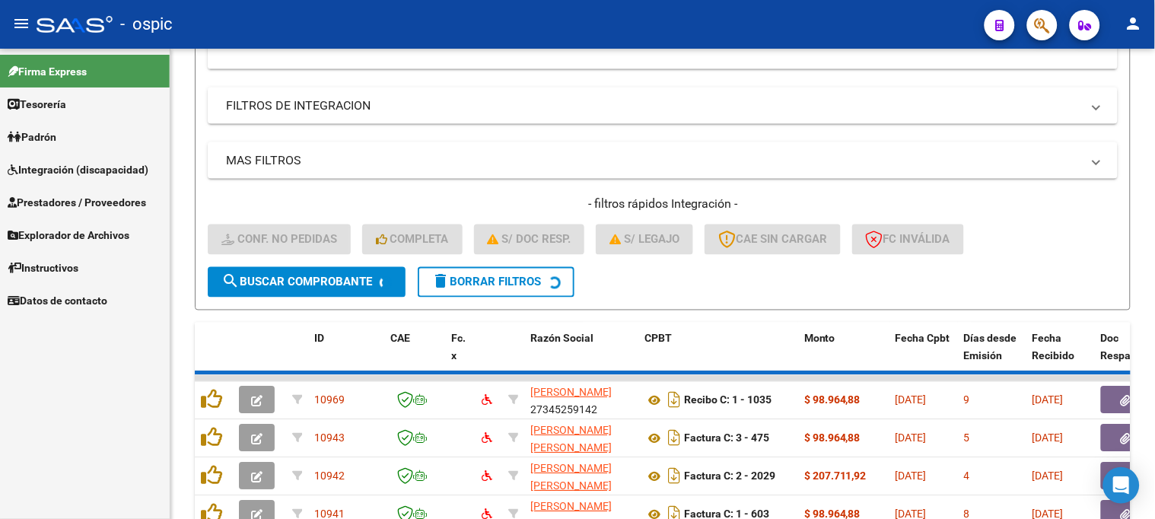
scroll to position [445, 0]
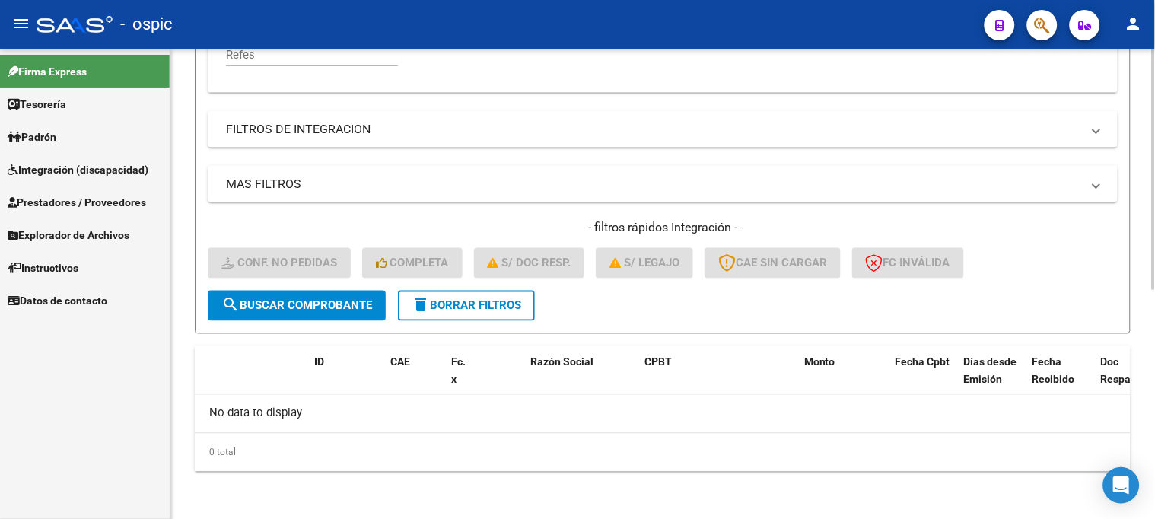
click at [437, 308] on span "delete Borrar Filtros" at bounding box center [467, 306] width 110 height 14
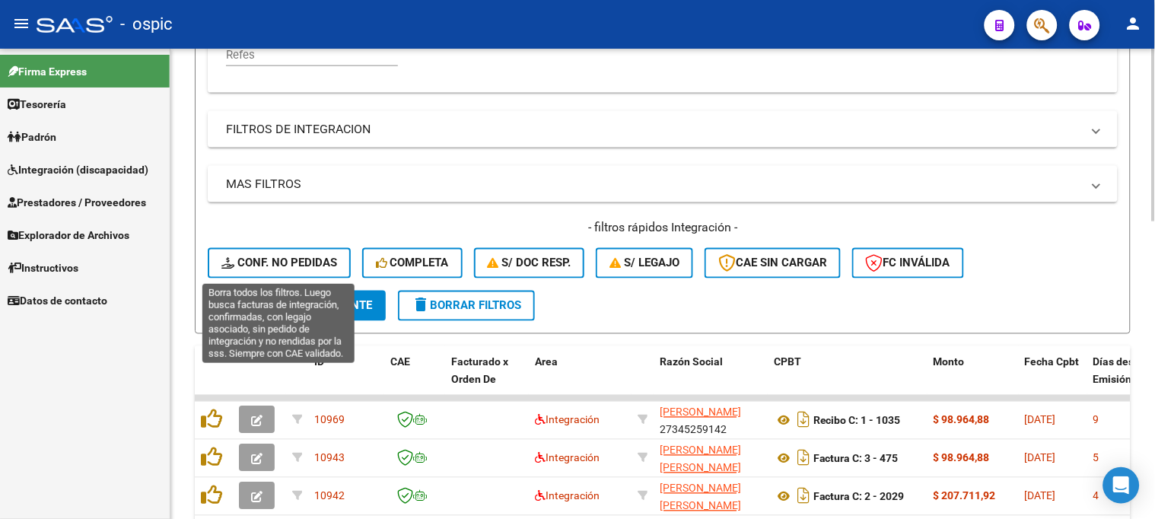
click at [294, 263] on span "Conf. no pedidas" at bounding box center [279, 263] width 116 height 14
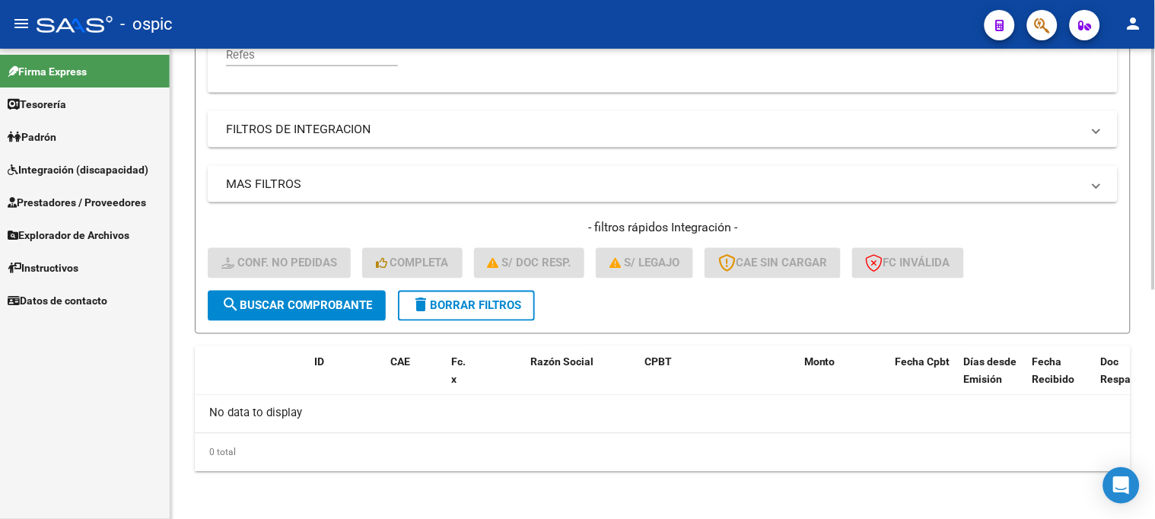
click at [438, 299] on span "delete Borrar Filtros" at bounding box center [467, 306] width 110 height 14
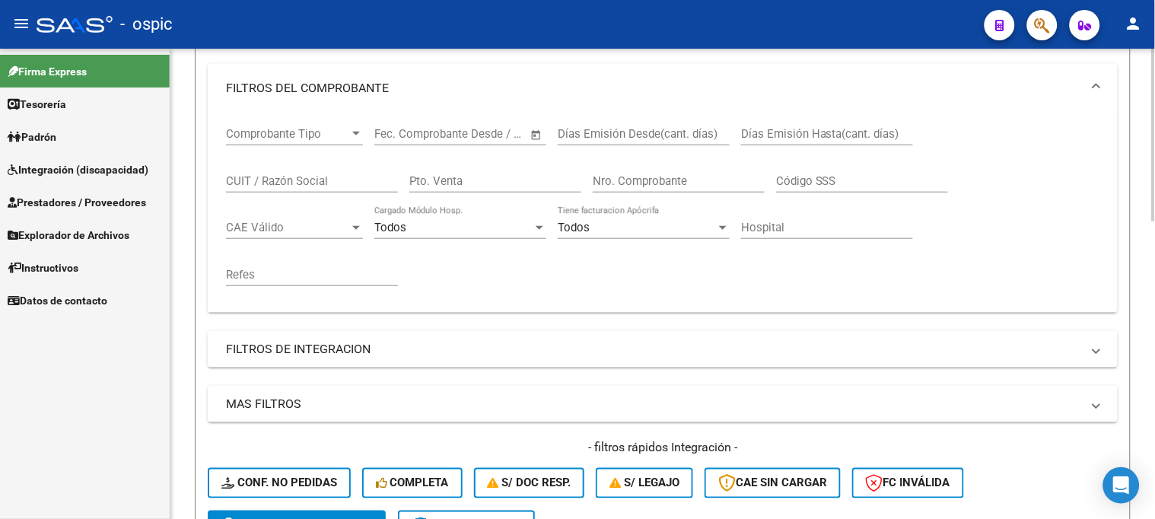
scroll to position [107, 0]
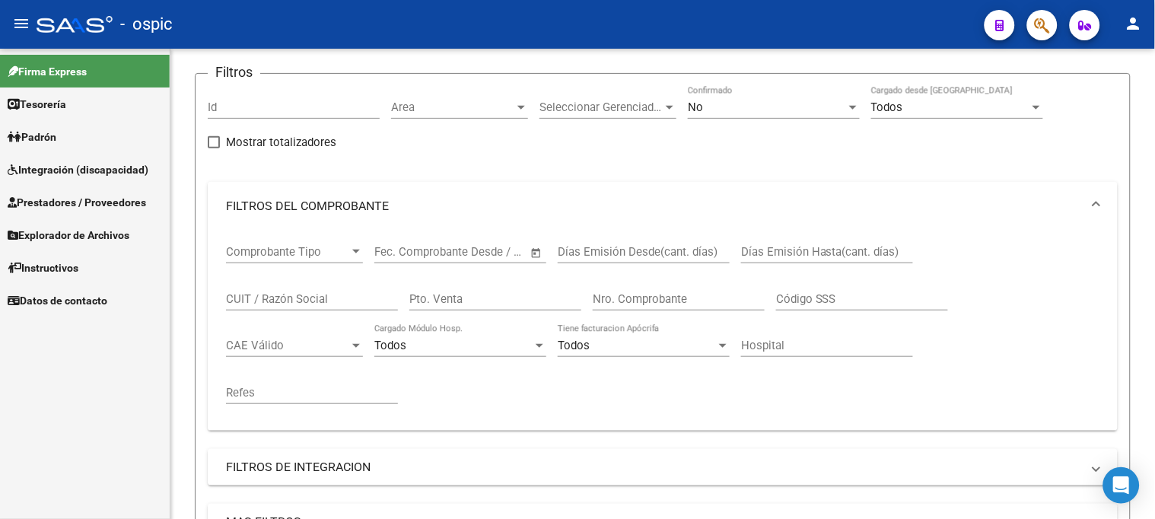
click at [84, 170] on span "Integración (discapacidad)" at bounding box center [78, 169] width 141 height 17
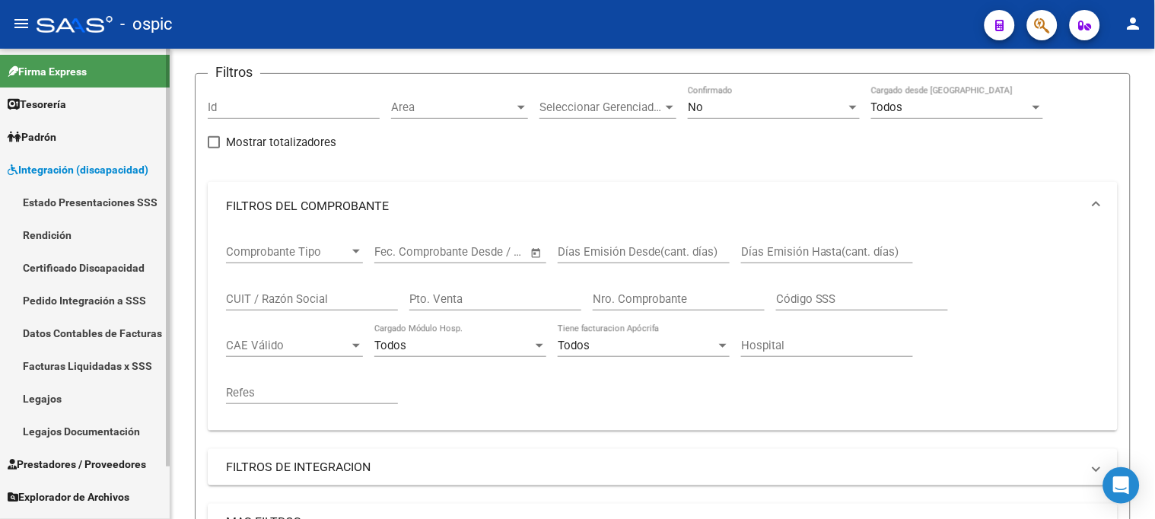
click at [84, 262] on link "Certificado Discapacidad" at bounding box center [85, 267] width 170 height 33
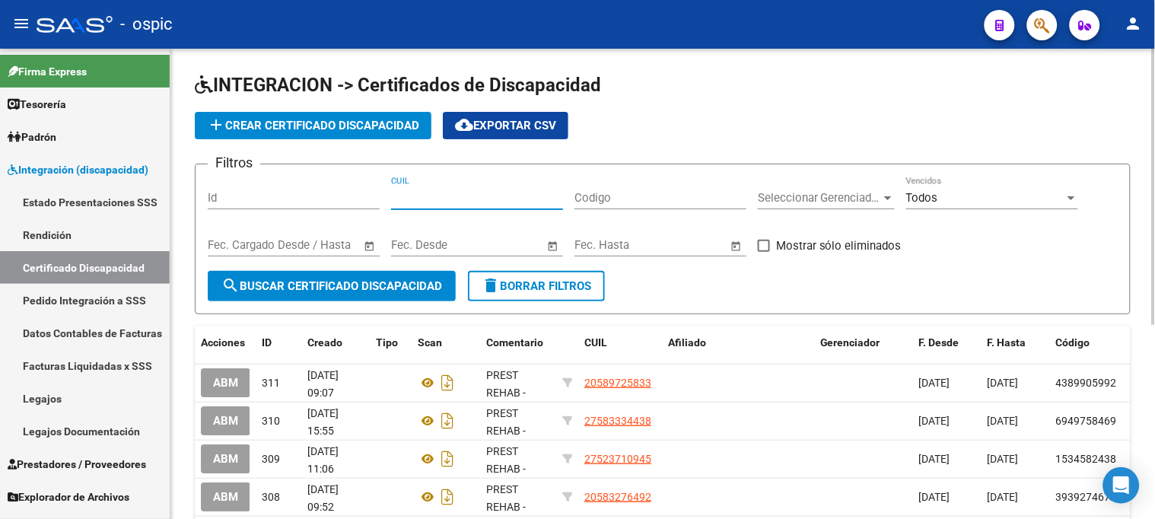
click at [446, 202] on input "CUIL" at bounding box center [477, 198] width 172 height 14
paste input "20-45804831-3"
type input "20-45804831-3"
click at [398, 285] on span "search Buscar Certificado Discapacidad" at bounding box center [331, 286] width 221 height 14
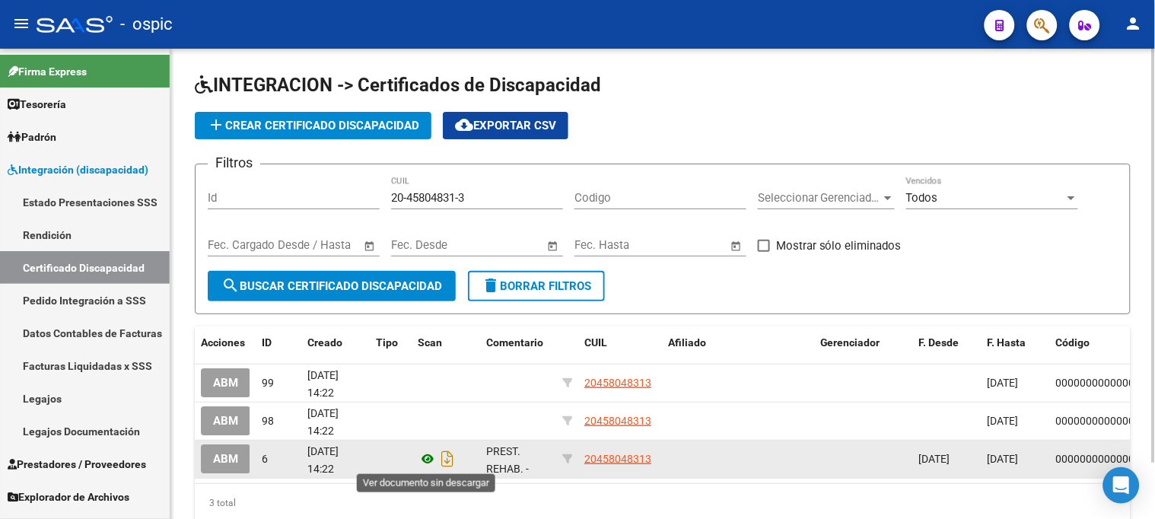
click at [431, 460] on icon at bounding box center [428, 459] width 20 height 18
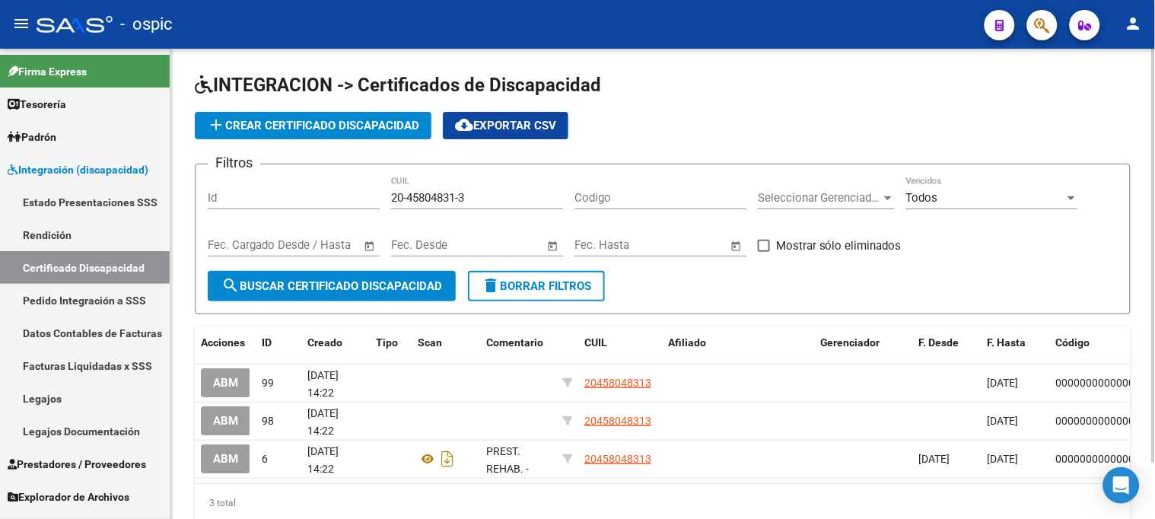
click at [531, 285] on span "delete Borrar Filtros" at bounding box center [537, 286] width 110 height 14
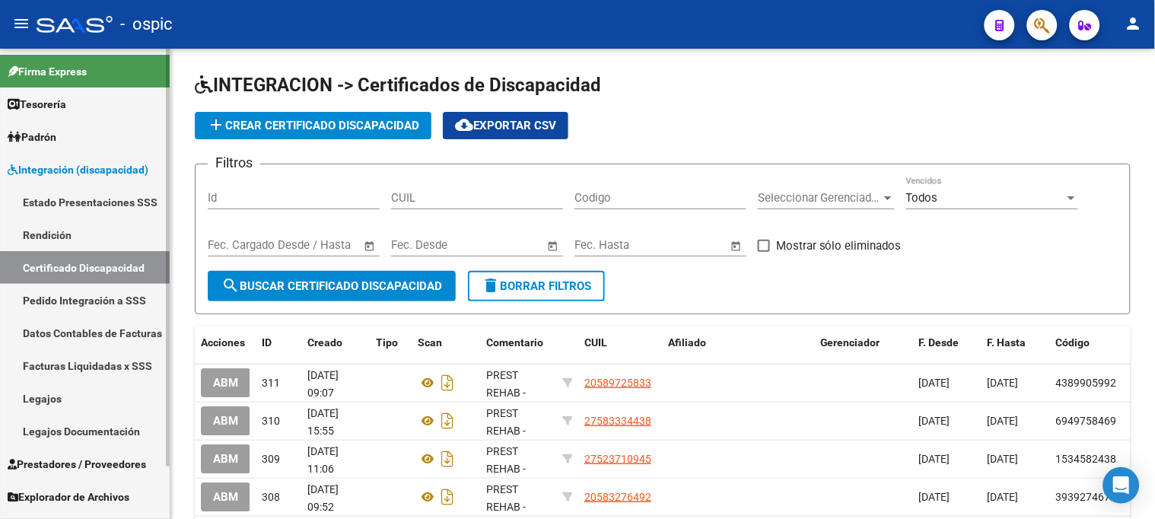
click at [88, 271] on link "Certificado Discapacidad" at bounding box center [85, 267] width 170 height 33
click at [460, 201] on input "CUIL" at bounding box center [477, 198] width 172 height 14
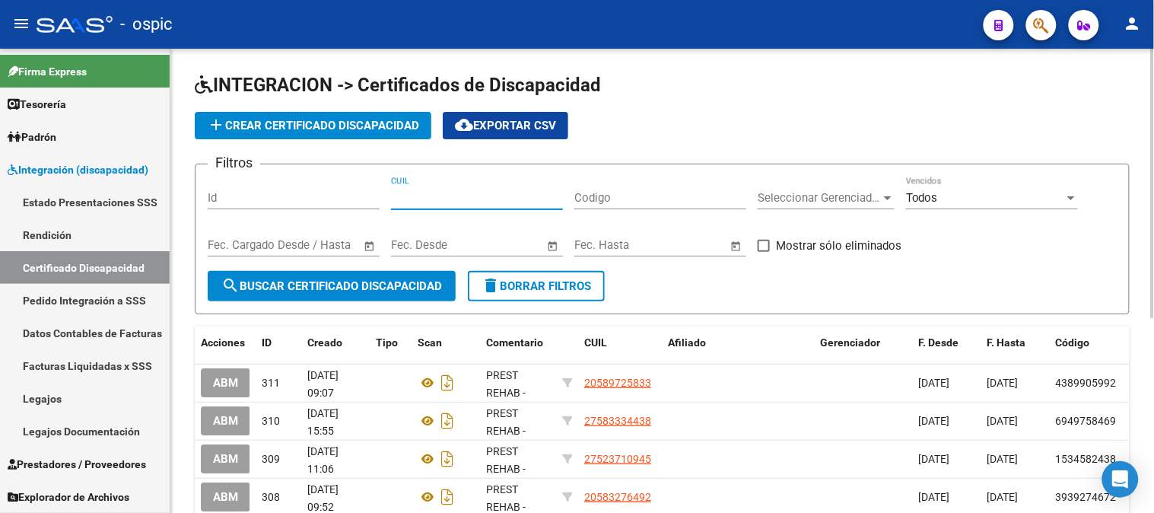
click at [441, 199] on input "CUIL" at bounding box center [477, 198] width 172 height 14
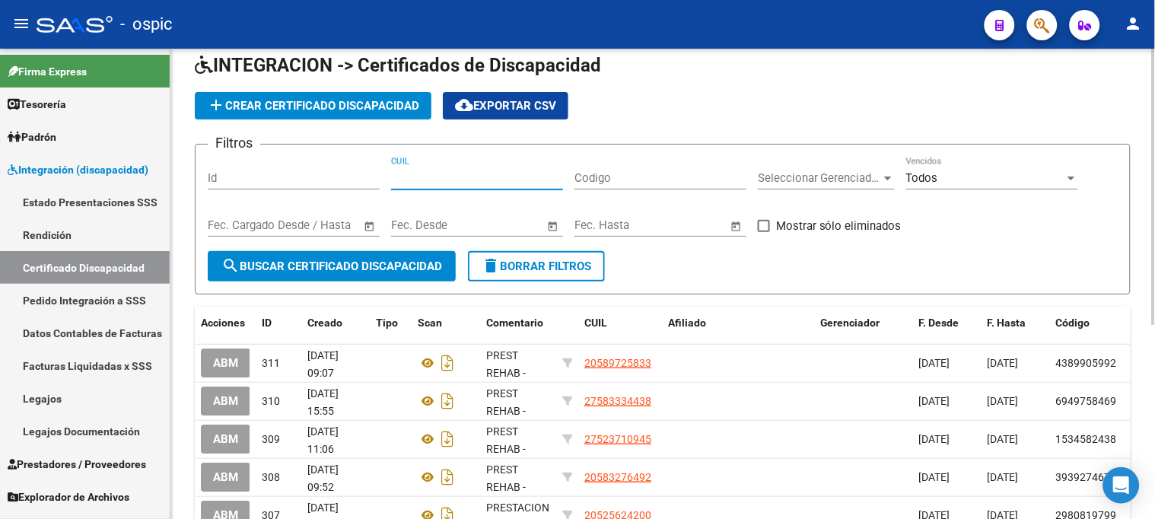
click at [1083, 157] on div "INTEGRACION -> Certificados de Discapacidad add Crear Certificado Discapacidad …" at bounding box center [664, 423] width 988 height 788
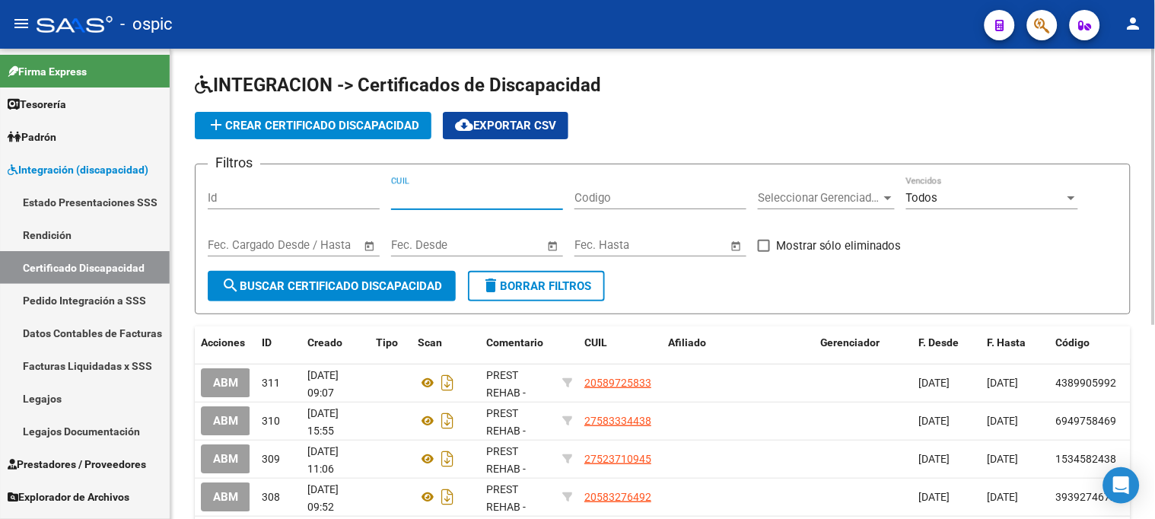
paste input "20-45804831-3"
type input "20-45804831-3"
drag, startPoint x: 500, startPoint y: 199, endPoint x: 223, endPoint y: 193, distance: 277.0
click at [226, 196] on div "Filtros Id 20-45804831-3 CUIL Codigo Seleccionar Gerenciador Seleccionar Gerenc…" at bounding box center [663, 224] width 910 height 94
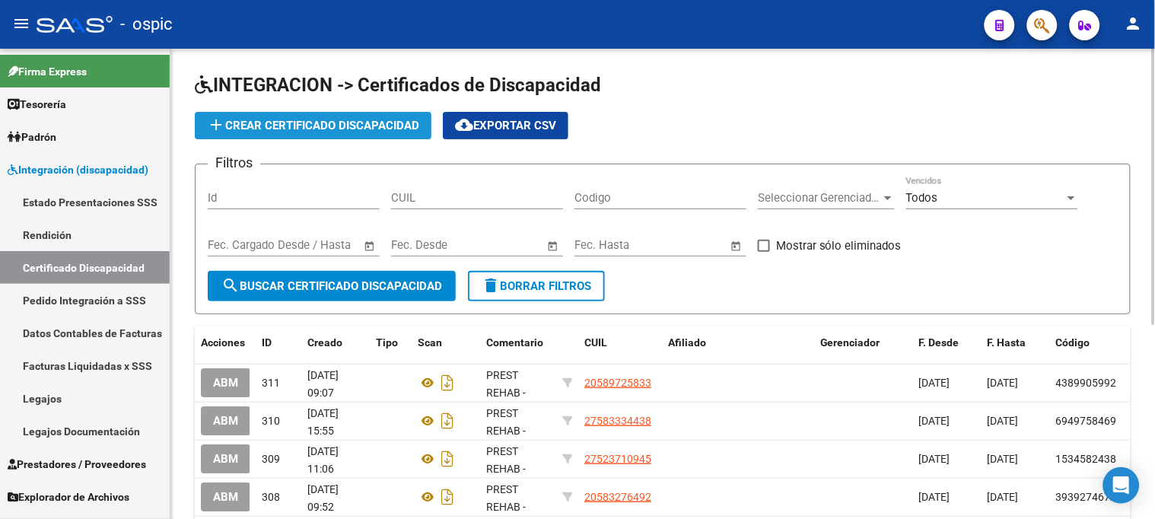
click at [367, 129] on span "add Crear Certificado Discapacidad" at bounding box center [313, 126] width 212 height 14
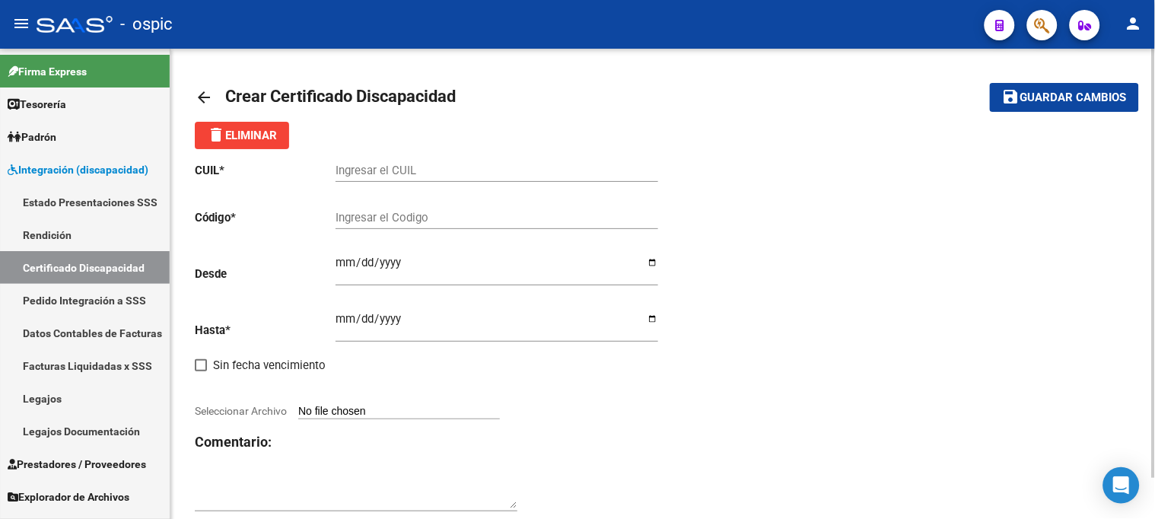
click at [409, 168] on input "Ingresar el CUIL" at bounding box center [497, 171] width 323 height 14
paste input "20-45804831-3"
type input "20-45804831-3"
click at [407, 214] on input "Ingresar el Codigo" at bounding box center [497, 218] width 323 height 14
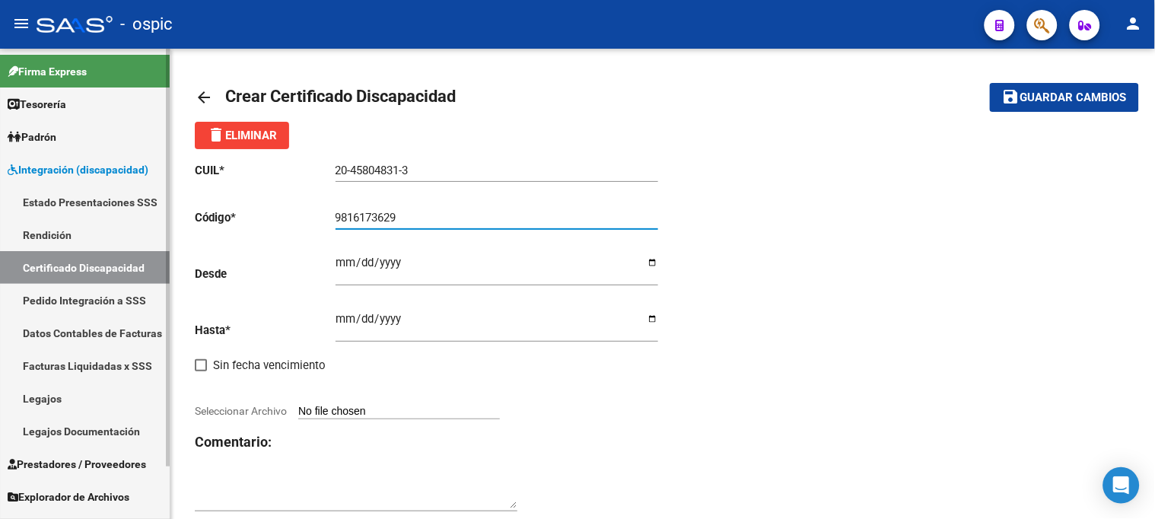
type input "9816173629"
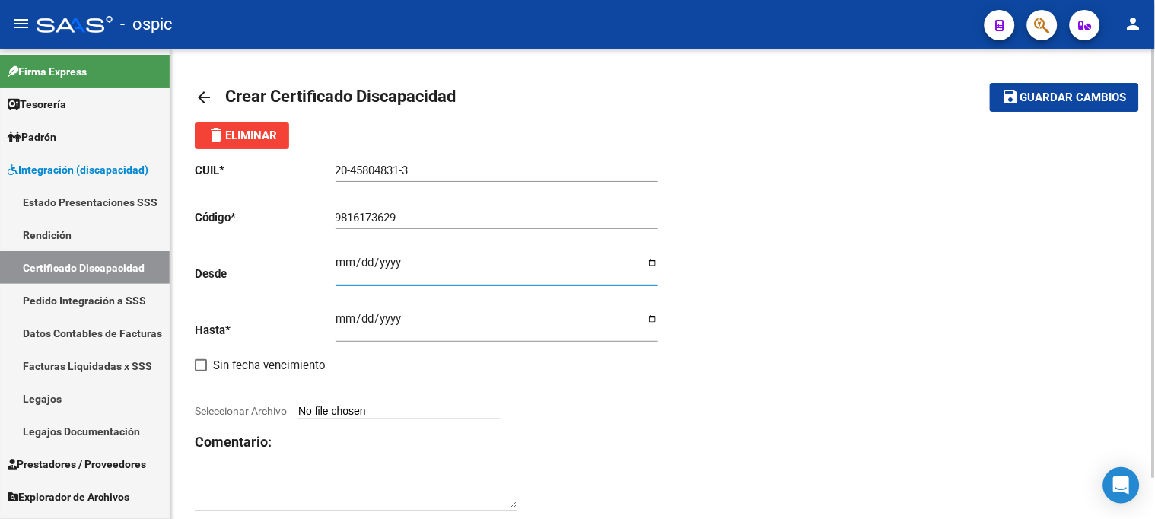
click at [339, 264] on input "Ingresar fec. Desde" at bounding box center [497, 268] width 323 height 24
type input "2024-12-11"
click at [344, 314] on input "Ingresar fec. Hasta" at bounding box center [497, 325] width 323 height 24
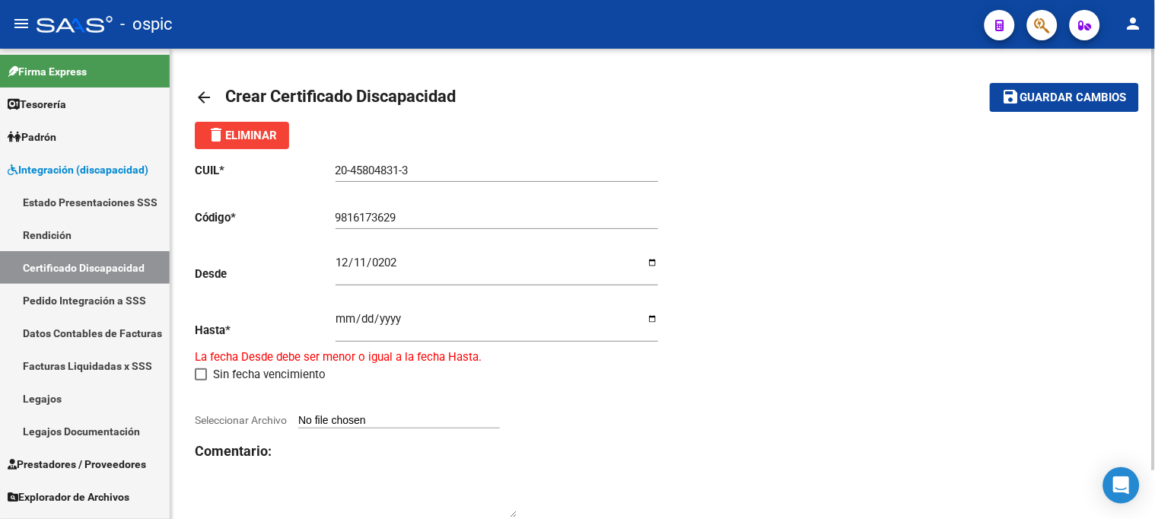
click at [363, 413] on app-file-uploader "Seleccionar Archivo" at bounding box center [353, 420] width 317 height 14
click at [423, 328] on input "2024-11-30" at bounding box center [497, 325] width 323 height 24
click at [402, 321] on input "2024-11-30" at bounding box center [497, 325] width 323 height 24
click at [400, 322] on input "2024-11-30" at bounding box center [497, 325] width 323 height 24
click at [382, 323] on input "2024-11-30" at bounding box center [497, 325] width 323 height 24
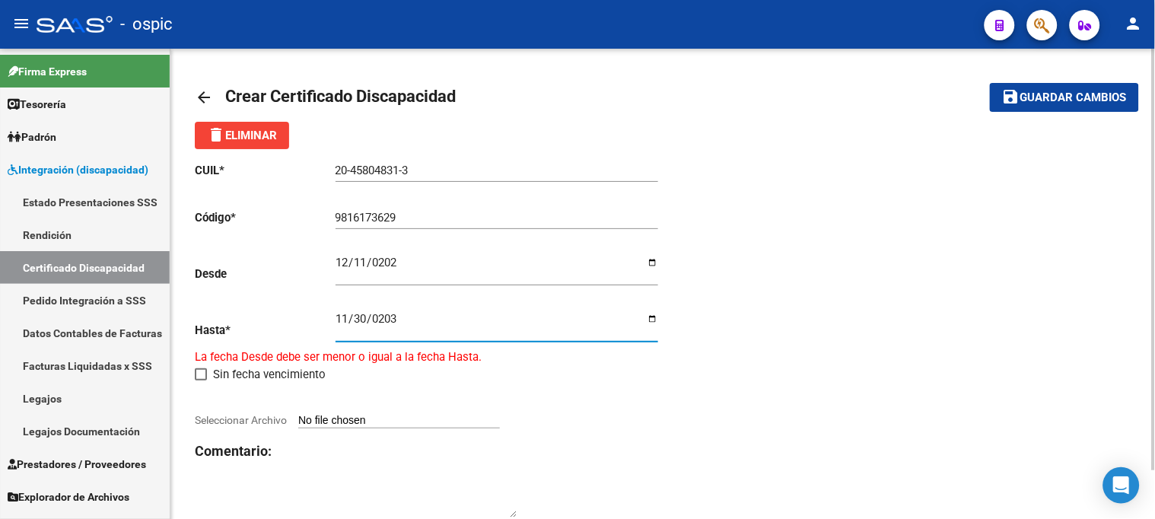
type input "2034-11-30"
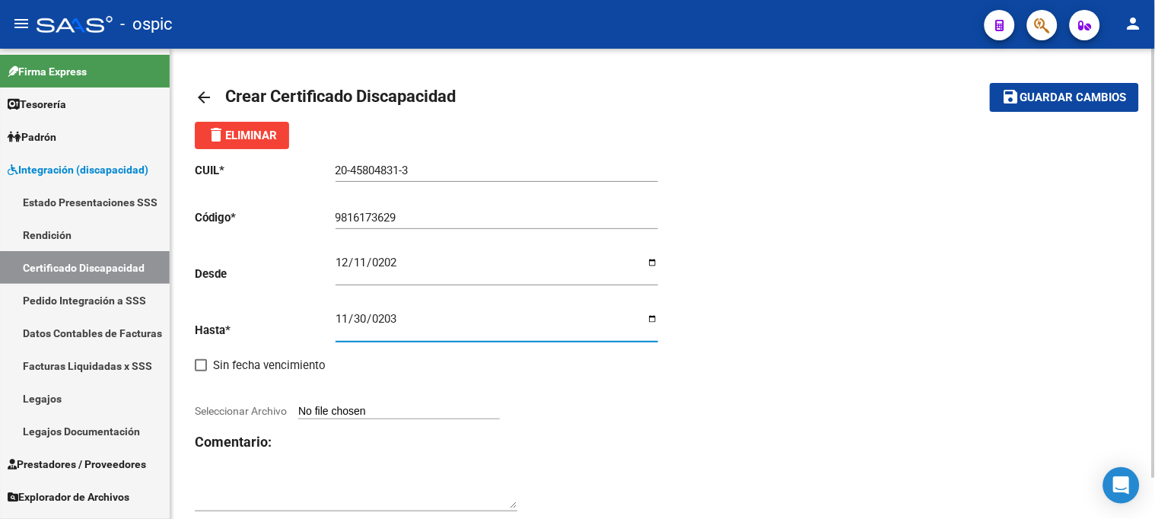
click at [350, 409] on input "Seleccionar Archivo" at bounding box center [399, 412] width 202 height 14
click at [321, 412] on input "Seleccionar Archivo" at bounding box center [399, 412] width 202 height 14
type input "C:\fakepath\BERTINETTI LUCIO 2.pdf"
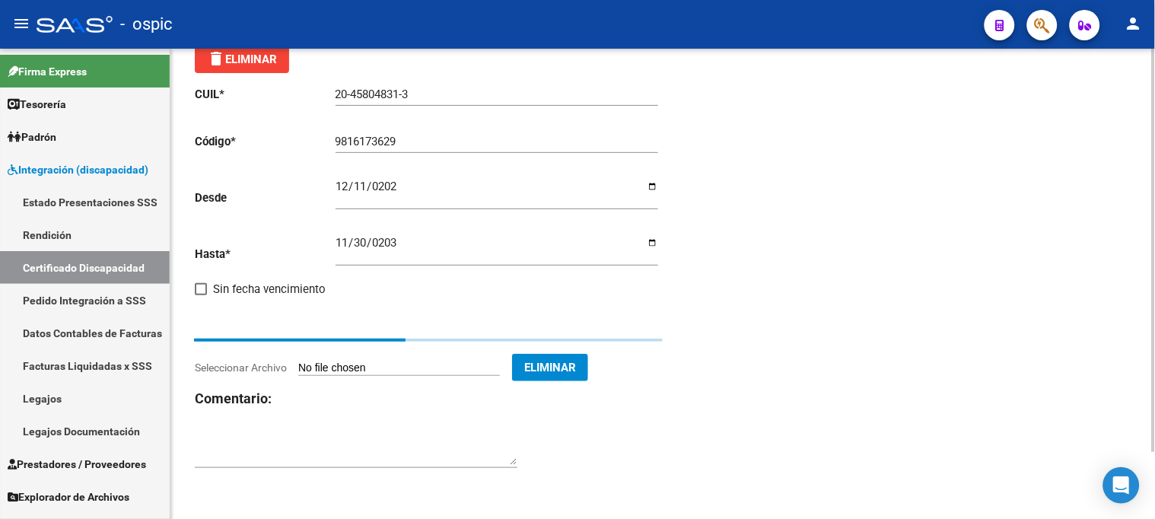
scroll to position [27, 0]
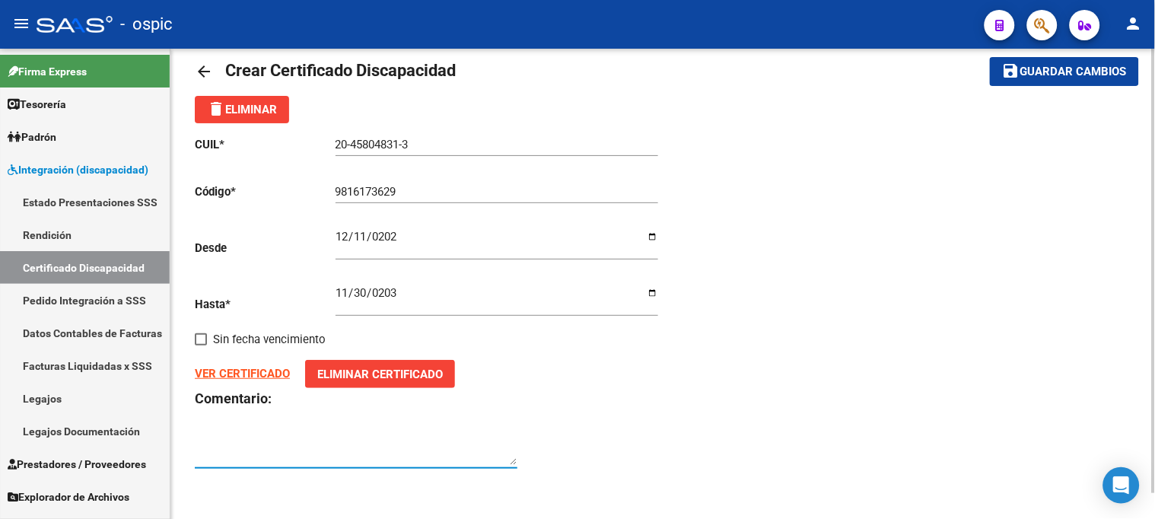
click at [240, 446] on textarea at bounding box center [356, 449] width 323 height 30
type textarea "FORMACION/APRESTAMIENTO LABORAL - PREST REHAB"
click at [1068, 70] on span "Guardar cambios" at bounding box center [1073, 72] width 107 height 14
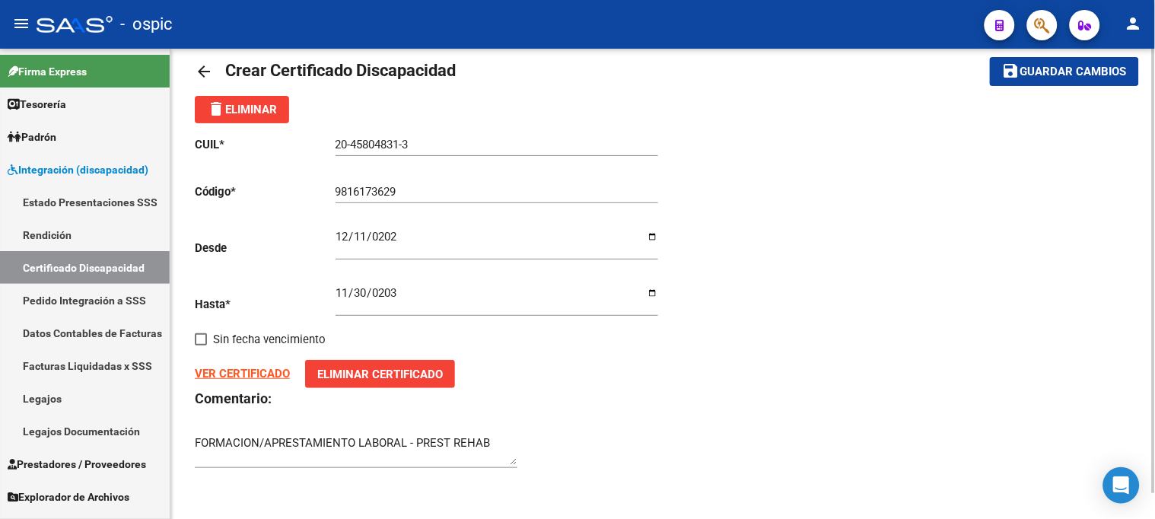
click at [204, 64] on mat-icon "arrow_back" at bounding box center [204, 71] width 18 height 18
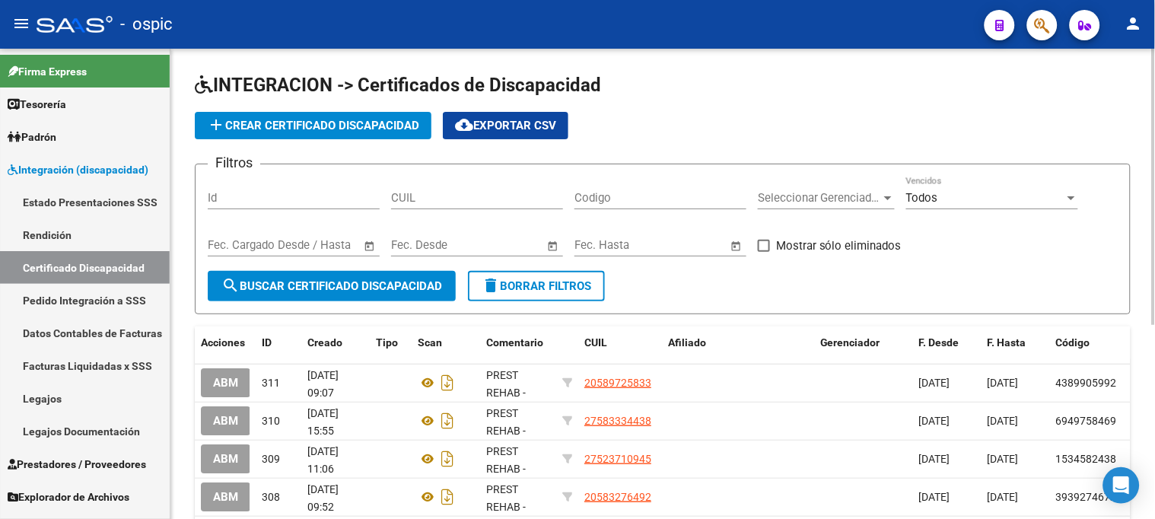
click at [607, 208] on div "Codigo" at bounding box center [660, 193] width 172 height 33
click at [637, 203] on input "Codigo" at bounding box center [660, 198] width 172 height 14
click at [622, 196] on input "Codigo" at bounding box center [660, 198] width 172 height 14
type input "9816173629"
click at [373, 287] on span "search Buscar Certificado Discapacidad" at bounding box center [331, 286] width 221 height 14
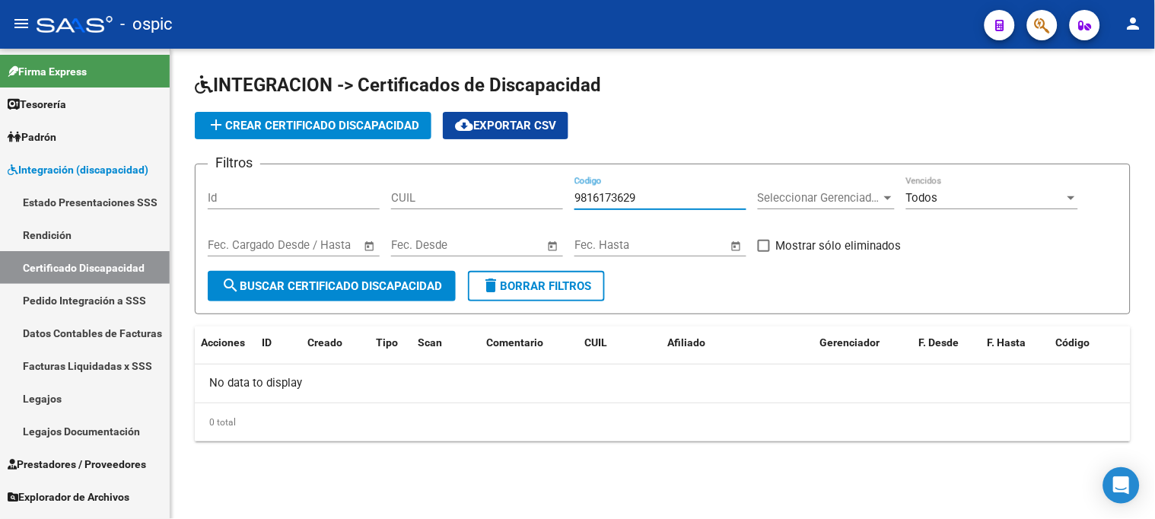
drag, startPoint x: 659, startPoint y: 196, endPoint x: 397, endPoint y: 196, distance: 261.7
click at [397, 196] on div "Filtros Id CUIL 9816173629 Codigo Seleccionar Gerenciador Seleccionar Gerenciad…" at bounding box center [663, 224] width 910 height 94
click at [306, 123] on span "add Crear Certificado Discapacidad" at bounding box center [313, 126] width 212 height 14
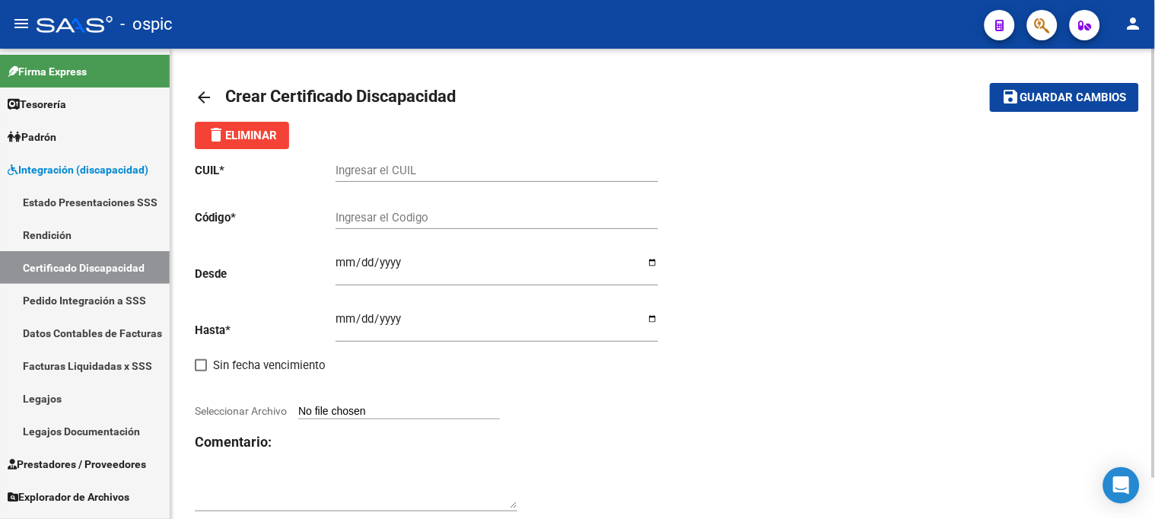
click at [387, 219] on input "Ingresar el Codigo" at bounding box center [497, 218] width 323 height 14
paste input "9816173629"
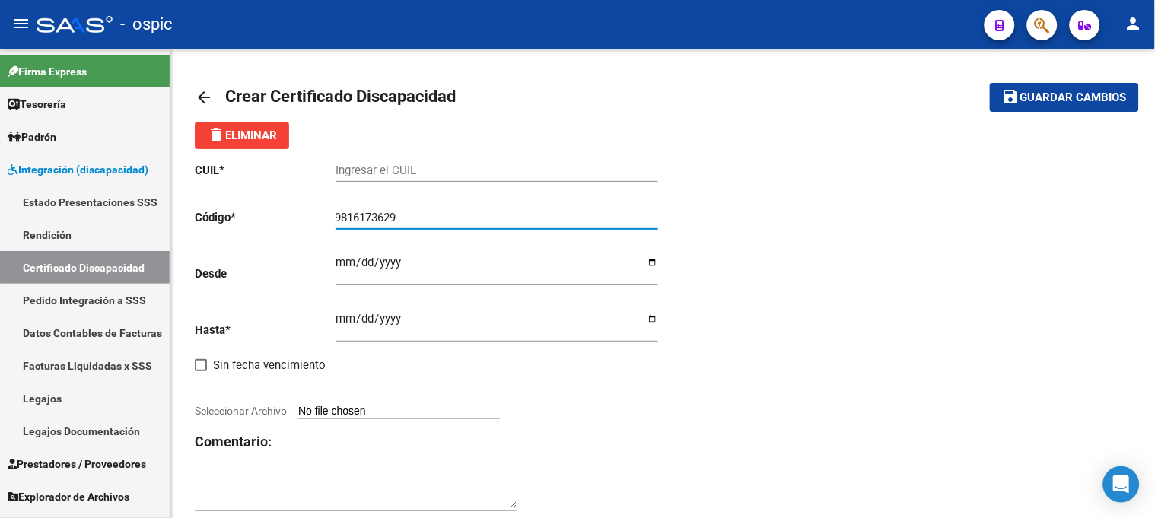
type input "9816173629"
click at [378, 165] on input "Ingresar el CUIL" at bounding box center [497, 171] width 323 height 14
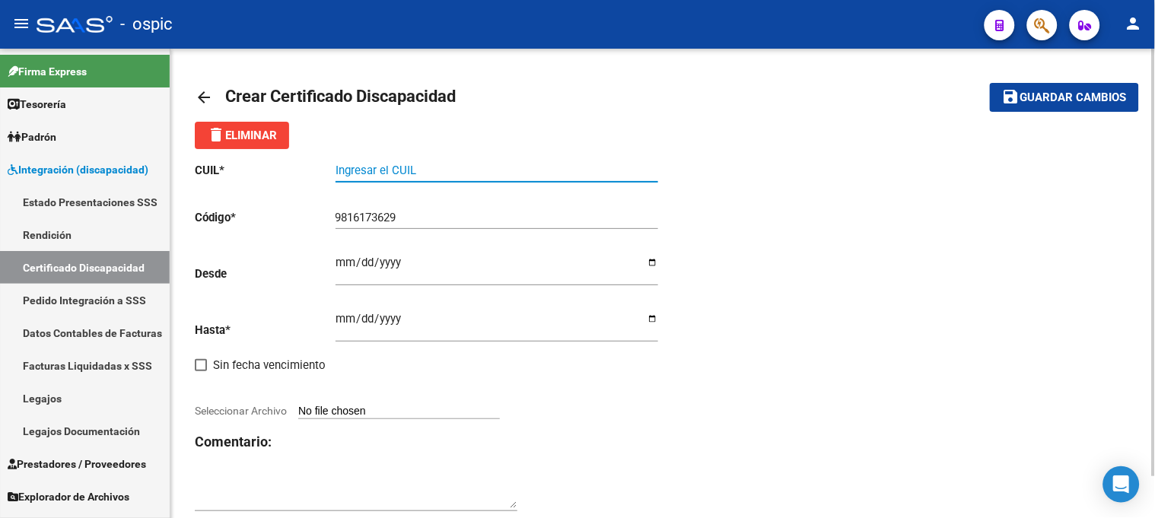
paste input "20-45804831-3"
type input "20-45804831-3"
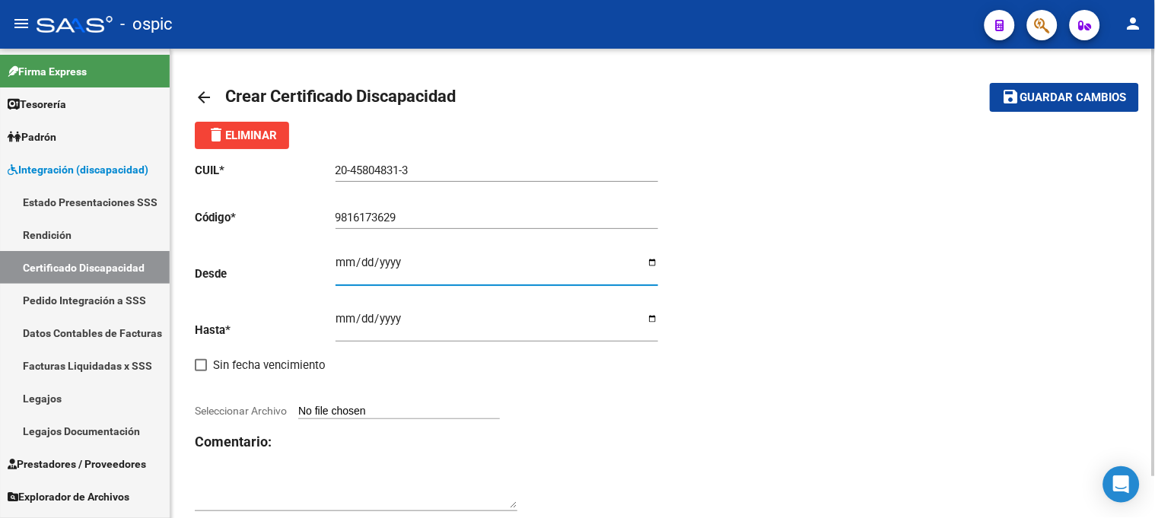
click at [346, 262] on input "Ingresar fec. Desde" at bounding box center [497, 268] width 323 height 24
click at [581, 185] on div "20-45804831-3 Ingresar el CUIL" at bounding box center [497, 172] width 323 height 47
click at [333, 260] on div "CUIL * 20-45804831-3 Ingresar el CUIL Código * 9816173629 Ingresar el Codigo De…" at bounding box center [429, 337] width 468 height 377
click at [341, 263] on input "Ingresar fec. Desde" at bounding box center [497, 268] width 323 height 24
type input "2024-12-11"
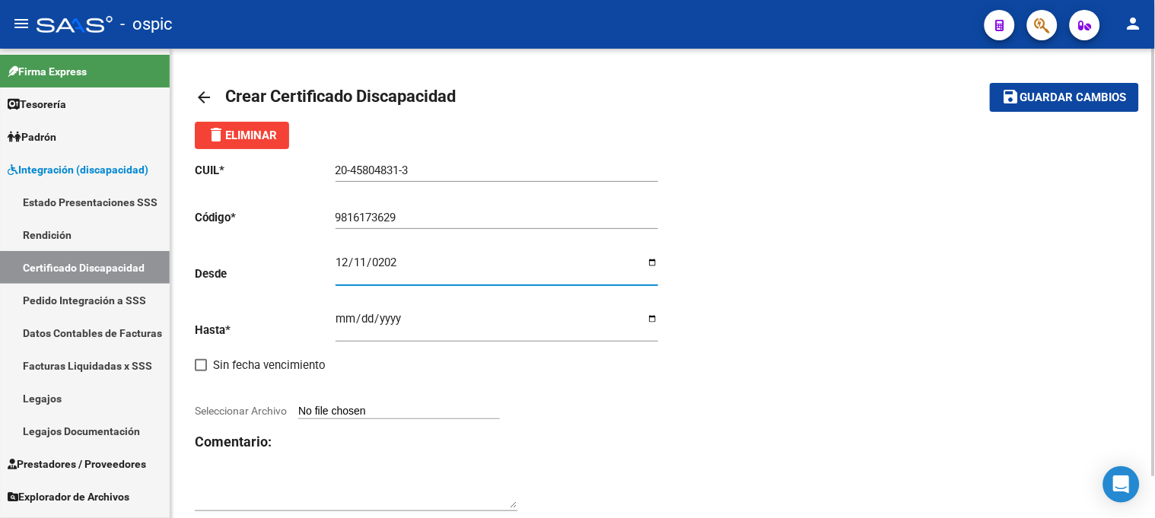
click at [345, 316] on input "Ingresar fec. Hasta" at bounding box center [497, 325] width 323 height 24
type input "2034-11-30"
click at [479, 316] on input "2034-11-30" at bounding box center [497, 325] width 323 height 24
click at [367, 404] on div "CUIL * 20-45804831-3 Ingresar el CUIL Código * 9816173629 Ingresar el Codigo De…" at bounding box center [429, 337] width 468 height 377
click at [353, 415] on input "Seleccionar Archivo" at bounding box center [399, 412] width 202 height 14
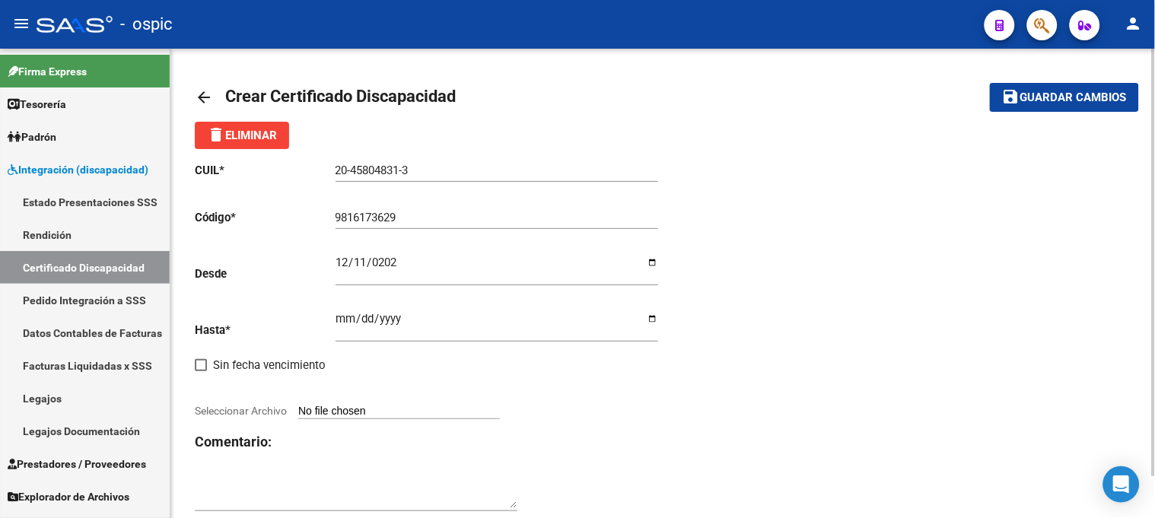
type input "C:\fakepath\BERTINETTI LUCIO 2.pdf"
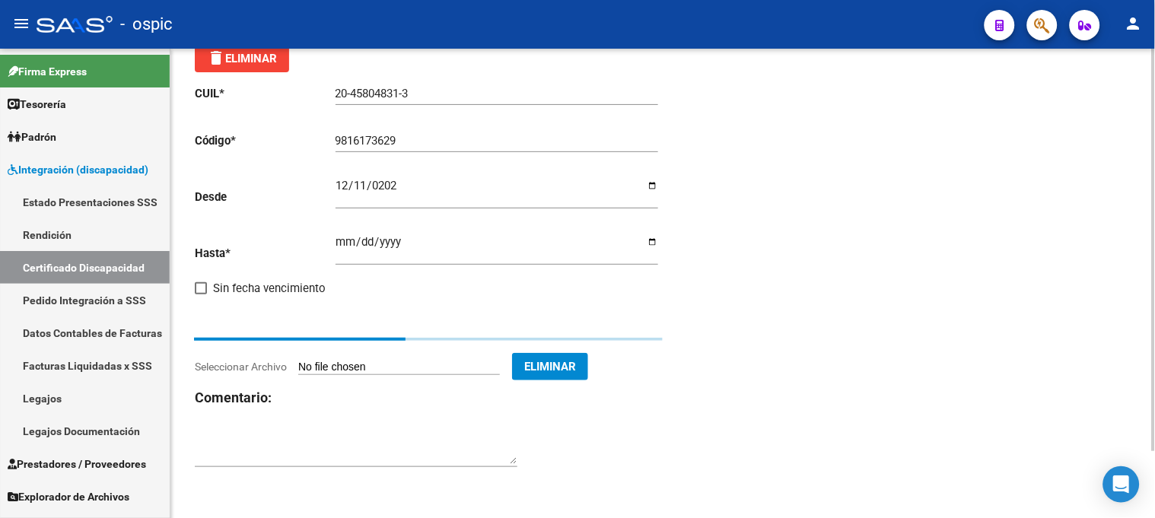
scroll to position [27, 0]
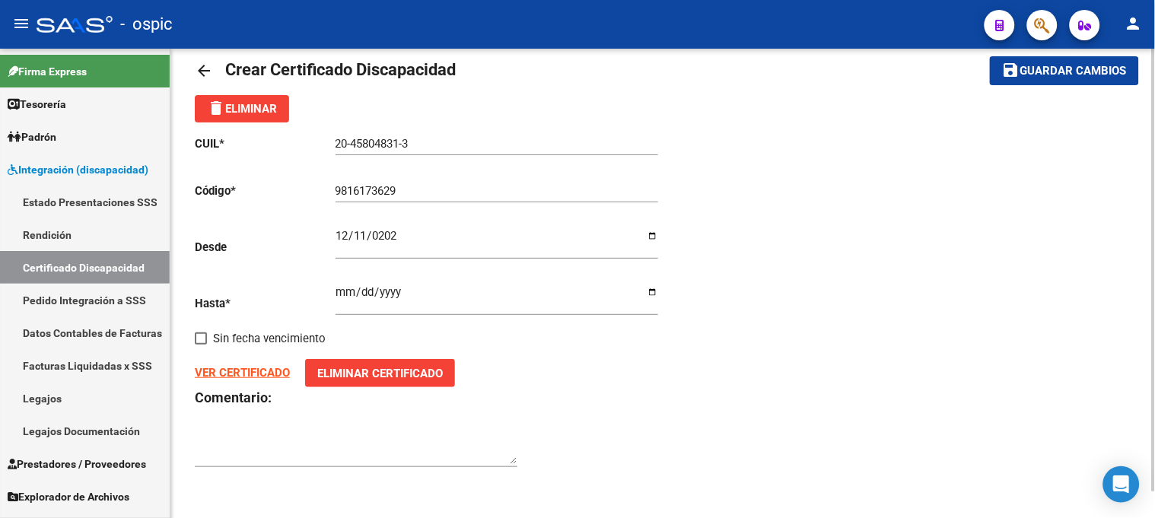
click at [1040, 65] on span "Guardar cambios" at bounding box center [1073, 72] width 107 height 14
click at [211, 70] on mat-icon "arrow_back" at bounding box center [204, 71] width 18 height 18
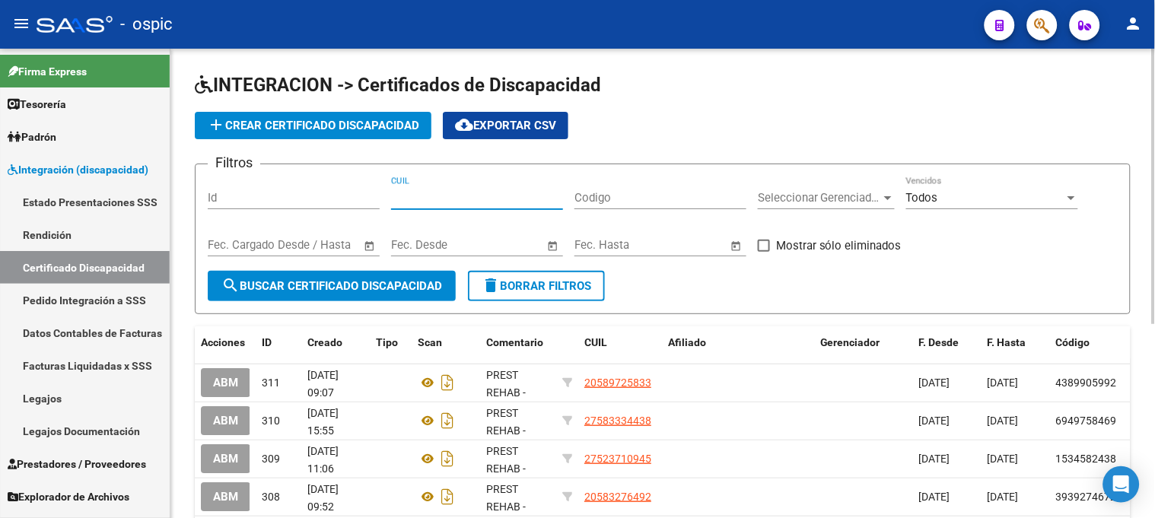
click at [458, 199] on input "CUIL" at bounding box center [477, 198] width 172 height 14
paste input "20-45804831-3"
type input "20-45804831-3"
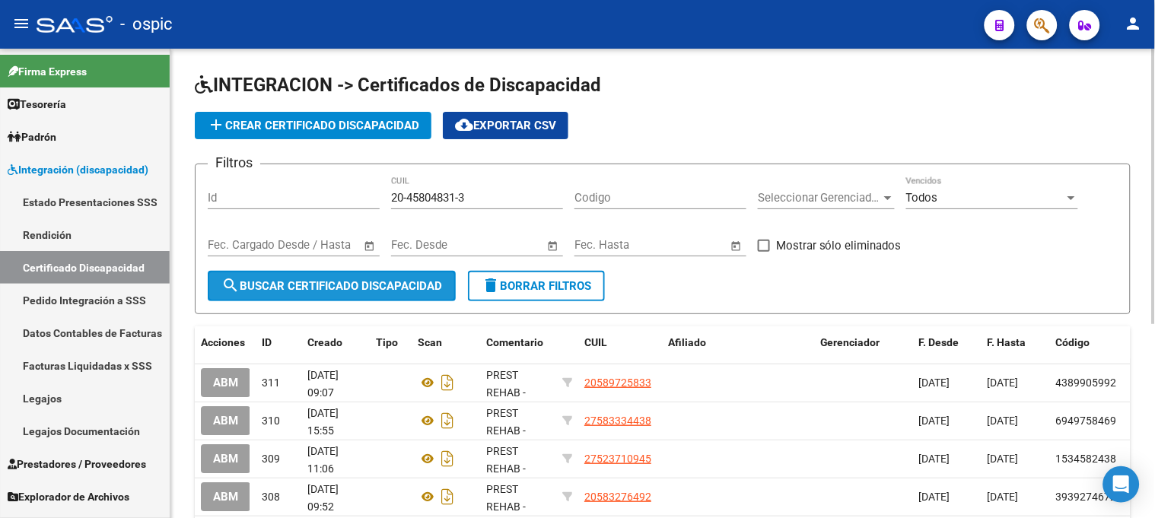
click at [336, 277] on button "search Buscar Certificado Discapacidad" at bounding box center [332, 286] width 248 height 30
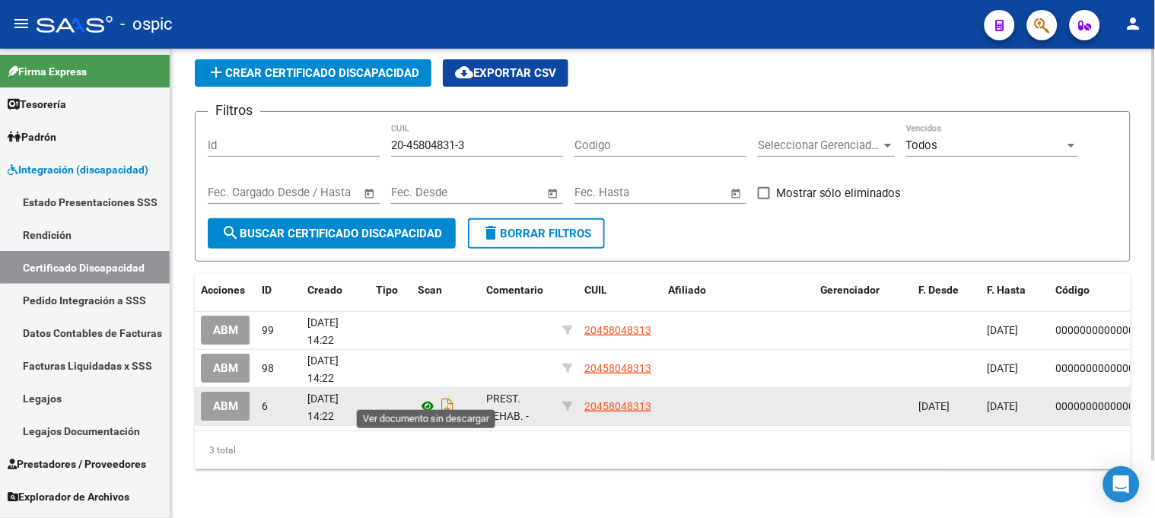
click at [427, 397] on icon at bounding box center [428, 406] width 20 height 18
click at [234, 400] on span "ABM" at bounding box center [225, 407] width 25 height 14
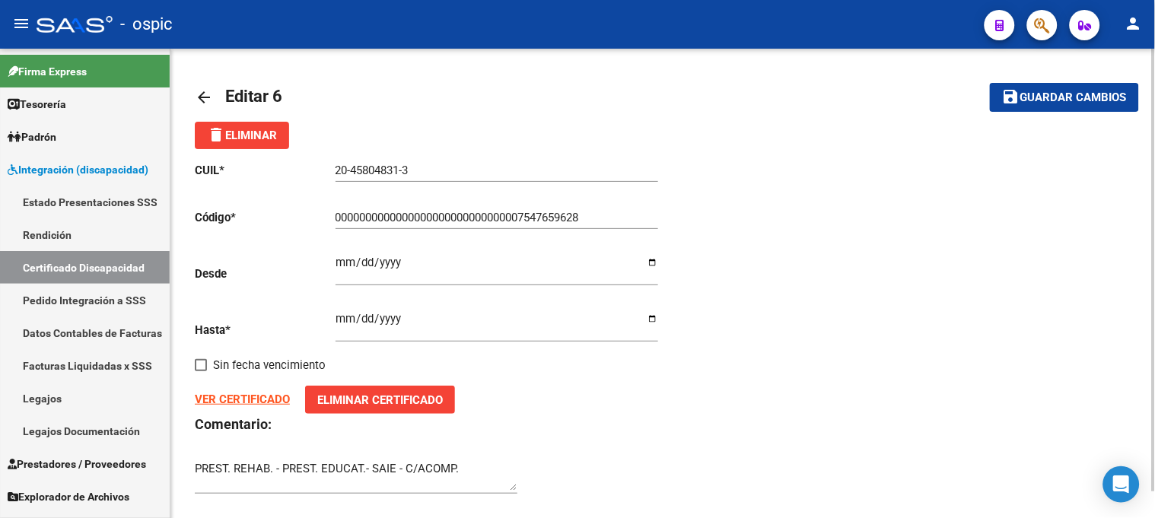
click at [201, 94] on mat-icon "arrow_back" at bounding box center [204, 97] width 18 height 18
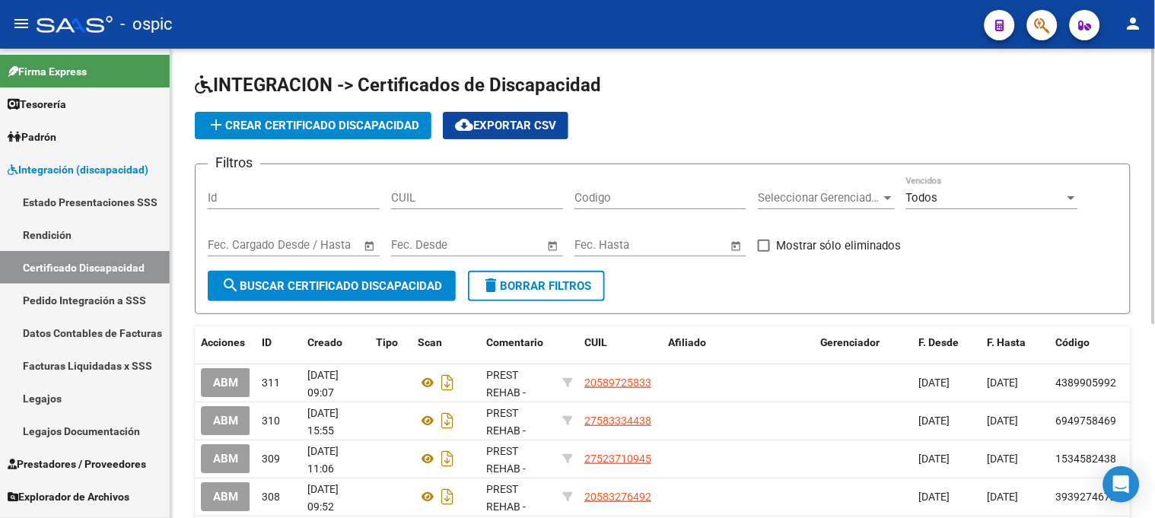
click at [305, 115] on button "add Crear Certificado Discapacidad" at bounding box center [313, 125] width 237 height 27
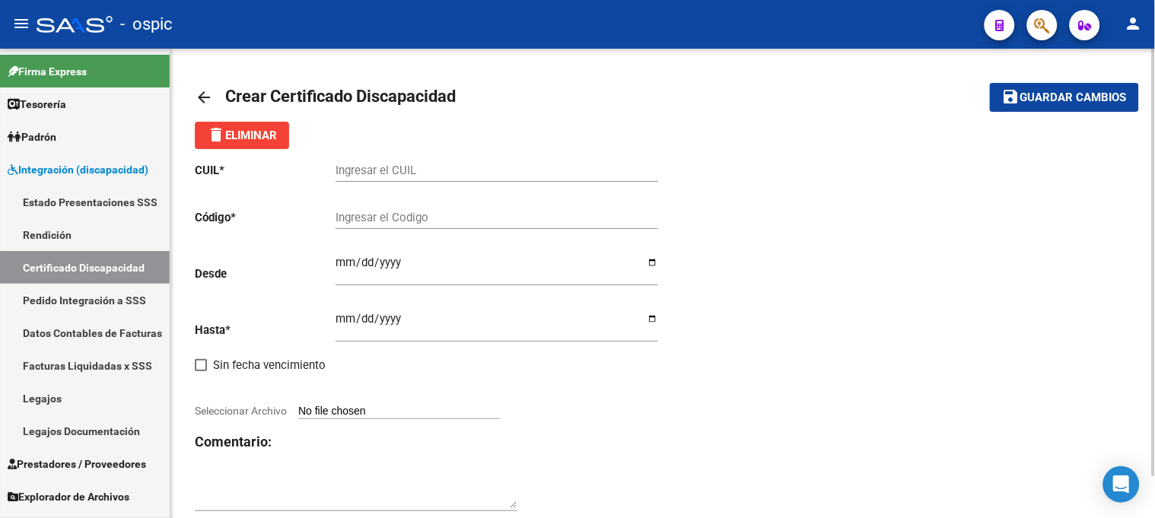
click at [376, 169] on input "Ingresar el CUIL" at bounding box center [497, 171] width 323 height 14
paste input "20-45804831-3"
type input "20-45804831-3"
click at [389, 217] on input "Ingresar el Codigo" at bounding box center [497, 218] width 323 height 14
click at [342, 267] on input "Ingresar fec. Desde" at bounding box center [497, 268] width 323 height 24
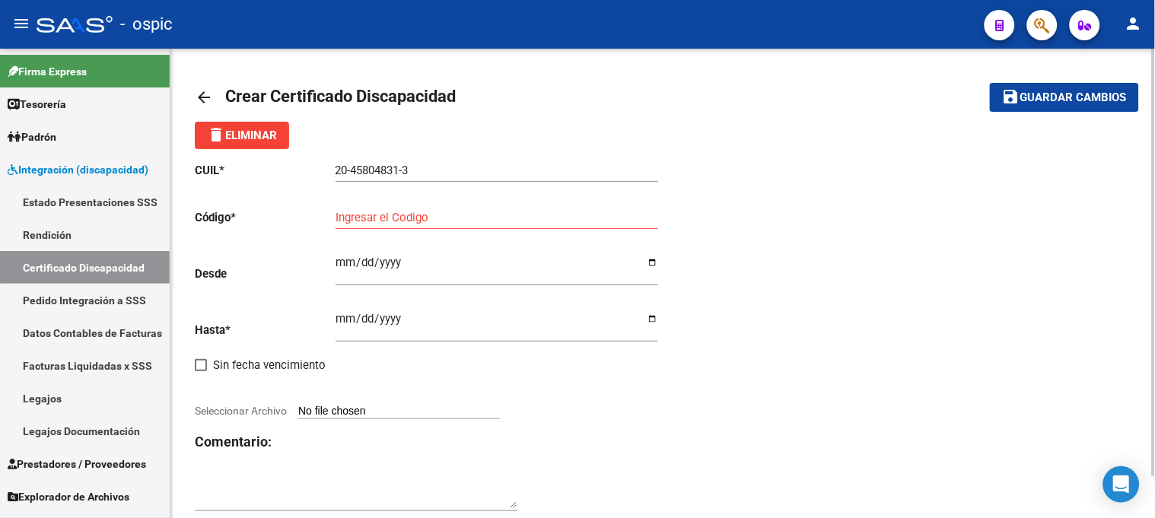
click at [344, 262] on input "Ingresar fec. Desde" at bounding box center [497, 268] width 323 height 24
click at [355, 222] on input "Ingresar el Codigo" at bounding box center [497, 218] width 323 height 14
click at [383, 209] on div "981617 Ingresar el Codigo" at bounding box center [497, 212] width 323 height 33
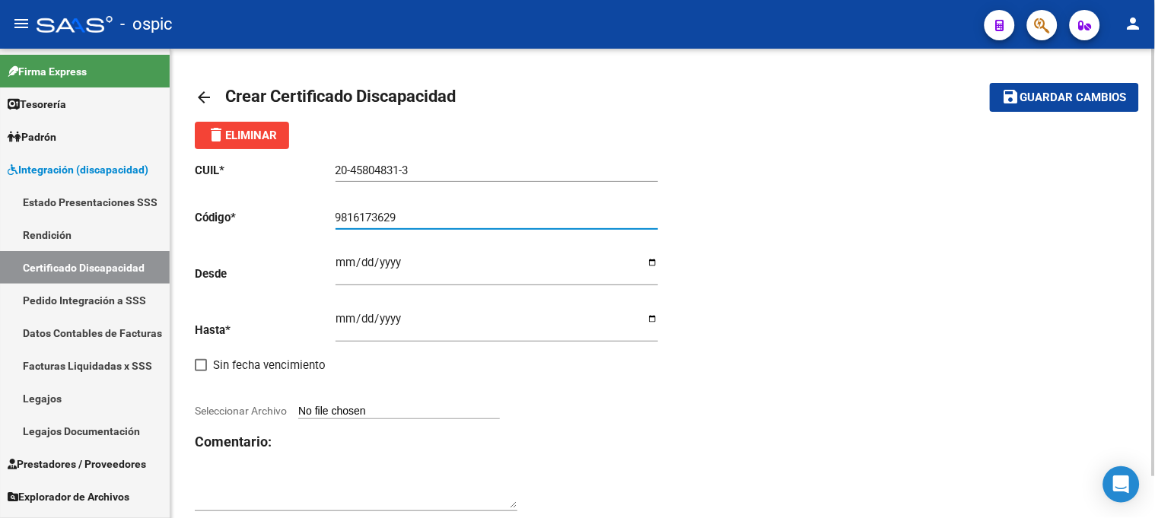
type input "9816173629"
click at [352, 262] on input "Ingresar fec. Desde" at bounding box center [497, 268] width 323 height 24
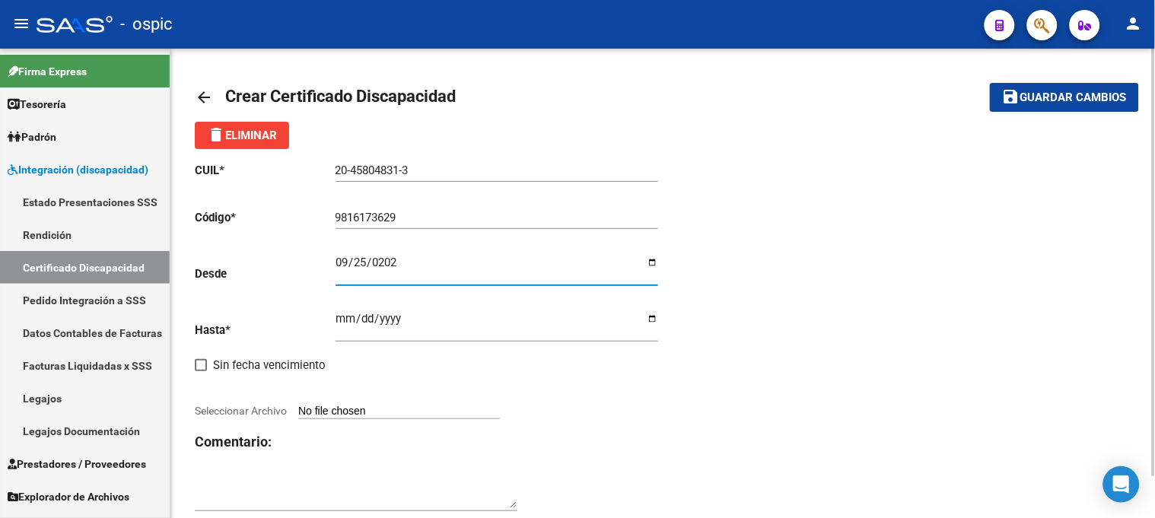
type input "2025-09-25"
click at [339, 315] on input "Ingresar fec. Hasta" at bounding box center [497, 325] width 323 height 24
type input "2034-11-30"
click at [321, 414] on input "Seleccionar Archivo" at bounding box center [399, 412] width 202 height 14
type input "C:\fakepath\BERTINETTI LUCIO 2.pdf"
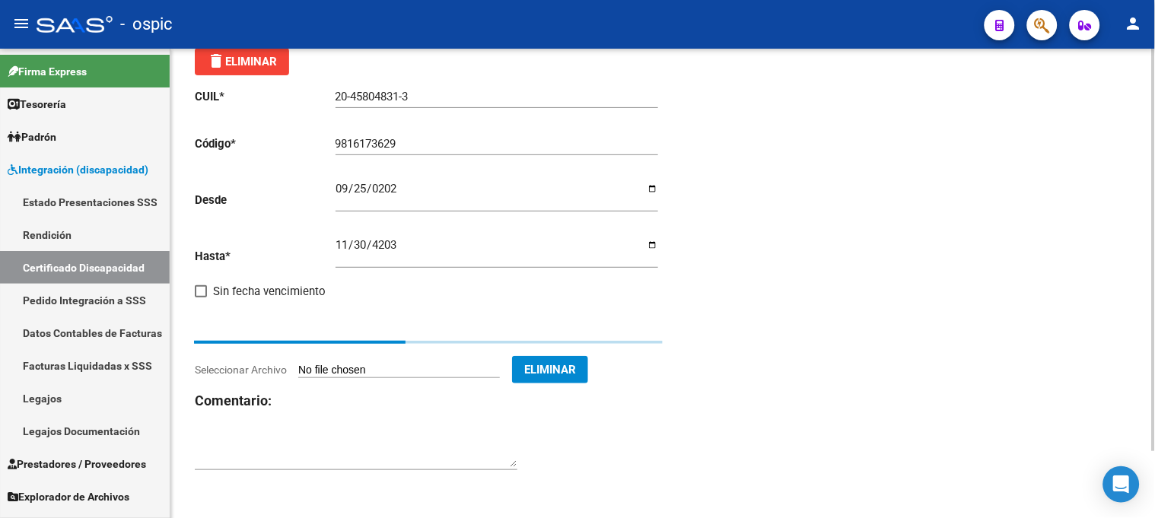
scroll to position [78, 0]
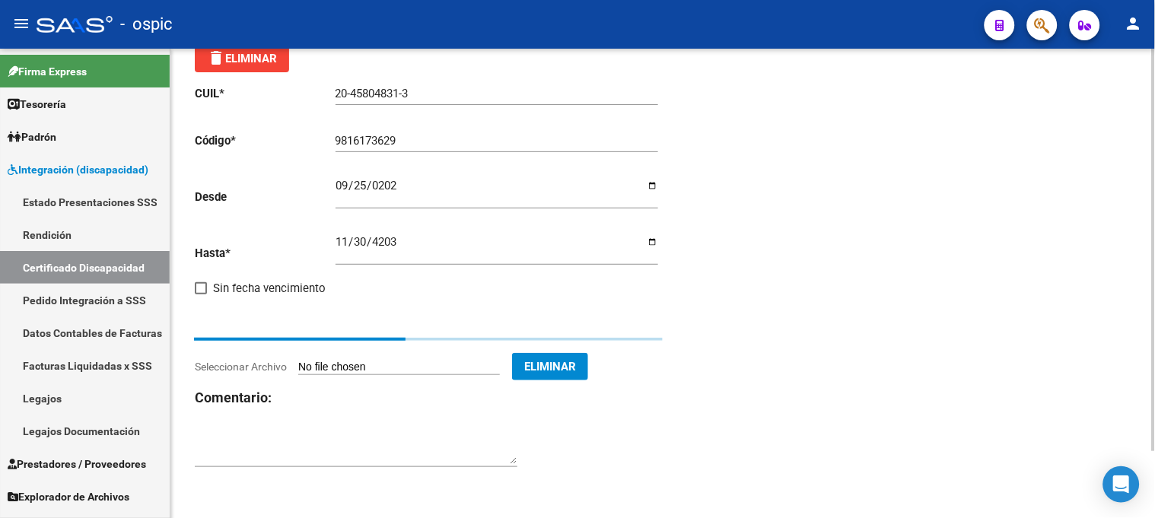
click at [245, 434] on textarea at bounding box center [356, 449] width 323 height 30
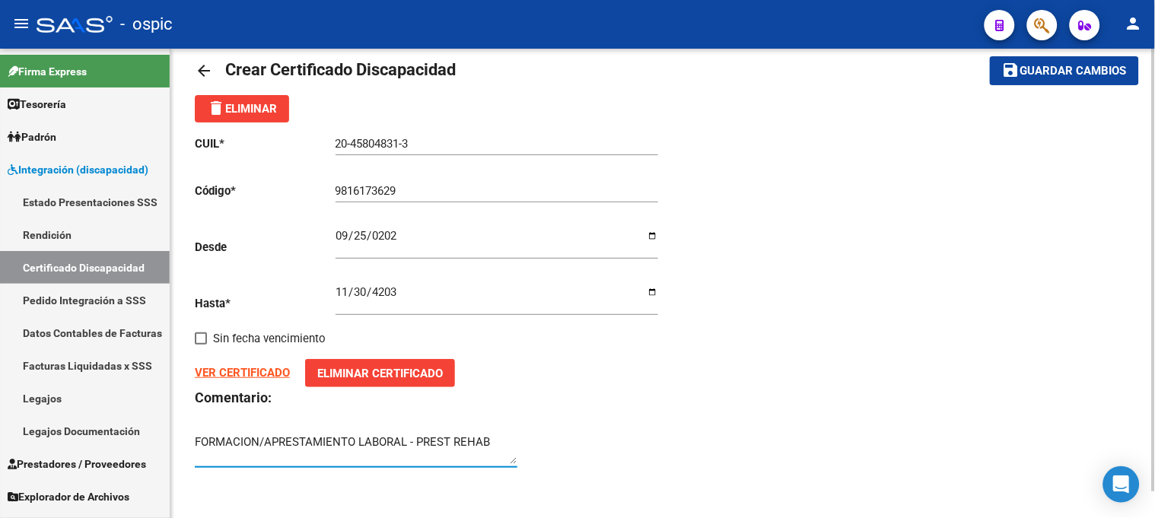
type textarea "FORMACION/APRESTAMIENTO LABORAL - PREST REHAB"
click at [1036, 71] on span "Guardar cambios" at bounding box center [1073, 72] width 107 height 14
click at [202, 63] on mat-icon "arrow_back" at bounding box center [204, 71] width 18 height 18
